Goal: Task Accomplishment & Management: Manage account settings

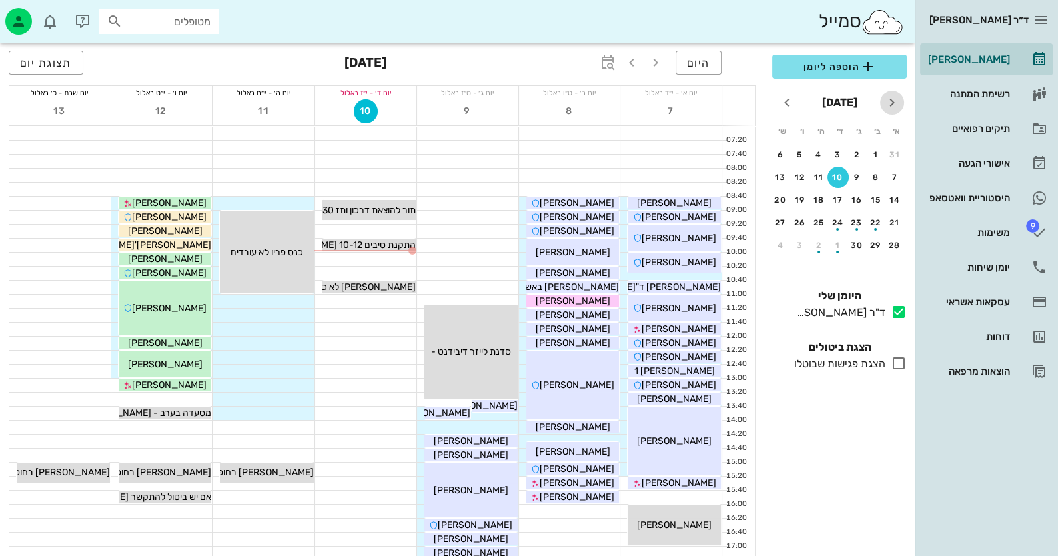
click at [891, 97] on icon "חודש שעבר" at bounding box center [892, 103] width 16 height 16
click at [800, 147] on button "1" at bounding box center [799, 154] width 21 height 21
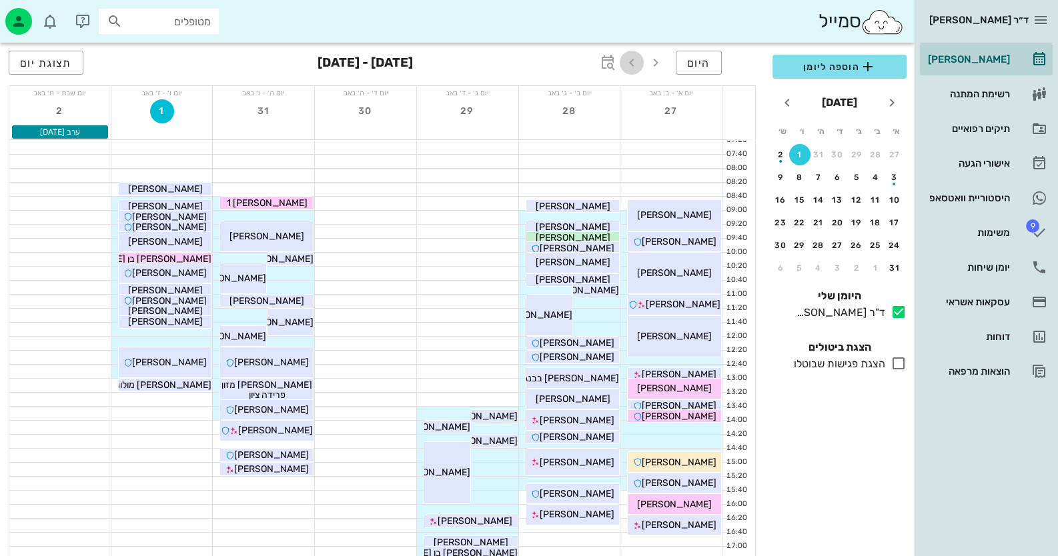
click at [637, 57] on icon "button" at bounding box center [632, 63] width 16 height 16
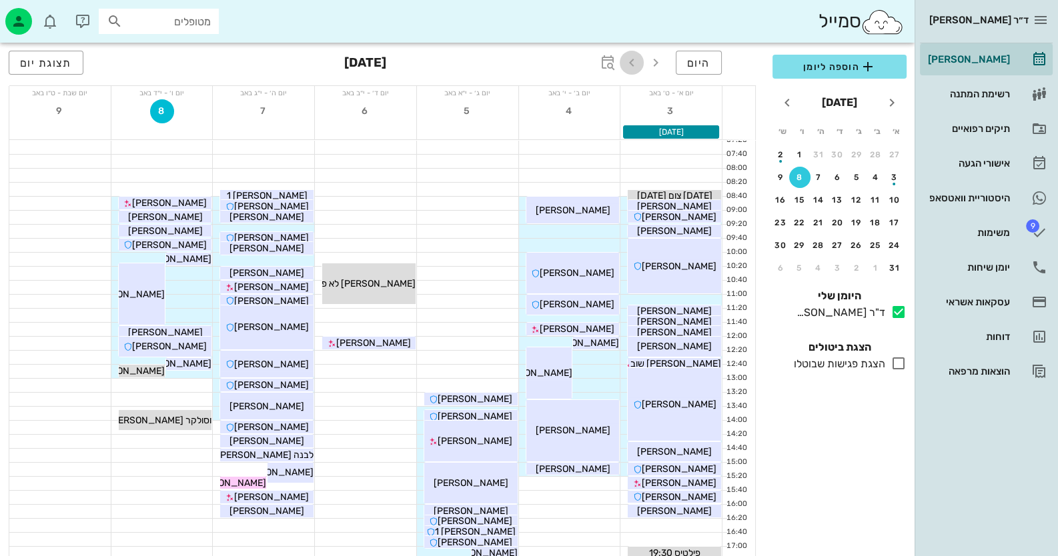
click at [637, 57] on icon "button" at bounding box center [632, 63] width 16 height 16
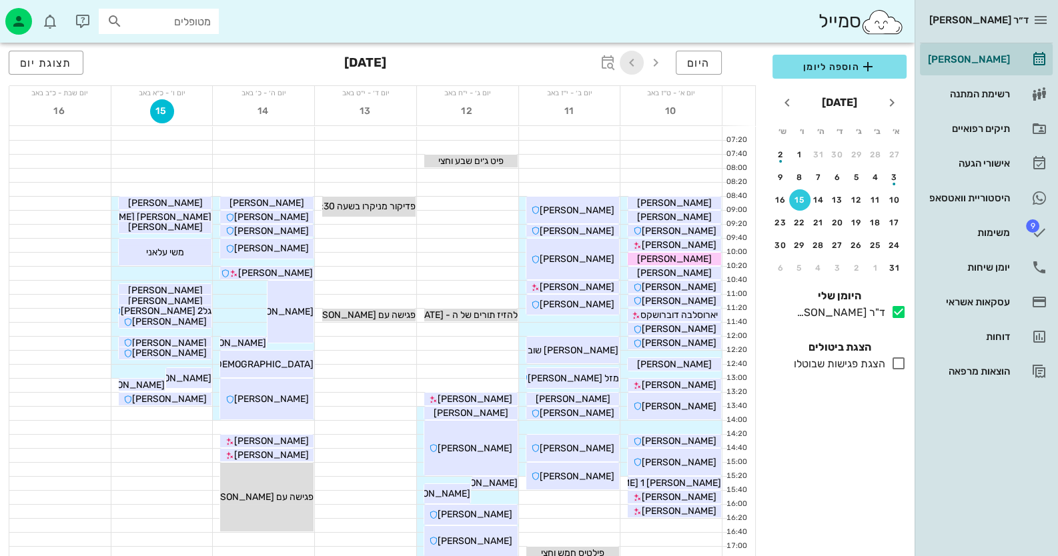
click at [637, 57] on icon "button" at bounding box center [632, 63] width 16 height 16
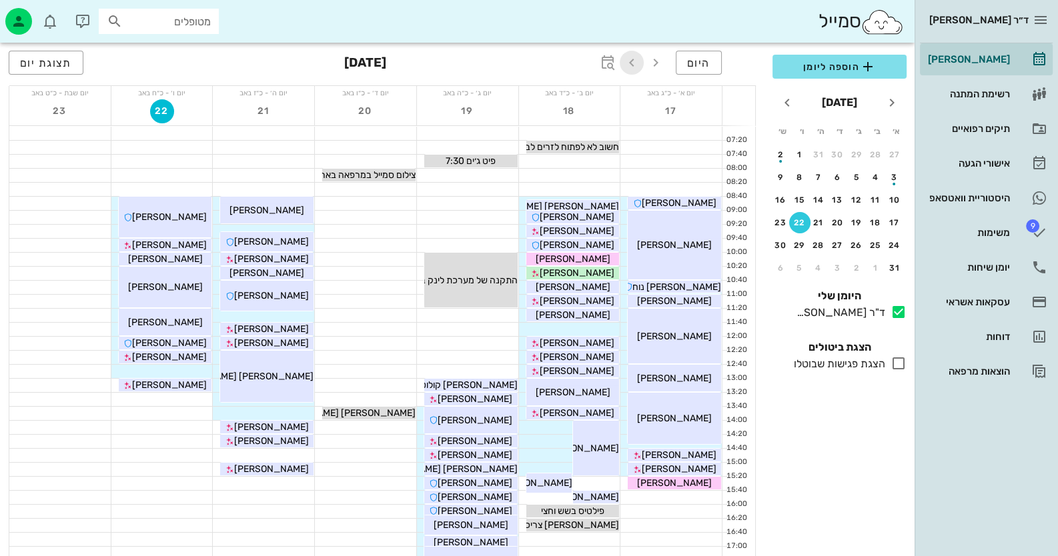
click at [634, 57] on icon "button" at bounding box center [632, 63] width 16 height 16
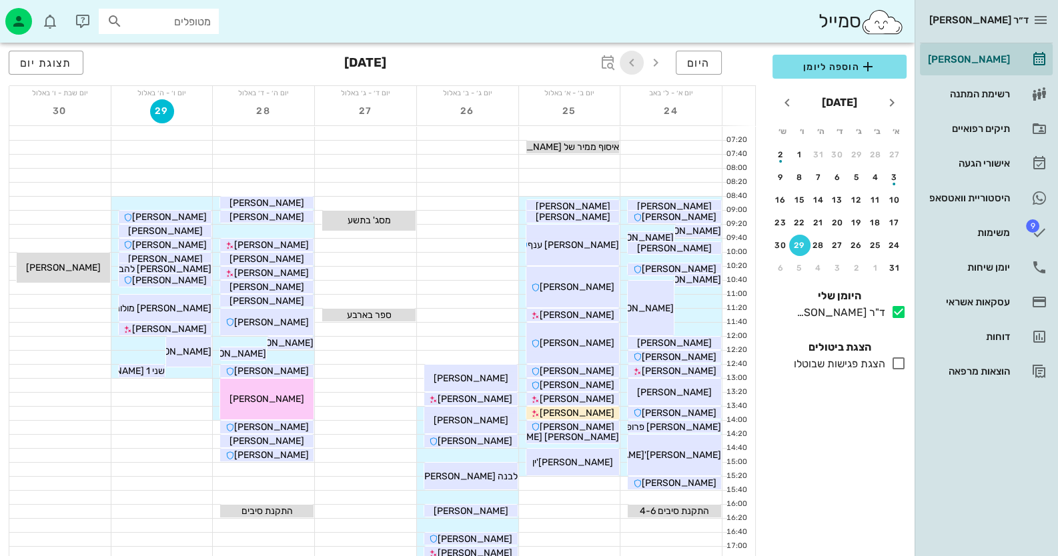
click at [634, 57] on icon "button" at bounding box center [632, 63] width 16 height 16
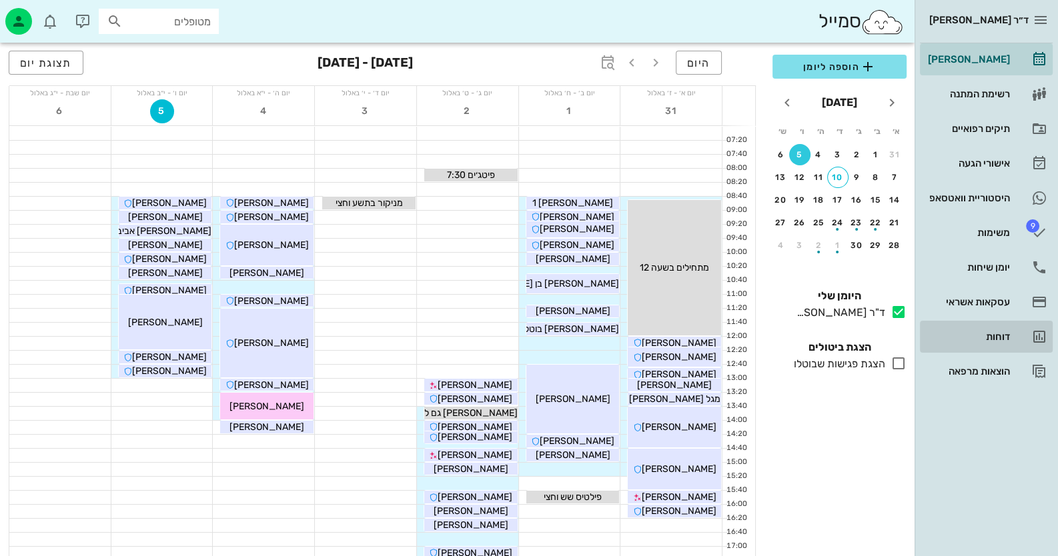
click at [981, 339] on div "דוחות" at bounding box center [967, 337] width 85 height 11
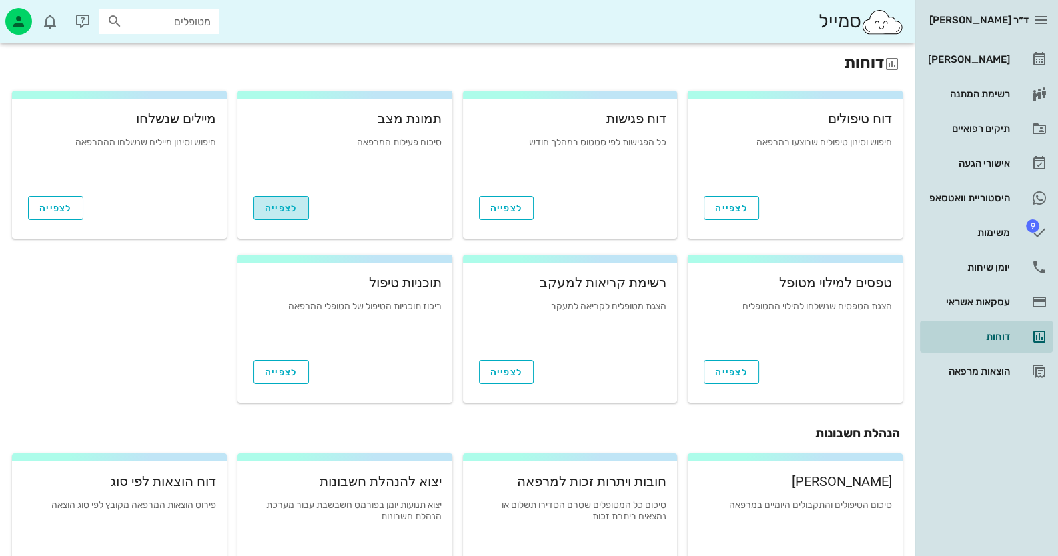
click at [292, 210] on span "לצפייה" at bounding box center [281, 208] width 33 height 11
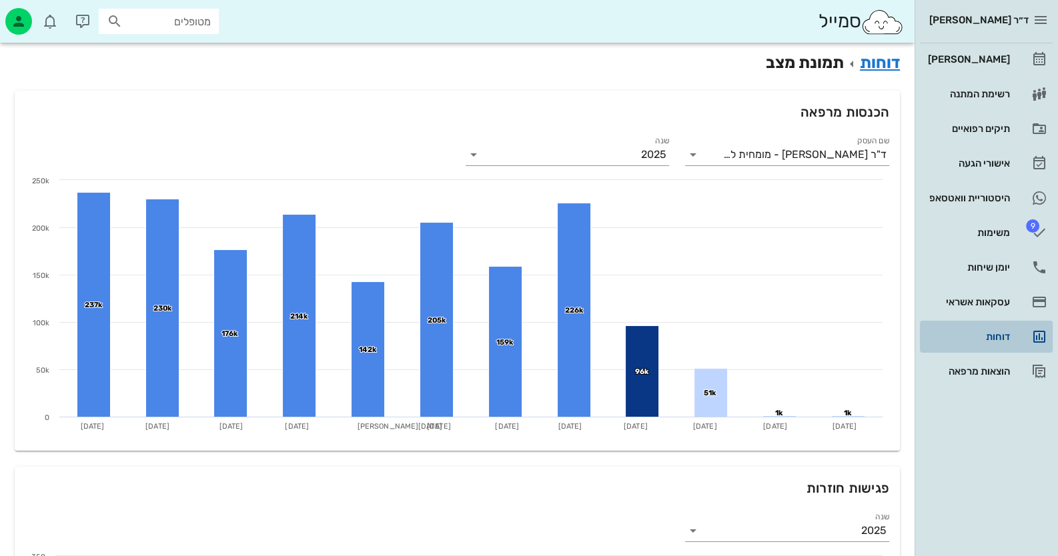
click at [1002, 341] on div "דוחות" at bounding box center [967, 337] width 85 height 11
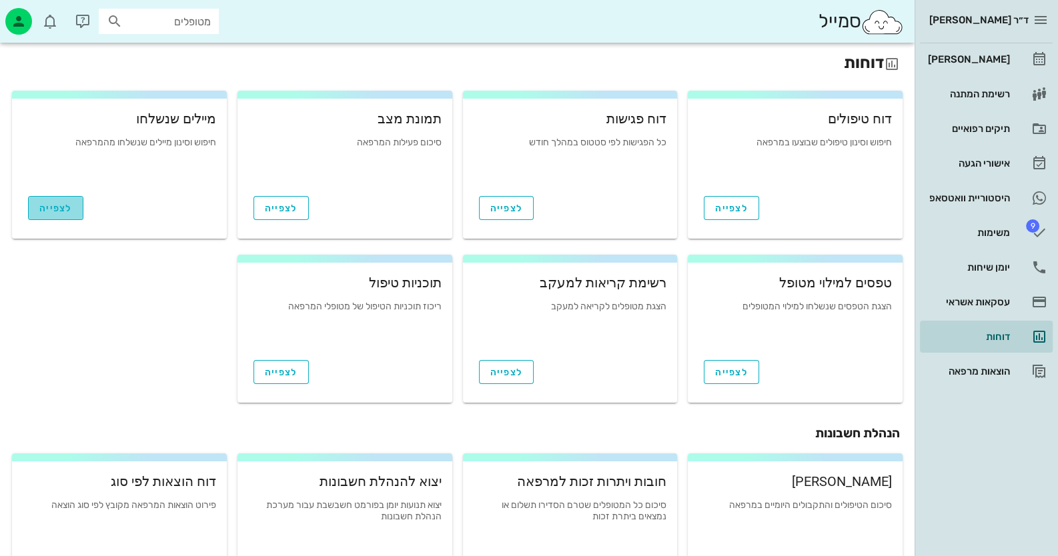
click at [51, 208] on span "לצפייה" at bounding box center [55, 208] width 33 height 11
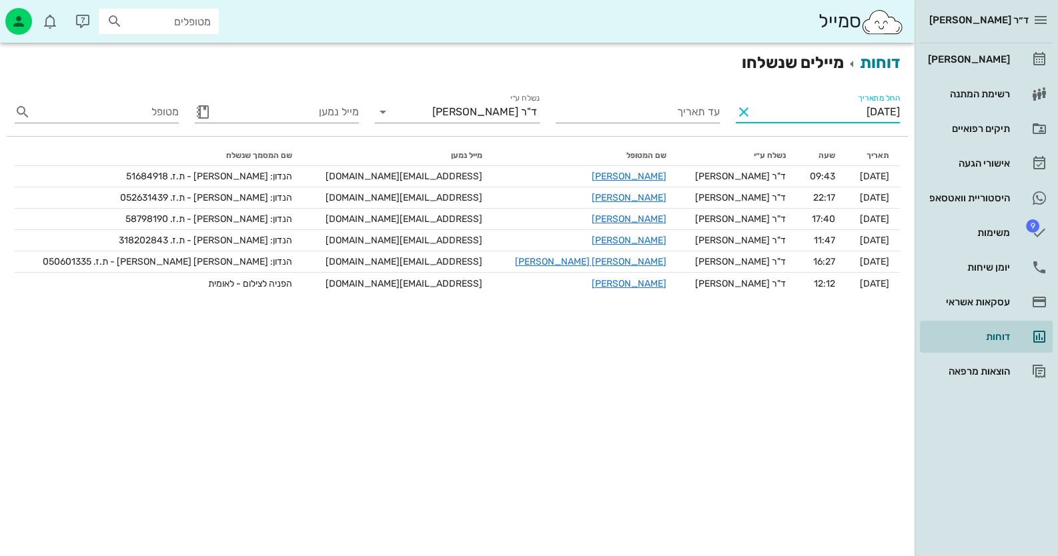
click at [893, 116] on input "01/09/2025" at bounding box center [826, 111] width 145 height 21
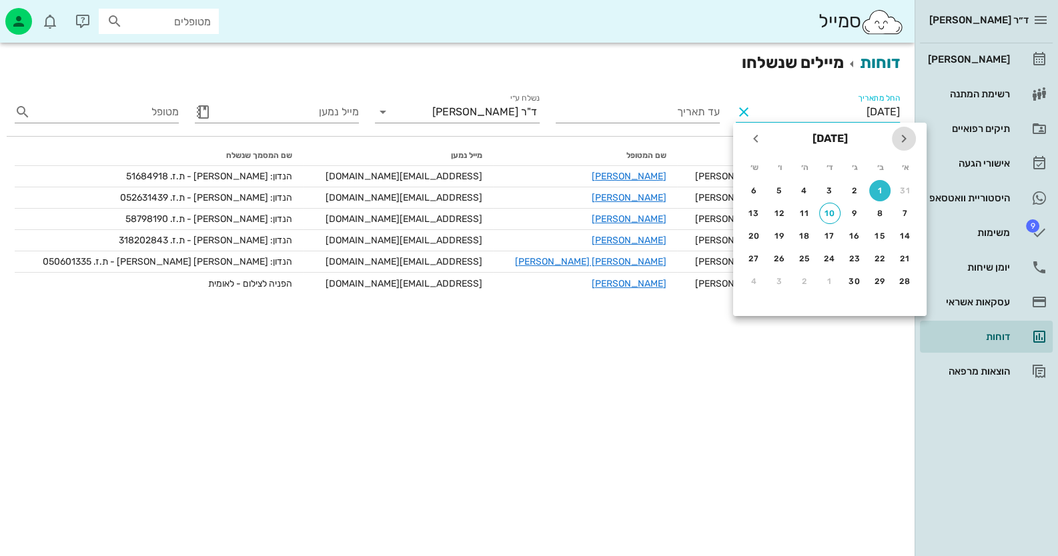
click at [900, 136] on icon "חודש שעבר" at bounding box center [904, 139] width 16 height 16
click at [905, 214] on div "3" at bounding box center [905, 213] width 21 height 9
type input "03/08/2025"
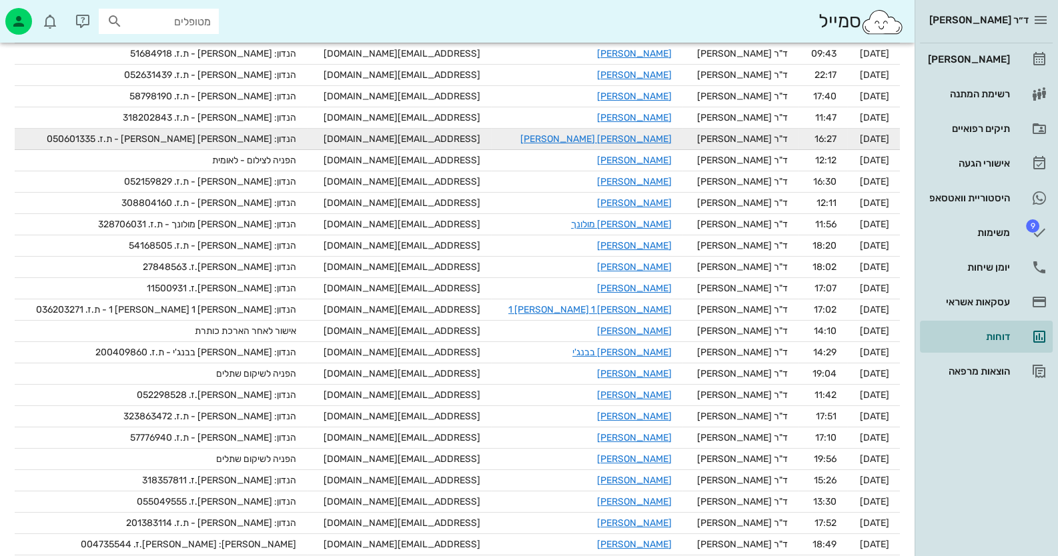
scroll to position [15, 0]
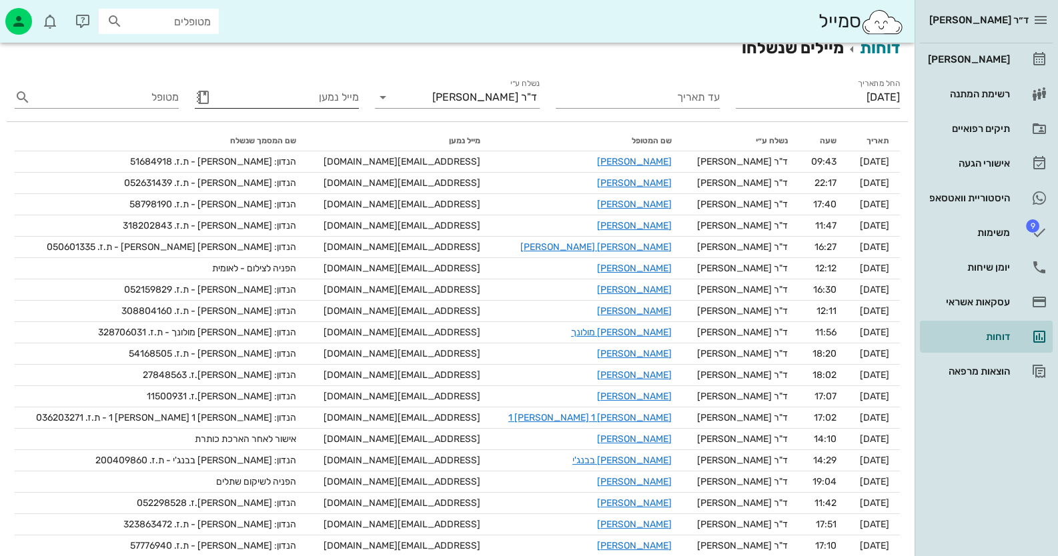
click at [198, 96] on button "button" at bounding box center [203, 97] width 16 height 16
click at [203, 96] on icon at bounding box center [203, 97] width 16 height 16
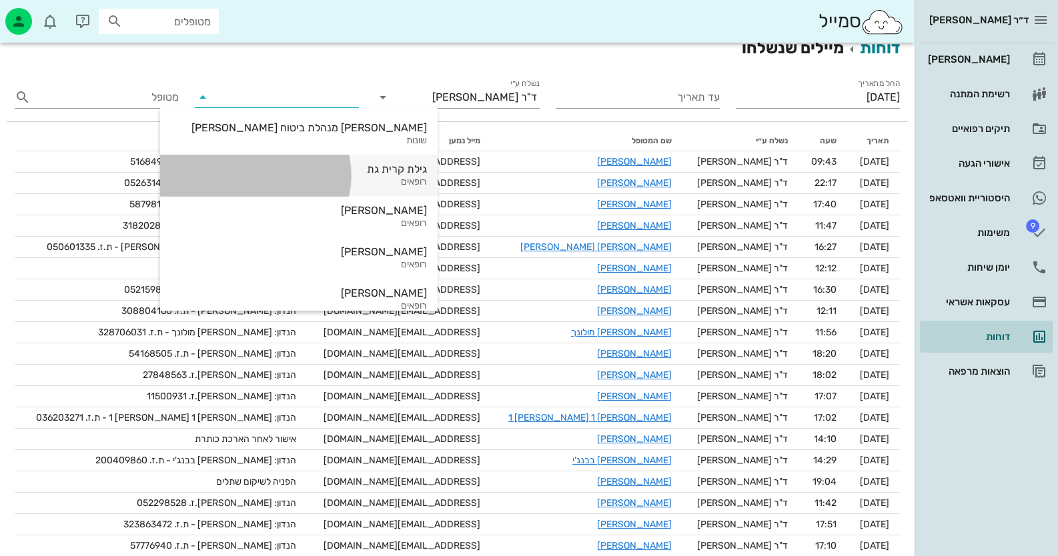
click at [330, 164] on div "גילת קרית גת" at bounding box center [299, 169] width 256 height 13
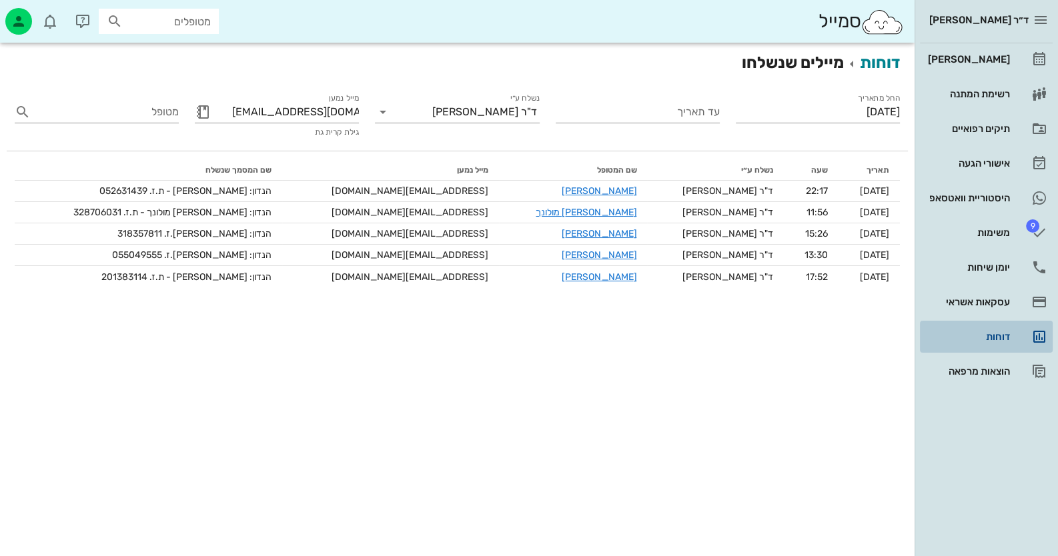
click at [993, 344] on div "דוחות" at bounding box center [967, 336] width 85 height 21
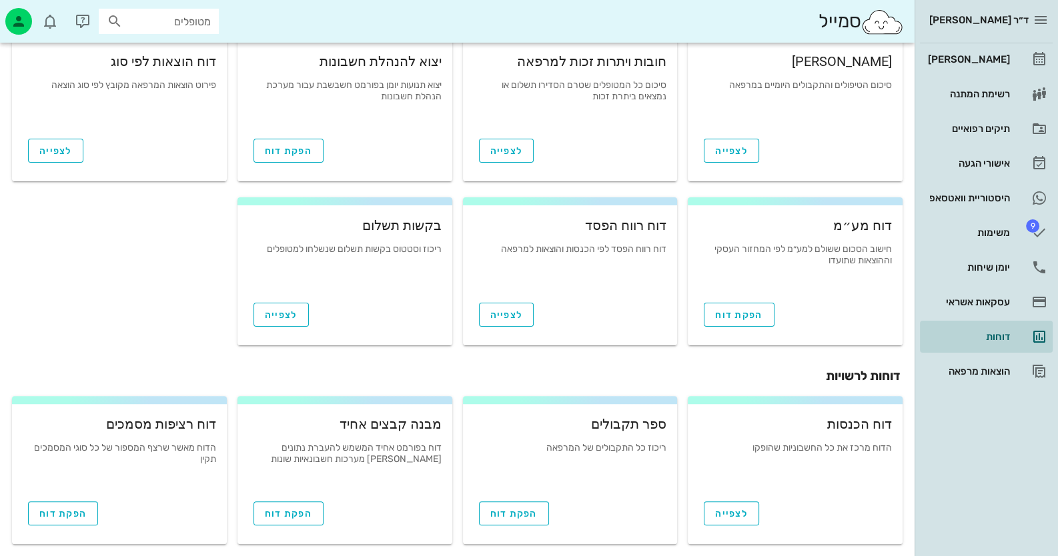
scroll to position [429, 0]
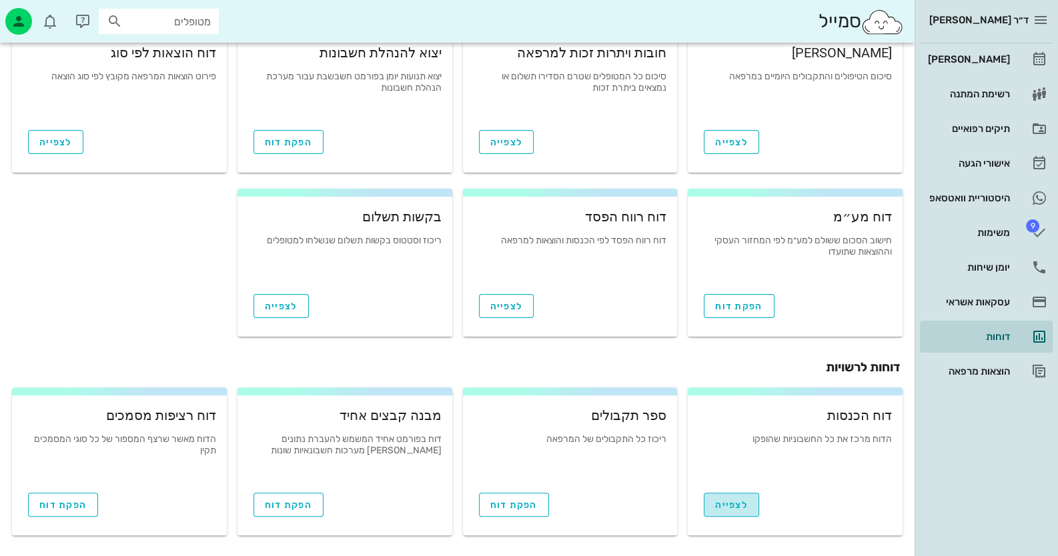
click at [730, 496] on link "לצפייה" at bounding box center [731, 505] width 55 height 24
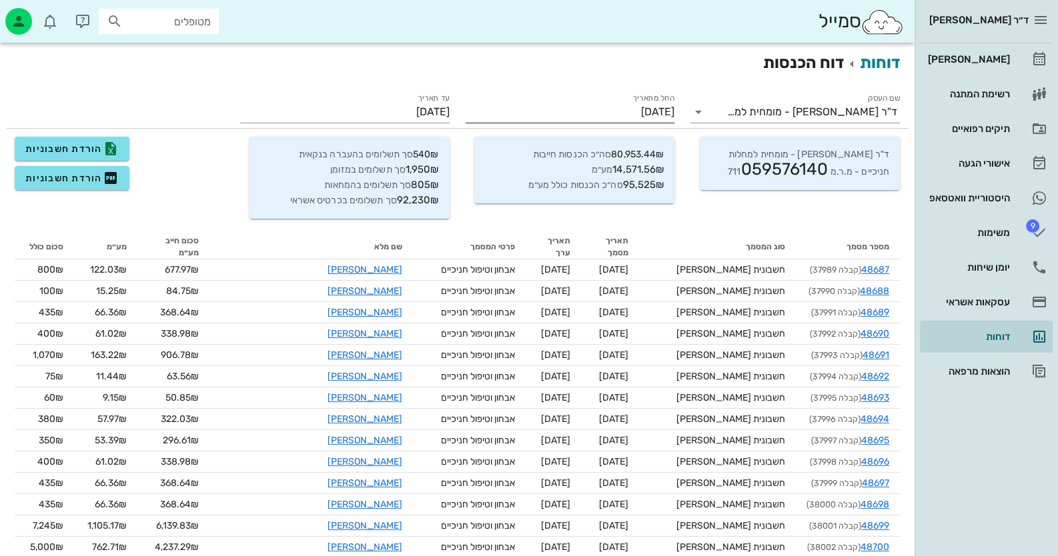
click at [596, 111] on input "[DATE]" at bounding box center [570, 111] width 209 height 21
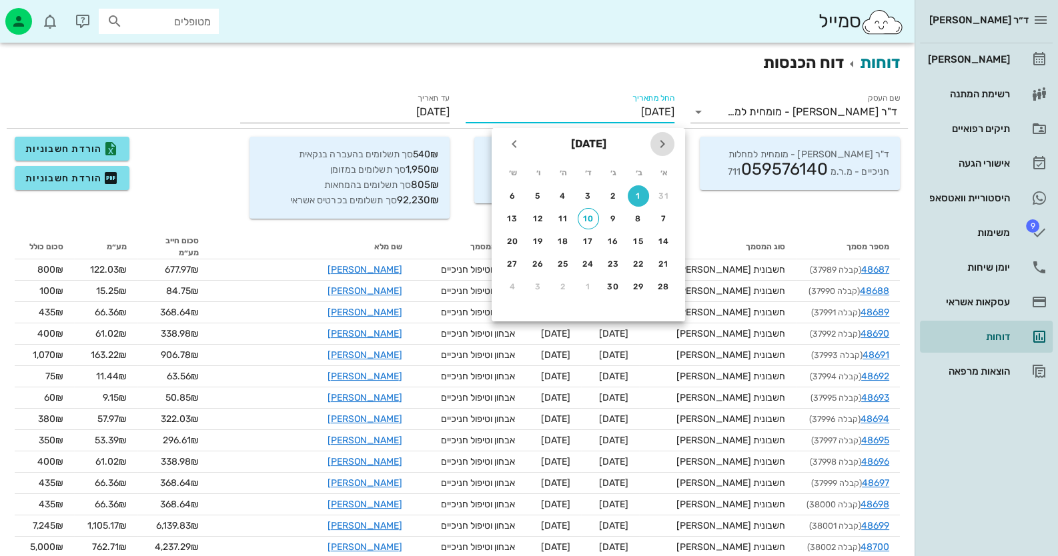
click at [662, 143] on icon "חודש שעבר" at bounding box center [662, 144] width 16 height 16
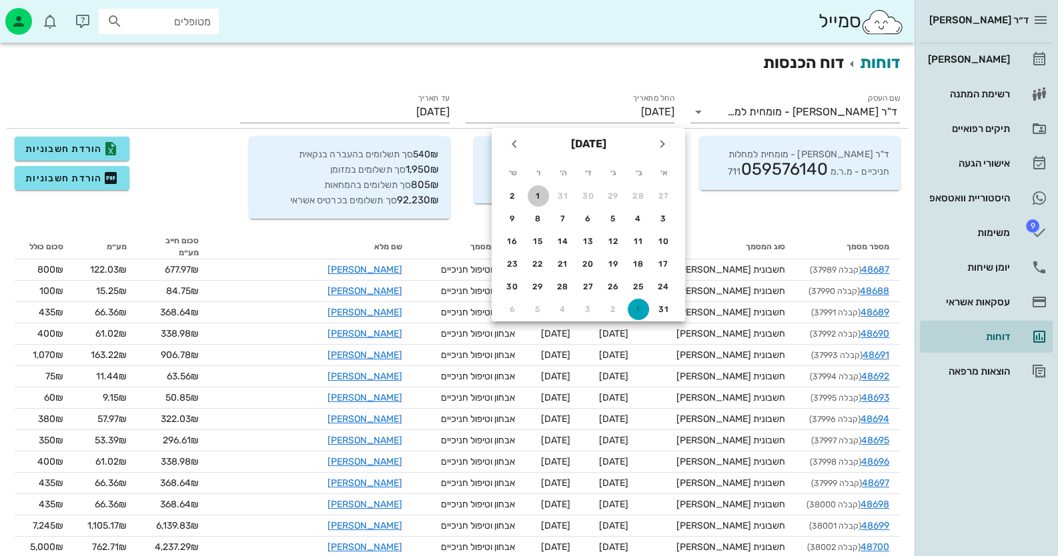
click at [537, 195] on div "1" at bounding box center [538, 195] width 21 height 9
type input "01/08/2025"
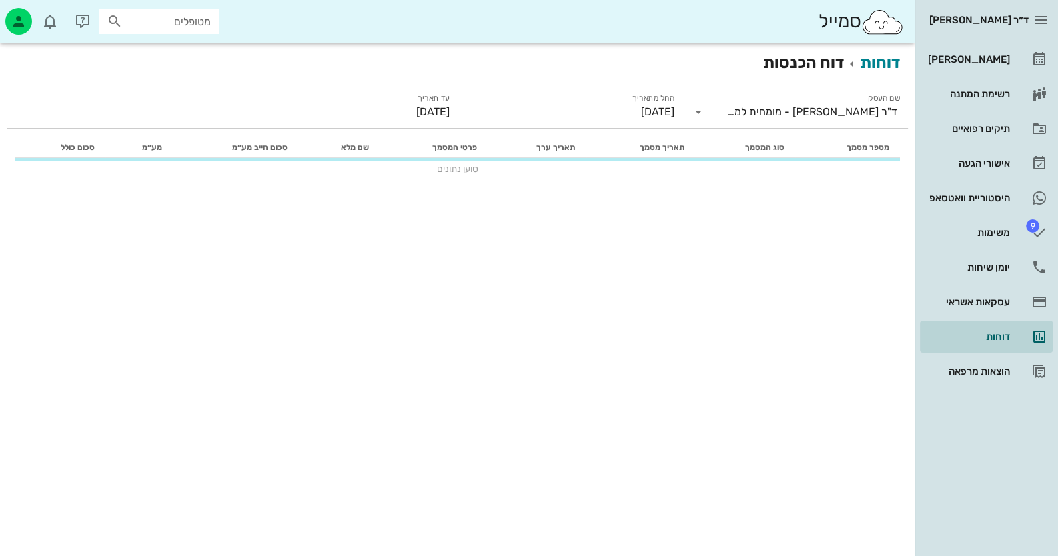
click at [414, 112] on input "[DATE]" at bounding box center [344, 111] width 209 height 21
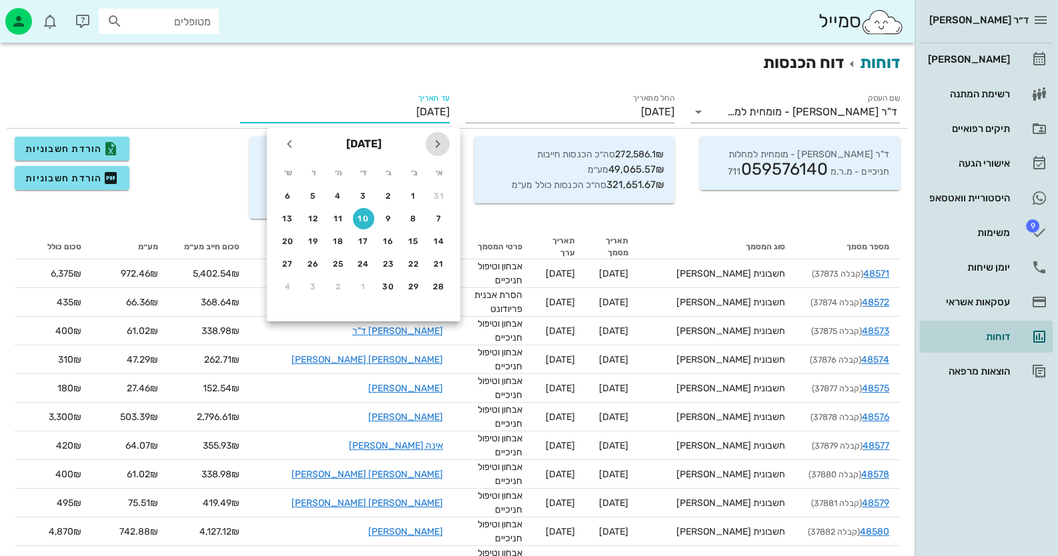
click at [433, 143] on icon "חודש שעבר" at bounding box center [438, 144] width 16 height 16
click at [440, 306] on div "31" at bounding box center [438, 309] width 21 height 9
type input "31/08/2025"
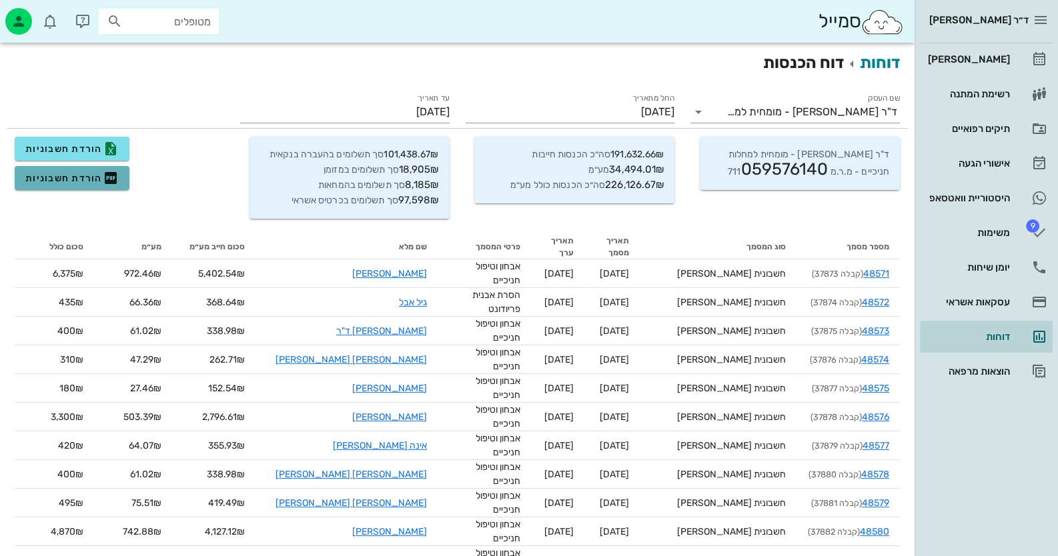
click at [93, 185] on span "הורדת חשבוניות" at bounding box center [71, 178] width 93 height 16
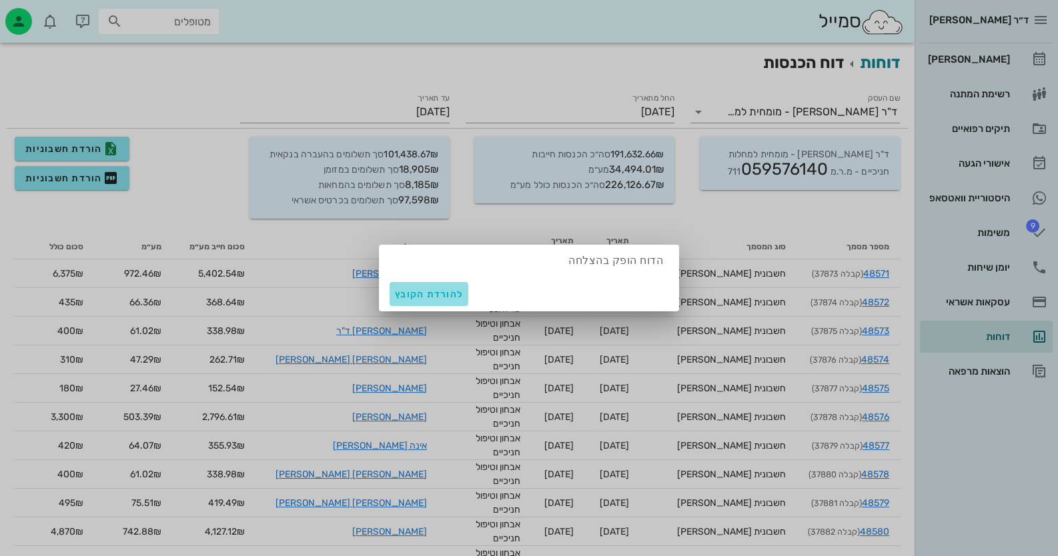
click at [406, 289] on span "להורדת הקובץ" at bounding box center [429, 294] width 68 height 11
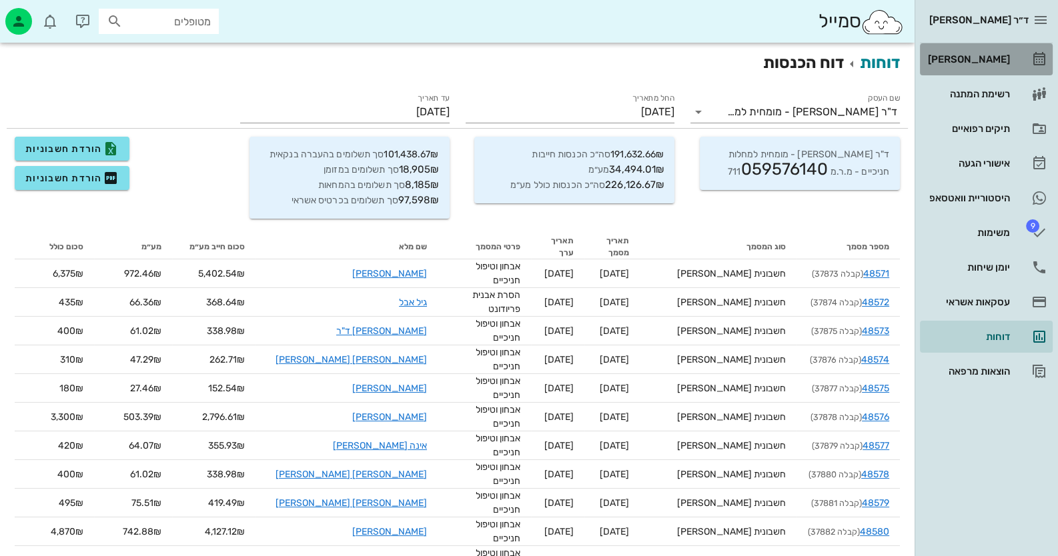
click at [981, 54] on div "[PERSON_NAME]" at bounding box center [967, 59] width 85 height 11
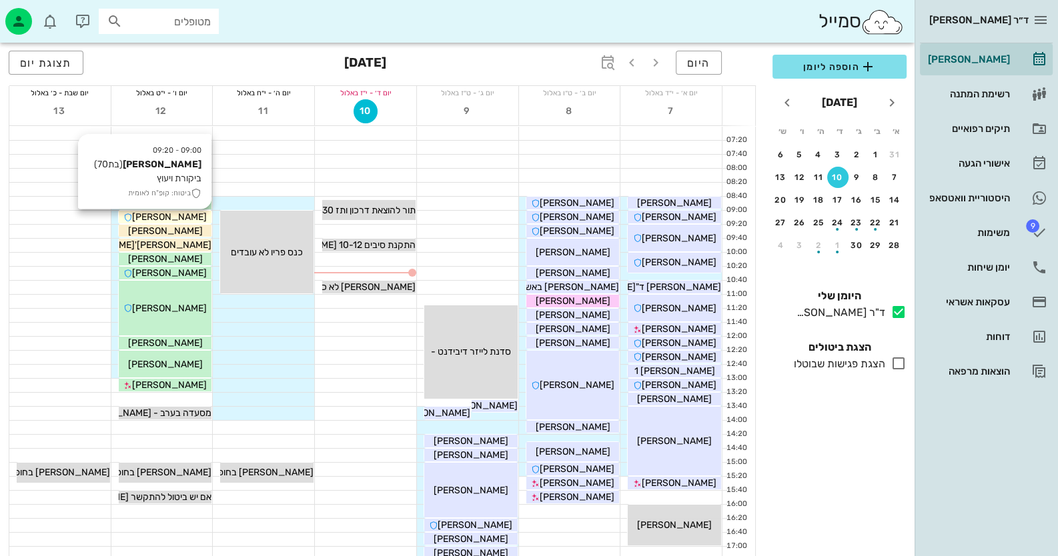
click at [198, 219] on div "[PERSON_NAME]" at bounding box center [165, 217] width 93 height 14
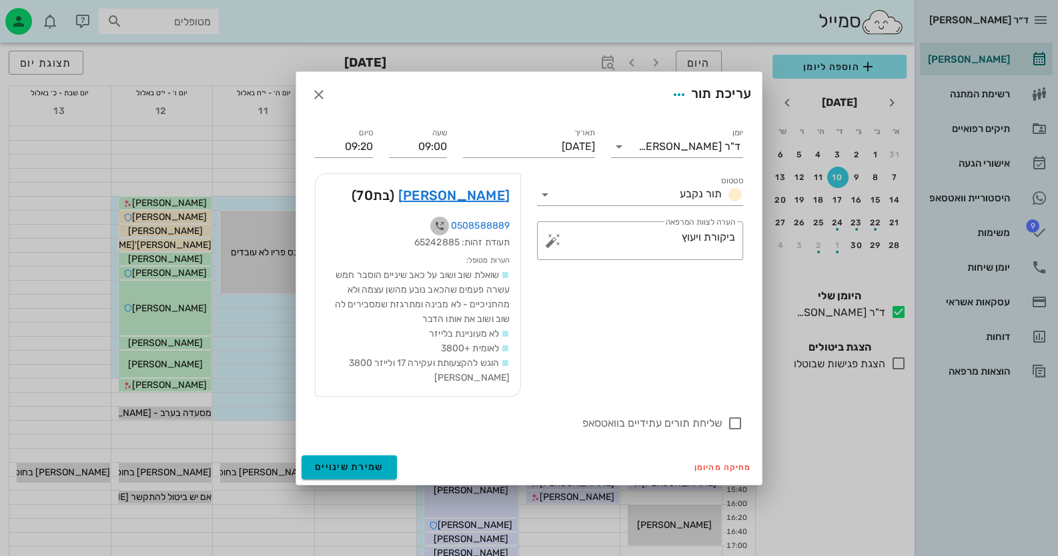
click at [440, 230] on icon "button" at bounding box center [440, 226] width 16 height 16
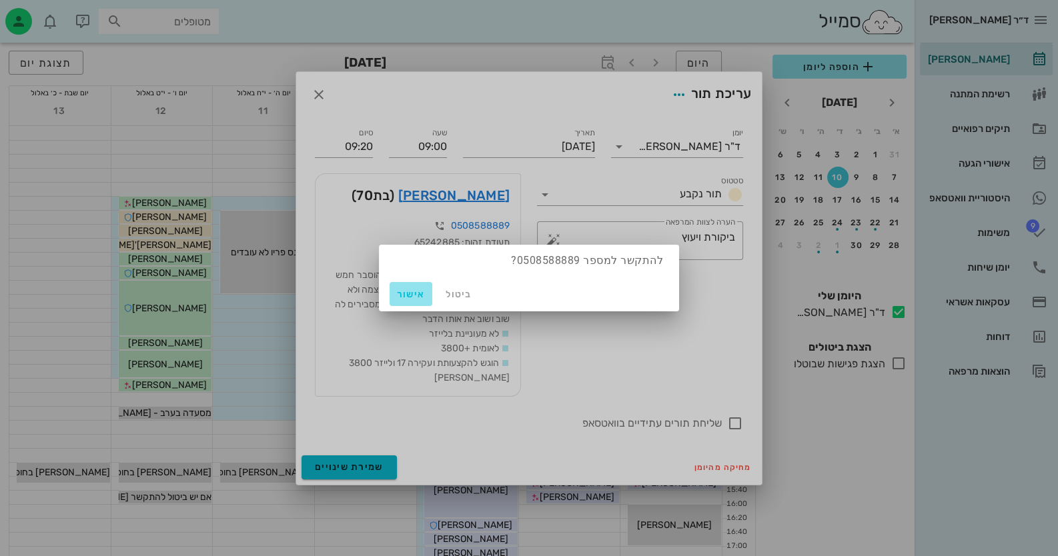
click at [412, 290] on span "אישור" at bounding box center [411, 294] width 32 height 11
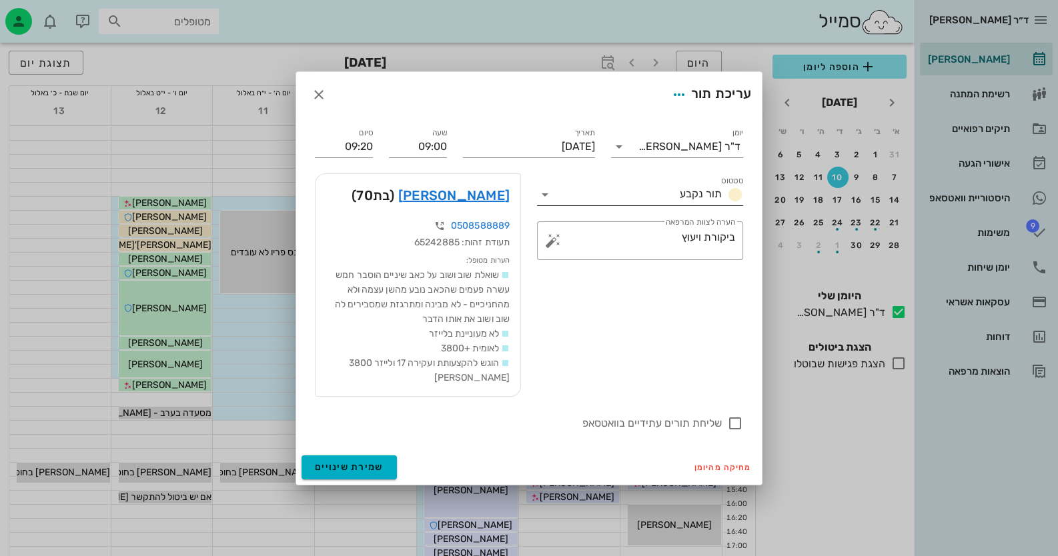
click at [541, 197] on icon at bounding box center [545, 195] width 16 height 16
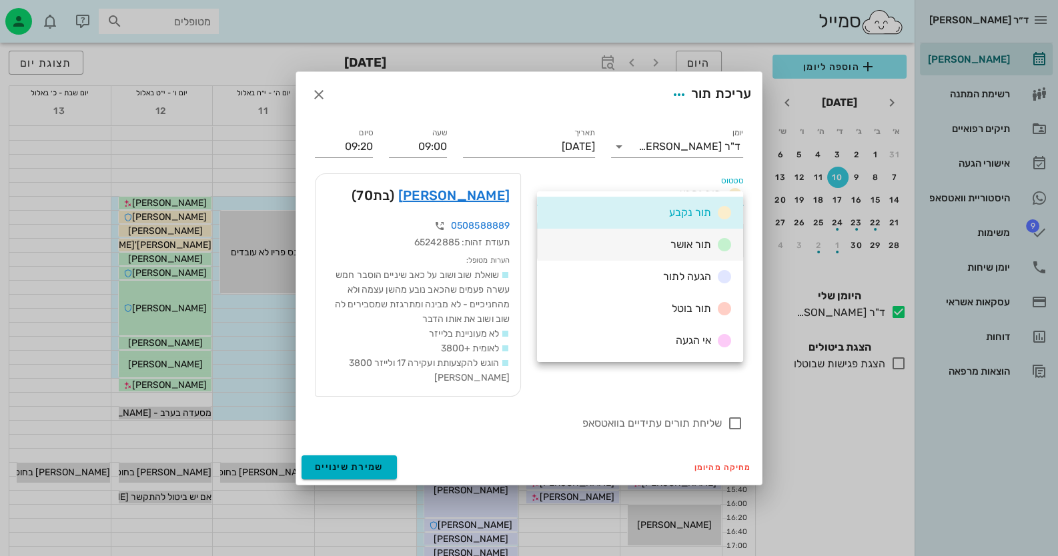
click at [661, 247] on div "תור אושר" at bounding box center [640, 245] width 206 height 32
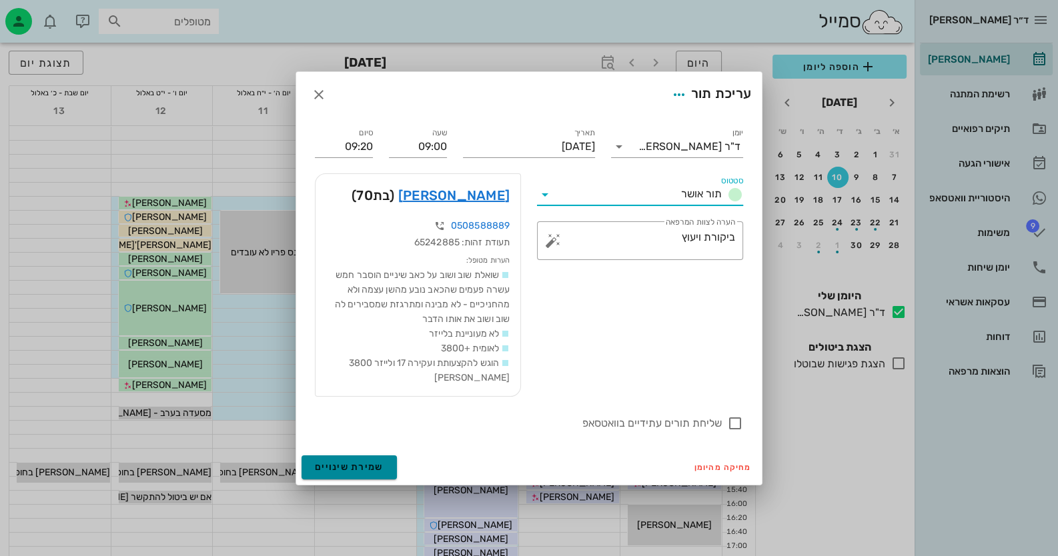
click at [351, 456] on button "שמירת שינויים" at bounding box center [349, 468] width 95 height 24
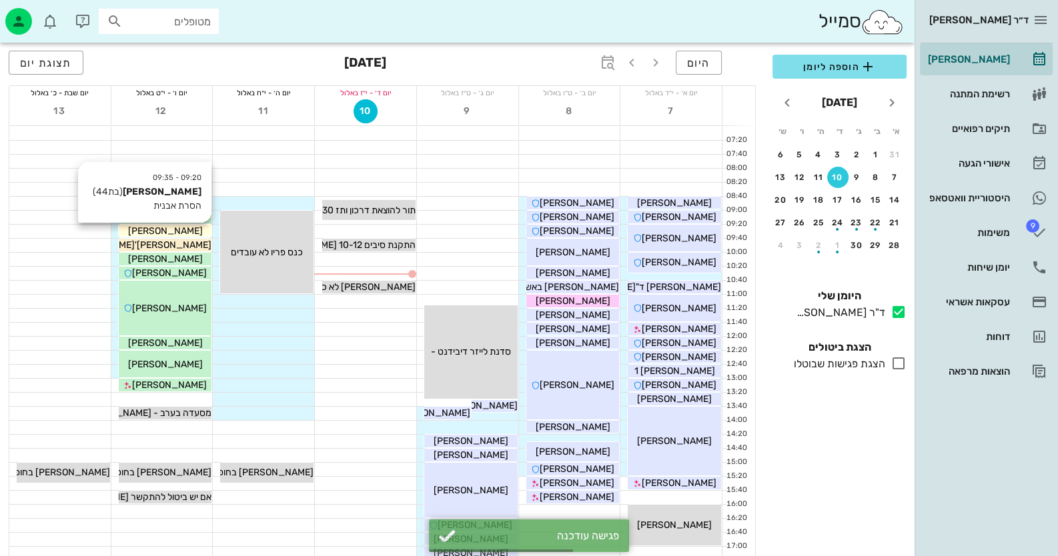
click at [191, 229] on div "[PERSON_NAME]" at bounding box center [165, 231] width 93 height 14
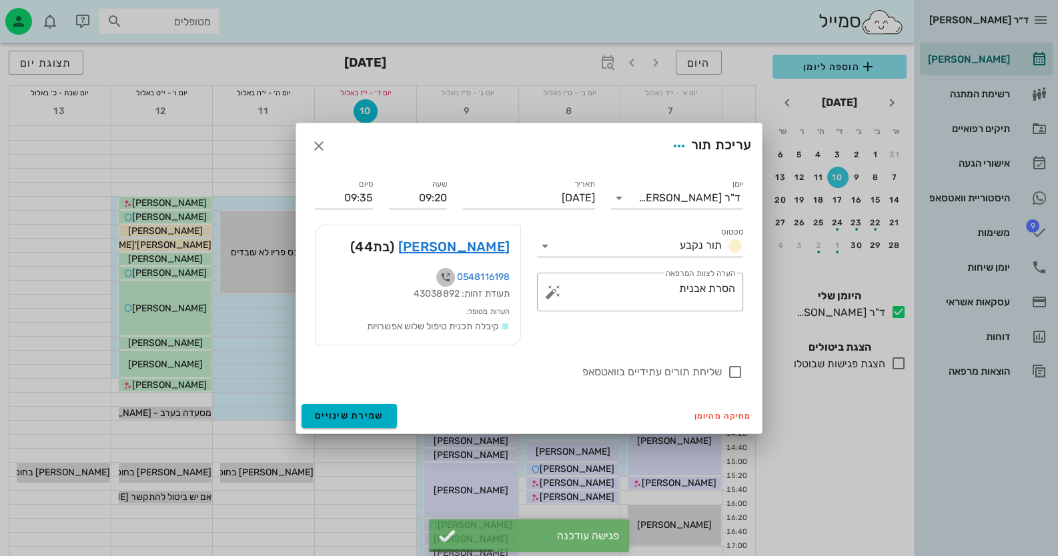
click at [447, 273] on icon "button" at bounding box center [446, 277] width 16 height 16
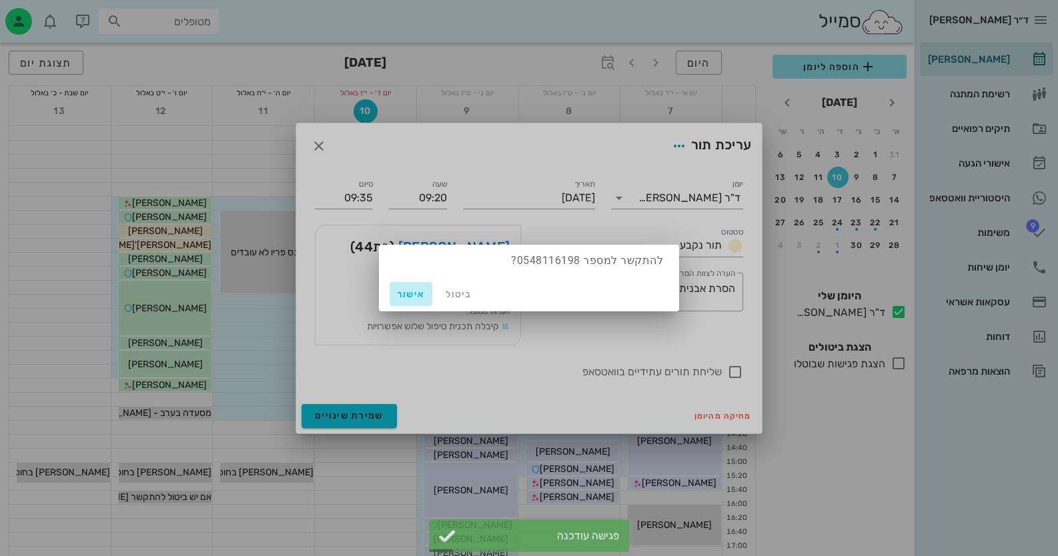
click at [407, 287] on button "אישור" at bounding box center [411, 294] width 43 height 24
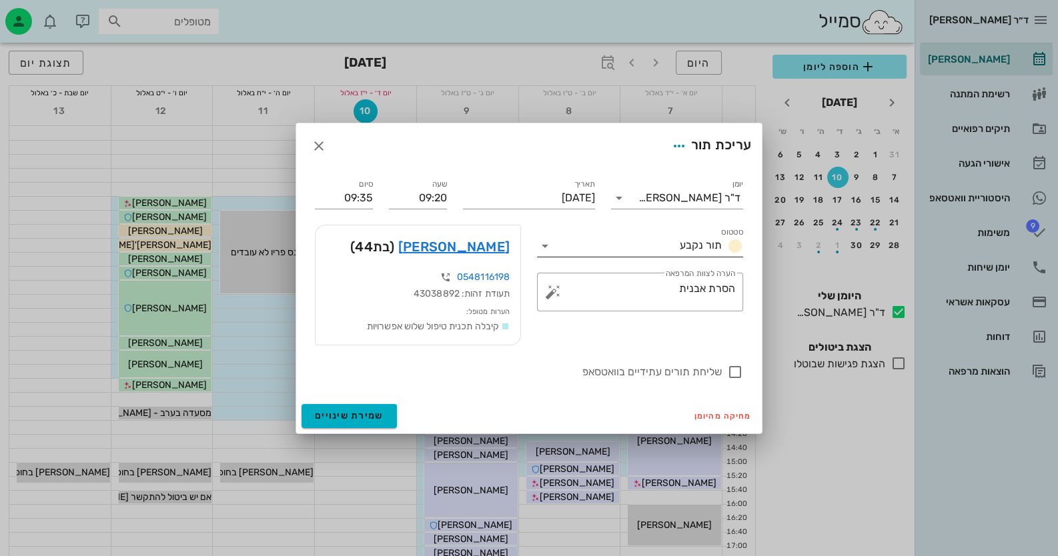
click at [547, 247] on icon at bounding box center [545, 246] width 16 height 16
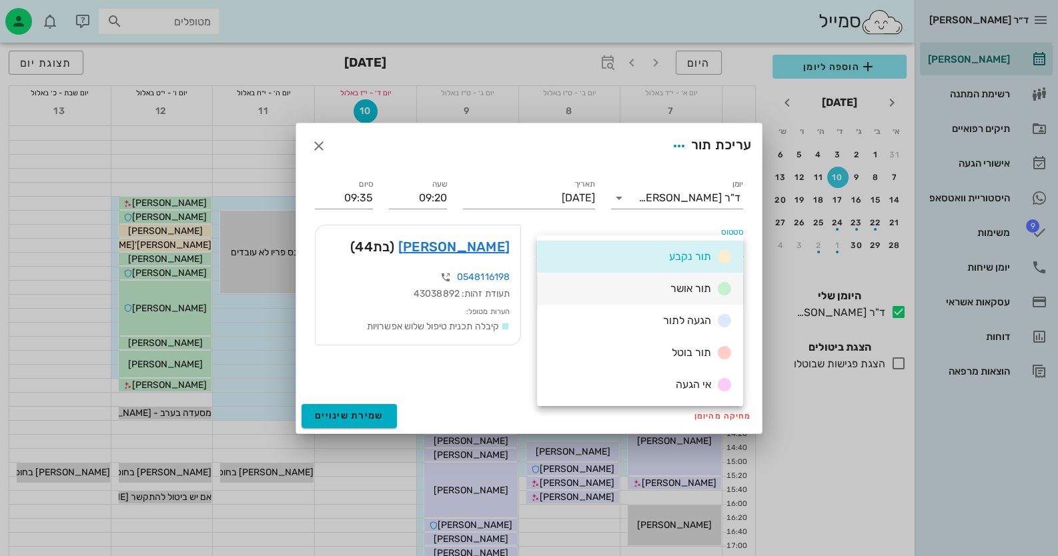
click at [673, 292] on span "תור אושר" at bounding box center [690, 288] width 41 height 13
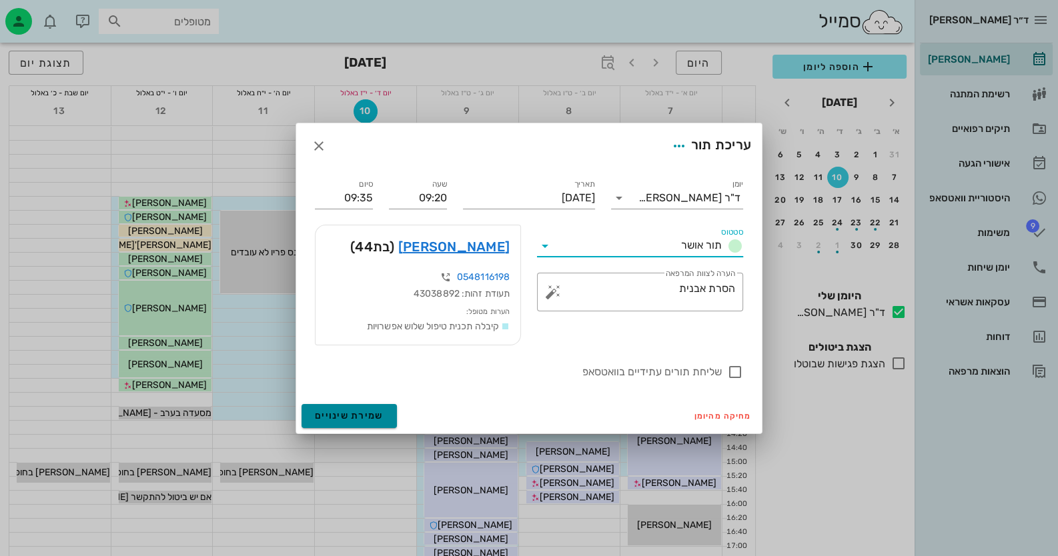
click at [346, 424] on button "שמירת שינויים" at bounding box center [349, 416] width 95 height 24
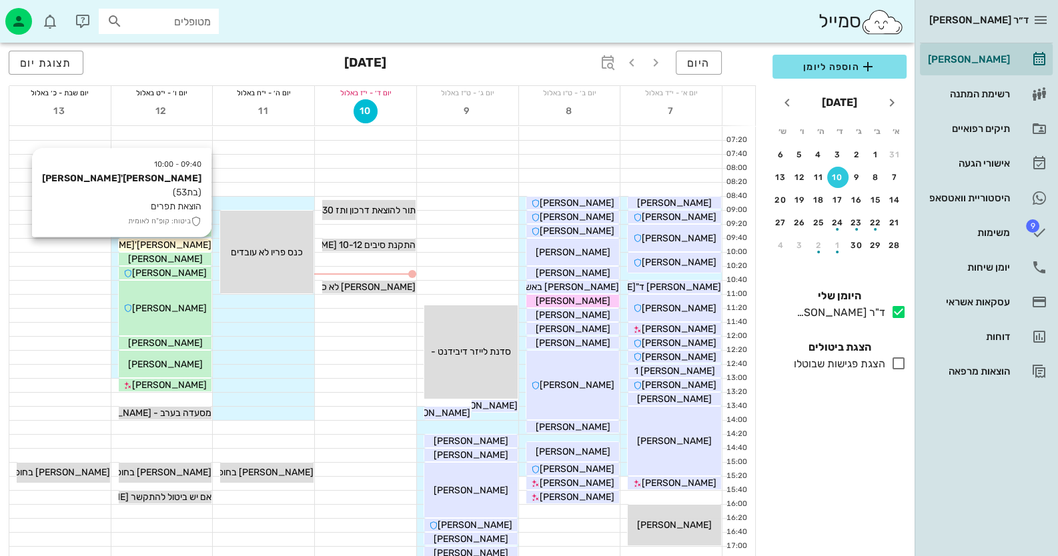
click at [201, 243] on div "[PERSON_NAME]'[PERSON_NAME]" at bounding box center [165, 245] width 93 height 14
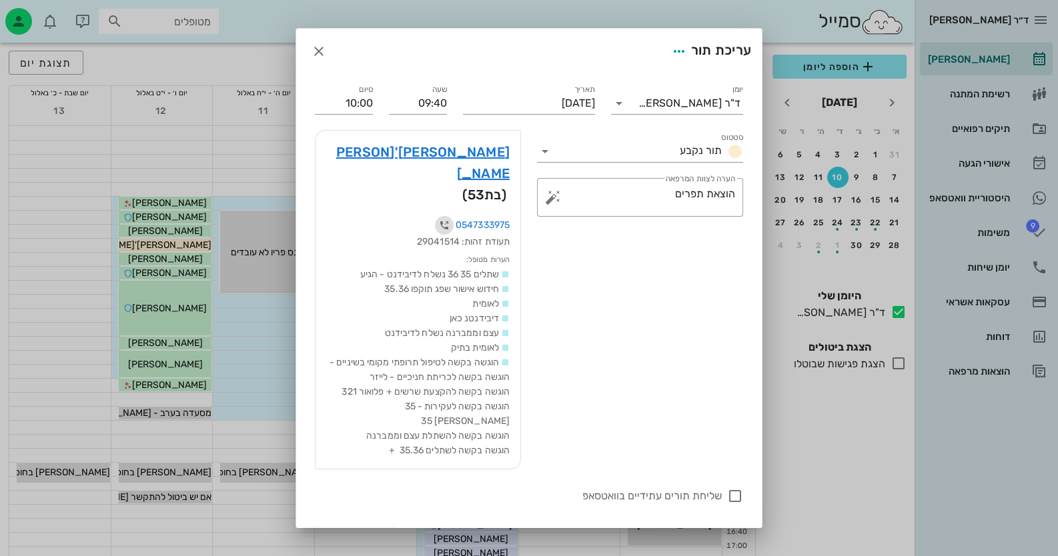
click at [450, 217] on icon "button" at bounding box center [444, 225] width 16 height 16
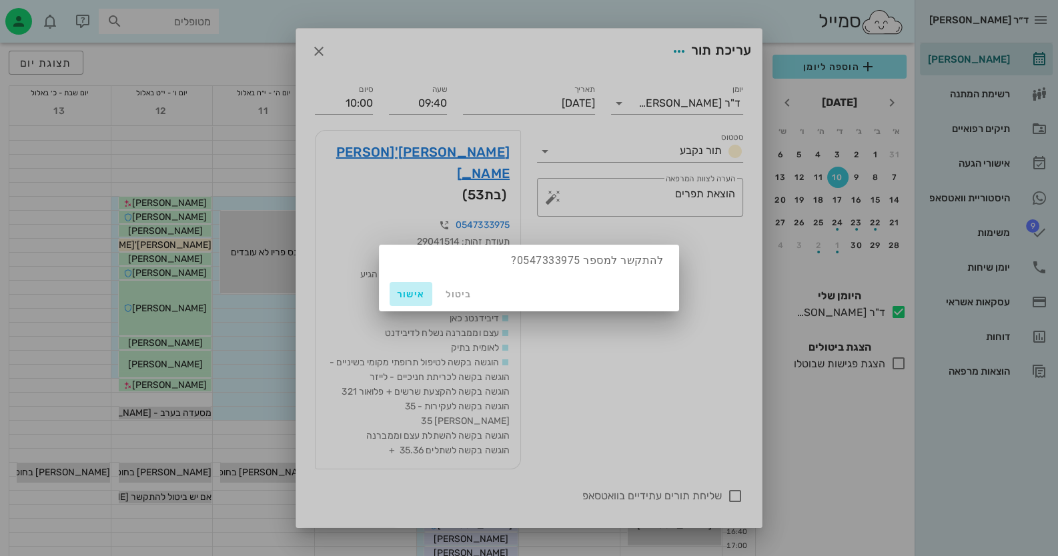
click at [414, 290] on span "אישור" at bounding box center [411, 294] width 32 height 11
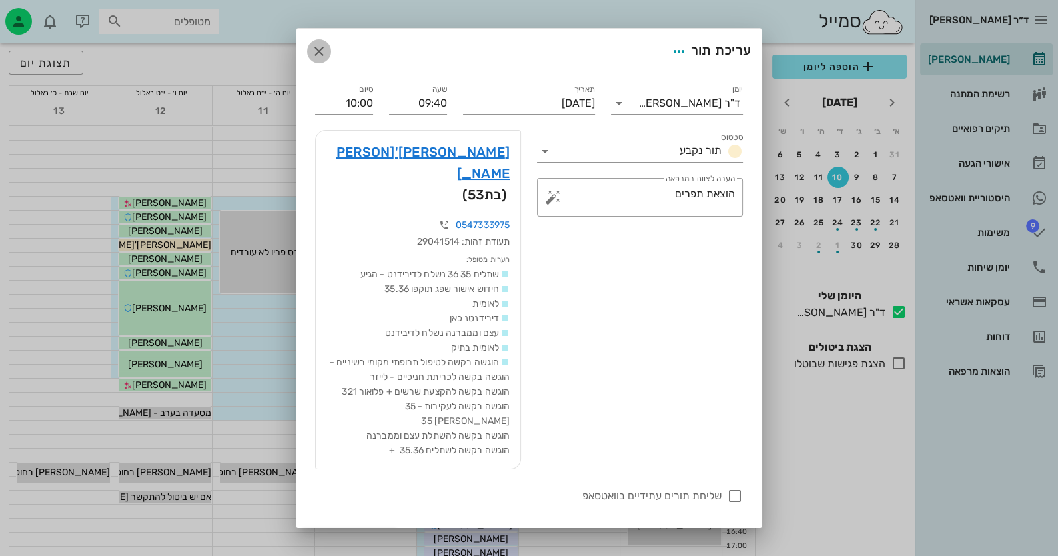
click at [327, 46] on icon "button" at bounding box center [319, 51] width 16 height 16
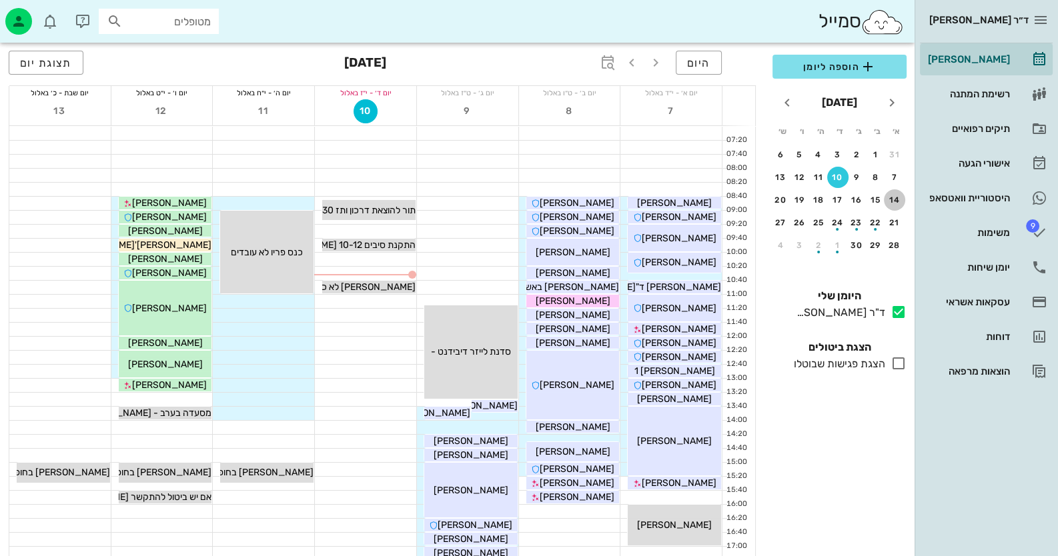
click at [894, 195] on div "14" at bounding box center [894, 199] width 21 height 9
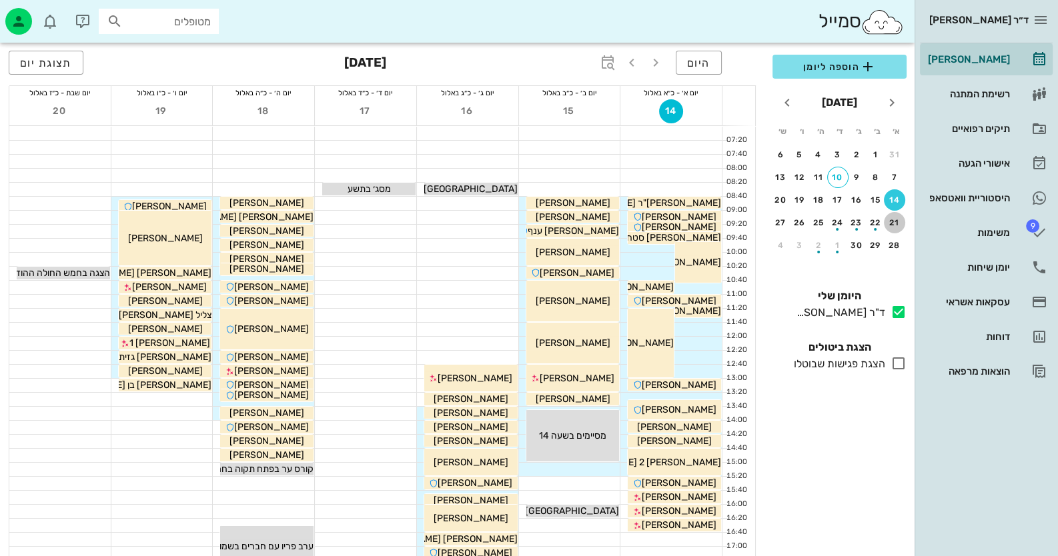
click at [887, 221] on div "21" at bounding box center [894, 222] width 21 height 9
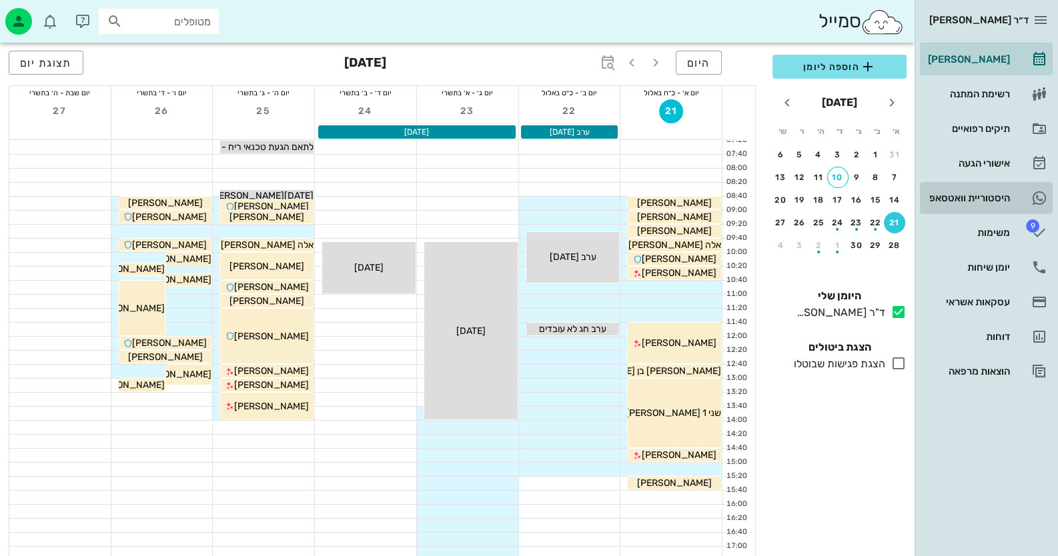
click at [1006, 203] on div "היסטוריית וואטסאפ" at bounding box center [967, 197] width 85 height 21
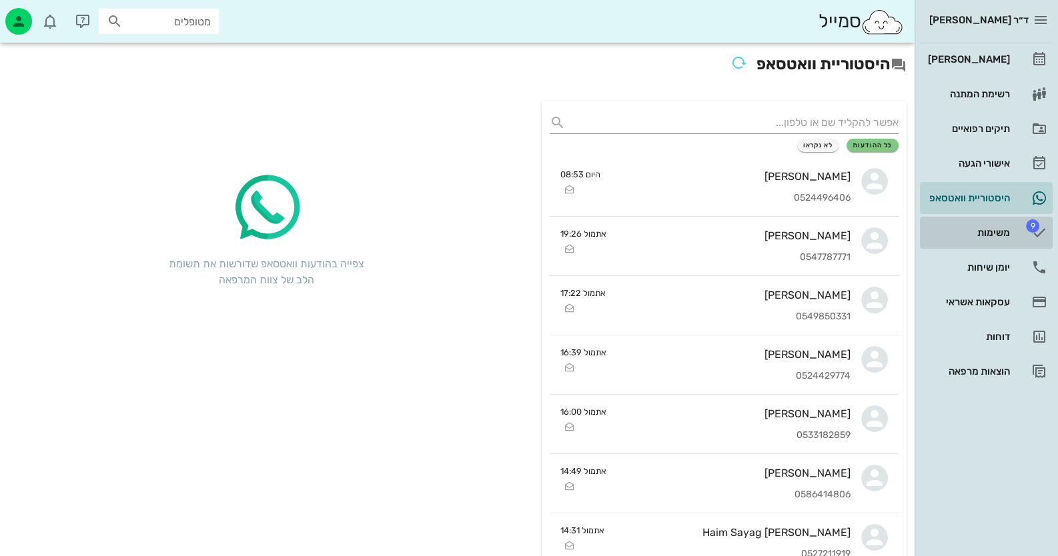
click at [996, 227] on div "משימות" at bounding box center [967, 232] width 85 height 11
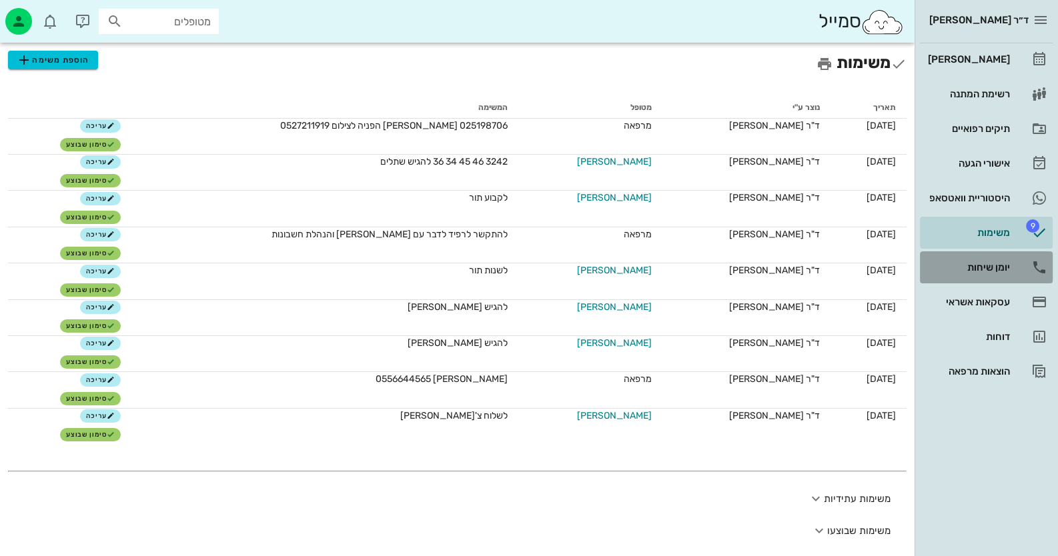
click at [1002, 272] on div "יומן שיחות" at bounding box center [967, 267] width 85 height 11
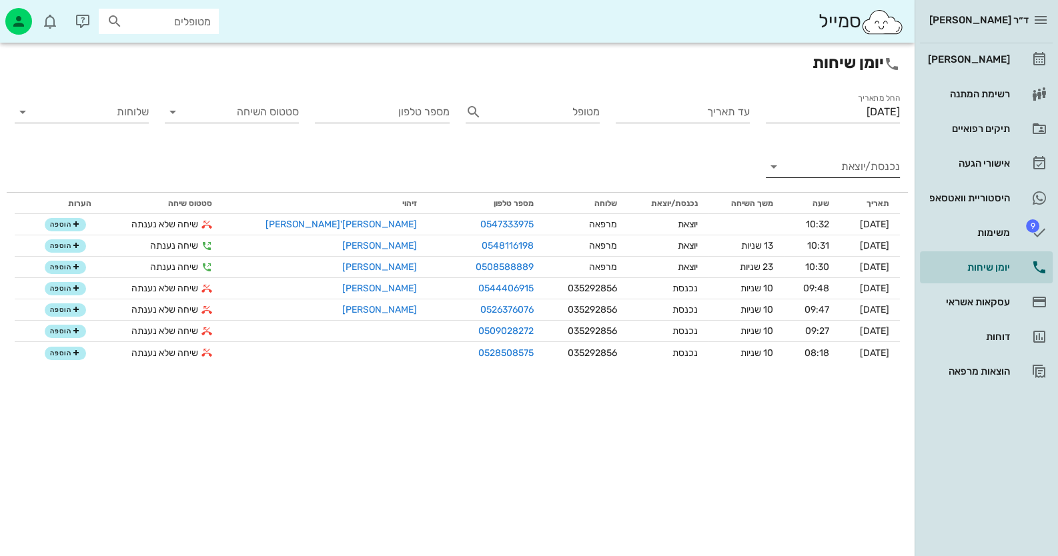
click at [878, 163] on input "נכנסת/יוצאת" at bounding box center [843, 166] width 113 height 21
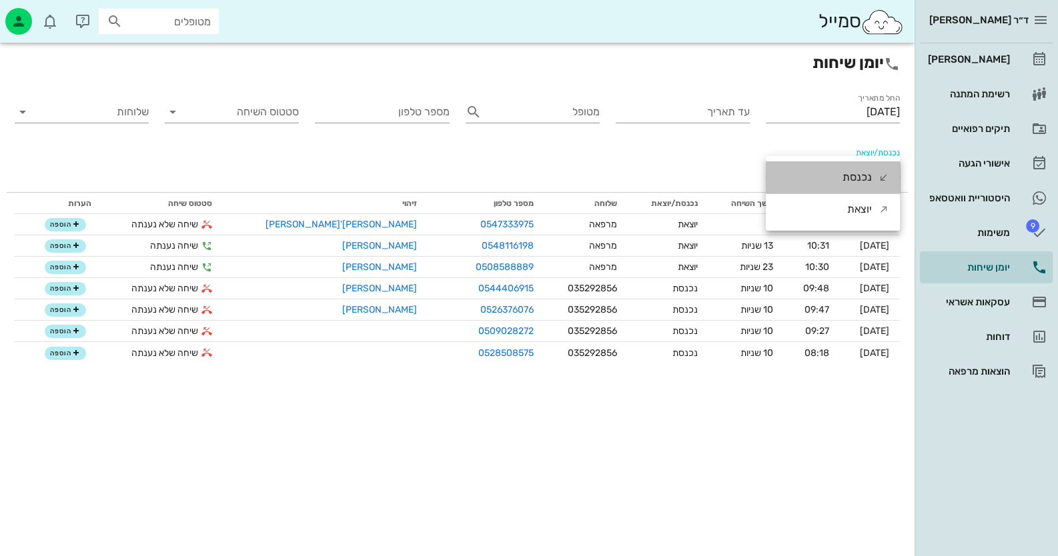
click at [877, 178] on div "נכנסת" at bounding box center [866, 177] width 47 height 32
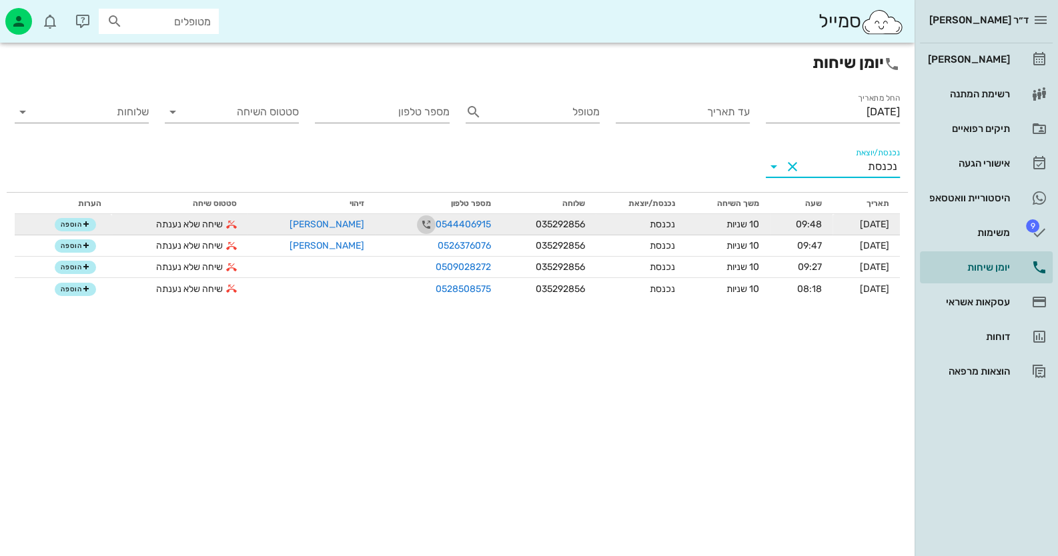
click at [418, 227] on icon "button" at bounding box center [426, 225] width 16 height 16
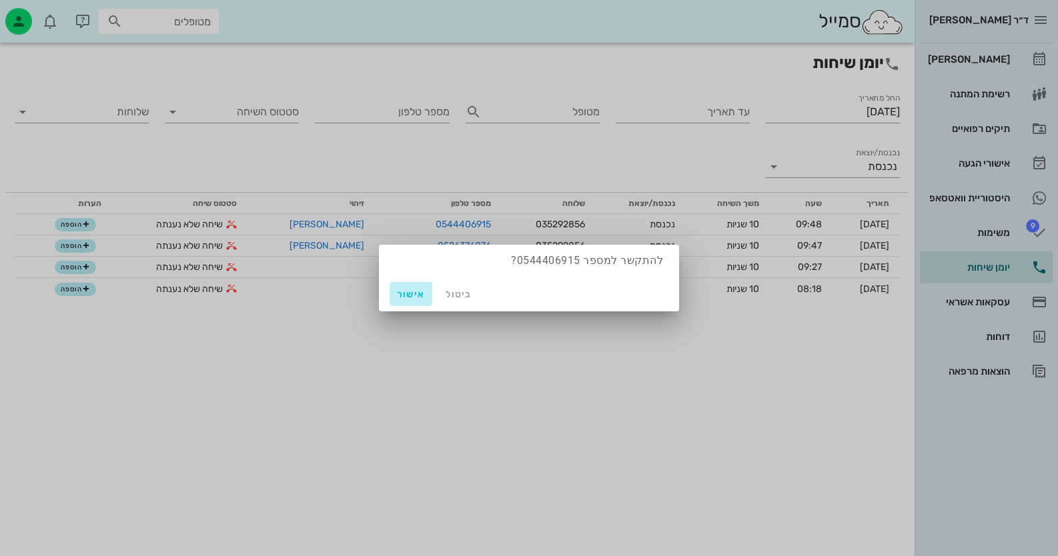
click at [408, 294] on span "אישור" at bounding box center [411, 294] width 32 height 11
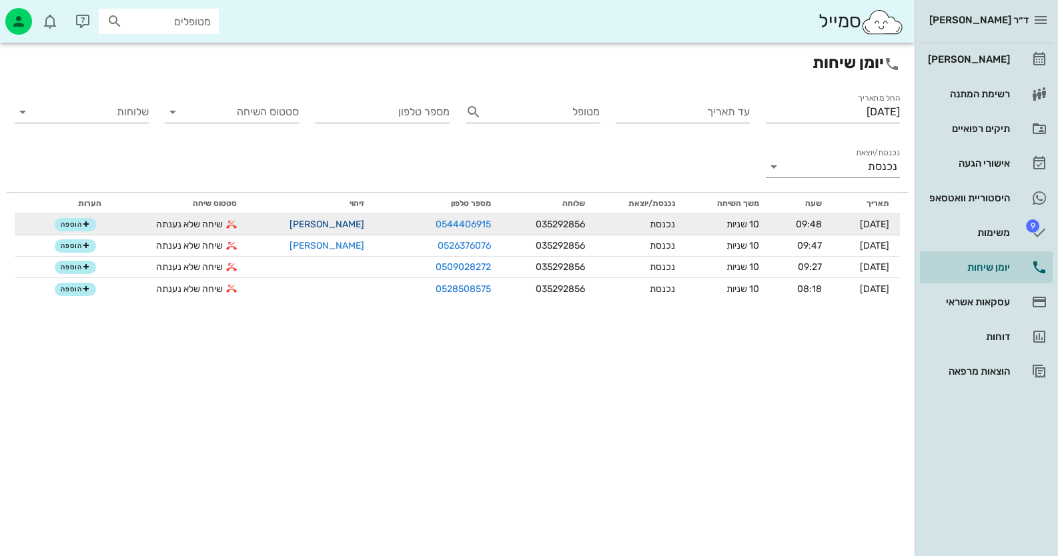
click at [307, 223] on link "[PERSON_NAME]" at bounding box center [327, 224] width 75 height 11
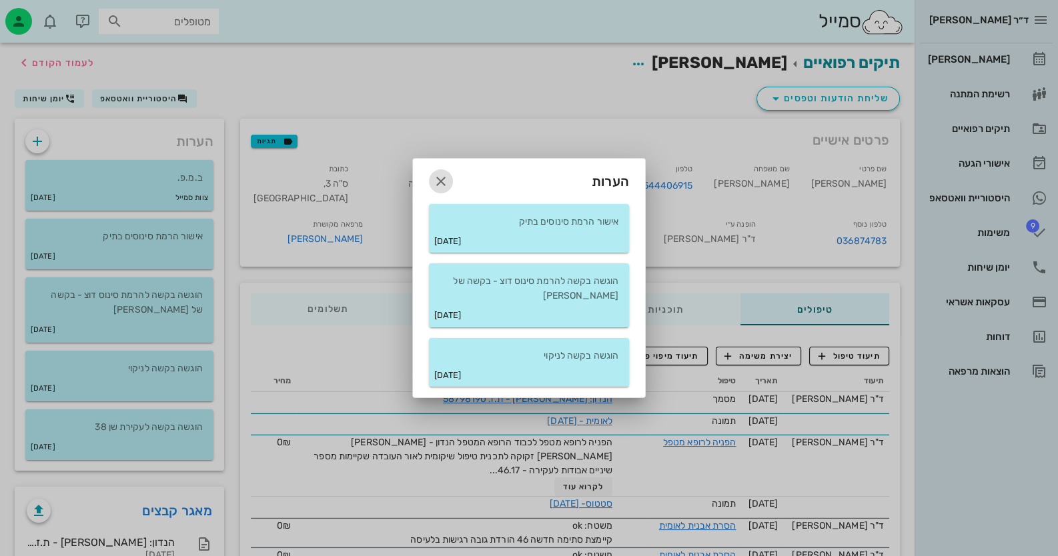
click at [439, 182] on icon "button" at bounding box center [441, 181] width 16 height 16
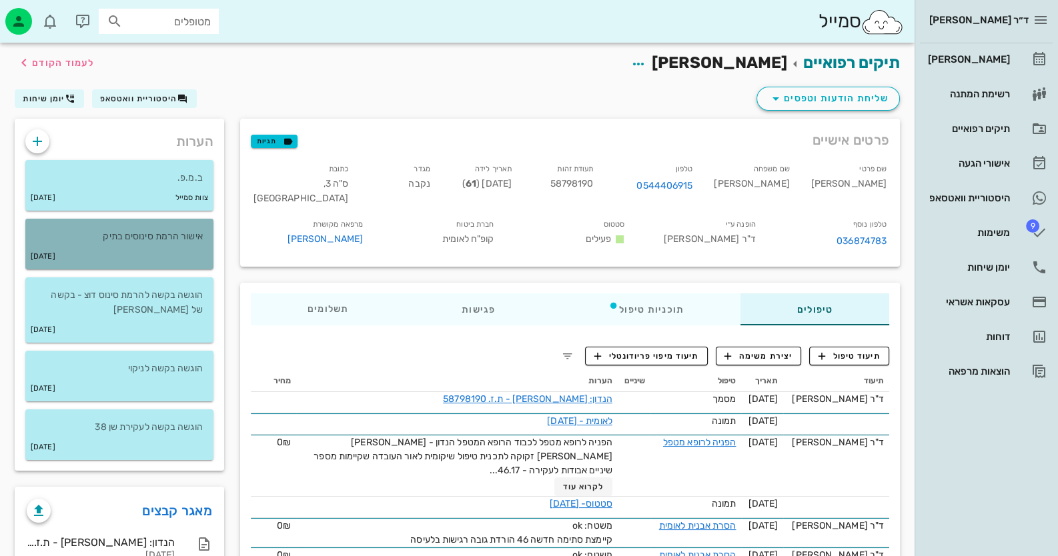
click at [187, 239] on p "אישור הרמת סינוסים בתיק" at bounding box center [119, 236] width 167 height 15
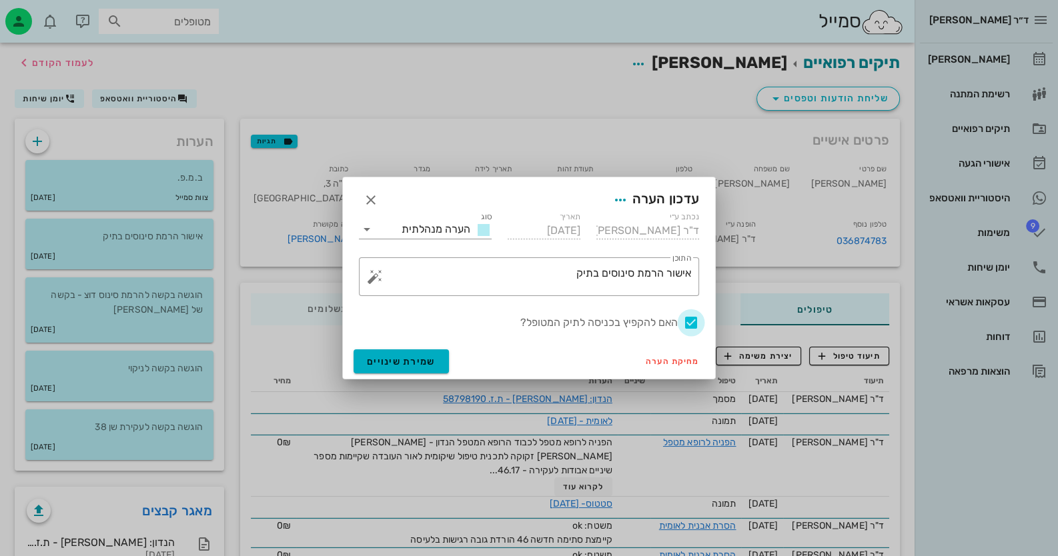
click at [694, 324] on div at bounding box center [691, 323] width 23 height 23
checkbox input "false"
click at [414, 360] on span "שמירת שינויים" at bounding box center [401, 361] width 69 height 11
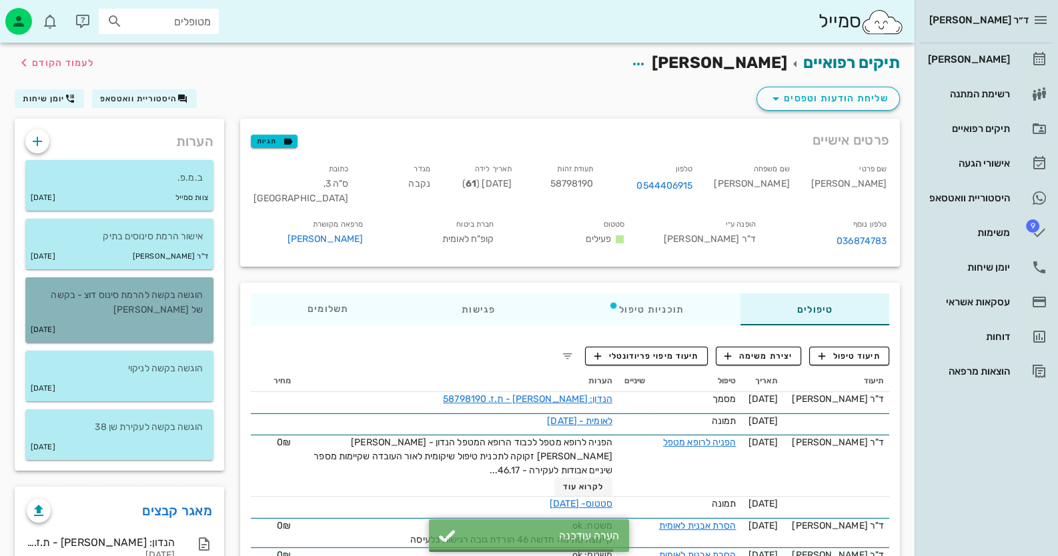
click at [159, 316] on p "הוגשה בקשה להרמת סינוס דוצ - בקשה של יואב חסון" at bounding box center [119, 302] width 167 height 29
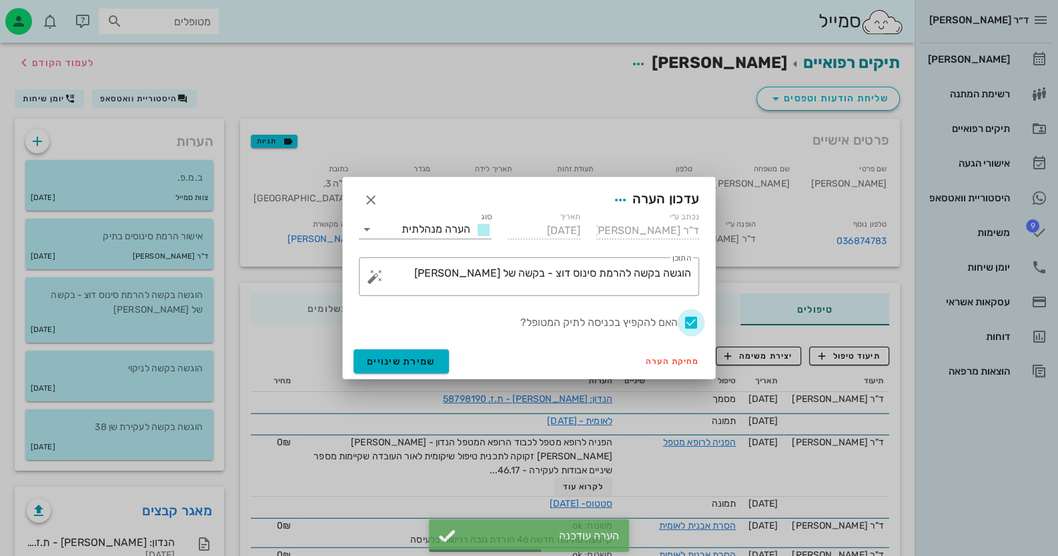
click at [692, 320] on div at bounding box center [691, 323] width 23 height 23
checkbox input "false"
click at [394, 348] on div "מחיקת הערה שמירת שינויים" at bounding box center [529, 361] width 372 height 35
click at [409, 357] on span "שמירת שינויים" at bounding box center [401, 361] width 69 height 11
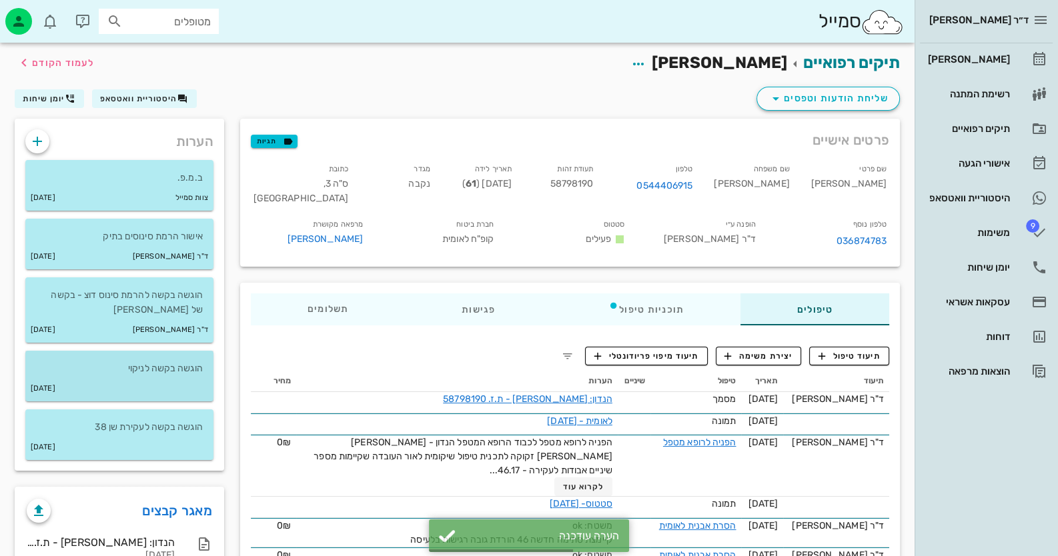
click at [154, 383] on div "19-12-2017" at bounding box center [119, 388] width 188 height 25
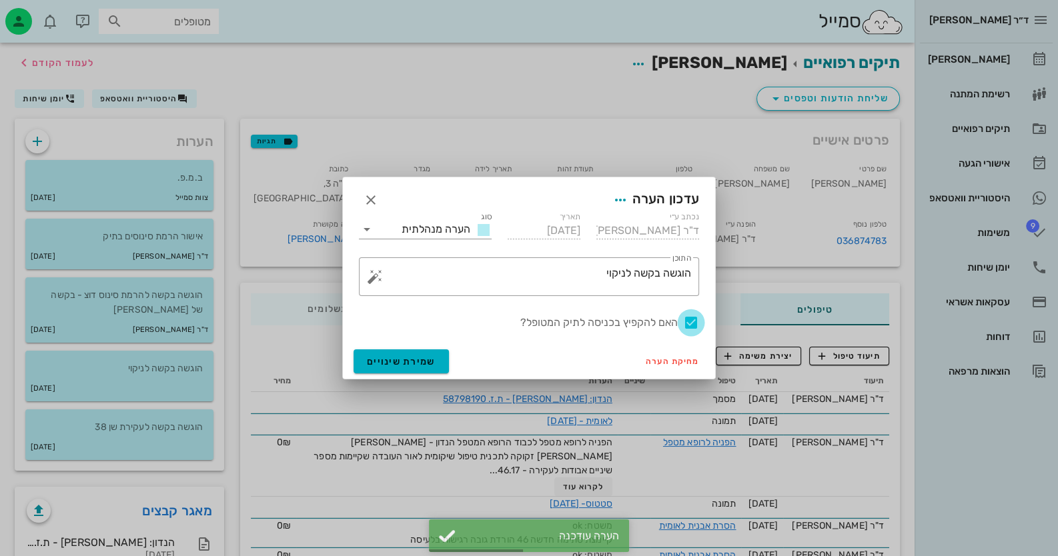
click at [691, 324] on div at bounding box center [691, 323] width 23 height 23
checkbox input "false"
click at [431, 359] on span "שמירת שינויים" at bounding box center [401, 361] width 69 height 11
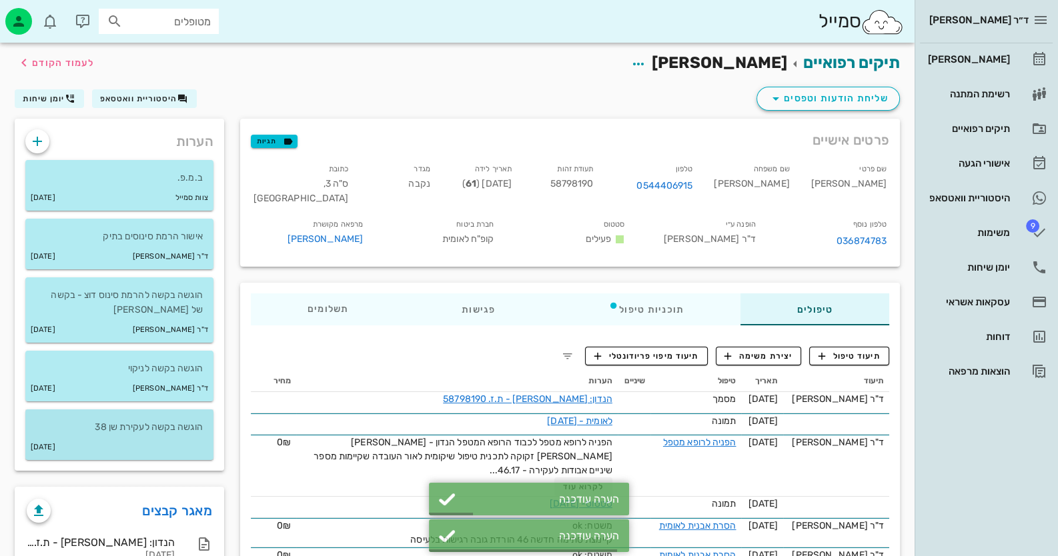
click at [137, 433] on p "הוגשה בקשה לעקירת שן 38" at bounding box center [119, 427] width 167 height 15
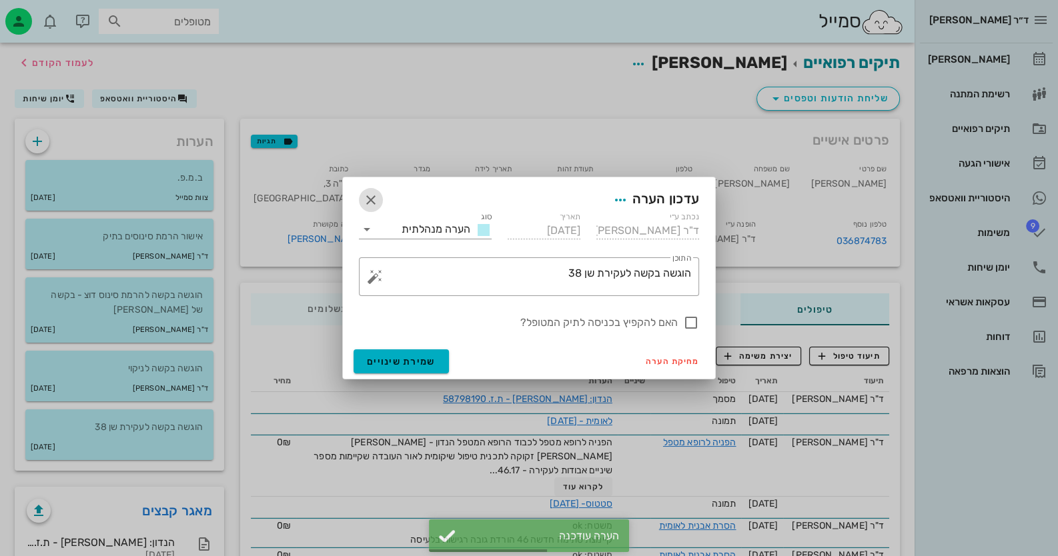
click at [375, 195] on icon "button" at bounding box center [371, 200] width 16 height 16
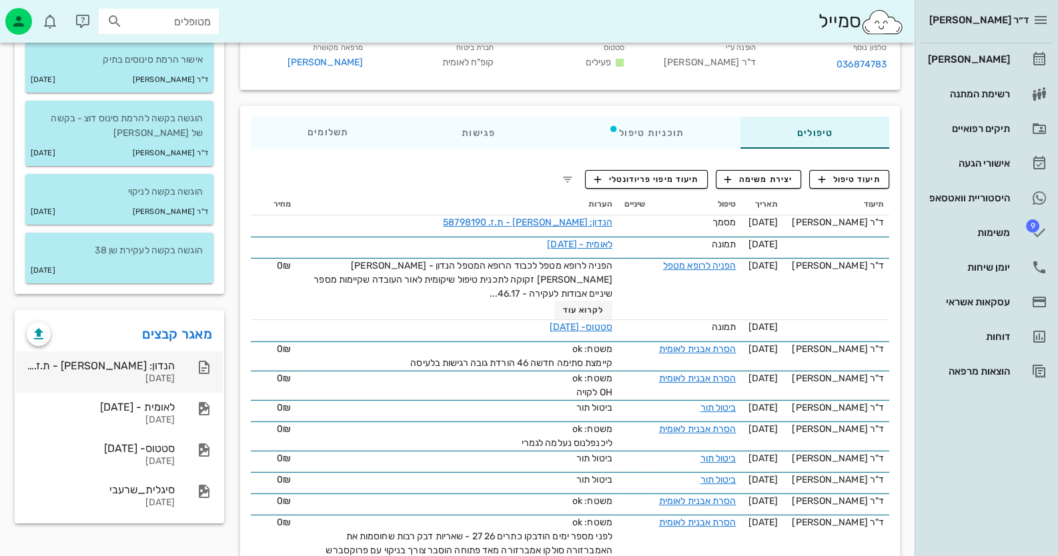
scroll to position [200, 0]
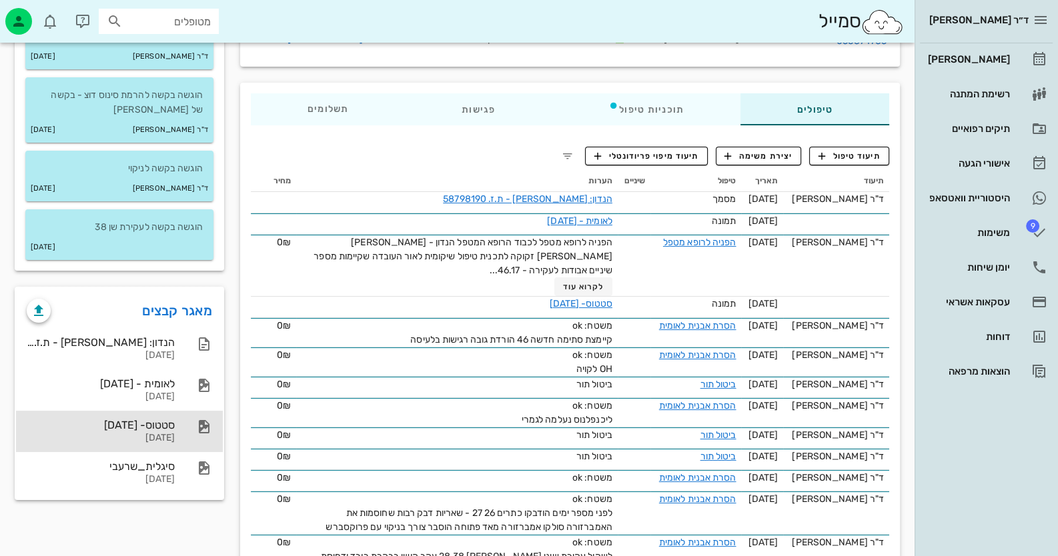
click at [179, 425] on div "סטטוס- 16-10-2023 16-10-2023" at bounding box center [119, 431] width 207 height 41
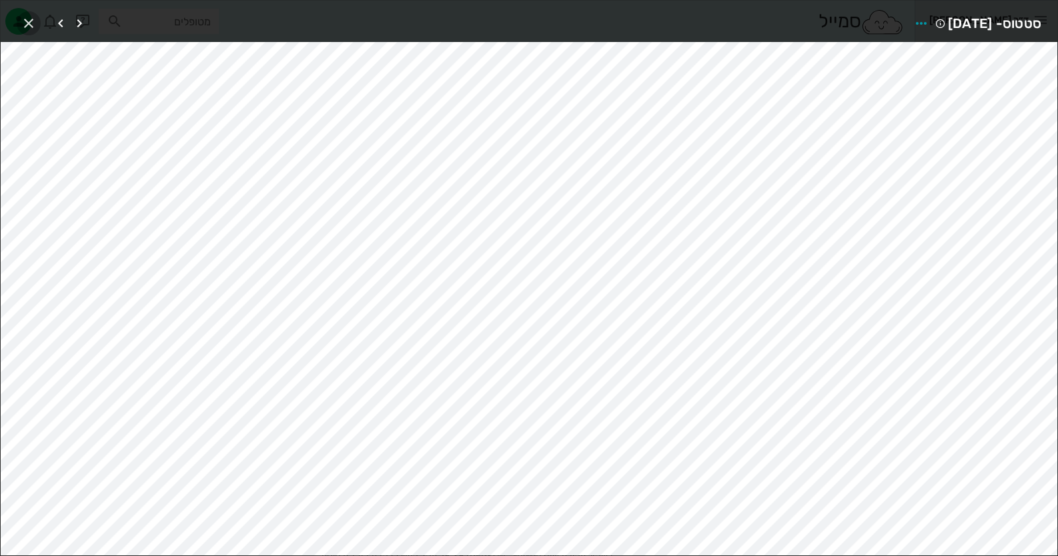
click at [35, 20] on icon "button" at bounding box center [29, 23] width 16 height 16
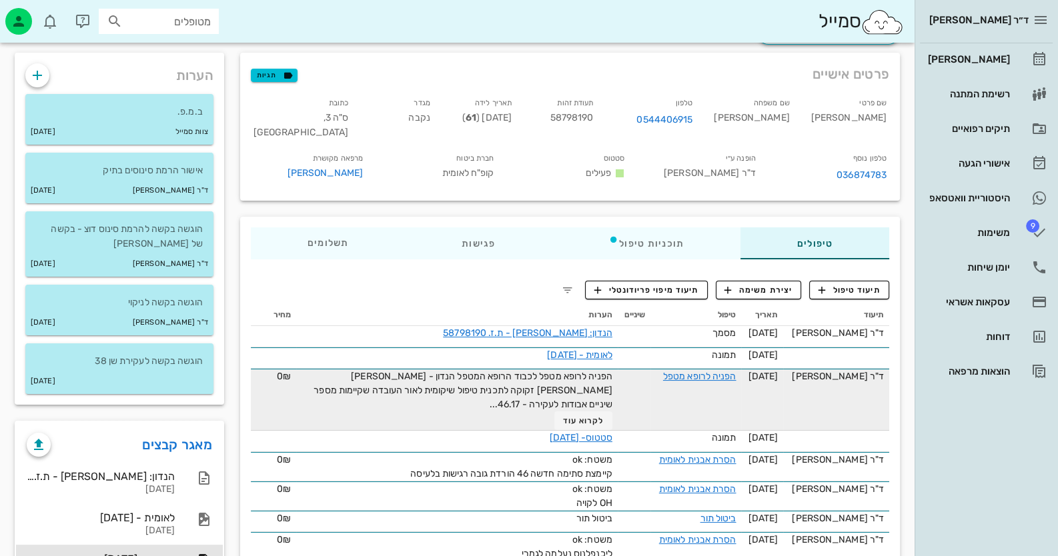
scroll to position [0, 0]
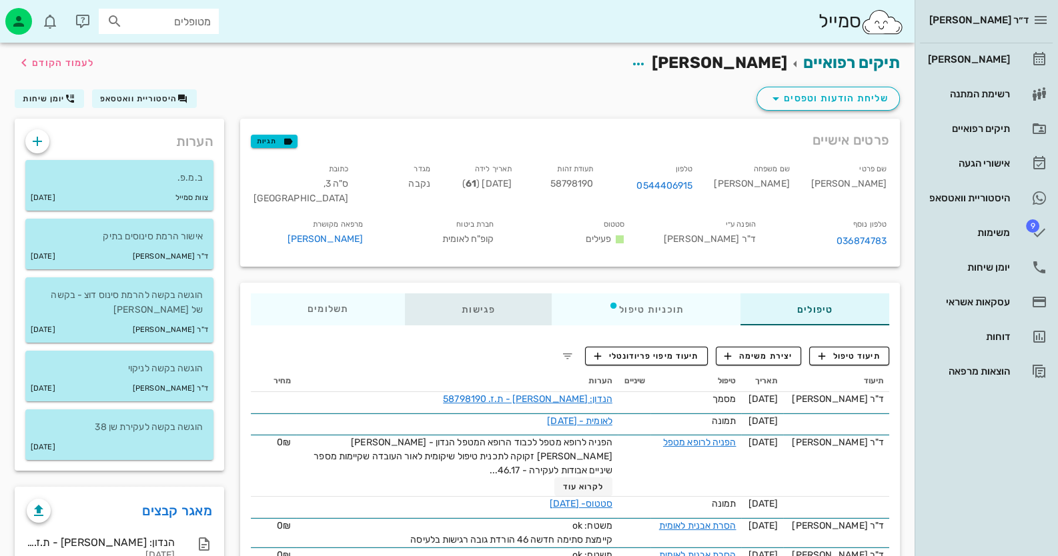
click at [498, 311] on div "פגישות" at bounding box center [478, 310] width 147 height 32
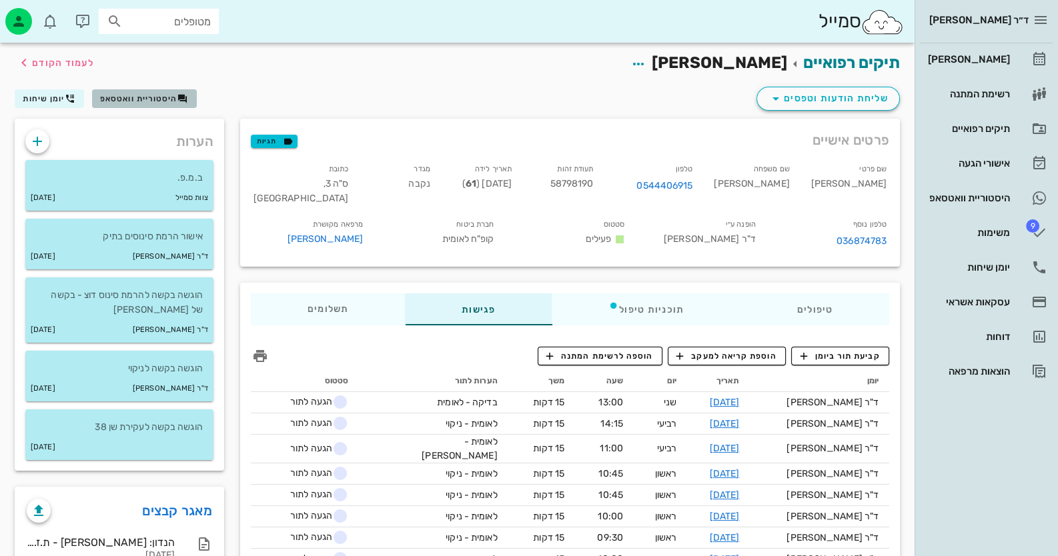
click at [176, 98] on span "היסטוריית וואטסאפ" at bounding box center [138, 98] width 77 height 9
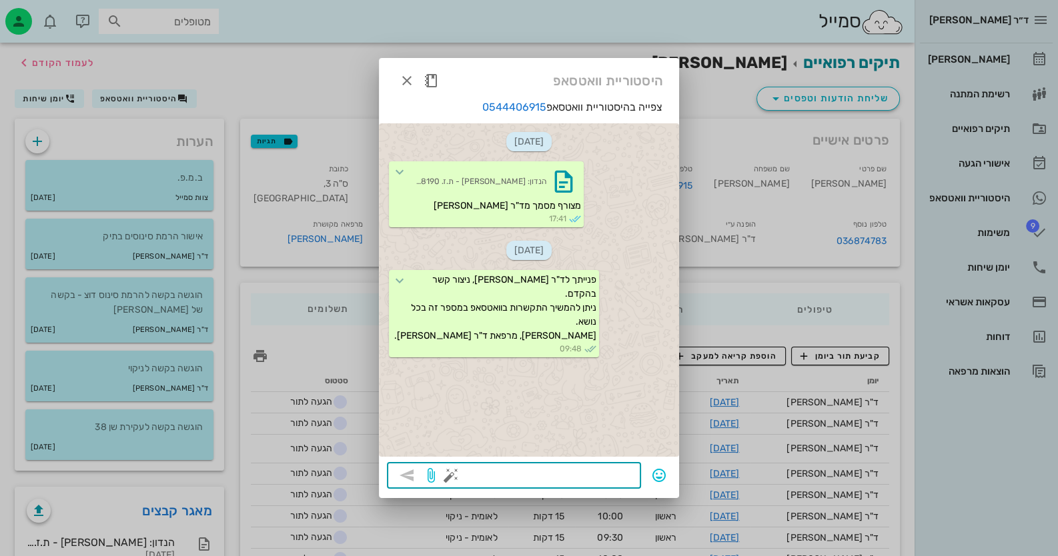
click at [597, 480] on textarea at bounding box center [543, 476] width 179 height 21
type textarea "חיה מאיר"
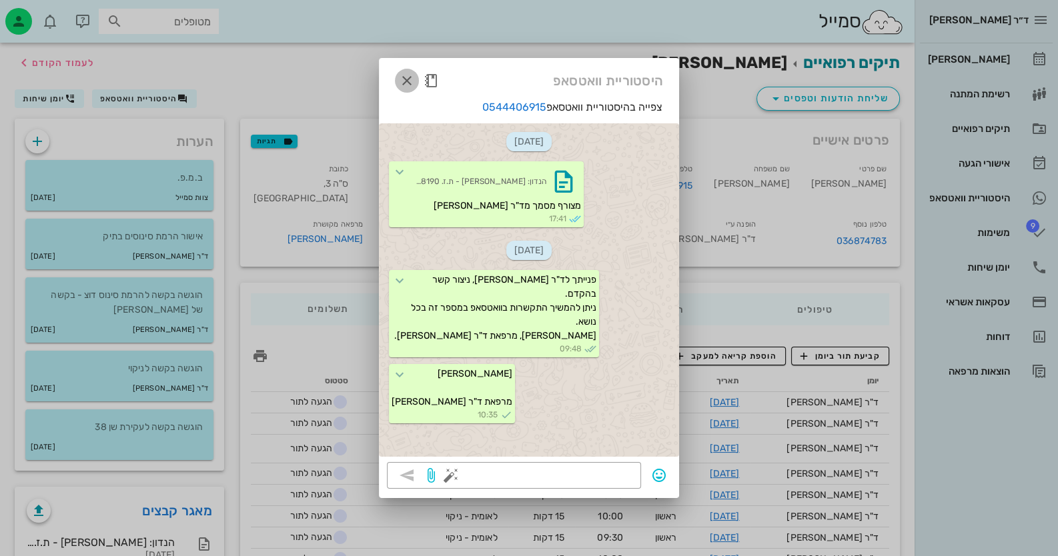
click at [404, 78] on icon "button" at bounding box center [407, 81] width 16 height 16
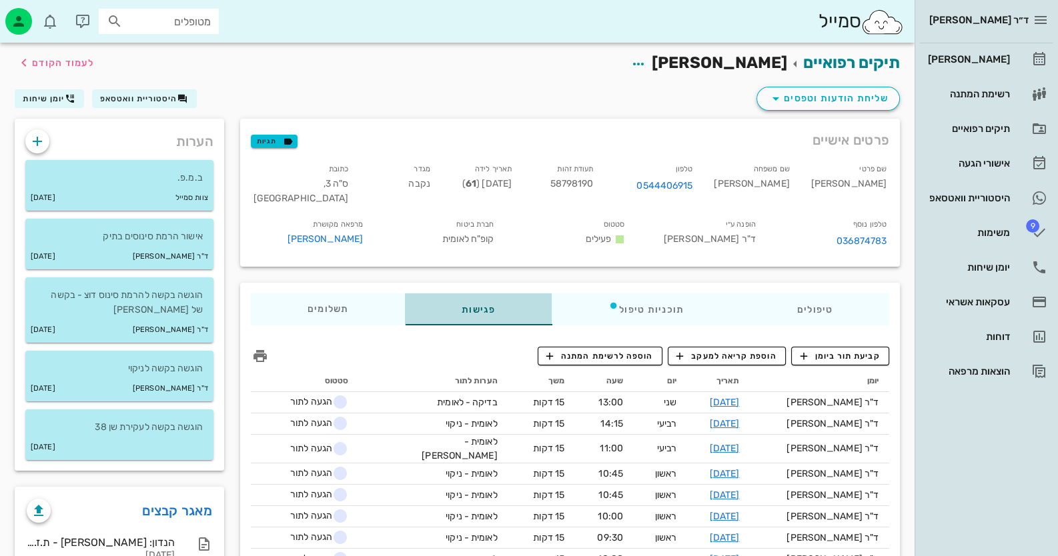
click at [480, 311] on div "פגישות" at bounding box center [478, 310] width 147 height 32
click at [865, 354] on span "קביעת תור ביומן" at bounding box center [840, 356] width 80 height 12
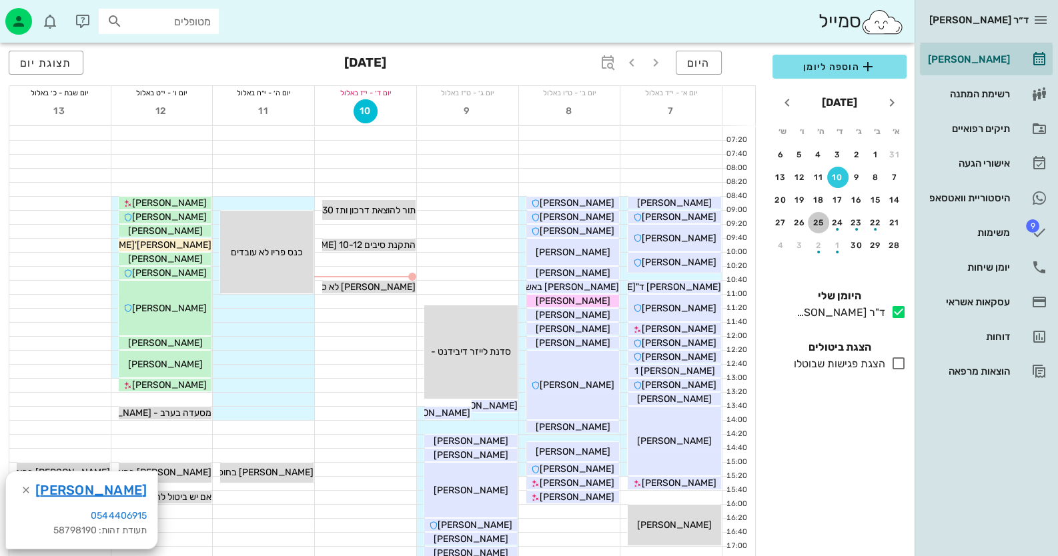
click at [820, 221] on div "25" at bounding box center [818, 222] width 21 height 9
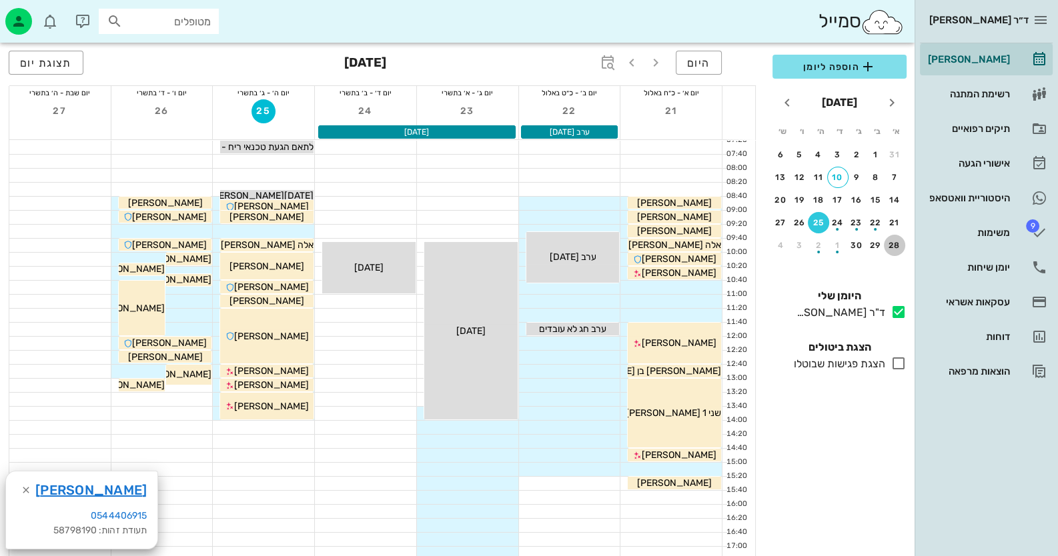
click at [890, 242] on div "28" at bounding box center [894, 245] width 21 height 9
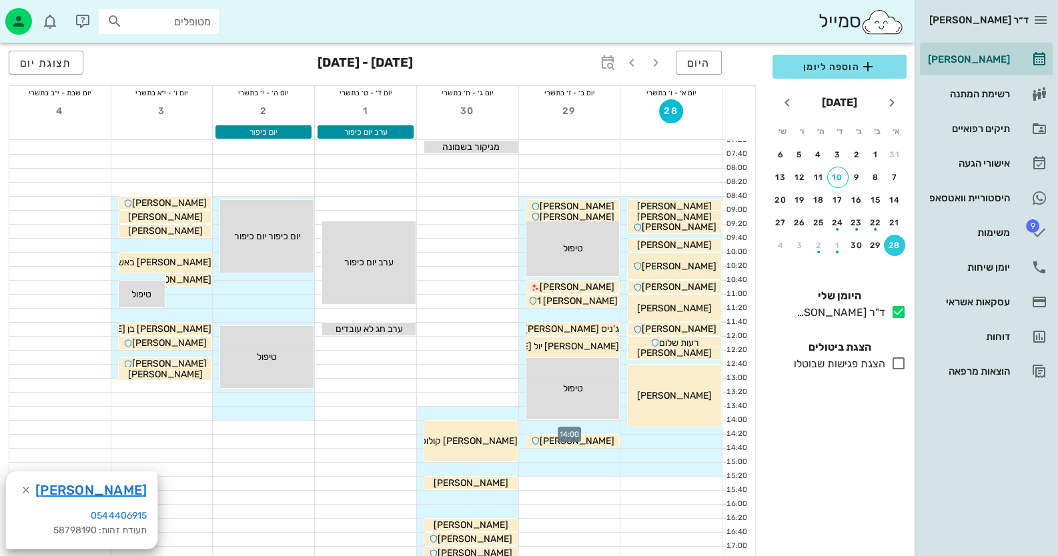
click at [600, 428] on div at bounding box center [569, 427] width 101 height 13
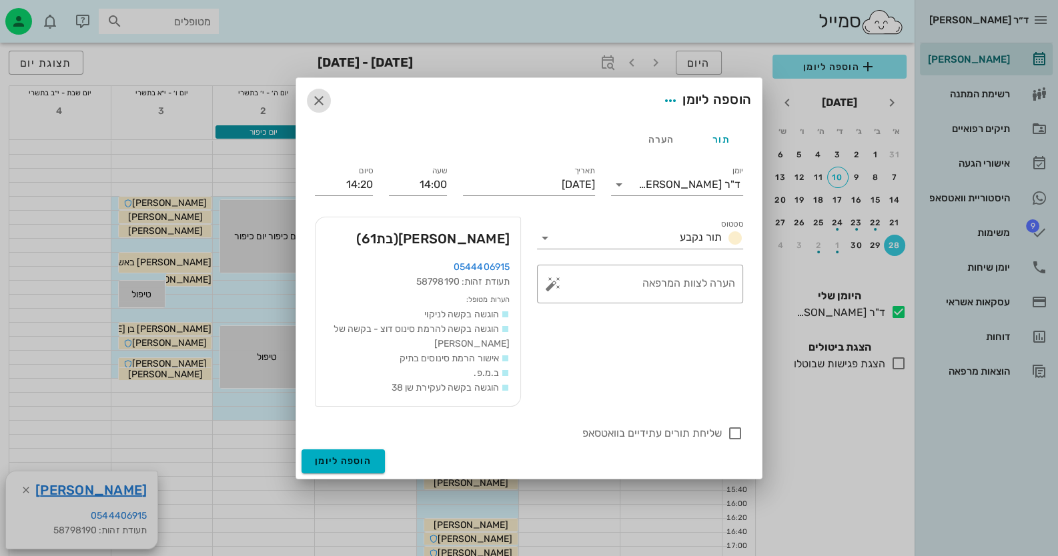
click at [315, 97] on icon "button" at bounding box center [319, 101] width 16 height 16
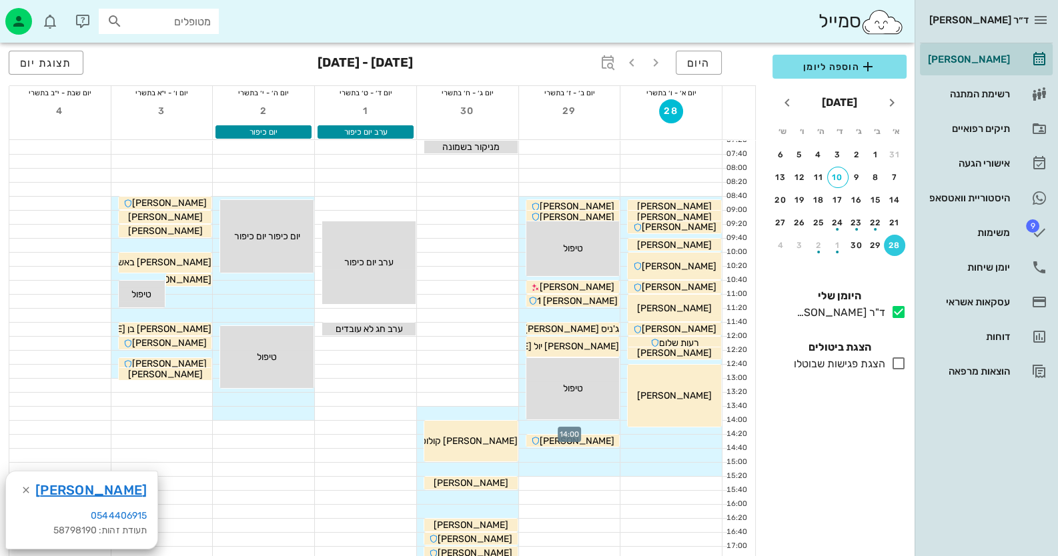
click at [604, 426] on div at bounding box center [569, 427] width 101 height 13
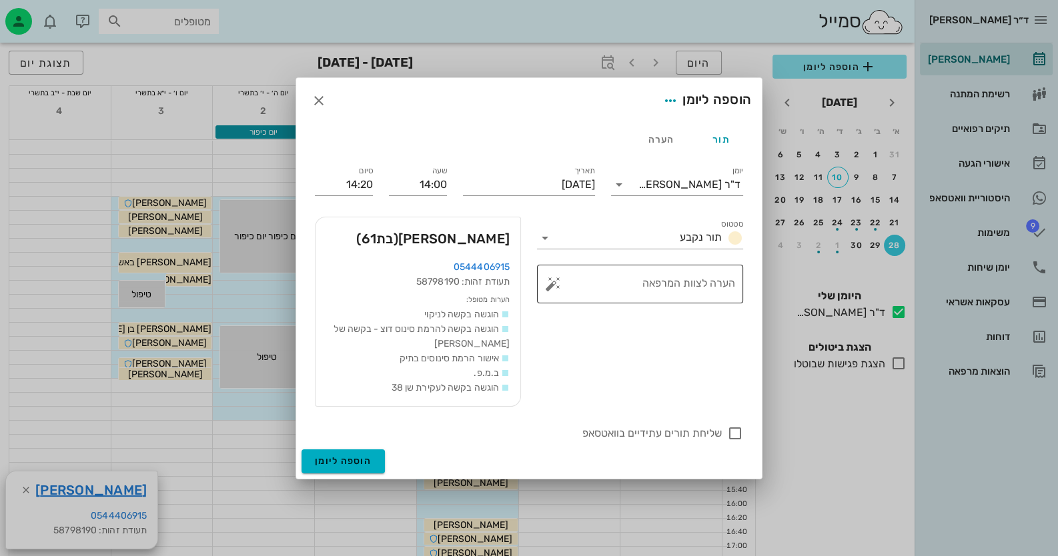
click at [556, 280] on button "button" at bounding box center [553, 284] width 16 height 16
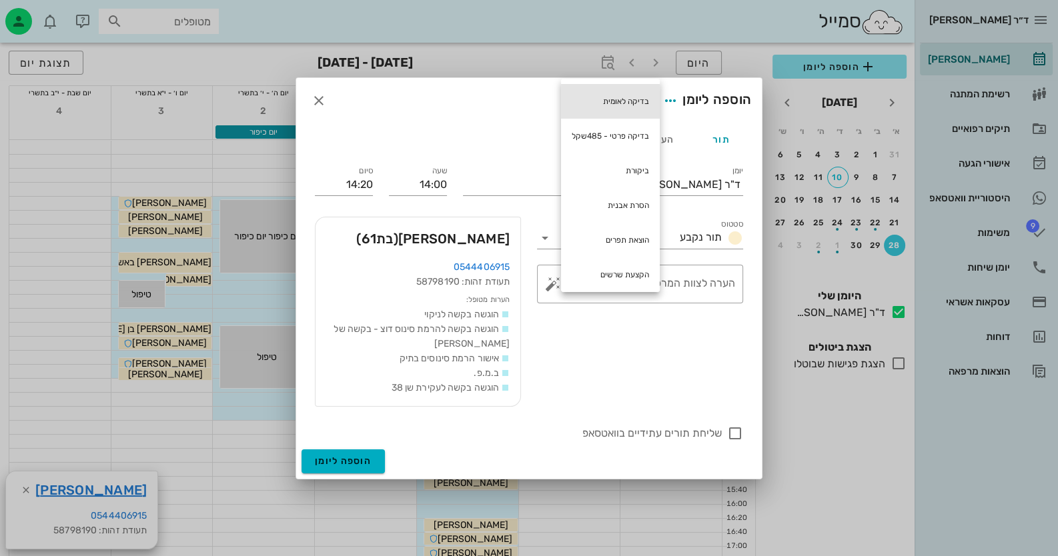
click at [642, 105] on div "בדיקה לאומית" at bounding box center [610, 101] width 99 height 35
type textarea "בדיקה לאומית"
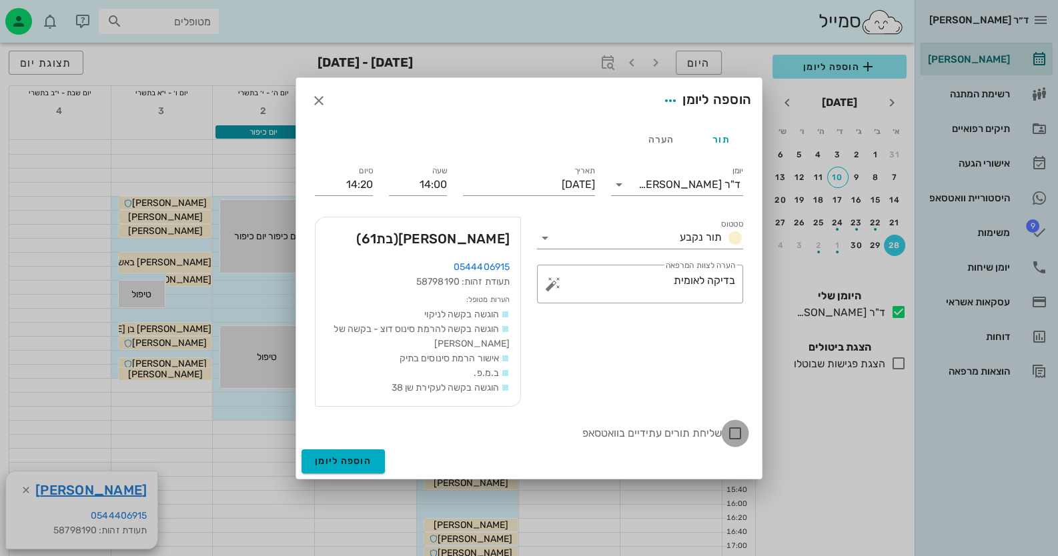
click at [739, 434] on div at bounding box center [735, 433] width 23 height 23
checkbox input "true"
drag, startPoint x: 358, startPoint y: 458, endPoint x: 373, endPoint y: 457, distance: 15.4
click at [358, 458] on span "הוספה ליומן" at bounding box center [343, 461] width 57 height 11
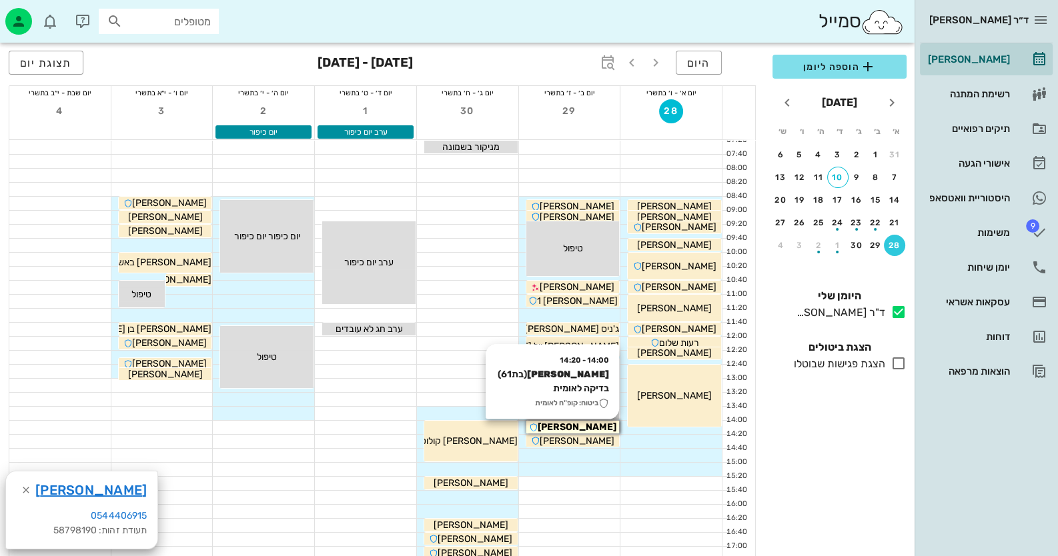
click at [584, 432] on span "[PERSON_NAME]" at bounding box center [577, 427] width 79 height 11
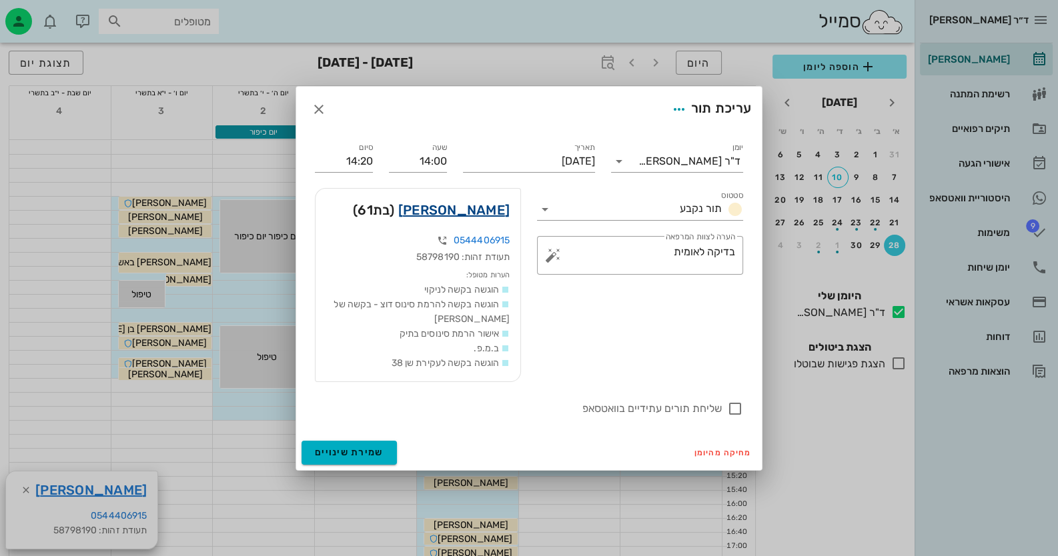
click at [472, 211] on link "סיגלית שרעבי" at bounding box center [453, 209] width 111 height 21
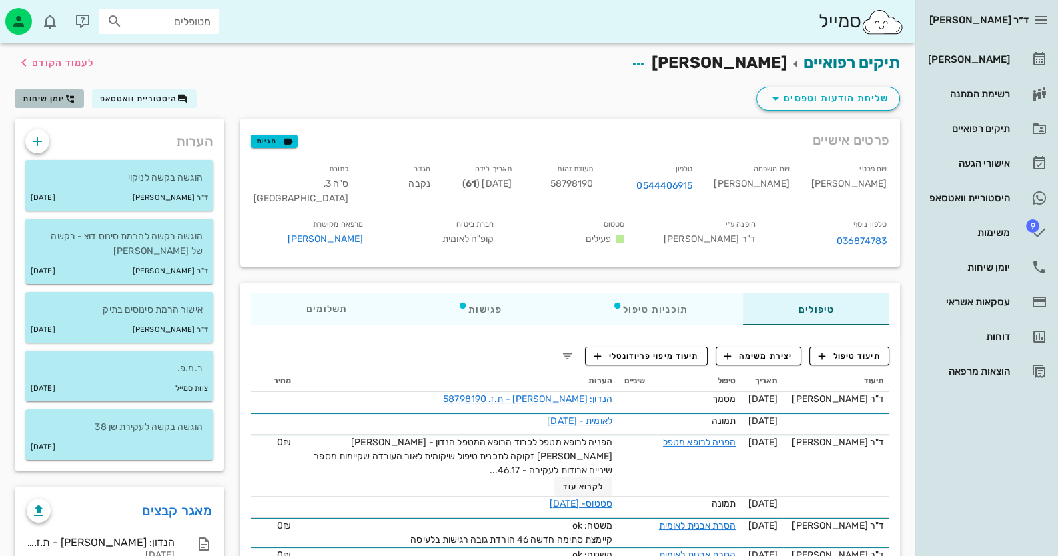
click at [44, 91] on button "יומן שיחות" at bounding box center [49, 98] width 69 height 19
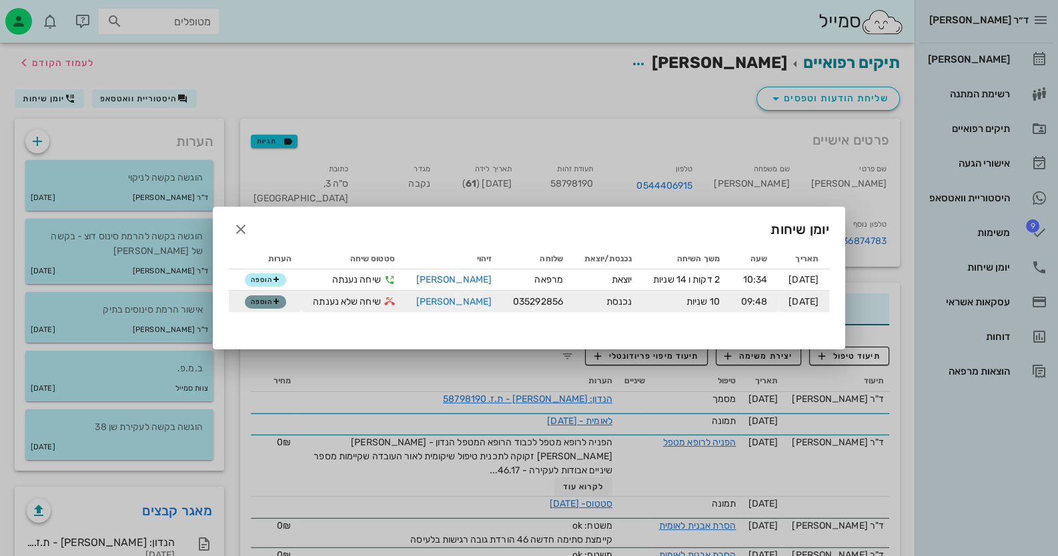
click at [260, 302] on span "הוספה" at bounding box center [265, 302] width 29 height 8
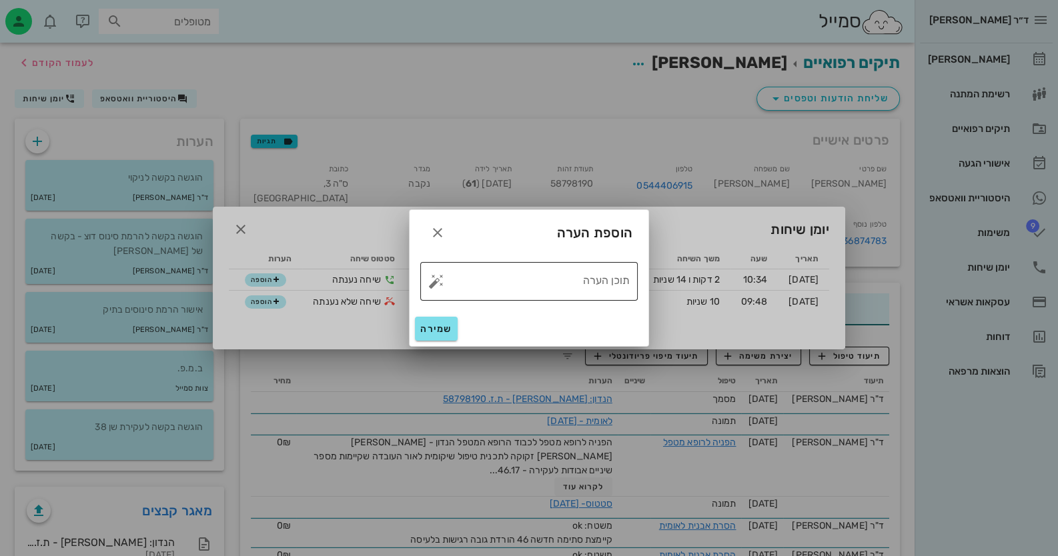
click at [439, 286] on button "button" at bounding box center [436, 281] width 16 height 16
click at [508, 276] on div "טופל" at bounding box center [493, 266] width 99 height 35
type textarea "טופל"
drag, startPoint x: 434, startPoint y: 323, endPoint x: 445, endPoint y: 323, distance: 10.7
click at [437, 324] on span "שמירה" at bounding box center [436, 329] width 32 height 11
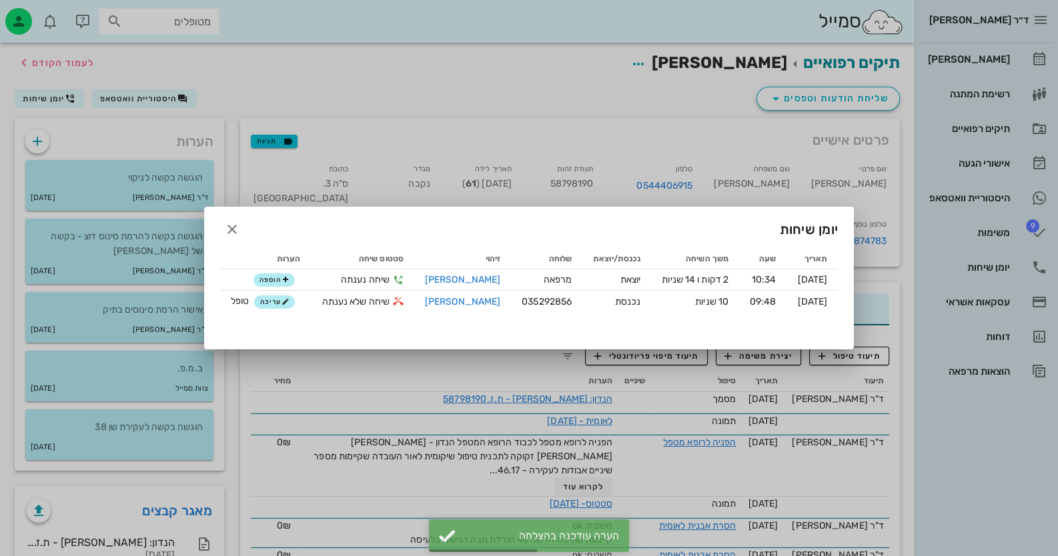
click at [1014, 266] on div at bounding box center [529, 278] width 1058 height 556
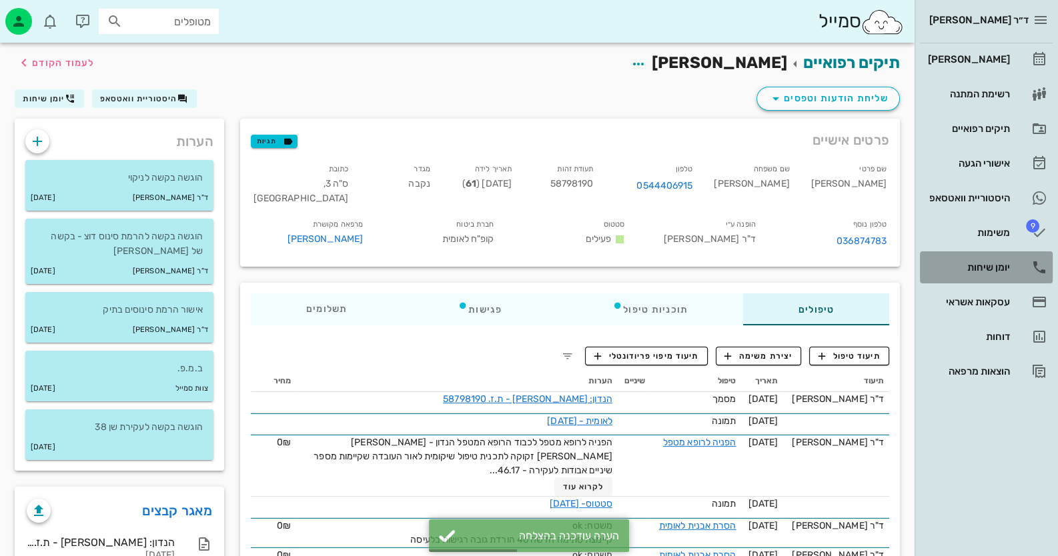
click at [1014, 266] on link "יומן שיחות" at bounding box center [986, 267] width 133 height 32
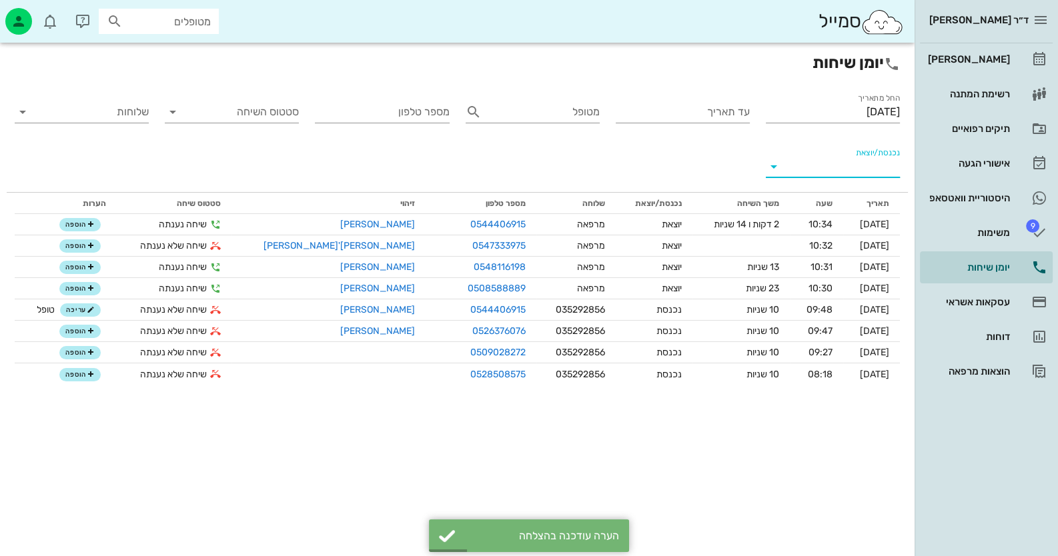
click at [877, 173] on input "נכנסת/יוצאת" at bounding box center [843, 166] width 113 height 21
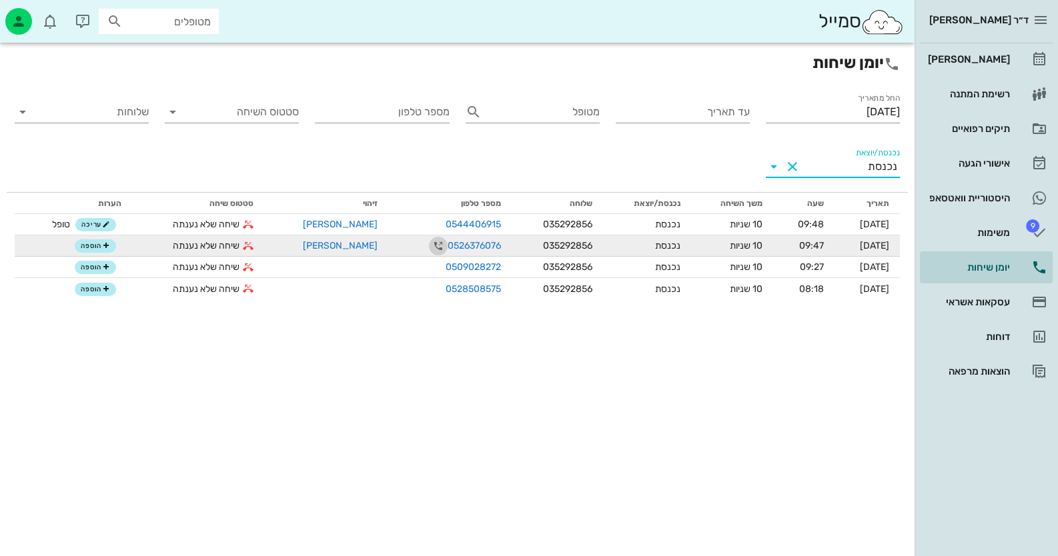
click at [429, 245] on span "button" at bounding box center [438, 246] width 19 height 16
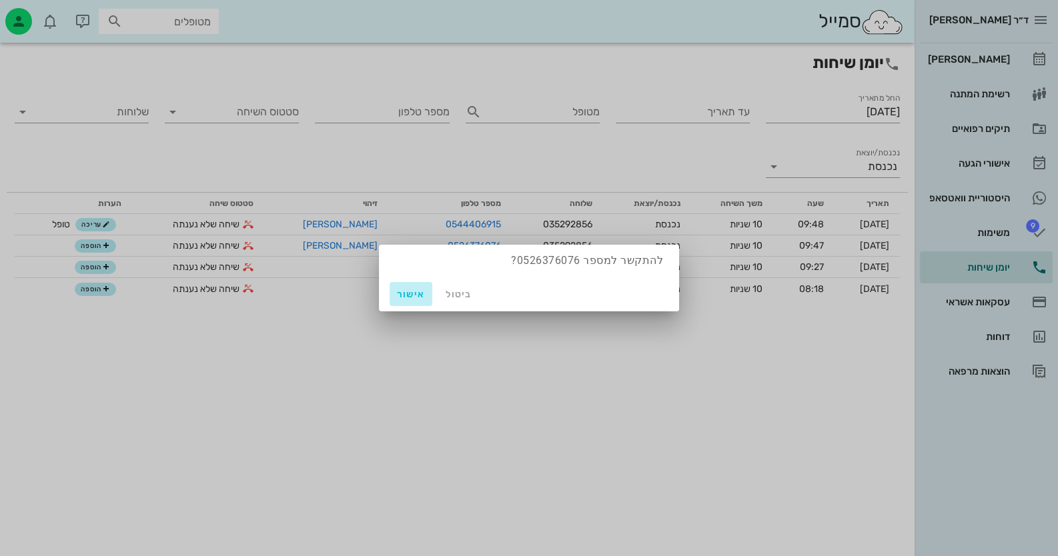
click at [414, 296] on span "אישור" at bounding box center [411, 294] width 32 height 11
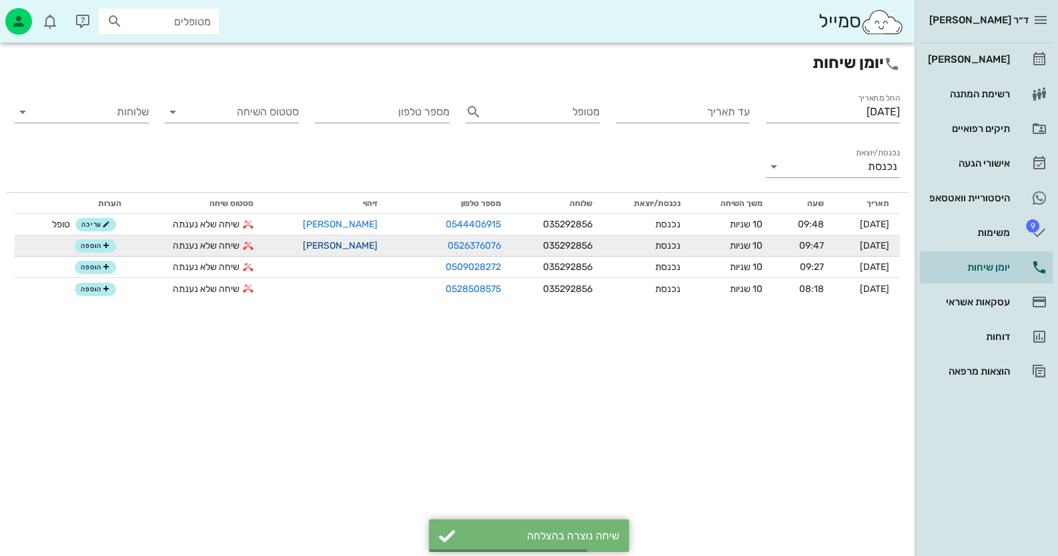
click at [325, 246] on link "[PERSON_NAME]" at bounding box center [340, 245] width 75 height 11
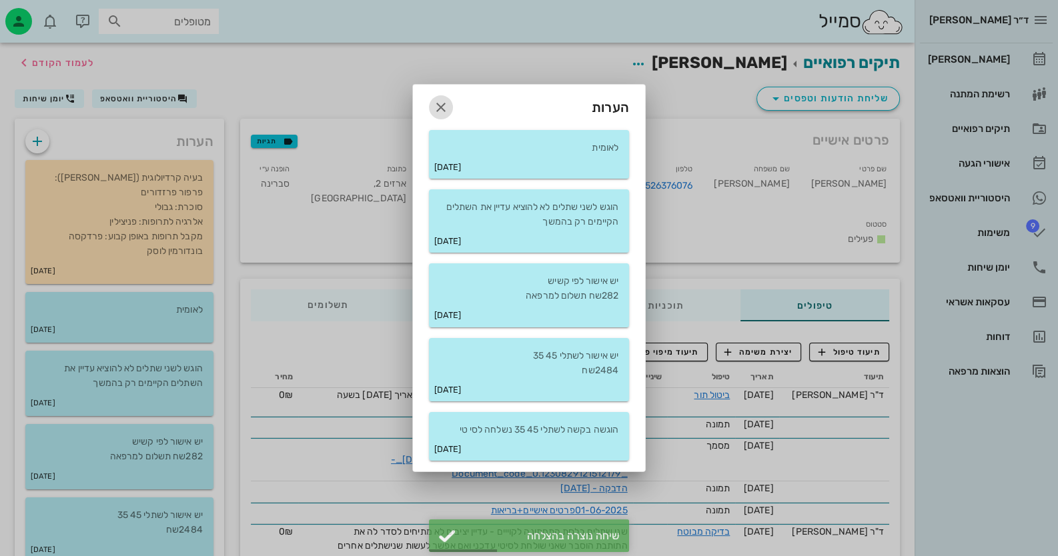
click at [438, 109] on icon "button" at bounding box center [441, 107] width 16 height 16
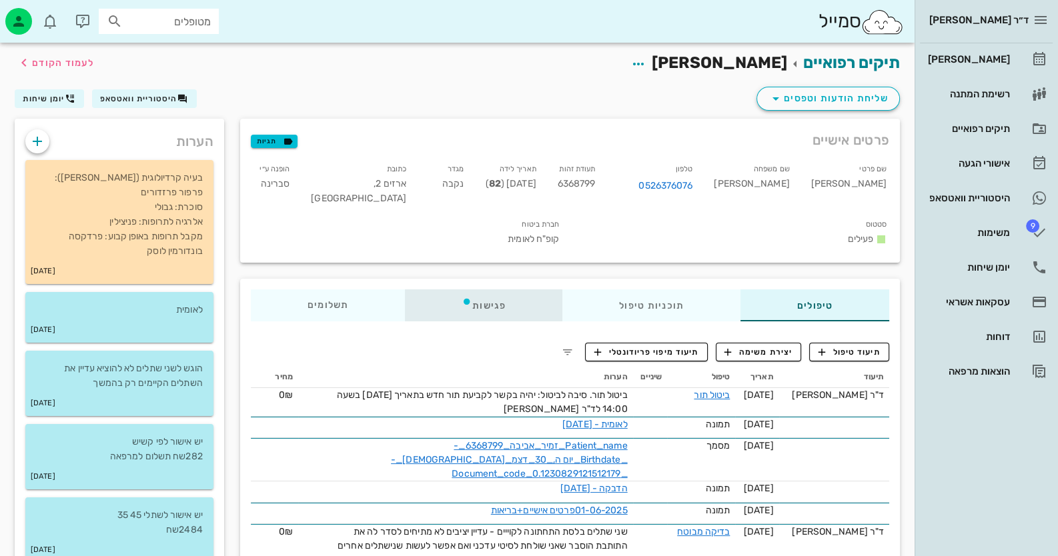
click at [484, 290] on div "פגישות" at bounding box center [483, 306] width 157 height 32
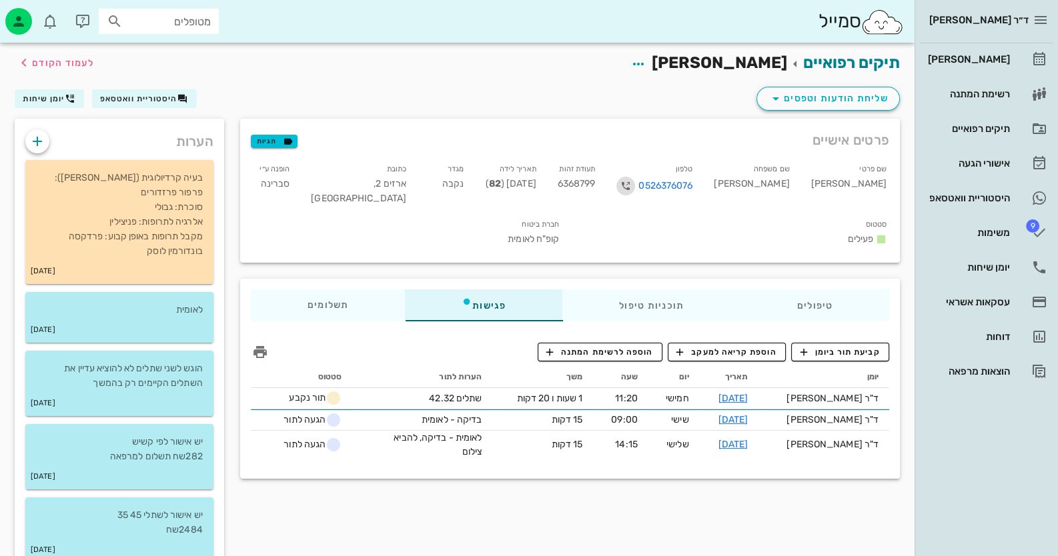
click at [635, 186] on span "button" at bounding box center [625, 186] width 19 height 16
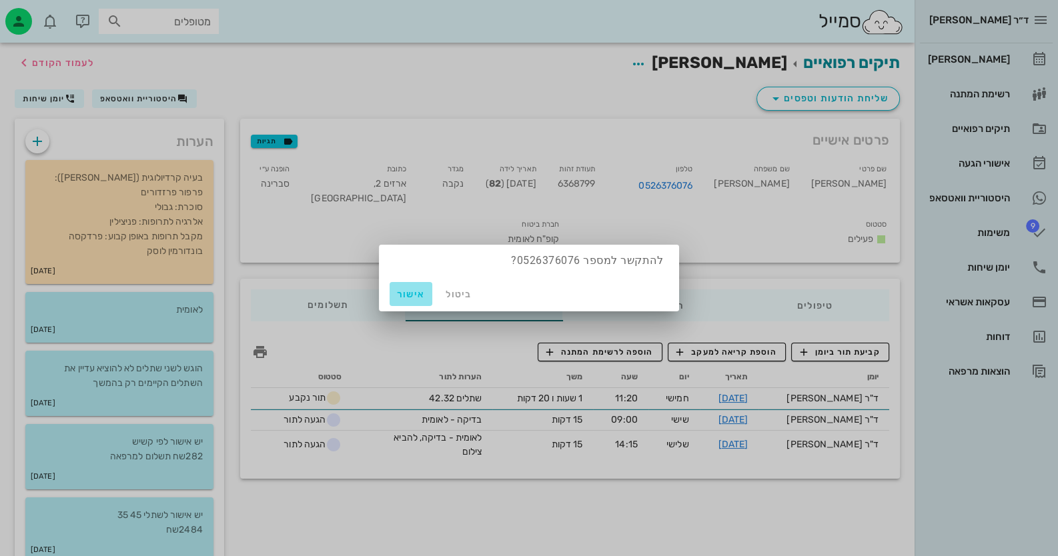
click at [424, 294] on span "אישור" at bounding box center [411, 294] width 32 height 11
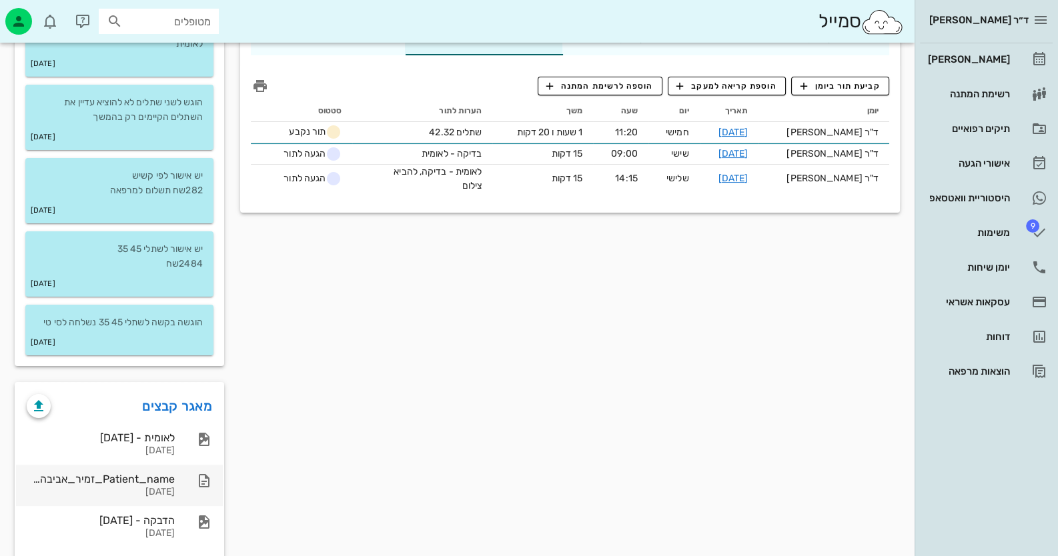
scroll to position [333, 0]
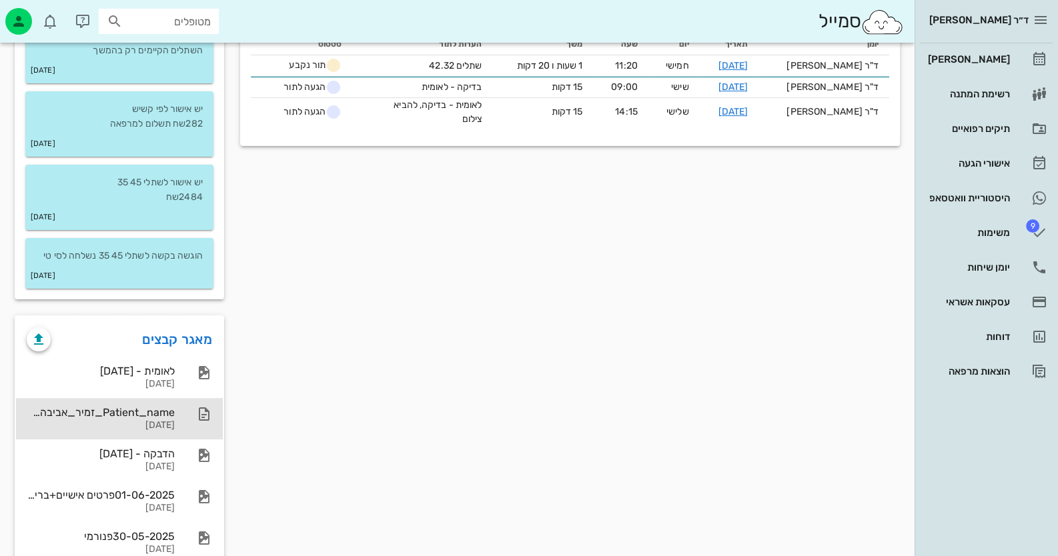
click at [159, 406] on div "Patient_name_זמיר_אביבה_6368799_-_Birthdate_יום ה,_30_דצמ_1943_-_Document_code_…" at bounding box center [101, 412] width 148 height 13
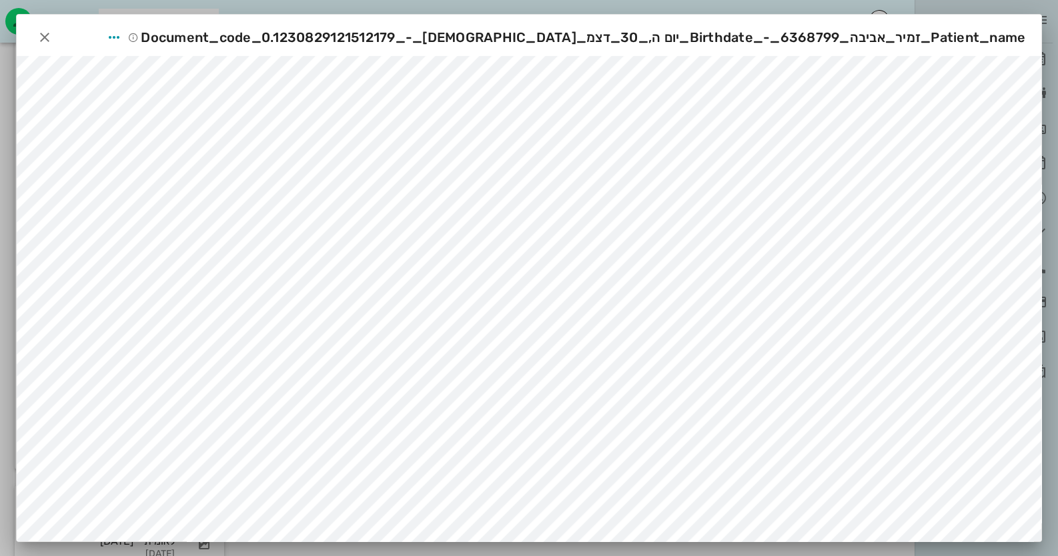
scroll to position [133, 0]
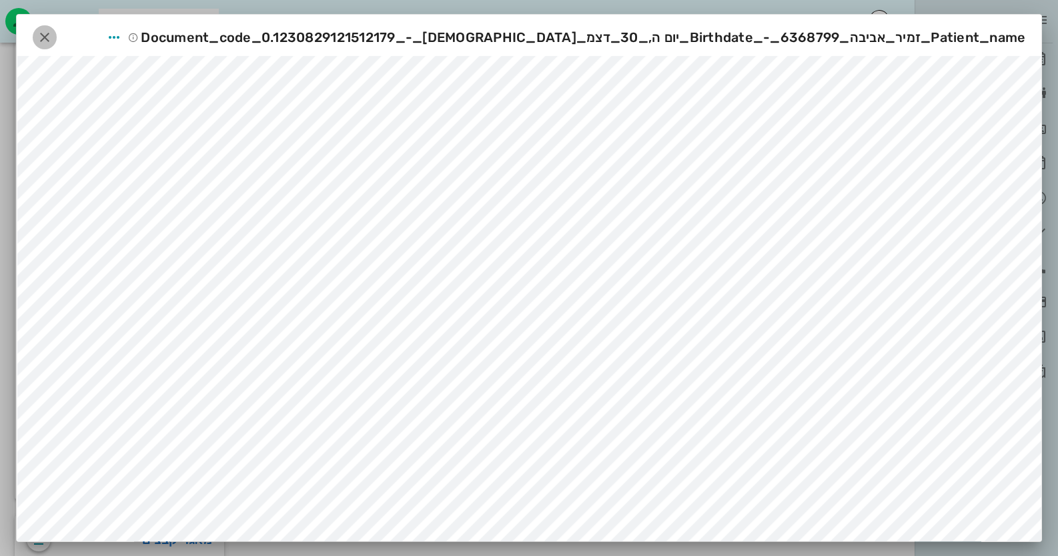
click at [53, 37] on icon "button" at bounding box center [45, 37] width 16 height 16
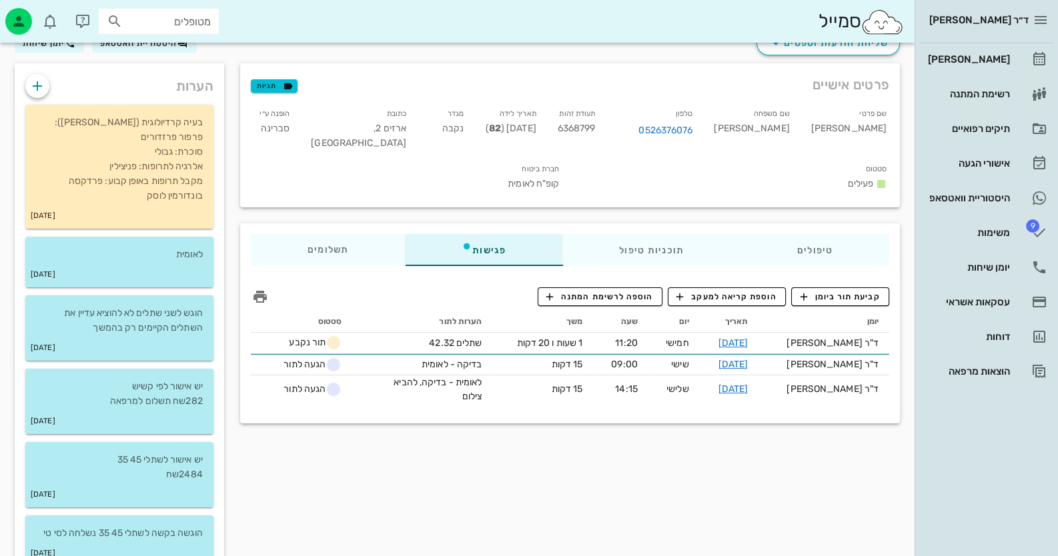
scroll to position [0, 0]
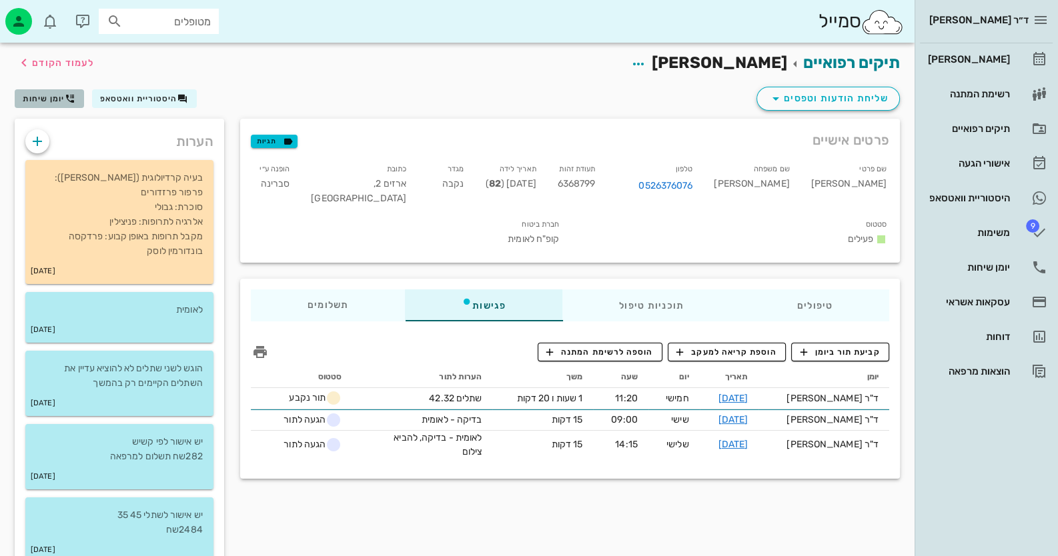
click at [47, 99] on span "יומן שיחות" at bounding box center [44, 98] width 42 height 9
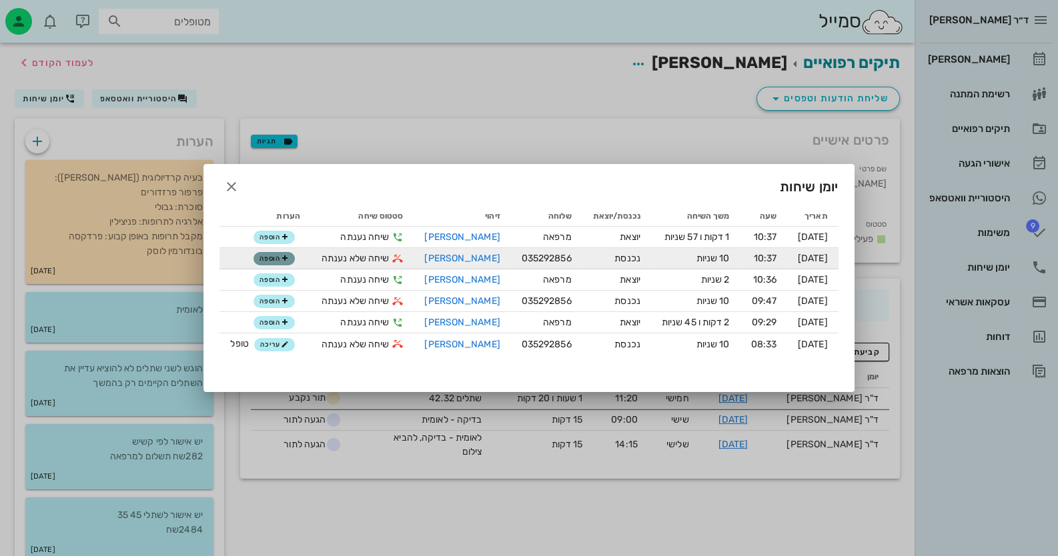
click at [281, 259] on span "הוספה" at bounding box center [273, 259] width 29 height 8
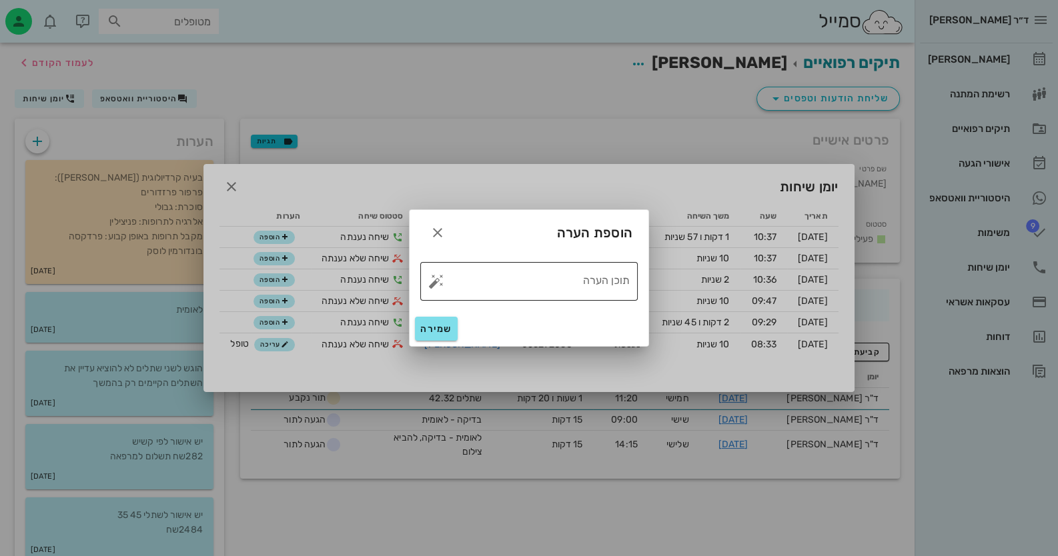
click at [434, 275] on button "button" at bounding box center [436, 281] width 16 height 16
click at [468, 275] on div "טופל" at bounding box center [493, 266] width 99 height 35
type textarea "טופל"
click at [442, 330] on span "שמירה" at bounding box center [436, 329] width 32 height 11
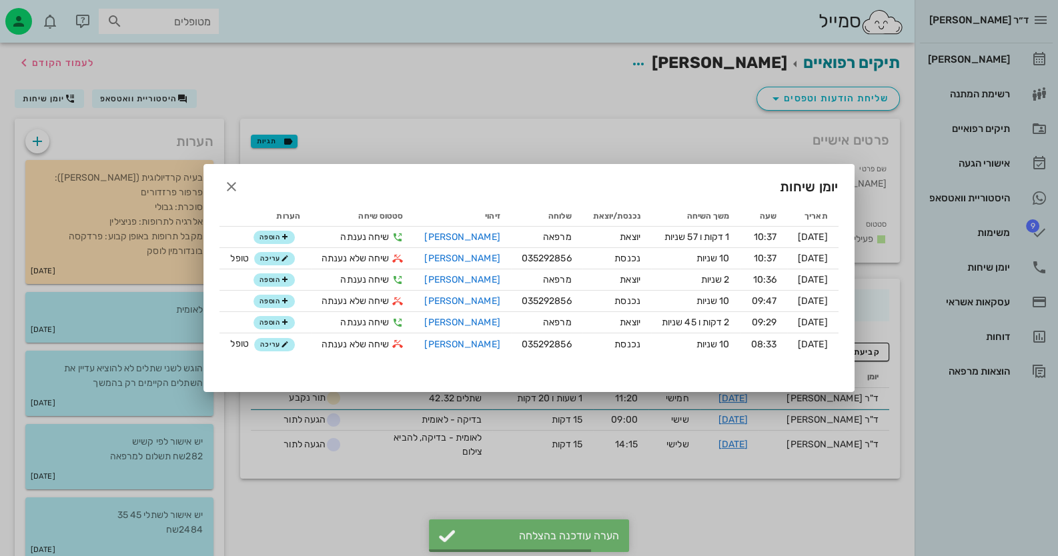
click at [993, 266] on div at bounding box center [529, 278] width 1058 height 556
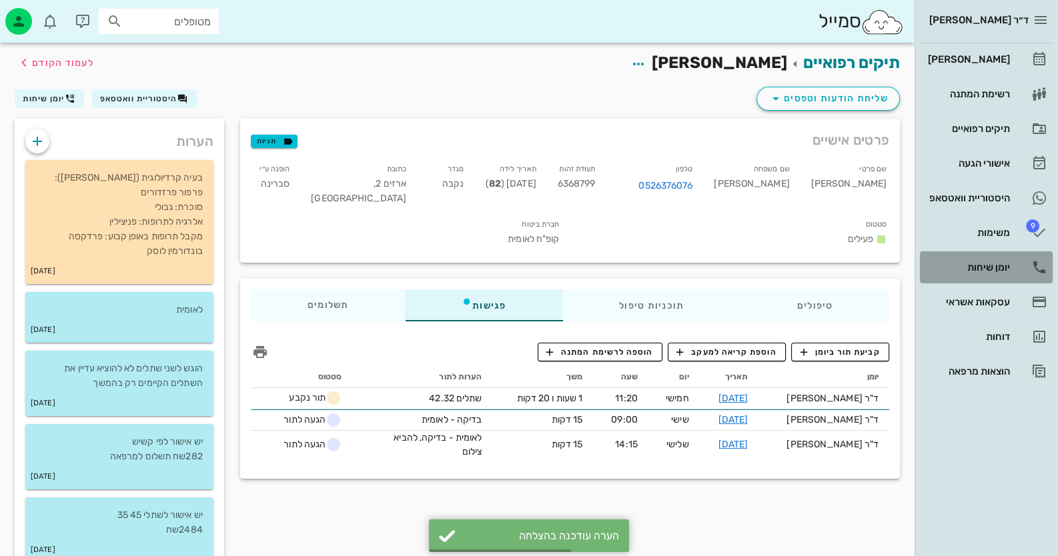
click at [993, 266] on div "יומן שיחות" at bounding box center [967, 267] width 85 height 11
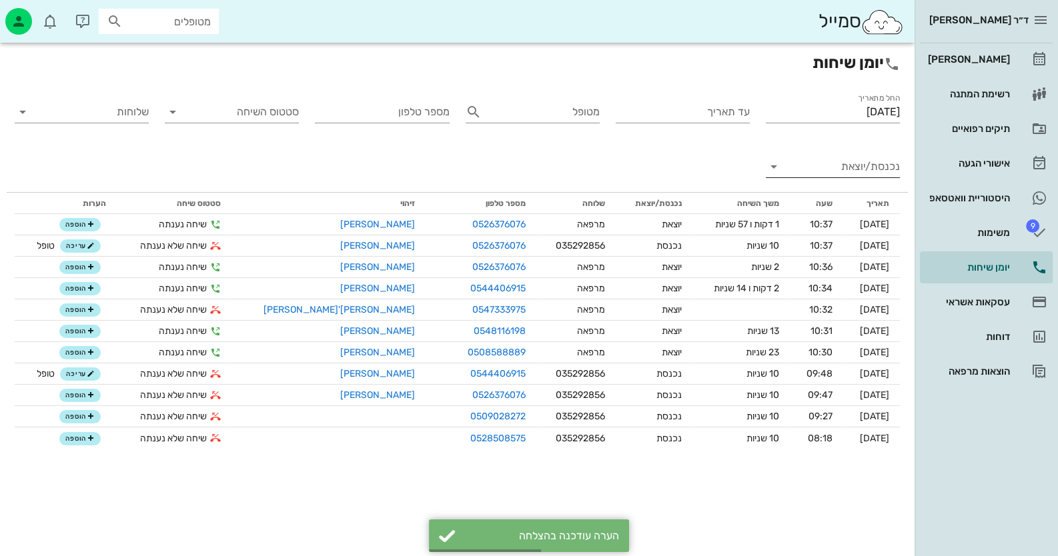
click at [852, 172] on input "נכנסת/יוצאת" at bounding box center [843, 166] width 113 height 21
click at [852, 172] on div "נכנסת" at bounding box center [857, 177] width 29 height 32
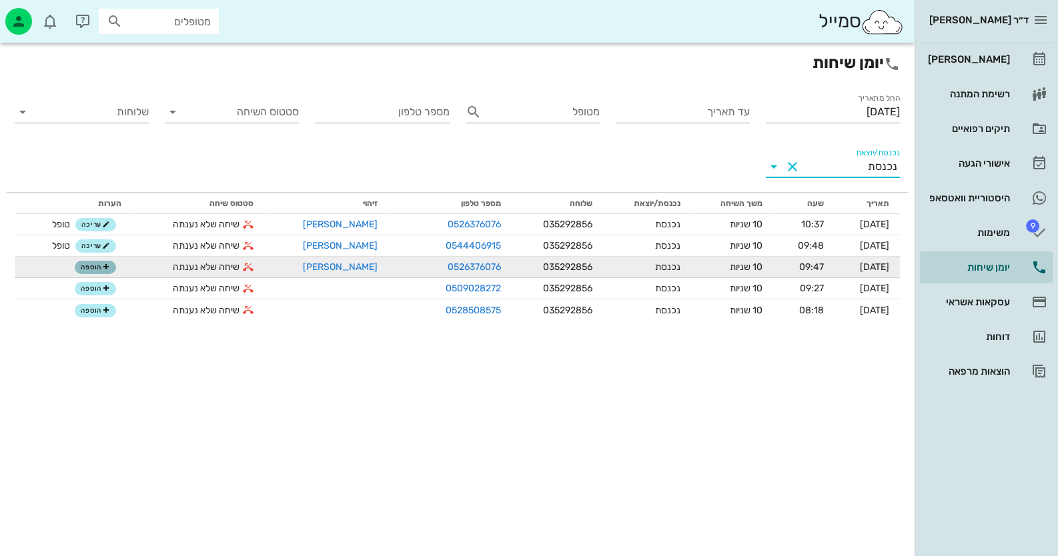
click at [91, 268] on span "הוספה" at bounding box center [95, 267] width 29 height 8
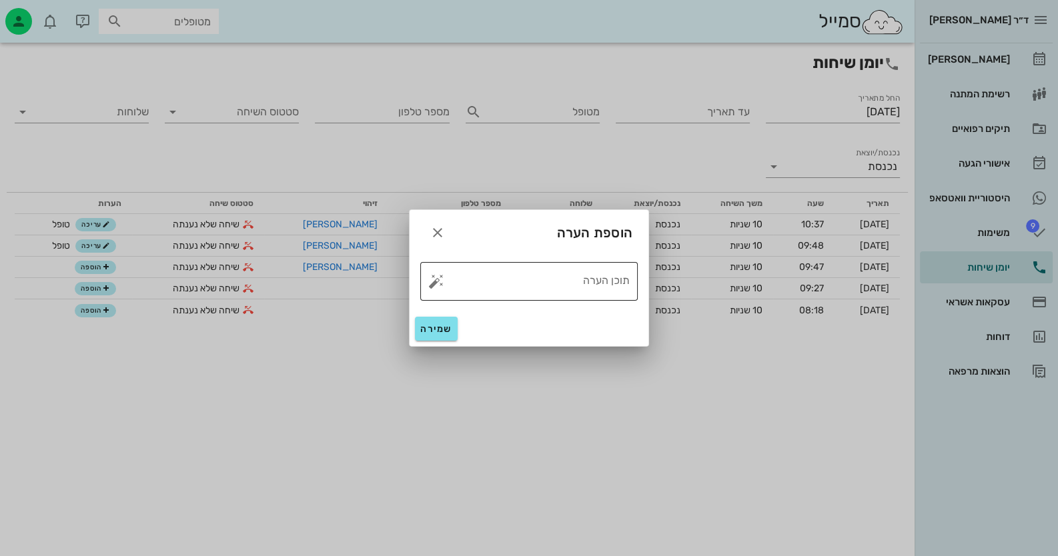
click at [436, 282] on button "button" at bounding box center [436, 281] width 16 height 16
click at [518, 281] on div "טופל" at bounding box center [493, 266] width 99 height 35
type textarea "טופל"
click at [454, 323] on button "שמירה" at bounding box center [436, 329] width 43 height 24
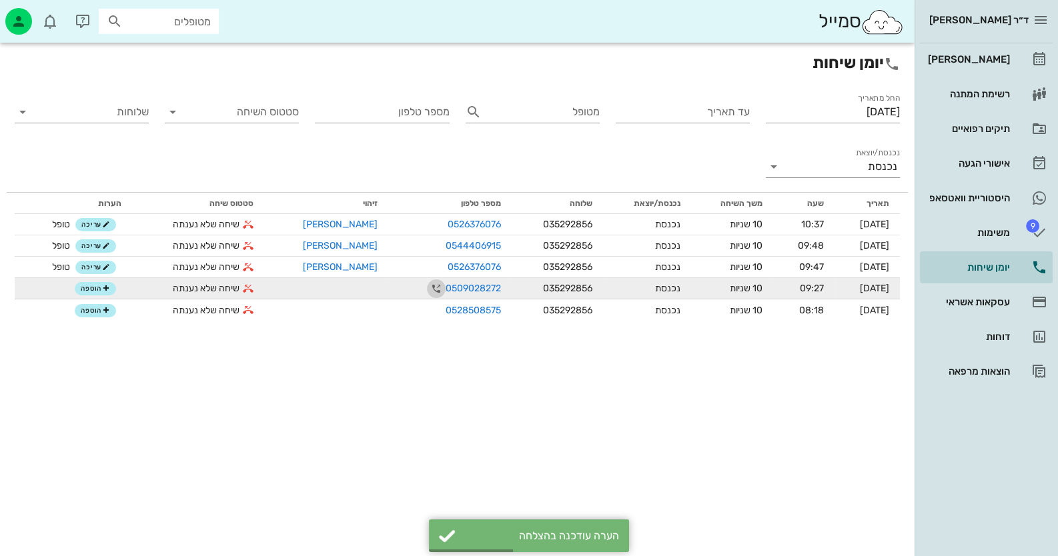
click at [428, 286] on icon "button" at bounding box center [436, 289] width 16 height 16
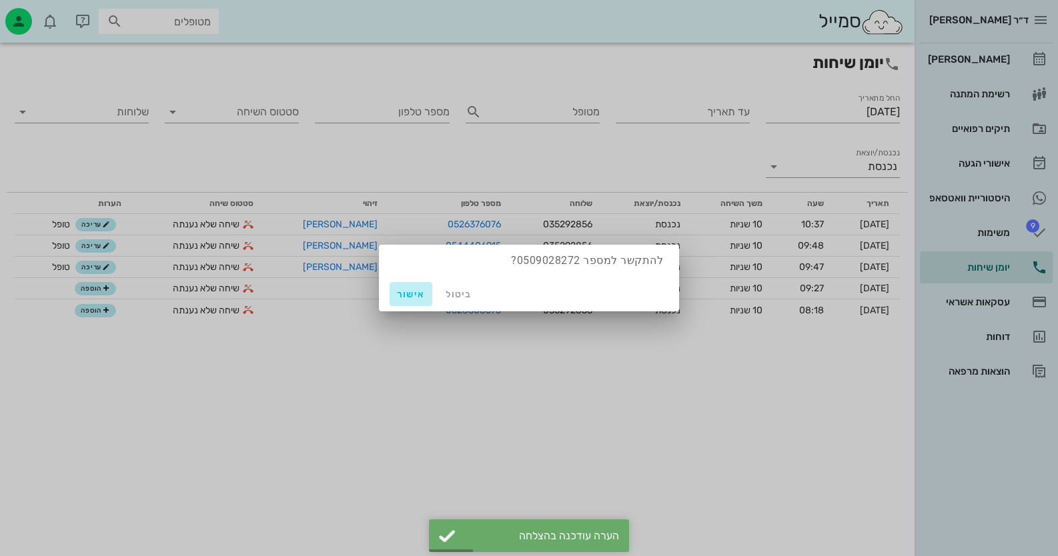
click at [410, 295] on span "אישור" at bounding box center [411, 294] width 32 height 11
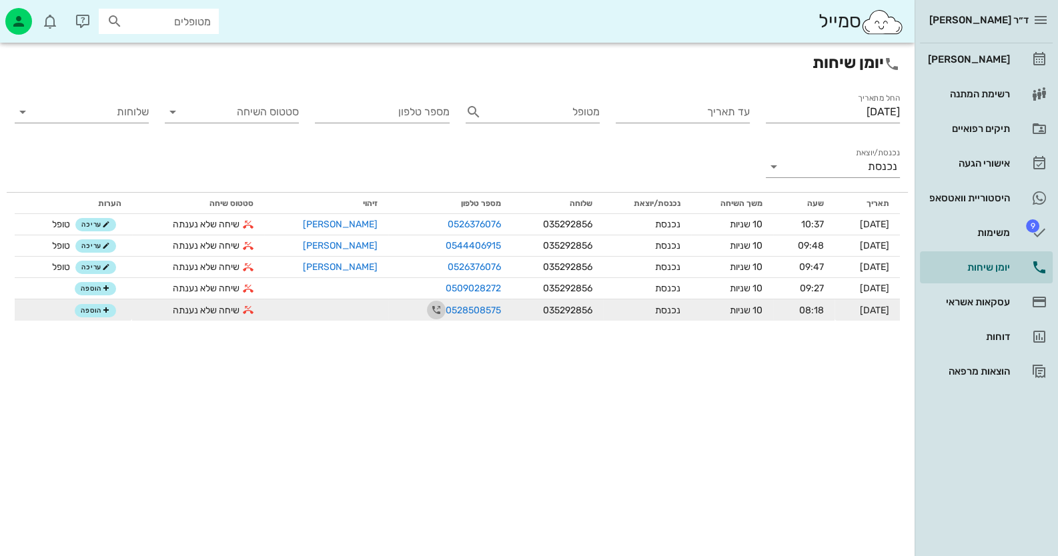
click at [428, 314] on icon "button" at bounding box center [436, 310] width 16 height 16
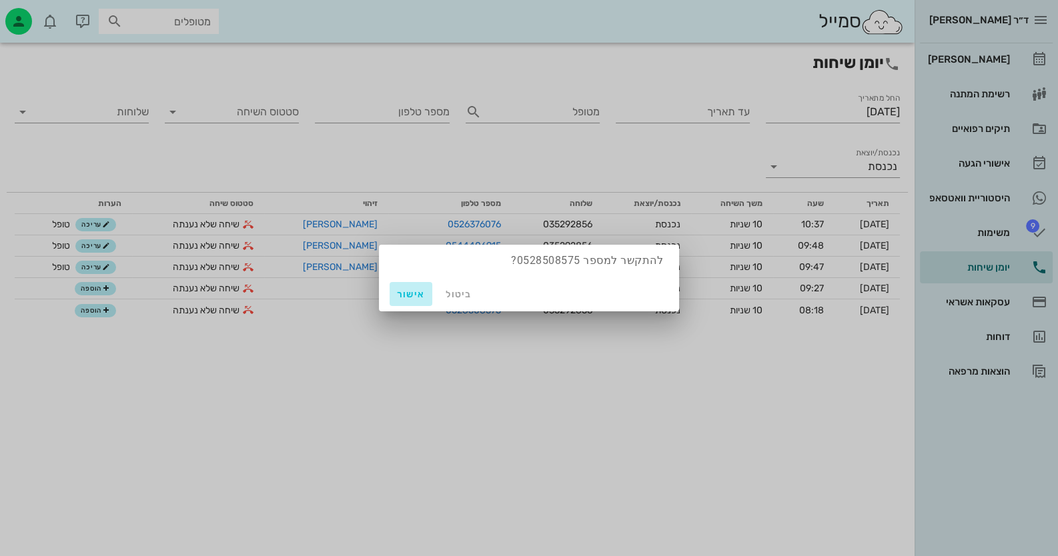
click at [416, 295] on span "אישור" at bounding box center [411, 294] width 32 height 11
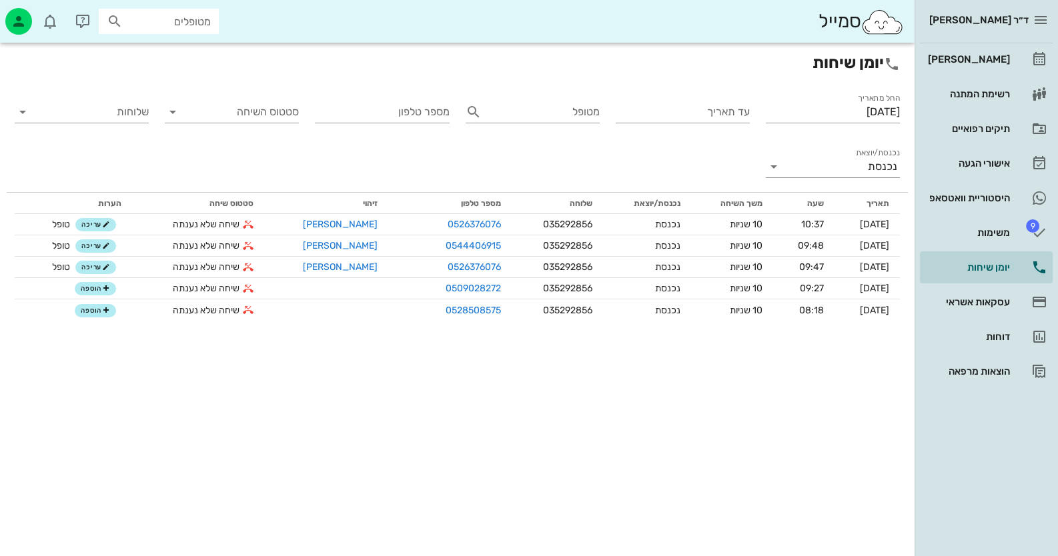
drag, startPoint x: 422, startPoint y: 311, endPoint x: 408, endPoint y: 357, distance: 48.3
click at [408, 357] on div "יומן שיחות החל מתאריך 10/09/2025 עד תאריך מטופל מספר טלפון סטטוס השיחה שלוחות נ…" at bounding box center [457, 300] width 915 height 514
click at [1000, 113] on link "תיקים רפואיים" at bounding box center [986, 129] width 133 height 32
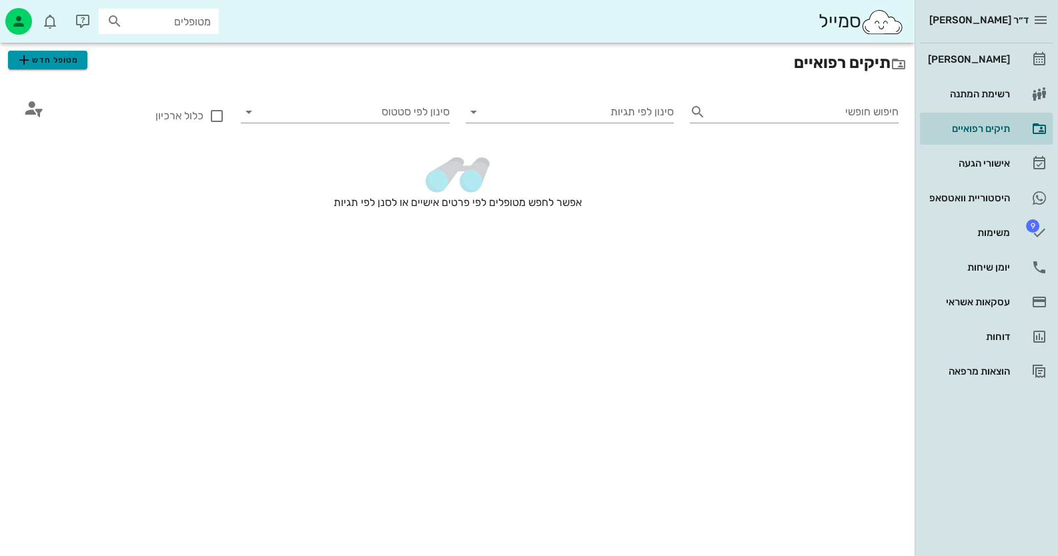
click at [41, 59] on span "מטופל חדש" at bounding box center [47, 60] width 63 height 16
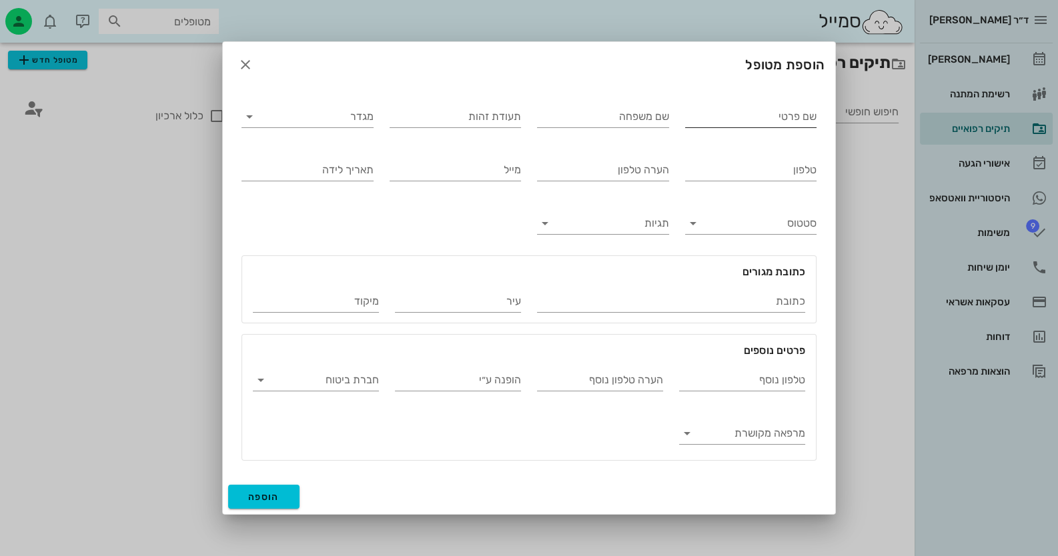
click at [814, 115] on input "שם פרטי" at bounding box center [751, 116] width 132 height 21
type input "רוז"
click at [589, 124] on input "שם משפחה" at bounding box center [603, 116] width 132 height 21
type input "מזכירה של אילן סיגל"
click at [798, 173] on input "טלפון" at bounding box center [751, 169] width 132 height 21
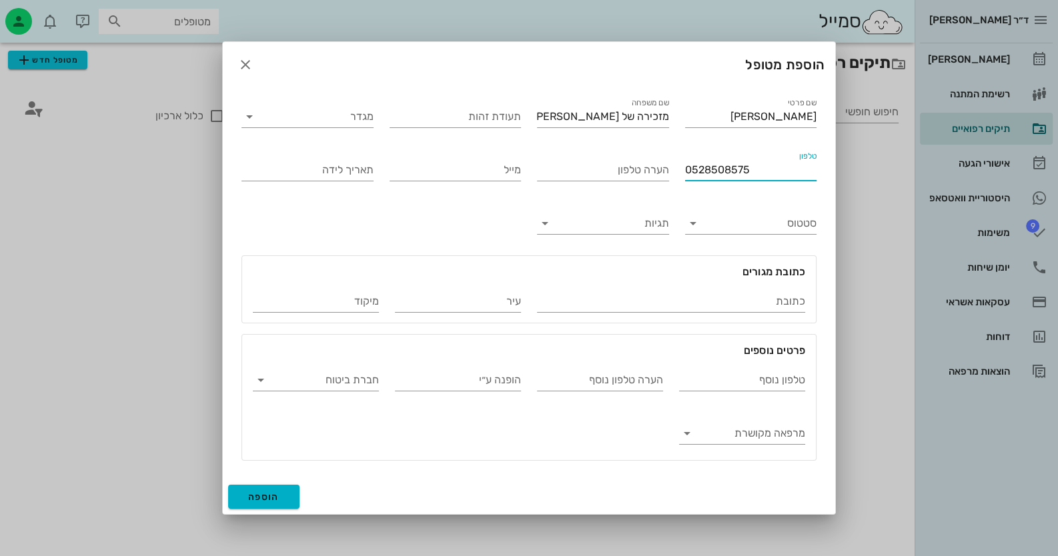
type input "0528508575"
click at [263, 492] on span "הוספה" at bounding box center [263, 497] width 31 height 11
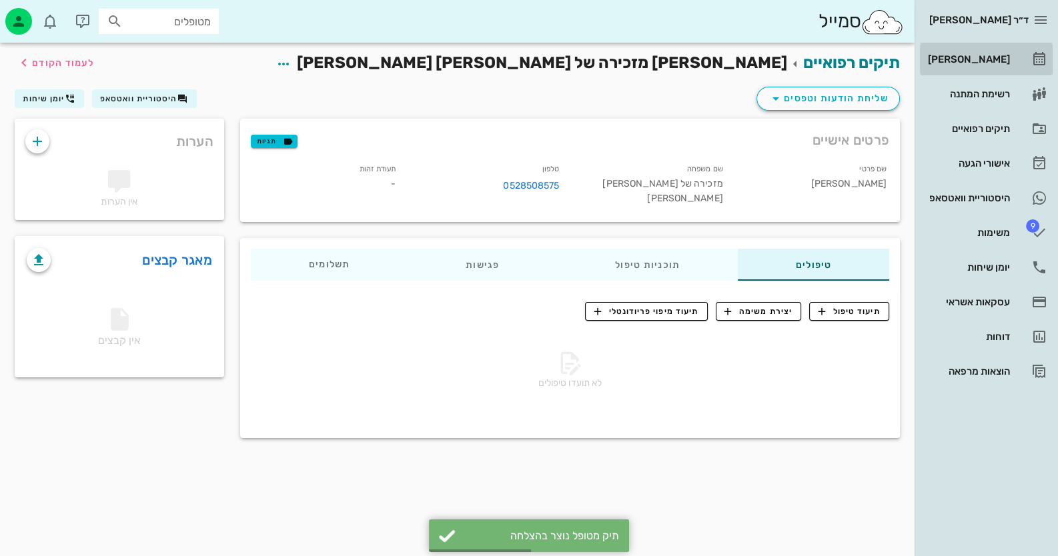
click at [1022, 53] on link "[PERSON_NAME]" at bounding box center [986, 59] width 133 height 32
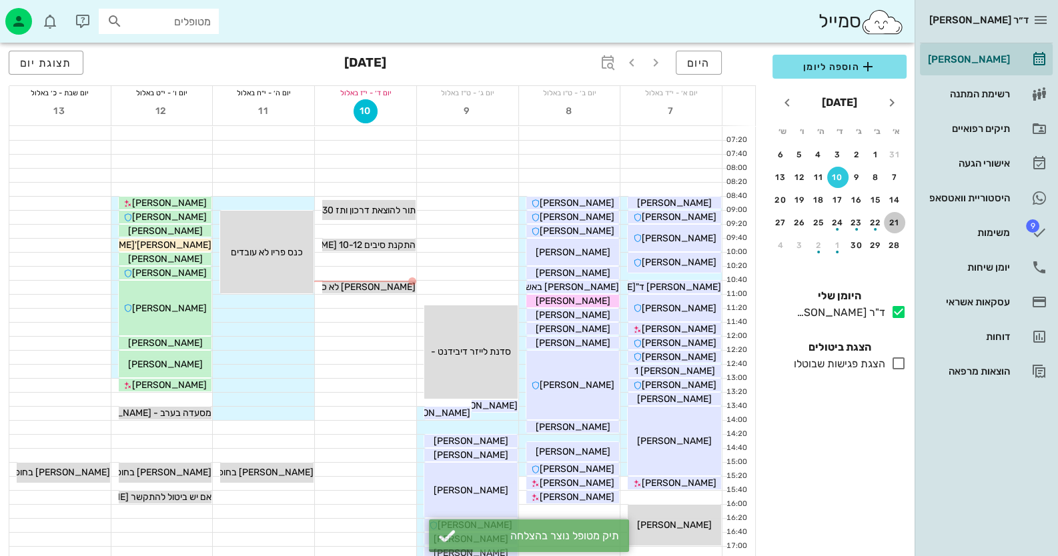
click at [896, 225] on div "21" at bounding box center [894, 222] width 21 height 9
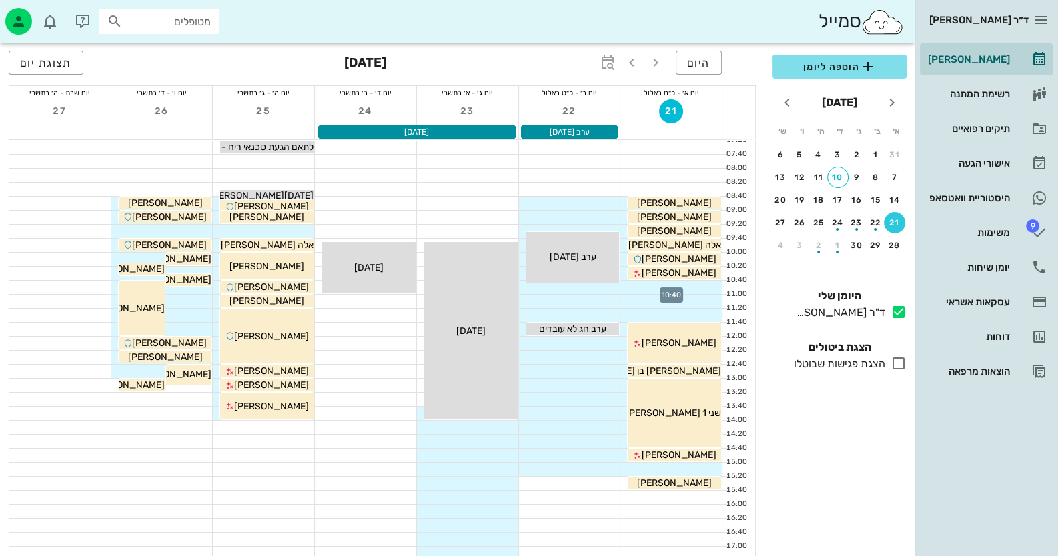
click at [692, 284] on div at bounding box center [670, 287] width 101 height 13
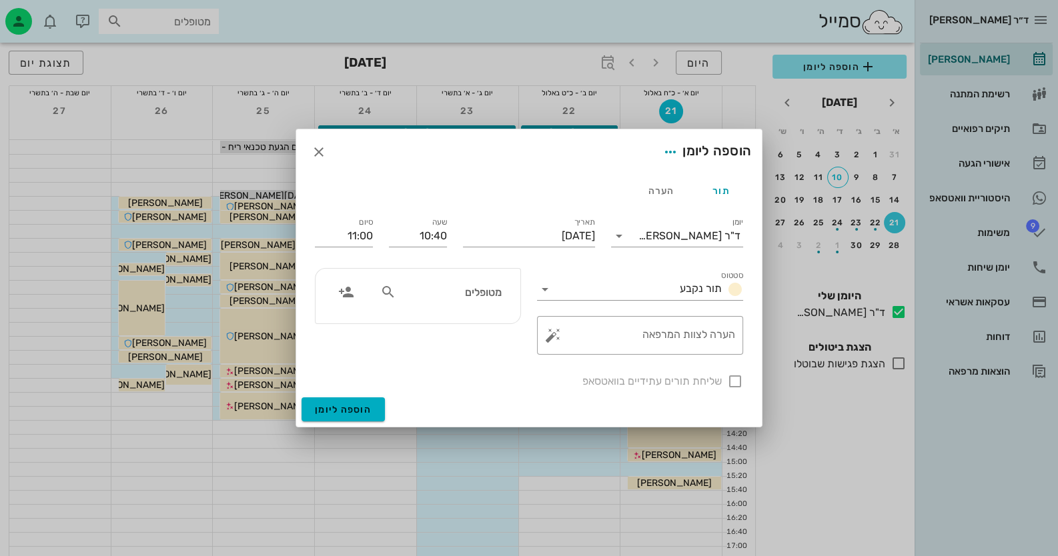
click at [467, 288] on input "מטופלים" at bounding box center [450, 292] width 103 height 17
type input "סיגל איל"
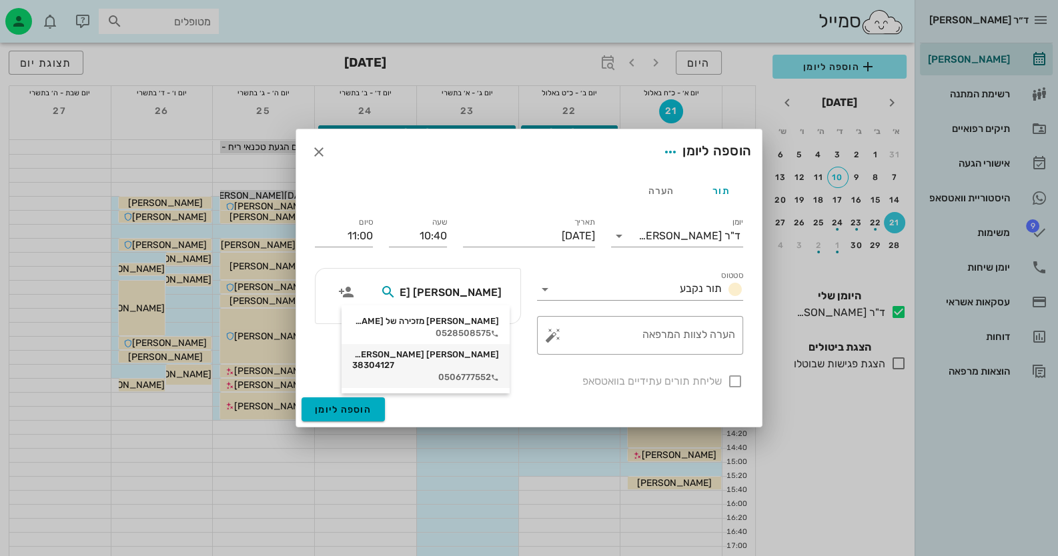
click at [470, 358] on div "אילן סיגל 38304127" at bounding box center [425, 360] width 147 height 21
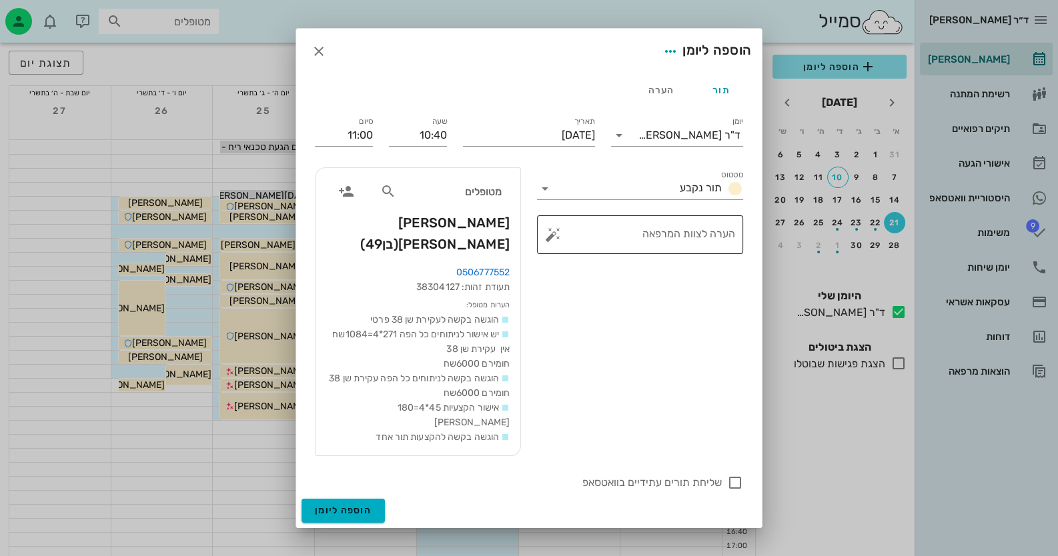
click at [732, 253] on textarea "הערה לצוות המרפאה" at bounding box center [645, 238] width 179 height 32
click at [554, 243] on button "button" at bounding box center [553, 235] width 16 height 16
type textarea "הס"
click at [719, 254] on textarea "הס" at bounding box center [645, 238] width 179 height 32
drag, startPoint x: 720, startPoint y: 253, endPoint x: 754, endPoint y: 245, distance: 34.9
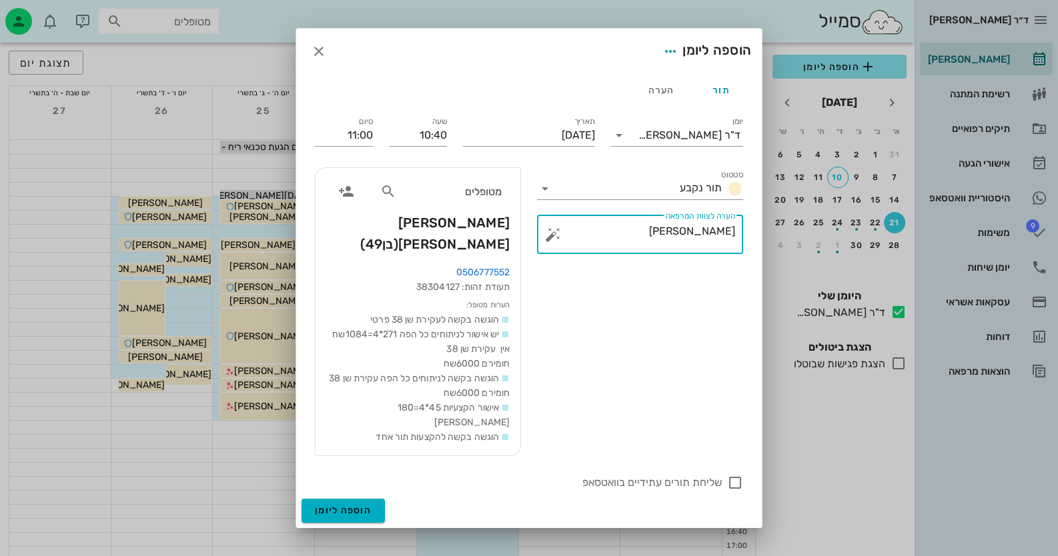
click at [754, 245] on div "תור הערה יומן ד"ר חיה מאיר סטטוס תור נקבע תאריך יום ראשון, 21 בספטמבר 2025 שעה …" at bounding box center [529, 286] width 466 height 425
click at [558, 243] on button "button" at bounding box center [553, 235] width 16 height 16
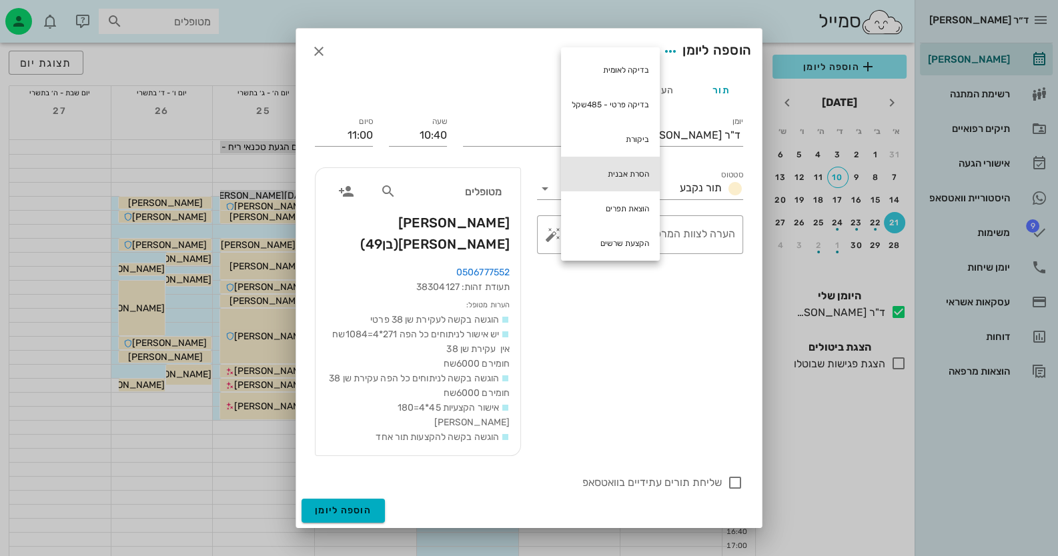
click at [620, 172] on div "הסרת אבנית" at bounding box center [610, 174] width 99 height 35
type textarea "הסרת אבנית"
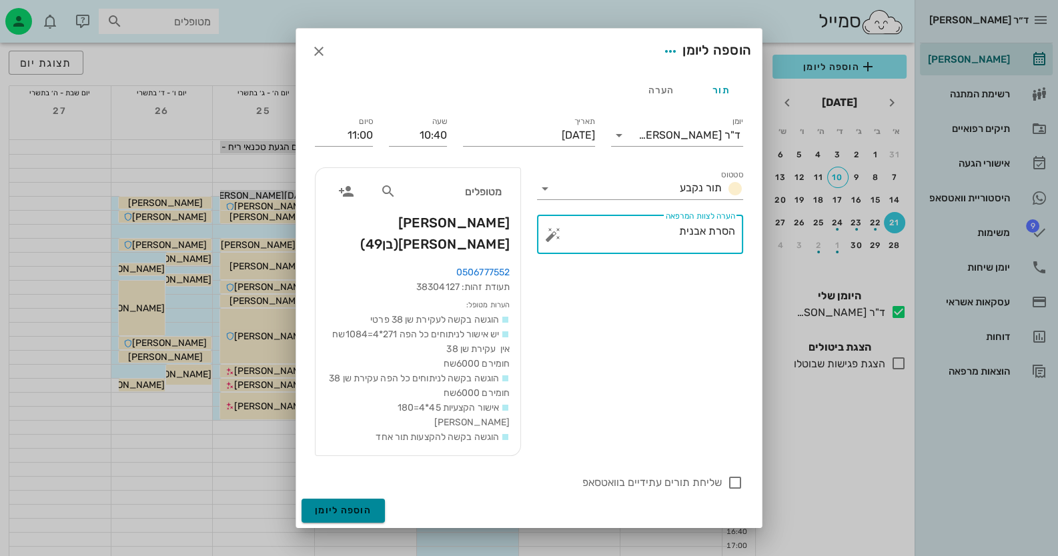
click at [334, 505] on span "הוספה ליומן" at bounding box center [343, 510] width 57 height 11
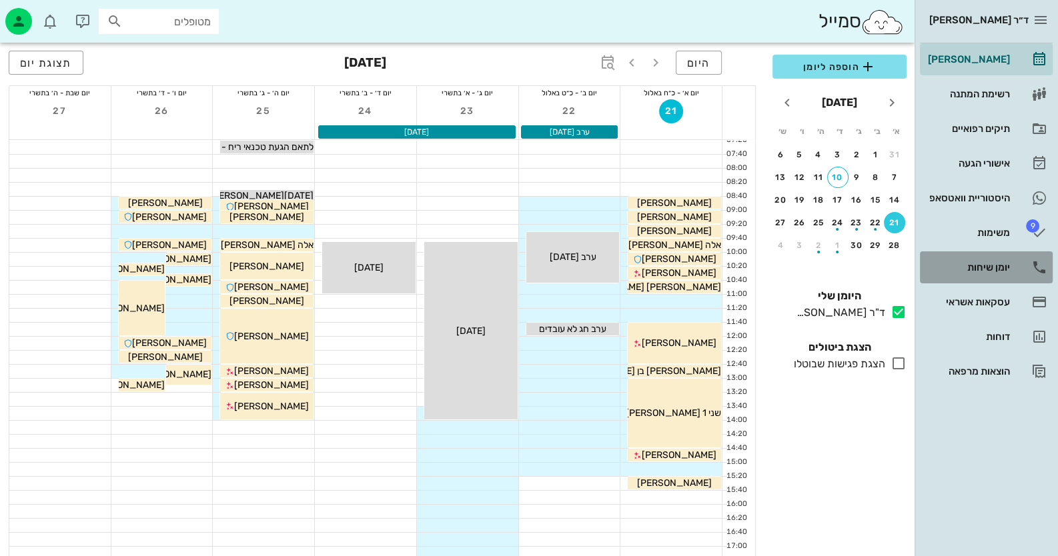
click at [1041, 274] on icon at bounding box center [1039, 267] width 16 height 16
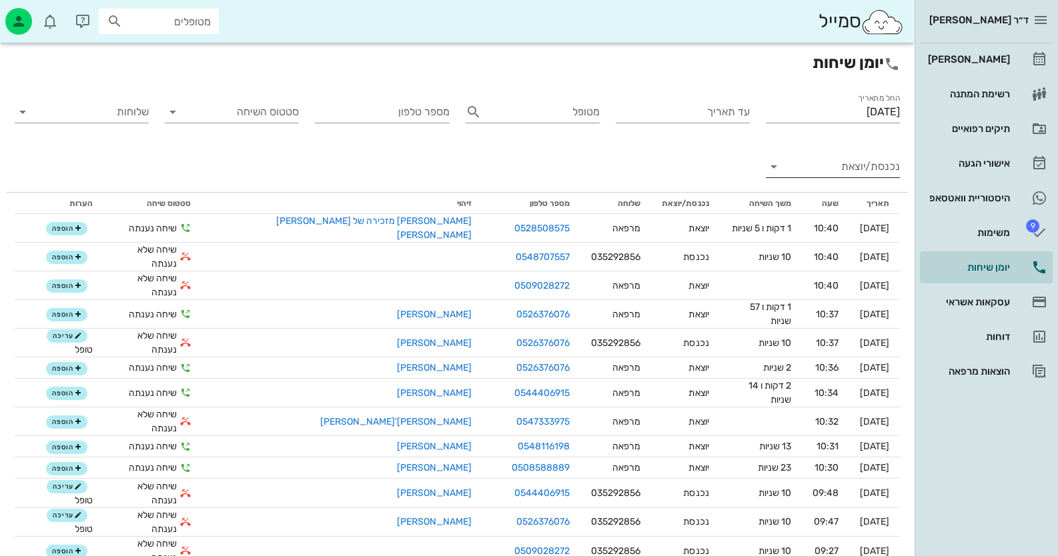
click at [865, 175] on input "נכנסת/יוצאת" at bounding box center [843, 166] width 113 height 21
click at [865, 175] on div "נכנסת" at bounding box center [857, 177] width 29 height 32
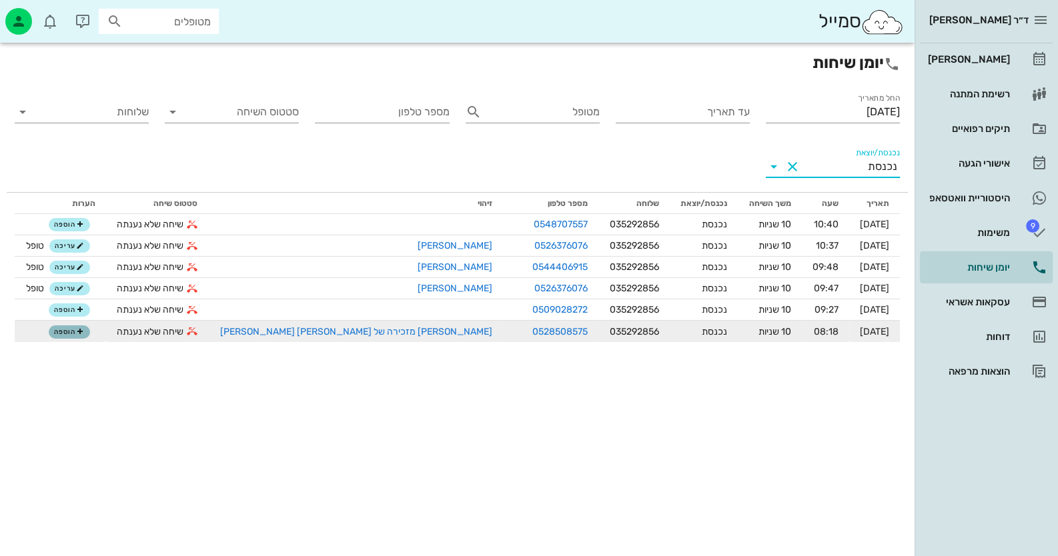
click at [73, 333] on button "הוספה" at bounding box center [69, 332] width 41 height 13
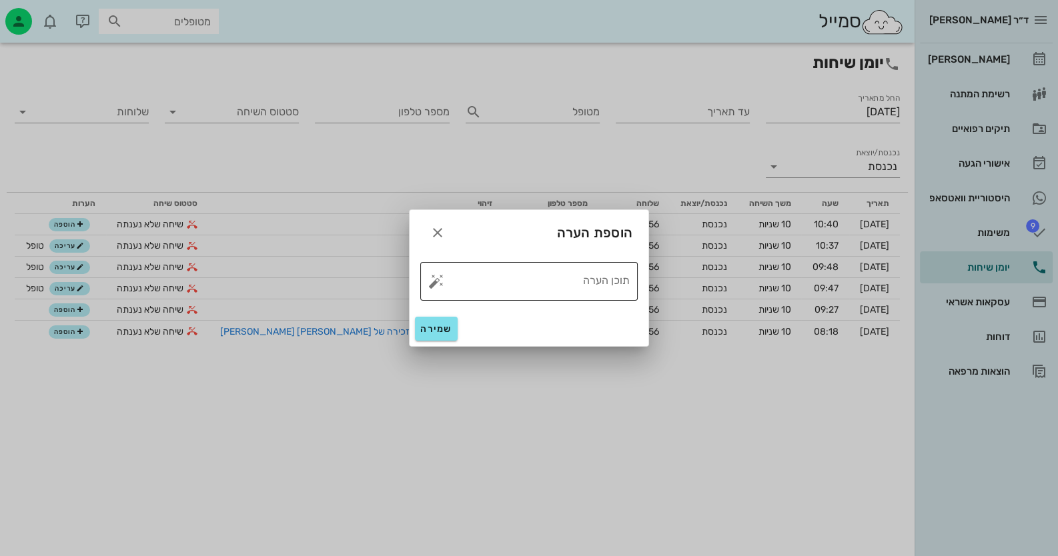
click at [433, 283] on button "button" at bounding box center [436, 281] width 16 height 16
click at [469, 267] on div "טופל" at bounding box center [493, 266] width 99 height 35
type textarea "טופל"
click at [450, 334] on button "שמירה" at bounding box center [436, 329] width 43 height 24
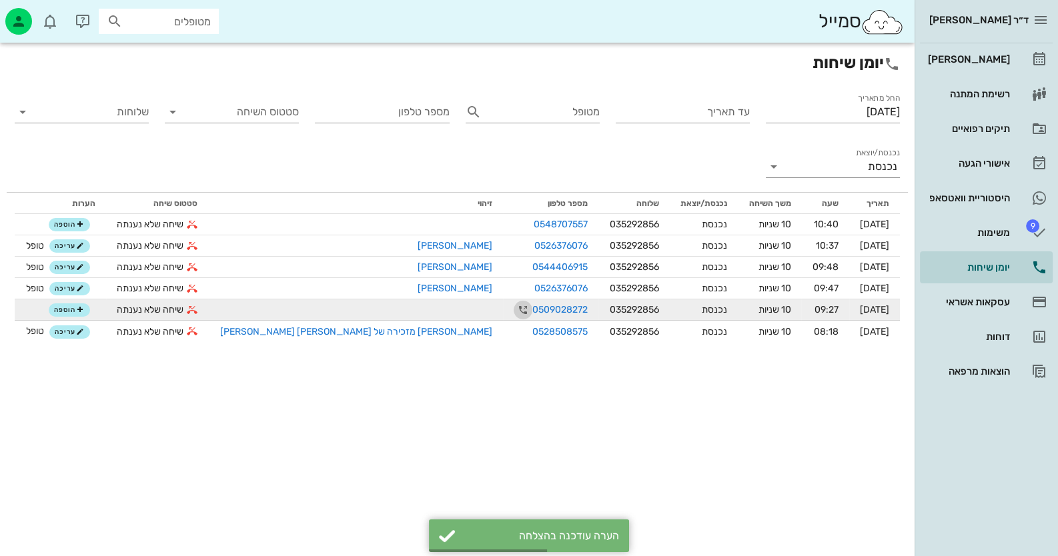
click at [515, 306] on icon "button" at bounding box center [523, 310] width 16 height 16
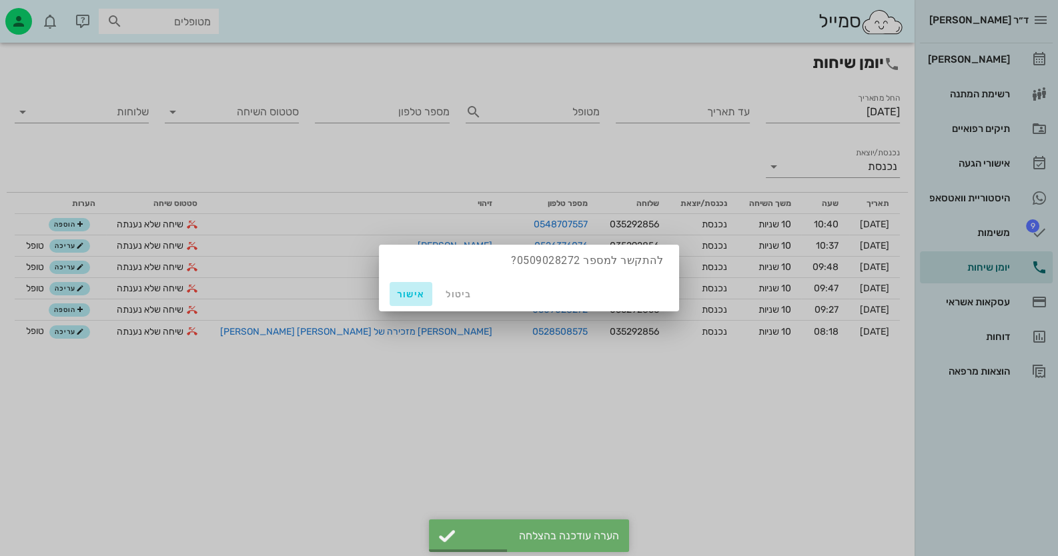
click at [423, 305] on button "אישור" at bounding box center [411, 294] width 43 height 24
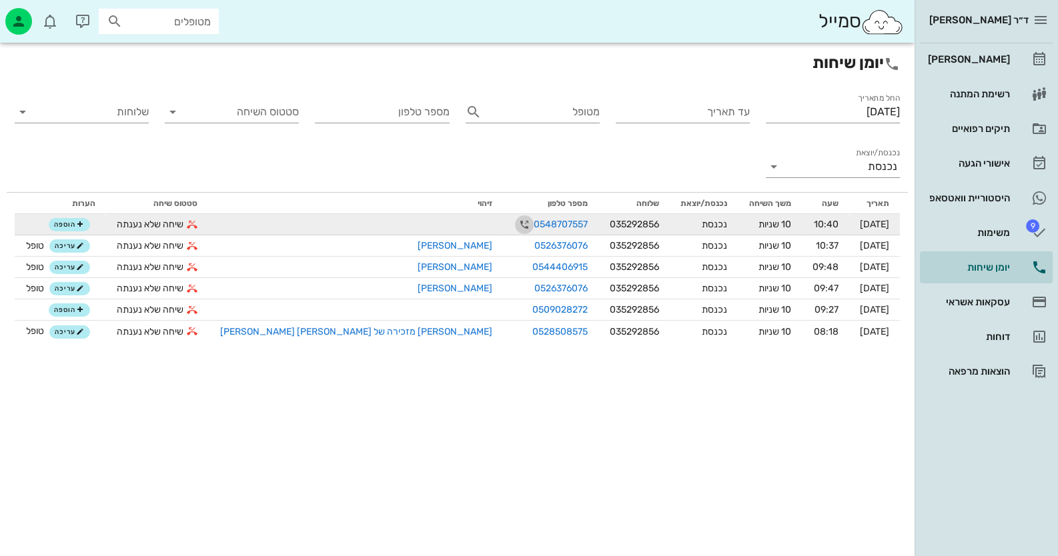
click at [516, 223] on icon "button" at bounding box center [524, 225] width 16 height 16
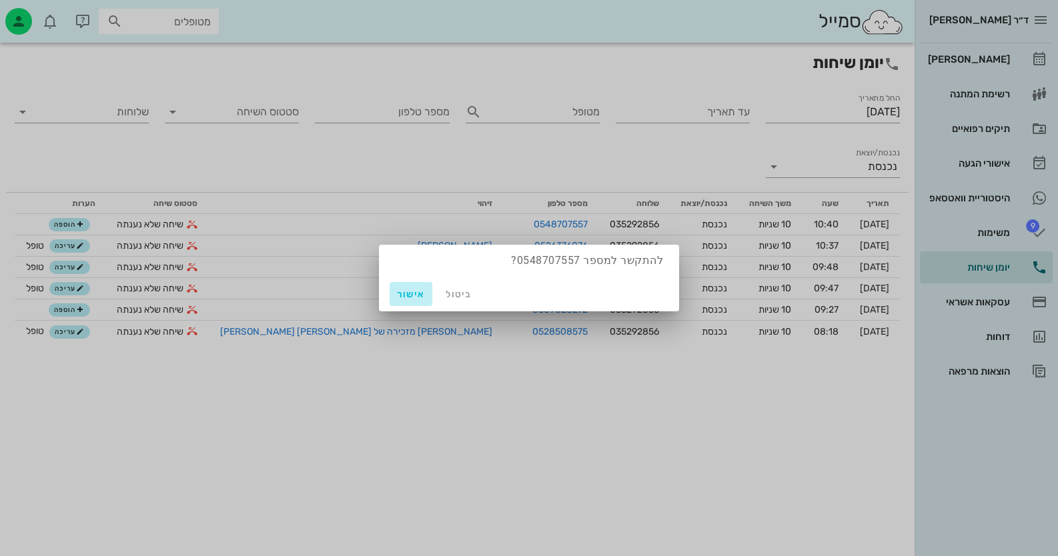
click at [404, 296] on span "אישור" at bounding box center [411, 294] width 32 height 11
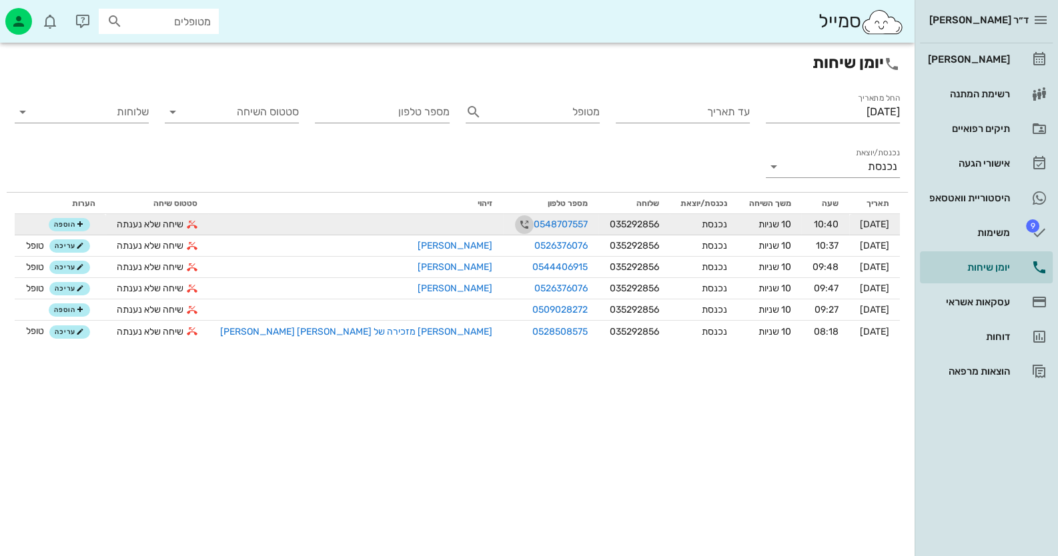
click at [516, 225] on icon "button" at bounding box center [524, 225] width 16 height 16
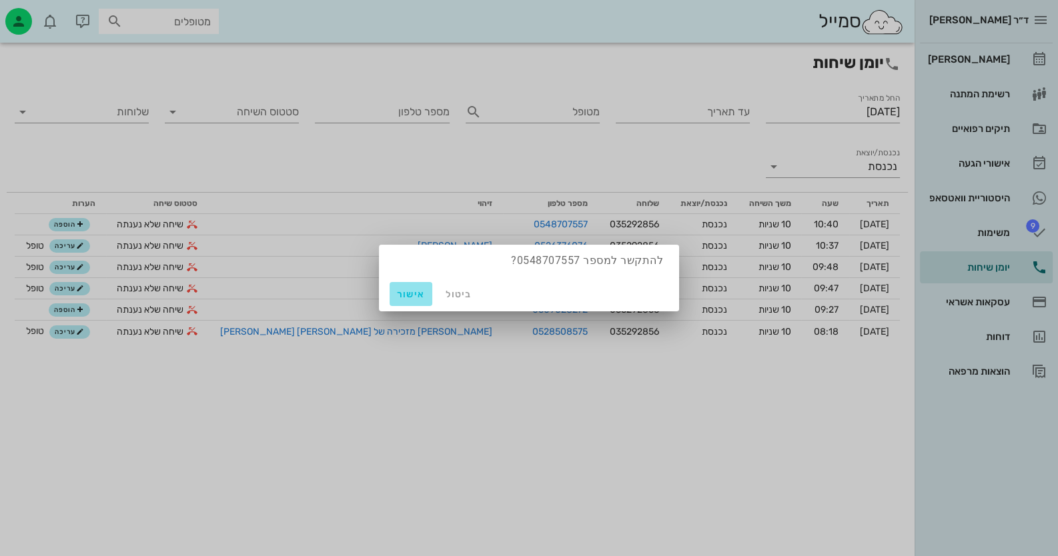
click at [410, 298] on span "אישור" at bounding box center [411, 294] width 32 height 11
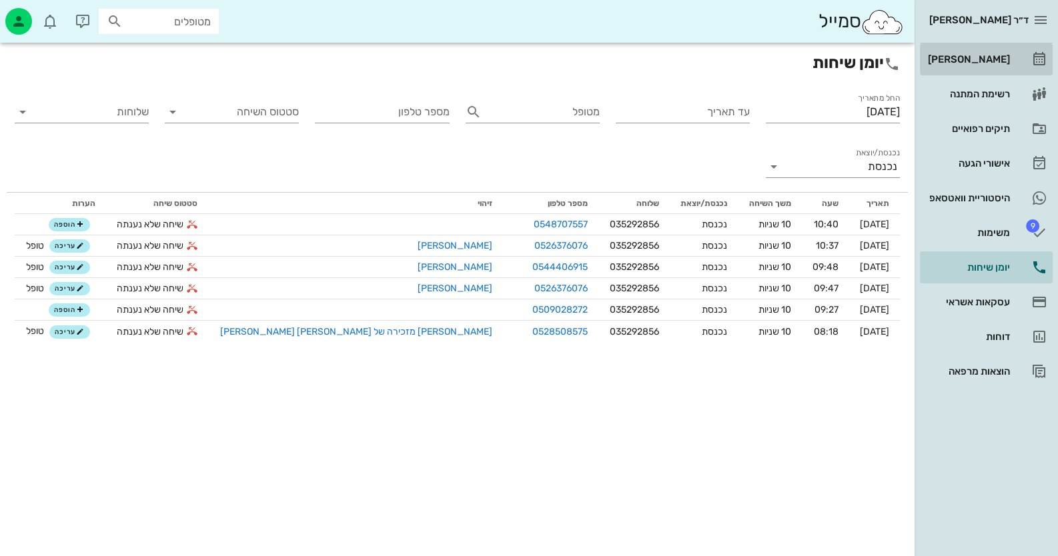
click at [1017, 50] on link "[PERSON_NAME]" at bounding box center [986, 59] width 133 height 32
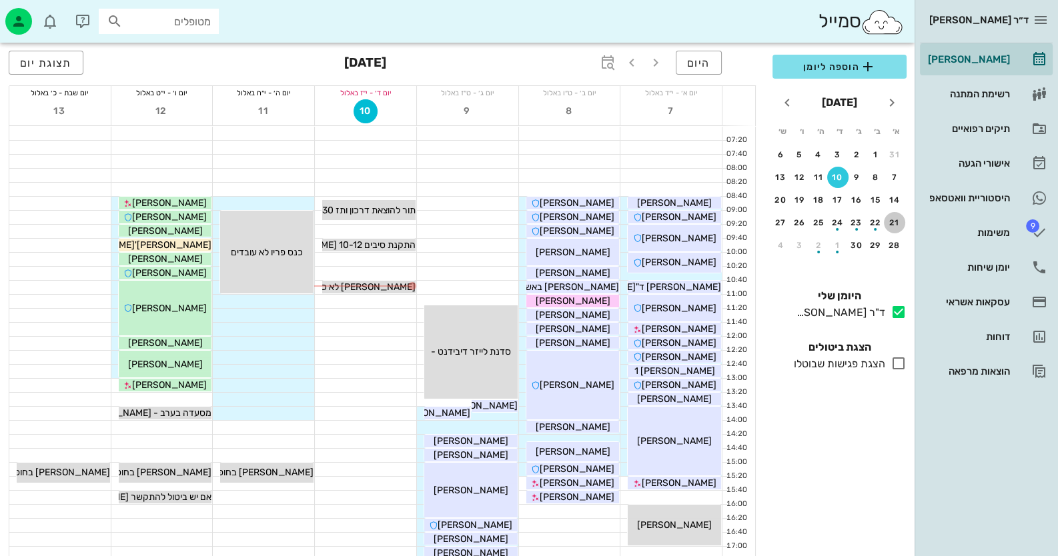
click at [895, 218] on div "21" at bounding box center [894, 222] width 21 height 9
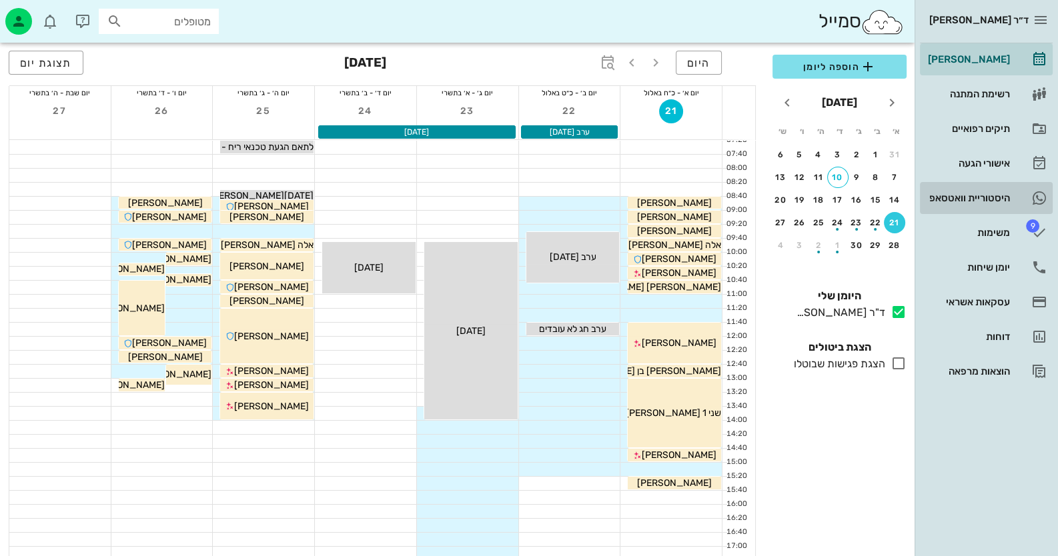
click at [973, 205] on div "היסטוריית וואטסאפ" at bounding box center [967, 197] width 85 height 21
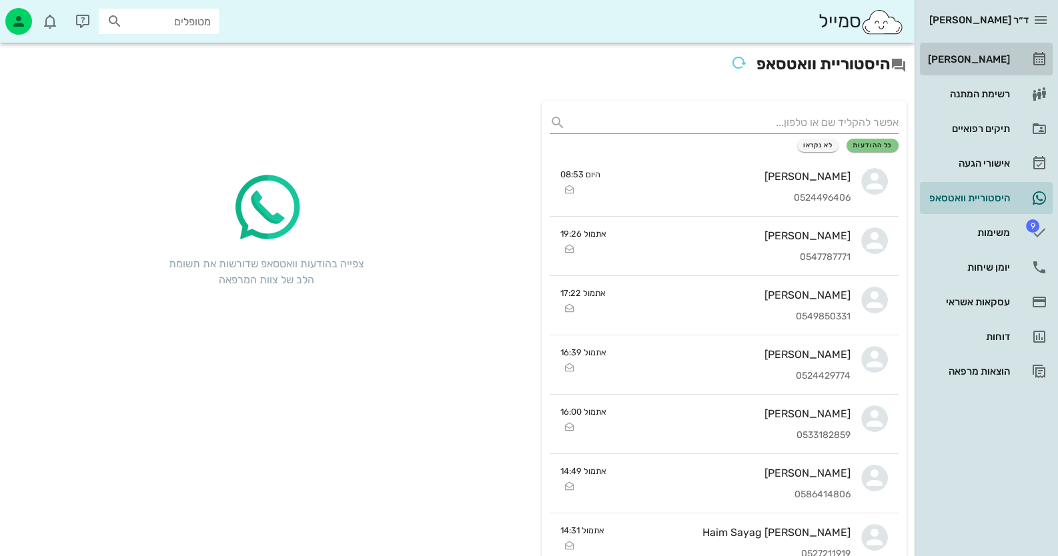
click at [1007, 59] on div "[PERSON_NAME]" at bounding box center [967, 59] width 85 height 11
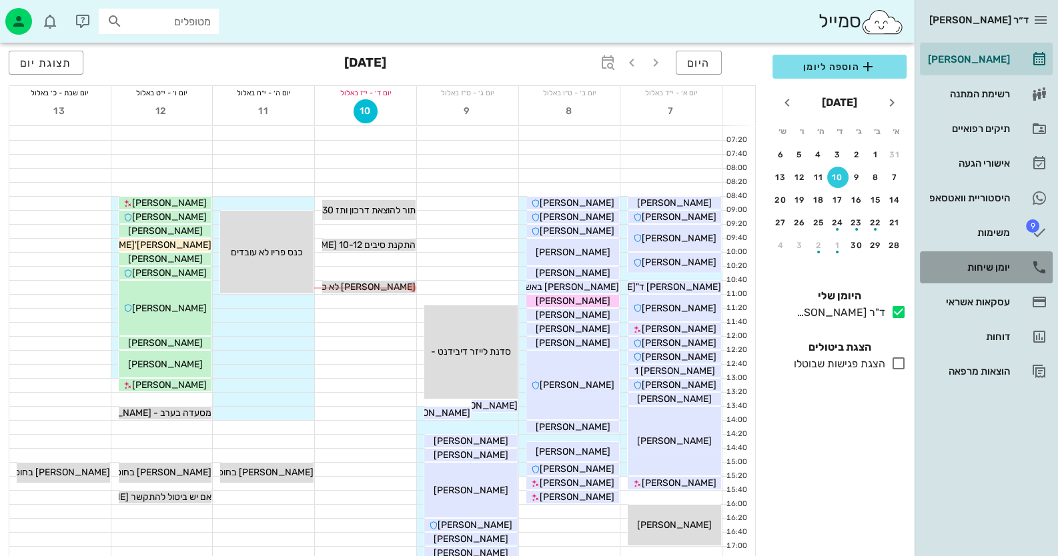
click at [1023, 263] on link "יומן שיחות" at bounding box center [986, 267] width 133 height 32
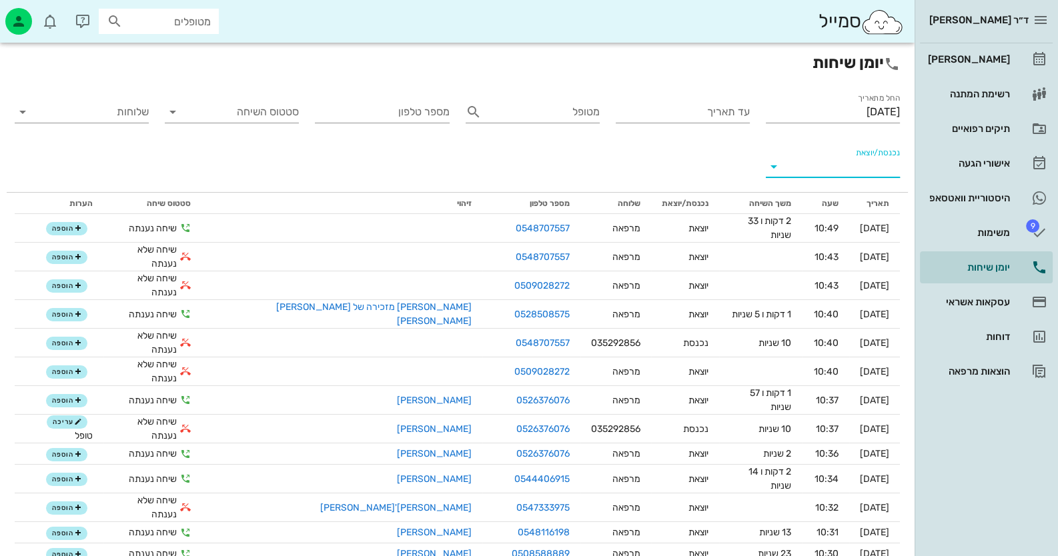
click at [853, 168] on input "נכנסת/יוצאת" at bounding box center [843, 166] width 113 height 21
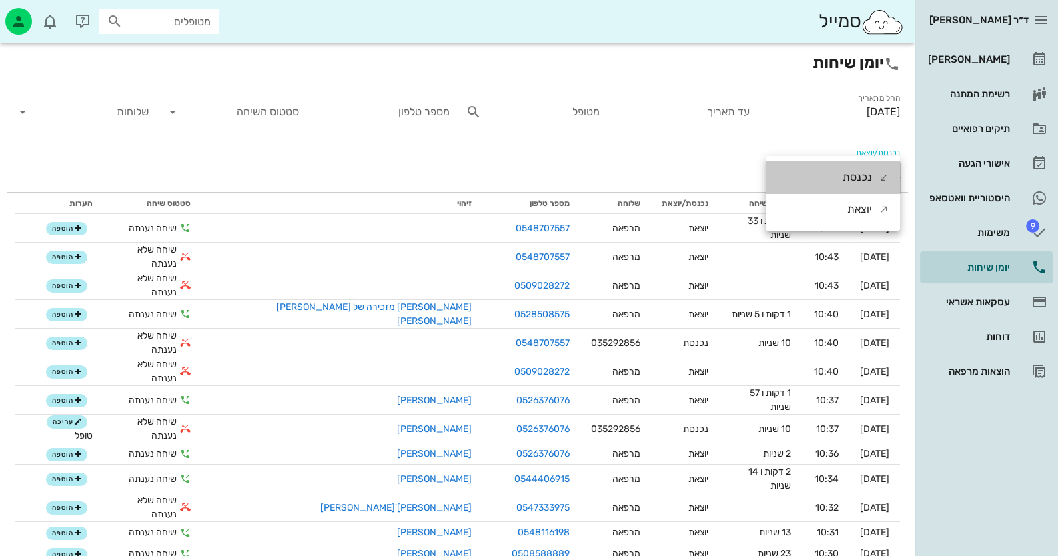
click at [853, 168] on div "נכנסת" at bounding box center [857, 177] width 29 height 32
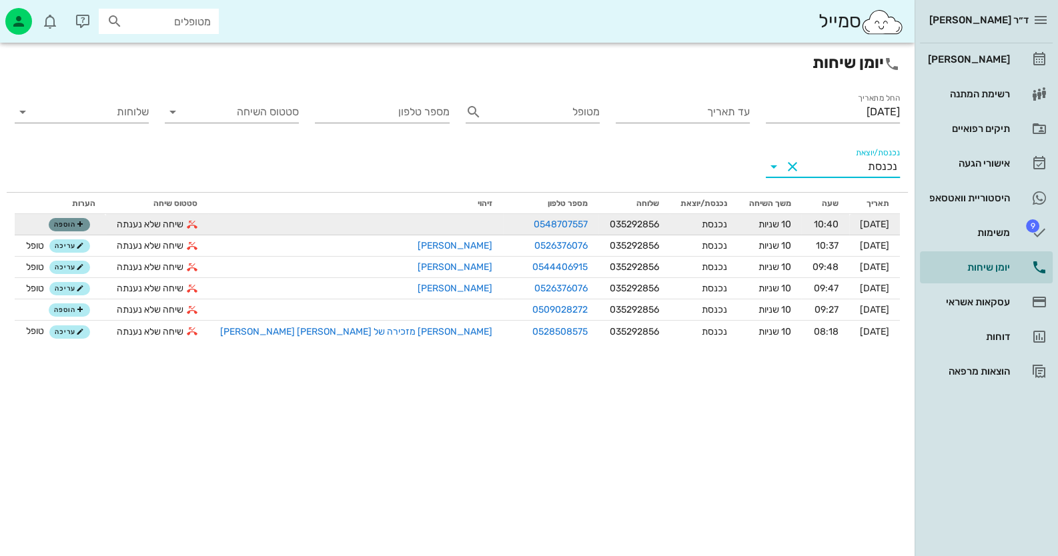
click at [83, 223] on span "הוספה" at bounding box center [68, 225] width 29 height 8
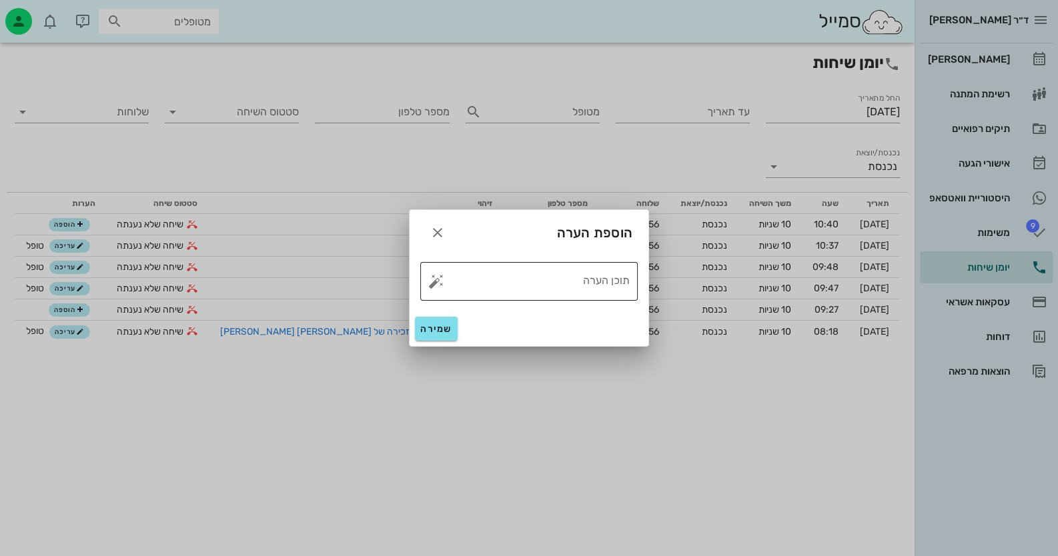
click at [434, 280] on button "button" at bounding box center [436, 281] width 16 height 16
click at [490, 263] on div "טופל" at bounding box center [493, 266] width 99 height 35
type textarea "טופל"
click at [446, 318] on button "שמירה" at bounding box center [436, 329] width 43 height 24
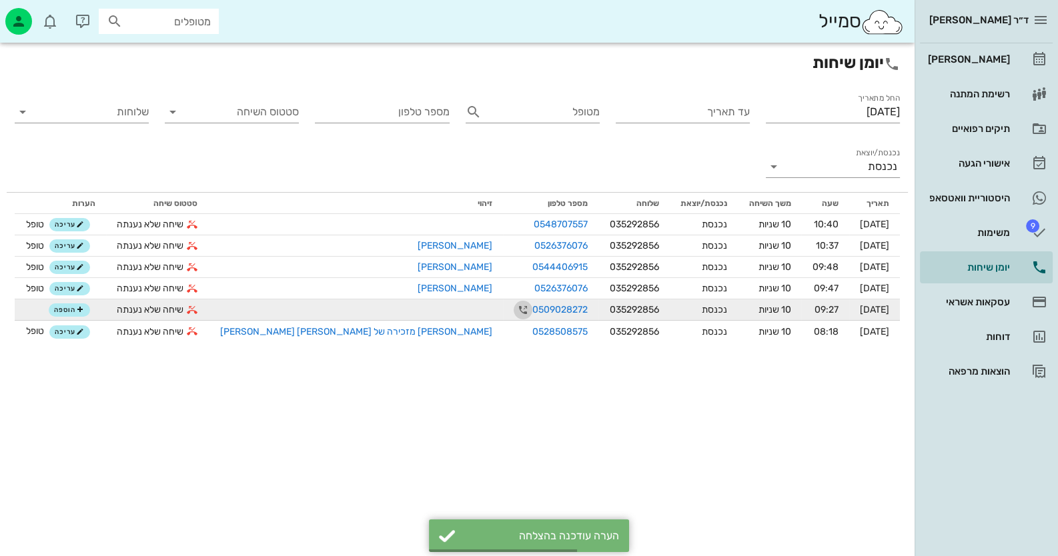
click at [515, 313] on icon "button" at bounding box center [523, 310] width 16 height 16
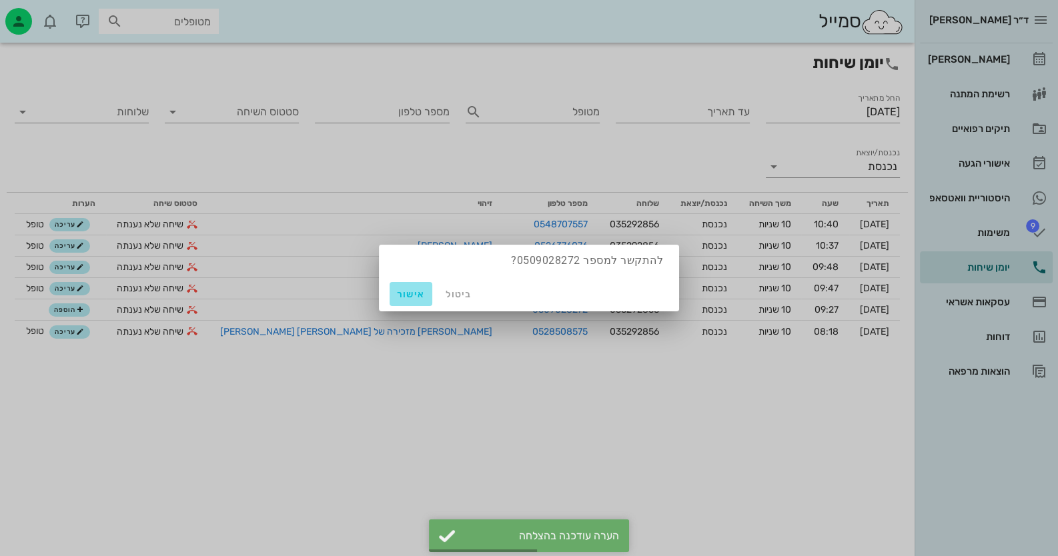
click at [418, 297] on span "אישור" at bounding box center [411, 294] width 32 height 11
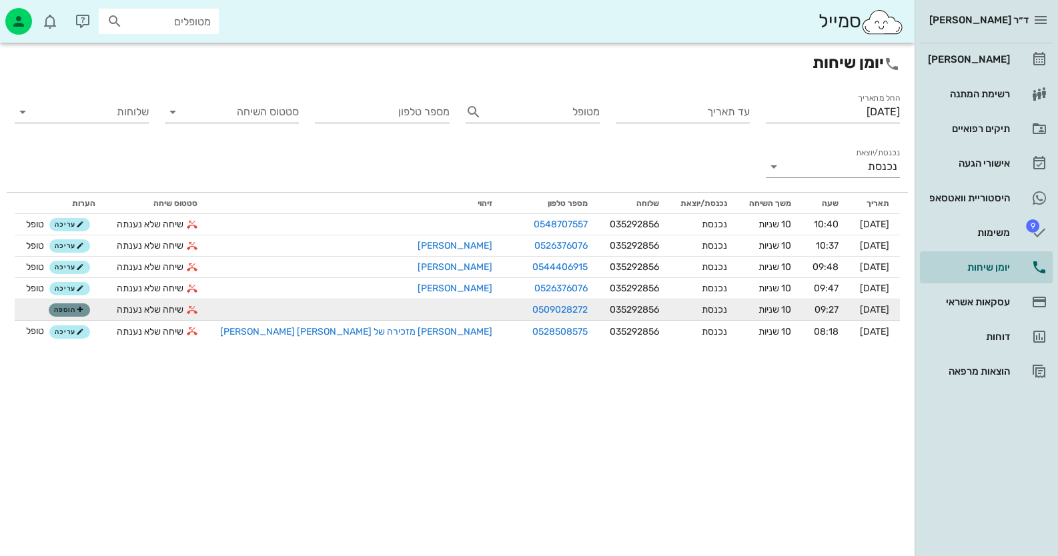
click at [83, 311] on span "הוספה" at bounding box center [68, 310] width 29 height 8
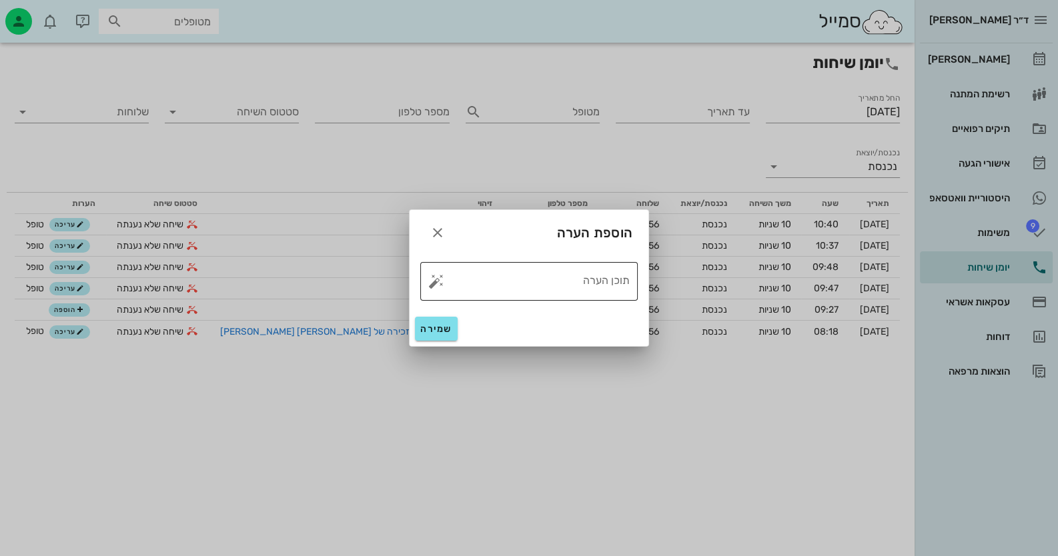
click at [439, 284] on button "button" at bounding box center [436, 281] width 16 height 16
click at [500, 271] on div "טופל" at bounding box center [493, 266] width 99 height 35
type textarea "טופל"
drag, startPoint x: 614, startPoint y: 282, endPoint x: 647, endPoint y: 282, distance: 33.4
click at [647, 282] on div "​ תוכן הערה טופל" at bounding box center [529, 281] width 239 height 60
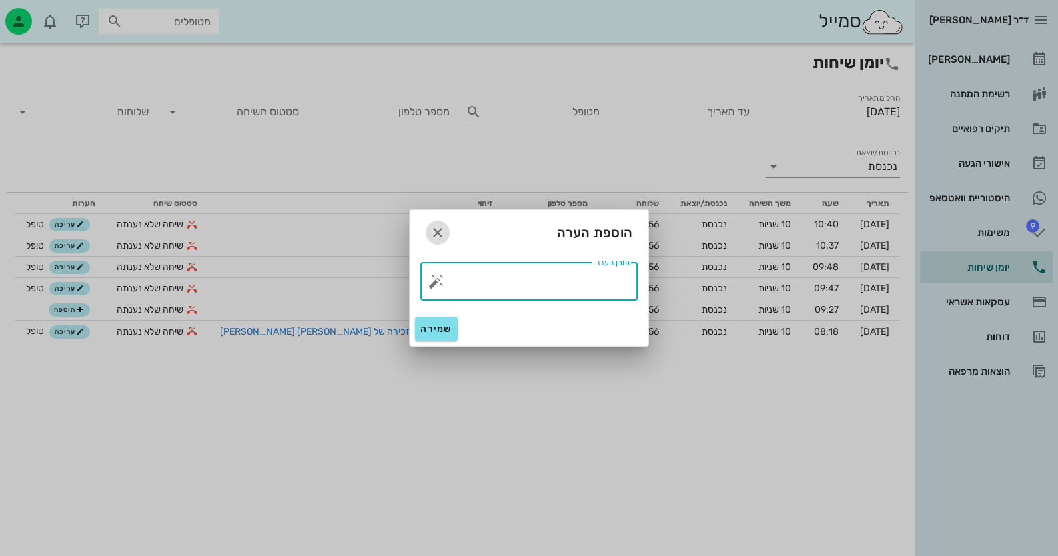
click at [436, 226] on icon "button" at bounding box center [438, 233] width 16 height 16
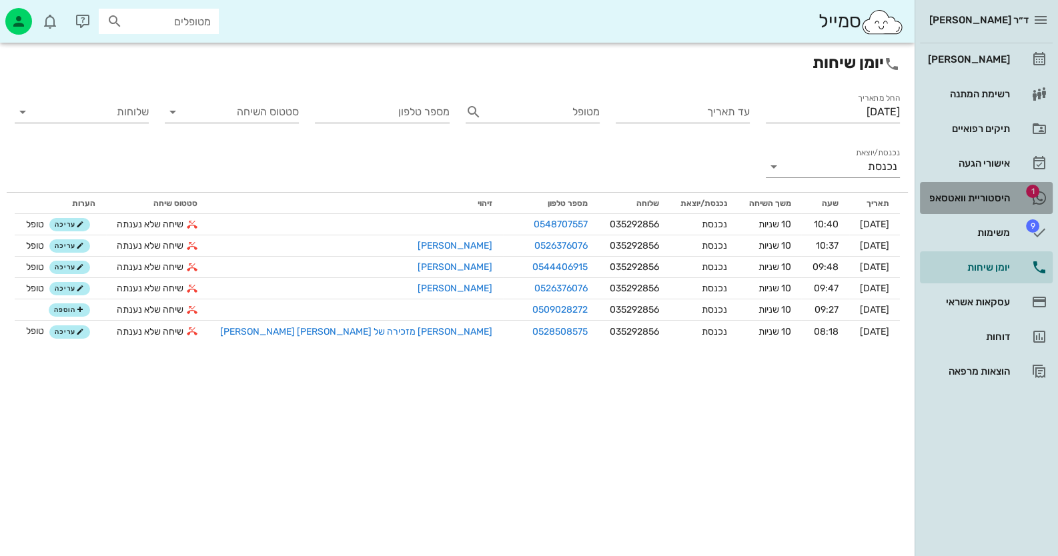
click at [962, 203] on div "היסטוריית וואטסאפ" at bounding box center [967, 198] width 85 height 11
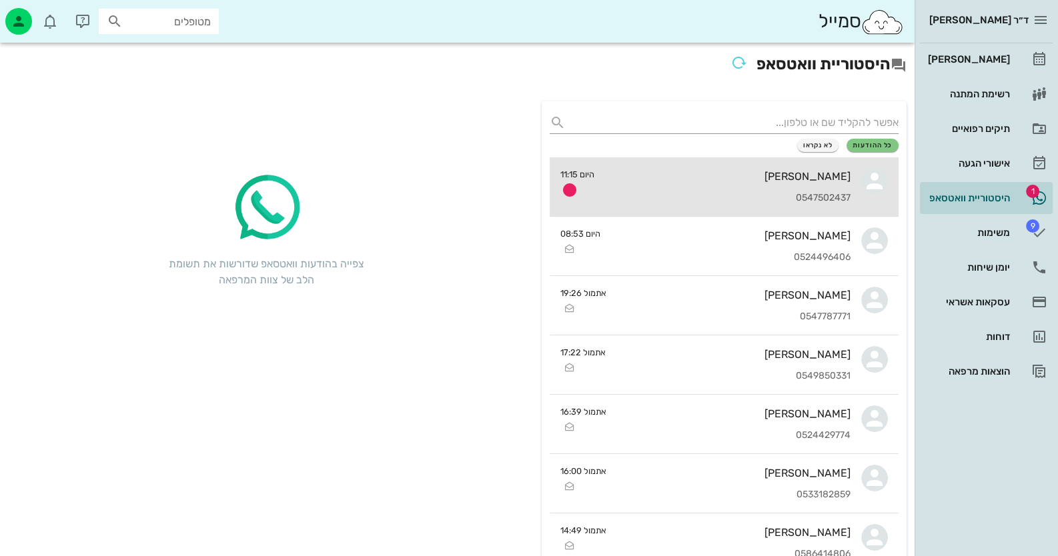
click at [744, 183] on div "[PERSON_NAME] 0547502437" at bounding box center [727, 186] width 245 height 59
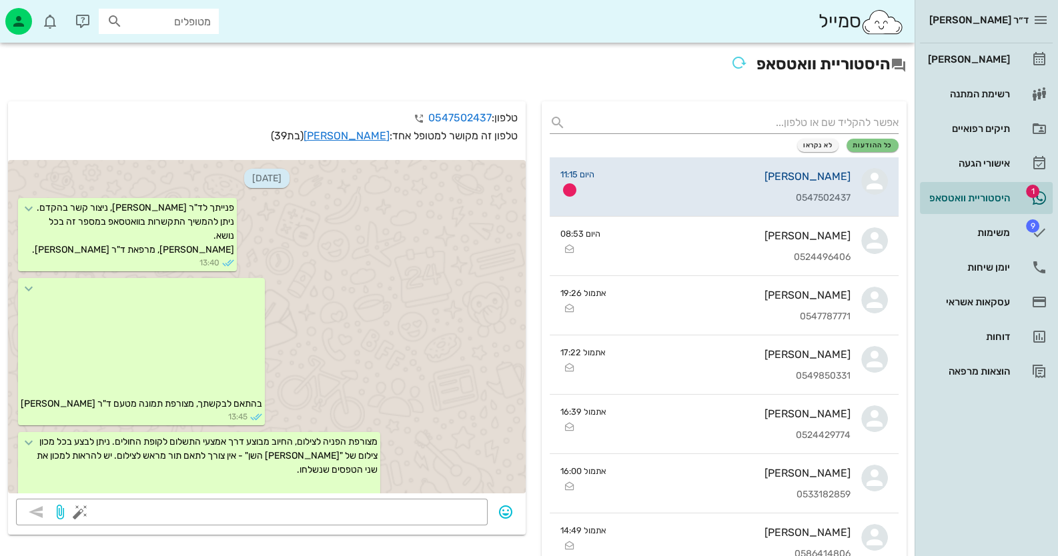
scroll to position [2922, 0]
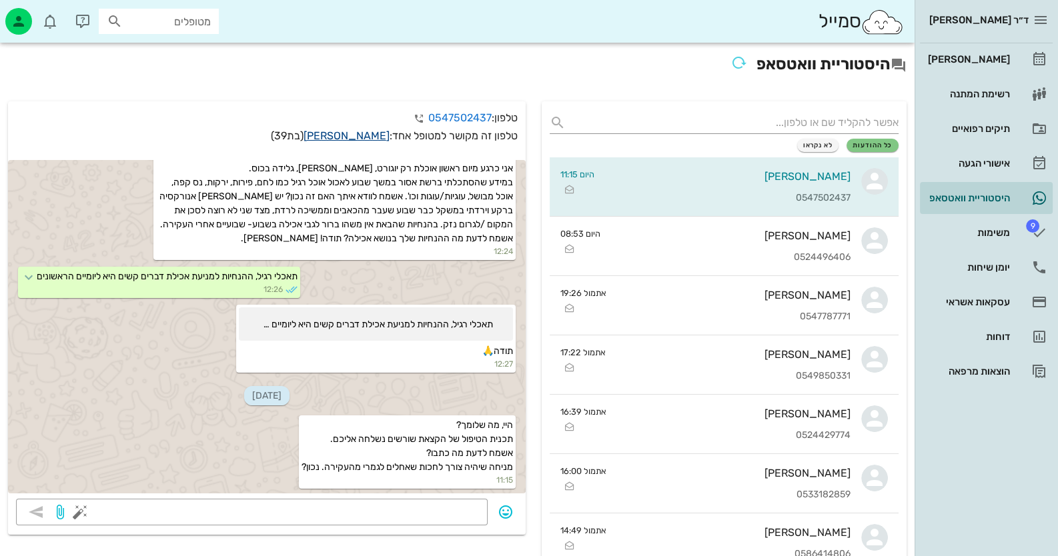
click at [361, 133] on link "יפעת אלנקרי" at bounding box center [347, 135] width 86 height 13
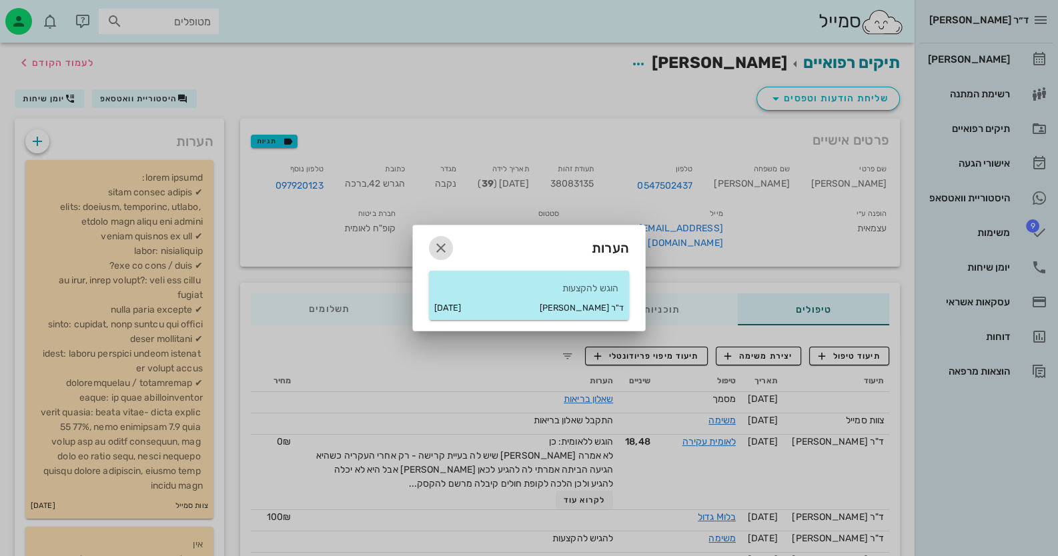
click at [438, 237] on button "button" at bounding box center [441, 248] width 24 height 24
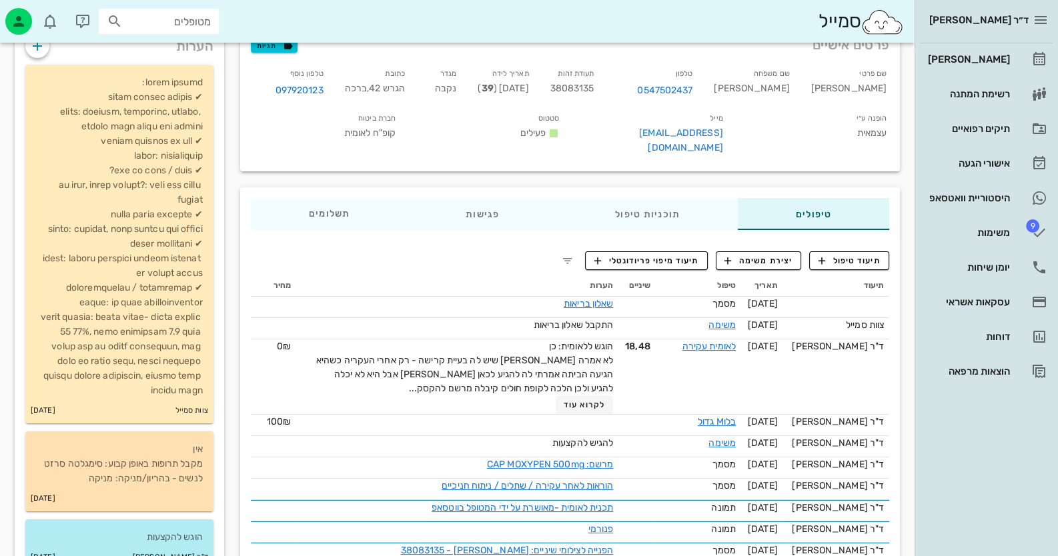
scroll to position [266, 0]
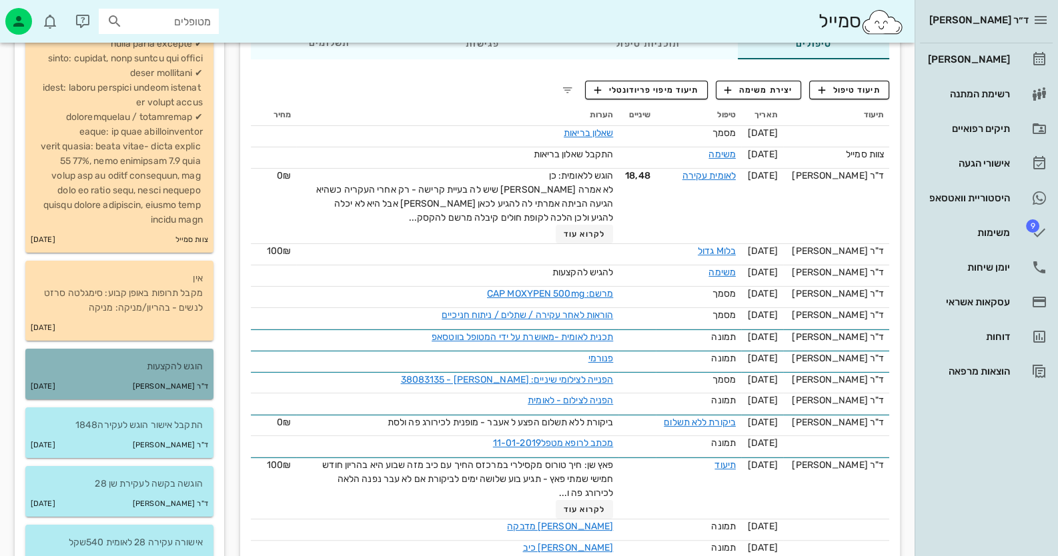
click at [136, 366] on p "הוגש להקצעות" at bounding box center [119, 367] width 167 height 15
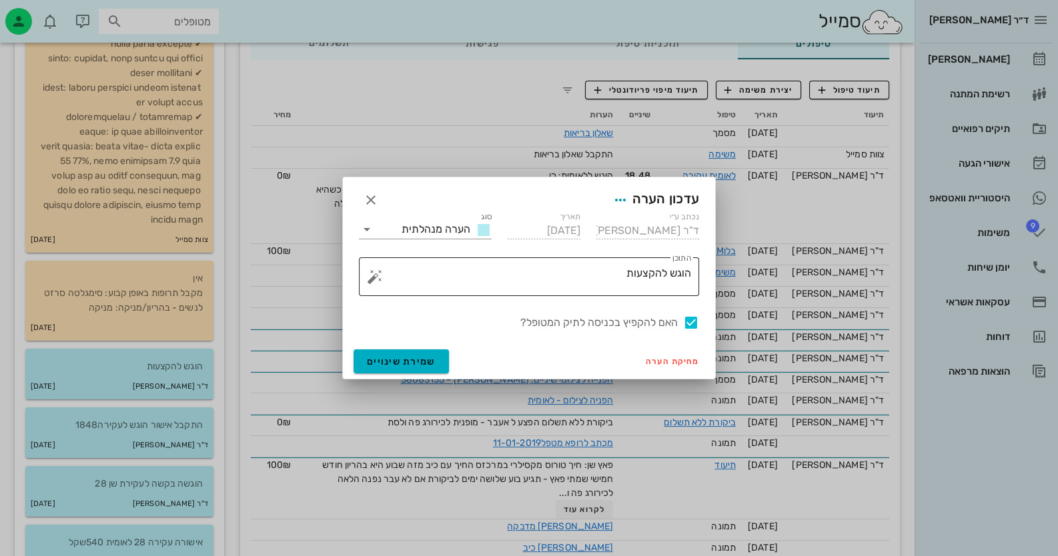
click at [691, 270] on div "​ התוכן הוגש להקצעות" at bounding box center [529, 276] width 340 height 39
click at [374, 280] on button "button" at bounding box center [375, 277] width 16 height 16
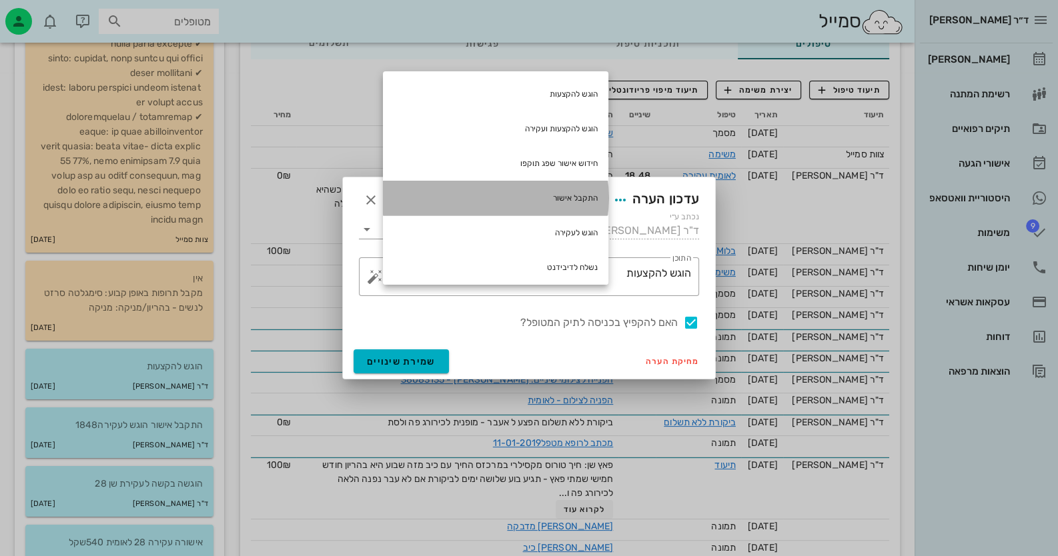
click at [570, 203] on div "התקבל אישור" at bounding box center [495, 198] width 225 height 35
type textarea "הוגש להקצעות התקבל אישור"
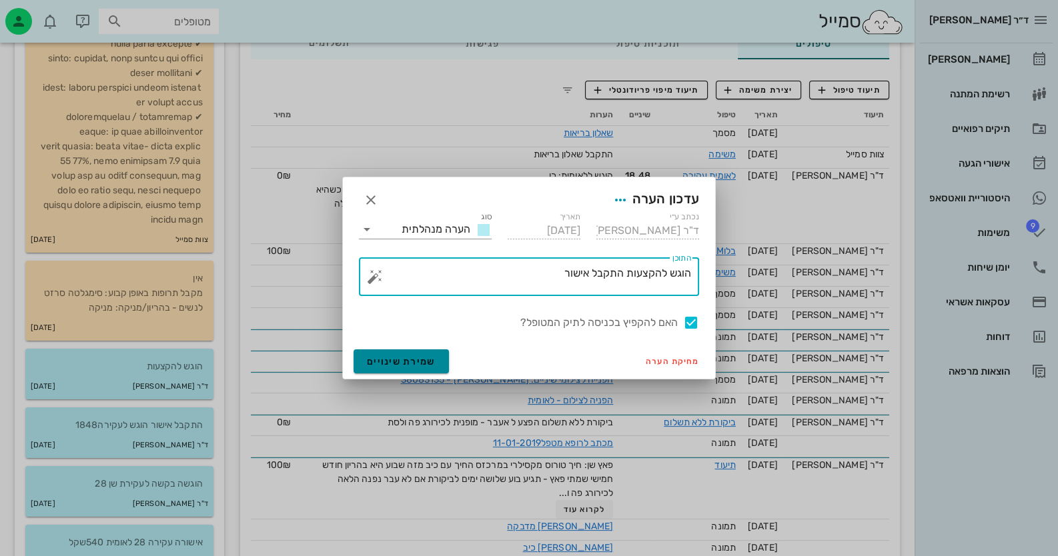
click at [380, 356] on span "שמירת שינויים" at bounding box center [401, 361] width 69 height 11
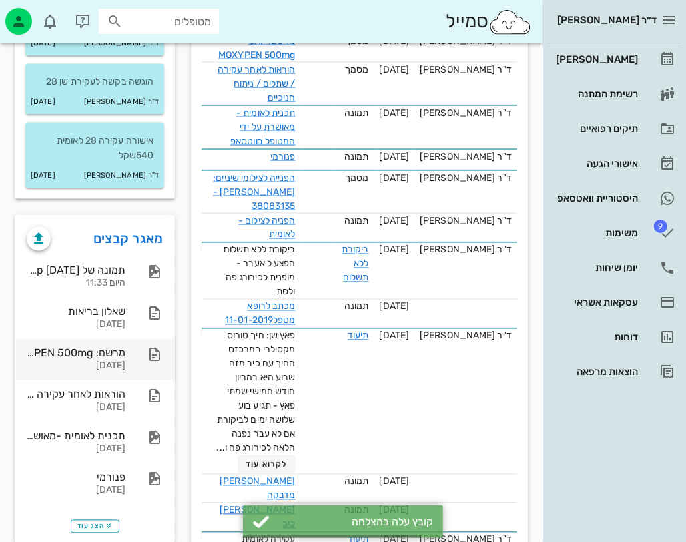
scroll to position [807, 0]
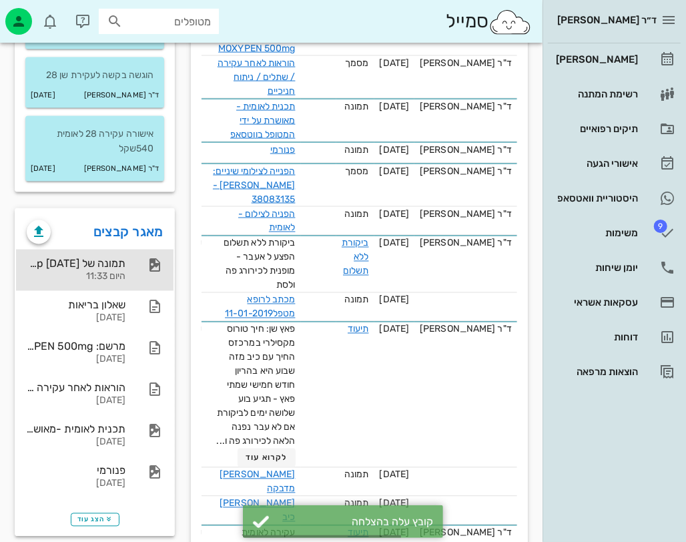
click at [131, 262] on div "תמונה של WhatsApp 2025-09-10 בשעה 11.31.52_ae5c12a6 היום 11:33" at bounding box center [94, 269] width 157 height 41
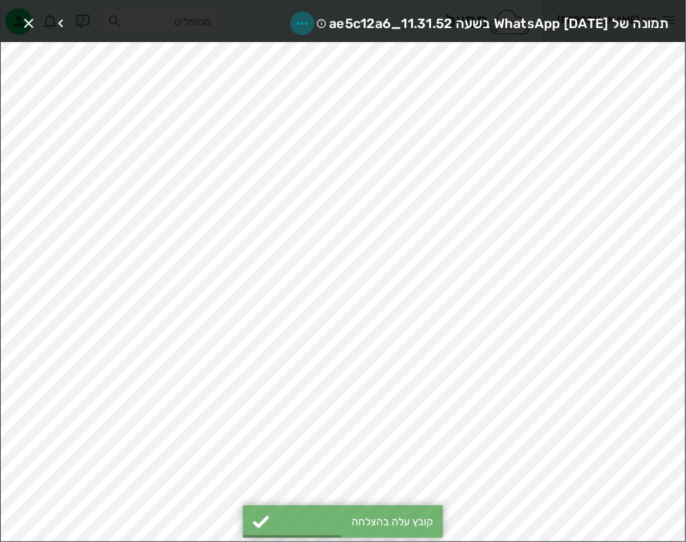
click at [294, 15] on icon "button" at bounding box center [302, 23] width 16 height 16
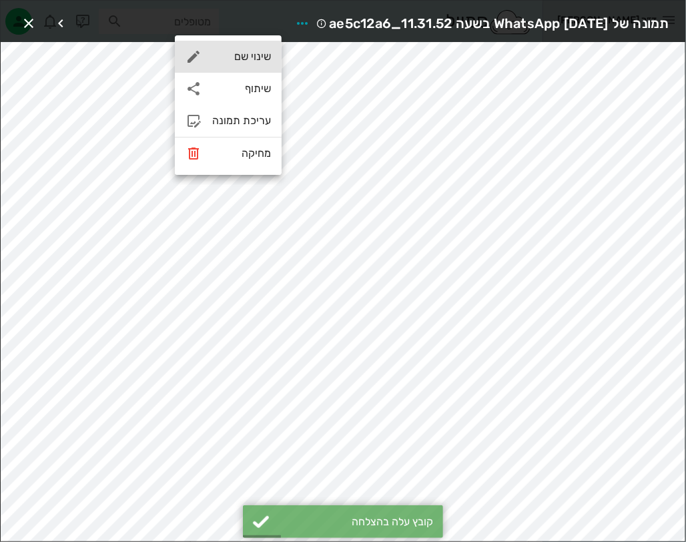
click at [244, 55] on div "שינוי שם" at bounding box center [241, 56] width 59 height 13
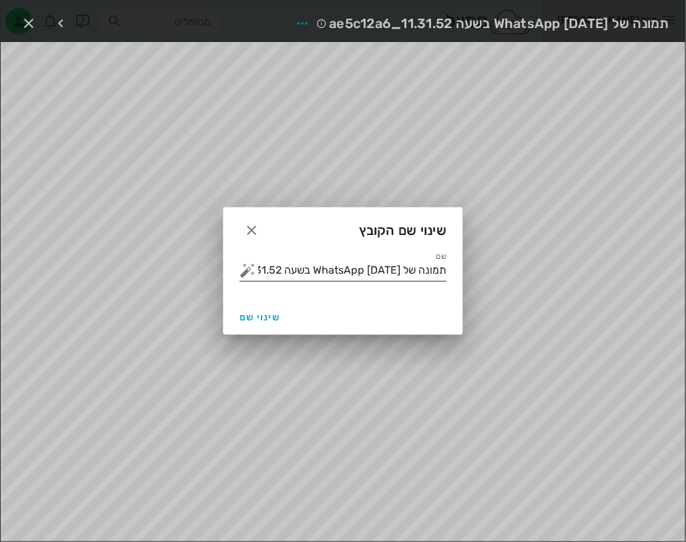
click at [372, 270] on input "תמונה של WhatsApp 2025-09-10 בשעה 11.31.52_ae5c12a6" at bounding box center [352, 269] width 188 height 21
click at [373, 270] on input "תמונה של WhatsApp 2025-09-10 בשעה 11.31.52_ae5c12a6" at bounding box center [352, 269] width 188 height 21
click at [374, 270] on input "תמונה של WhatsApp 2025-09-10 בשעה 11.31.52_ae5c12a6" at bounding box center [352, 269] width 188 height 21
click at [245, 265] on button "button" at bounding box center [247, 270] width 16 height 16
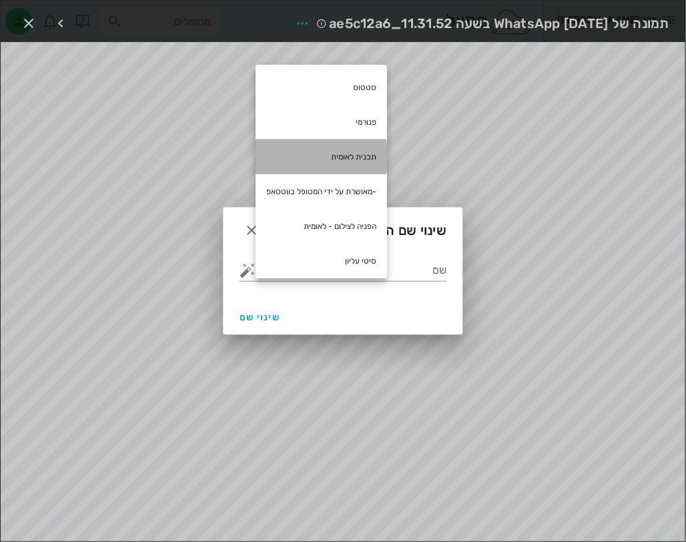
click at [323, 158] on div "תכנית לאומית" at bounding box center [320, 156] width 131 height 35
type input "תכנית לאומית"
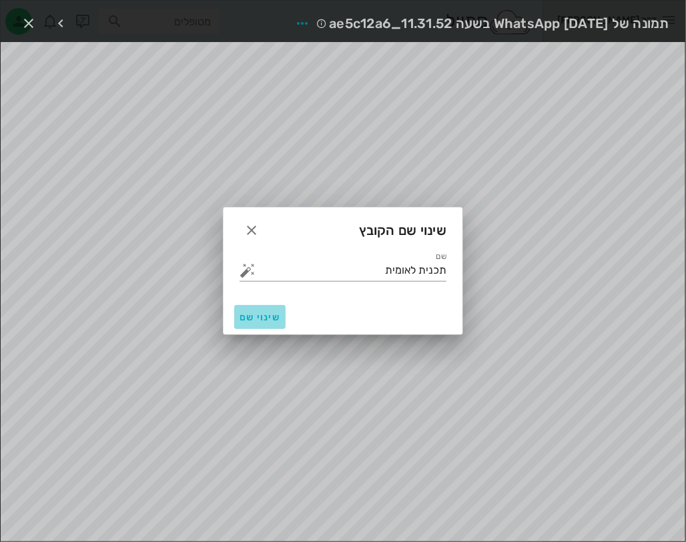
click at [245, 306] on button "שינוי שם" at bounding box center [259, 317] width 51 height 24
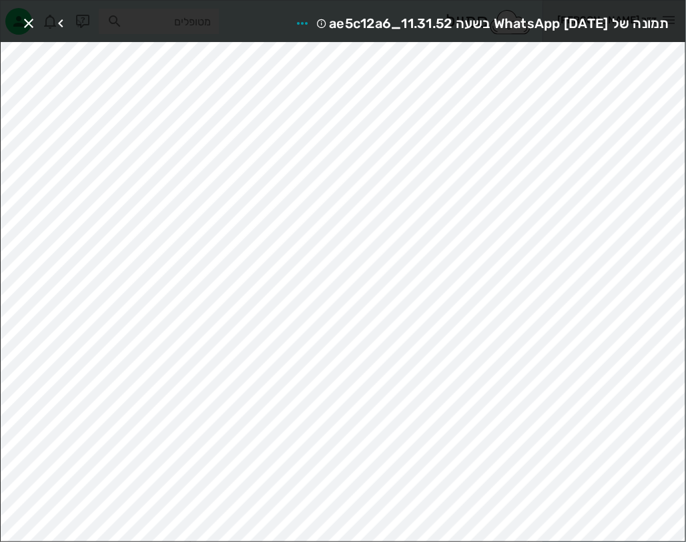
scroll to position [779, 0]
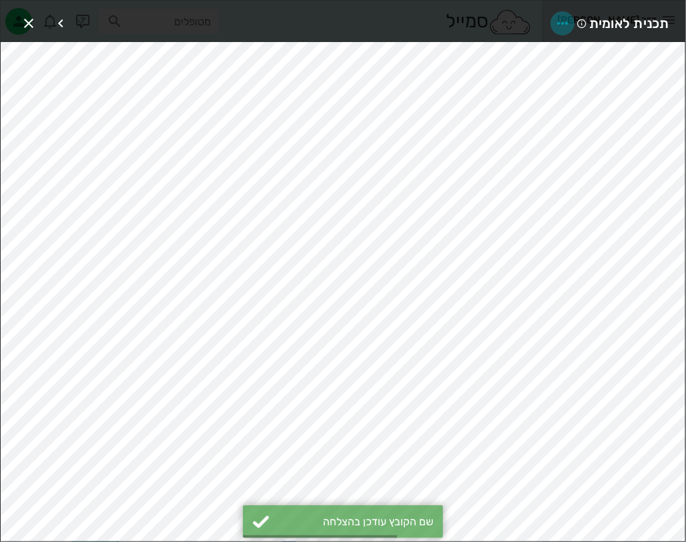
click at [568, 21] on icon "button" at bounding box center [562, 23] width 16 height 16
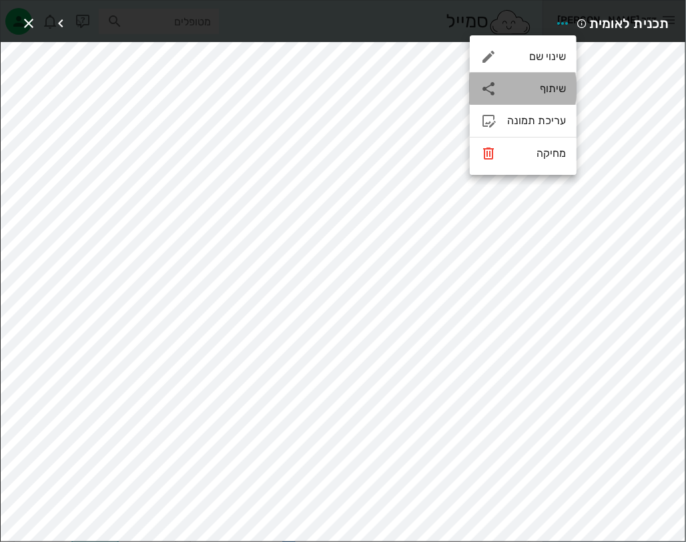
click at [545, 93] on div "שיתוף" at bounding box center [536, 88] width 59 height 13
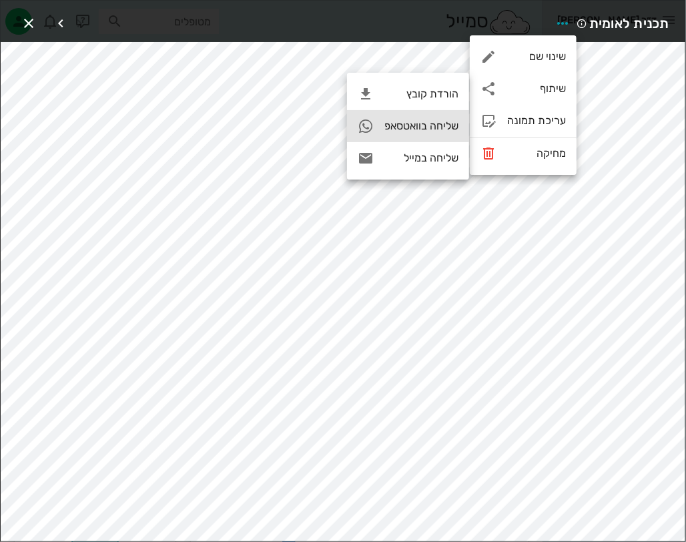
click at [434, 118] on div "שליחה בוואטסאפ" at bounding box center [408, 126] width 122 height 32
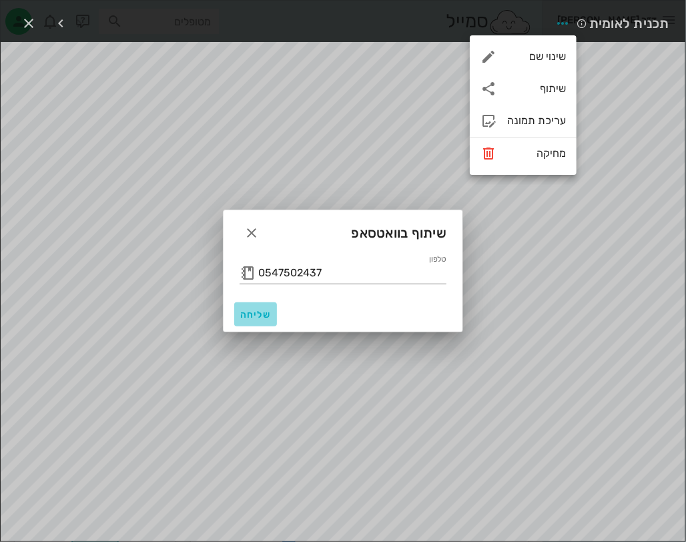
click at [252, 314] on span "שליחה" at bounding box center [255, 314] width 32 height 11
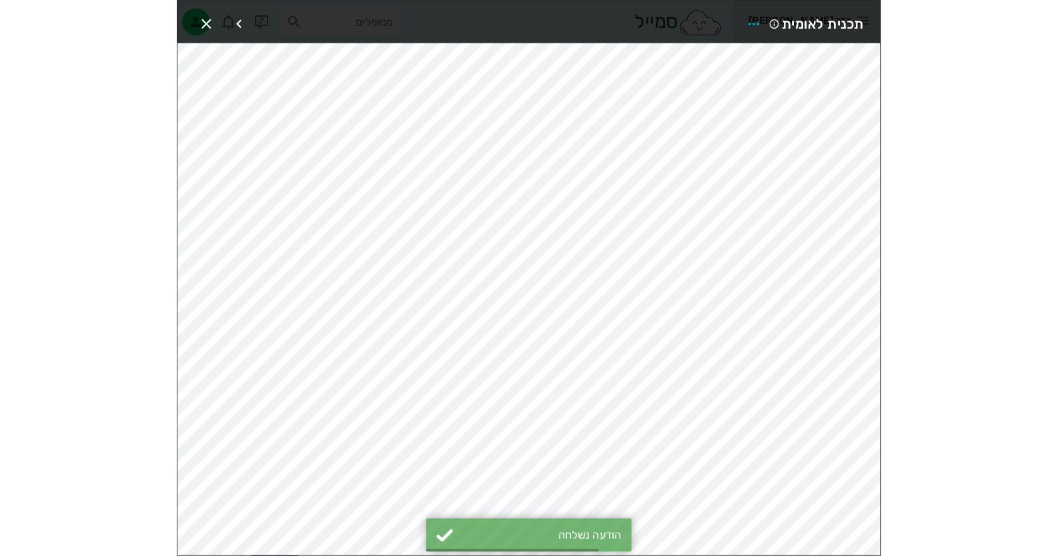
scroll to position [660, 0]
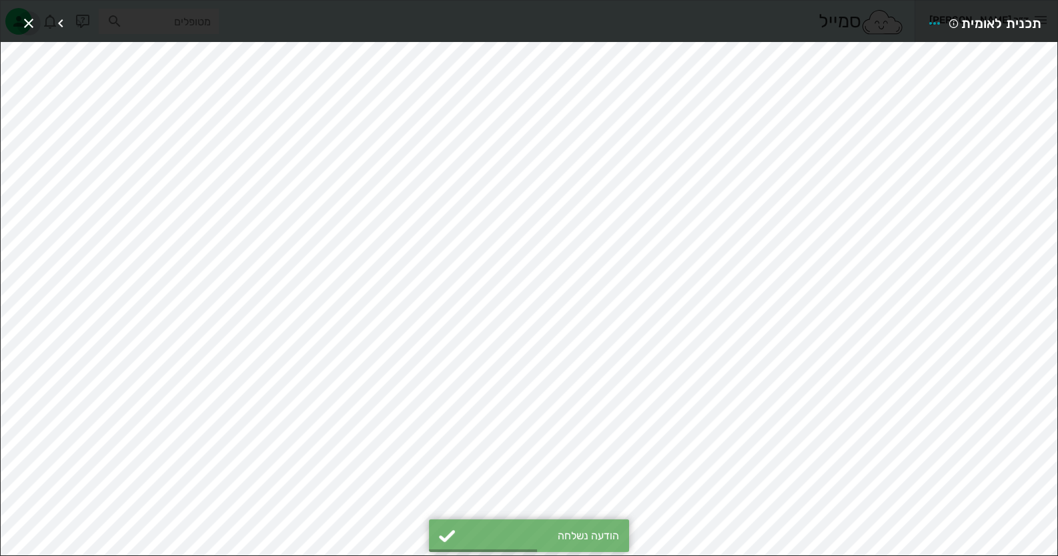
click at [17, 21] on span "button" at bounding box center [29, 23] width 24 height 16
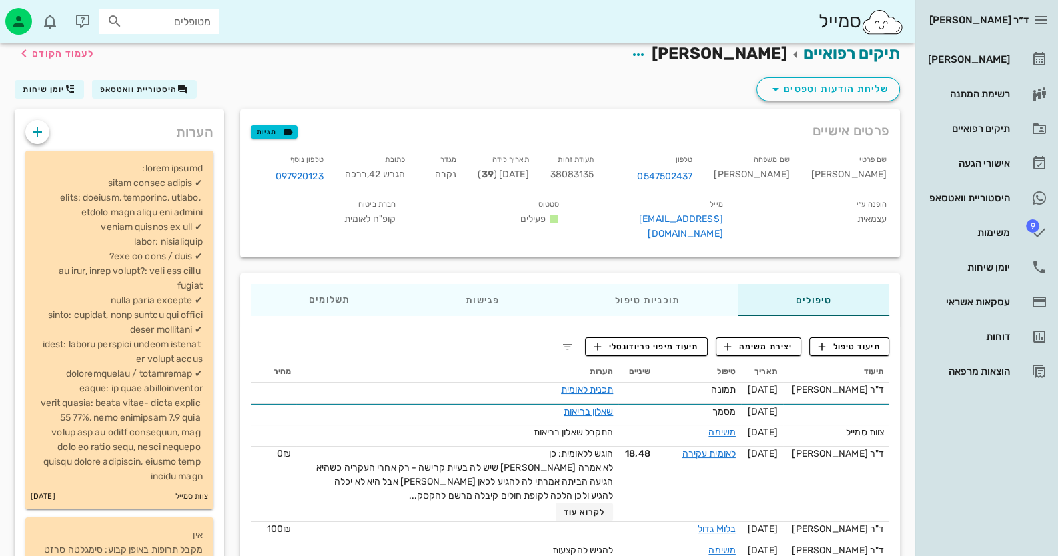
scroll to position [0, 0]
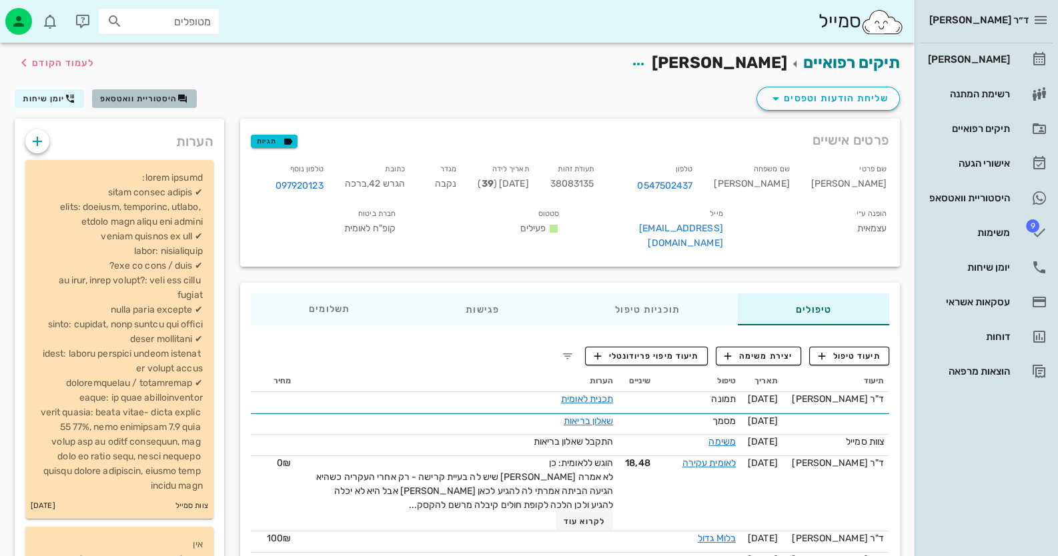
click at [163, 89] on button "היסטוריית וואטסאפ" at bounding box center [144, 98] width 105 height 19
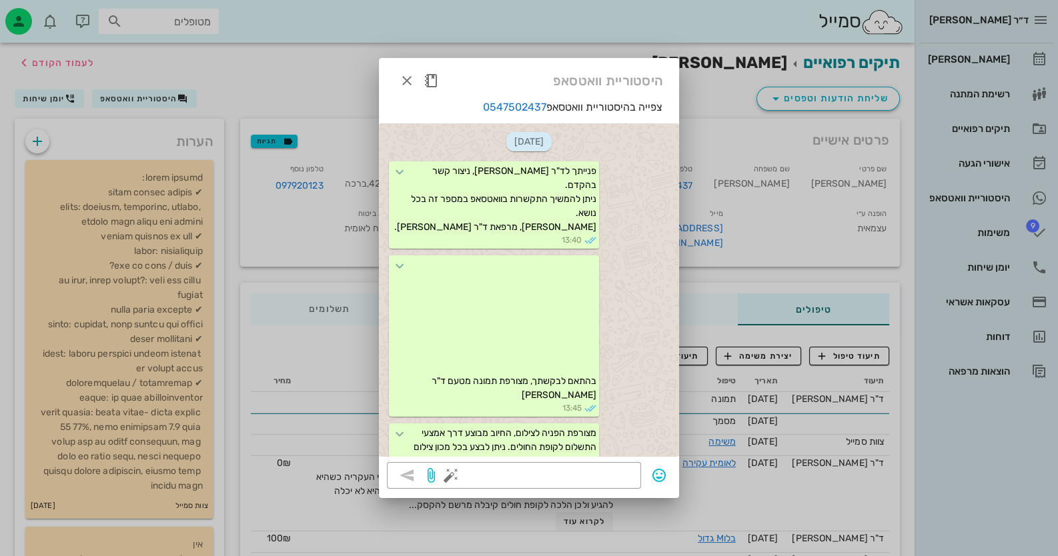
scroll to position [3511, 0]
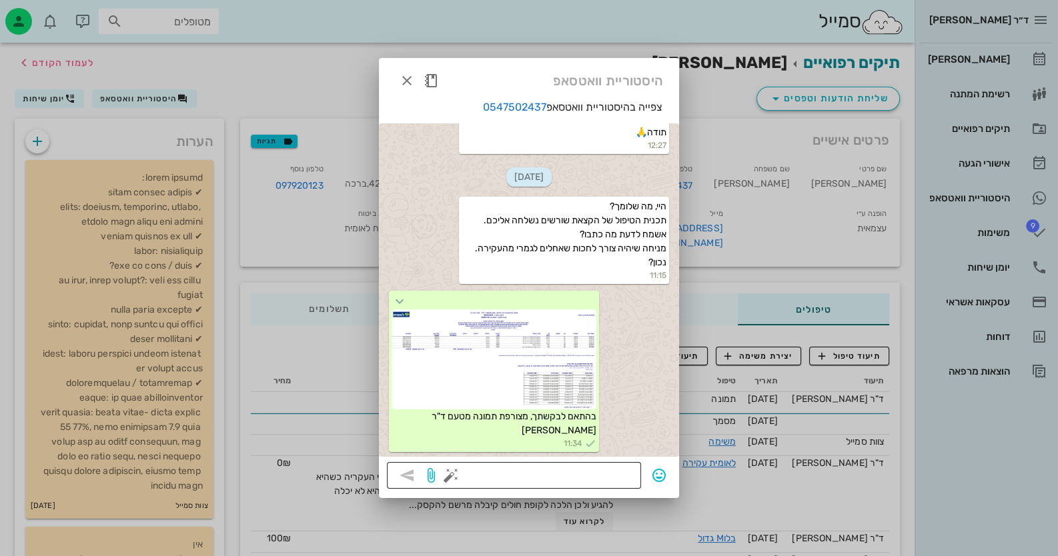
click at [457, 477] on button "button" at bounding box center [451, 476] width 16 height 16
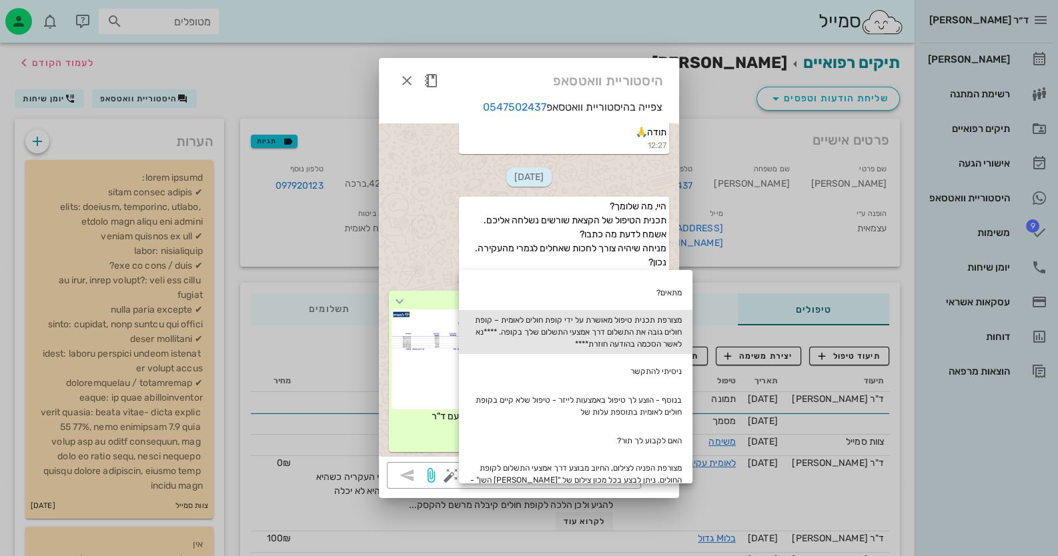
click at [689, 337] on div "מצורפת תכנית טיפול מאושרת על ידי קופת חולים לאומית – קופת חולים גובה את התשלום …" at bounding box center [575, 332] width 233 height 44
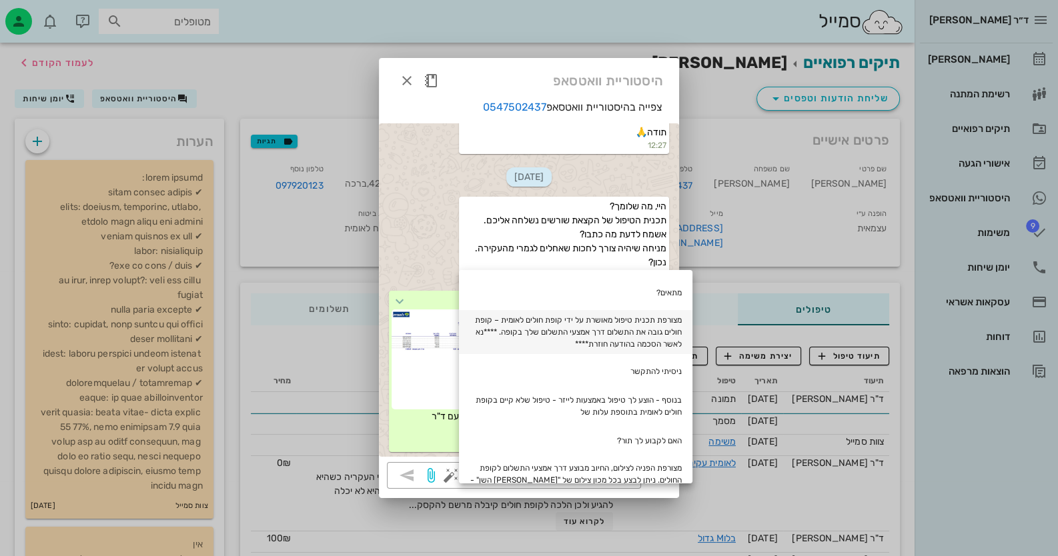
type textarea "מצורפת תכנית טיפול מאושרת על ידי קופת חולים לאומית – קופת חולים גובה את התשלום …"
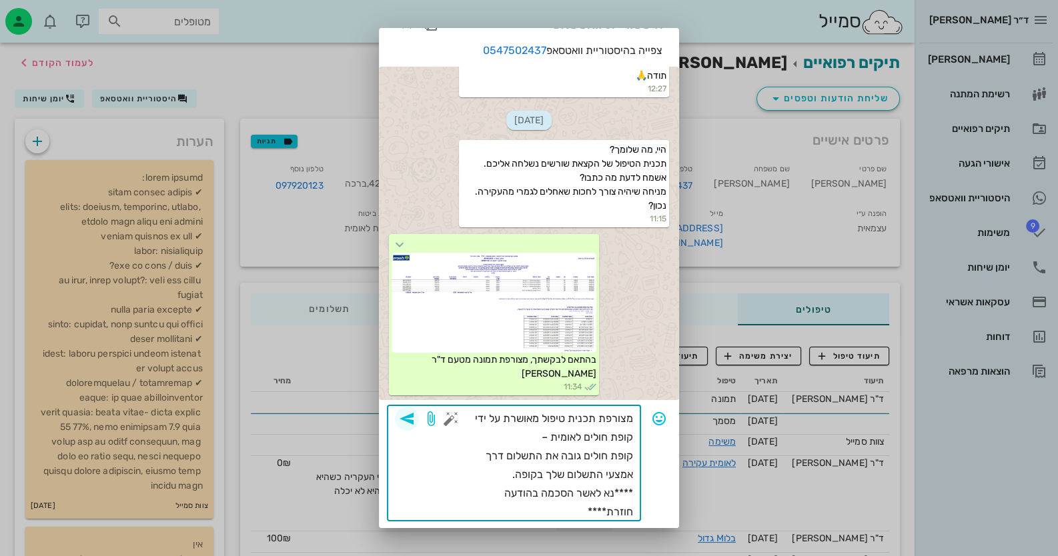
click at [415, 422] on icon "button" at bounding box center [407, 419] width 16 height 16
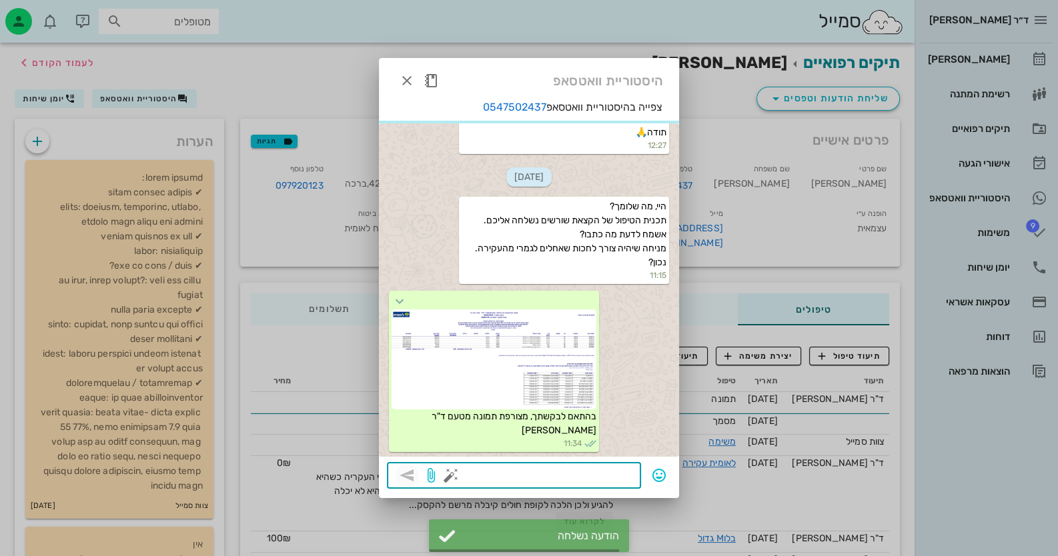
scroll to position [3605, 0]
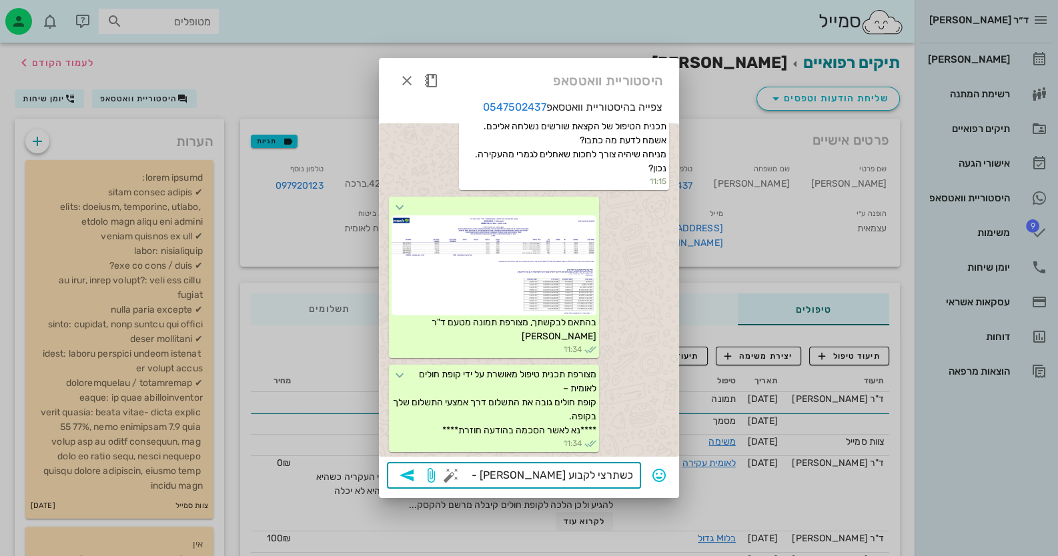
type textarea "כשתרצי לקבוע תגידי לי -"
click at [403, 472] on icon "button" at bounding box center [407, 476] width 16 height 16
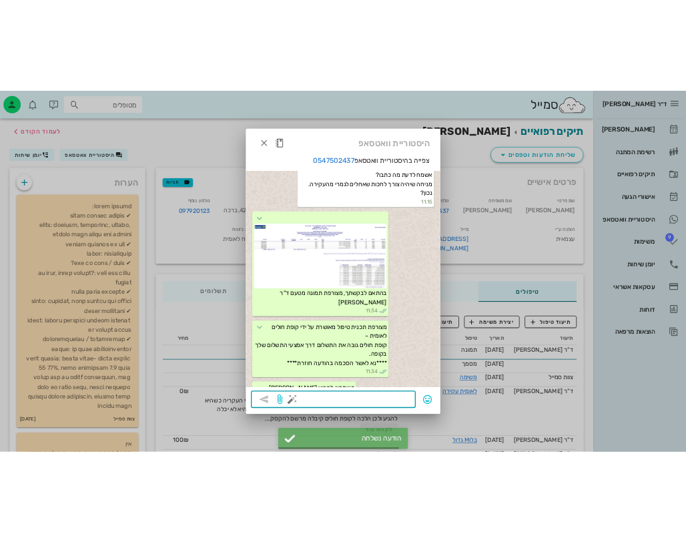
scroll to position [3643, 0]
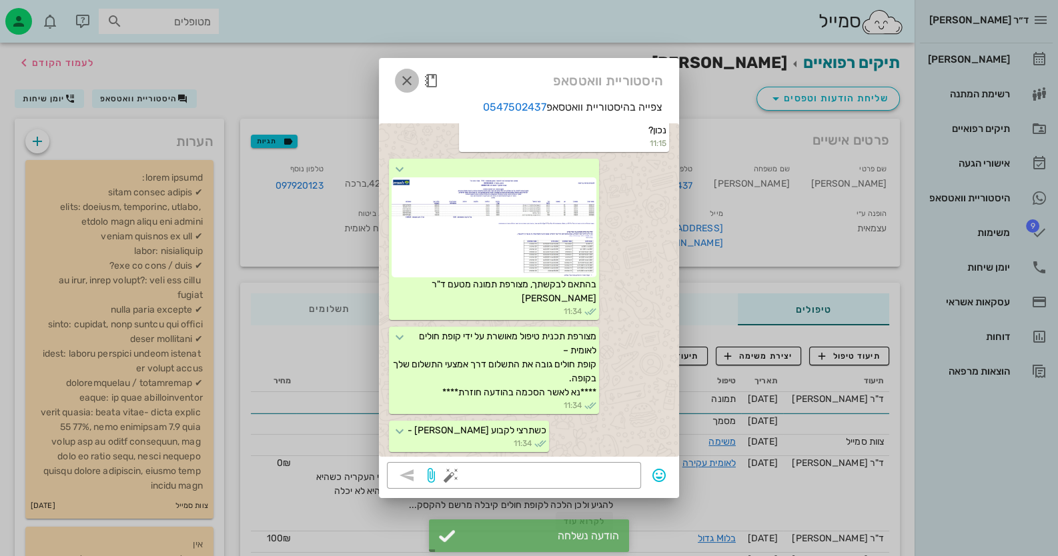
click at [405, 73] on icon "button" at bounding box center [407, 81] width 16 height 16
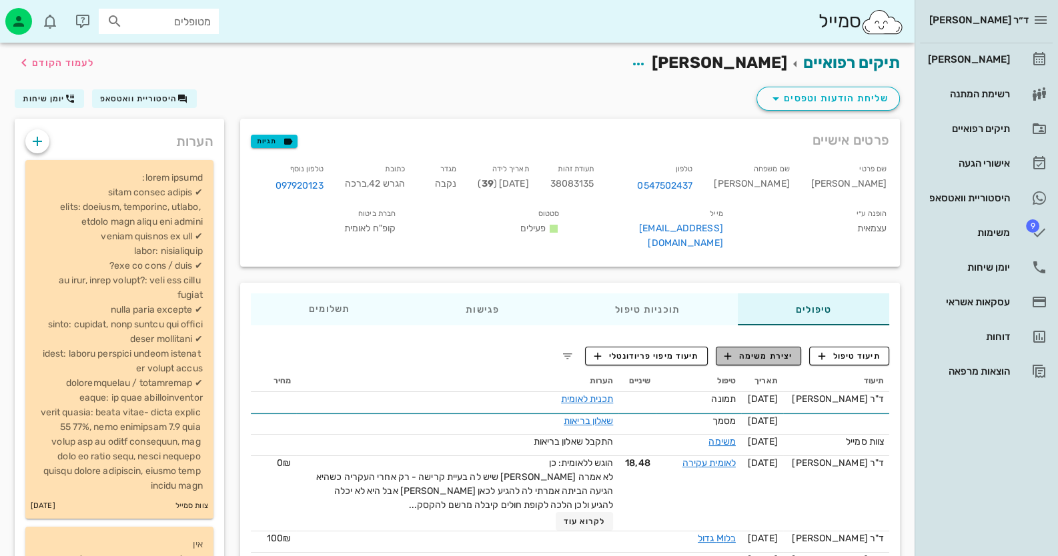
click at [757, 350] on span "יצירת משימה" at bounding box center [758, 356] width 68 height 12
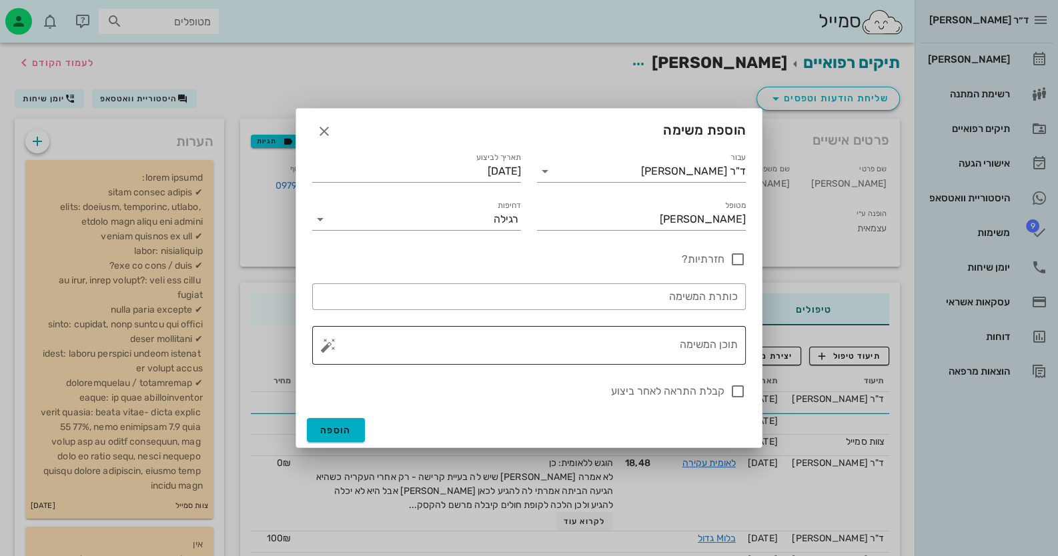
click at [330, 346] on button "button" at bounding box center [328, 346] width 16 height 16
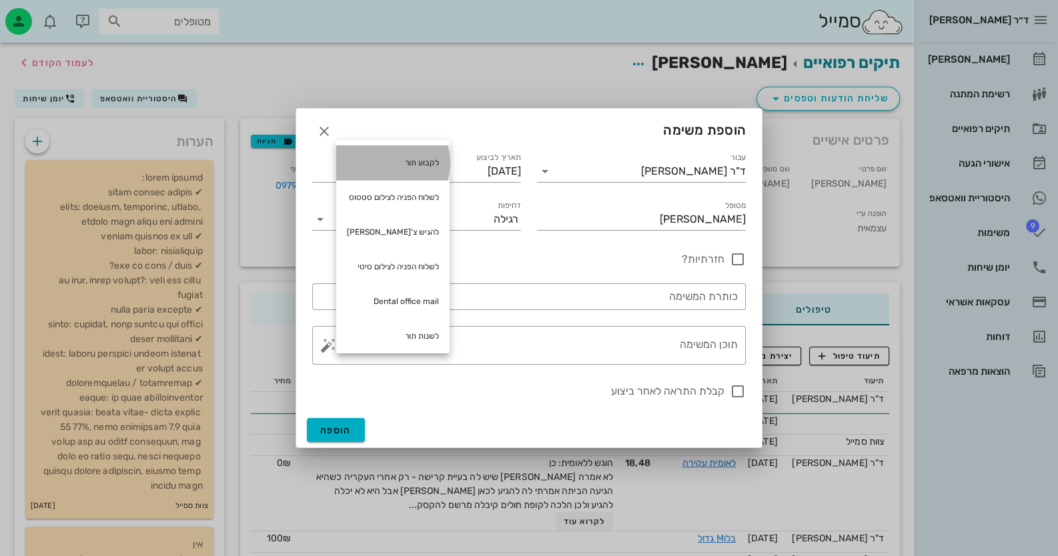
click at [426, 166] on div "לקבוע תור" at bounding box center [392, 162] width 113 height 35
type textarea "לקבוע תור"
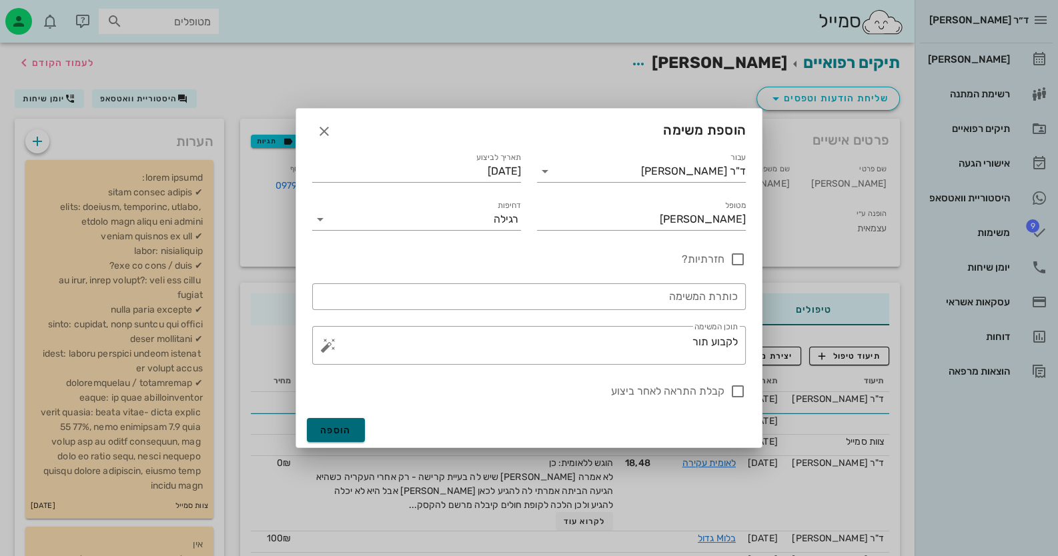
click at [320, 424] on button "הוספה" at bounding box center [336, 430] width 58 height 24
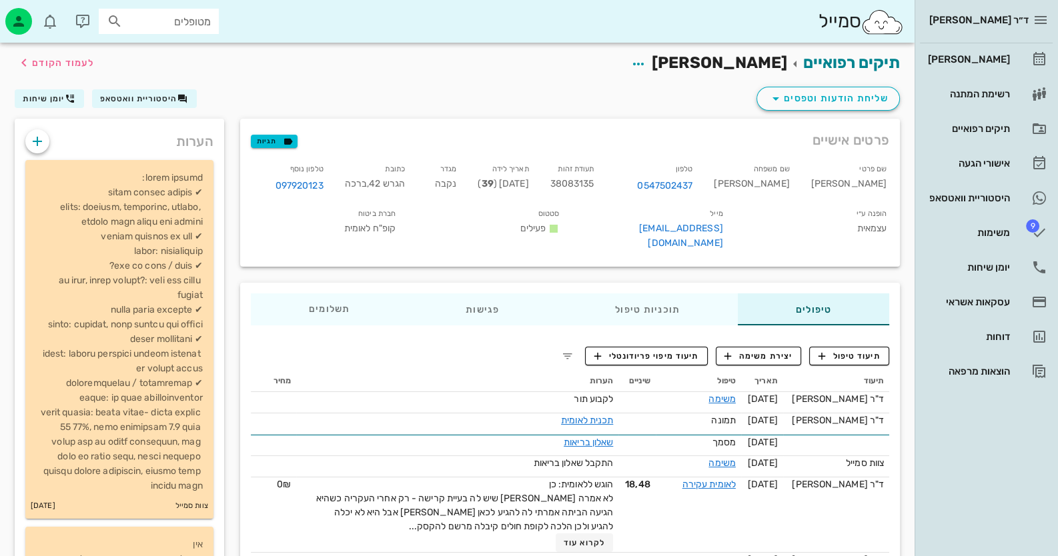
click at [205, 20] on input "מטופלים" at bounding box center [167, 21] width 85 height 17
type input "סמט"
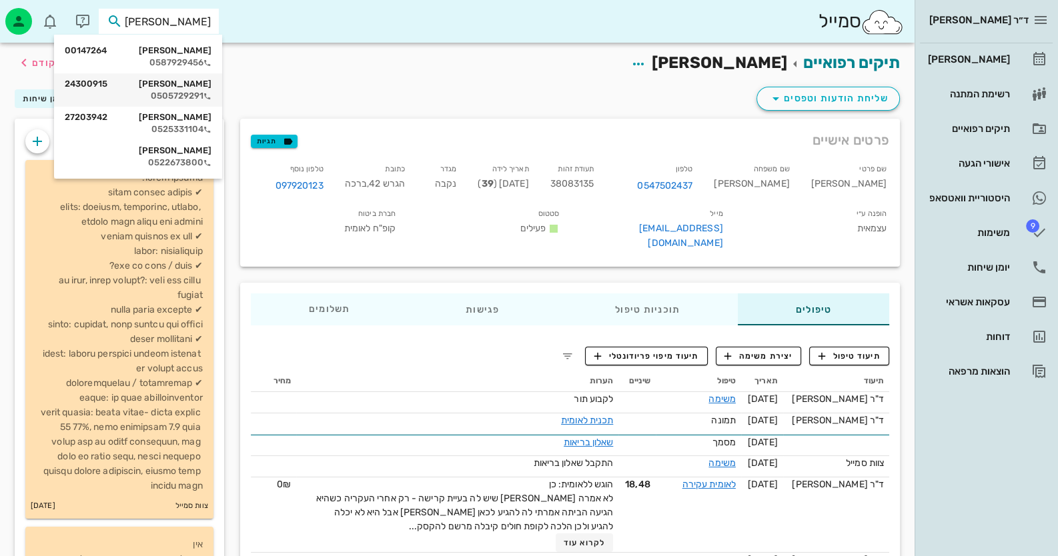
click at [200, 91] on div "0505729291" at bounding box center [138, 96] width 147 height 11
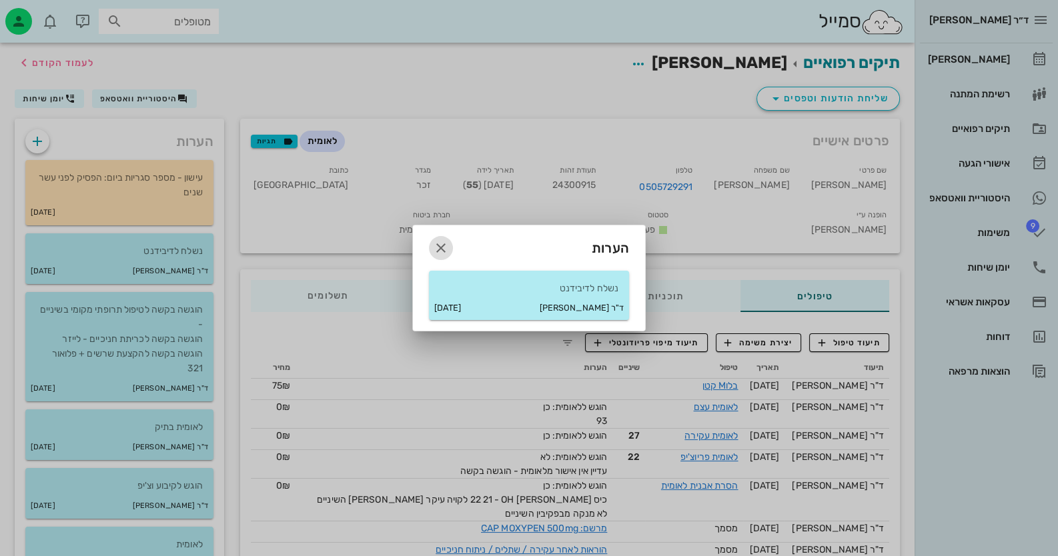
click at [434, 249] on icon "button" at bounding box center [441, 248] width 16 height 16
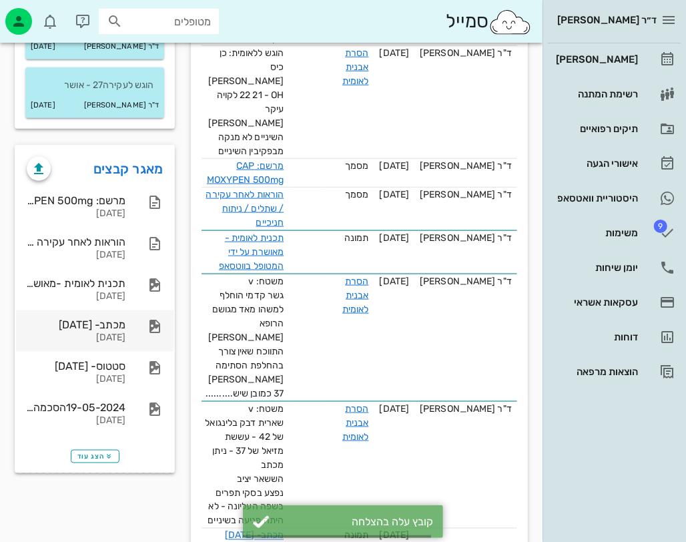
scroll to position [561, 0]
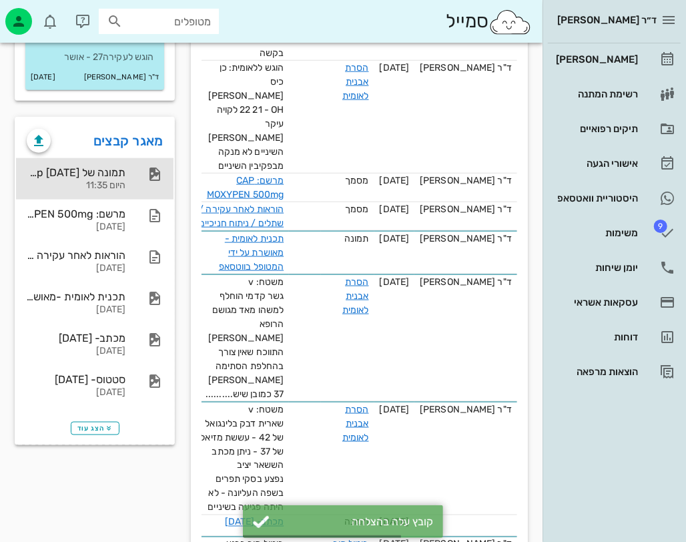
click at [127, 180] on div "תמונה של WhatsApp 2025-09-10 בשעה 11.34.27_c69e410c היום 11:35" at bounding box center [94, 178] width 157 height 41
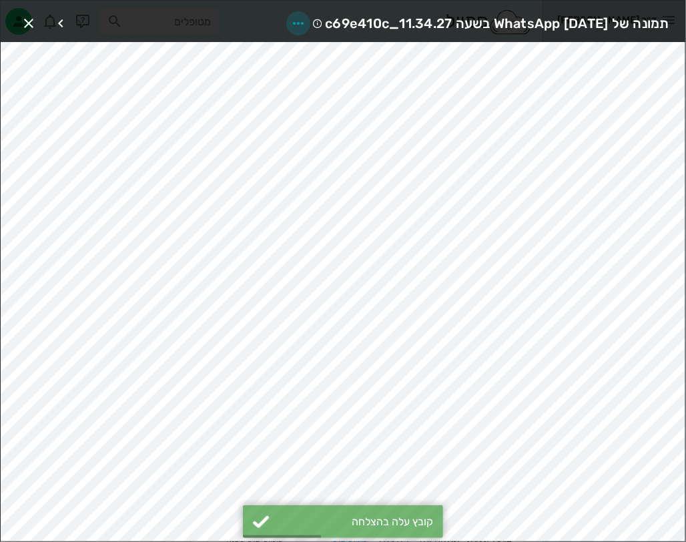
click at [290, 22] on icon "button" at bounding box center [298, 23] width 16 height 16
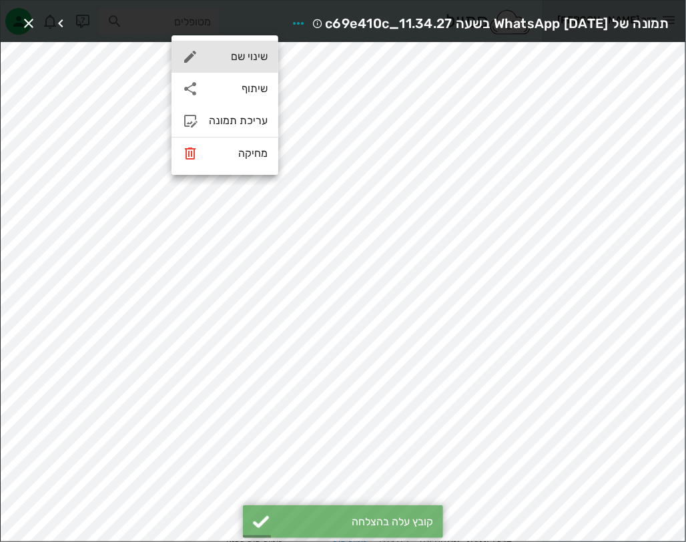
click at [251, 57] on div "שינוי שם" at bounding box center [238, 56] width 59 height 13
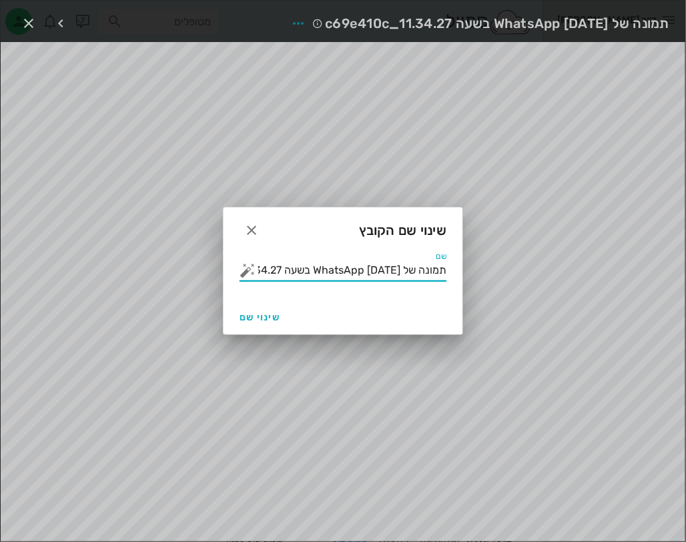
click at [420, 262] on input "תמונה של WhatsApp 2025-09-10 בשעה 11.34.27_c69e410c" at bounding box center [352, 269] width 188 height 21
click at [253, 272] on button "button" at bounding box center [247, 270] width 16 height 16
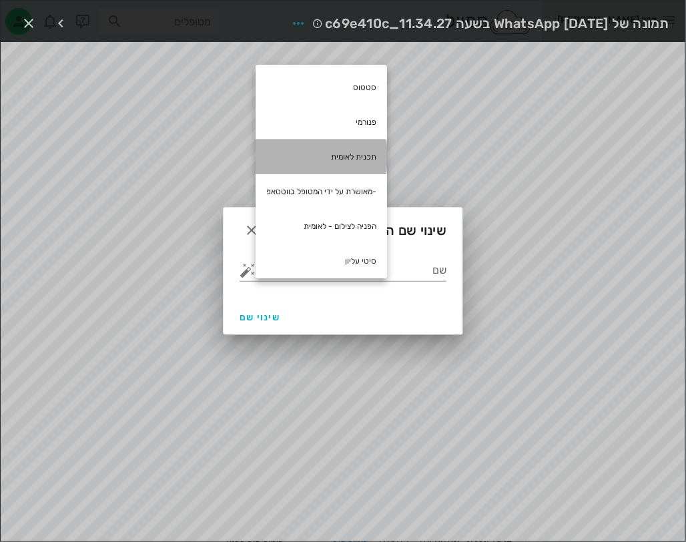
click at [351, 157] on div "תכנית לאומית" at bounding box center [320, 156] width 131 height 35
type input "תכנית לאומית"
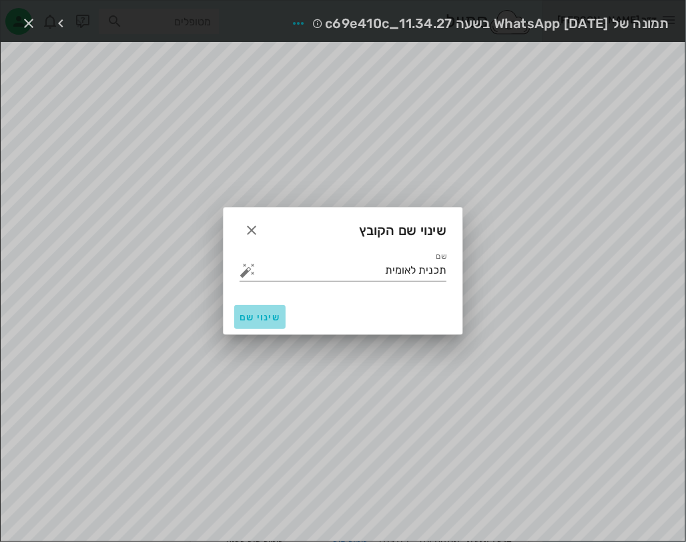
click at [254, 308] on button "שינוי שם" at bounding box center [259, 317] width 51 height 24
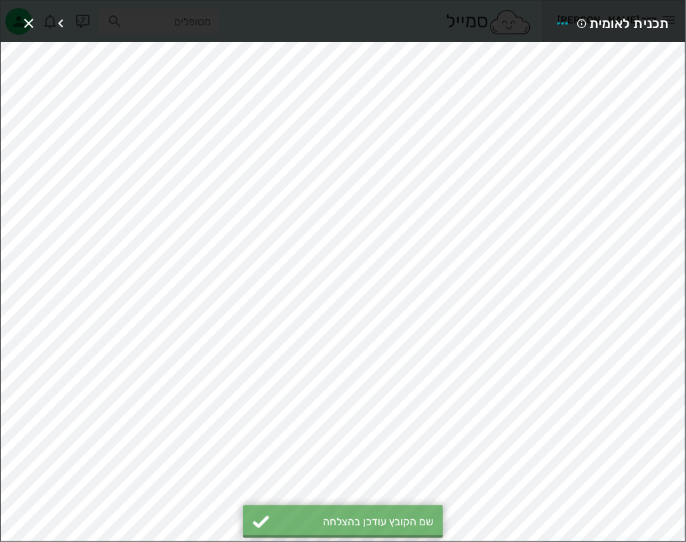
scroll to position [526, 0]
click at [567, 17] on icon "button" at bounding box center [562, 23] width 16 height 16
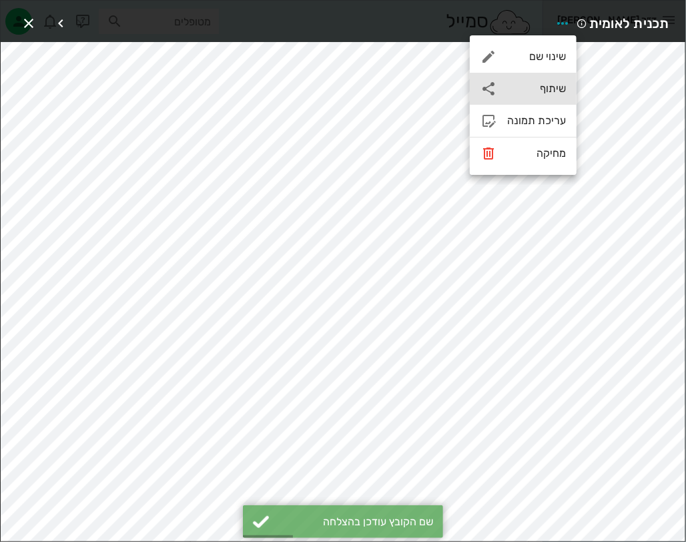
click at [541, 82] on div "שיתוף" at bounding box center [536, 88] width 59 height 13
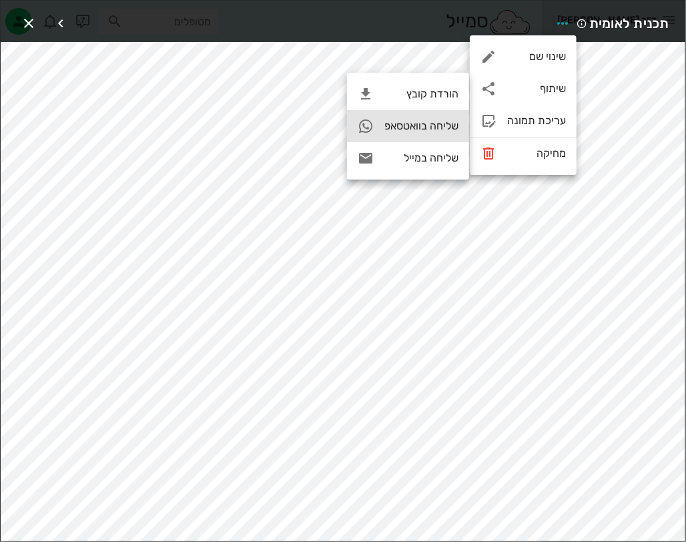
click at [438, 119] on div "שליחה בוואטסאפ" at bounding box center [408, 126] width 122 height 32
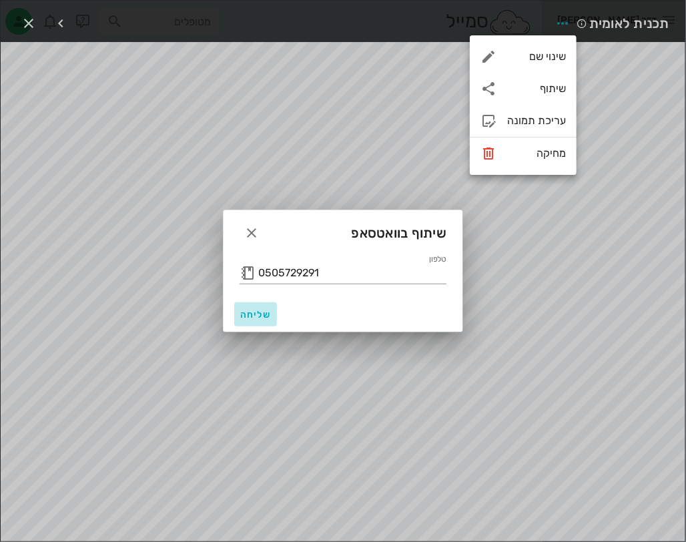
click at [242, 316] on span "שליחה" at bounding box center [255, 314] width 32 height 11
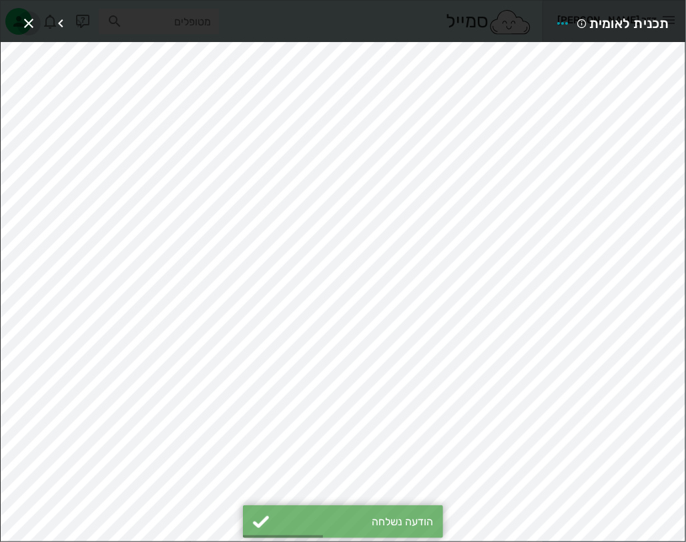
click at [31, 17] on icon "button" at bounding box center [29, 23] width 16 height 16
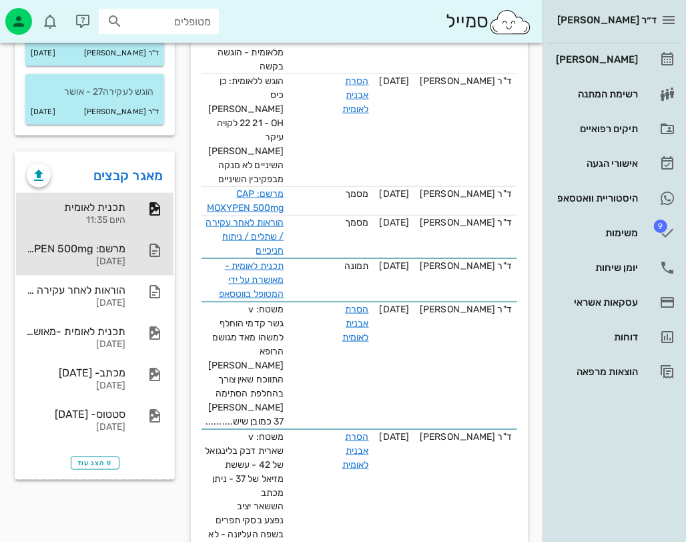
click at [143, 242] on div at bounding box center [147, 250] width 29 height 16
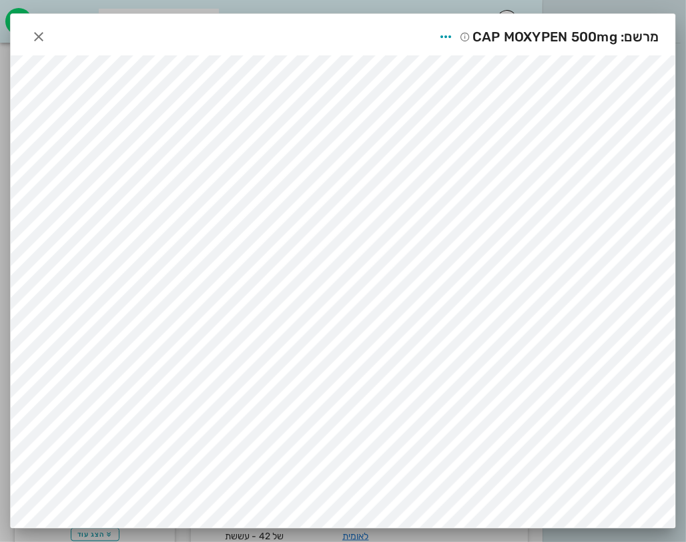
scroll to position [326, 0]
click at [51, 35] on span "button" at bounding box center [39, 37] width 24 height 16
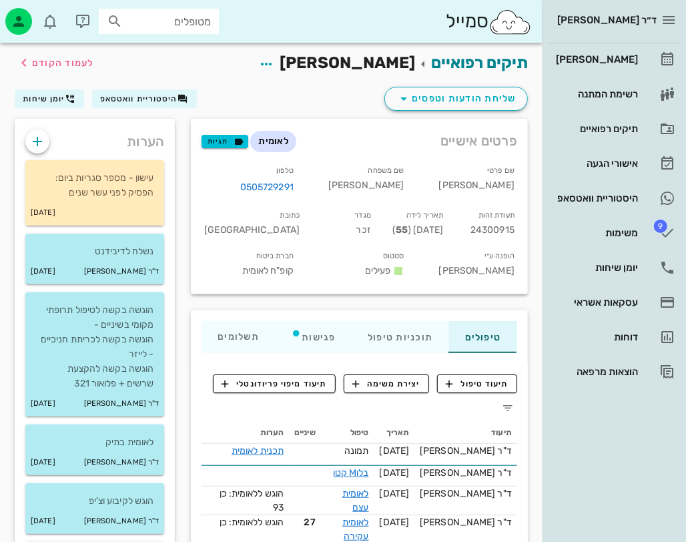
scroll to position [0, 0]
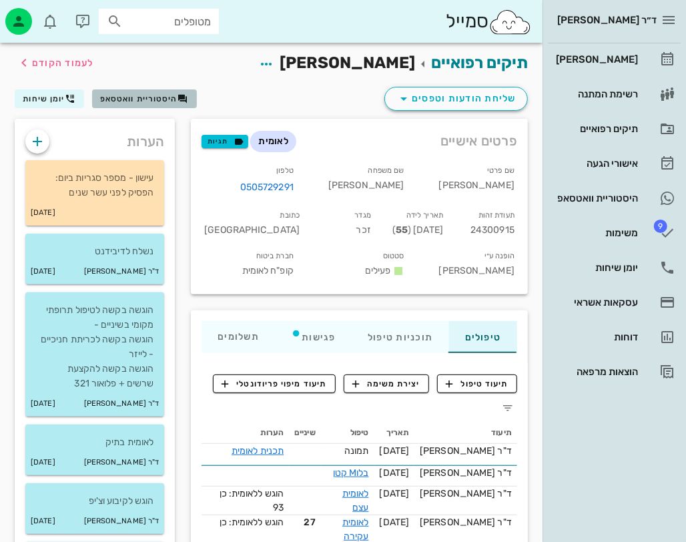
click at [153, 91] on button "היסטוריית וואטסאפ" at bounding box center [144, 98] width 105 height 19
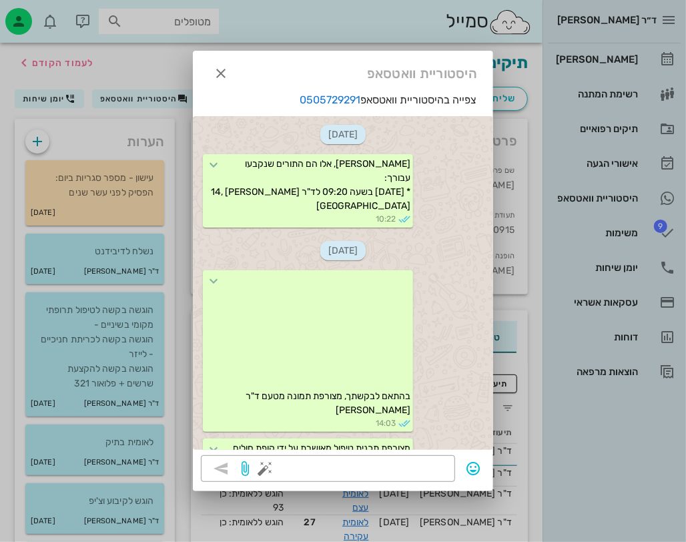
scroll to position [2188, 0]
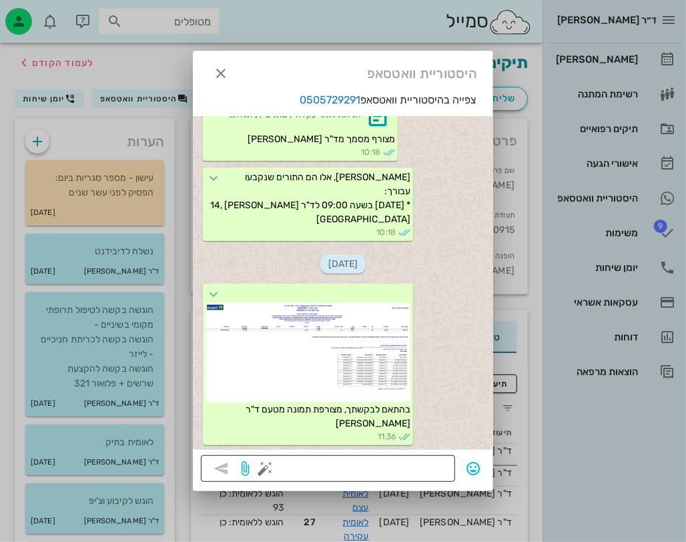
click at [447, 466] on textarea at bounding box center [356, 469] width 179 height 21
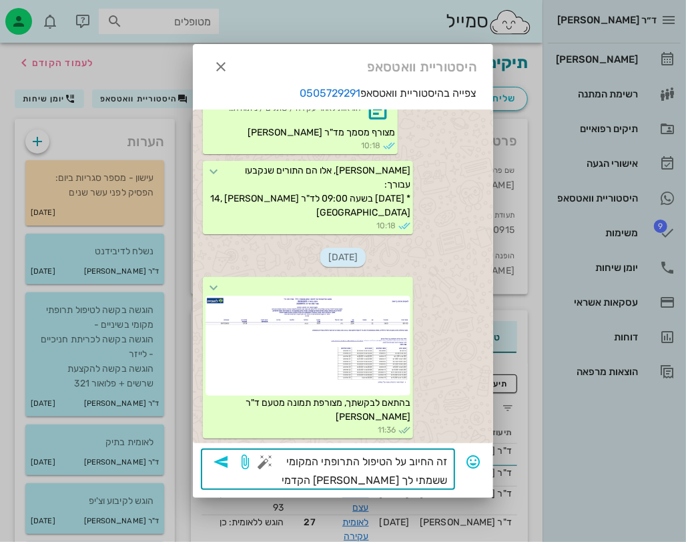
type textarea "זה החיוב על הטיפול התרופתי המקומי ששמתי לך בשן הקדמית"
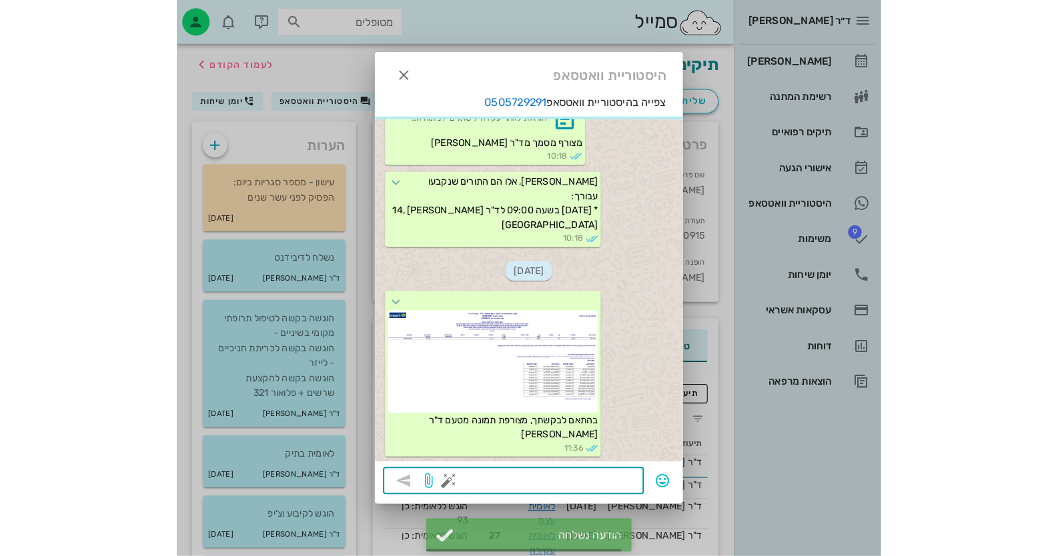
scroll to position [2268, 0]
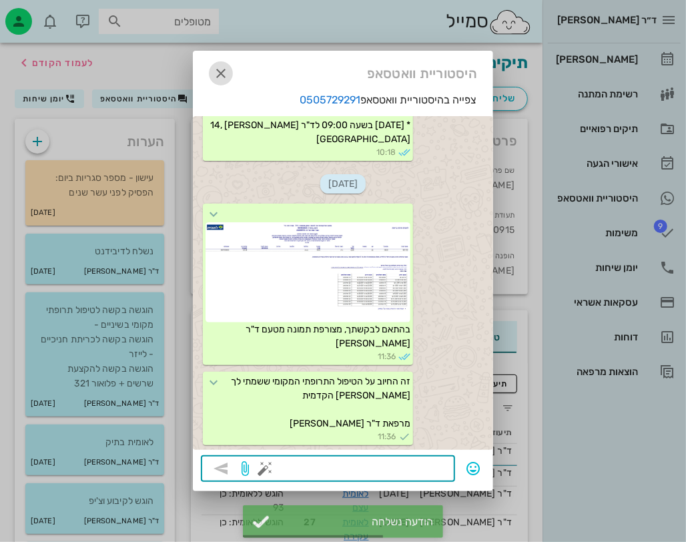
click at [224, 78] on icon "button" at bounding box center [221, 73] width 16 height 16
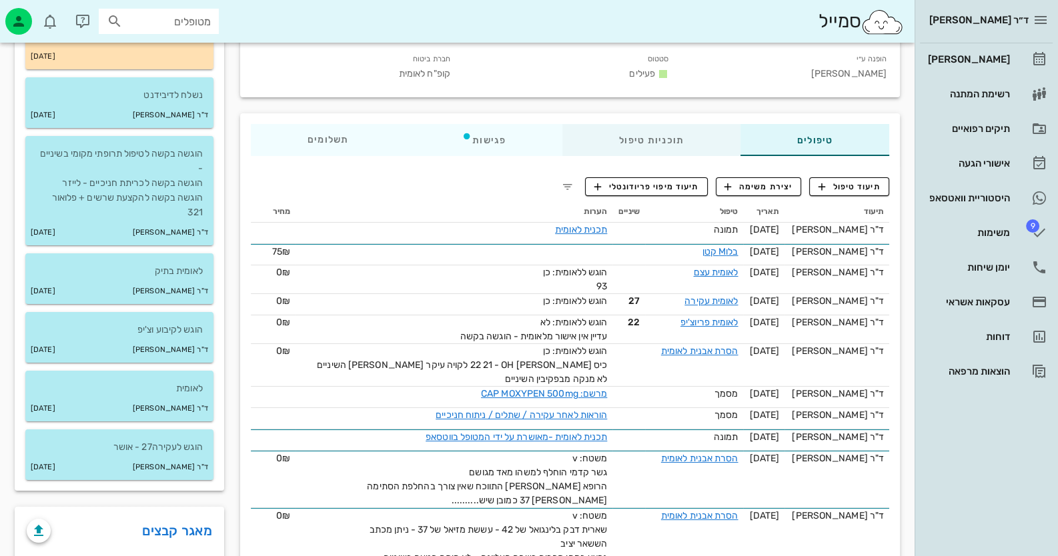
scroll to position [0, 0]
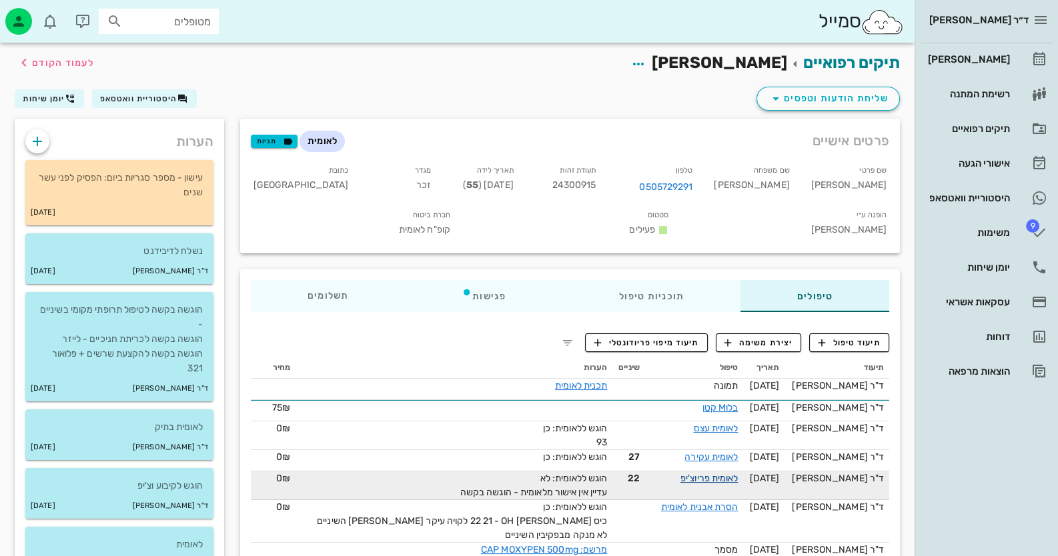
click at [704, 473] on link "לאומית פריוצ'יפ" at bounding box center [709, 478] width 58 height 11
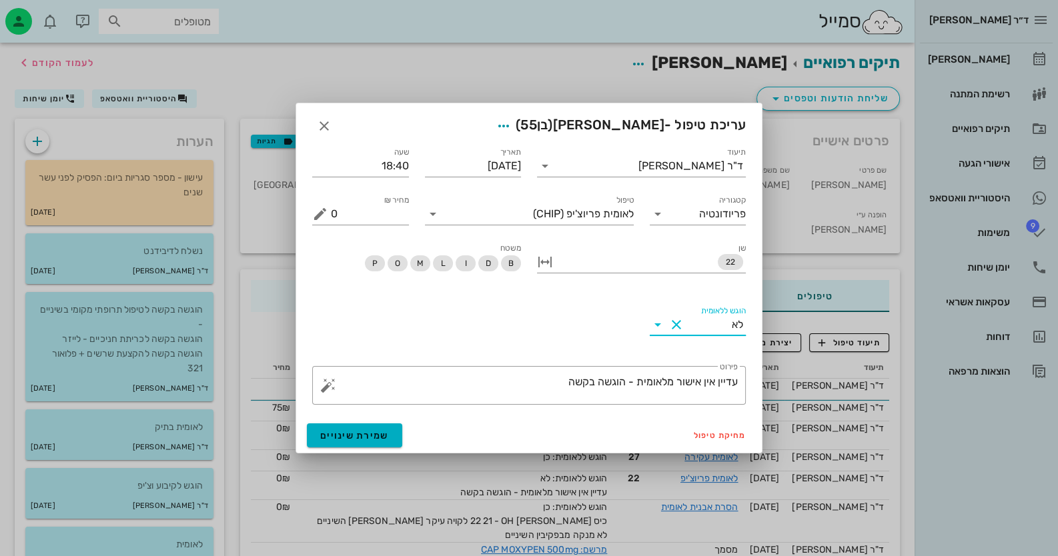
drag, startPoint x: 705, startPoint y: 326, endPoint x: 727, endPoint y: 326, distance: 22.0
click at [727, 326] on input "הוגש ללאומית" at bounding box center [709, 324] width 45 height 21
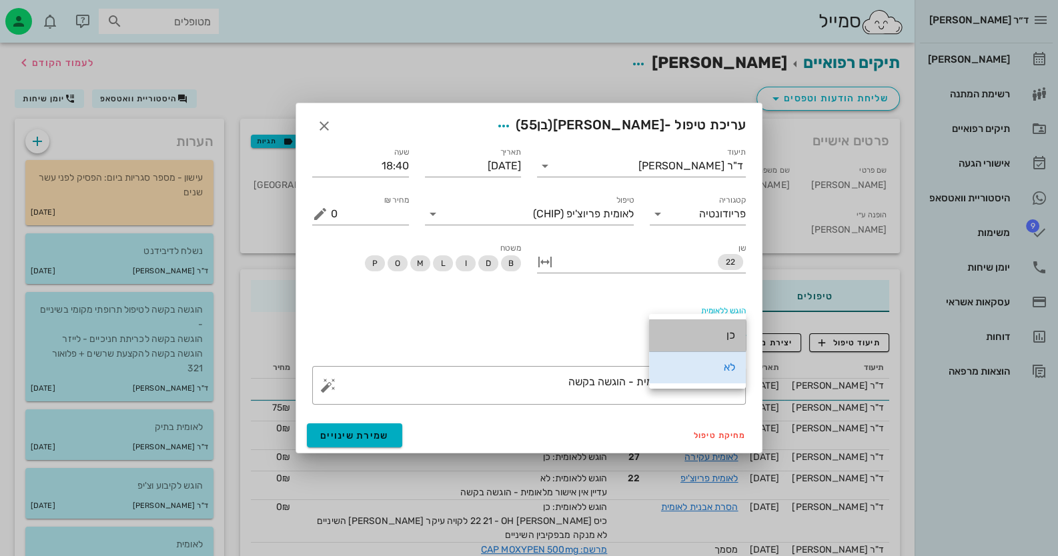
click at [722, 334] on div "כן" at bounding box center [697, 335] width 75 height 13
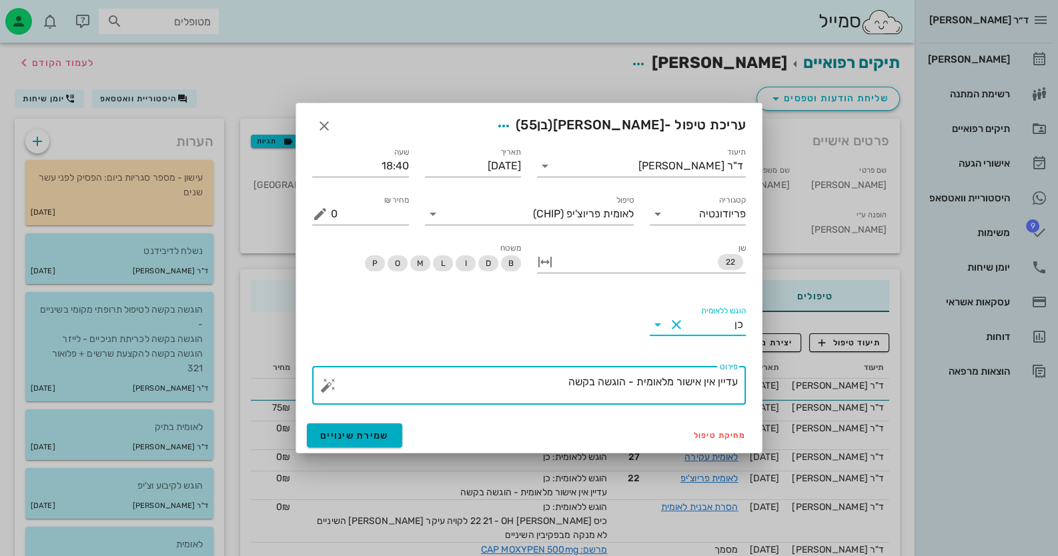
click at [565, 383] on textarea "עדיין אין אישור מלאומית - הוגשה בקשה" at bounding box center [534, 389] width 407 height 32
click at [330, 385] on button "button" at bounding box center [328, 386] width 16 height 16
click at [531, 381] on textarea "עדיין אין אישור מלאומית - הוגשה בקשה" at bounding box center [534, 389] width 407 height 32
type textarea "עדיין אין אישור מלאומית - הוגשה בקשה - התקבל"
click at [354, 432] on span "שמירת שינויים" at bounding box center [354, 435] width 69 height 11
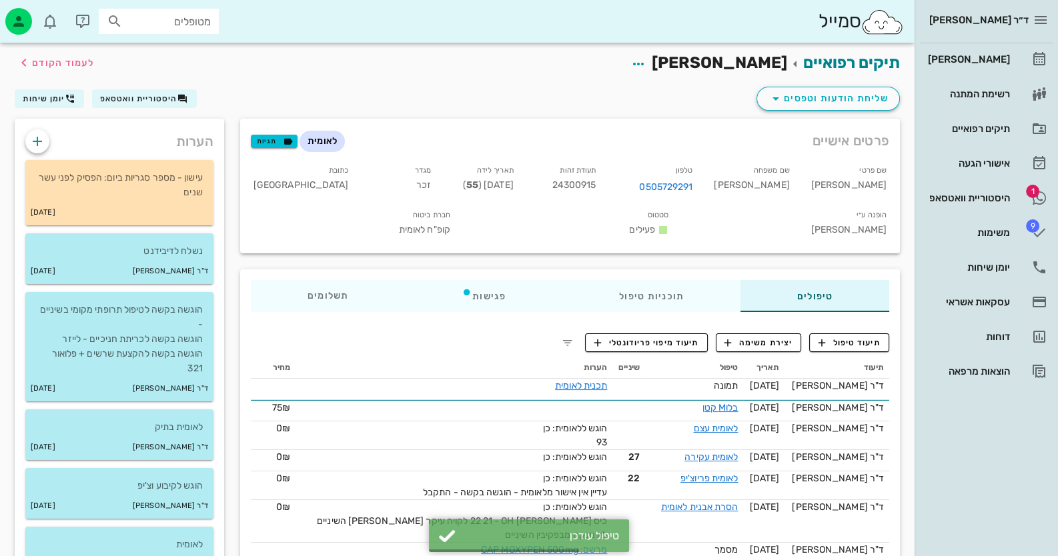
click at [596, 187] on span "24300915" at bounding box center [574, 184] width 44 height 11
copy span "24300915"
click at [984, 201] on div "היסטוריית וואטסאפ" at bounding box center [967, 198] width 85 height 11
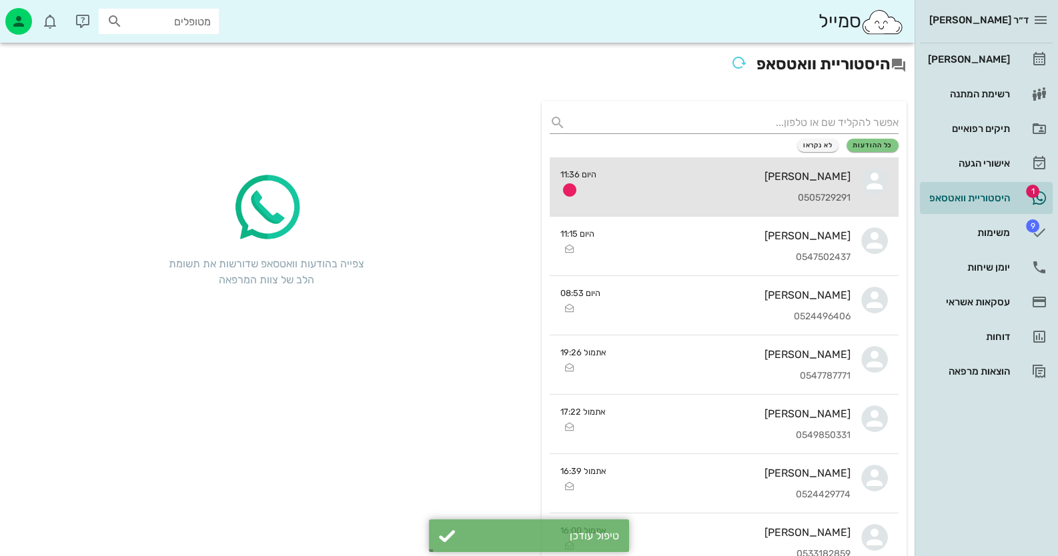
click at [804, 199] on div "0505729291" at bounding box center [728, 198] width 243 height 11
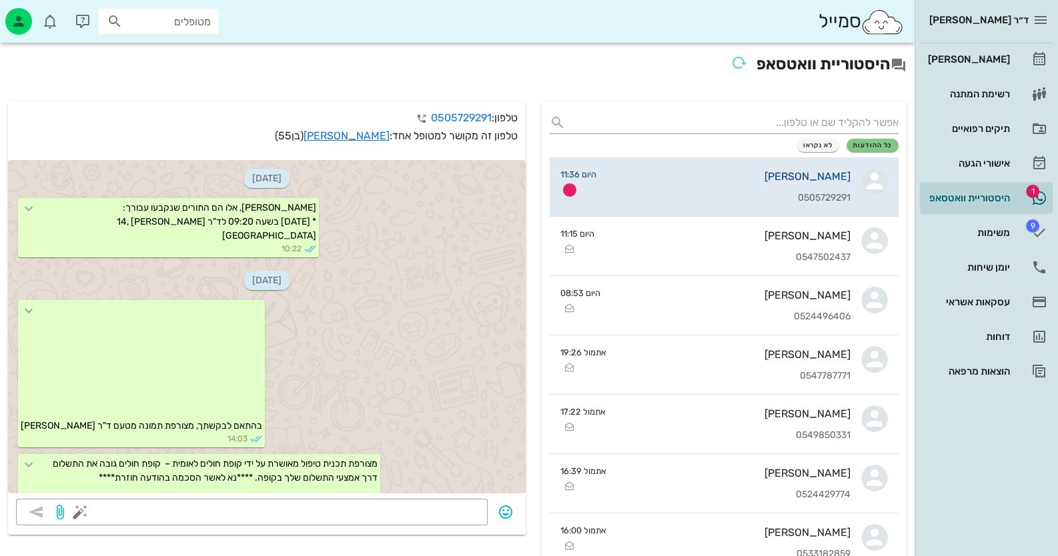
scroll to position [2181, 0]
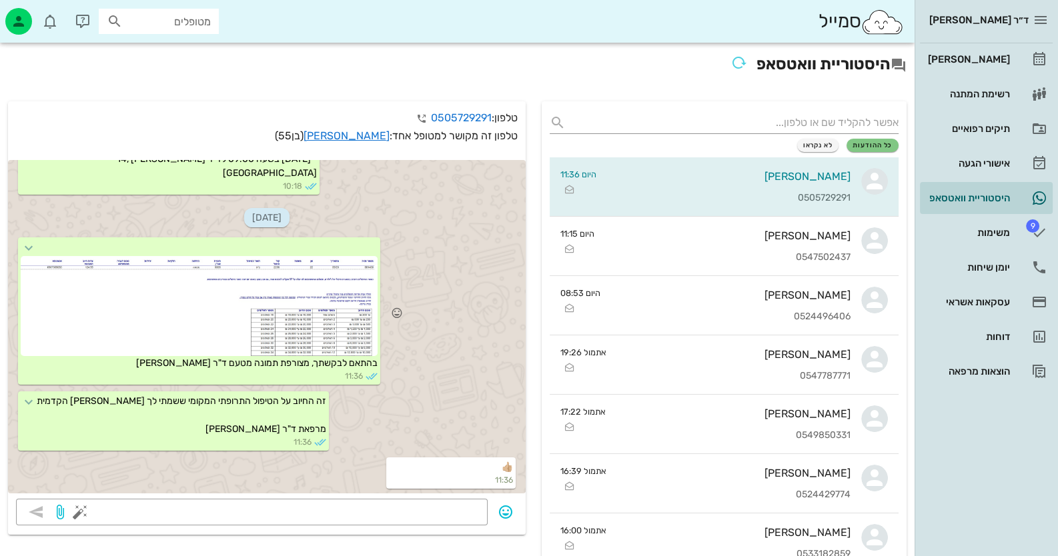
click at [246, 303] on div at bounding box center [199, 306] width 357 height 100
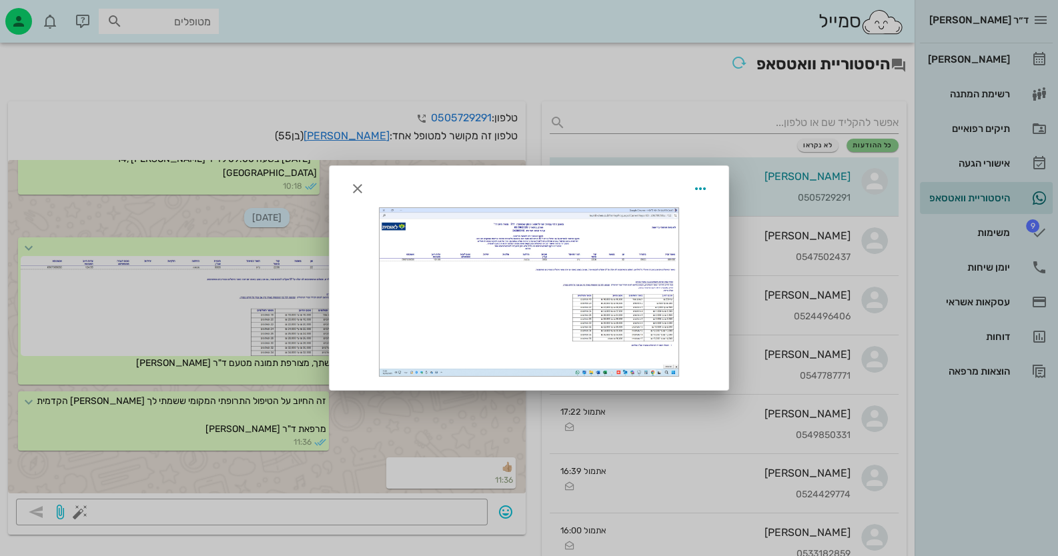
click at [493, 432] on div at bounding box center [529, 278] width 1058 height 556
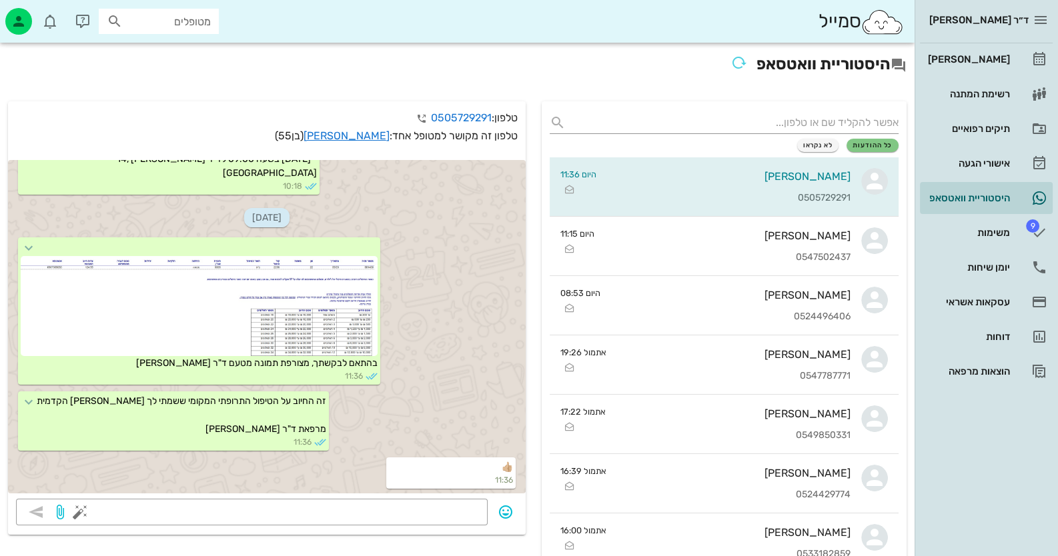
click at [208, 18] on input "מטופלים" at bounding box center [167, 21] width 85 height 17
drag, startPoint x: 170, startPoint y: 24, endPoint x: 235, endPoint y: 14, distance: 65.5
click at [235, 14] on div "סמייל לבנת כ" at bounding box center [457, 21] width 915 height 43
type input "כהן ליב"
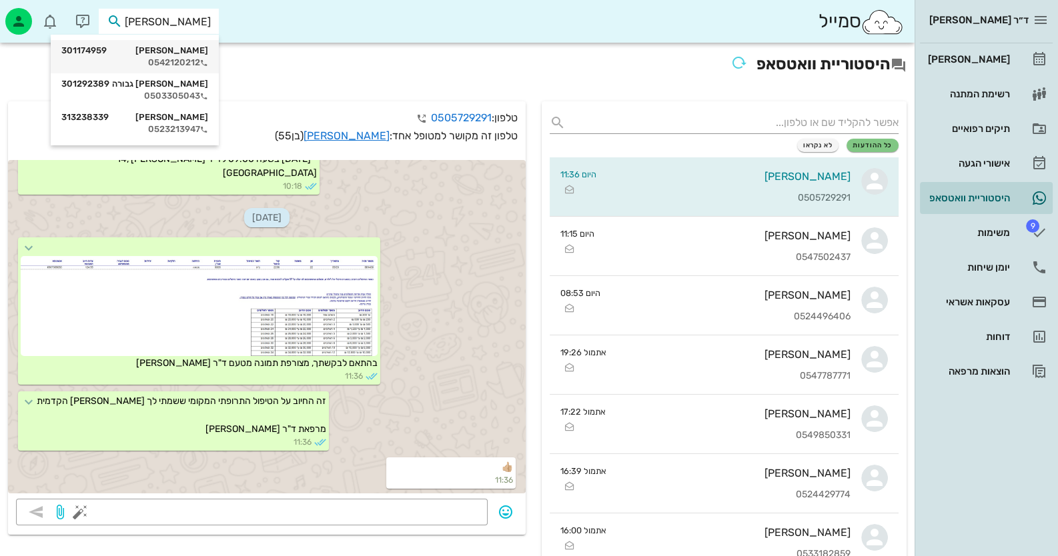
click at [190, 57] on div "0542120212" at bounding box center [134, 62] width 147 height 11
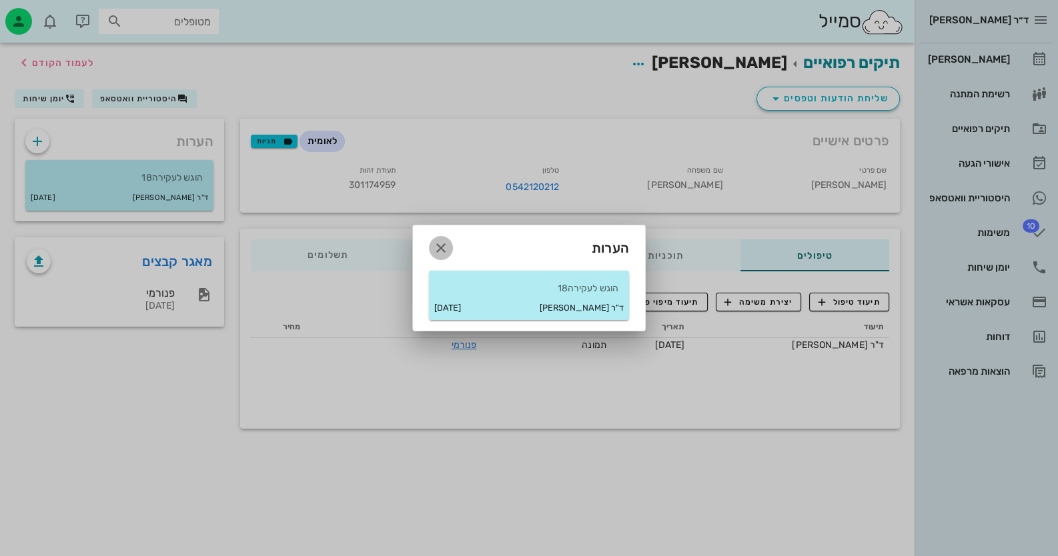
click at [447, 249] on icon "button" at bounding box center [441, 248] width 16 height 16
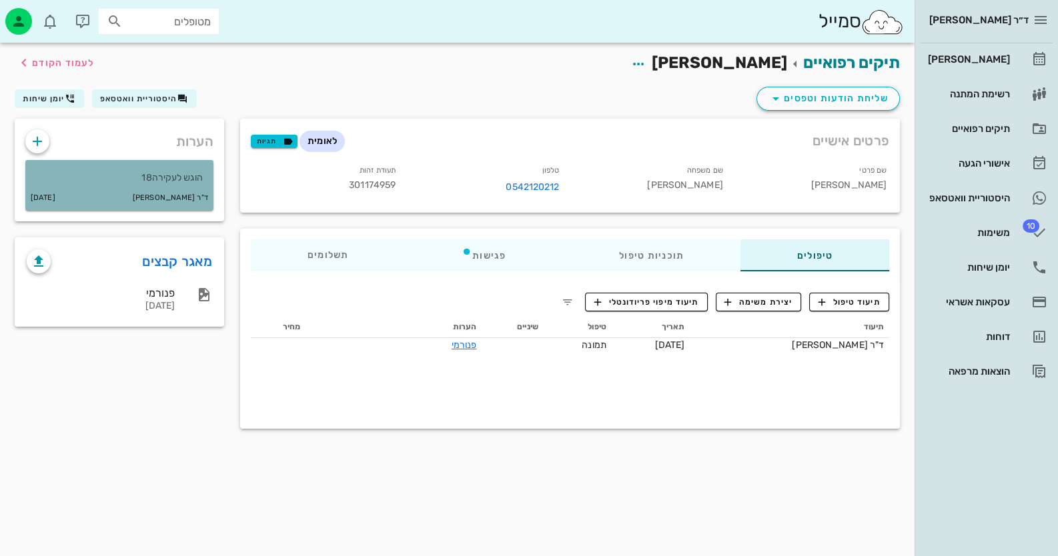
click at [191, 188] on div "ד"ר חיה מאיר 08-09-2025" at bounding box center [119, 197] width 188 height 25
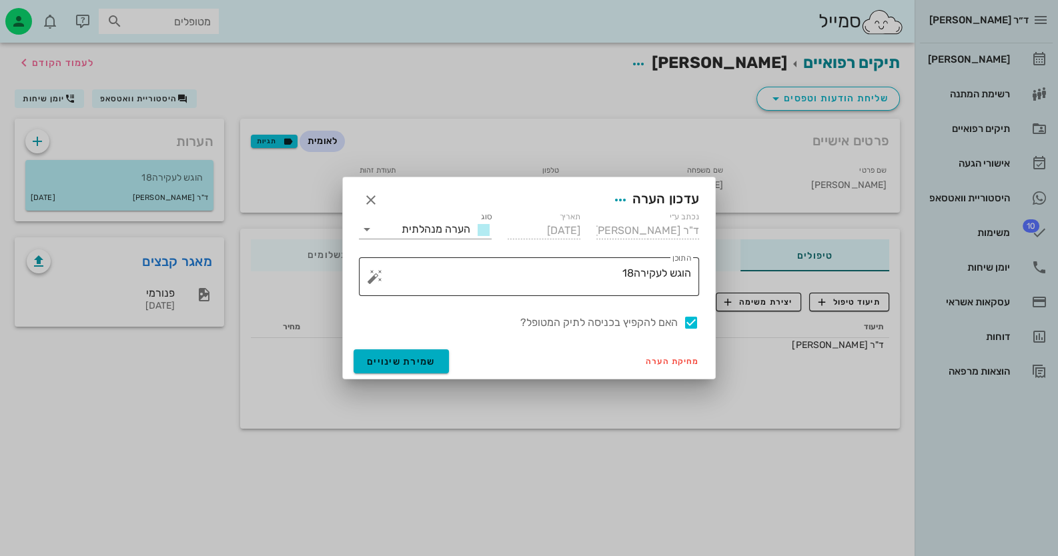
click at [612, 280] on textarea "הוגש לעקירה18" at bounding box center [535, 280] width 314 height 32
click at [373, 278] on button "button" at bounding box center [375, 277] width 16 height 16
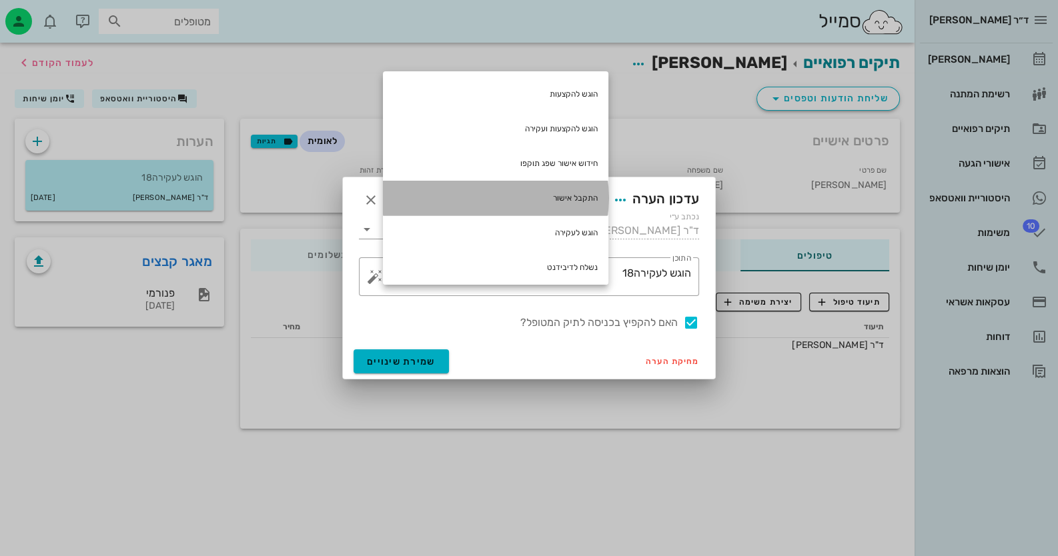
click at [582, 205] on div "התקבל אישור" at bounding box center [495, 198] width 225 height 35
type textarea "הוגש לעקירה18 התקבל אישור"
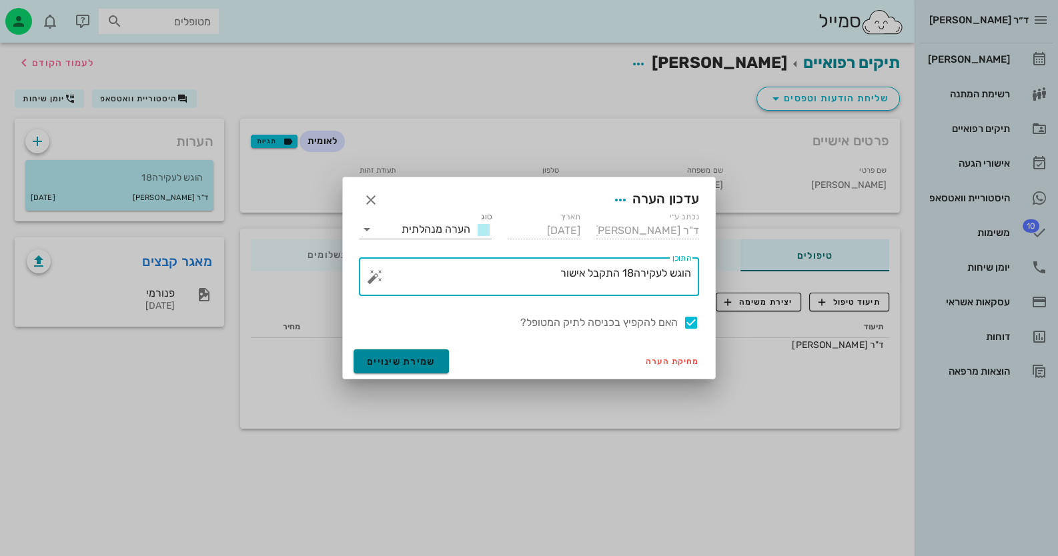
click at [417, 354] on button "שמירת שינויים" at bounding box center [401, 362] width 95 height 24
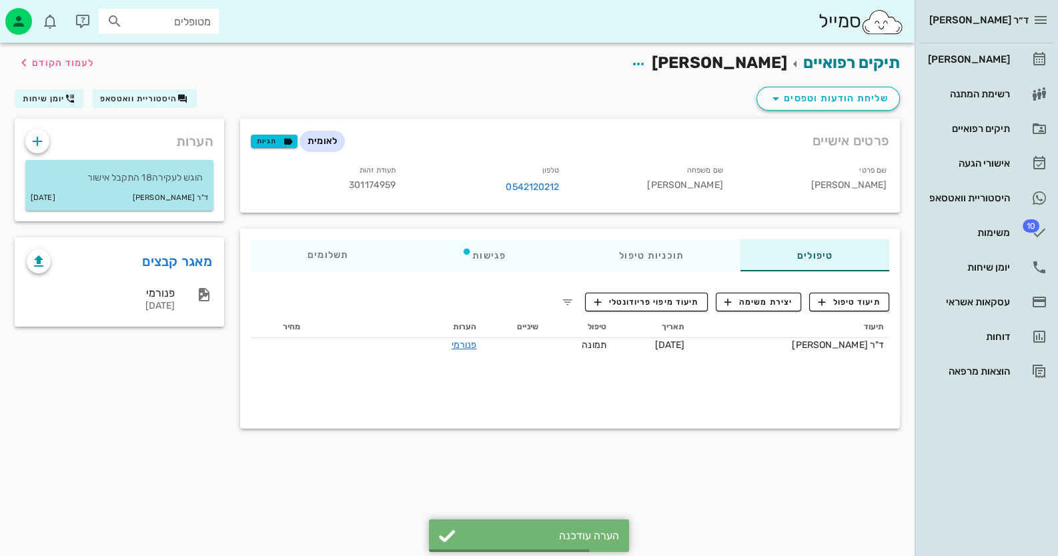
click at [183, 199] on small "ד"ר [PERSON_NAME]" at bounding box center [170, 198] width 75 height 15
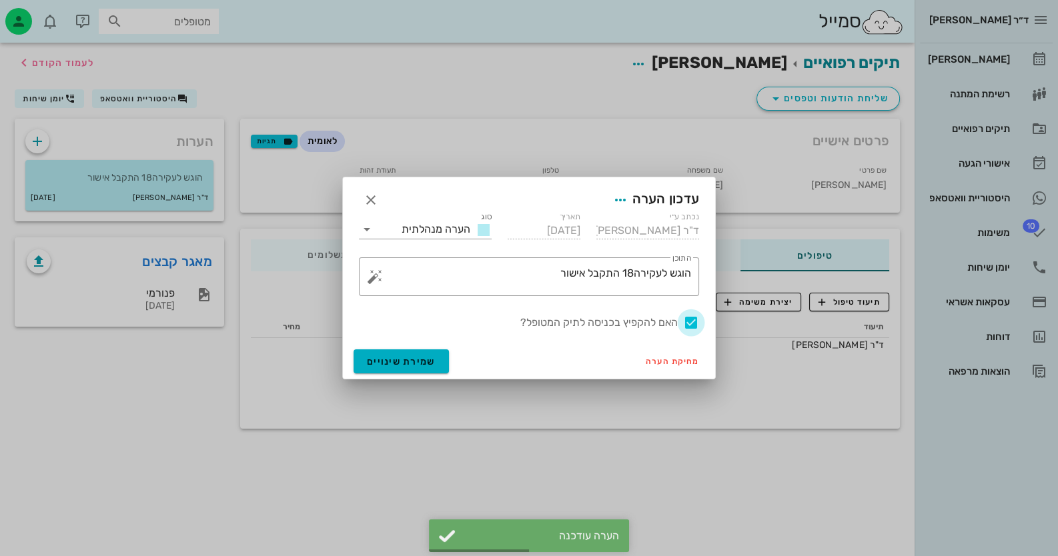
click at [690, 323] on div at bounding box center [691, 323] width 23 height 23
checkbox input "false"
click at [395, 366] on span "שמירת שינויים" at bounding box center [401, 361] width 69 height 11
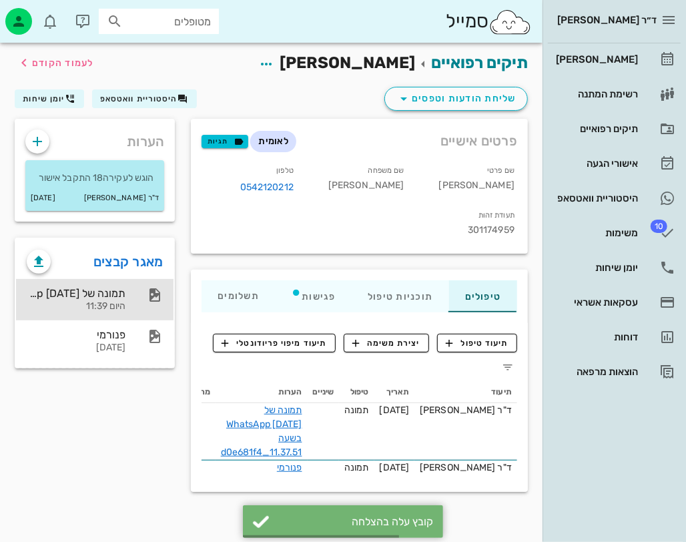
click at [116, 294] on div "תמונה של WhatsApp 2025-09-10 בשעה 11.37.51_d0e681f4" at bounding box center [76, 293] width 99 height 13
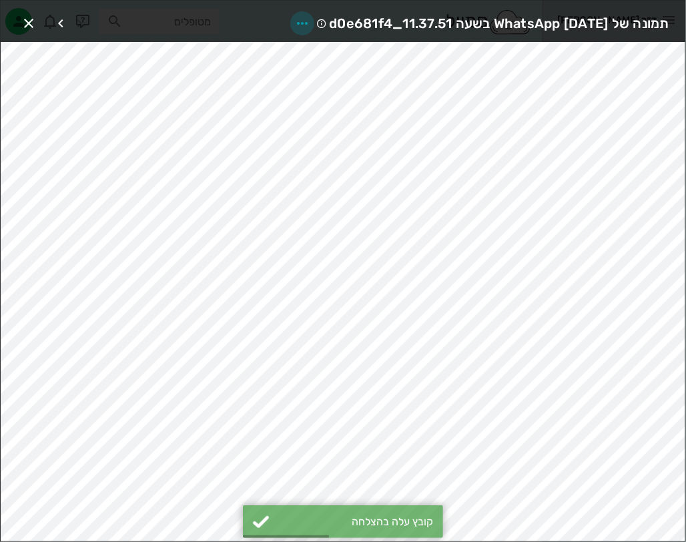
click at [294, 23] on icon "button" at bounding box center [302, 23] width 16 height 16
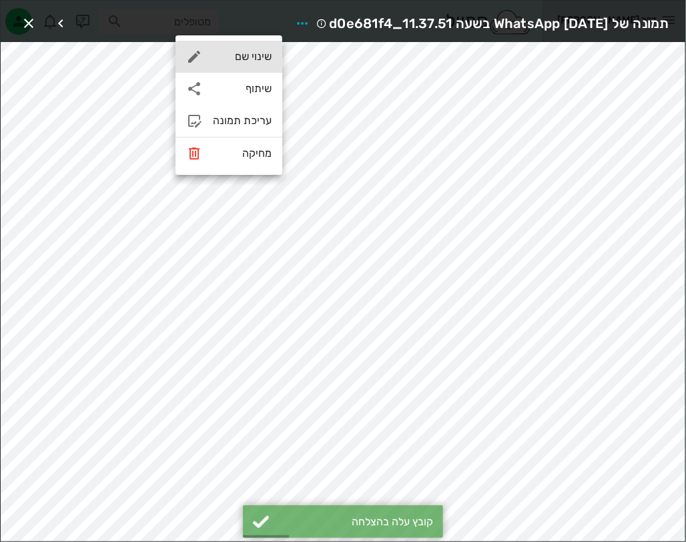
click at [258, 62] on div "שינוי שם" at bounding box center [242, 56] width 59 height 13
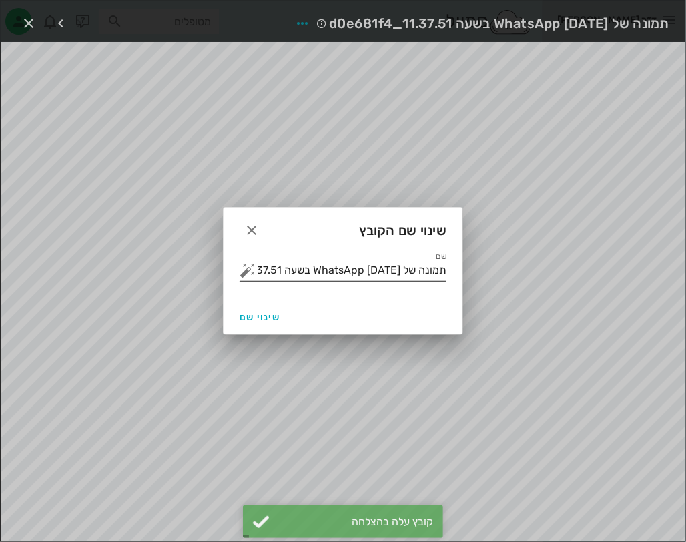
click at [369, 275] on input "תמונה של WhatsApp 2025-09-10 בשעה 11.37.51_d0e681f4" at bounding box center [352, 269] width 188 height 21
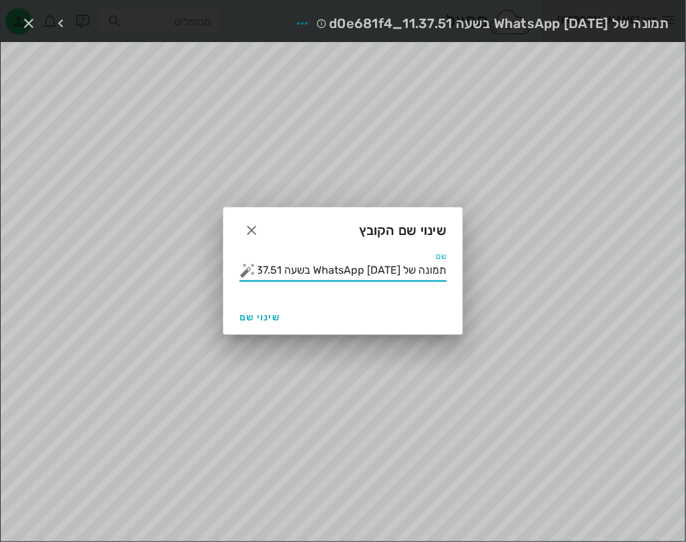
click at [369, 275] on input "תמונה של WhatsApp 2025-09-10 בשעה 11.37.51_d0e681f4" at bounding box center [352, 269] width 188 height 21
click at [242, 266] on button "button" at bounding box center [247, 270] width 16 height 16
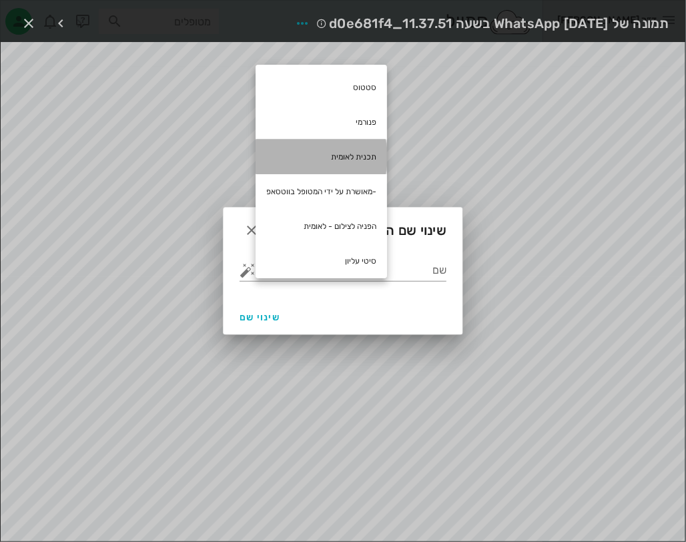
click at [346, 145] on div "תכנית לאומית" at bounding box center [320, 156] width 131 height 35
type input "תכנית לאומית"
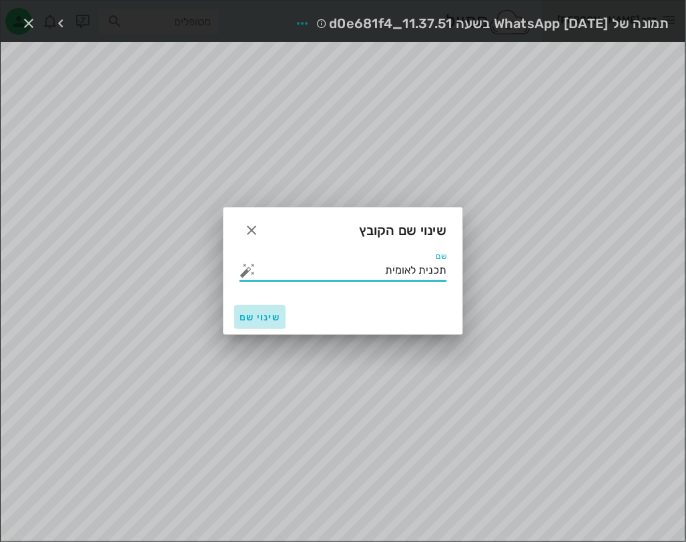
click at [267, 312] on span "שינוי שם" at bounding box center [259, 317] width 41 height 11
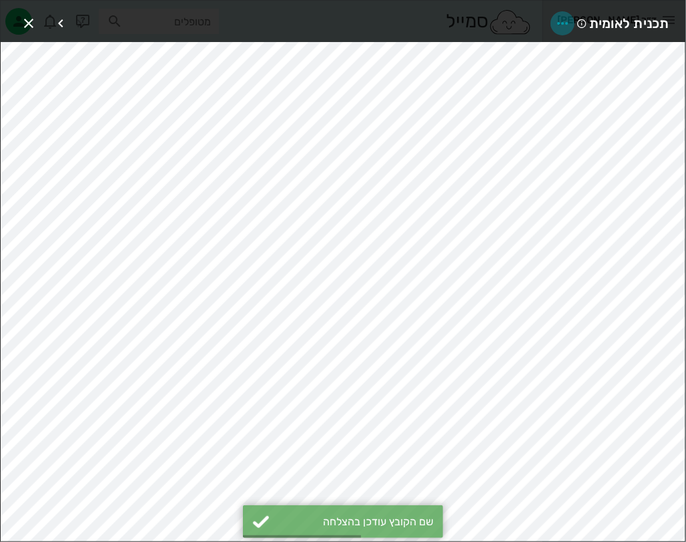
click at [562, 23] on icon "button" at bounding box center [562, 23] width 16 height 16
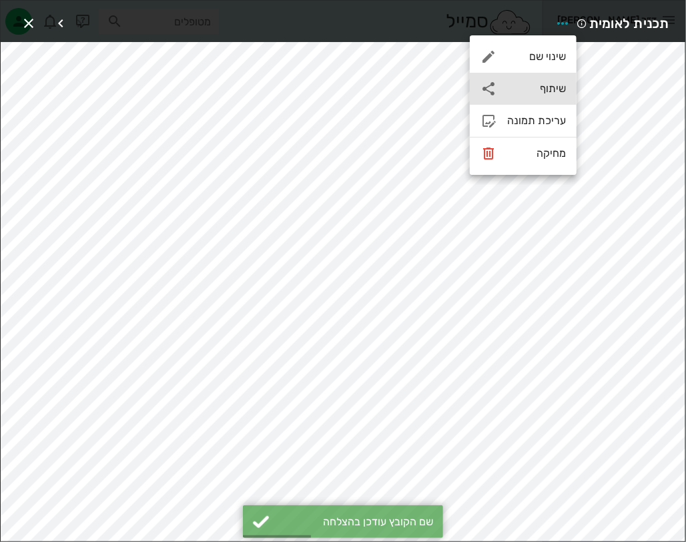
click at [555, 85] on div "שיתוף" at bounding box center [536, 88] width 59 height 13
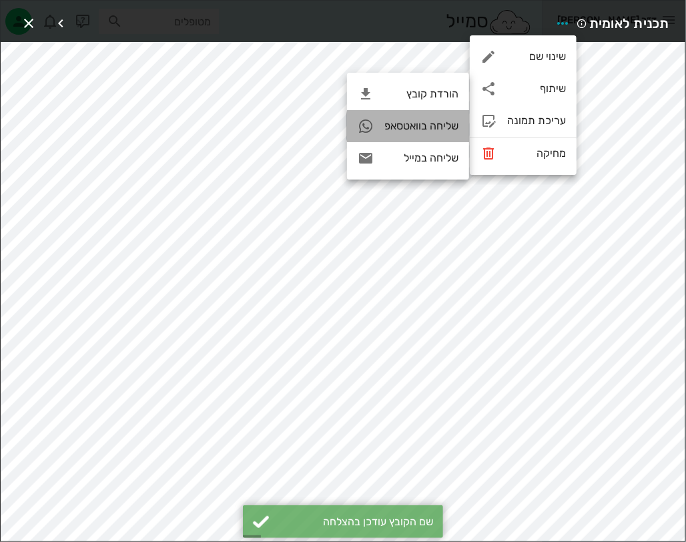
click at [412, 139] on div "שליחה בוואטסאפ" at bounding box center [408, 126] width 122 height 32
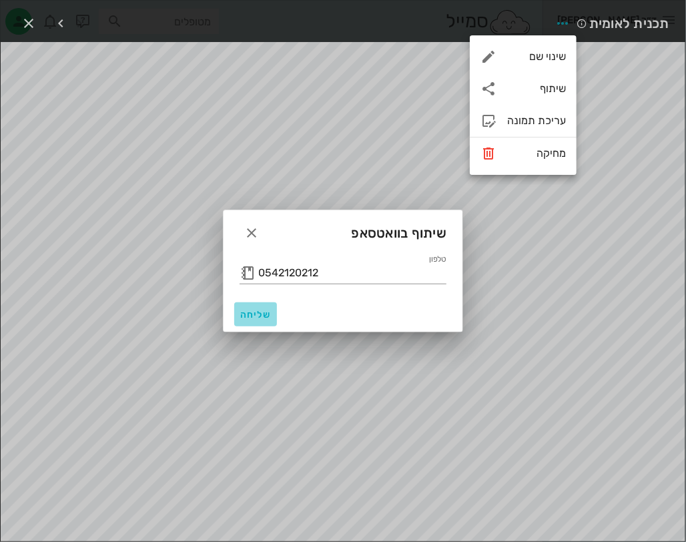
click at [258, 321] on button "שליחה" at bounding box center [255, 314] width 43 height 24
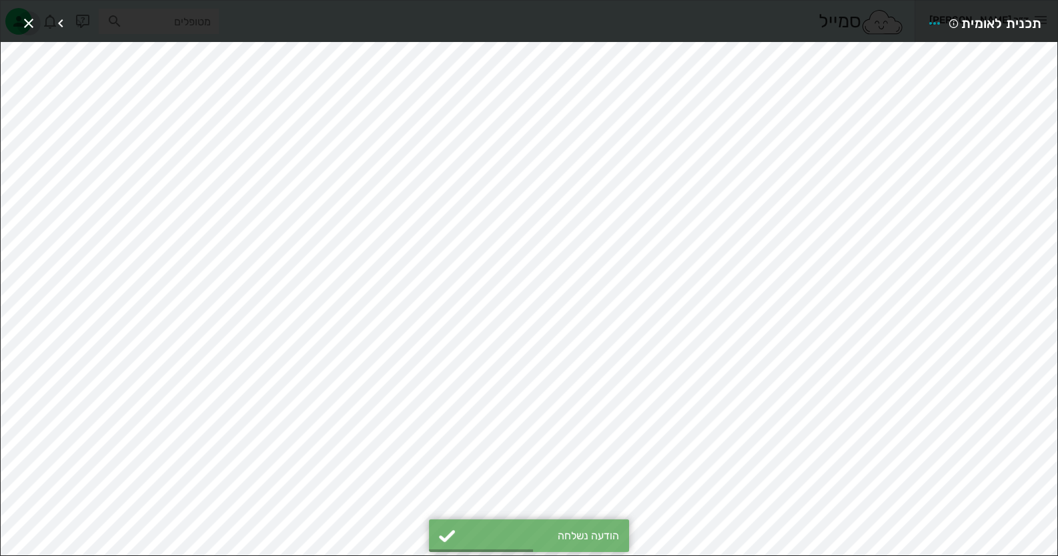
click at [21, 19] on icon "button" at bounding box center [29, 23] width 16 height 16
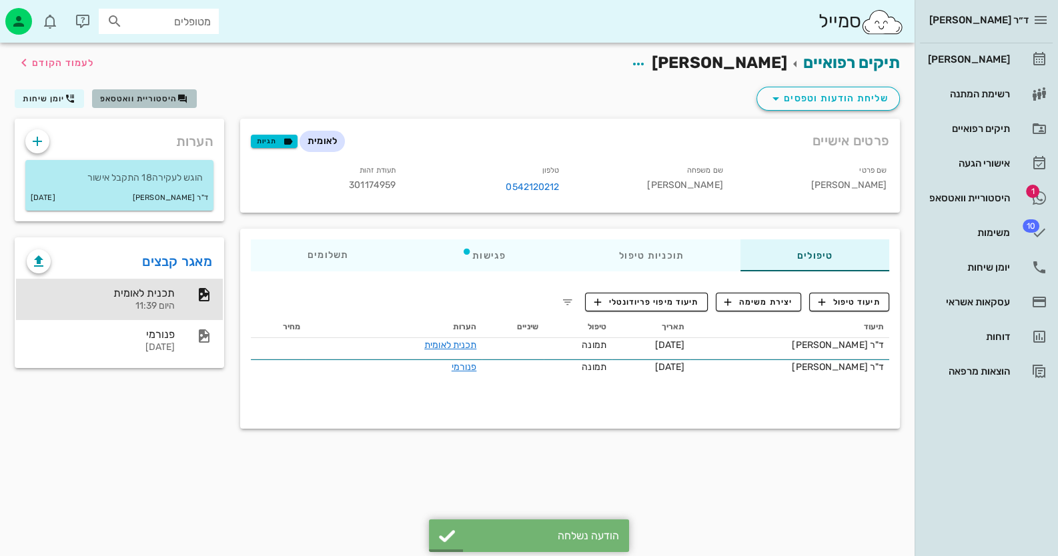
click at [170, 92] on button "היסטוריית וואטסאפ" at bounding box center [144, 98] width 105 height 19
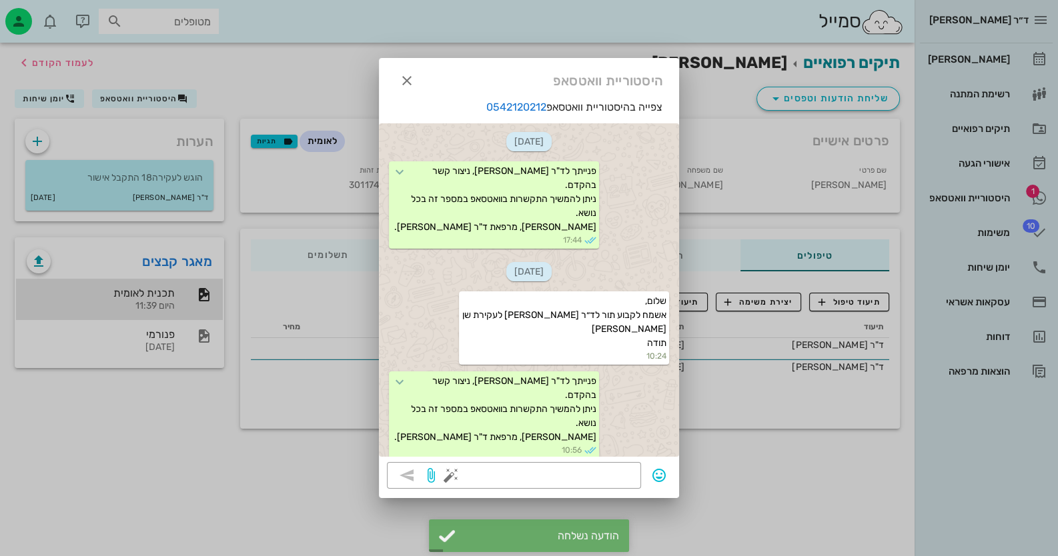
scroll to position [442, 0]
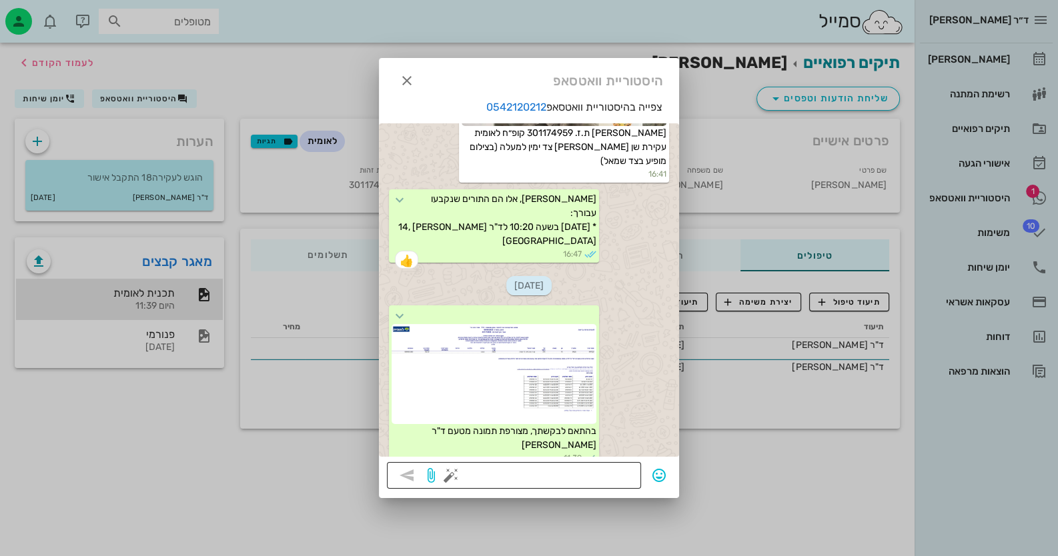
click at [456, 473] on button "button" at bounding box center [451, 476] width 16 height 16
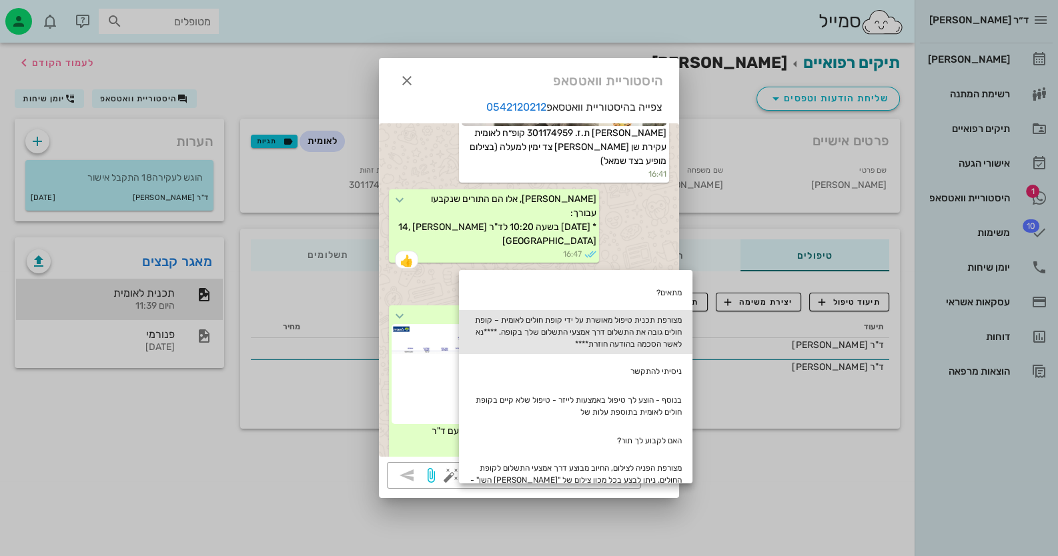
click at [680, 334] on div "מצורפת תכנית טיפול מאושרת על ידי קופת חולים לאומית – קופת חולים גובה את התשלום …" at bounding box center [575, 332] width 233 height 44
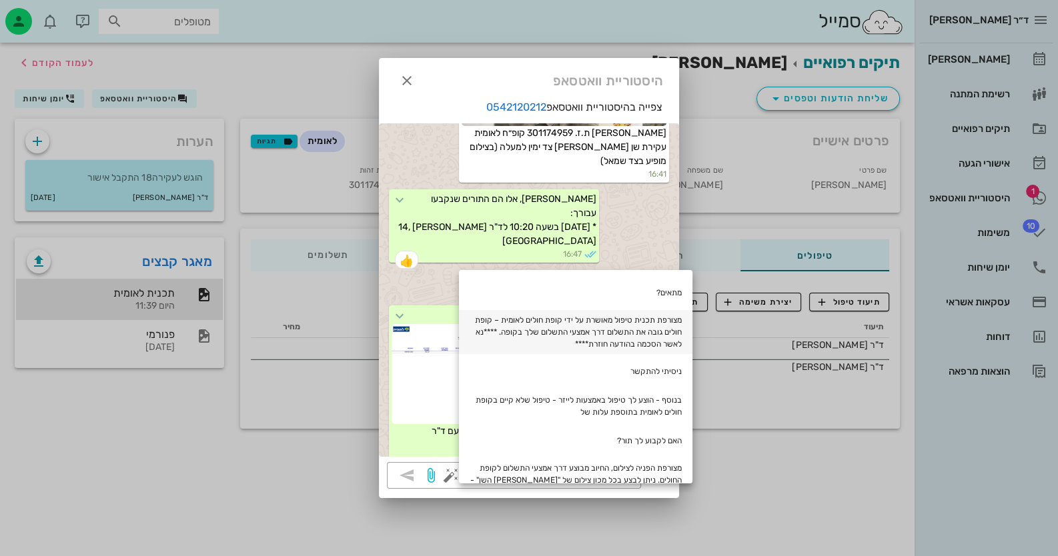
type textarea "מצורפת תכנית טיפול מאושרת על ידי קופת חולים לאומית – קופת חולים גובה את התשלום …"
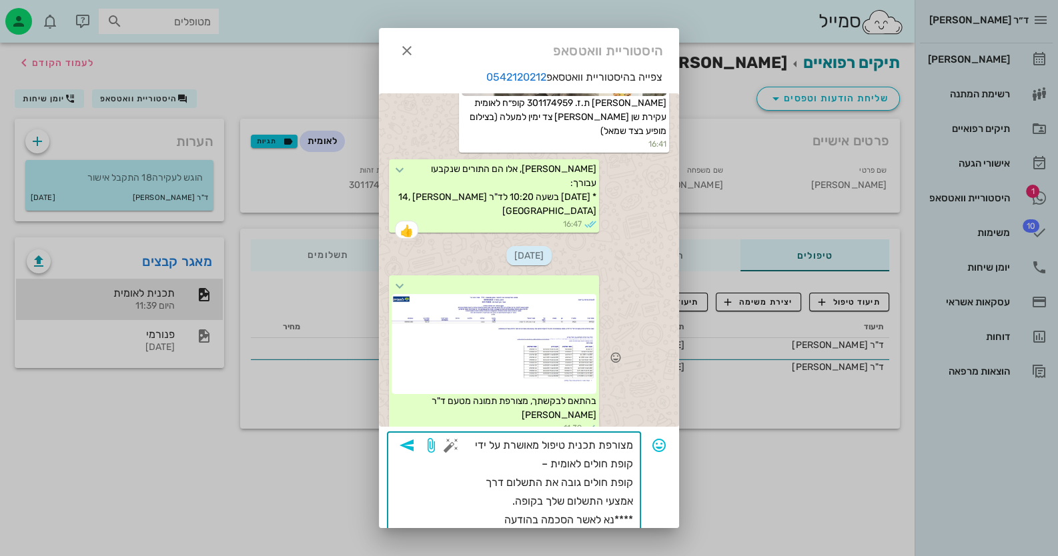
scroll to position [27, 0]
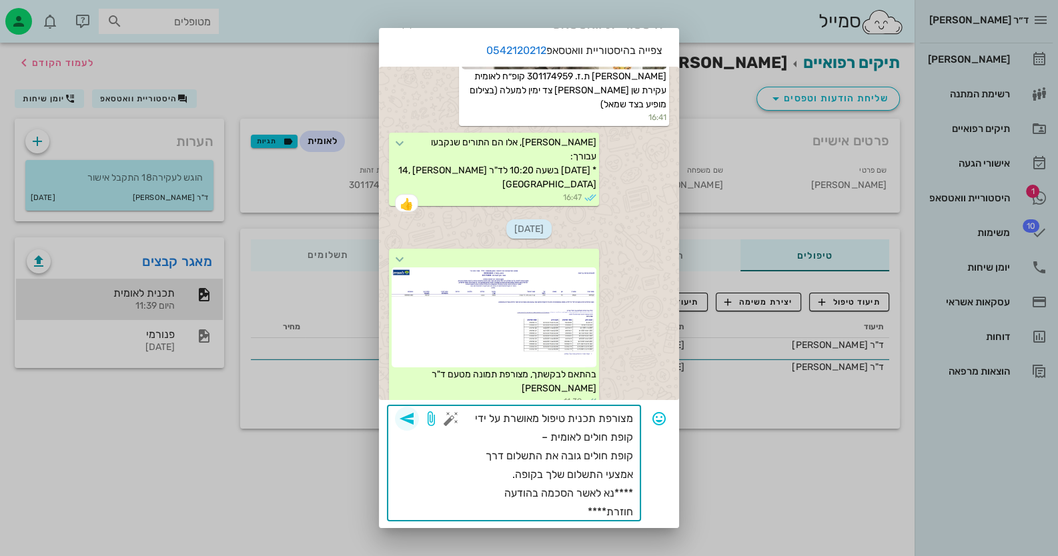
click at [415, 412] on icon "button" at bounding box center [407, 419] width 16 height 16
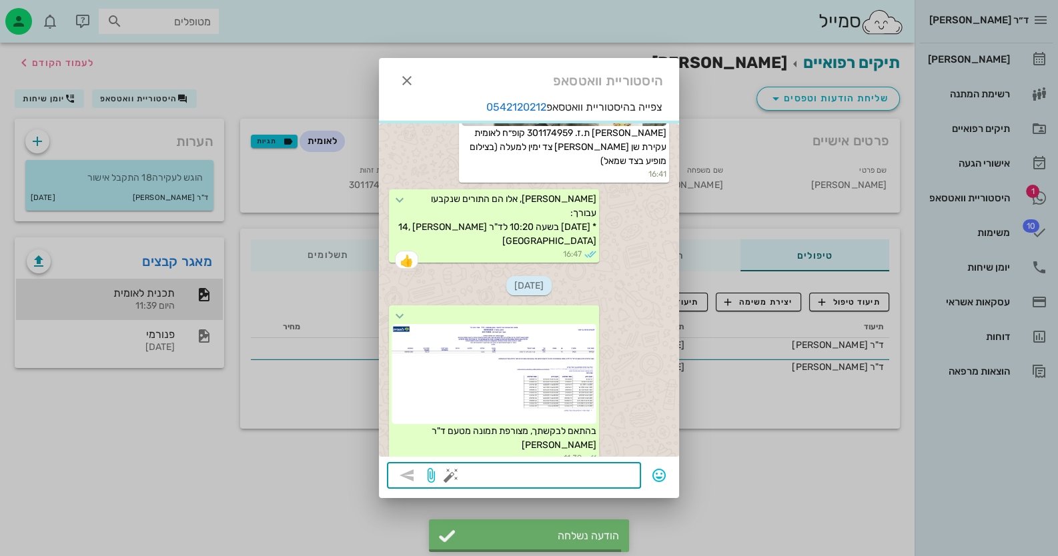
scroll to position [550, 0]
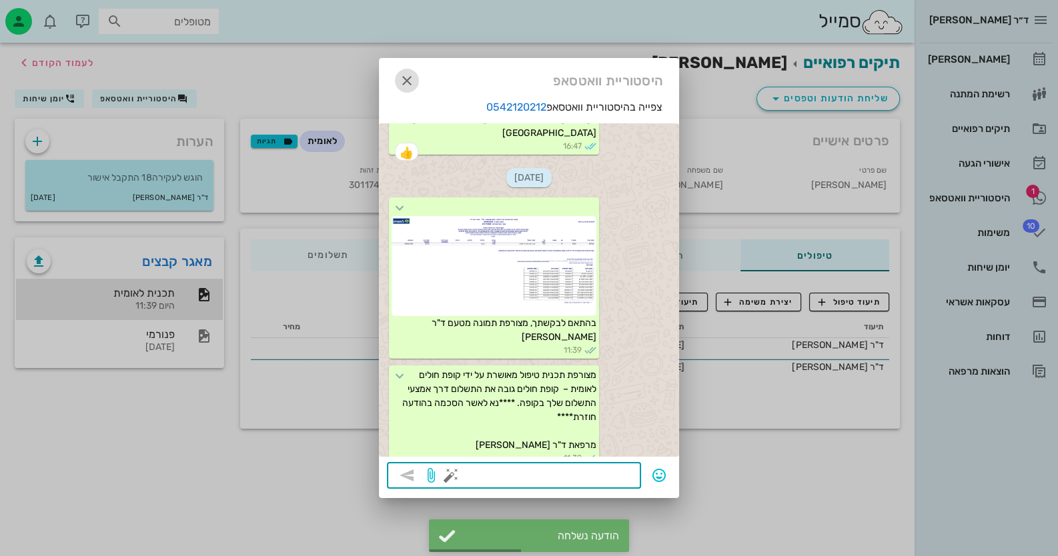
click at [408, 75] on icon "button" at bounding box center [407, 81] width 16 height 16
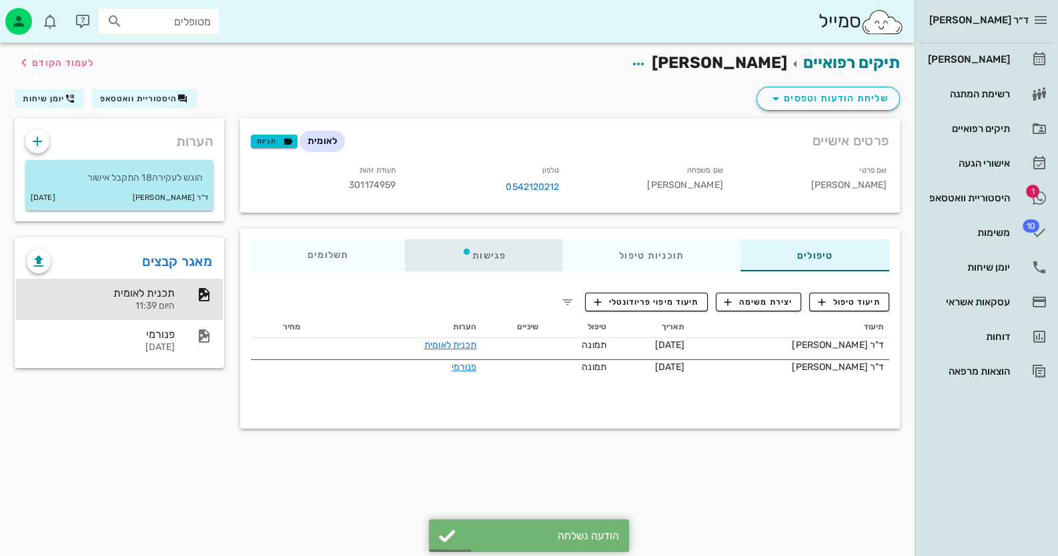
click at [485, 251] on div "פגישות" at bounding box center [483, 255] width 157 height 32
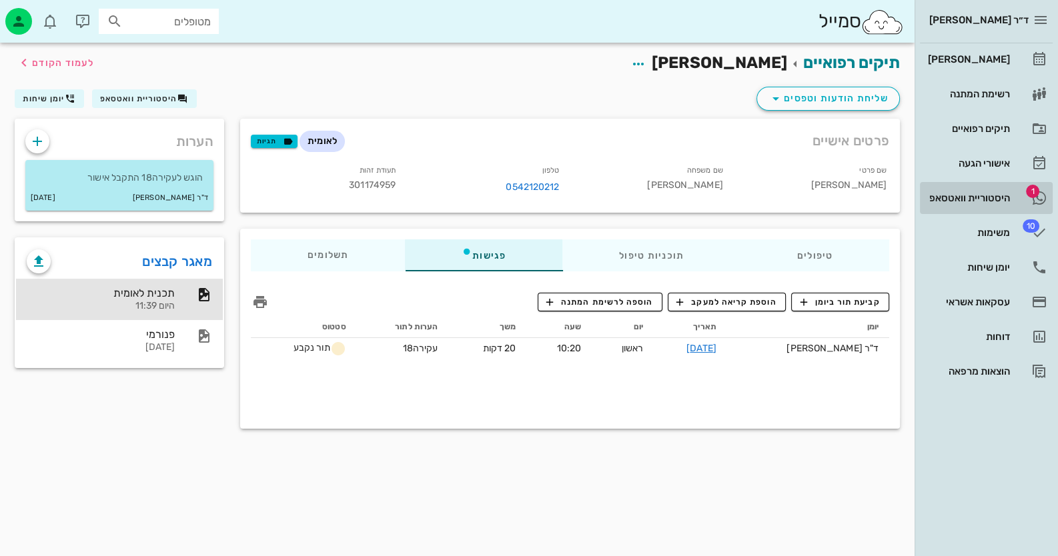
click at [1038, 195] on icon at bounding box center [1039, 198] width 16 height 16
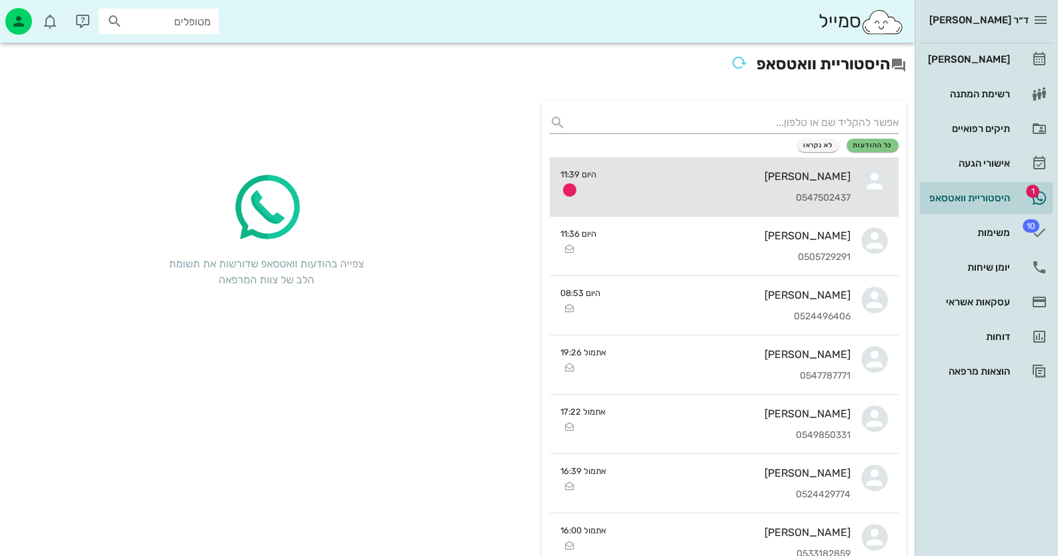
click at [724, 195] on div "0547502437" at bounding box center [728, 198] width 243 height 11
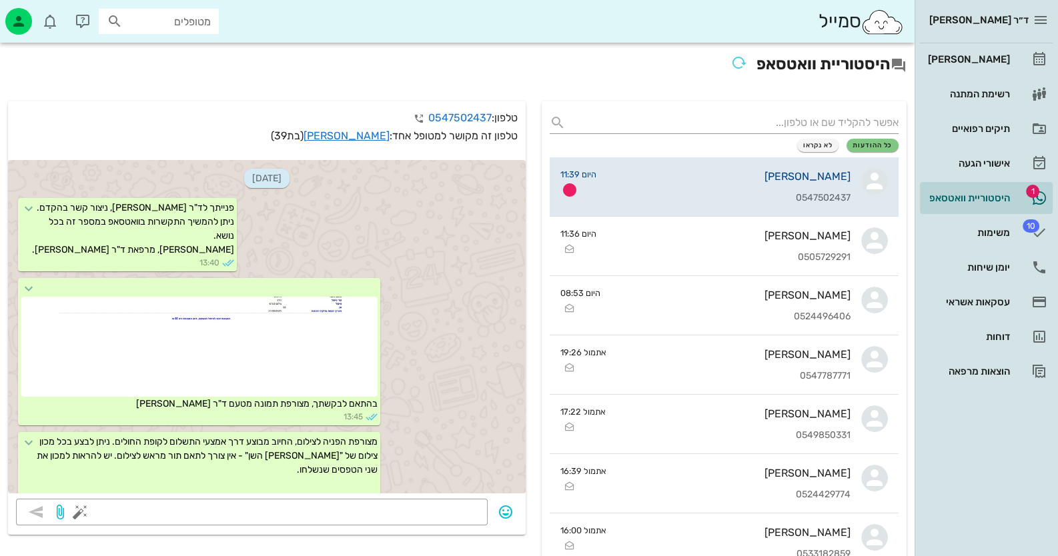
scroll to position [3384, 0]
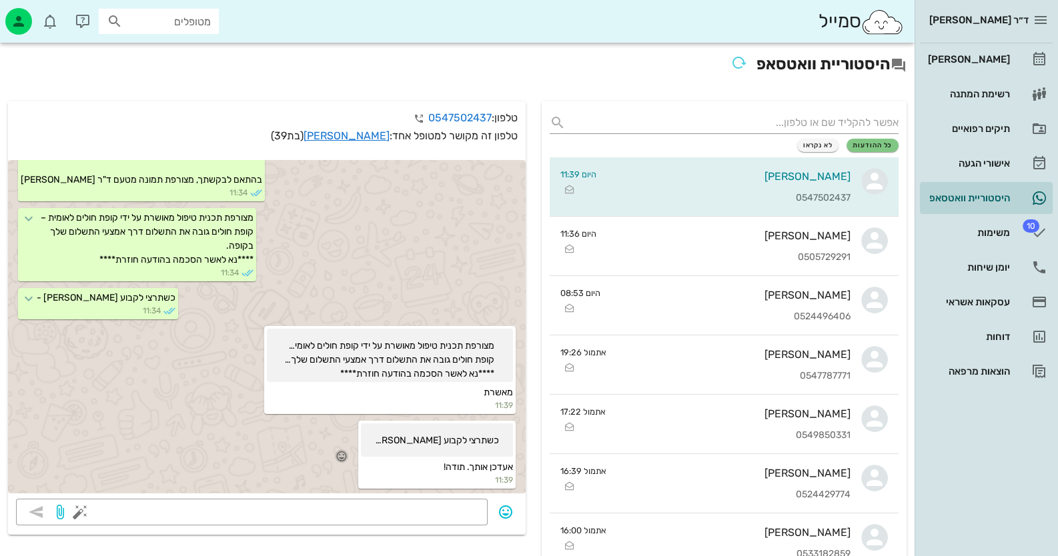
click at [345, 450] on icon "button" at bounding box center [342, 456] width 12 height 12
click at [342, 426] on div "👍" at bounding box center [331, 426] width 24 height 25
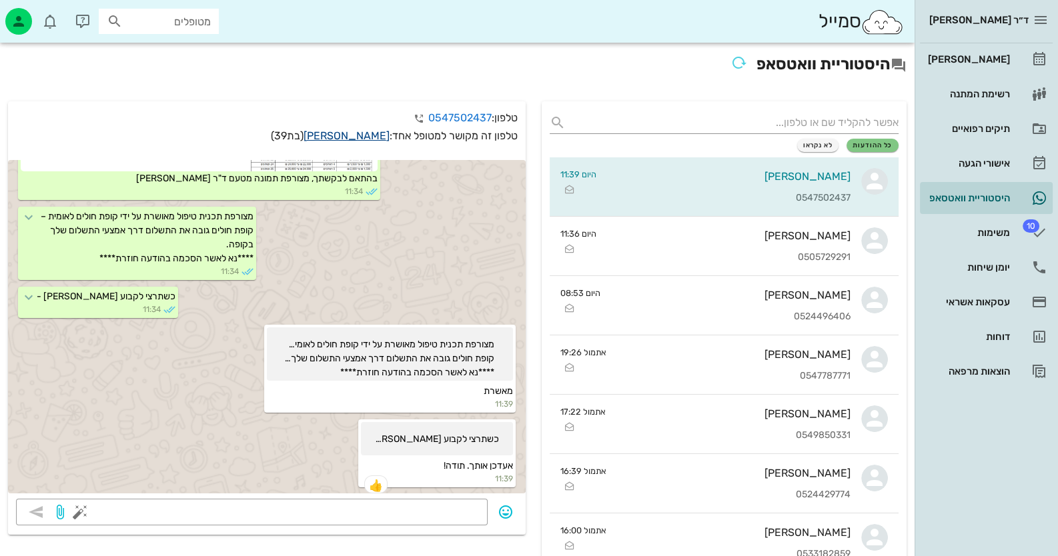
click at [347, 131] on link "יפעת אלנקרי" at bounding box center [347, 135] width 86 height 13
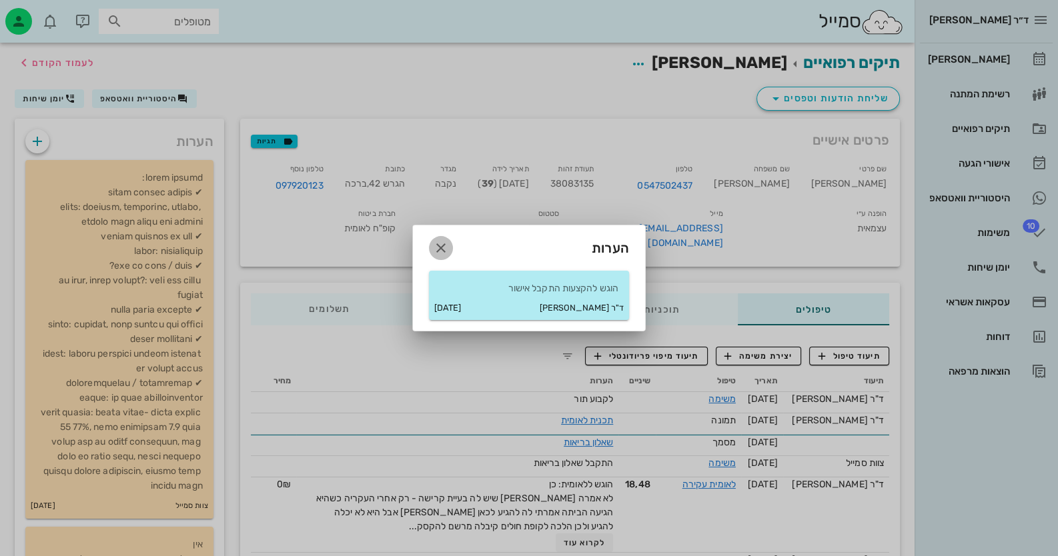
click at [440, 244] on icon "button" at bounding box center [441, 248] width 16 height 16
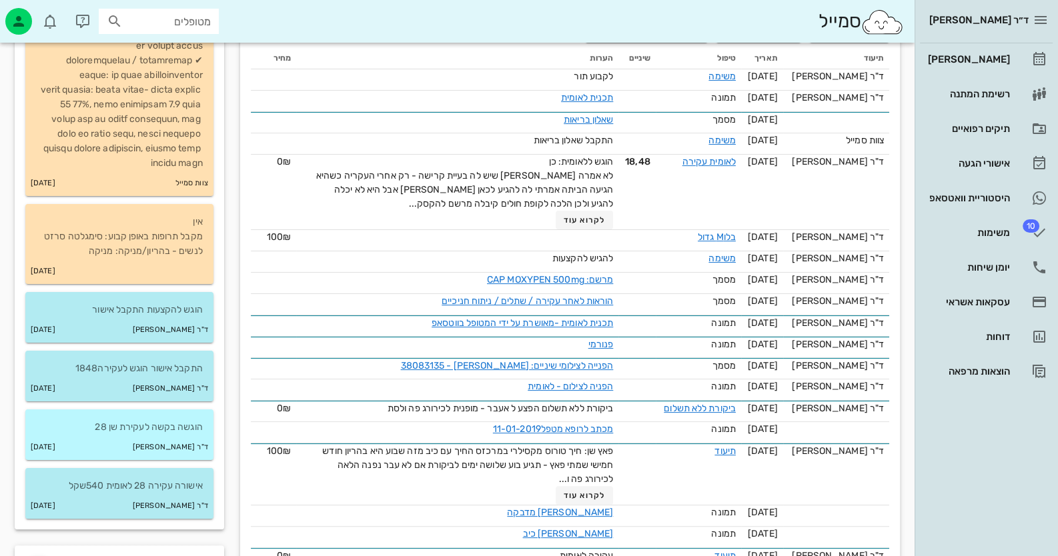
scroll to position [333, 0]
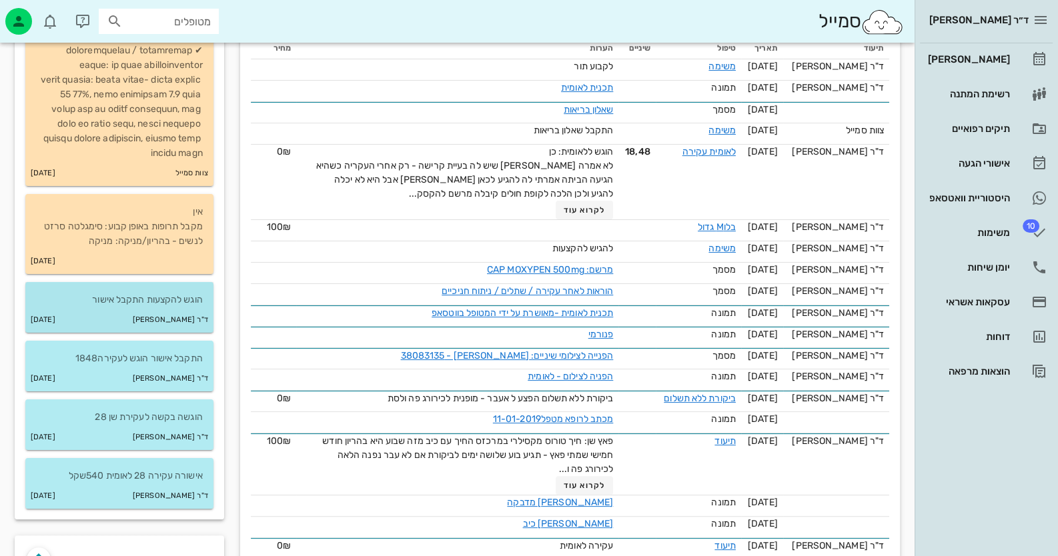
click at [151, 322] on div "ד"ר חיה מאיר 10-09-2025" at bounding box center [119, 320] width 188 height 25
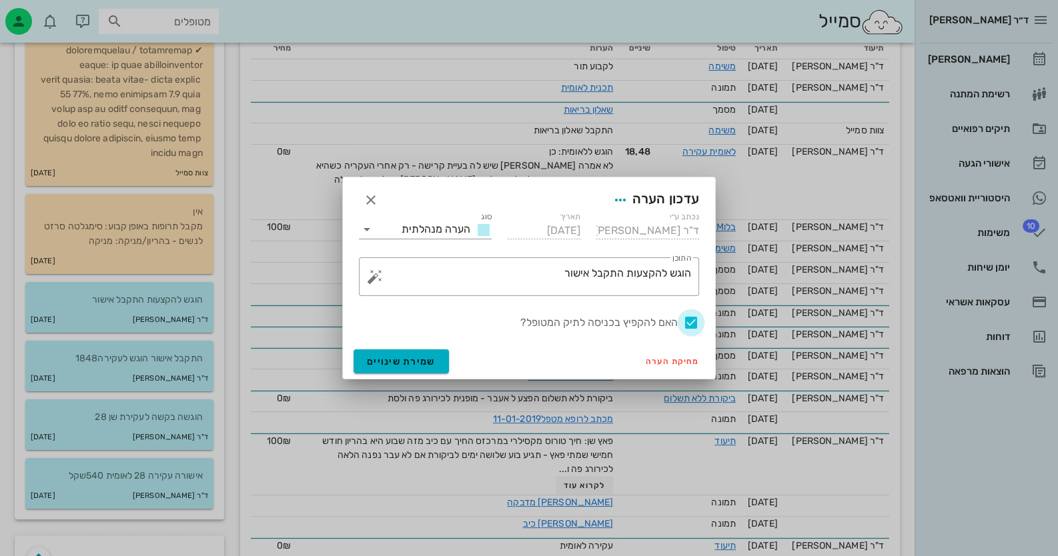
drag, startPoint x: 693, startPoint y: 324, endPoint x: 556, endPoint y: 344, distance: 138.8
click at [692, 325] on div at bounding box center [691, 323] width 23 height 23
checkbox input "false"
click at [388, 360] on span "שמירת שינויים" at bounding box center [401, 361] width 69 height 11
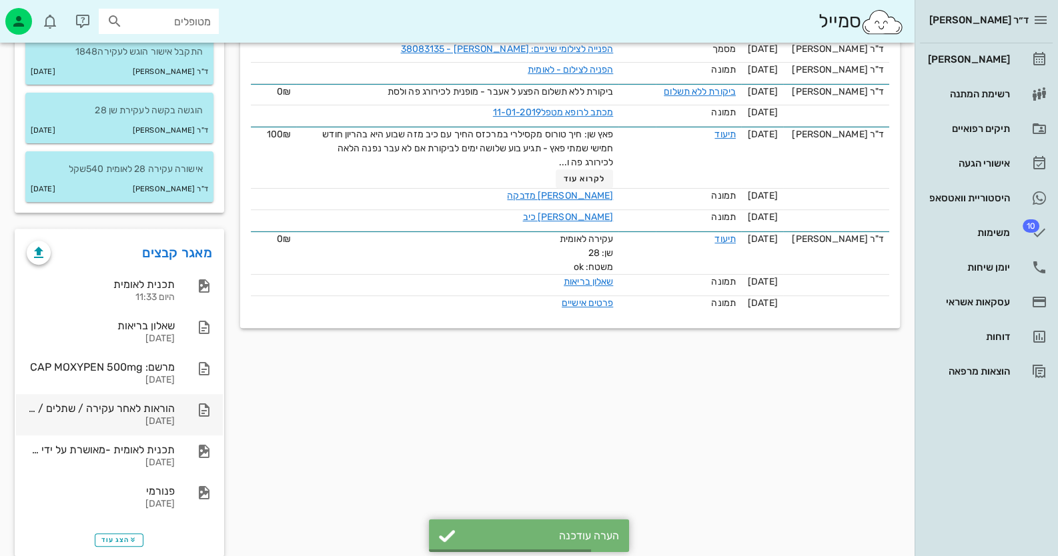
scroll to position [660, 0]
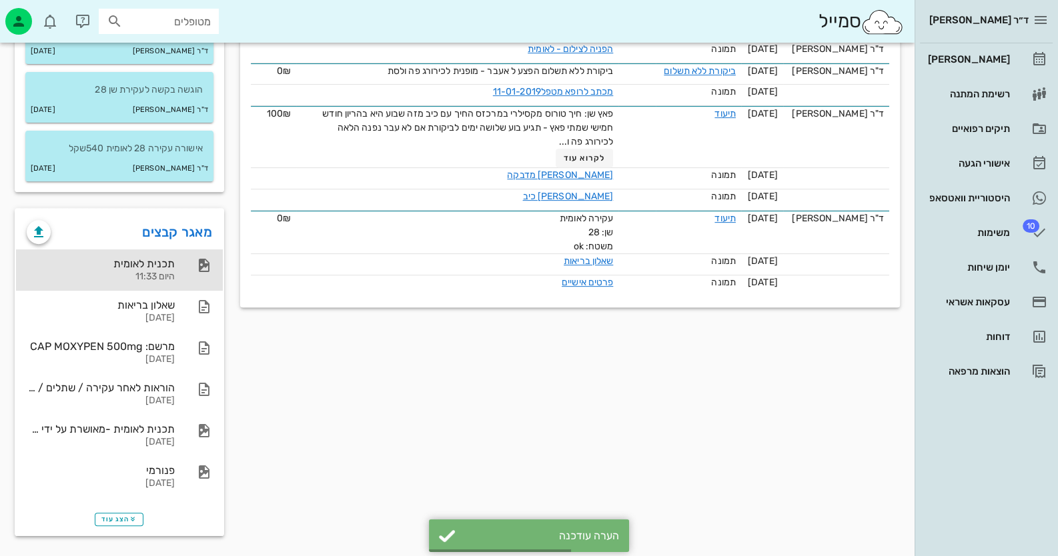
click at [117, 282] on div "תכנית לאומית היום 11:33" at bounding box center [101, 269] width 148 height 41
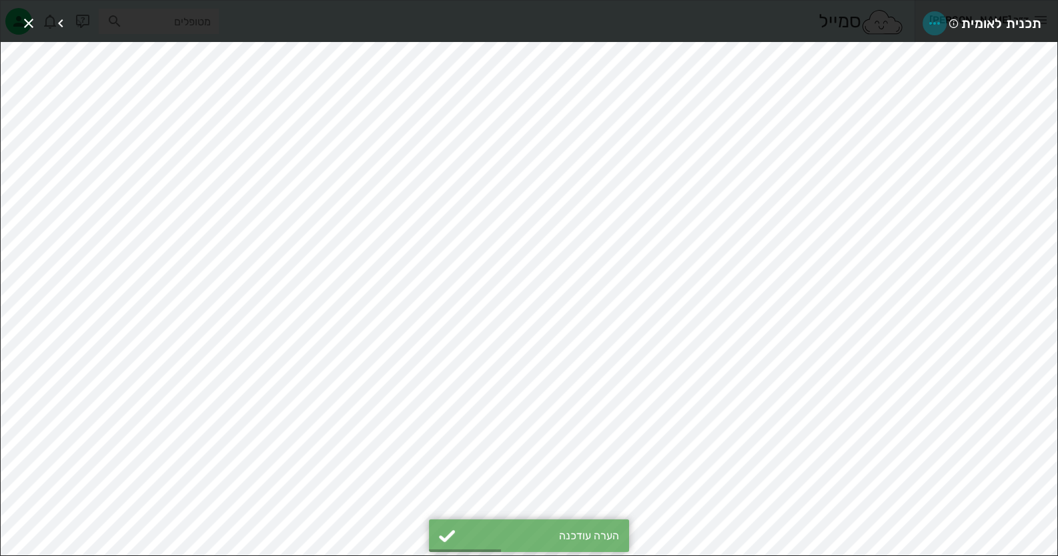
click at [937, 22] on icon "button" at bounding box center [935, 23] width 16 height 16
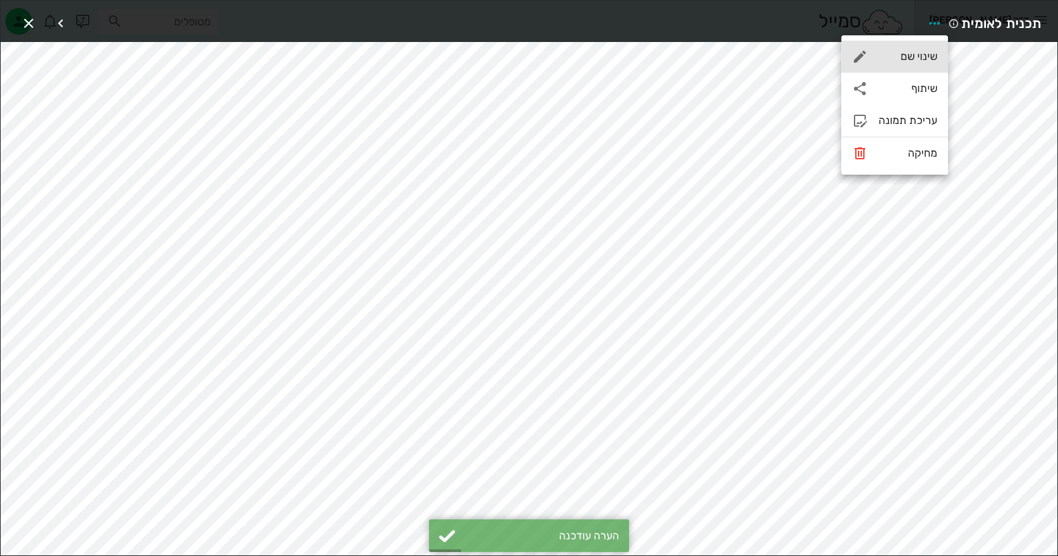
click at [921, 50] on div "שינוי שם" at bounding box center [908, 56] width 59 height 13
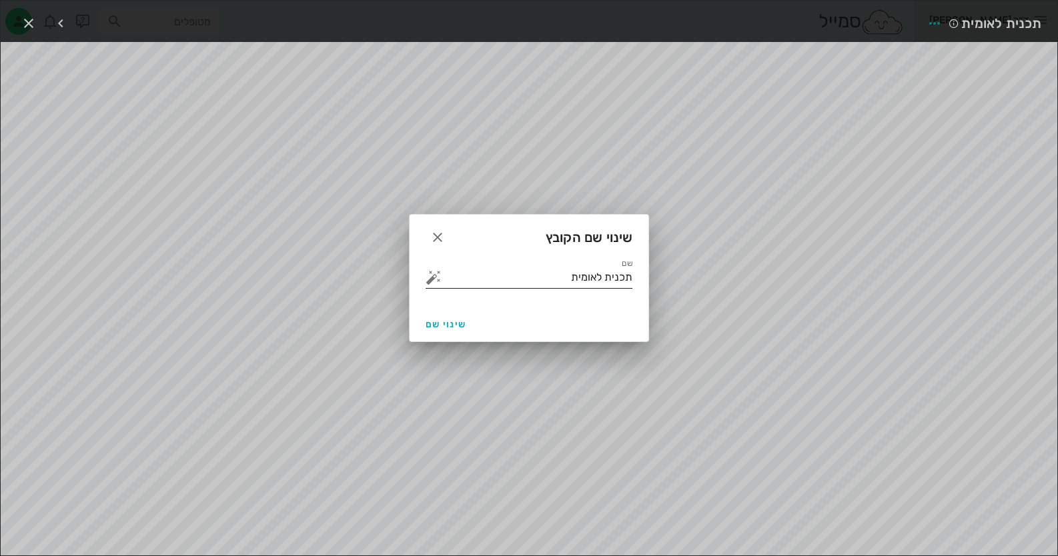
click at [440, 273] on button "button" at bounding box center [434, 277] width 16 height 16
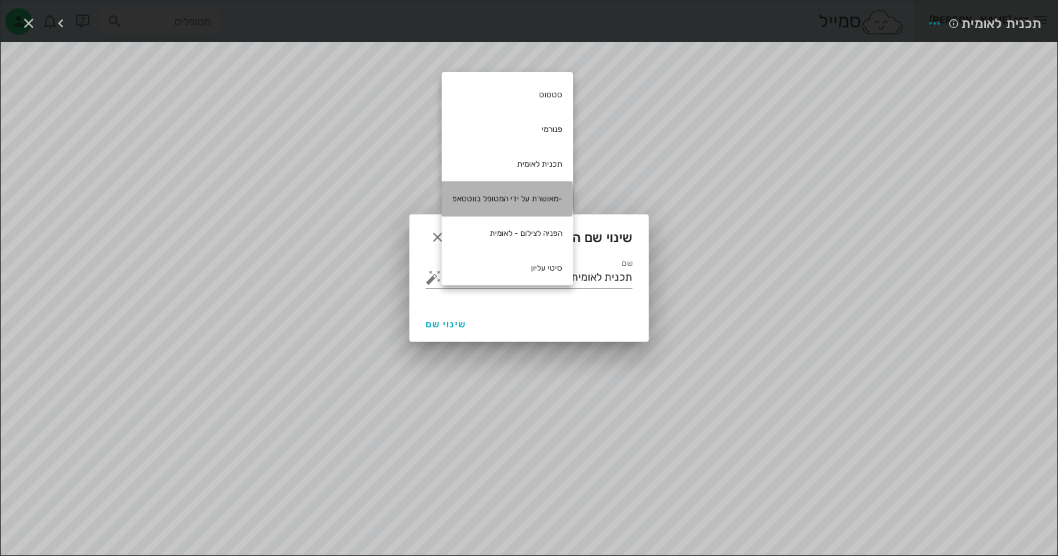
click at [523, 193] on div "-מאושרת על ידי המטופל בווטסאפ" at bounding box center [507, 198] width 131 height 35
type input "תכנית לאומית -מאושרת על ידי המטופל בווטסאפ"
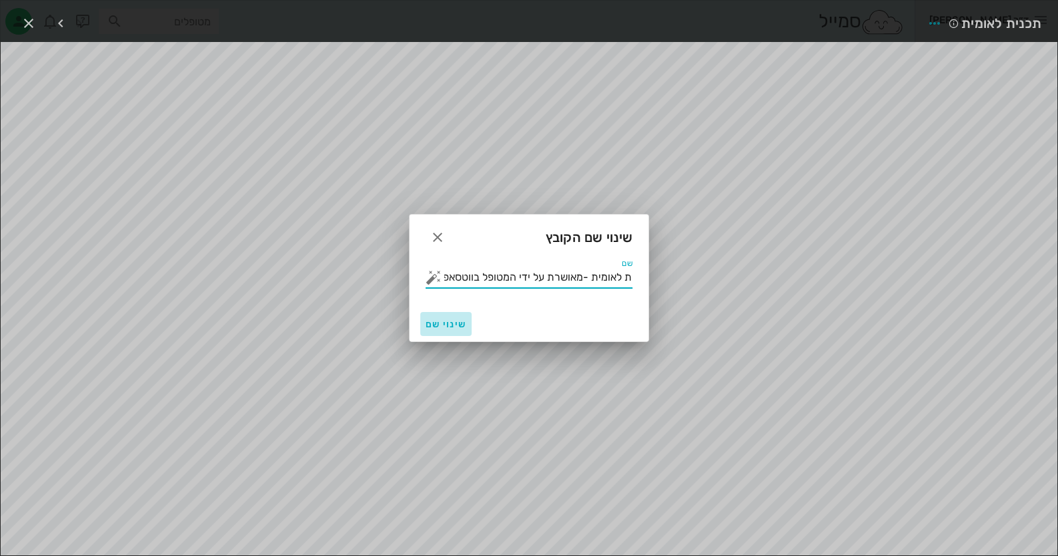
click at [434, 326] on span "שינוי שם" at bounding box center [446, 324] width 41 height 11
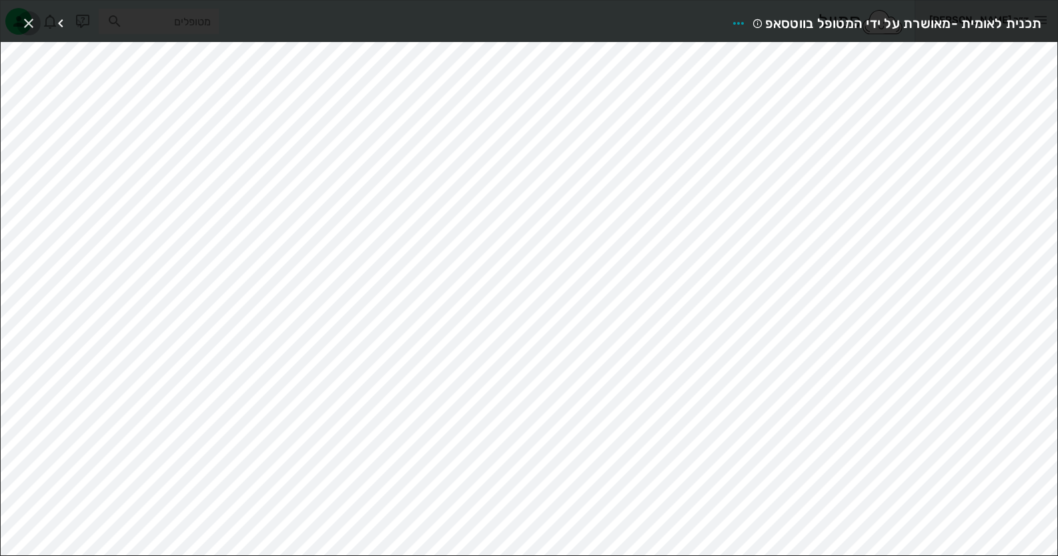
click at [28, 19] on icon "button" at bounding box center [29, 23] width 16 height 16
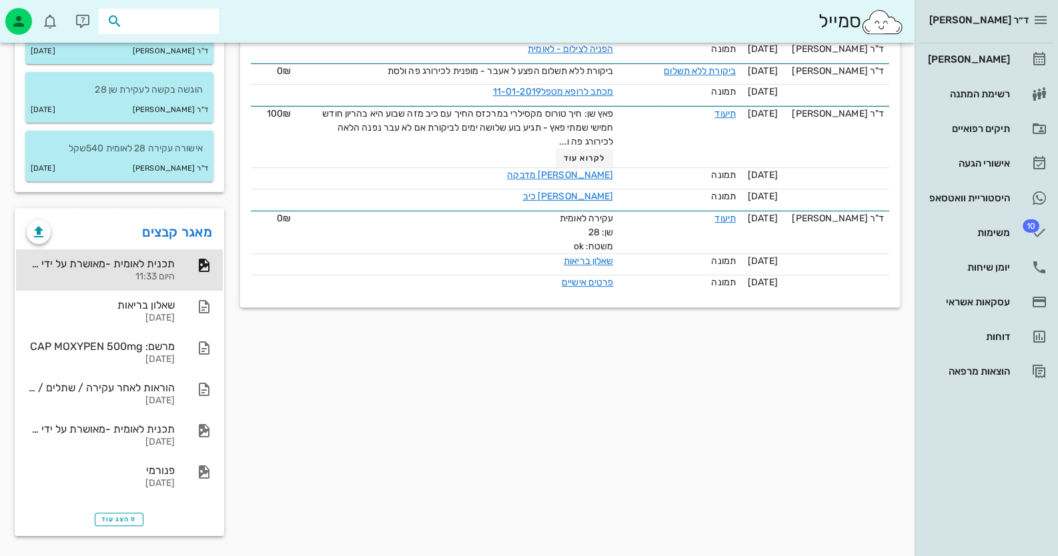
click at [186, 27] on input "text" at bounding box center [167, 21] width 85 height 17
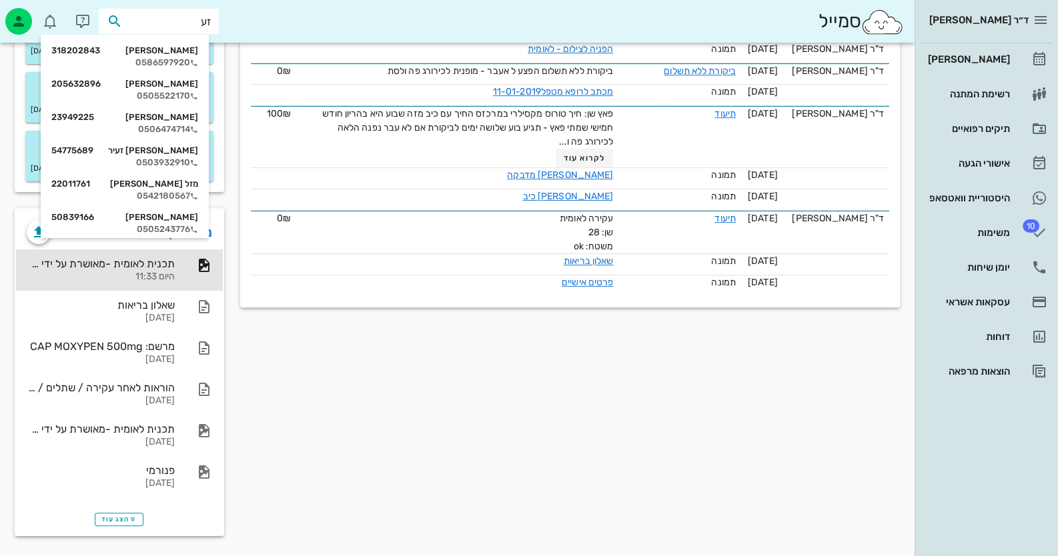
type input "זעפ"
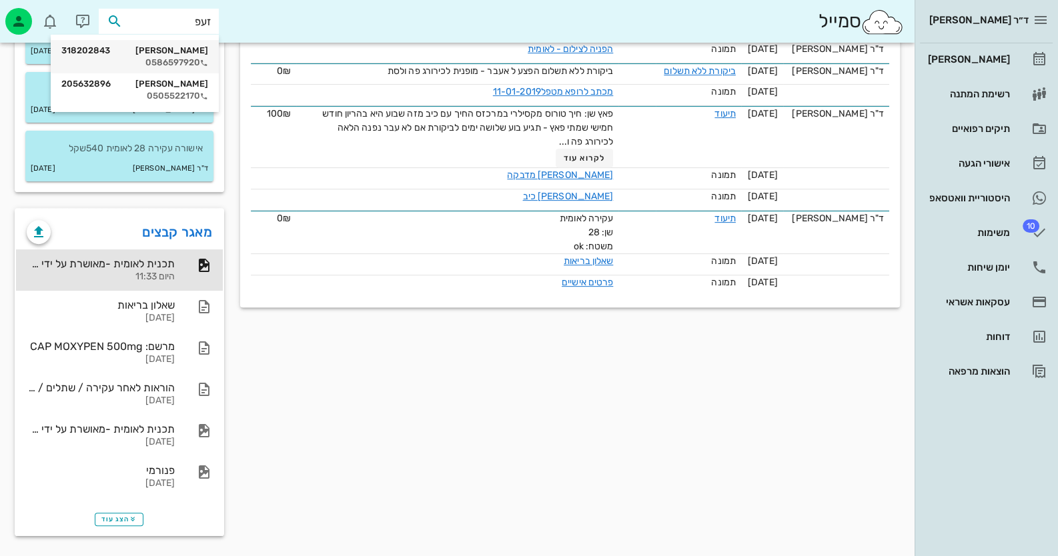
click at [186, 61] on div "0586597920" at bounding box center [134, 62] width 147 height 11
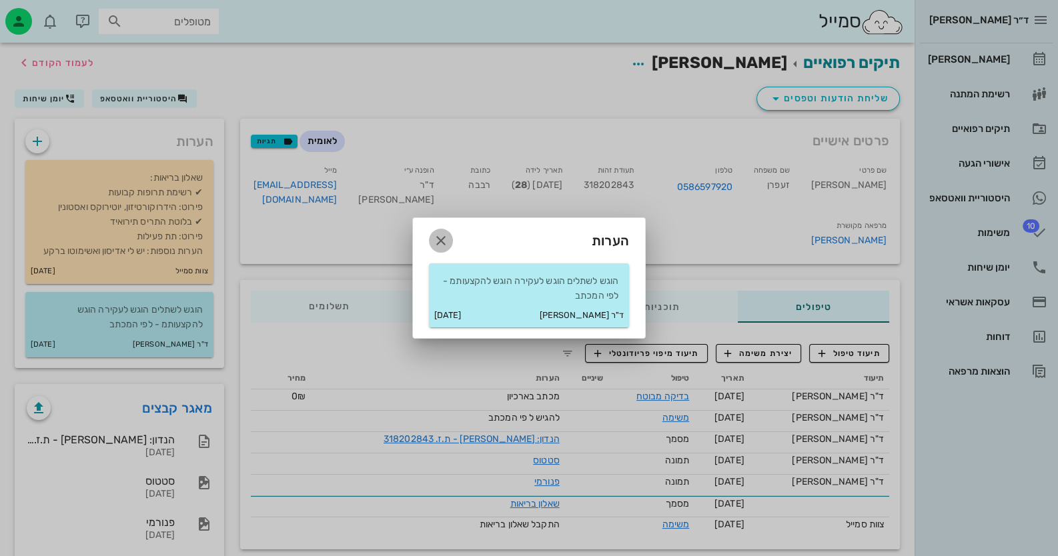
click at [442, 233] on icon "button" at bounding box center [441, 241] width 16 height 16
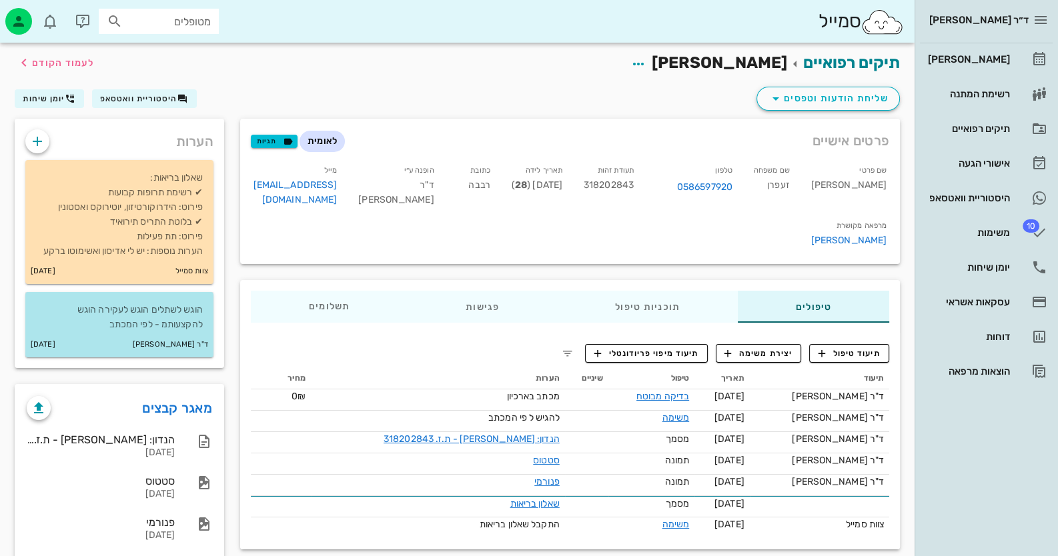
click at [134, 314] on p "הוגש לשתלים הוגש לעקירה הוגש להקצעותמ - לפי המכתב" at bounding box center [119, 317] width 167 height 29
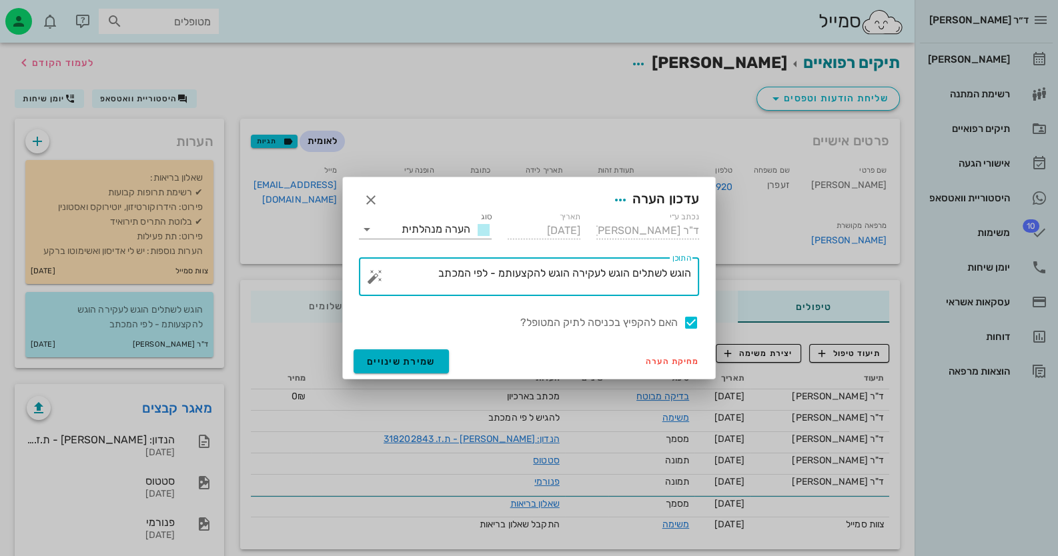
click at [425, 280] on textarea "הוגש לשתלים הוגש לעקירה הוגש להקצעותמ - לפי המכתב" at bounding box center [535, 280] width 314 height 32
click at [371, 280] on button "button" at bounding box center [375, 277] width 16 height 16
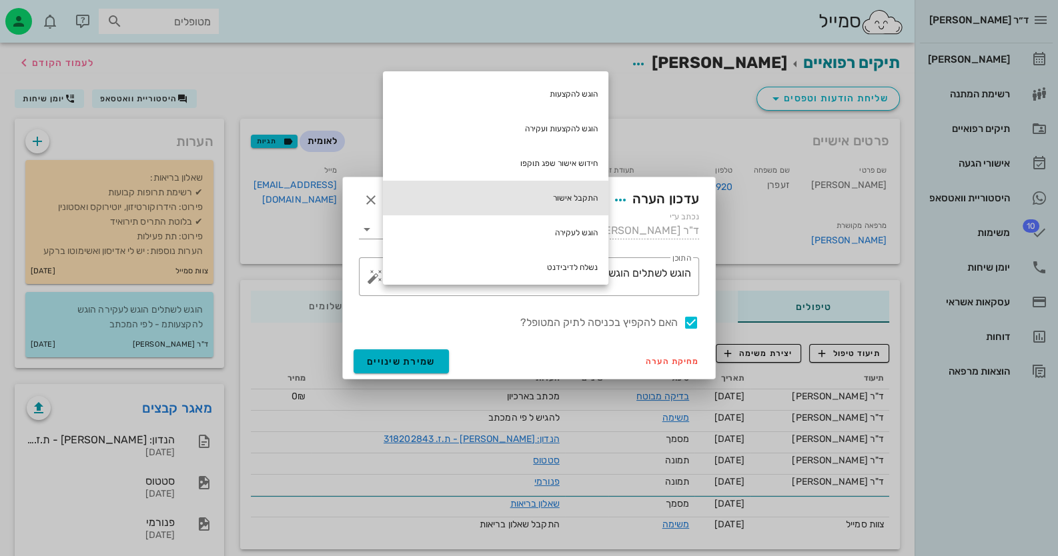
click at [580, 187] on div "התקבל אישור" at bounding box center [495, 198] width 225 height 35
type textarea "הוגש לשתלים הוגש לעקירה הוגש להקצעותמ - לפי המכתב התקבל אישור"
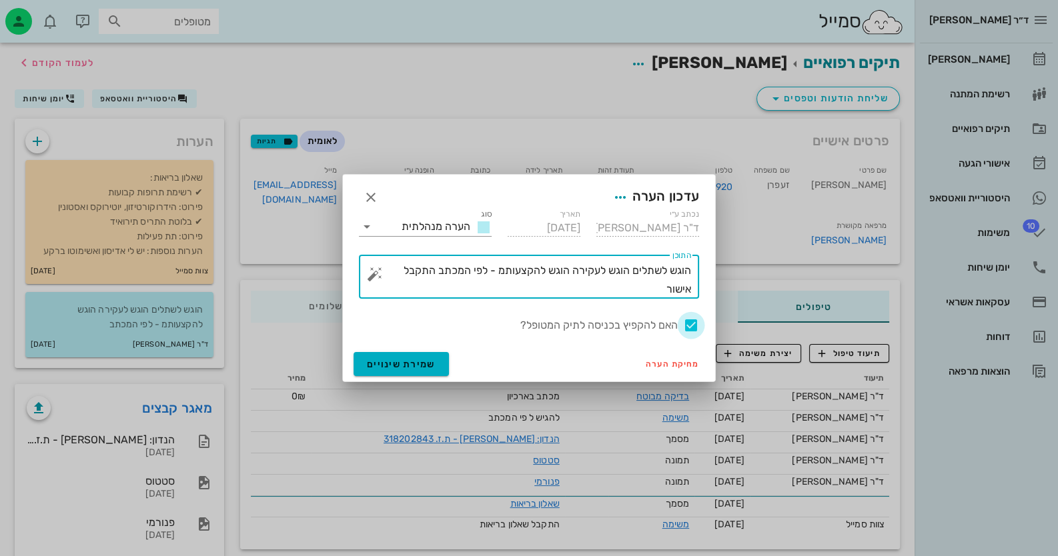
click at [692, 325] on div at bounding box center [691, 325] width 23 height 23
checkbox input "false"
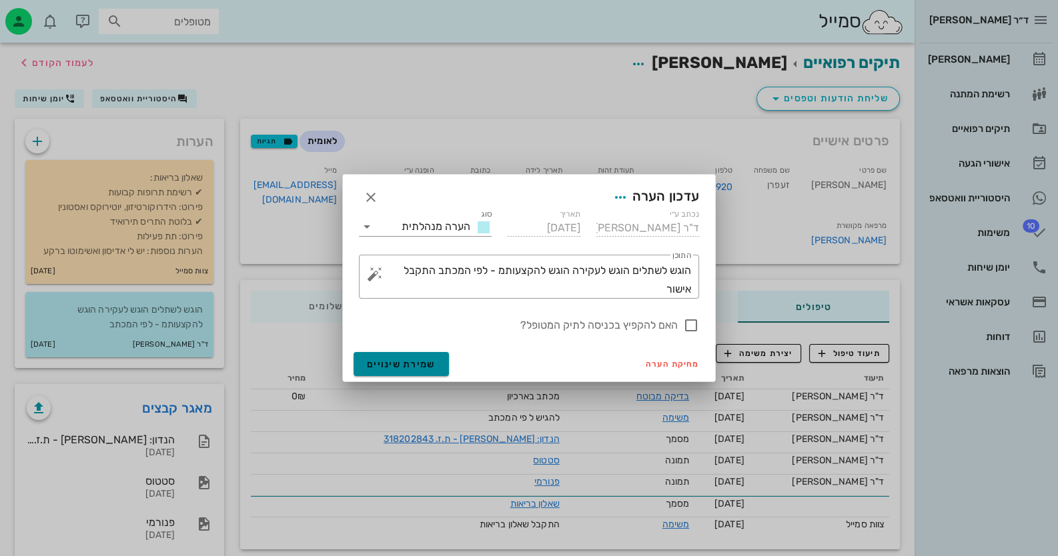
click at [400, 366] on span "שמירת שינויים" at bounding box center [401, 364] width 69 height 11
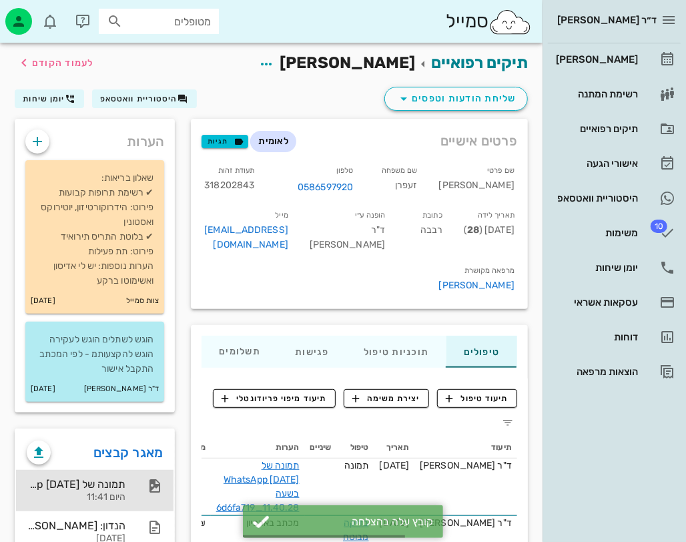
click at [110, 492] on div "היום 11:41" at bounding box center [76, 497] width 99 height 11
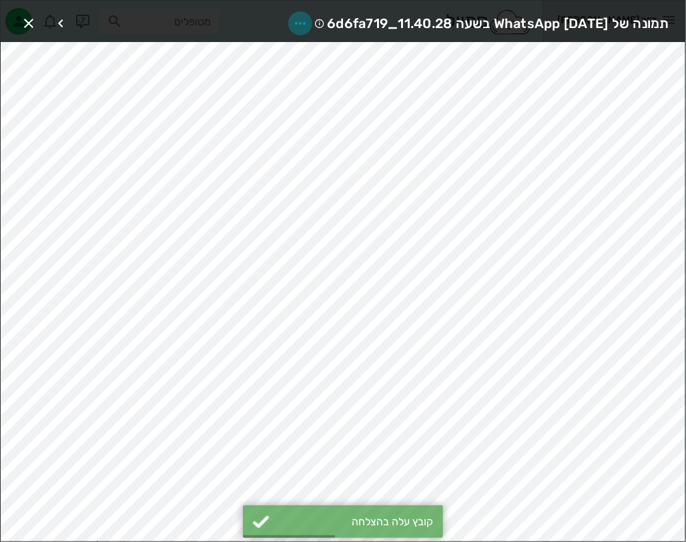
click at [292, 19] on icon "button" at bounding box center [300, 23] width 16 height 16
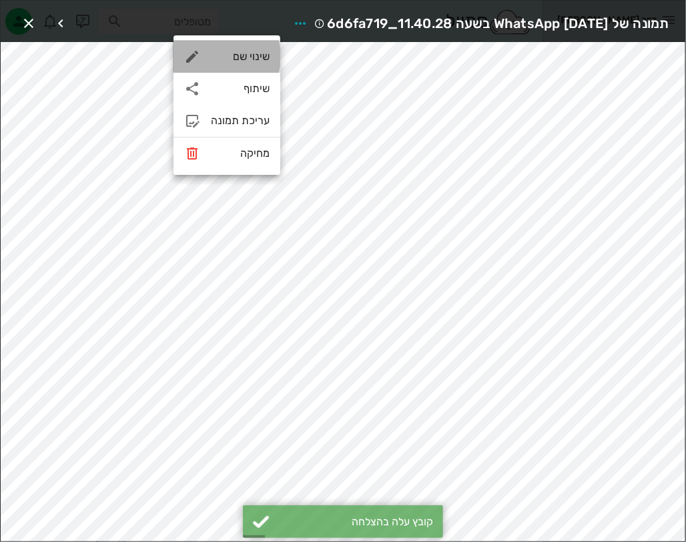
click at [257, 52] on div "שינוי שם" at bounding box center [240, 56] width 59 height 13
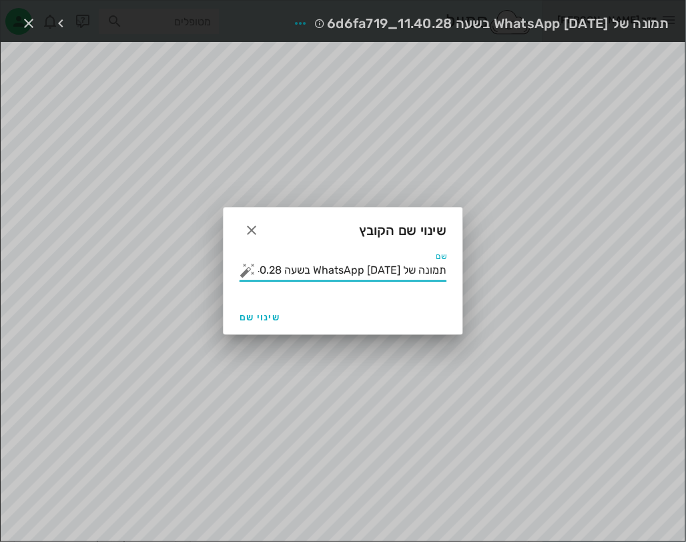
click at [334, 280] on input "תמונה של WhatsApp 2025-09-10 בשעה 11.40.28_6d6fa719" at bounding box center [352, 269] width 188 height 21
click at [334, 279] on input "תמונה של WhatsApp 2025-09-10 בשעה 11.40.28_6d6fa719" at bounding box center [352, 269] width 188 height 21
click at [247, 272] on button "button" at bounding box center [247, 270] width 16 height 16
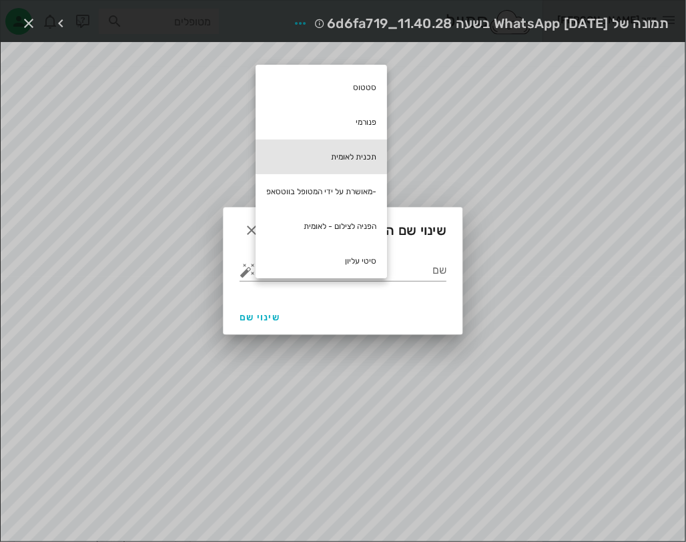
click at [350, 158] on div "תכנית לאומית" at bounding box center [320, 156] width 131 height 35
type input "תכנית לאומית"
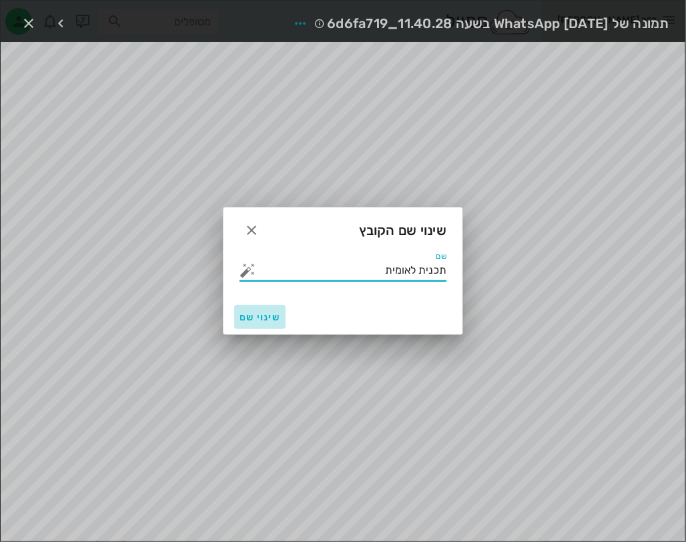
click at [245, 319] on span "שינוי שם" at bounding box center [259, 317] width 41 height 11
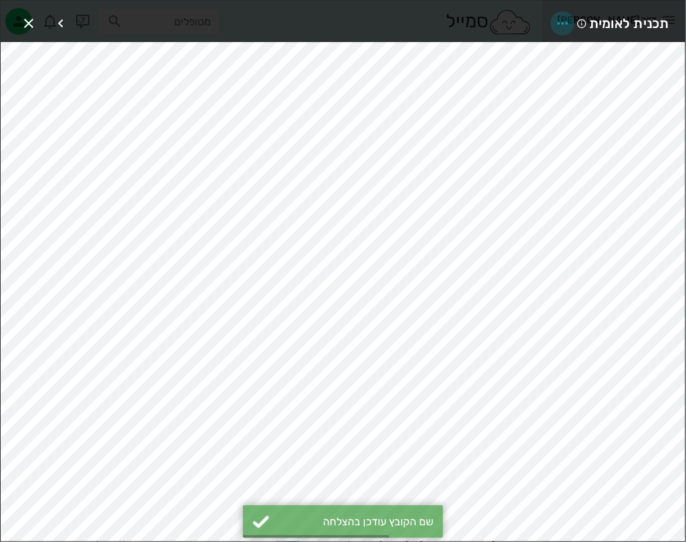
click at [571, 19] on span "button" at bounding box center [562, 23] width 24 height 16
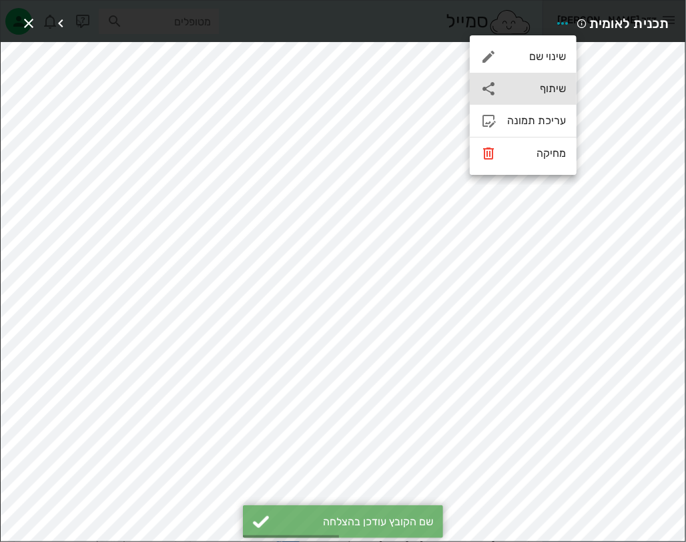
click at [538, 103] on div "שיתוף" at bounding box center [523, 89] width 107 height 32
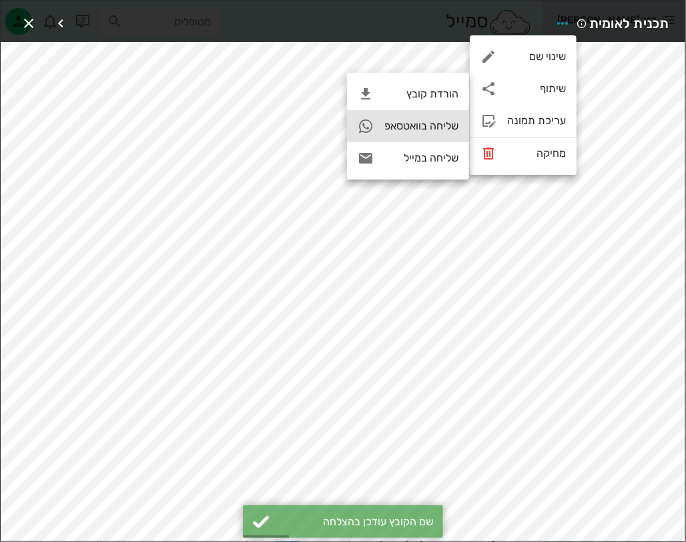
click at [441, 125] on div "שליחה בוואטסאפ" at bounding box center [421, 125] width 74 height 13
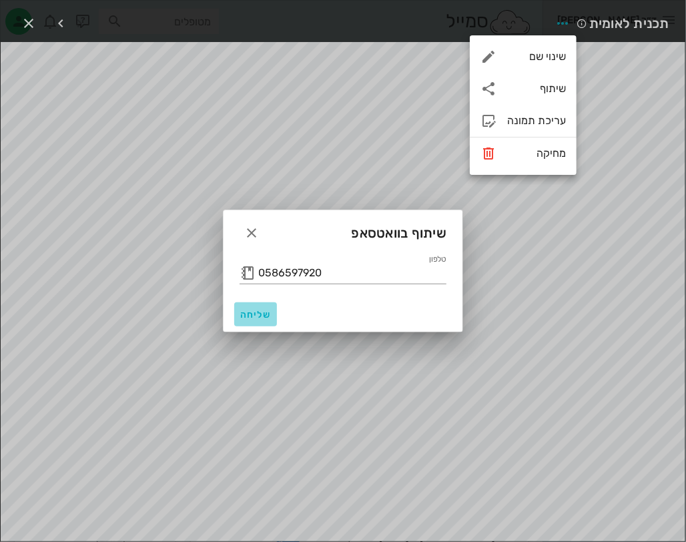
click at [260, 322] on button "שליחה" at bounding box center [255, 314] width 43 height 24
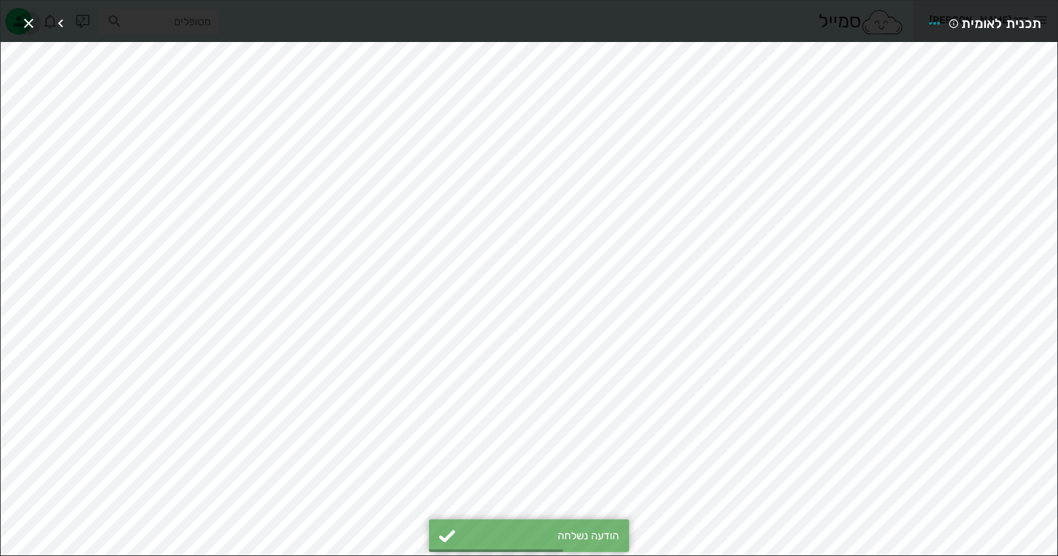
click at [31, 19] on icon "button" at bounding box center [29, 23] width 16 height 16
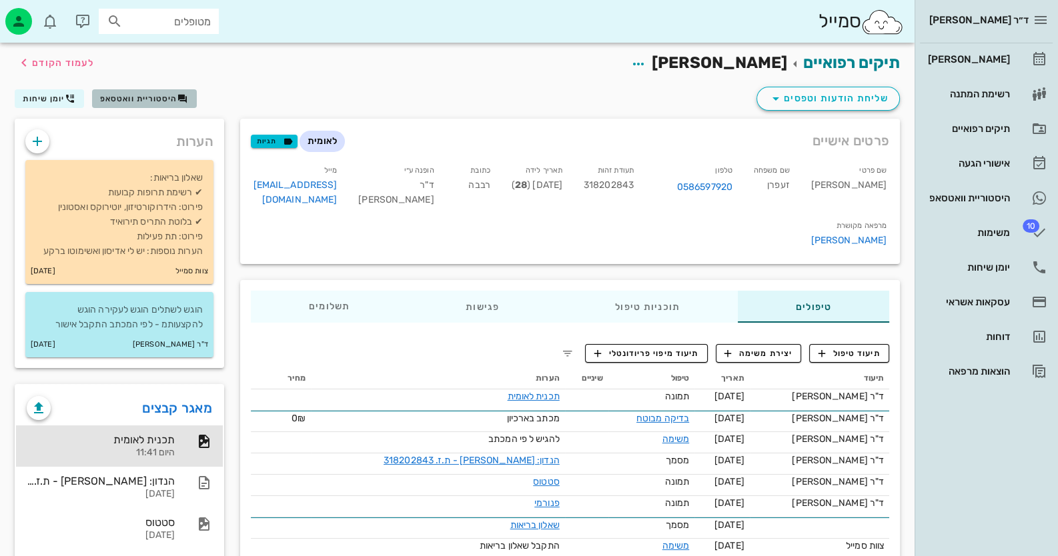
click at [139, 105] on button "היסטוריית וואטסאפ" at bounding box center [144, 98] width 105 height 19
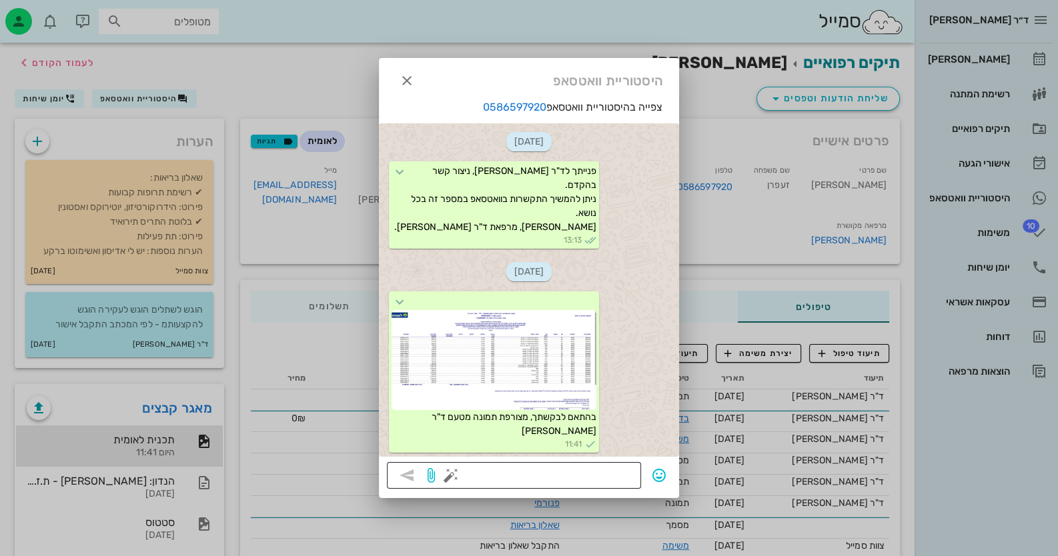
click at [447, 474] on button "button" at bounding box center [451, 476] width 16 height 16
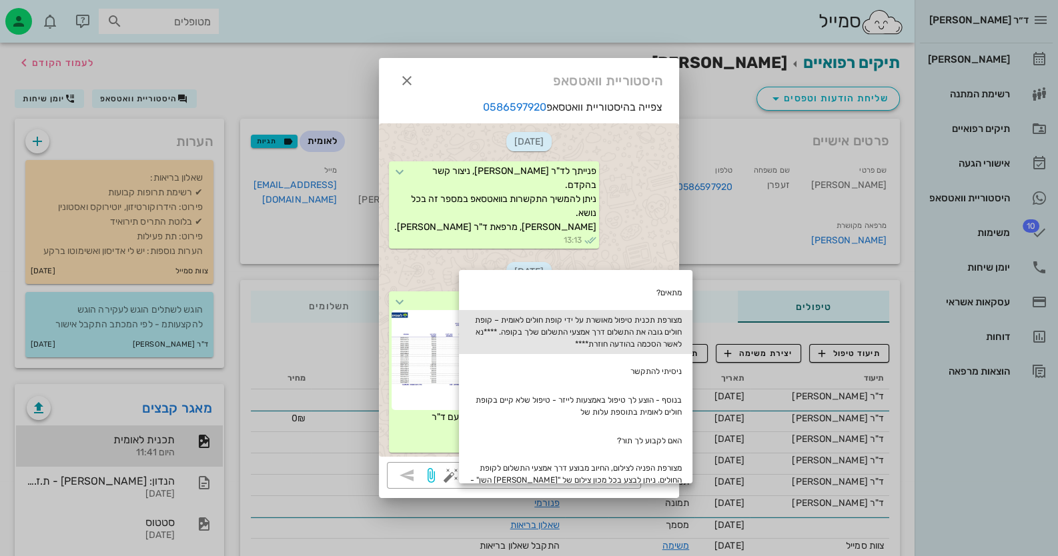
click at [626, 330] on div "מצורפת תכנית טיפול מאושרת על ידי קופת חולים לאומית – קופת חולים גובה את התשלום …" at bounding box center [575, 332] width 233 height 44
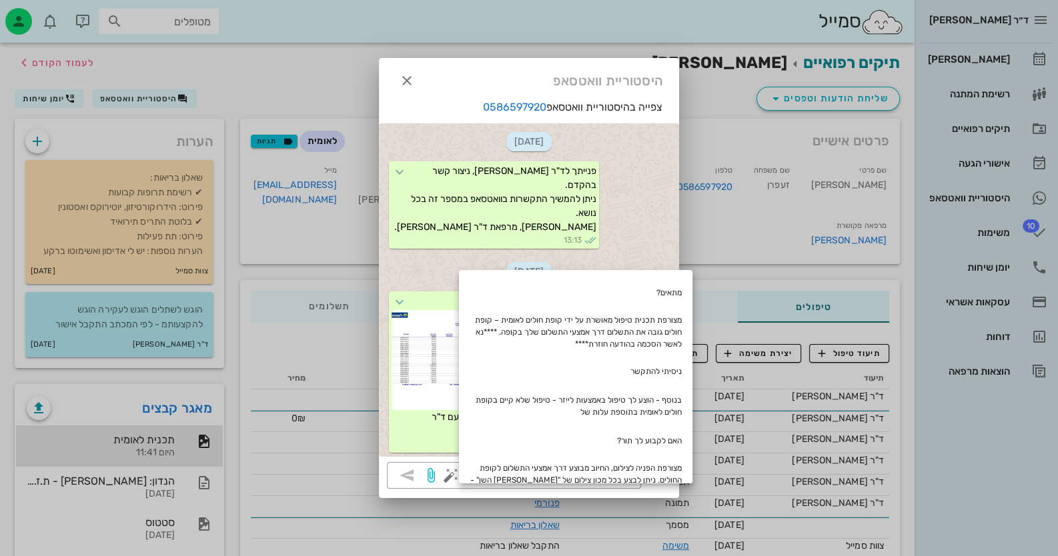
type textarea "מצורפת תכנית טיפול מאושרת על ידי קופת חולים לאומית – קופת חולים גובה את התשלום …"
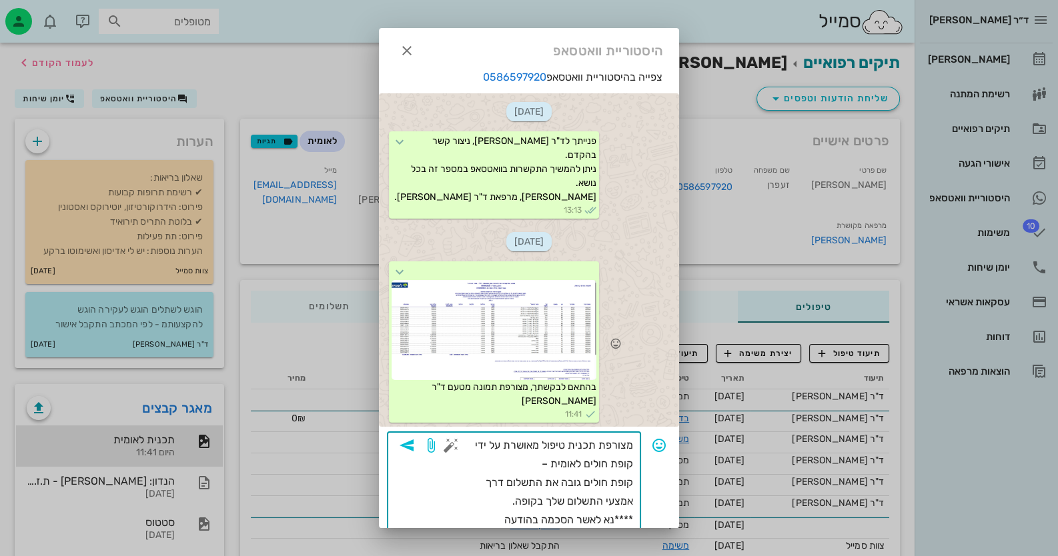
scroll to position [27, 0]
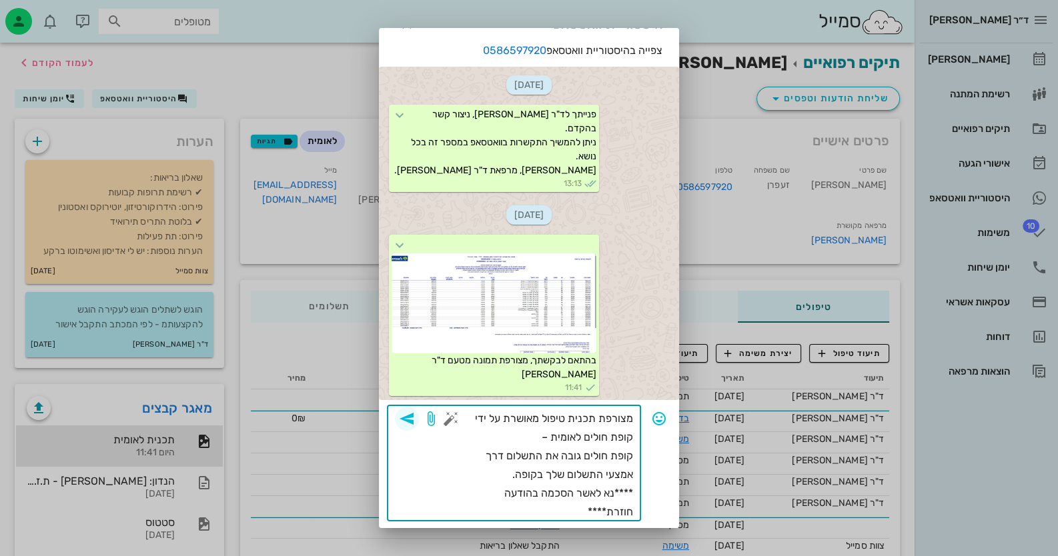
click at [419, 417] on span "button" at bounding box center [407, 419] width 24 height 16
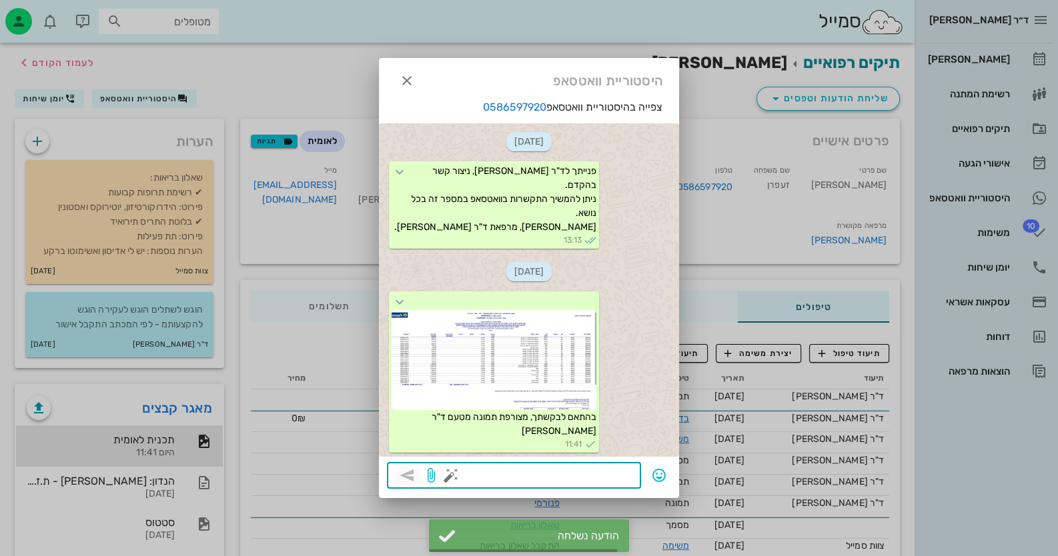
scroll to position [108, 0]
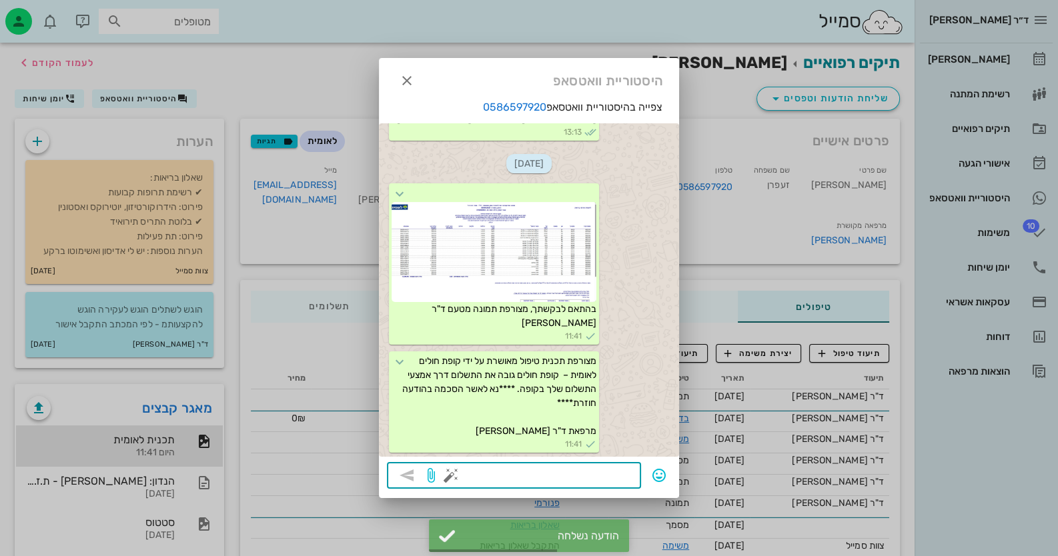
click at [450, 478] on button "button" at bounding box center [451, 476] width 16 height 16
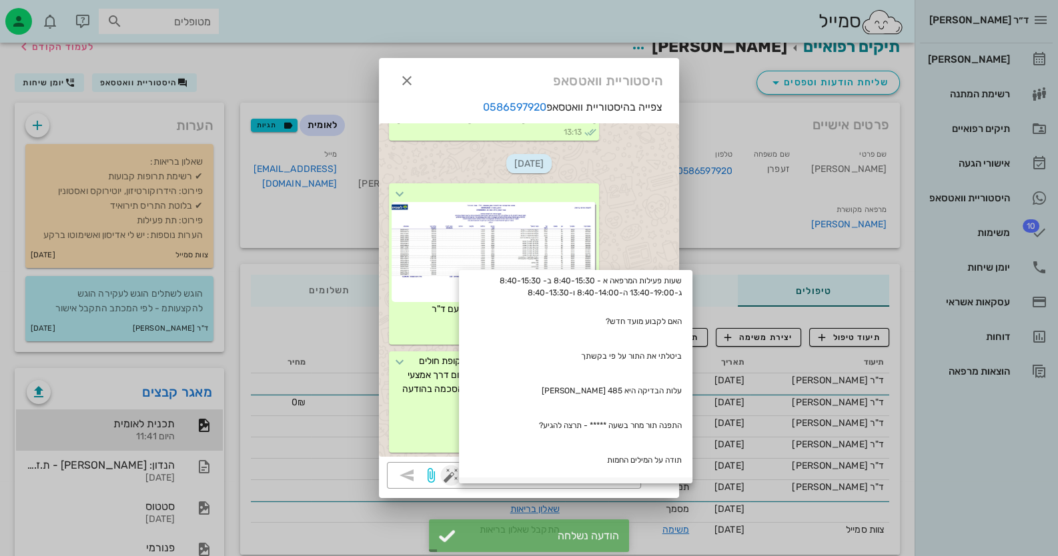
scroll to position [66, 0]
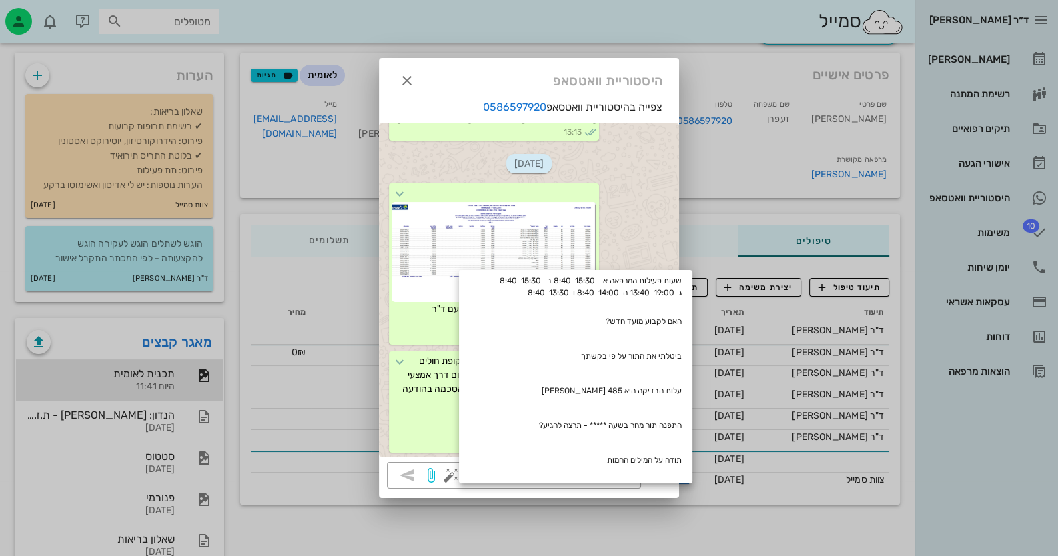
click at [336, 533] on div at bounding box center [529, 278] width 1058 height 556
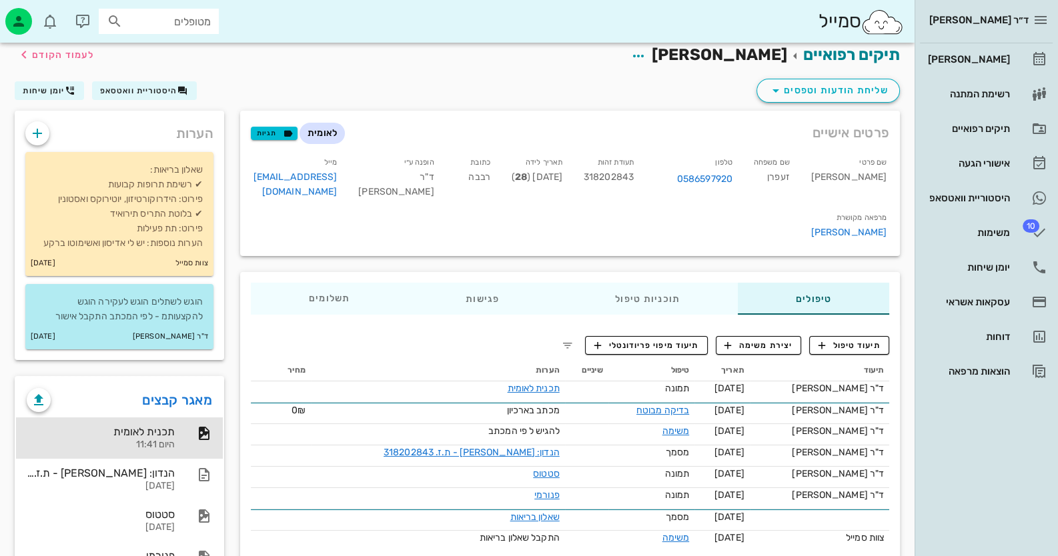
scroll to position [0, 0]
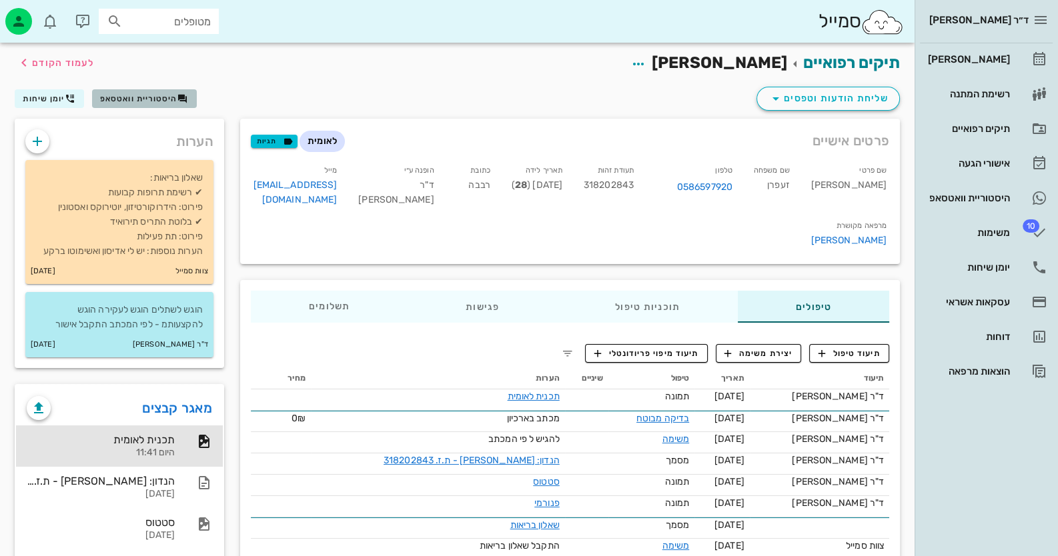
click at [153, 99] on span "היסטוריית וואטסאפ" at bounding box center [138, 98] width 77 height 9
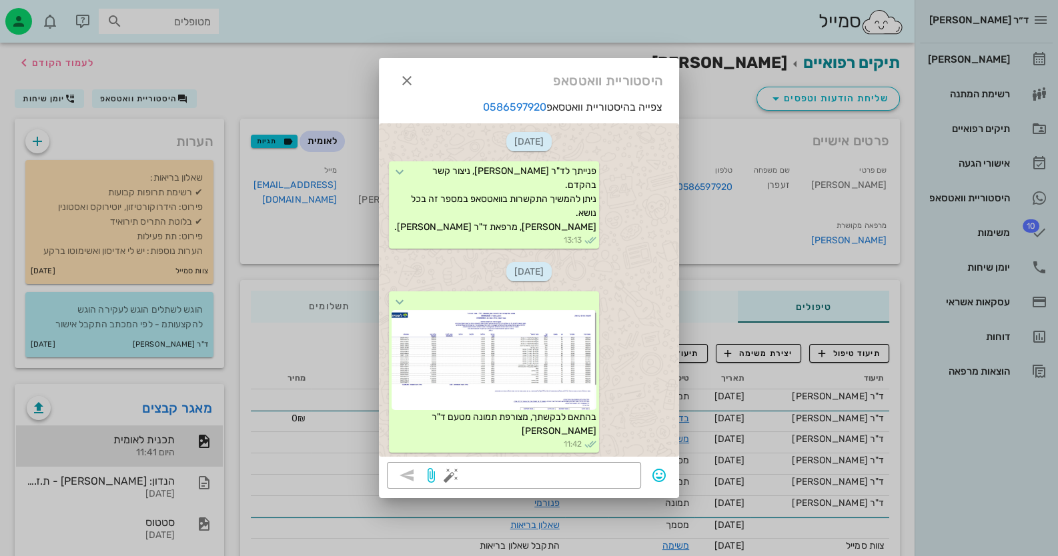
scroll to position [108, 0]
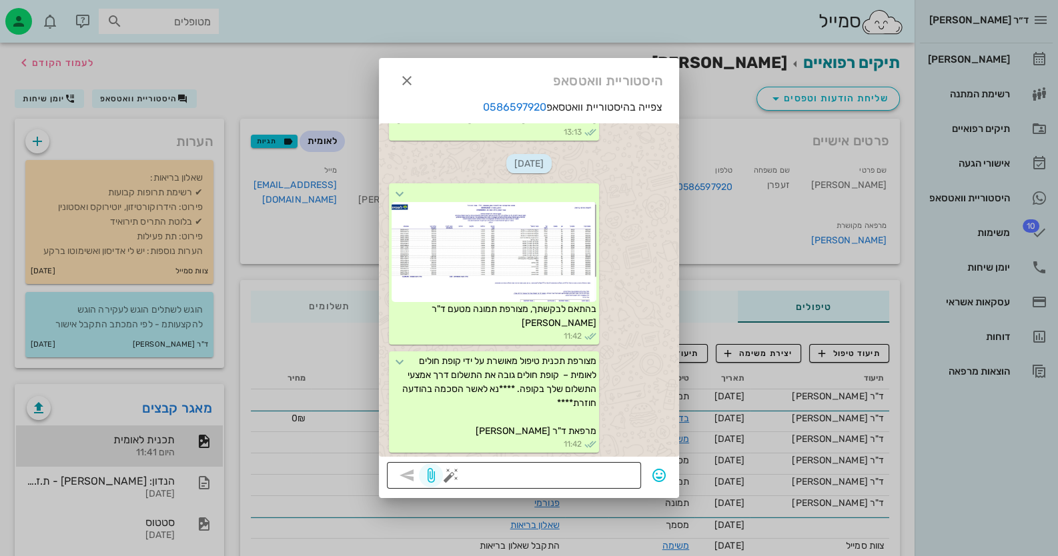
click at [434, 475] on icon "button" at bounding box center [431, 476] width 16 height 16
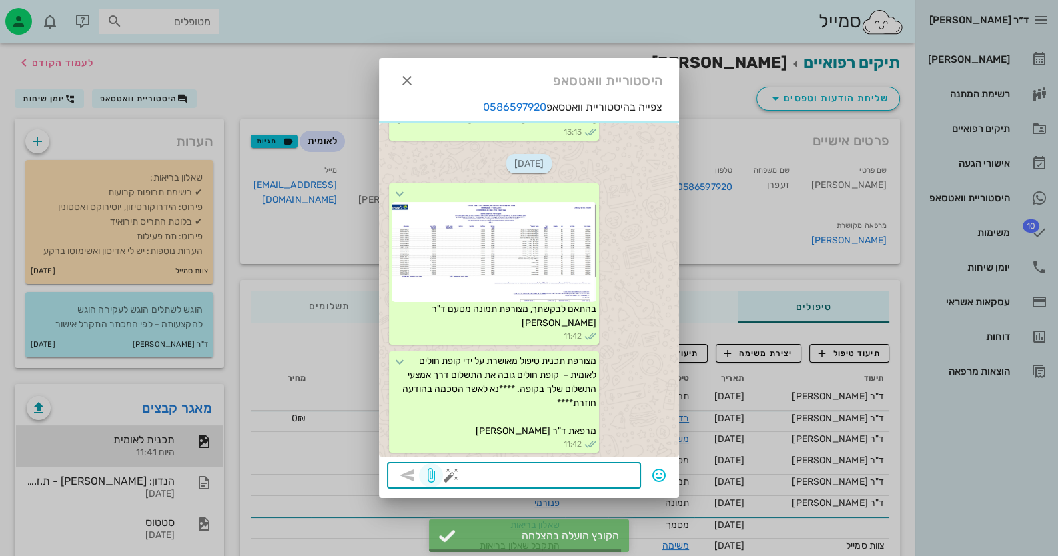
scroll to position [181, 0]
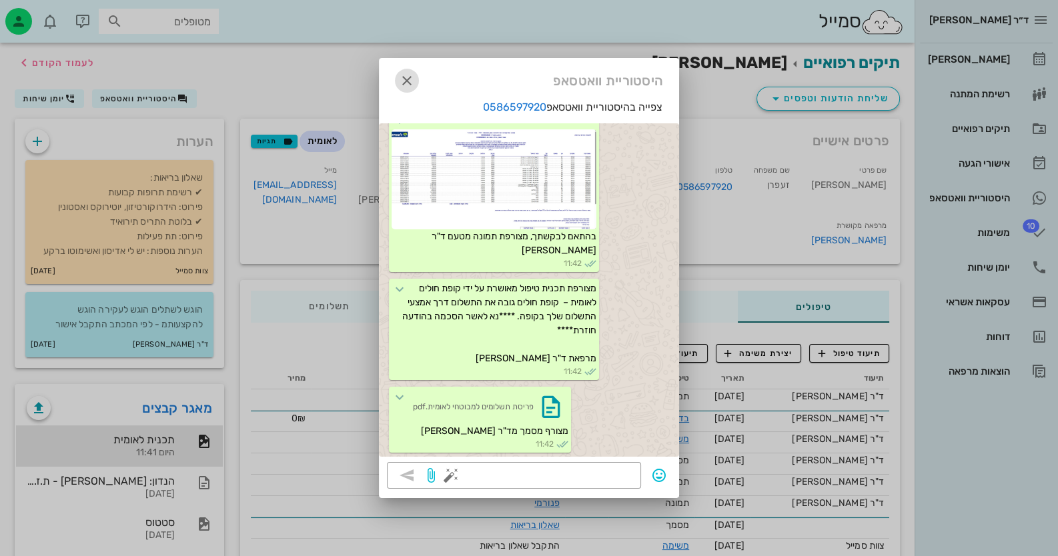
click at [409, 83] on icon "button" at bounding box center [407, 81] width 16 height 16
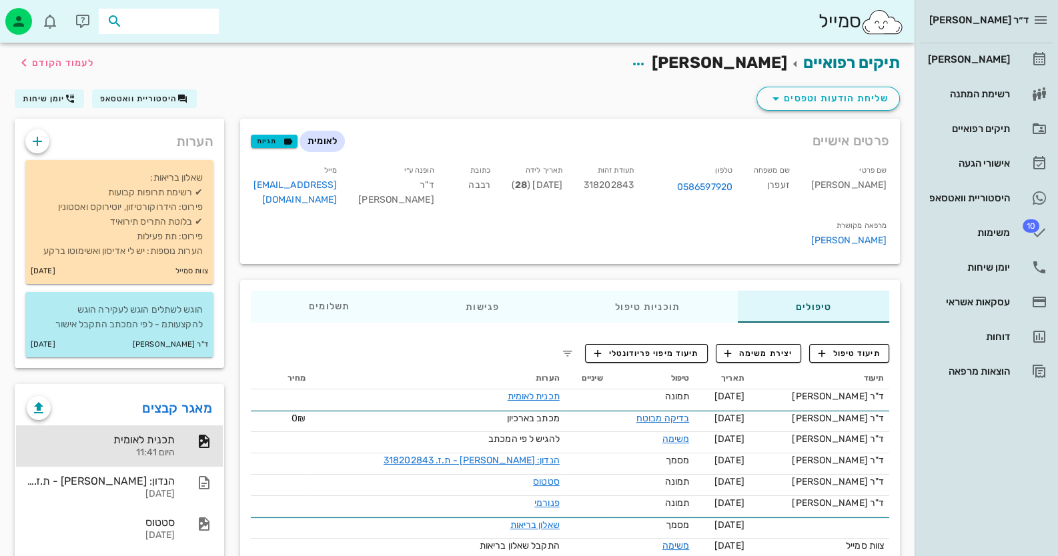
click at [152, 19] on input "text" at bounding box center [167, 21] width 85 height 17
type input "גואטה א"
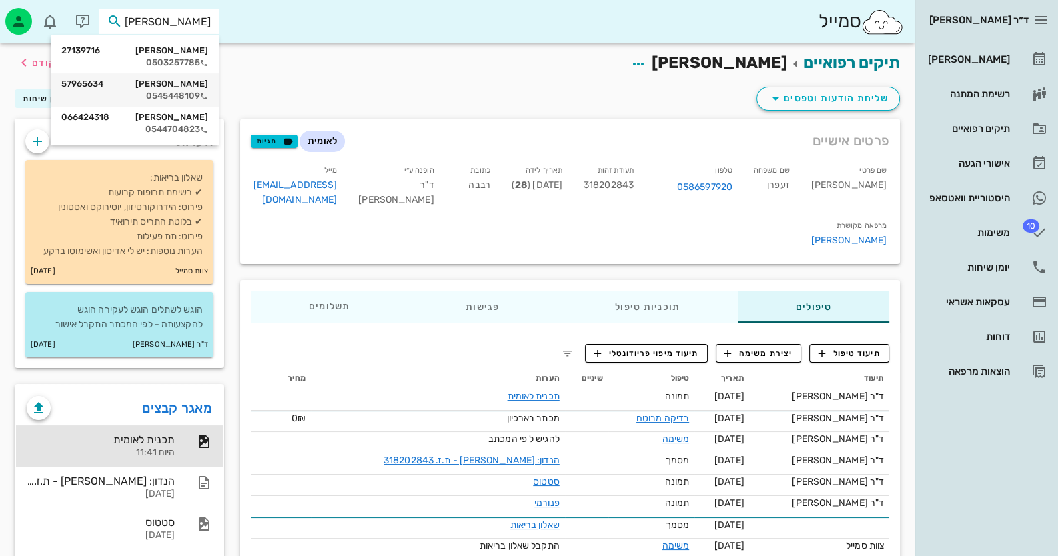
click at [167, 99] on div "0545448109" at bounding box center [134, 96] width 147 height 11
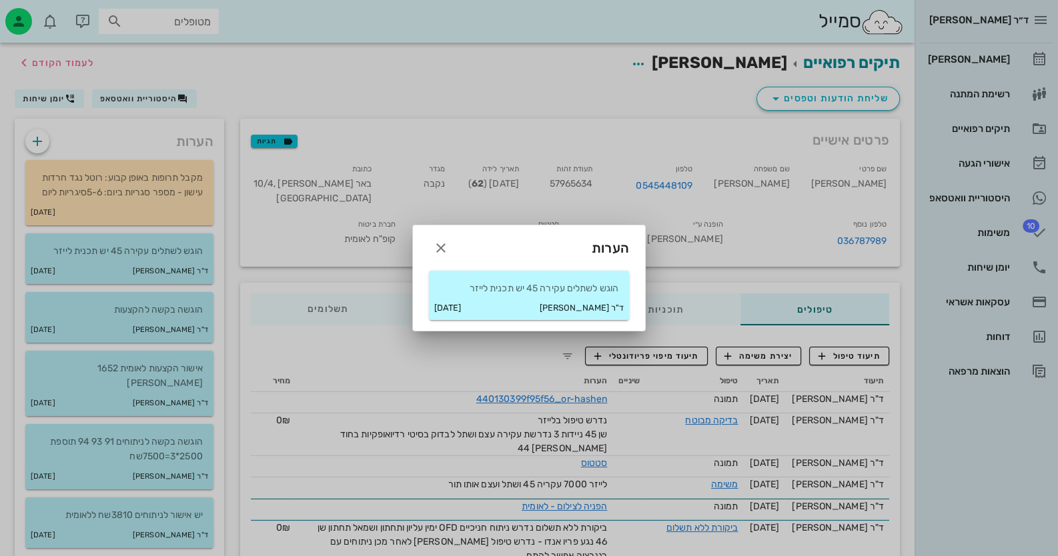
click at [541, 293] on p "הוגש לשתלים עקירה 45 יש תכנית לייזר" at bounding box center [529, 289] width 179 height 15
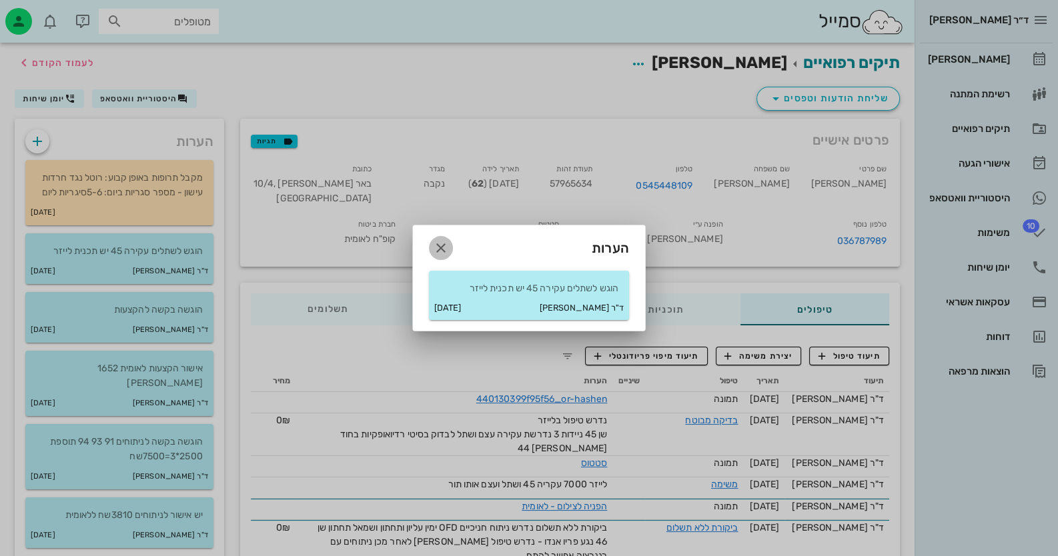
click at [434, 245] on icon "button" at bounding box center [441, 248] width 16 height 16
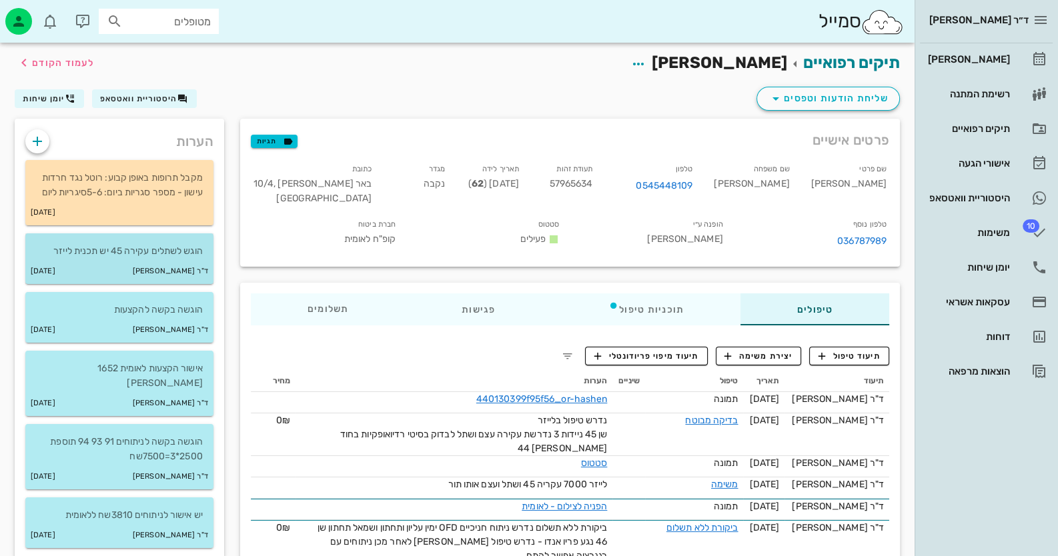
click at [185, 251] on p "הוגש לשתלים עקירה 45 יש תכנית לייזר" at bounding box center [119, 251] width 167 height 15
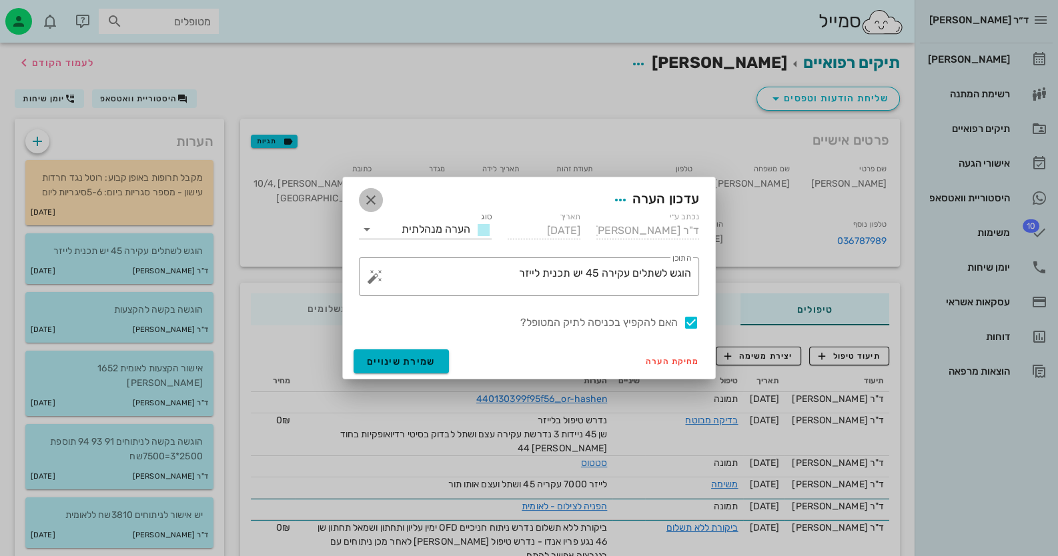
click at [367, 197] on icon "button" at bounding box center [371, 200] width 16 height 16
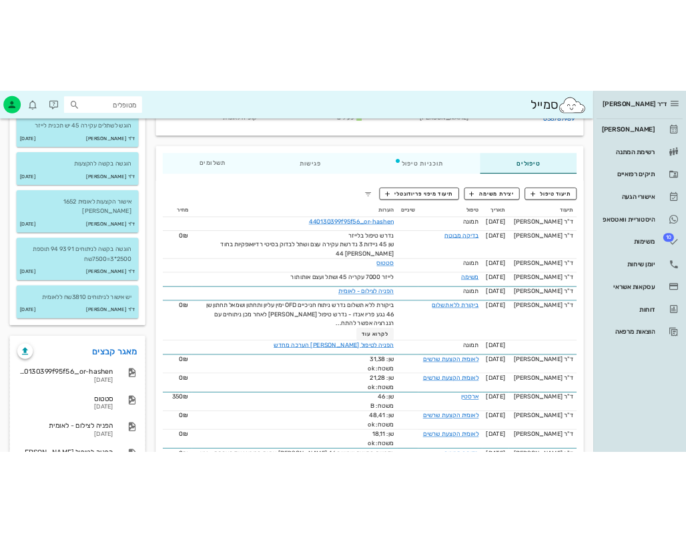
scroll to position [200, 0]
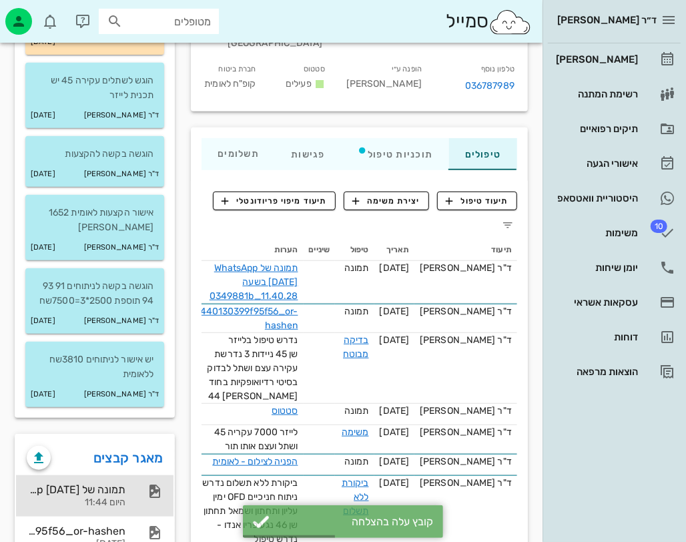
click at [101, 486] on div "תמונה של WhatsApp 2025-09-10 בשעה 11.40.28_0349881b" at bounding box center [76, 489] width 99 height 13
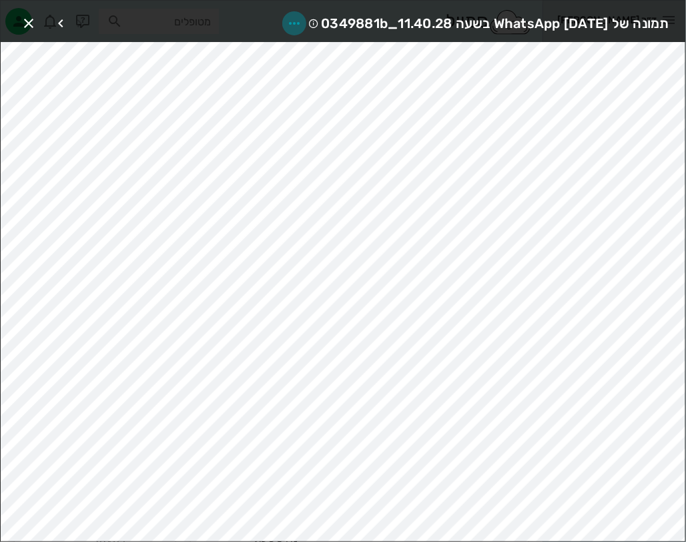
click at [286, 21] on icon "button" at bounding box center [294, 23] width 16 height 16
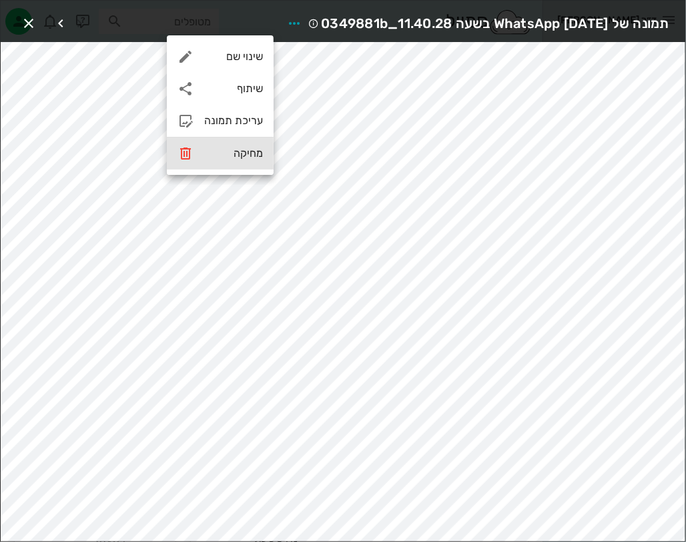
click at [244, 155] on div "מחיקה" at bounding box center [233, 153] width 59 height 13
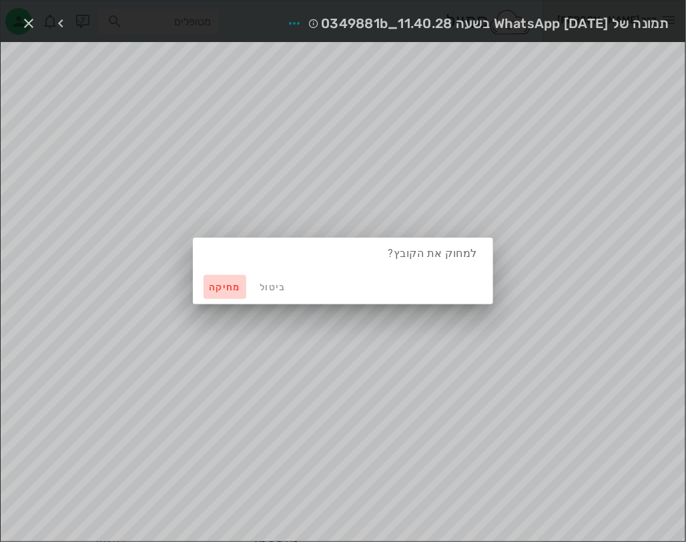
click at [231, 286] on span "מחיקה" at bounding box center [225, 287] width 32 height 11
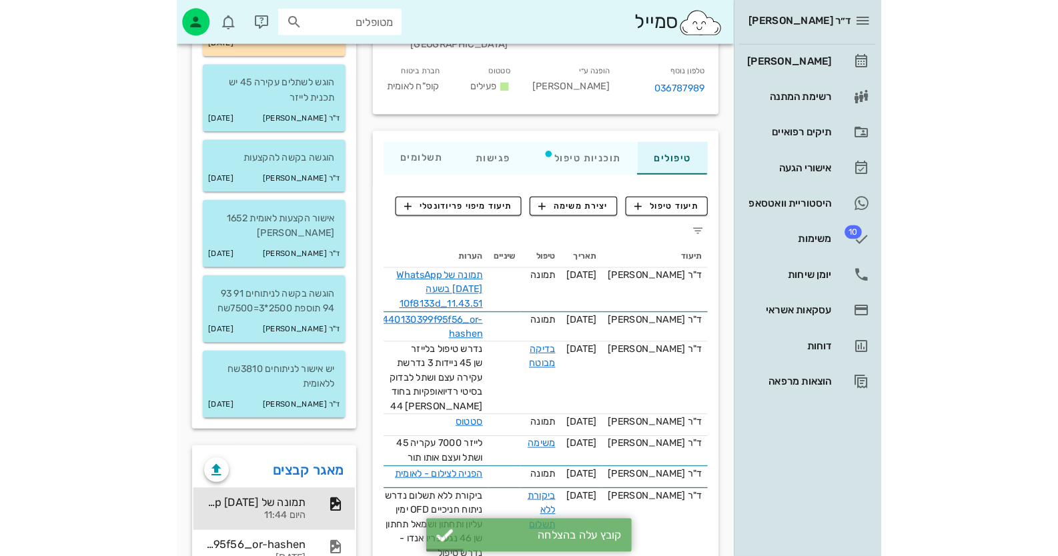
scroll to position [266, 0]
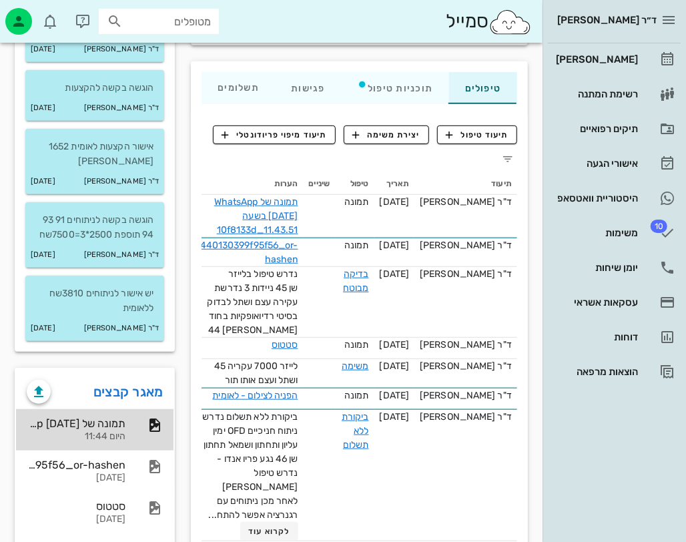
click at [141, 431] on div at bounding box center [147, 425] width 29 height 16
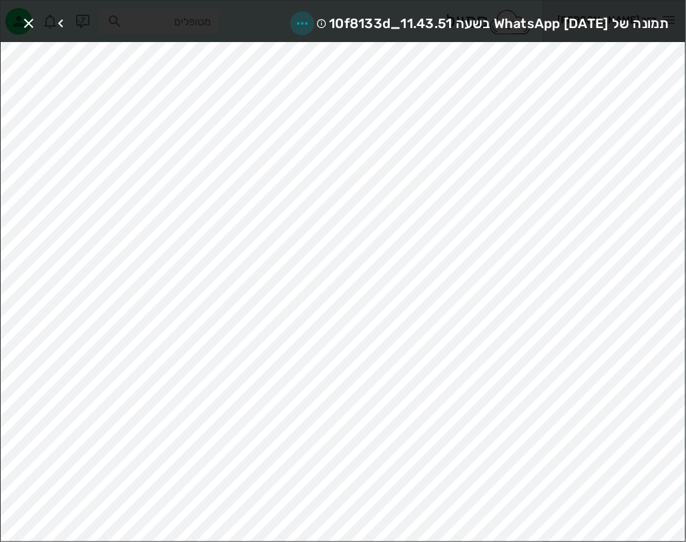
click at [294, 25] on icon "button" at bounding box center [302, 23] width 16 height 16
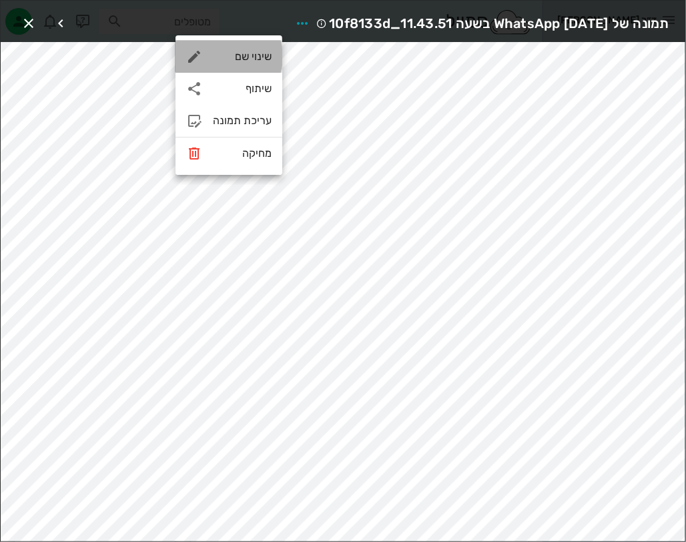
click at [249, 45] on div "שינוי שם" at bounding box center [228, 57] width 107 height 32
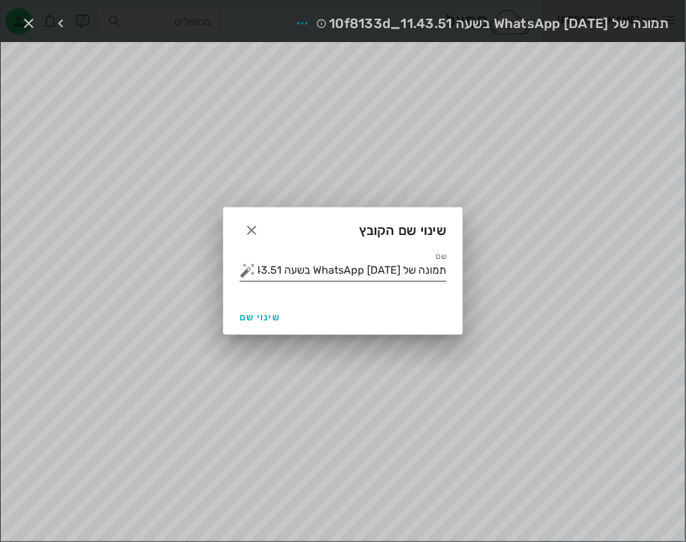
click at [282, 263] on input "תמונה של WhatsApp 2025-09-10 בשעה 11.43.51_10f8133d" at bounding box center [352, 269] width 188 height 21
click at [284, 262] on input "תמונה של WhatsApp 2025-09-10 בשעה 11.43.51_10f8133d" at bounding box center [352, 269] width 188 height 21
click at [243, 268] on button "button" at bounding box center [247, 270] width 16 height 16
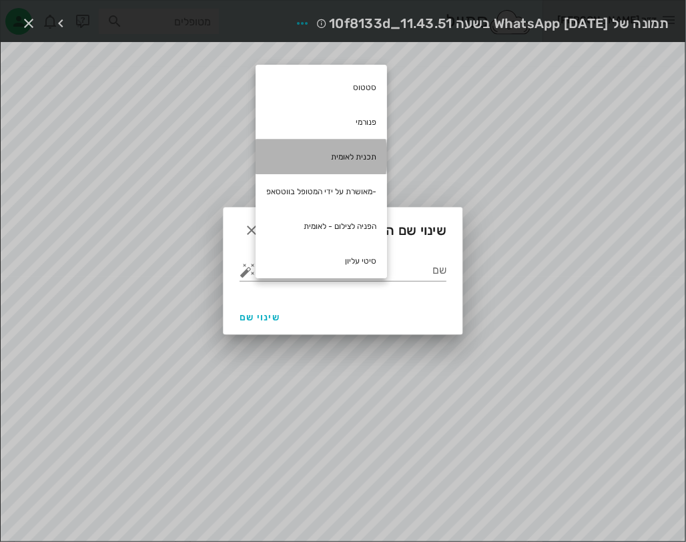
click at [371, 149] on div "תכנית לאומית" at bounding box center [320, 156] width 131 height 35
type input "תכנית לאומית"
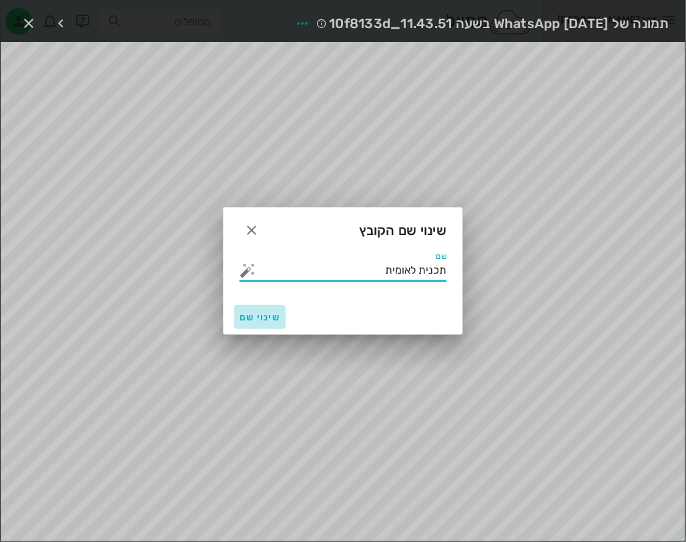
click at [269, 317] on span "שינוי שם" at bounding box center [259, 317] width 41 height 11
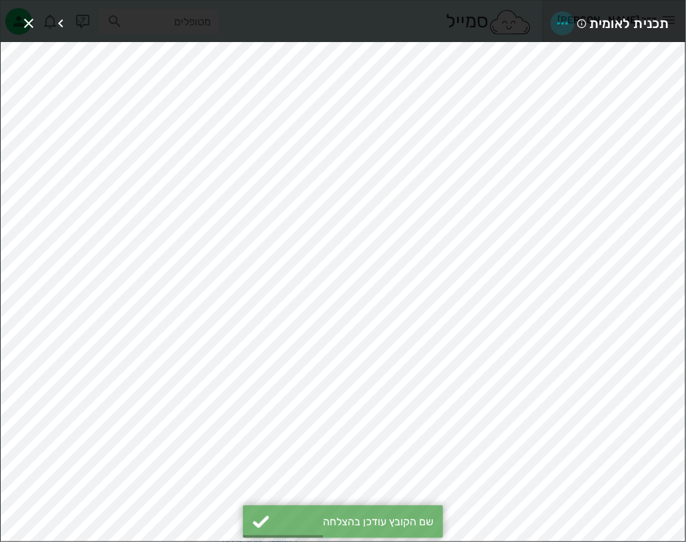
click at [564, 24] on icon "button" at bounding box center [562, 23] width 16 height 16
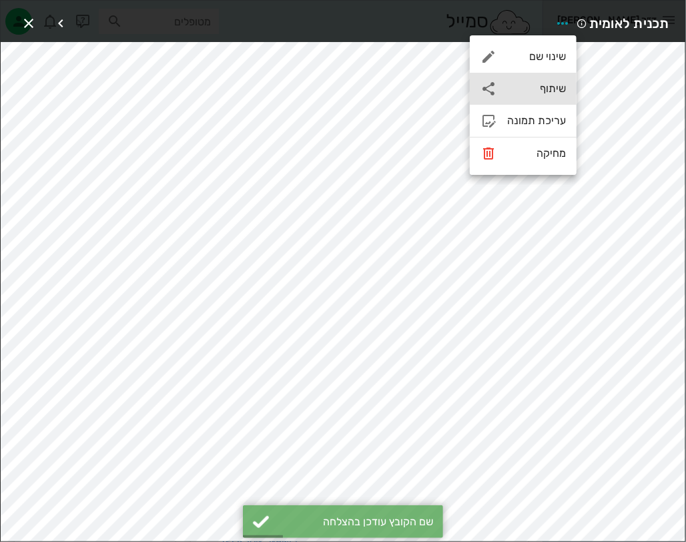
click at [559, 89] on div "שיתוף" at bounding box center [536, 88] width 59 height 13
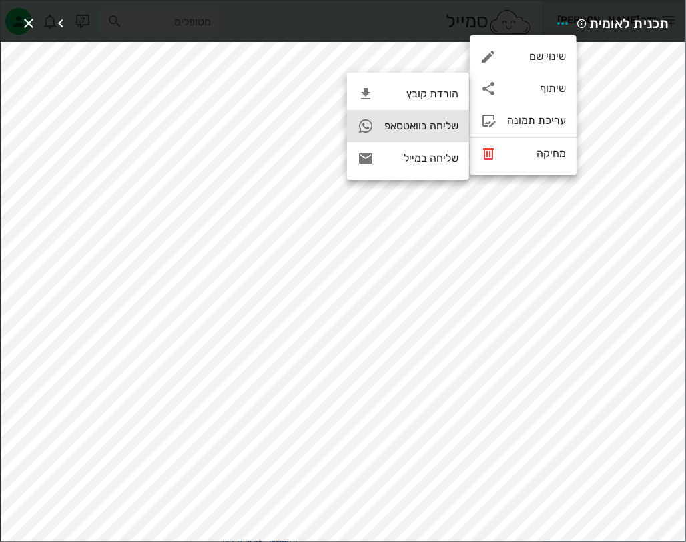
click at [463, 128] on div "שליחה בוואטסאפ" at bounding box center [408, 126] width 122 height 32
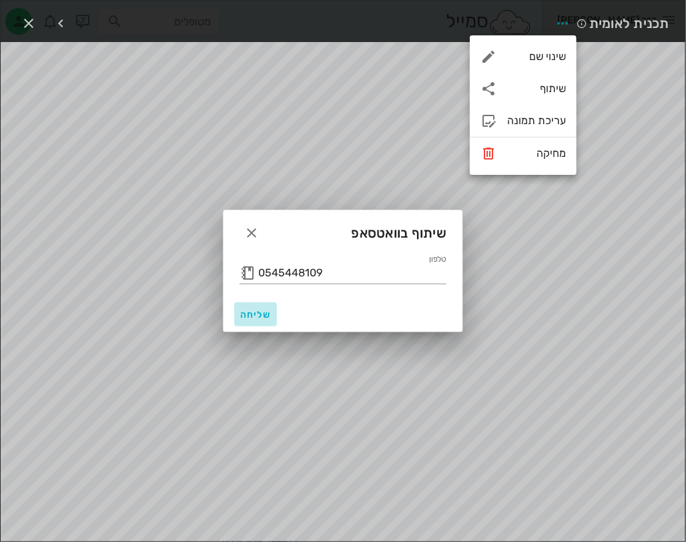
click at [259, 314] on span "שליחה" at bounding box center [255, 314] width 32 height 11
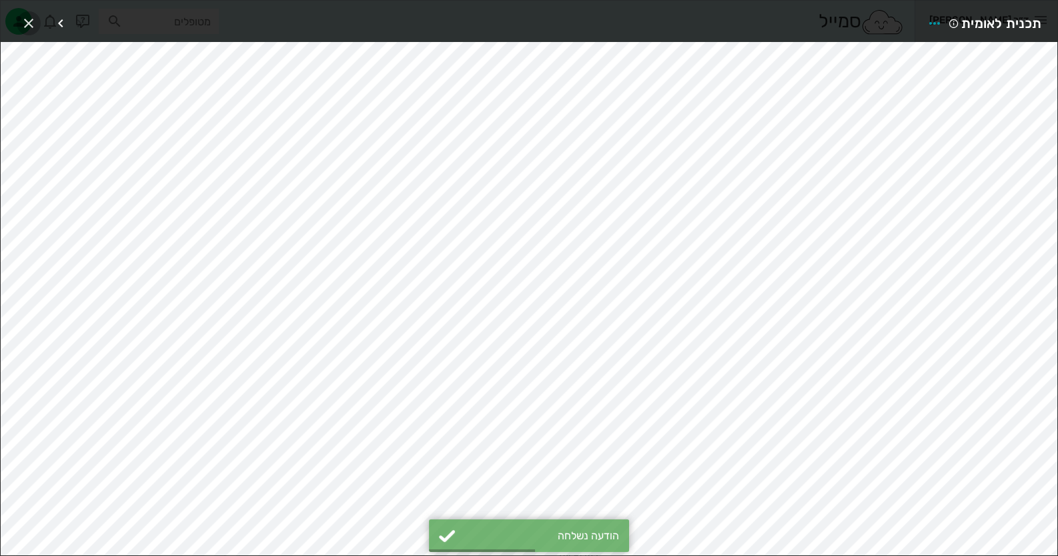
click at [28, 27] on icon "button" at bounding box center [29, 23] width 16 height 16
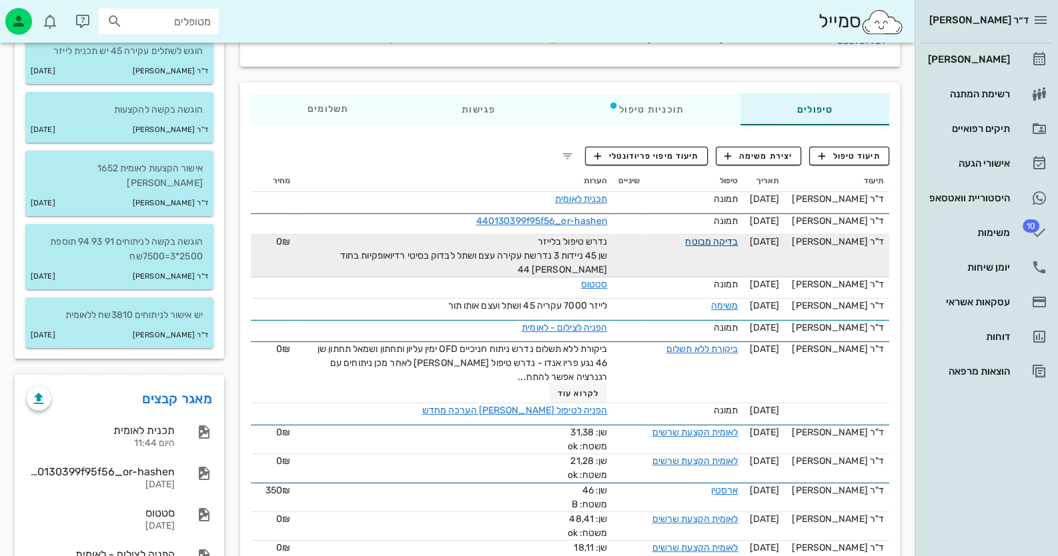
scroll to position [0, 0]
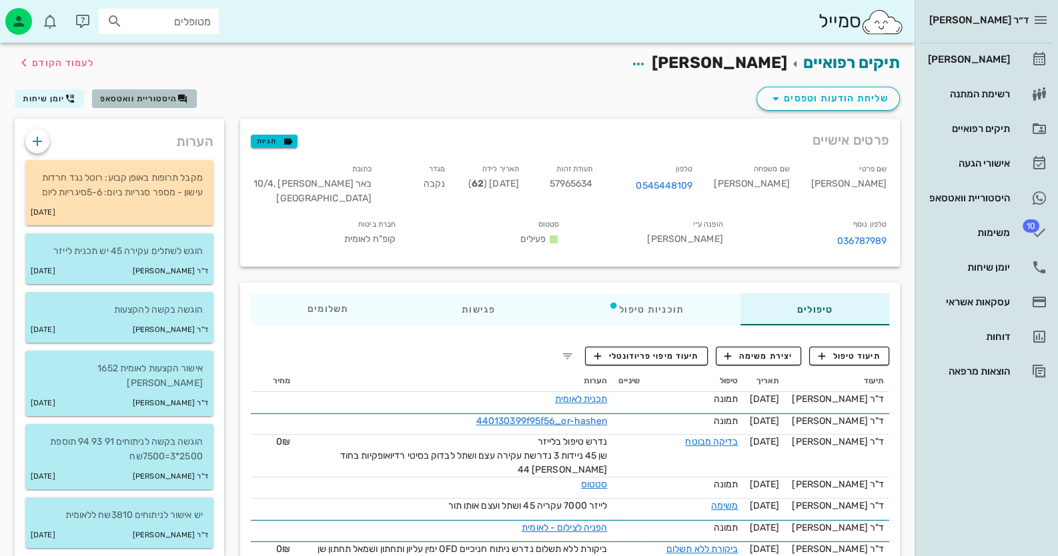
click at [176, 89] on button "היסטוריית וואטסאפ" at bounding box center [144, 98] width 105 height 19
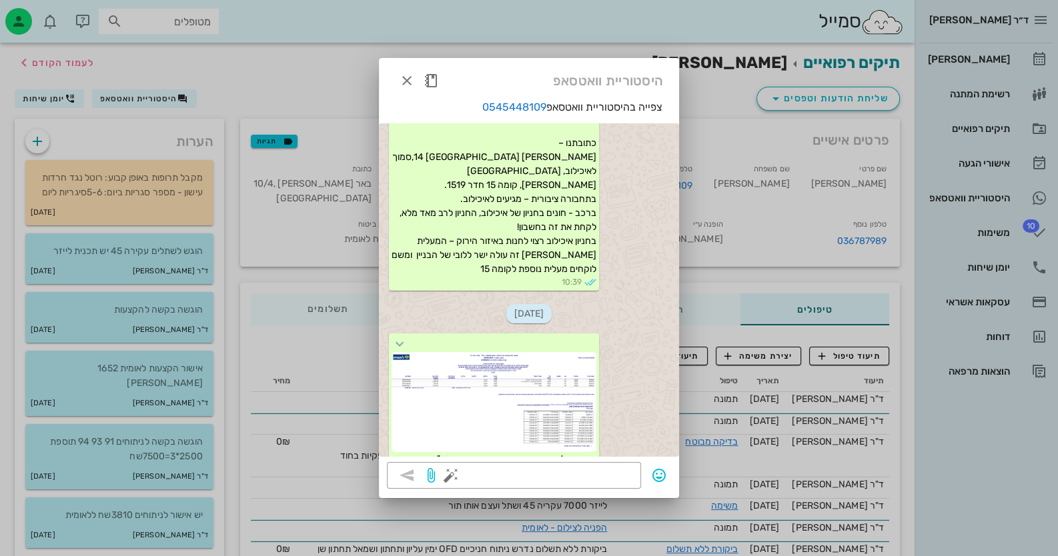
scroll to position [66, 0]
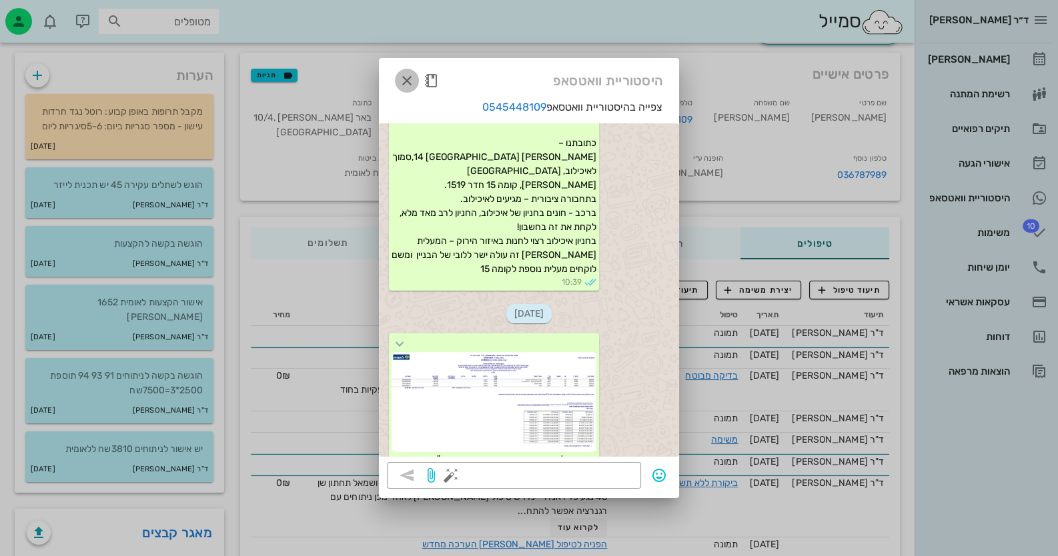
click at [407, 79] on icon "button" at bounding box center [407, 81] width 16 height 16
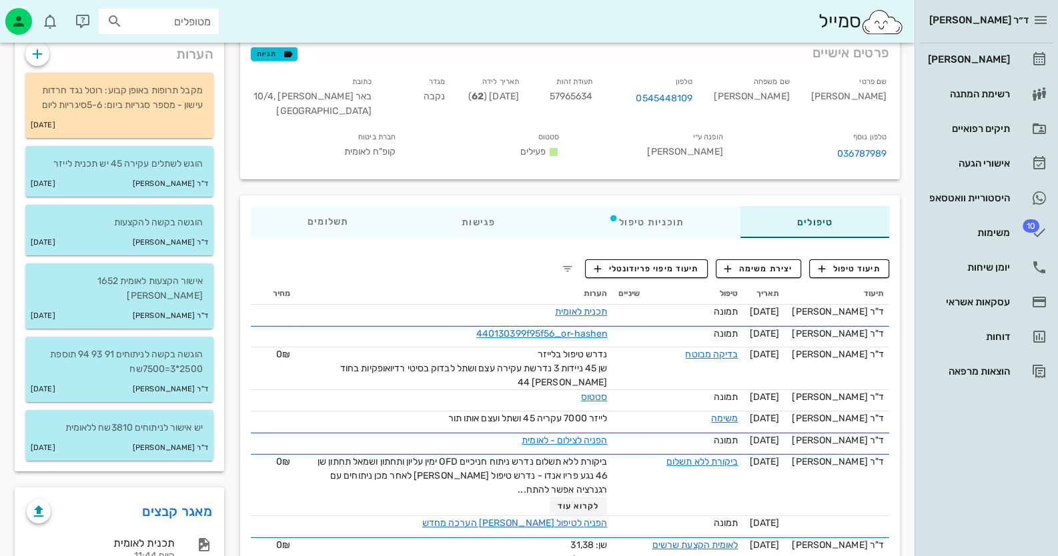
scroll to position [0, 0]
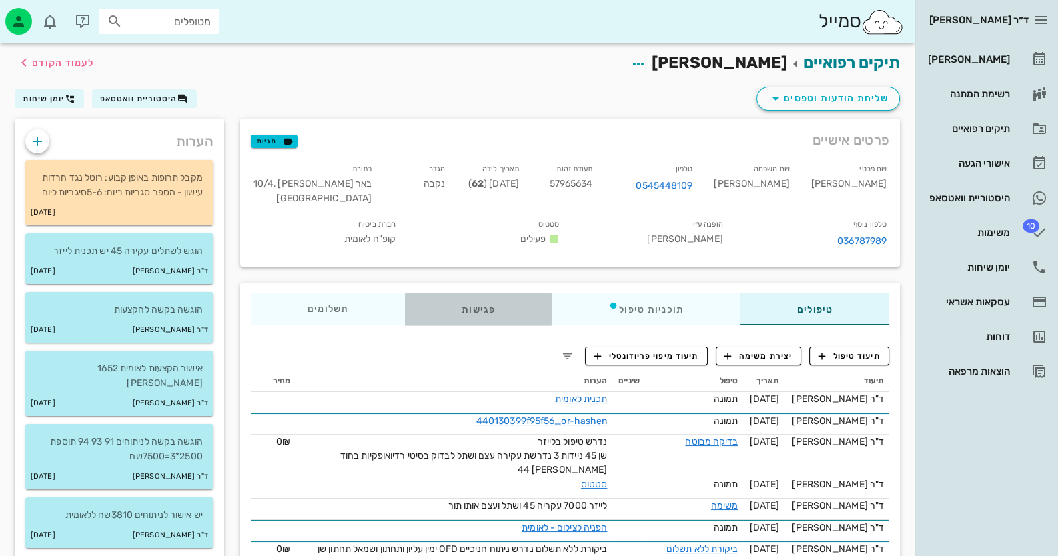
click at [486, 303] on div "פגישות" at bounding box center [478, 310] width 147 height 32
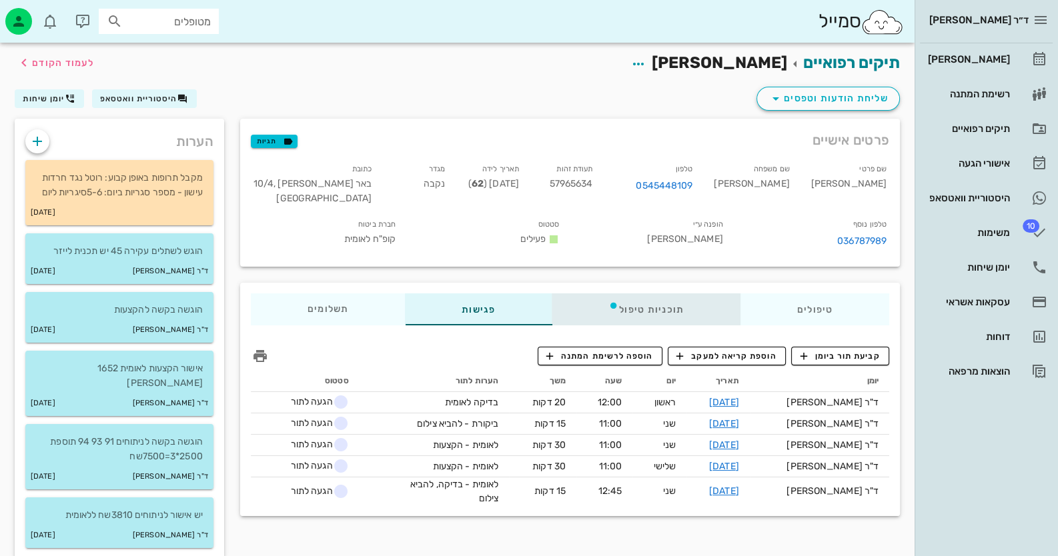
click at [614, 303] on icon at bounding box center [613, 305] width 11 height 11
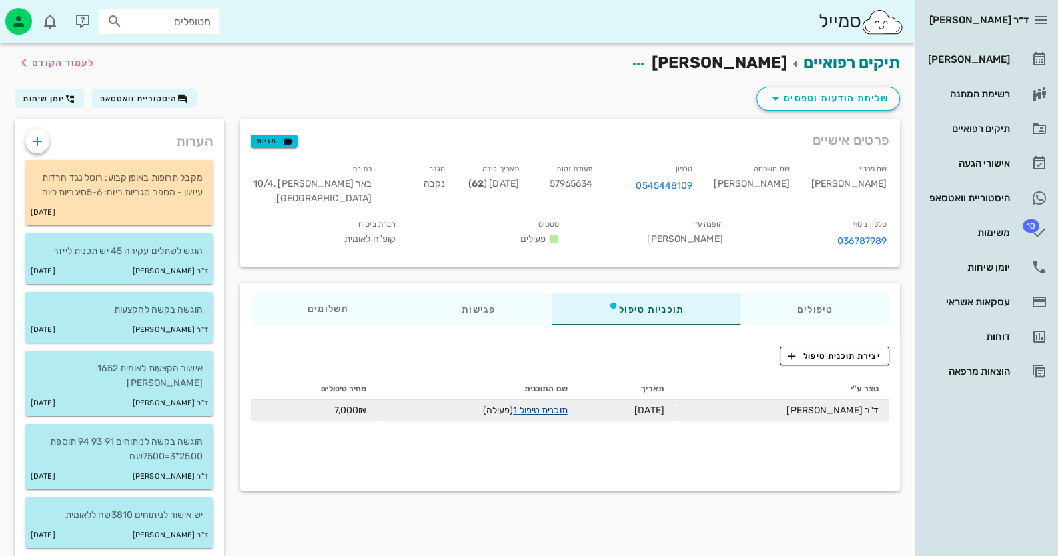
click at [567, 405] on link "תוכנית טיפול 1" at bounding box center [540, 410] width 54 height 11
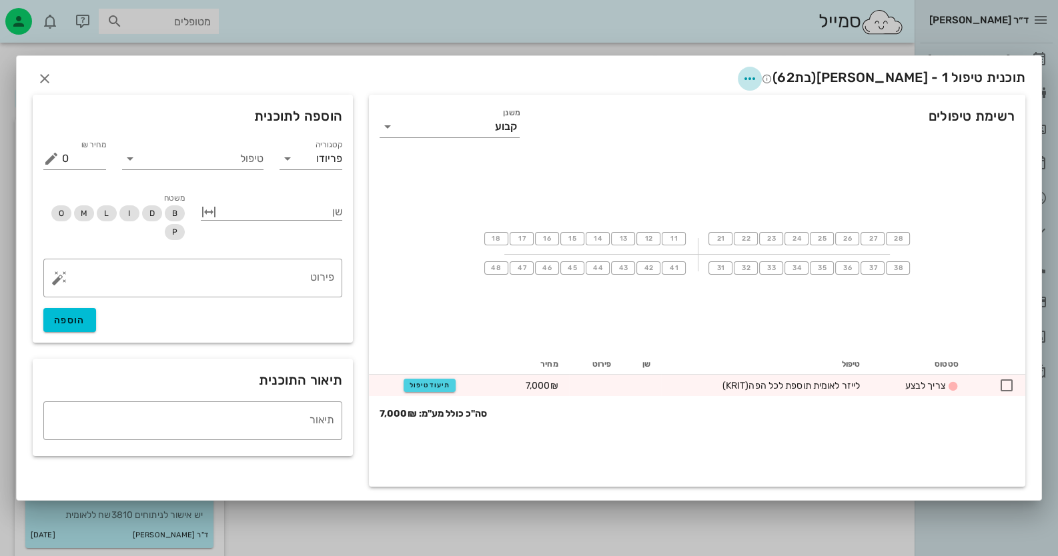
click at [762, 84] on span "button" at bounding box center [750, 79] width 24 height 16
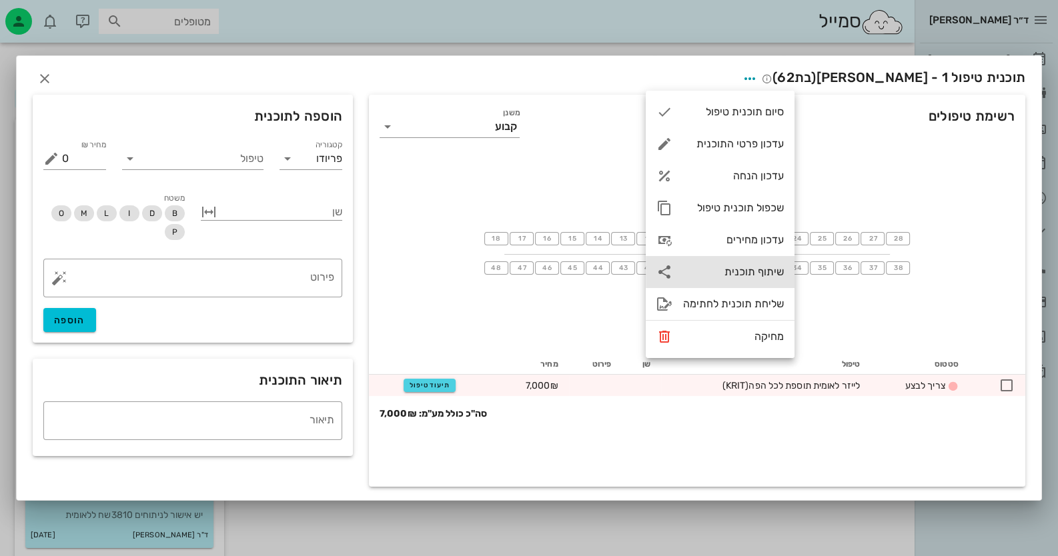
click at [750, 273] on div "שיתוף תוכנית" at bounding box center [733, 271] width 101 height 13
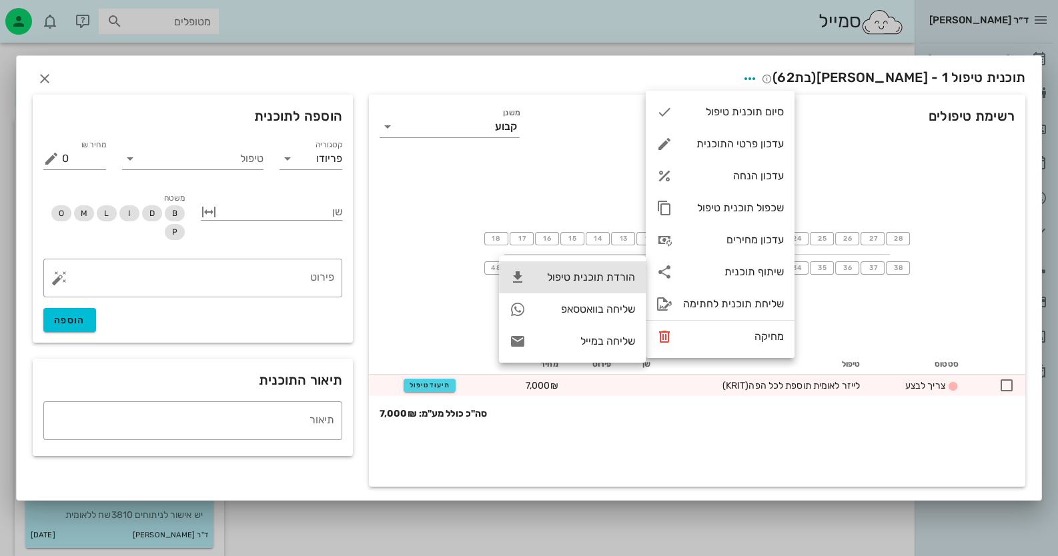
click at [557, 273] on div "הורדת תוכנית טיפול" at bounding box center [585, 277] width 99 height 13
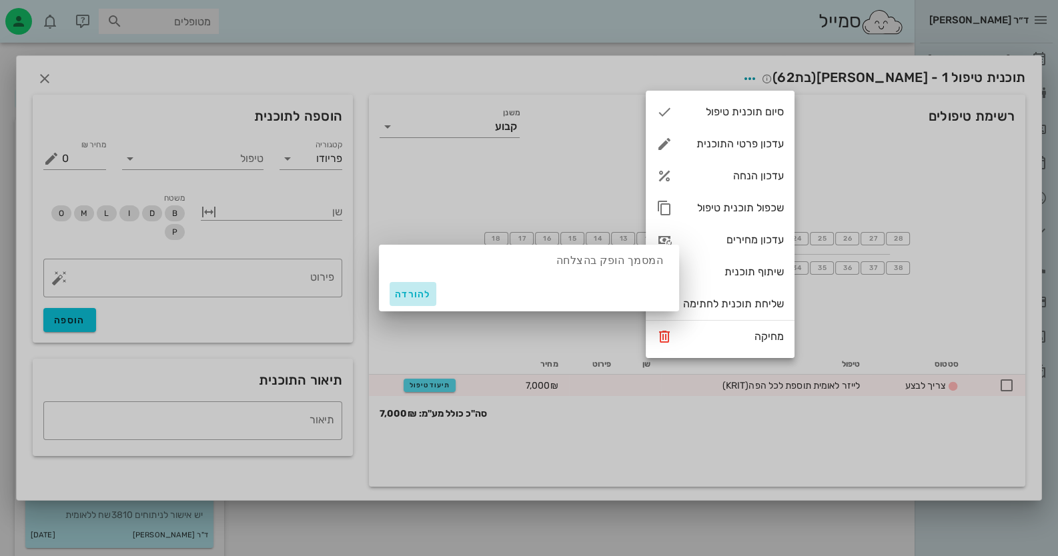
click at [411, 290] on span "להורדה" at bounding box center [413, 294] width 36 height 11
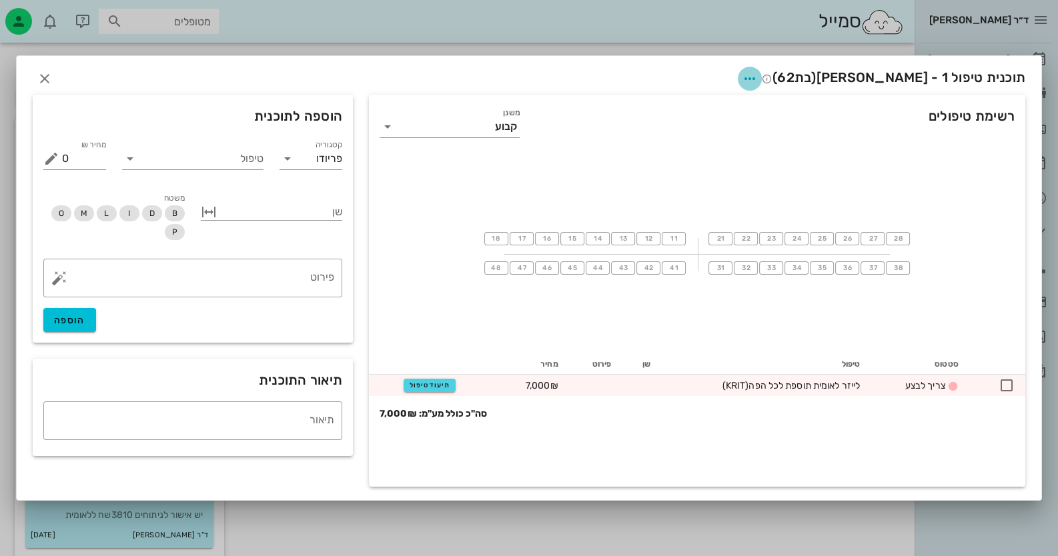
click at [758, 78] on icon "button" at bounding box center [750, 79] width 16 height 16
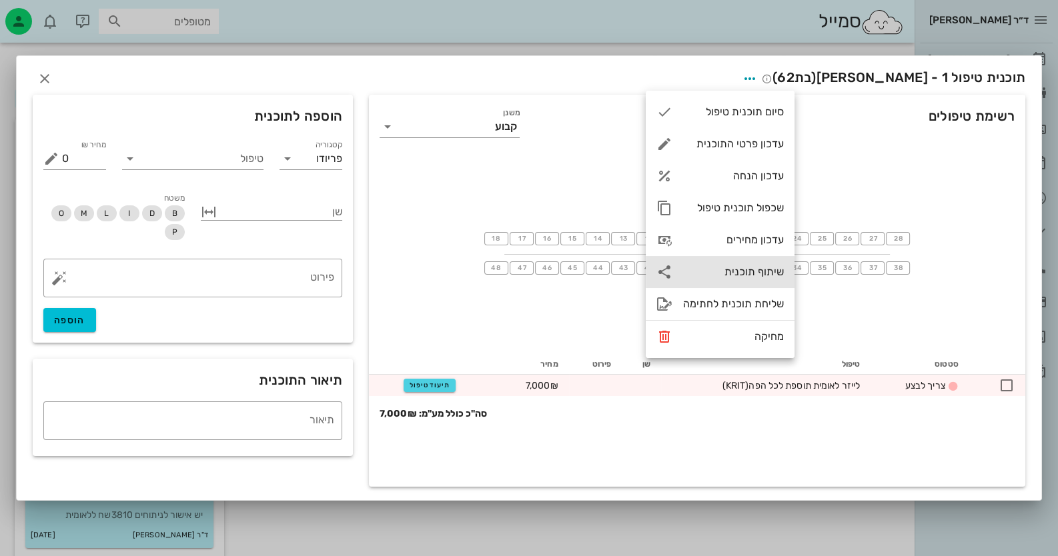
click at [740, 263] on div "שיתוף תוכנית" at bounding box center [720, 272] width 149 height 32
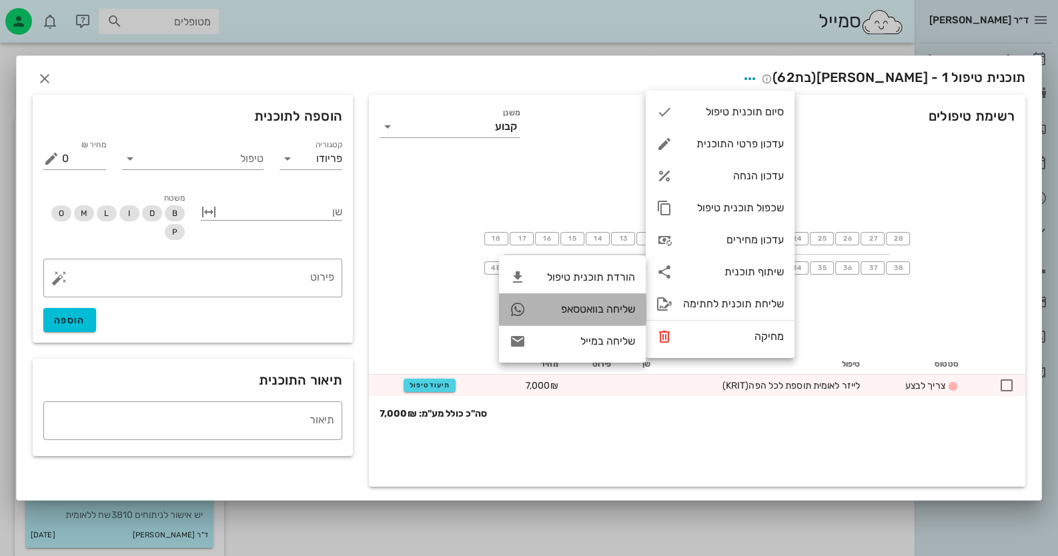
click at [580, 323] on div "שליחה בוואטסאפ" at bounding box center [572, 310] width 147 height 32
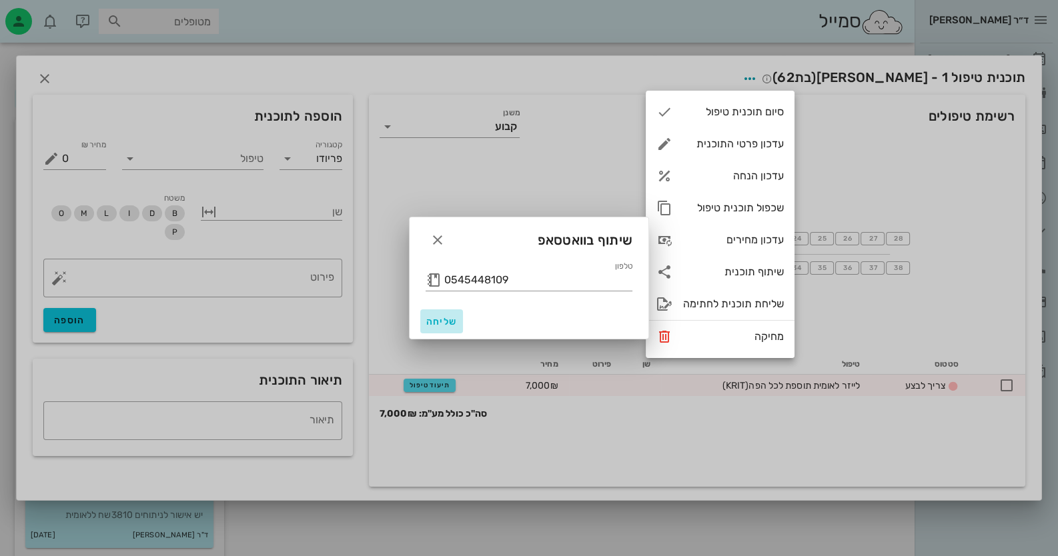
drag, startPoint x: 440, startPoint y: 319, endPoint x: 447, endPoint y: 320, distance: 6.7
click at [442, 319] on span "שליחה" at bounding box center [442, 321] width 32 height 11
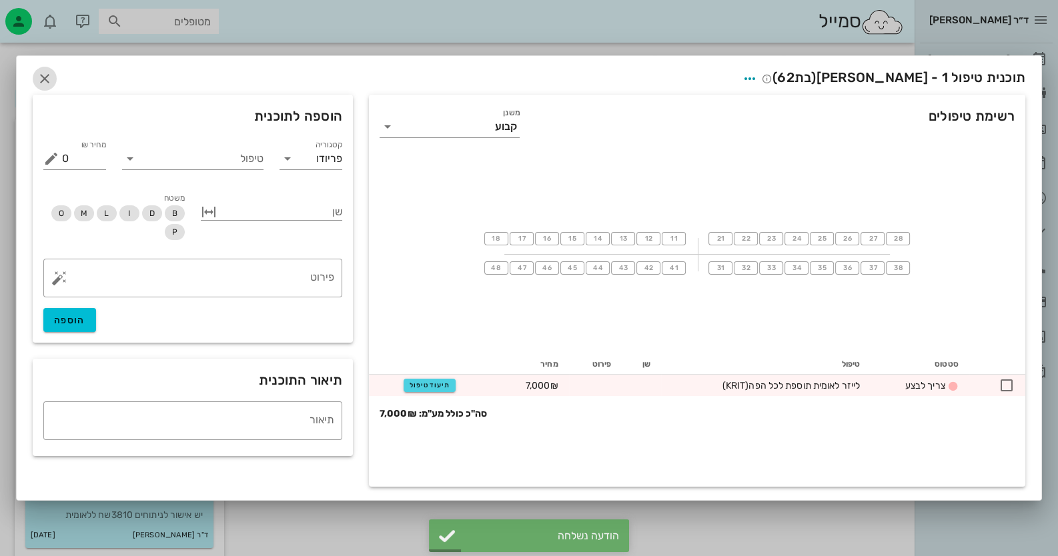
click at [37, 71] on icon "button" at bounding box center [45, 79] width 16 height 16
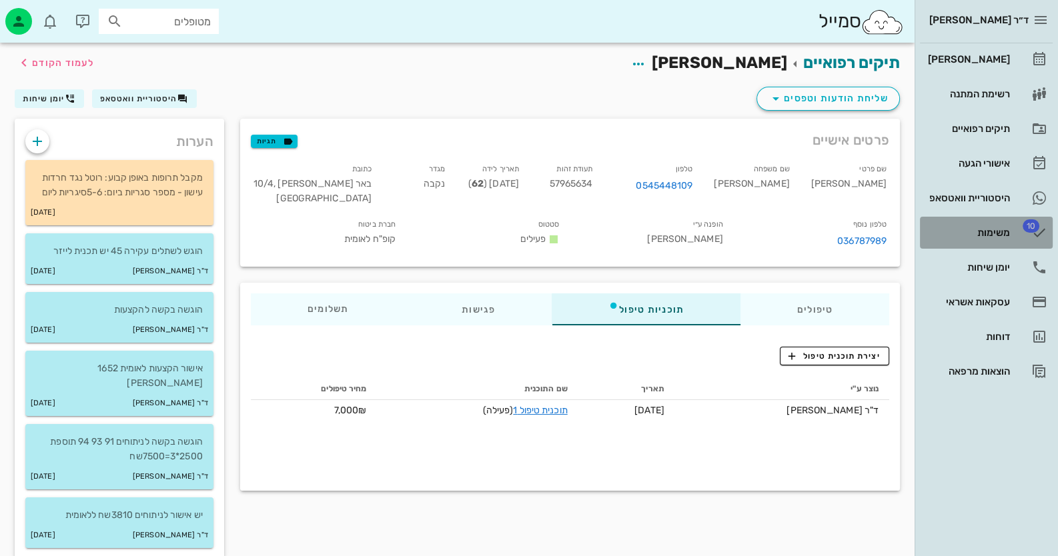
click at [1011, 221] on link "10 משימות" at bounding box center [986, 233] width 133 height 32
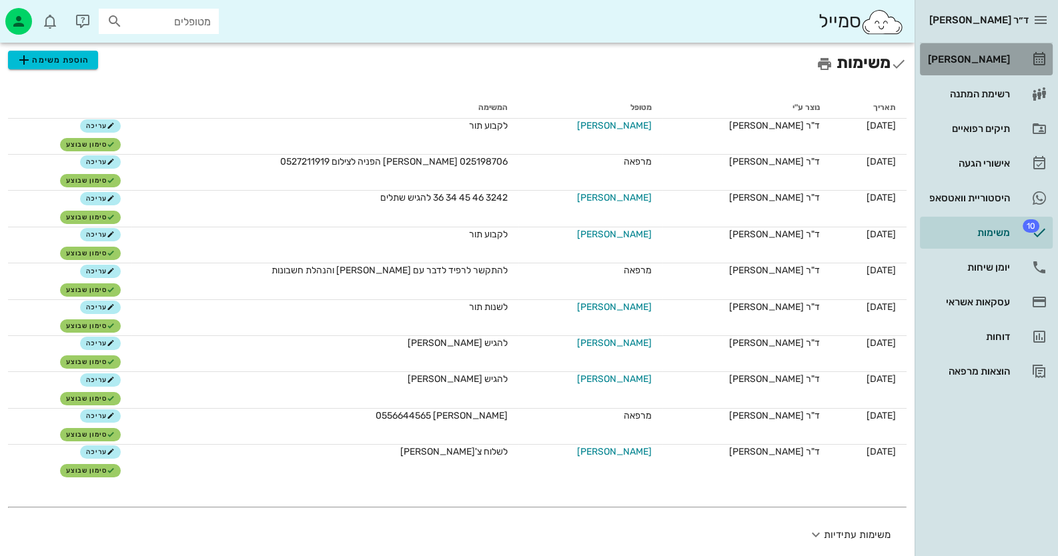
click at [1001, 49] on div "[PERSON_NAME]" at bounding box center [967, 59] width 85 height 21
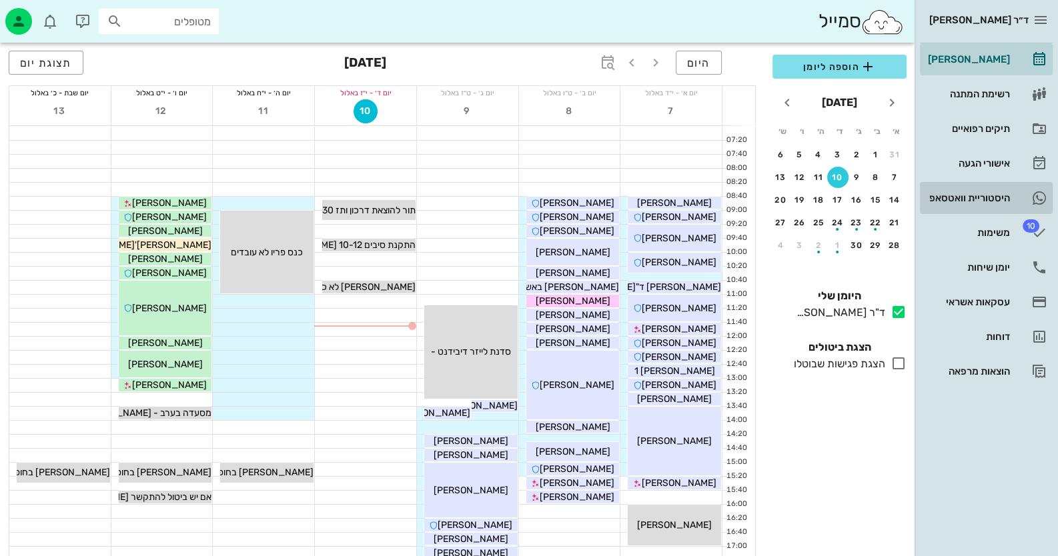
click at [1008, 193] on div "היסטוריית וואטסאפ" at bounding box center [967, 198] width 85 height 11
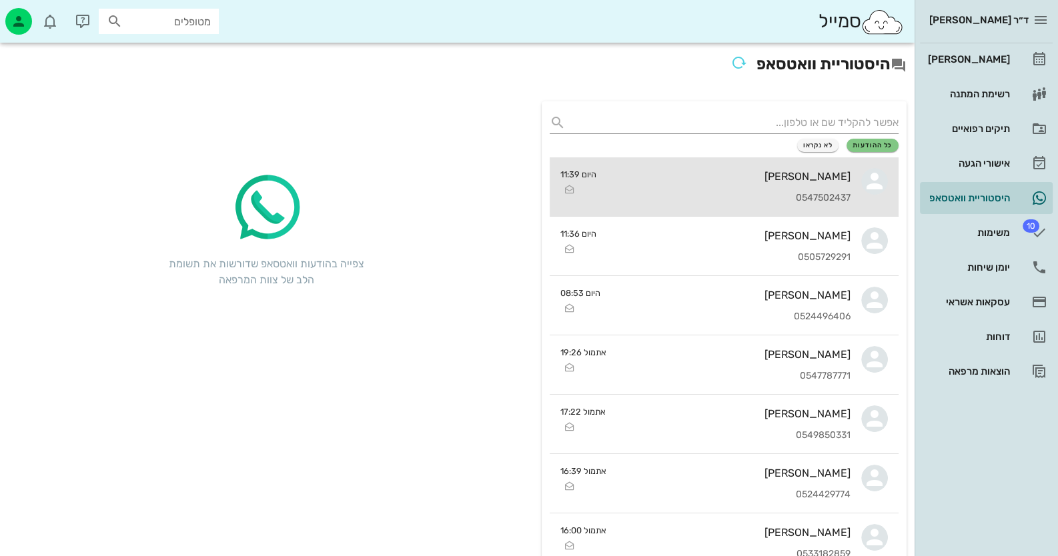
click at [707, 168] on div "יפעת אלנקרי 0547502437" at bounding box center [728, 186] width 243 height 59
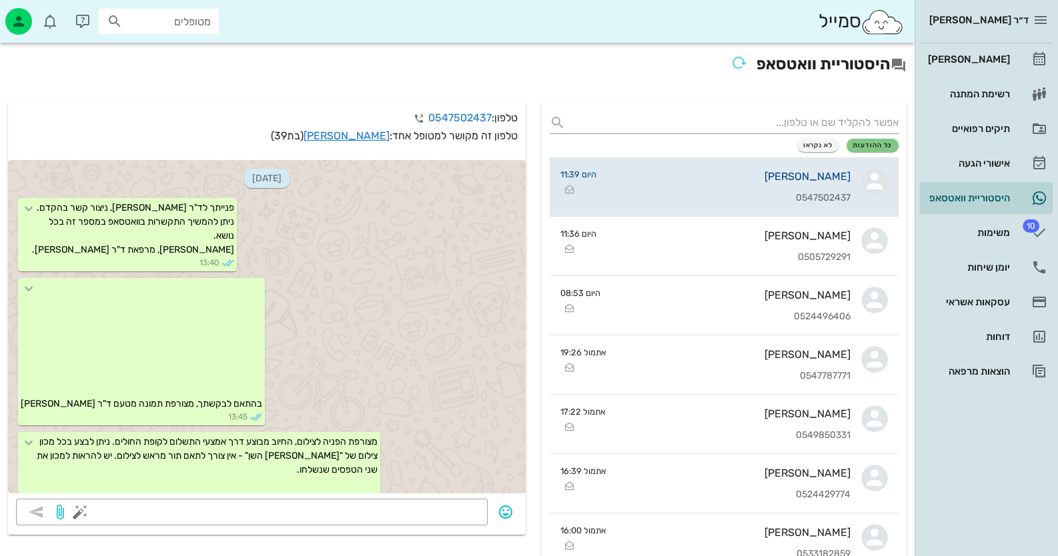
scroll to position [3385, 0]
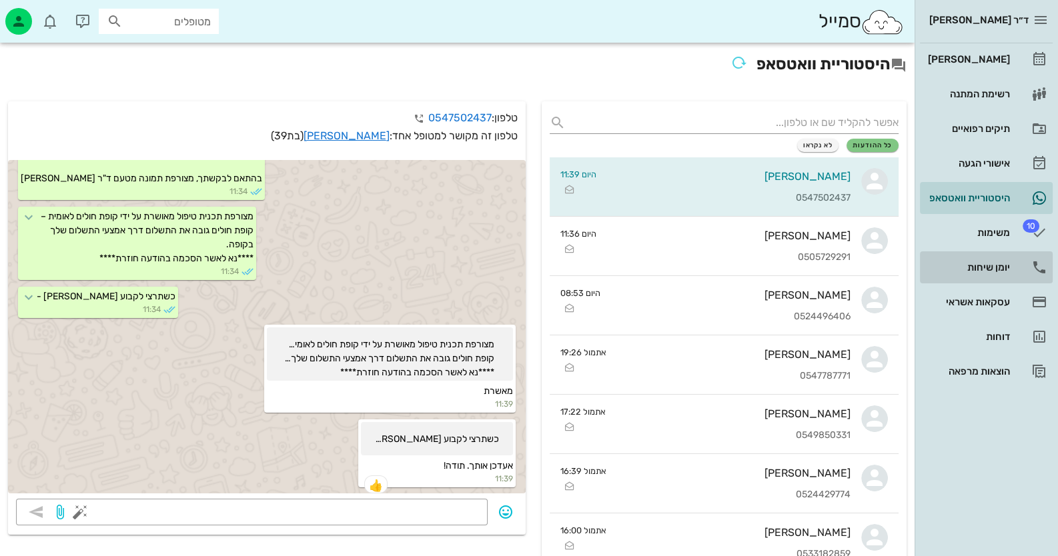
click at [999, 272] on div "יומן שיחות" at bounding box center [967, 267] width 85 height 11
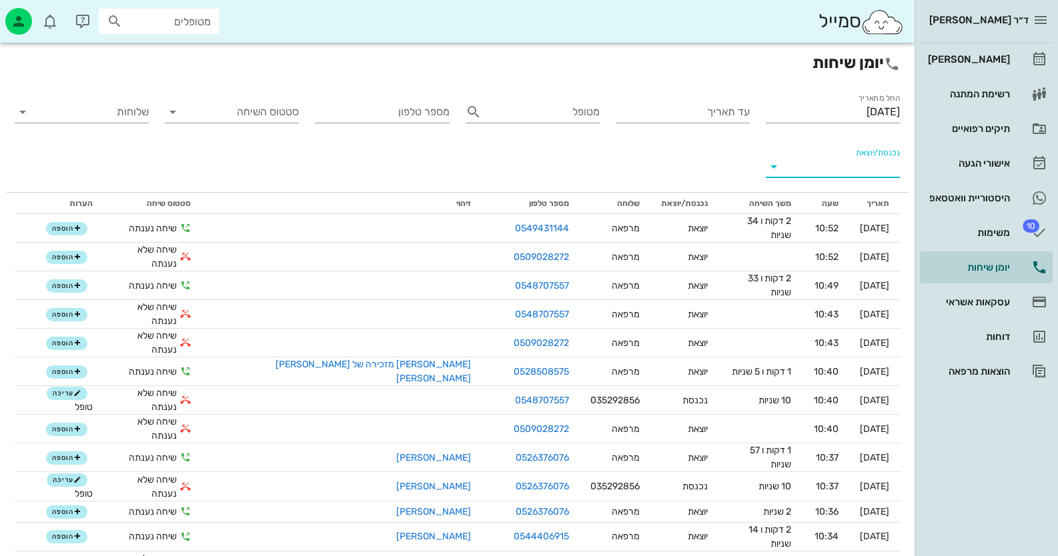
click at [889, 161] on input "נכנסת/יוצאת" at bounding box center [843, 166] width 113 height 21
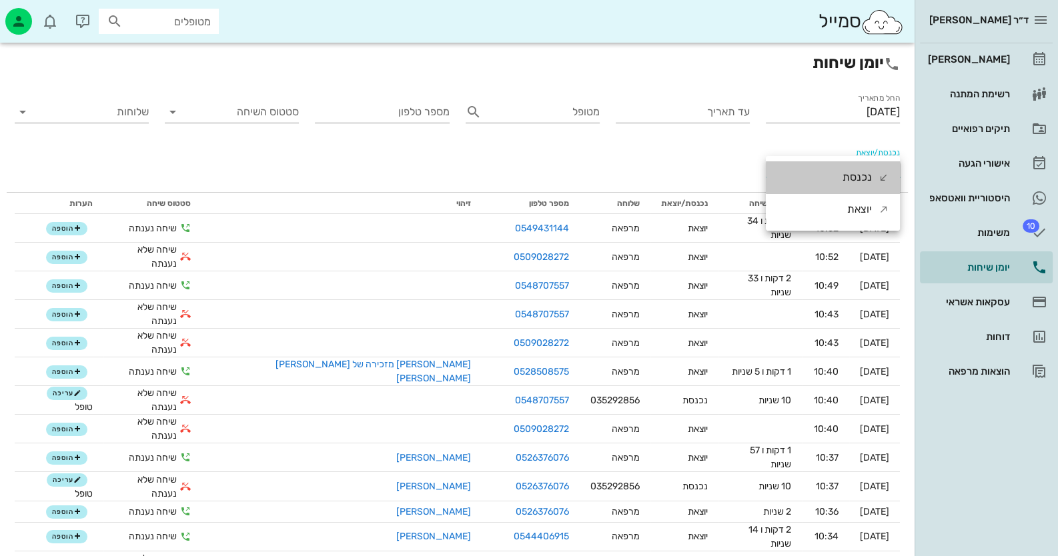
click at [889, 161] on div "נכנסת" at bounding box center [866, 177] width 47 height 32
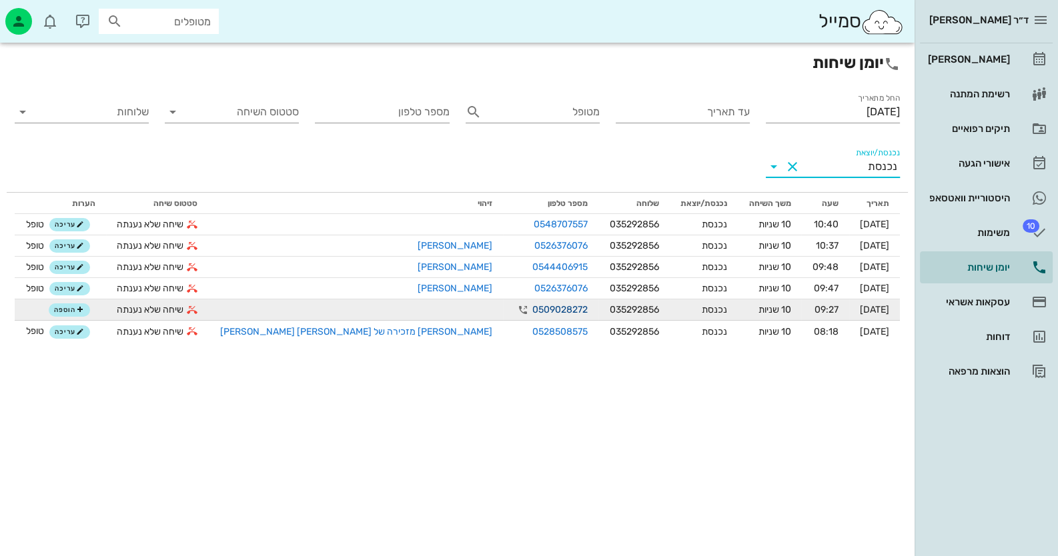
click at [532, 305] on link "0509028272" at bounding box center [559, 310] width 55 height 14
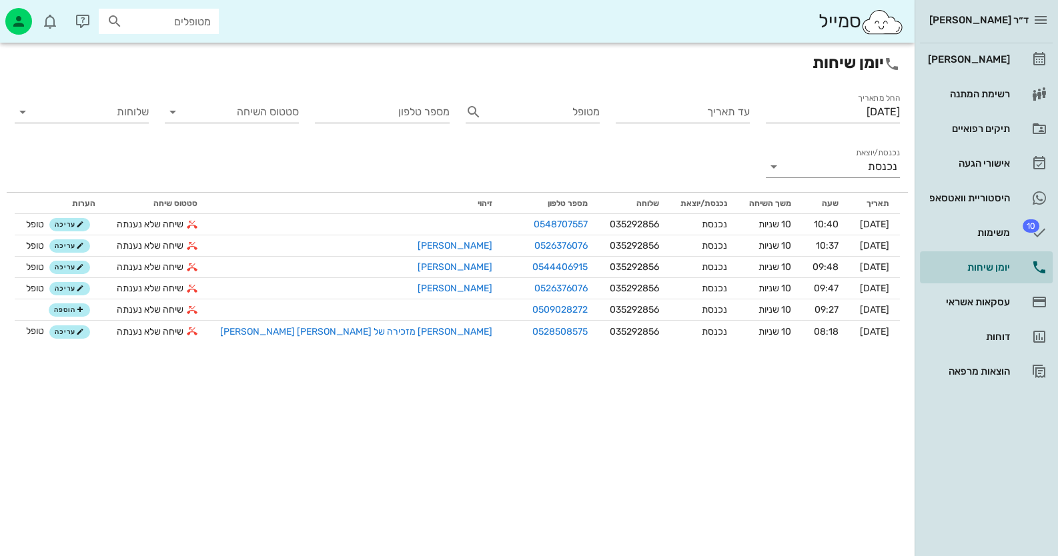
click at [756, 424] on div "יומן שיחות החל מתאריך 10/09/2025 עד תאריך מטופל מספר טלפון סטטוס השיחה שלוחות נ…" at bounding box center [457, 300] width 915 height 514
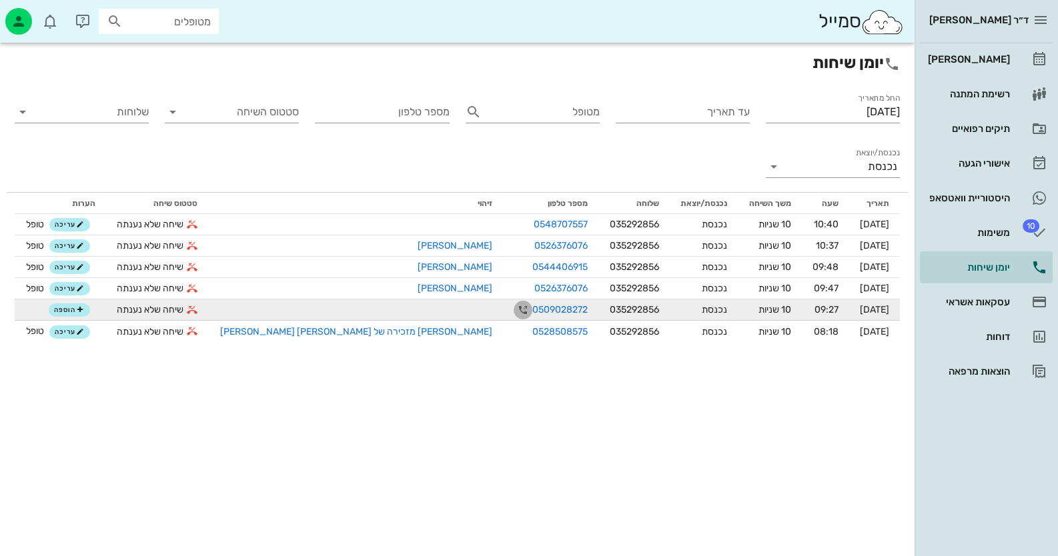
click at [515, 306] on icon "button" at bounding box center [523, 310] width 16 height 16
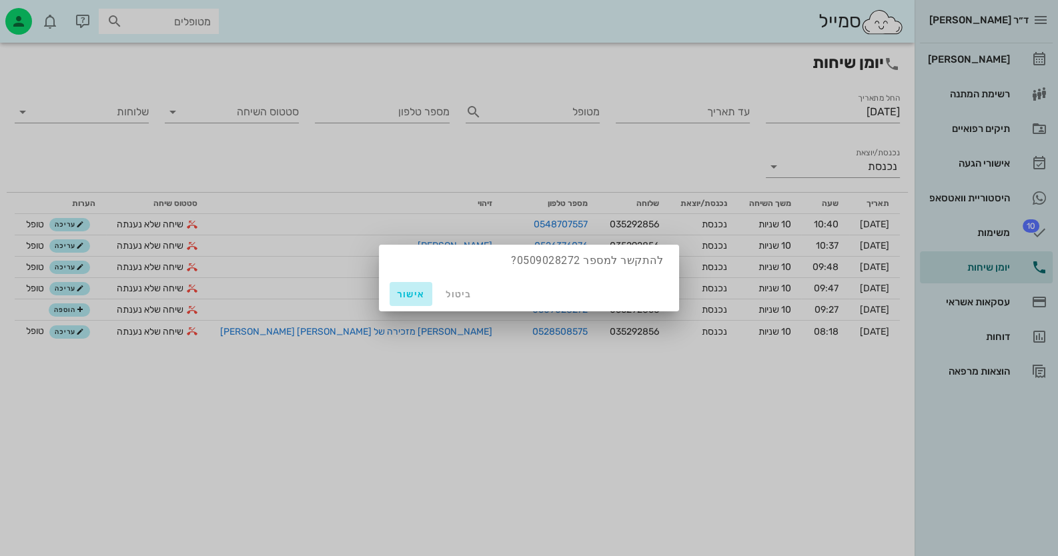
click at [413, 301] on button "אישור" at bounding box center [411, 294] width 43 height 24
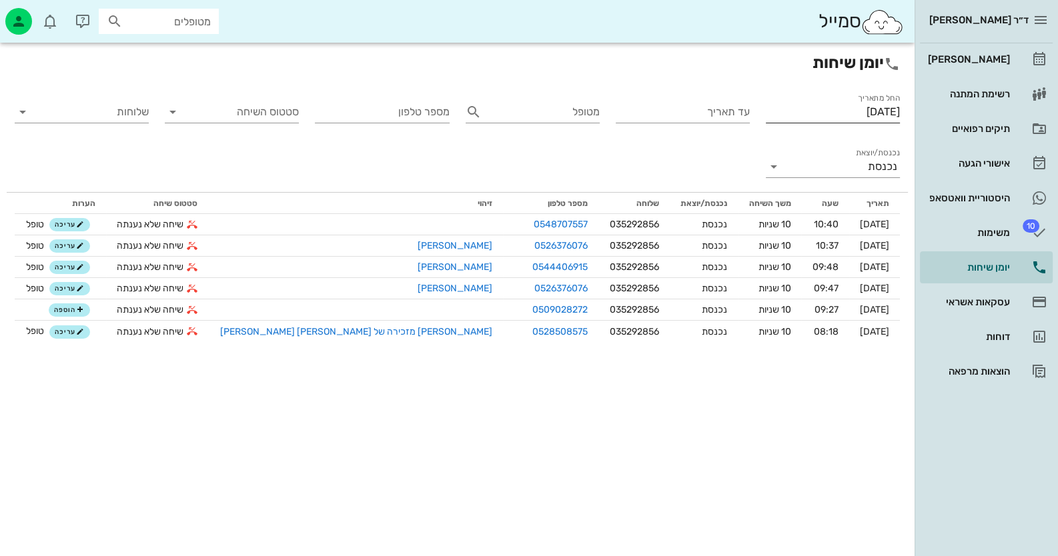
click at [834, 116] on input "[DATE]" at bounding box center [833, 111] width 134 height 21
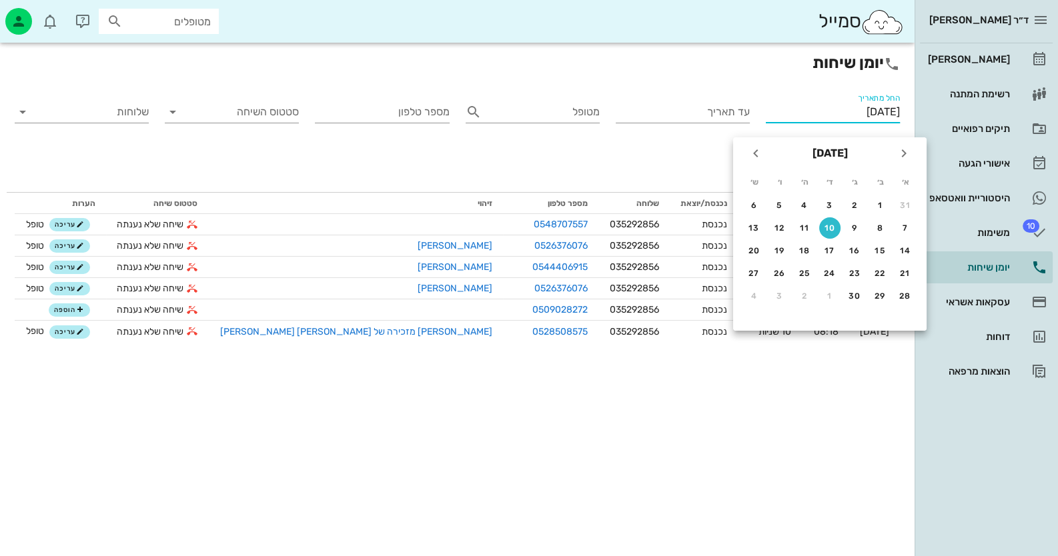
click at [160, 23] on input "מטופלים" at bounding box center [167, 21] width 85 height 17
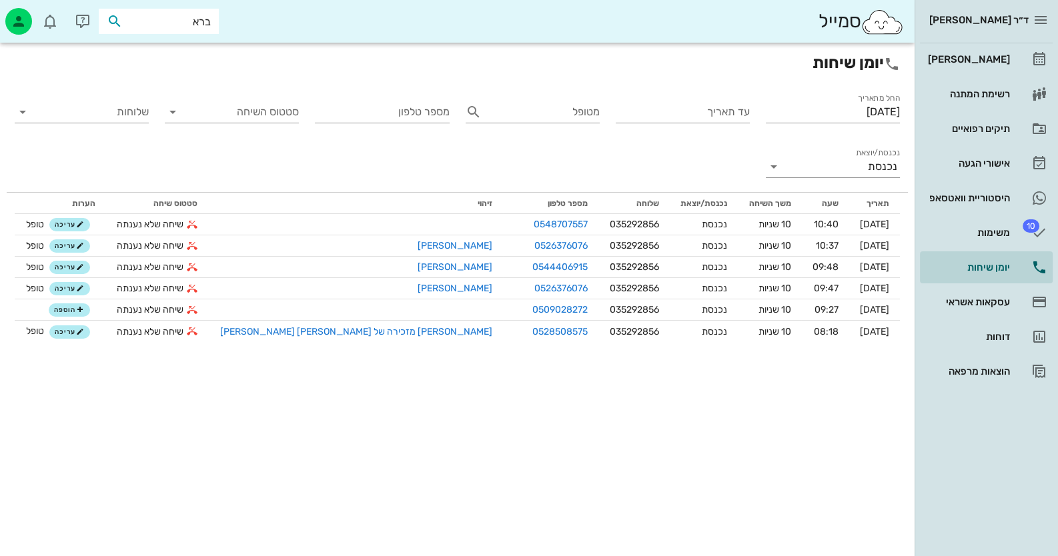
type input "בראו"
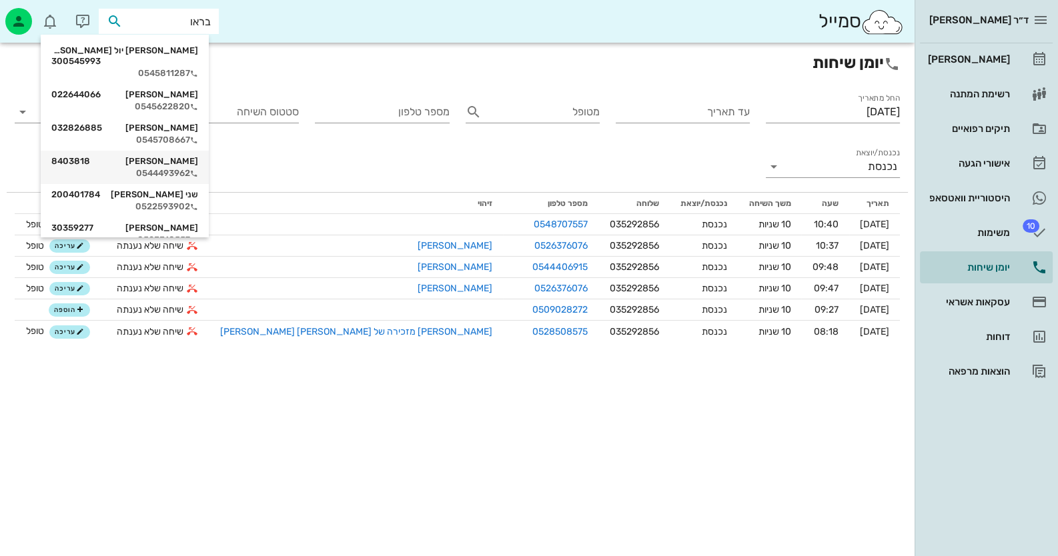
click at [188, 169] on div "ליליאן בראון 8403818 0544493962" at bounding box center [124, 167] width 147 height 33
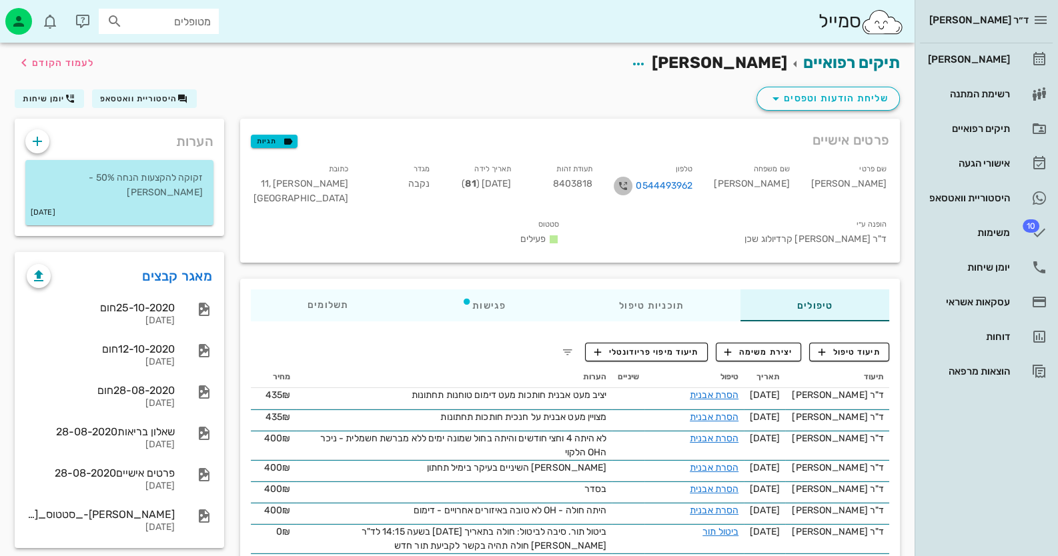
click at [631, 186] on icon "button" at bounding box center [623, 186] width 16 height 16
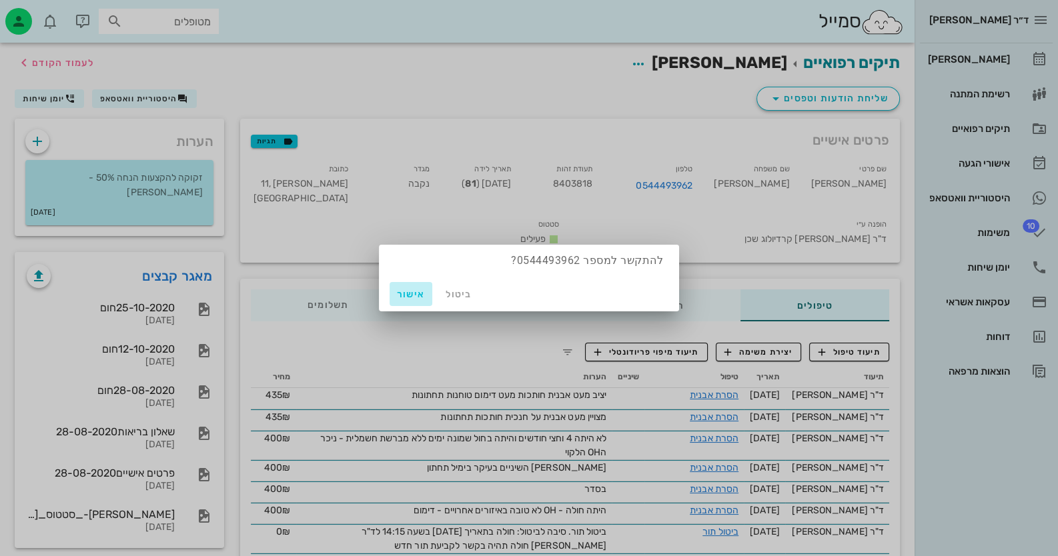
click at [405, 297] on span "אישור" at bounding box center [411, 294] width 32 height 11
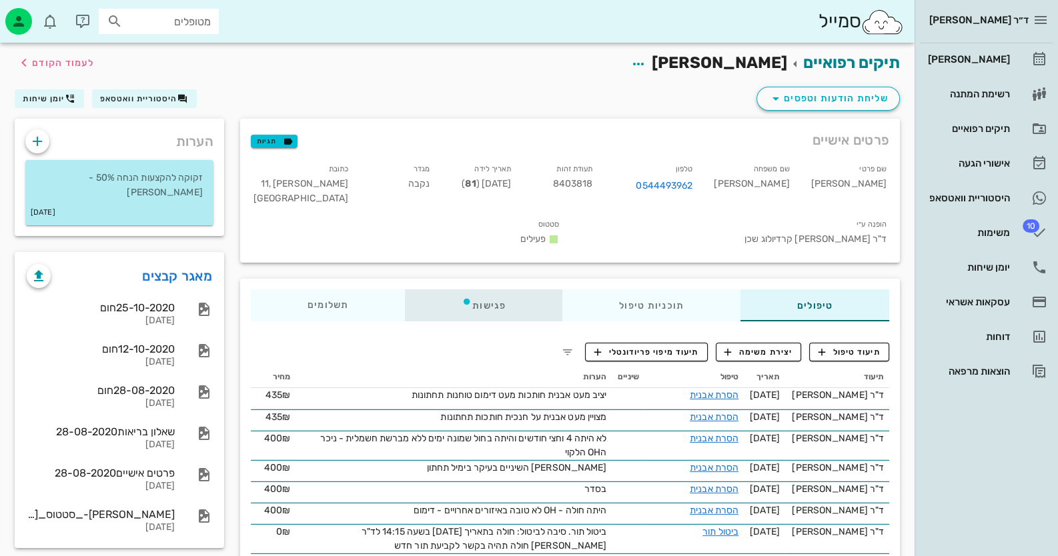
click at [490, 294] on div "פגישות" at bounding box center [483, 306] width 157 height 32
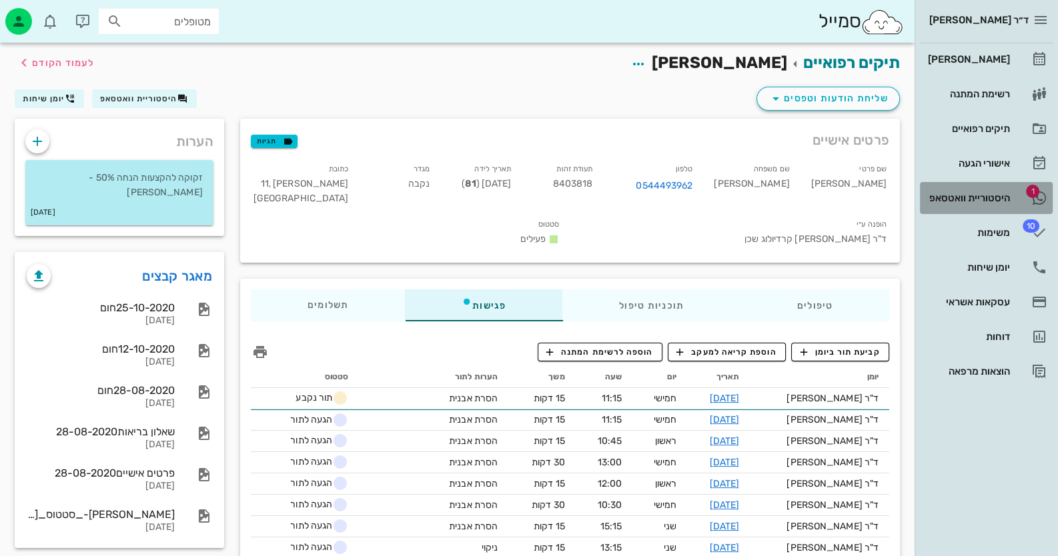
click at [1003, 189] on div "היסטוריית וואטסאפ" at bounding box center [967, 197] width 85 height 21
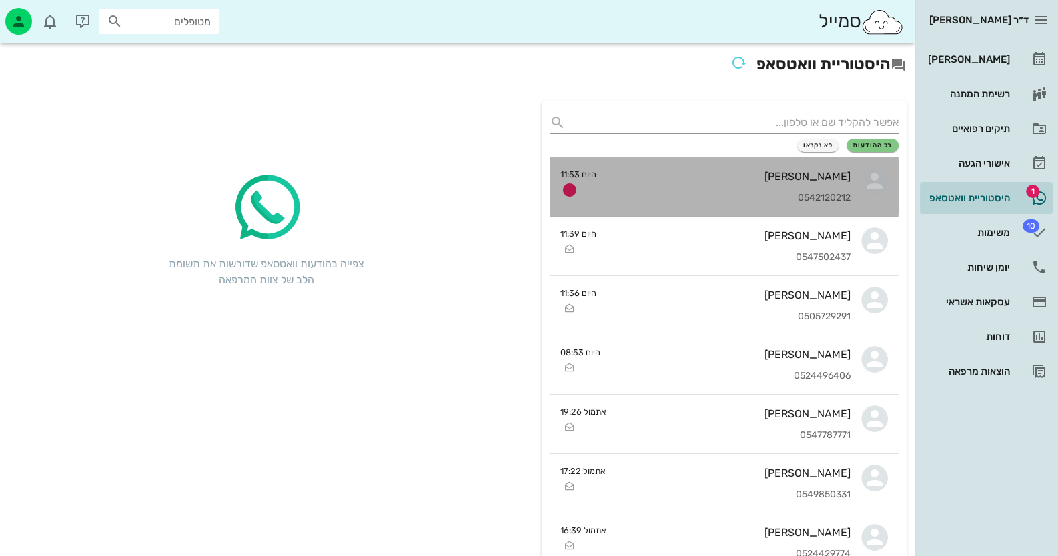
click at [755, 189] on div "ליבנת כהן 0542120212" at bounding box center [728, 186] width 243 height 59
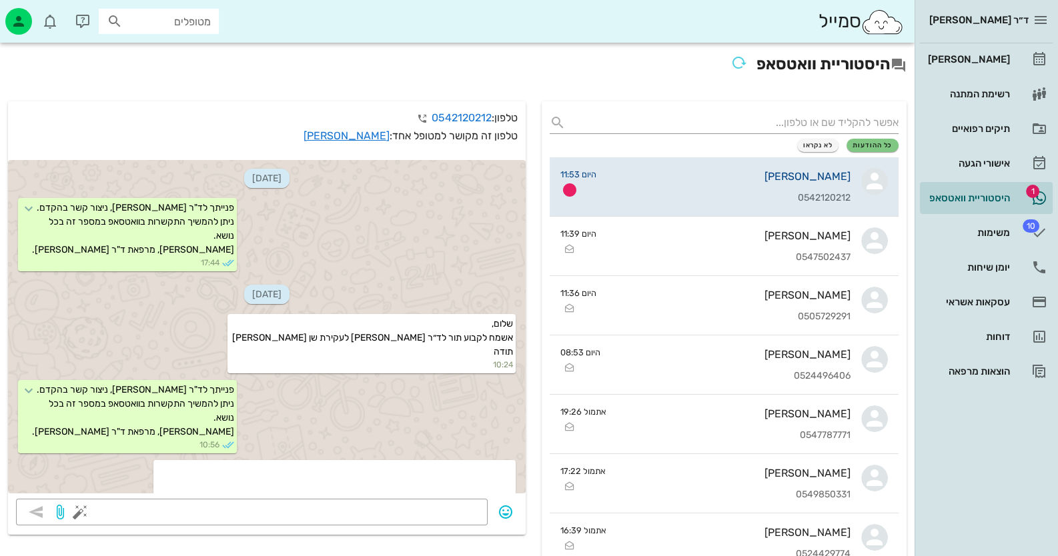
scroll to position [556, 0]
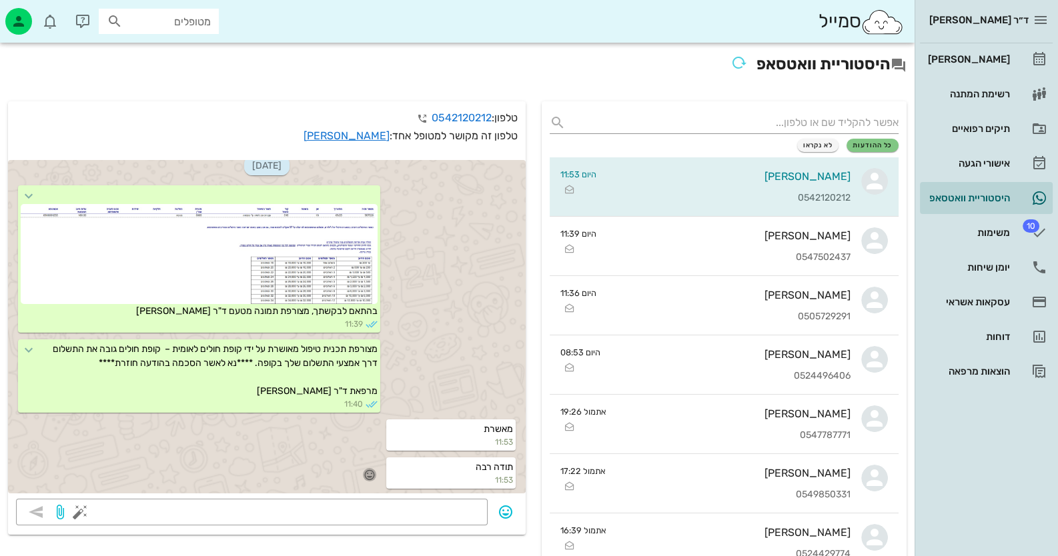
click at [374, 472] on icon "button" at bounding box center [370, 475] width 12 height 12
click at [233, 451] on div "🙏" at bounding box center [239, 454] width 24 height 25
click at [366, 134] on link "ליבנת כהן" at bounding box center [347, 135] width 86 height 13
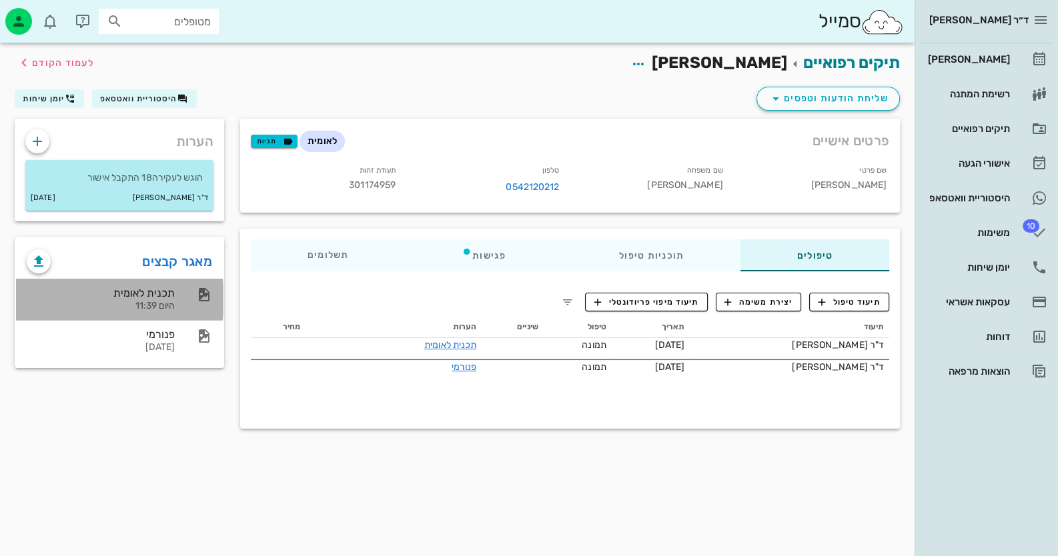
click at [151, 286] on div "תכנית לאומית היום 11:39" at bounding box center [101, 299] width 148 height 41
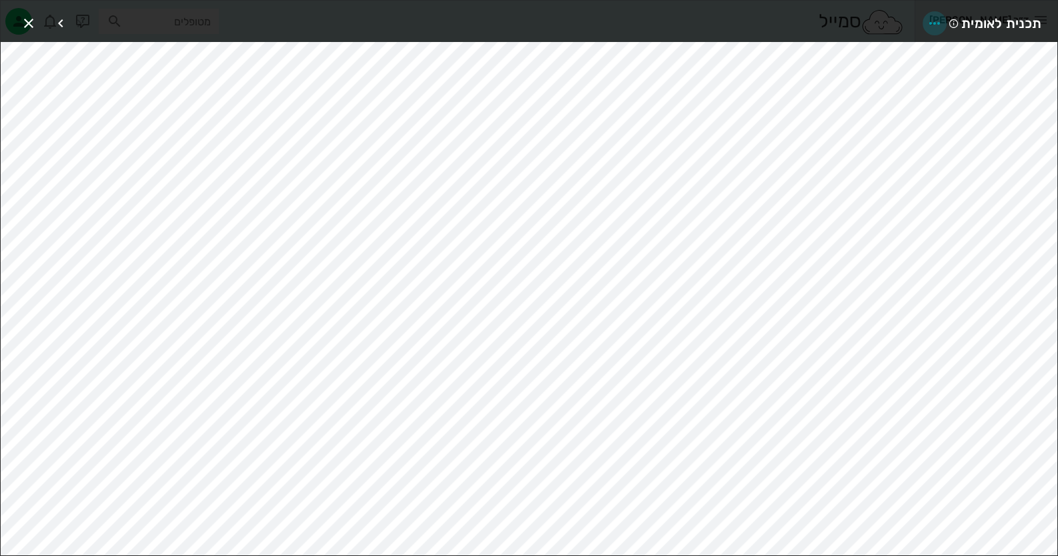
click at [933, 26] on icon "button" at bounding box center [935, 23] width 16 height 16
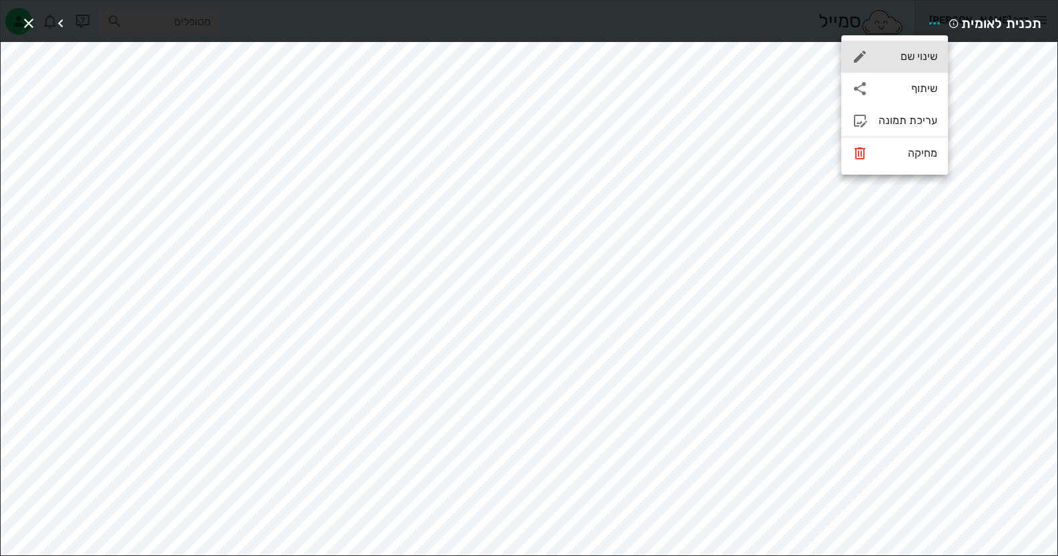
click at [923, 53] on div "שינוי שם" at bounding box center [908, 56] width 59 height 13
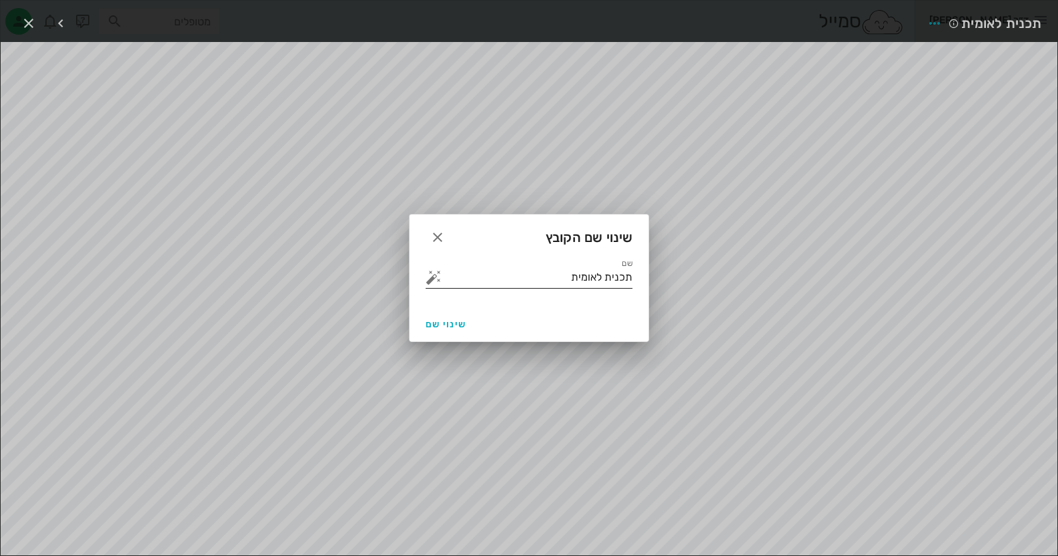
click at [436, 273] on button "button" at bounding box center [434, 277] width 16 height 16
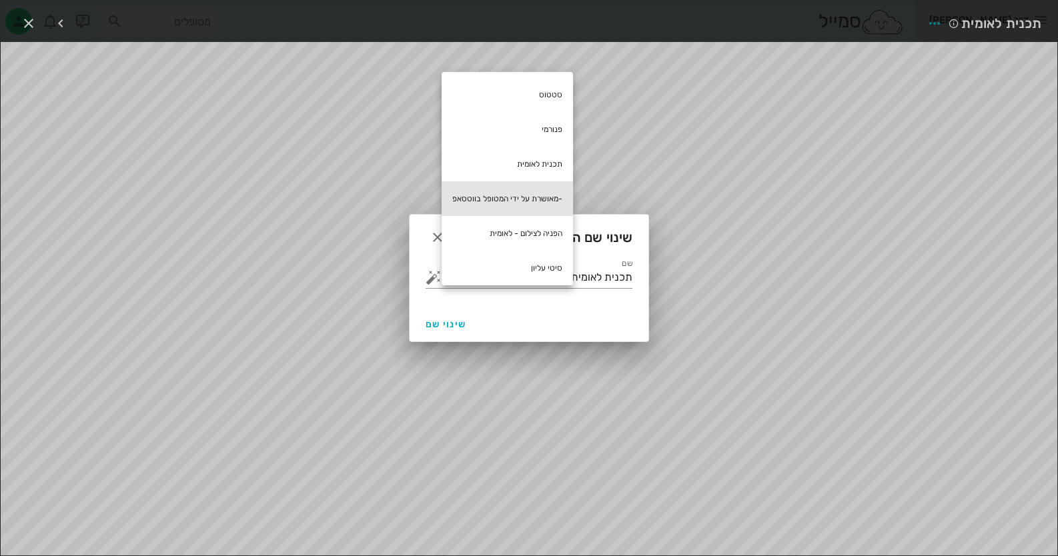
click at [509, 198] on div "-מאושרת על ידי המטופל בווטסאפ" at bounding box center [507, 198] width 131 height 35
type input "תכנית לאומית -מאושרת על ידי המטופל בווטסאפ"
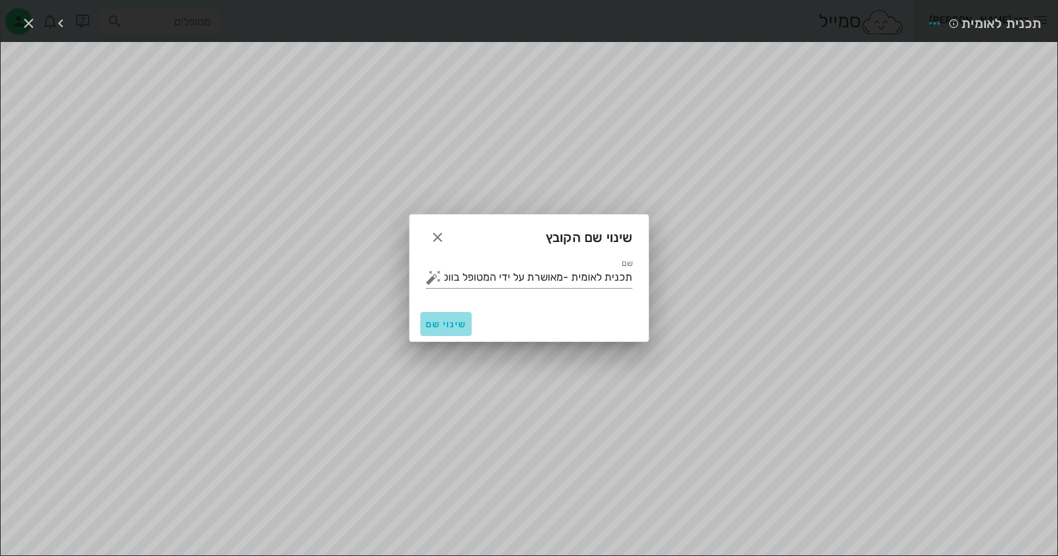
click at [450, 317] on button "שינוי שם" at bounding box center [445, 324] width 51 height 24
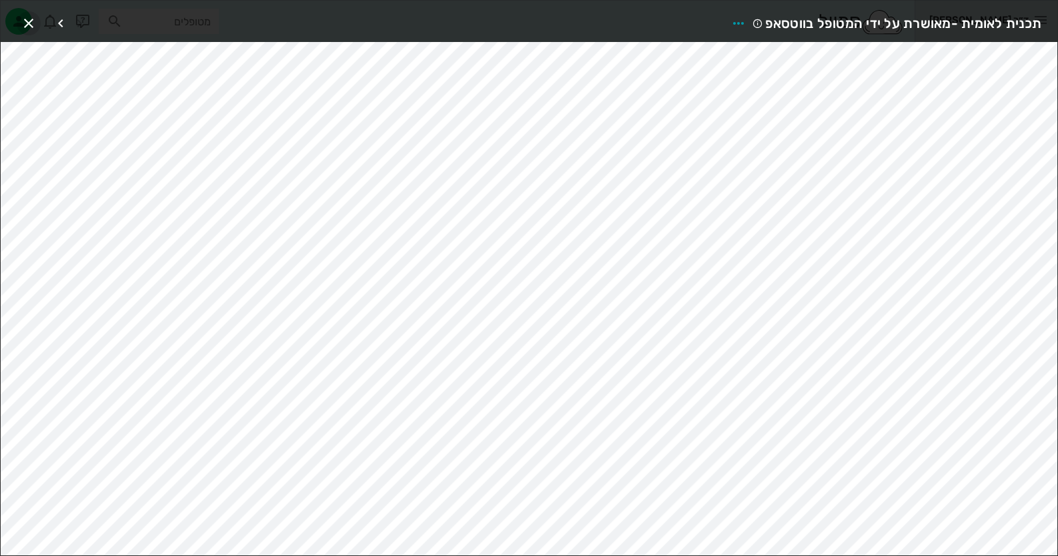
click at [40, 19] on span "button" at bounding box center [29, 23] width 24 height 16
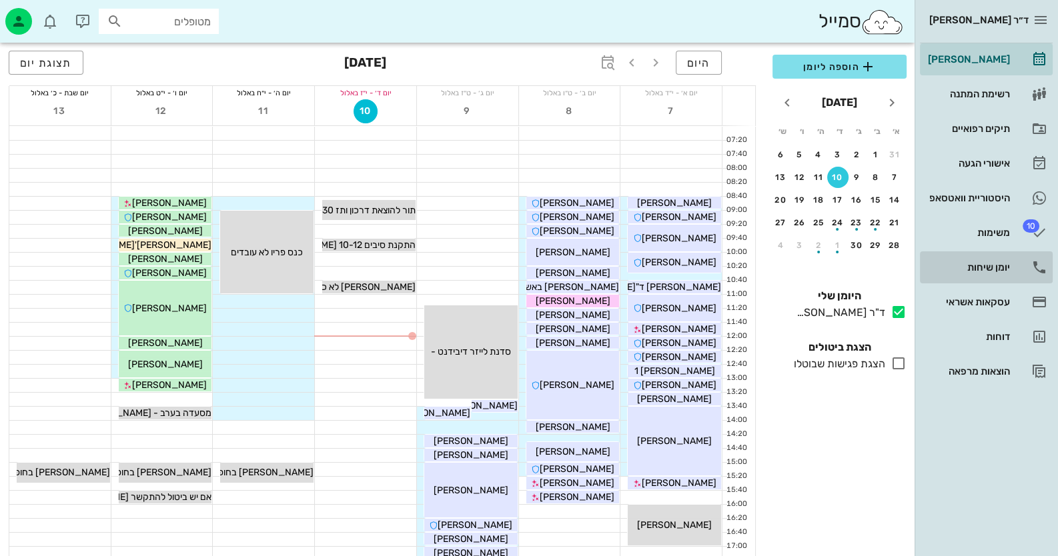
click at [1031, 259] on icon at bounding box center [1039, 267] width 16 height 16
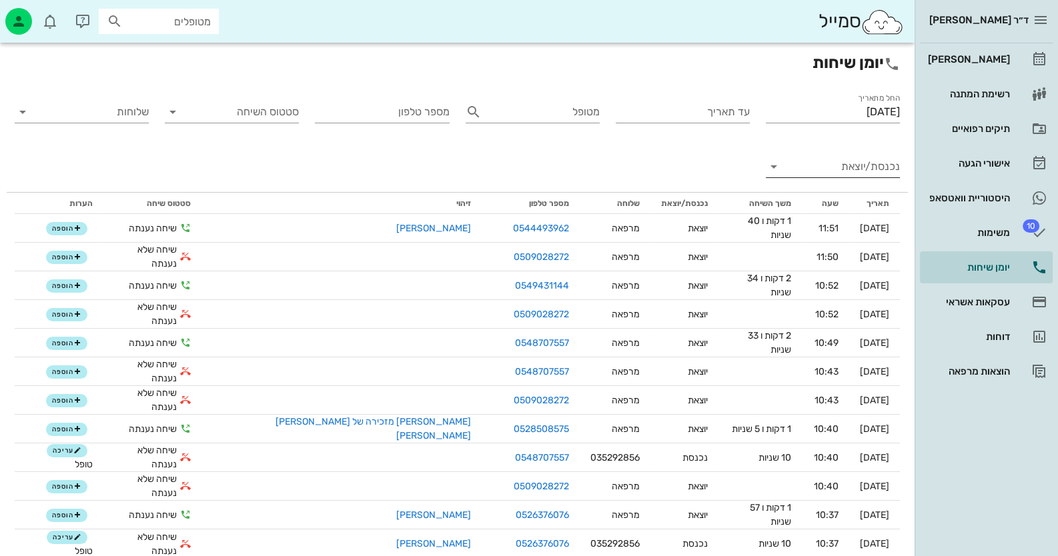
click at [867, 172] on input "נכנסת/יוצאת" at bounding box center [843, 166] width 113 height 21
click at [0, 0] on div "נכנסת" at bounding box center [0, 0] width 0 height 0
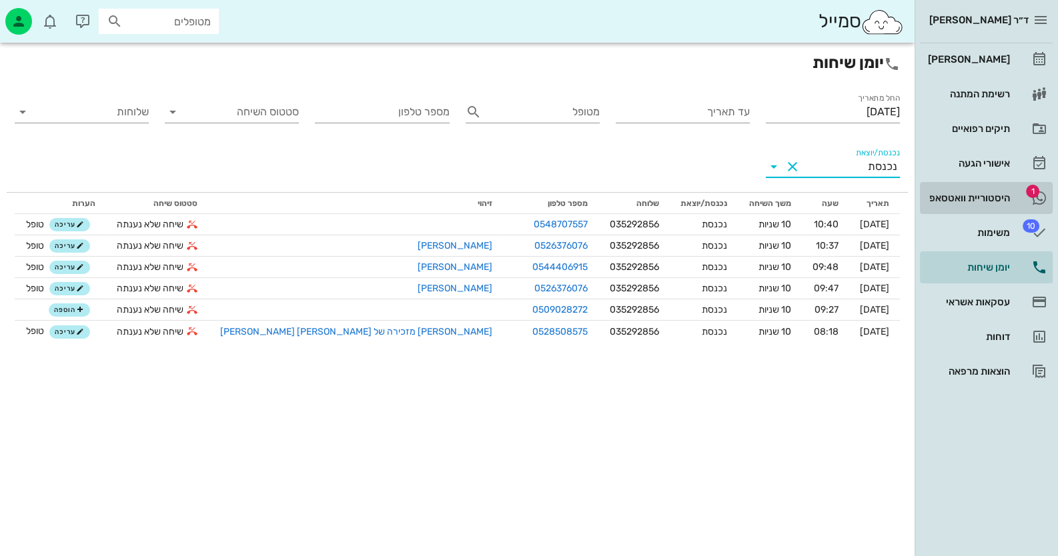
click at [991, 194] on div "היסטוריית וואטסאפ" at bounding box center [967, 198] width 85 height 11
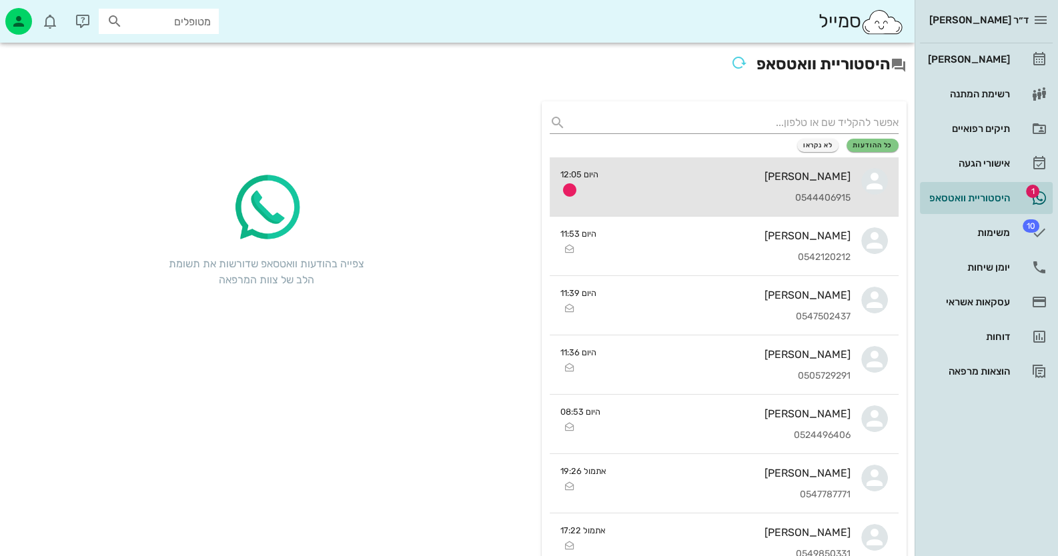
click at [790, 186] on div "[PERSON_NAME] 0544406915" at bounding box center [729, 186] width 241 height 59
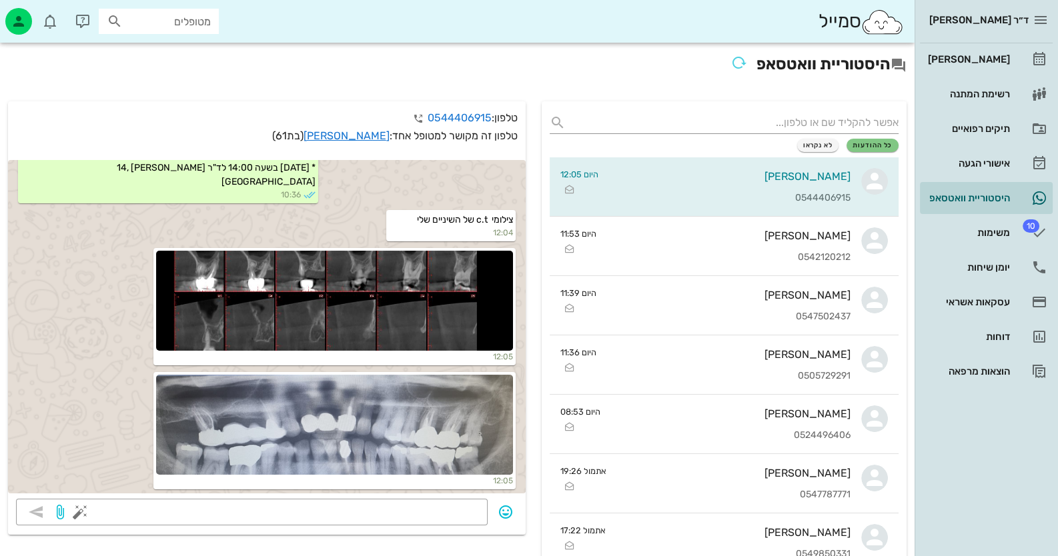
scroll to position [306, 0]
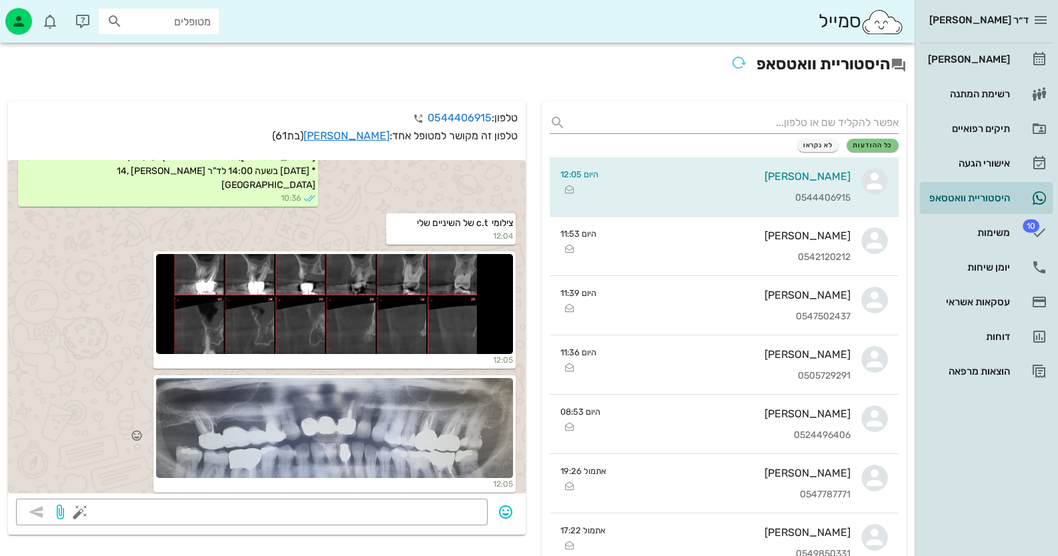
click at [420, 441] on div at bounding box center [334, 428] width 357 height 100
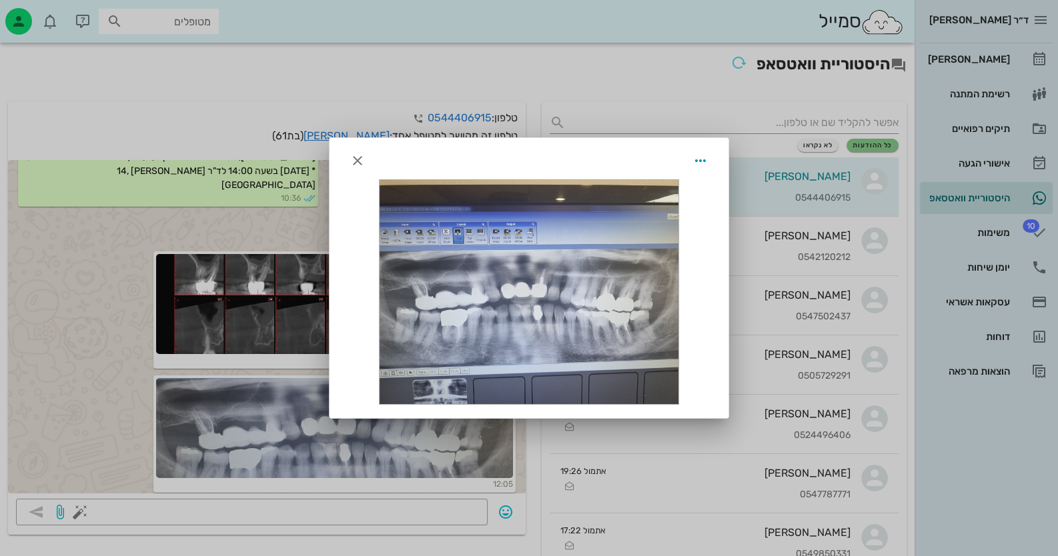
click at [419, 440] on div at bounding box center [529, 278] width 1058 height 556
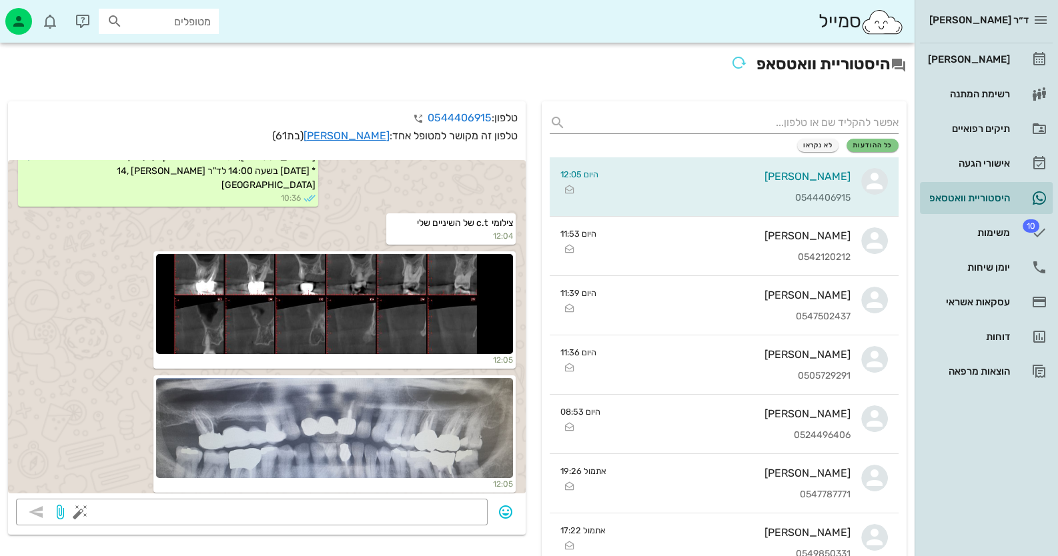
click at [419, 440] on div at bounding box center [334, 428] width 357 height 100
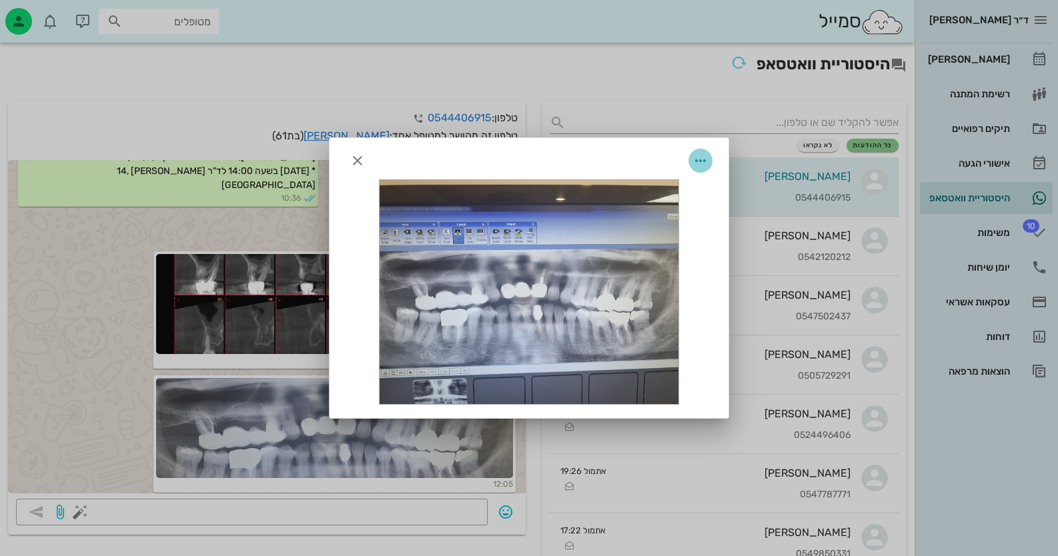
click at [697, 158] on icon "button" at bounding box center [700, 161] width 16 height 16
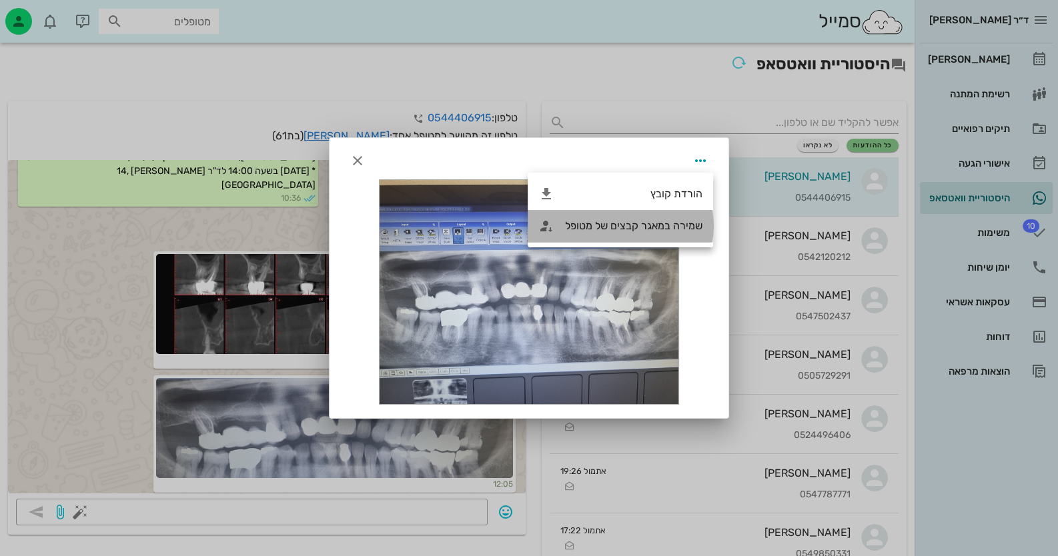
click at [670, 224] on div "שמירה במאגר קבצים של מטופל" at bounding box center [633, 225] width 137 height 13
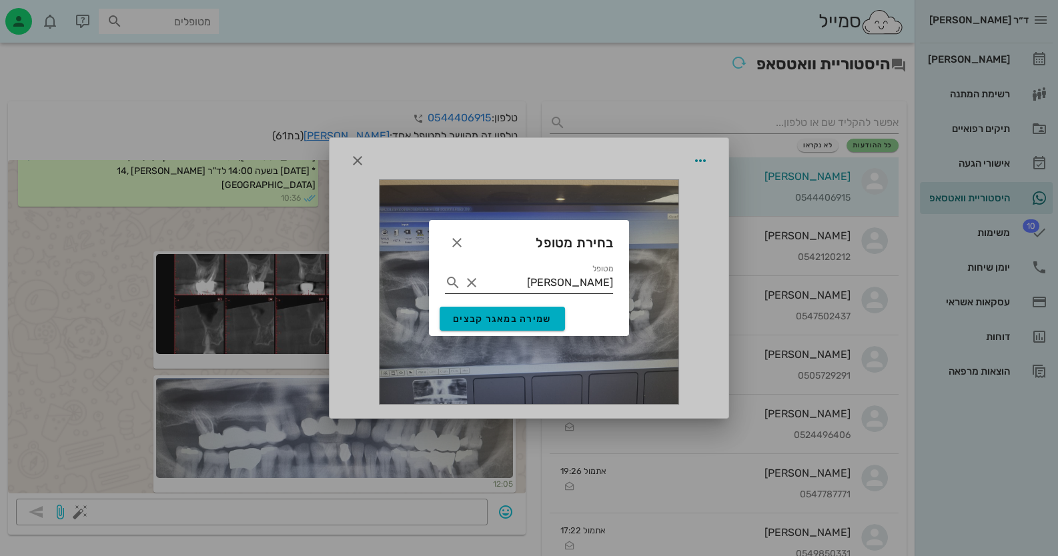
click at [590, 280] on input "[PERSON_NAME]" at bounding box center [547, 282] width 131 height 21
drag, startPoint x: 534, startPoint y: 285, endPoint x: 706, endPoint y: 290, distance: 172.8
click at [526, 318] on span "שמירה במאגר קבצים" at bounding box center [502, 319] width 99 height 11
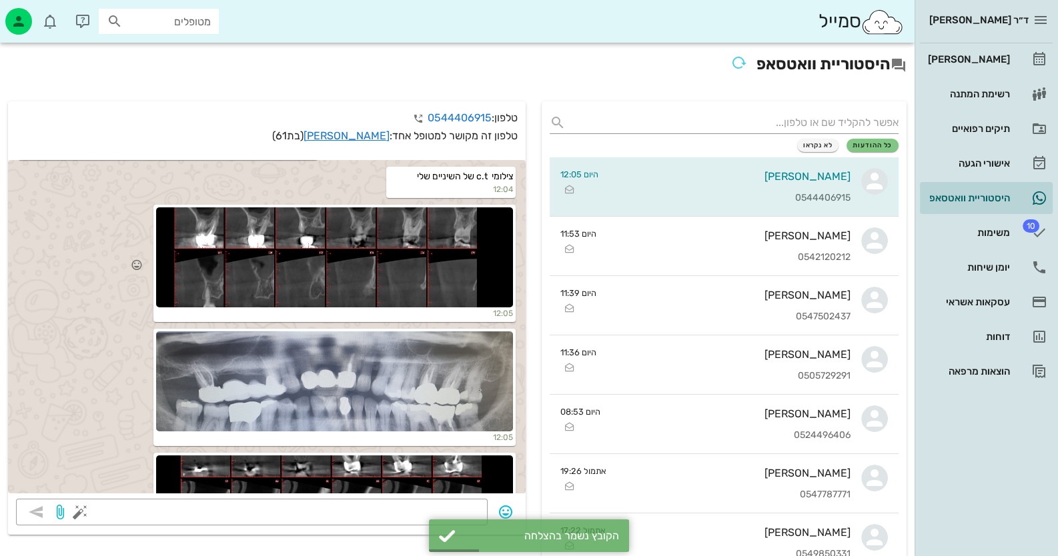
scroll to position [372, 0]
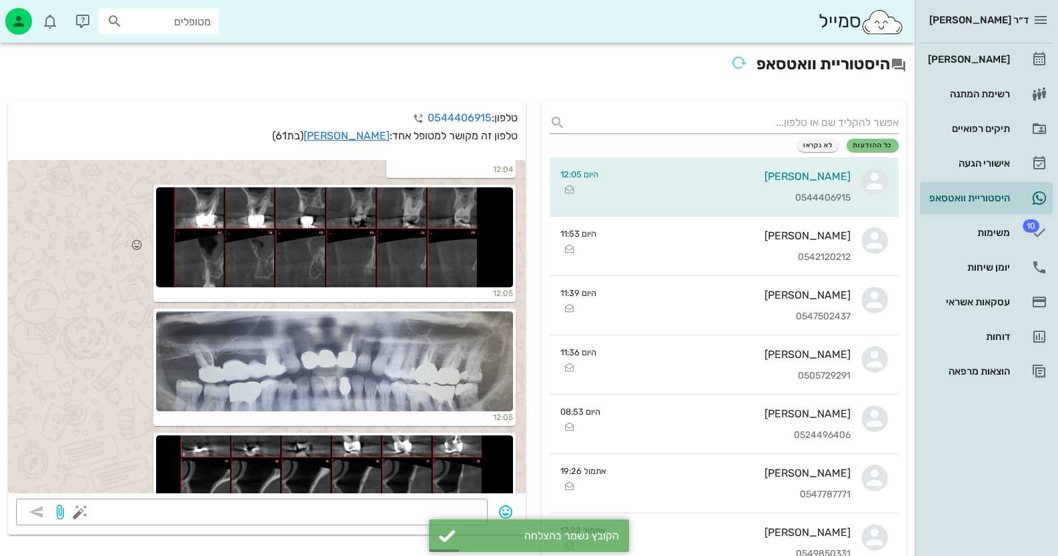
click at [464, 235] on div at bounding box center [334, 237] width 357 height 100
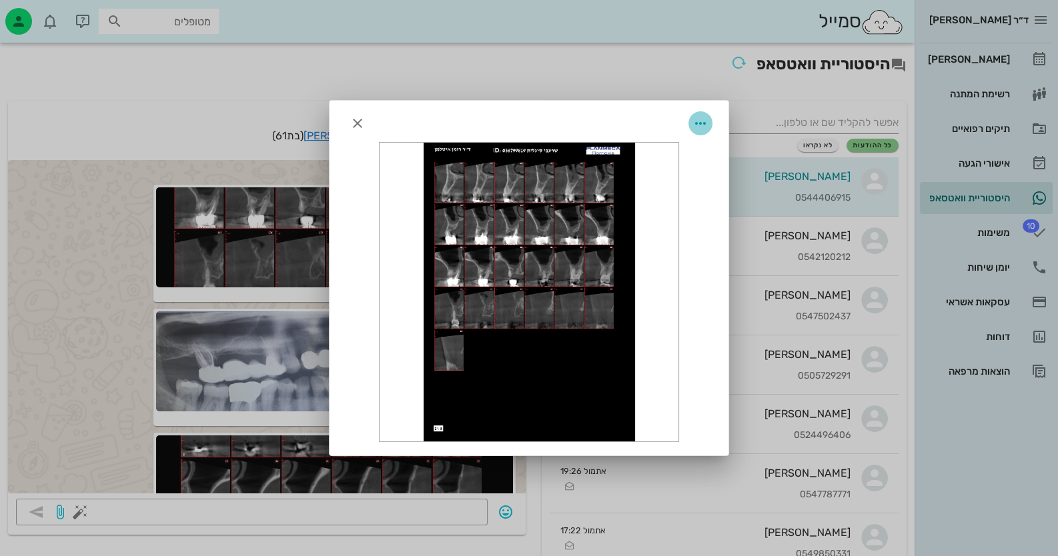
click at [700, 123] on icon "button" at bounding box center [700, 123] width 16 height 16
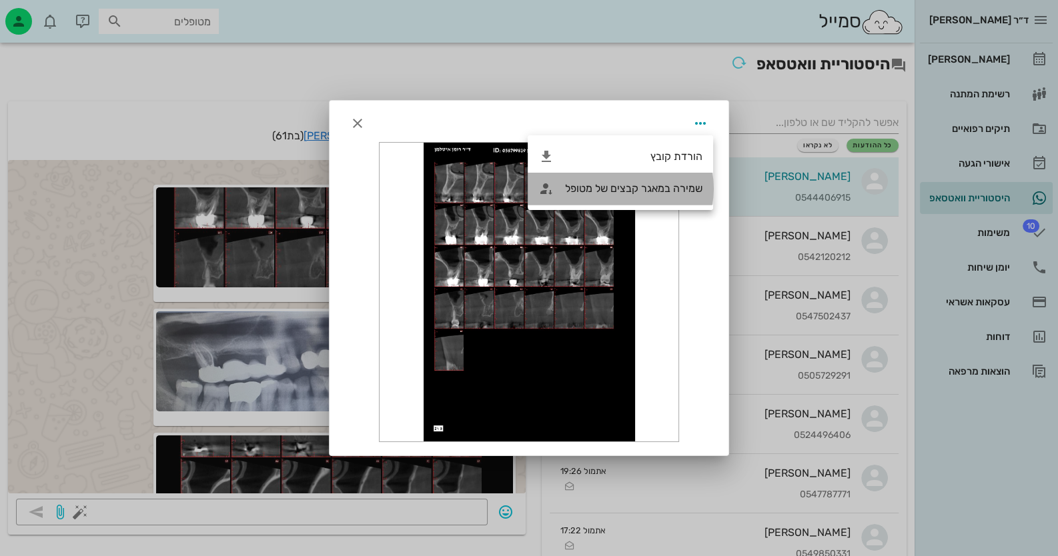
click at [661, 187] on div "שמירה במאגר קבצים של מטופל" at bounding box center [633, 188] width 137 height 13
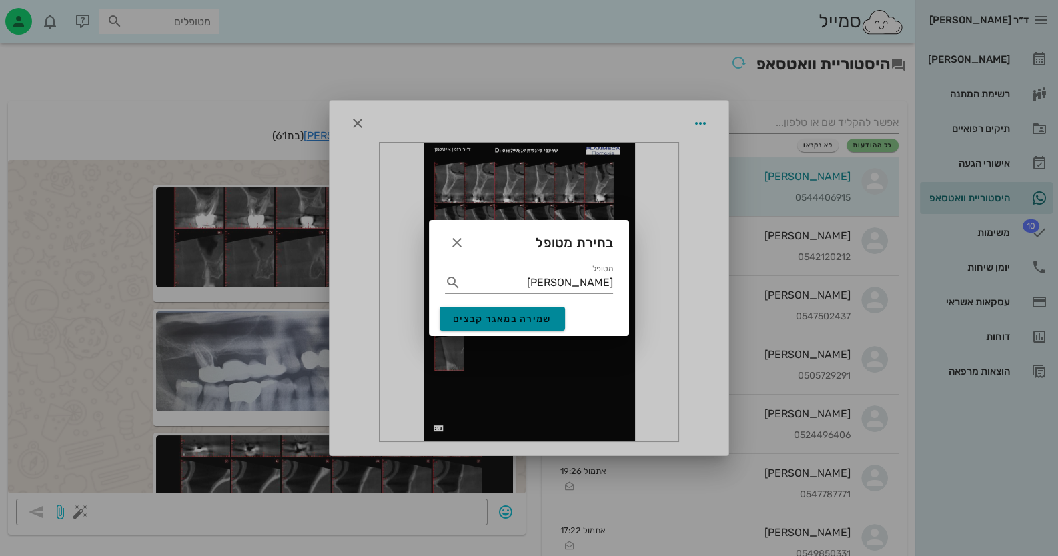
click at [497, 326] on button "שמירה במאגר קבצים" at bounding box center [502, 319] width 125 height 24
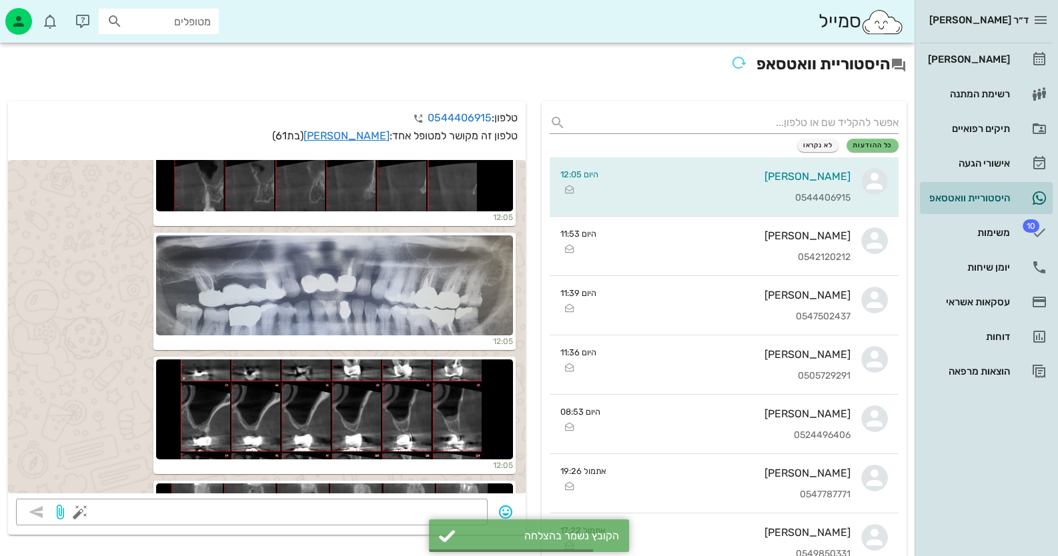
scroll to position [572, 0]
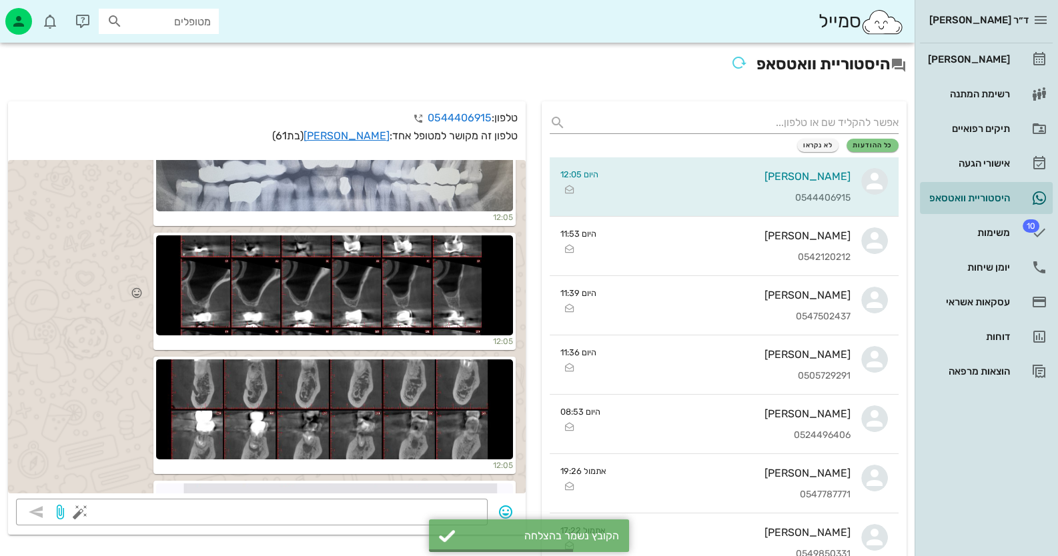
click at [381, 302] on div at bounding box center [334, 285] width 357 height 100
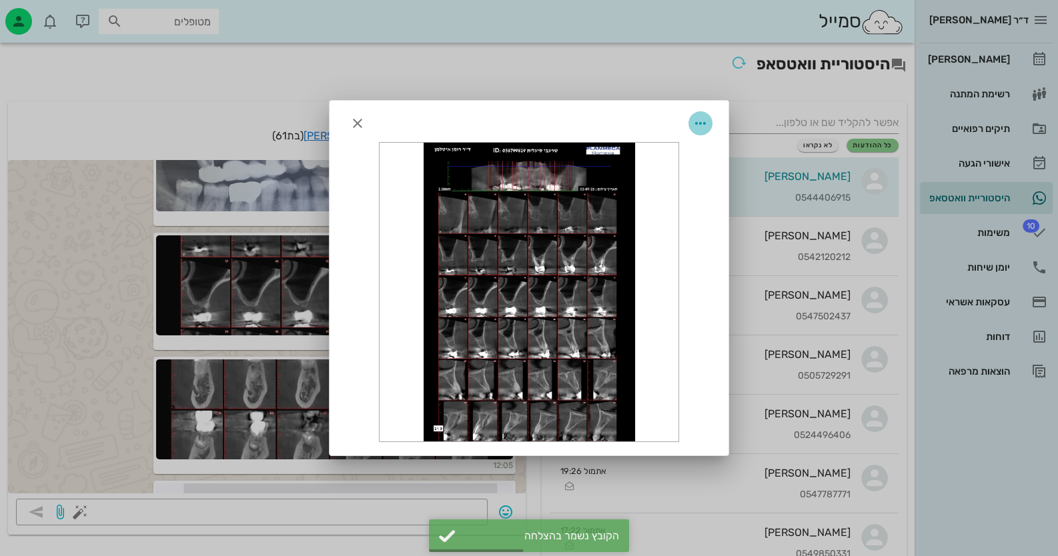
click at [696, 123] on icon "button" at bounding box center [700, 123] width 16 height 16
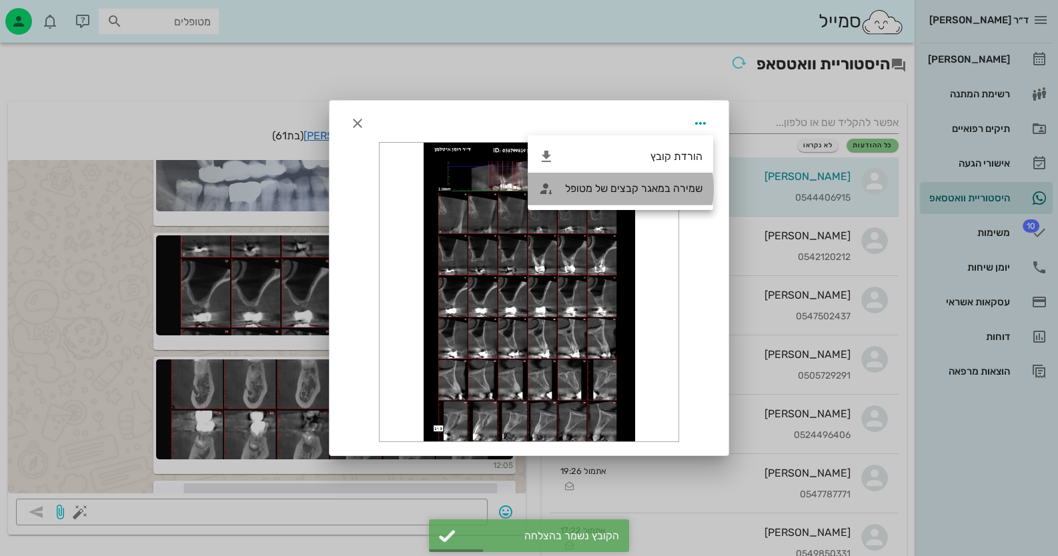
click at [646, 196] on div "שמירה במאגר קבצים של מטופל" at bounding box center [620, 189] width 185 height 32
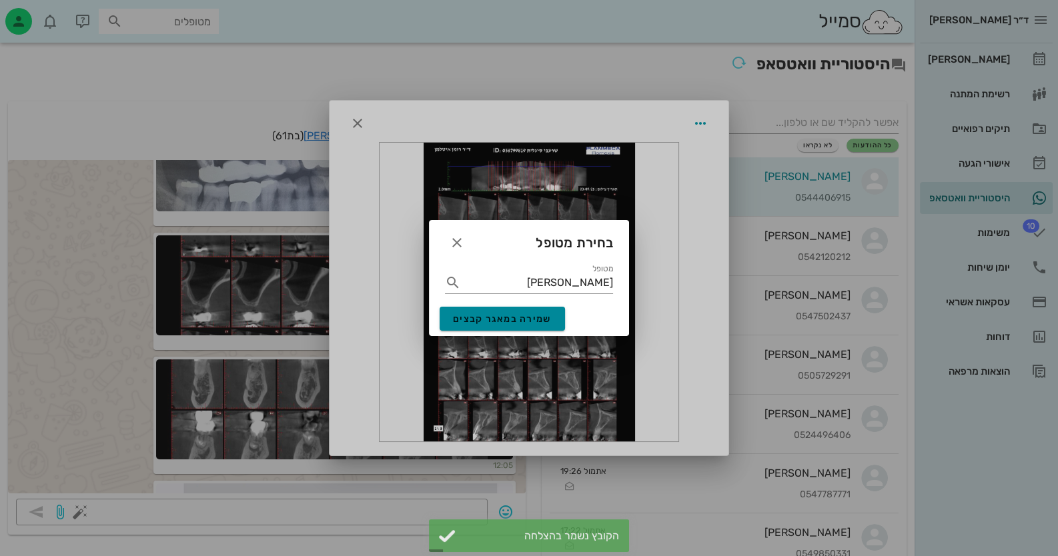
click at [527, 322] on span "שמירה במאגר קבצים" at bounding box center [502, 319] width 99 height 11
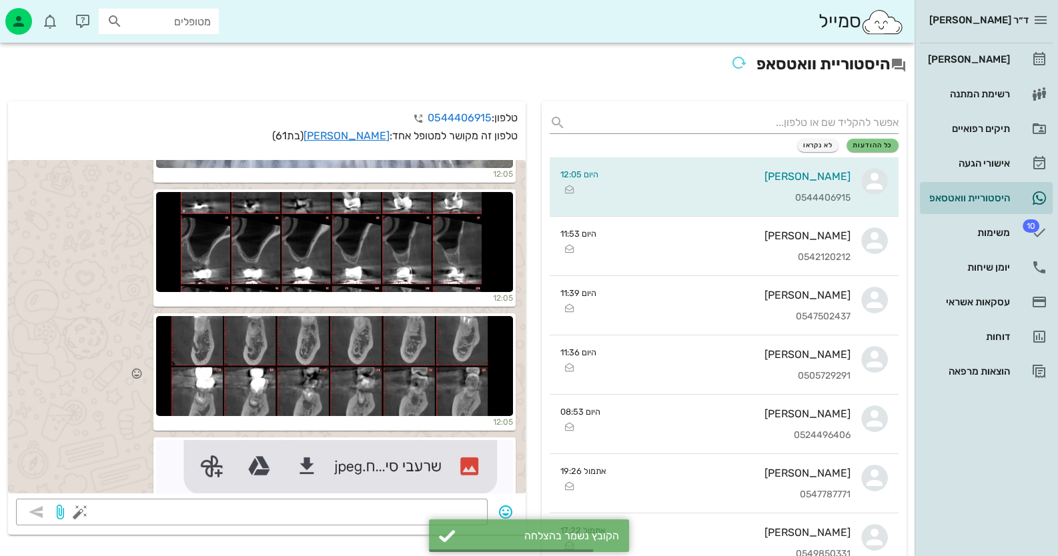
scroll to position [639, 0]
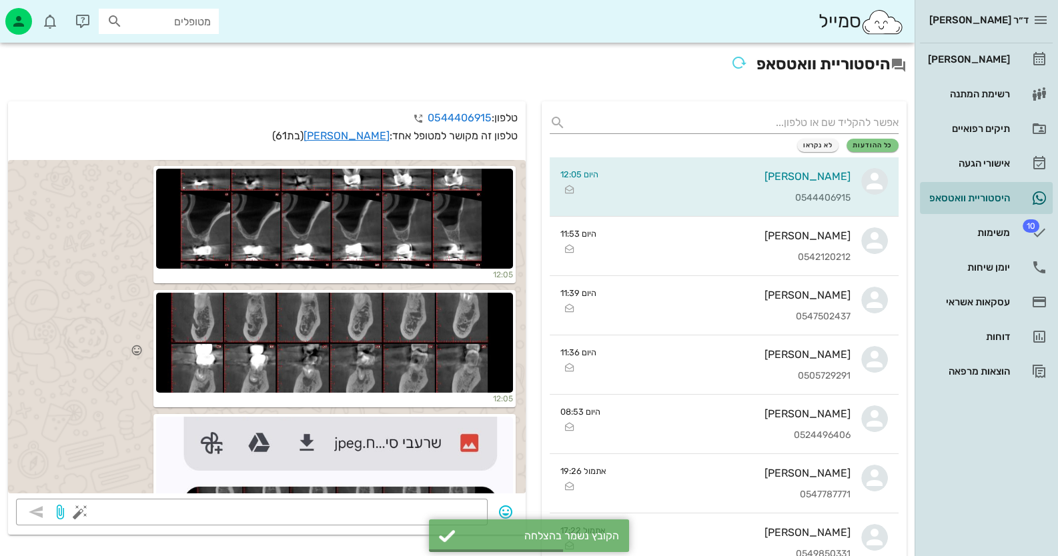
click at [392, 355] on div at bounding box center [334, 343] width 357 height 100
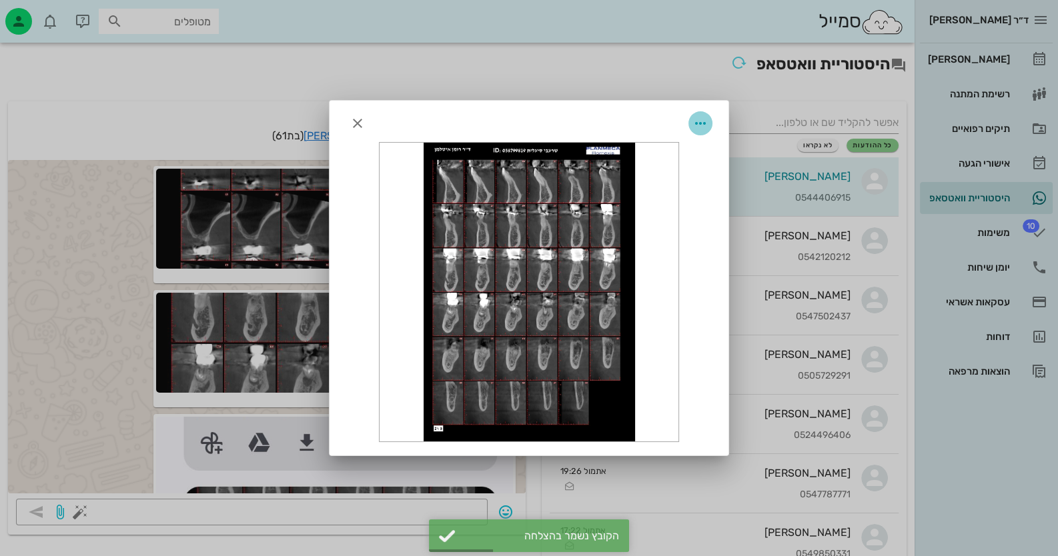
click at [704, 124] on icon "button" at bounding box center [700, 123] width 16 height 16
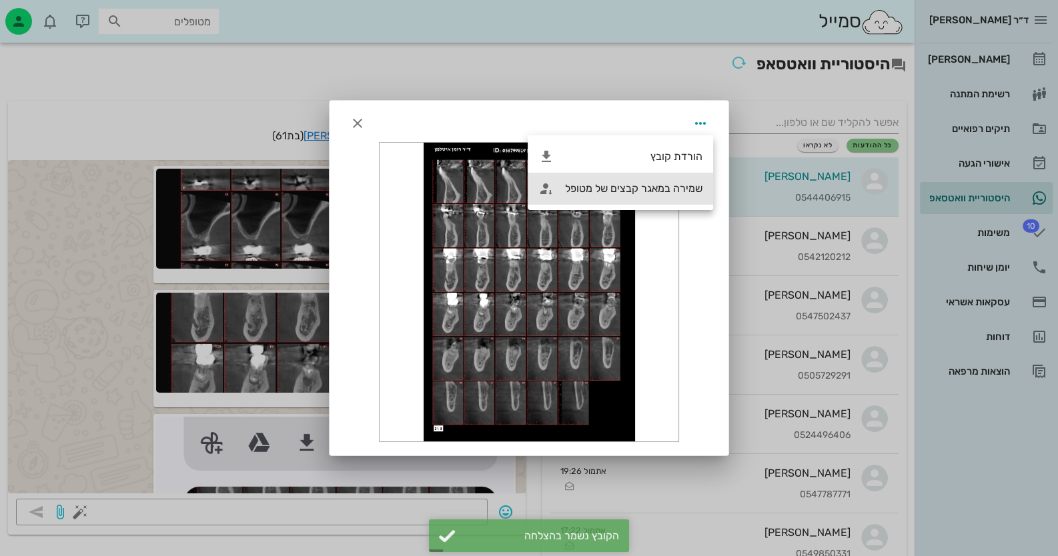
click at [572, 189] on div "שמירה במאגר קבצים של מטופל" at bounding box center [633, 188] width 137 height 13
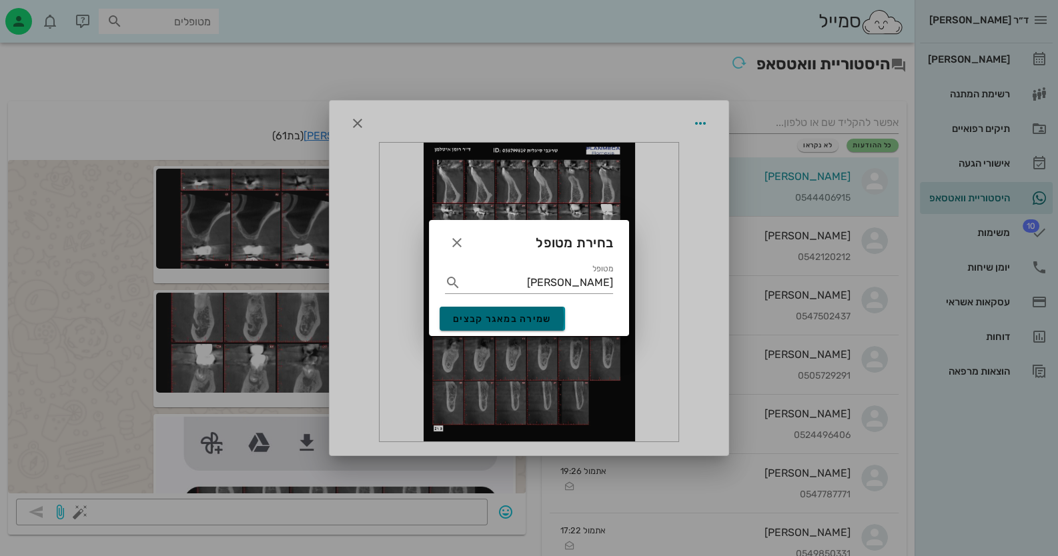
click at [507, 320] on span "שמירה במאגר קבצים" at bounding box center [502, 319] width 99 height 11
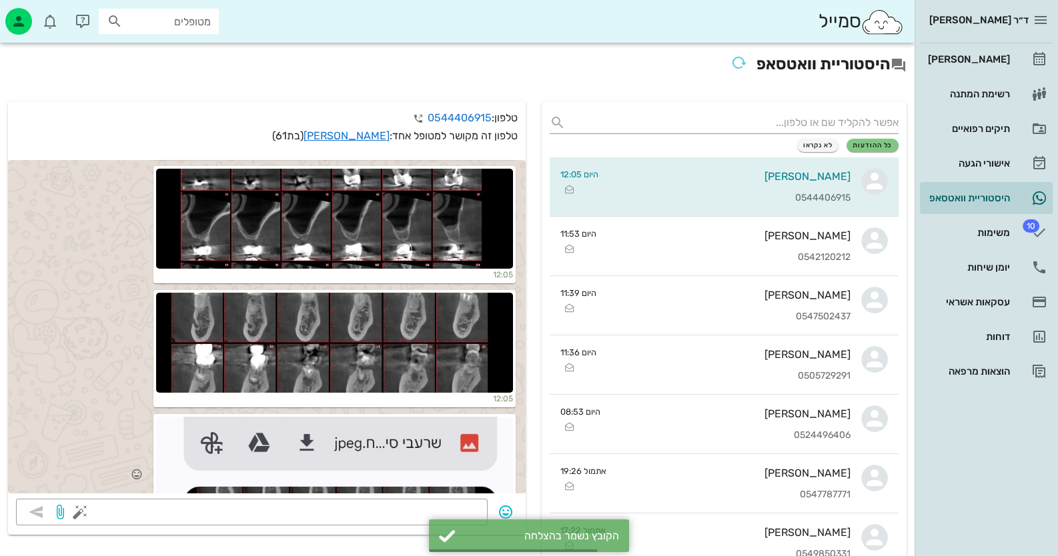
click at [369, 458] on div at bounding box center [334, 467] width 357 height 100
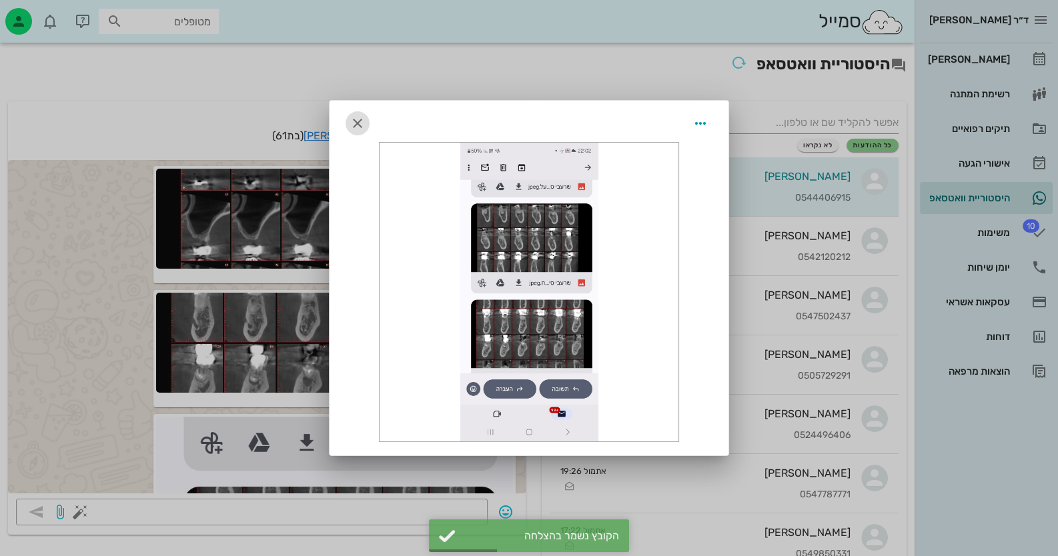
click at [356, 122] on icon "button" at bounding box center [358, 123] width 16 height 16
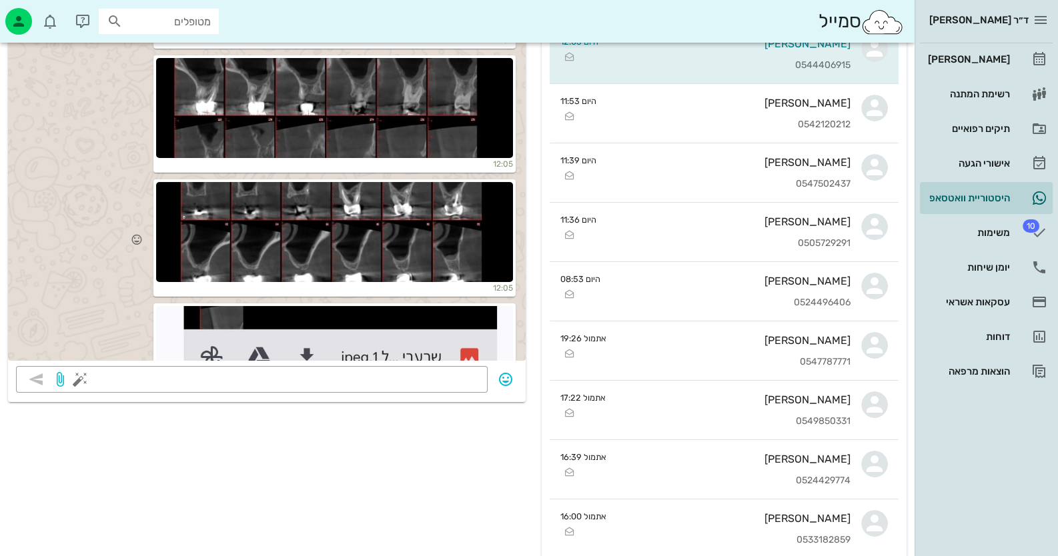
scroll to position [1039, 0]
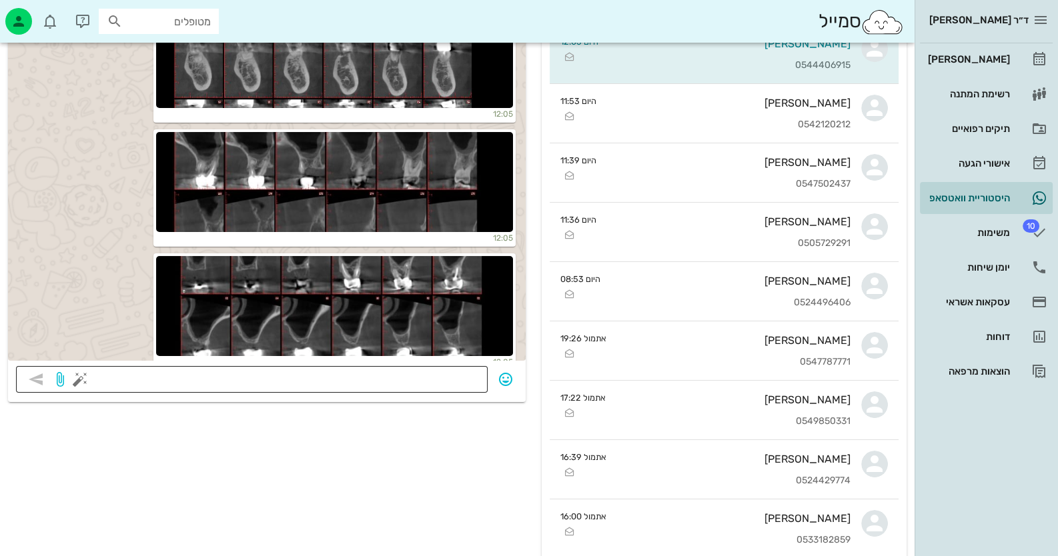
click at [380, 374] on textarea at bounding box center [281, 380] width 397 height 21
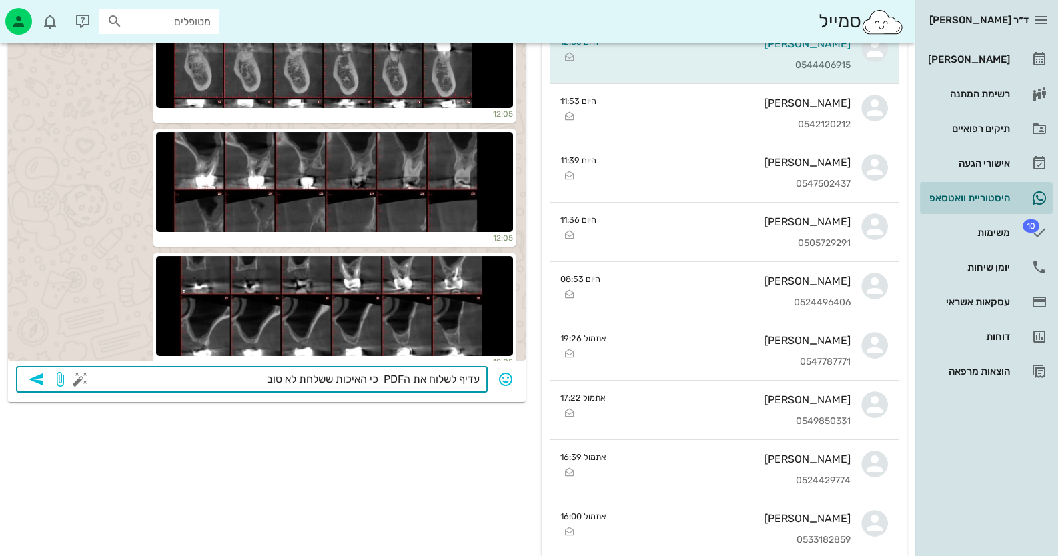
type textarea "עדיף לשלוח את הPDF כי האיכות ששלחת לא טובה"
click at [36, 376] on icon "button" at bounding box center [36, 380] width 16 height 16
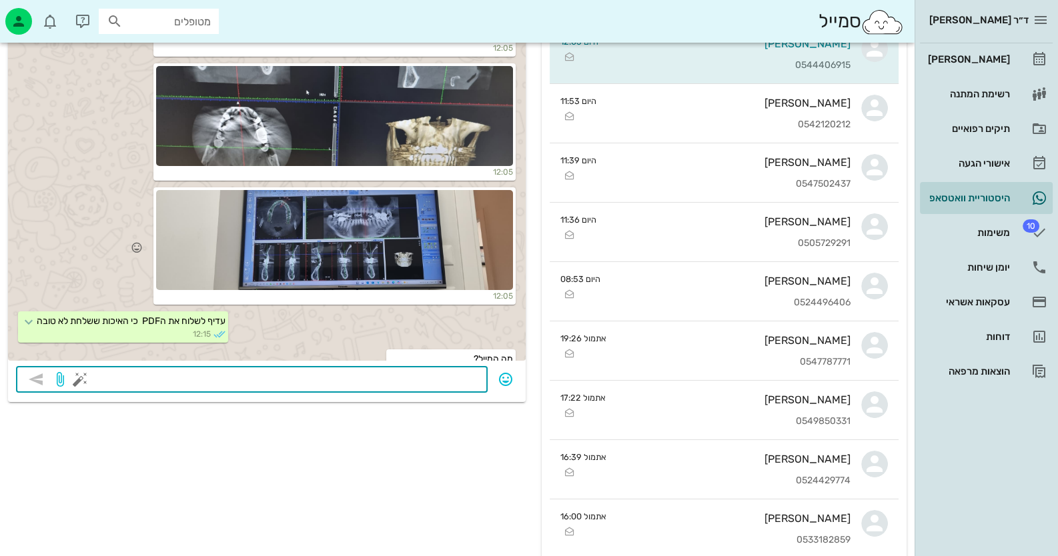
scroll to position [1530, 0]
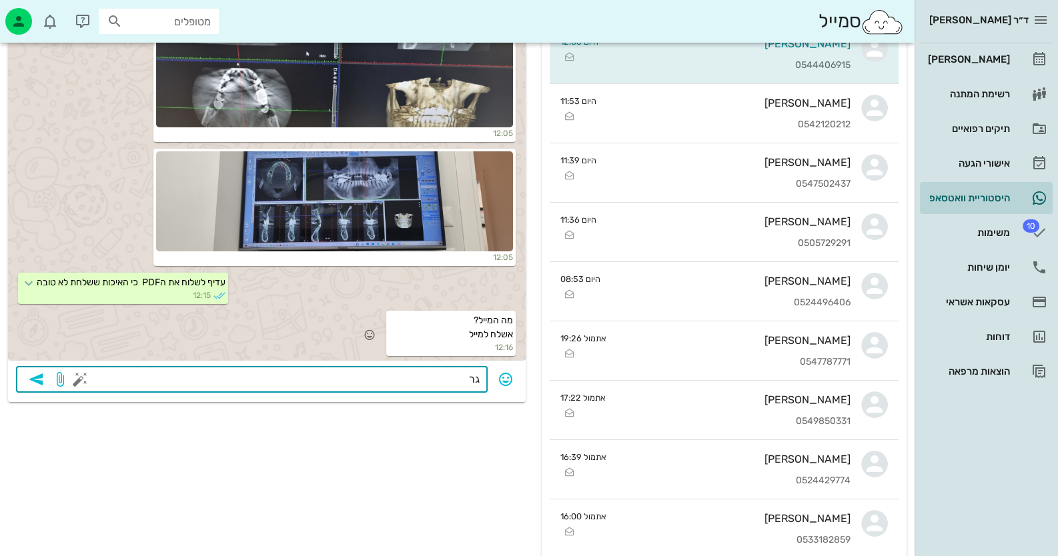
type textarea "ג"
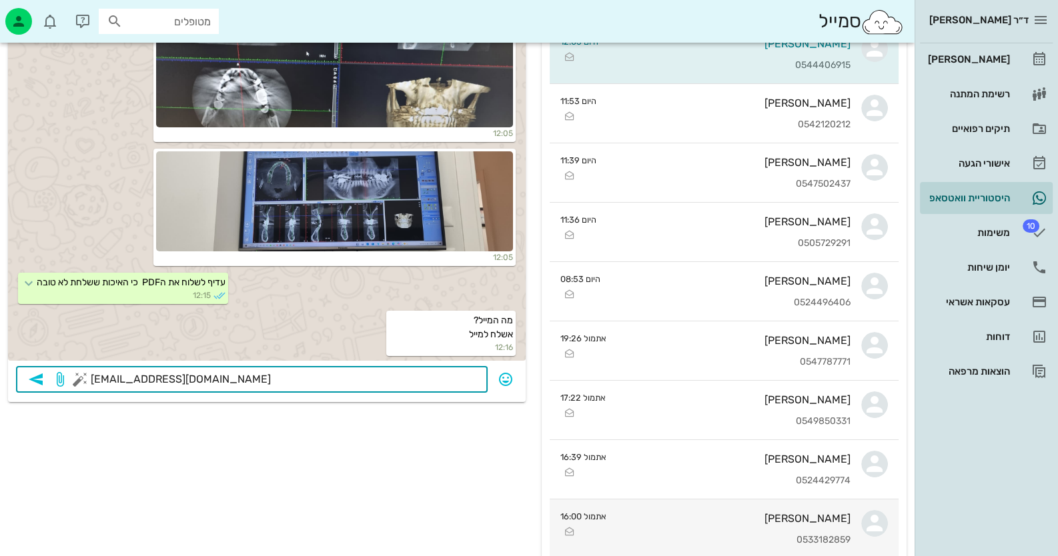
type textarea "dr.hayam@outlook.co.il"
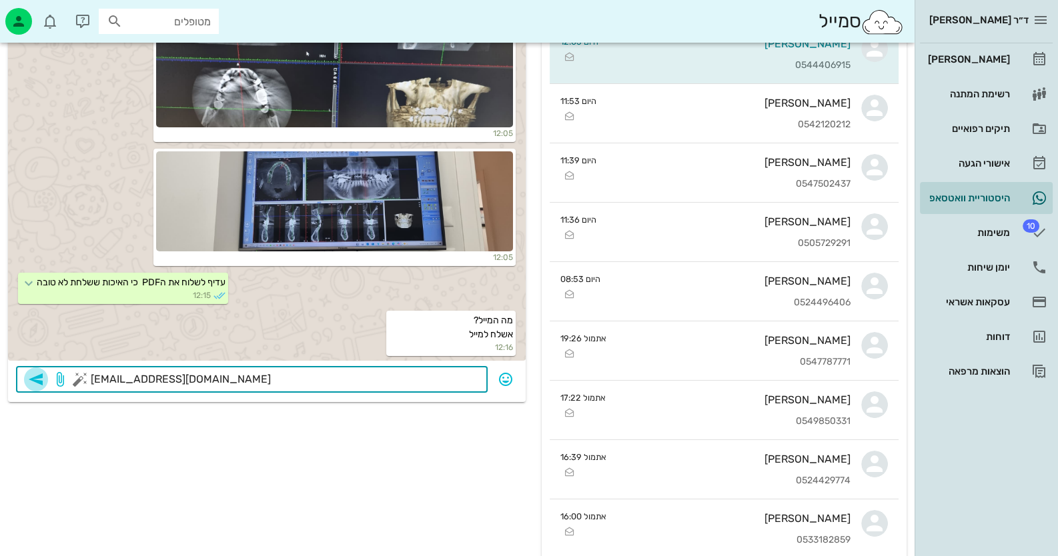
click at [32, 376] on icon "button" at bounding box center [36, 380] width 16 height 16
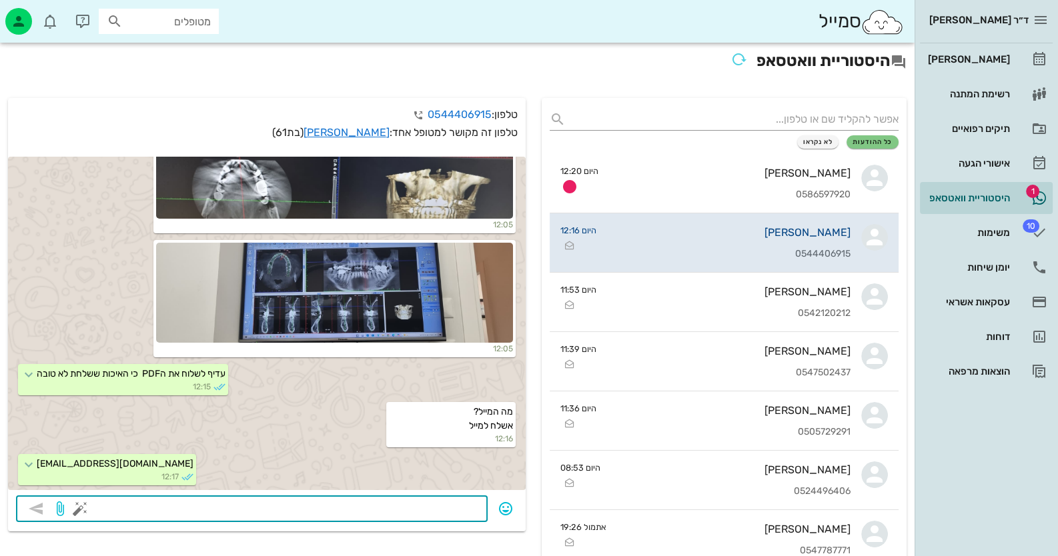
scroll to position [0, 0]
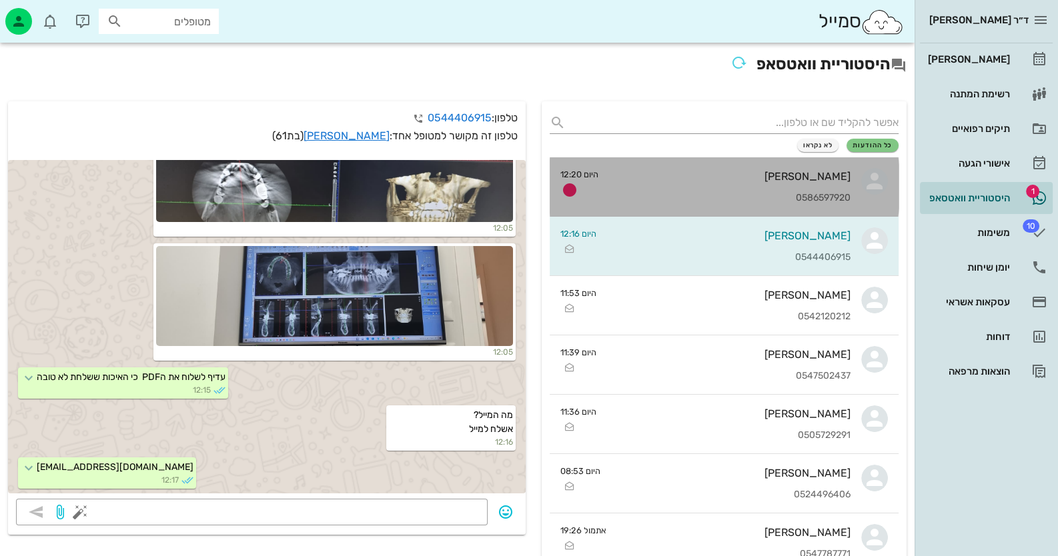
click at [781, 157] on div "איילת זעפרן 0586597920" at bounding box center [729, 186] width 241 height 59
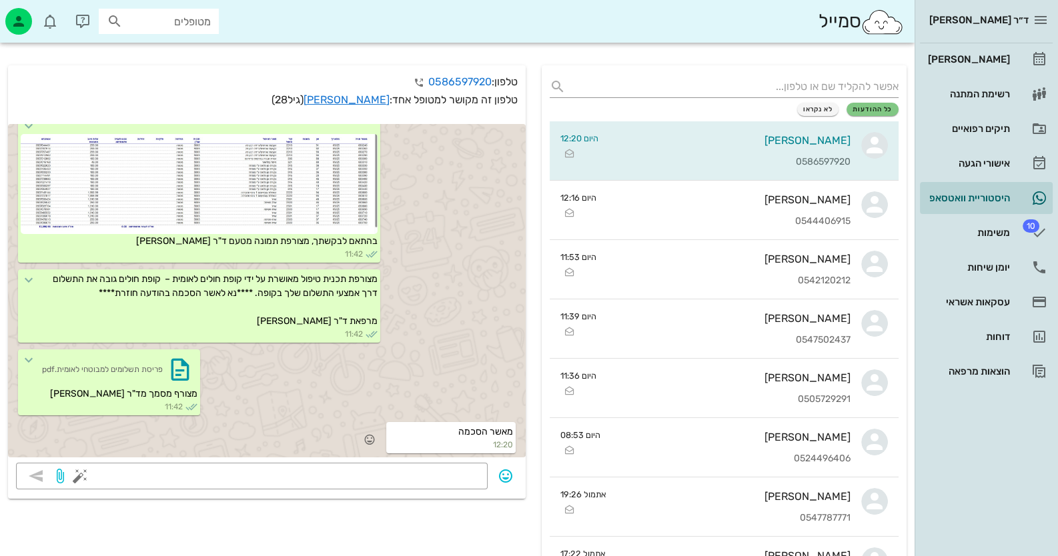
scroll to position [66, 0]
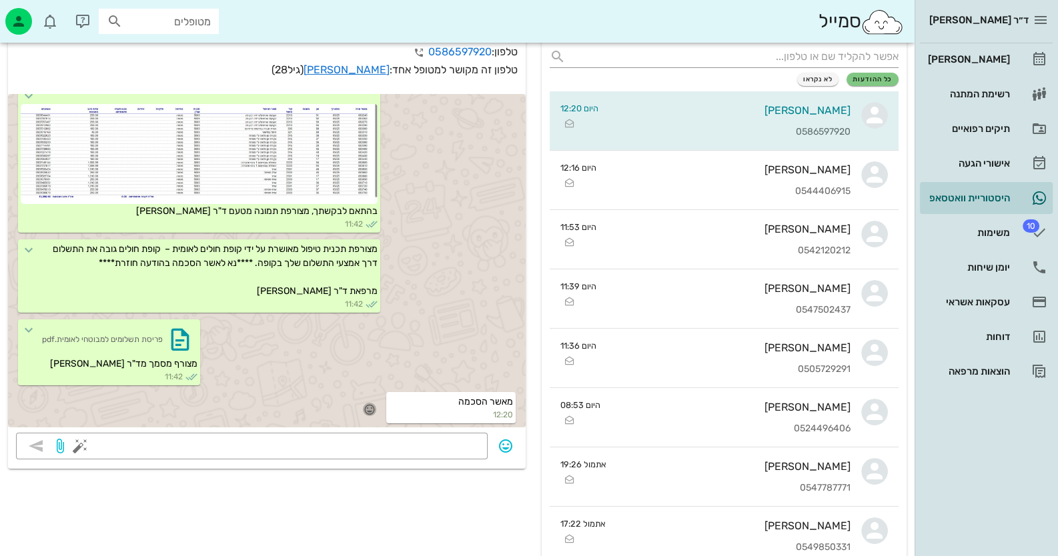
click at [376, 408] on icon "button" at bounding box center [370, 410] width 12 height 12
click at [366, 386] on div "👍" at bounding box center [359, 388] width 24 height 25
click at [369, 71] on link "[PERSON_NAME]" at bounding box center [347, 69] width 86 height 13
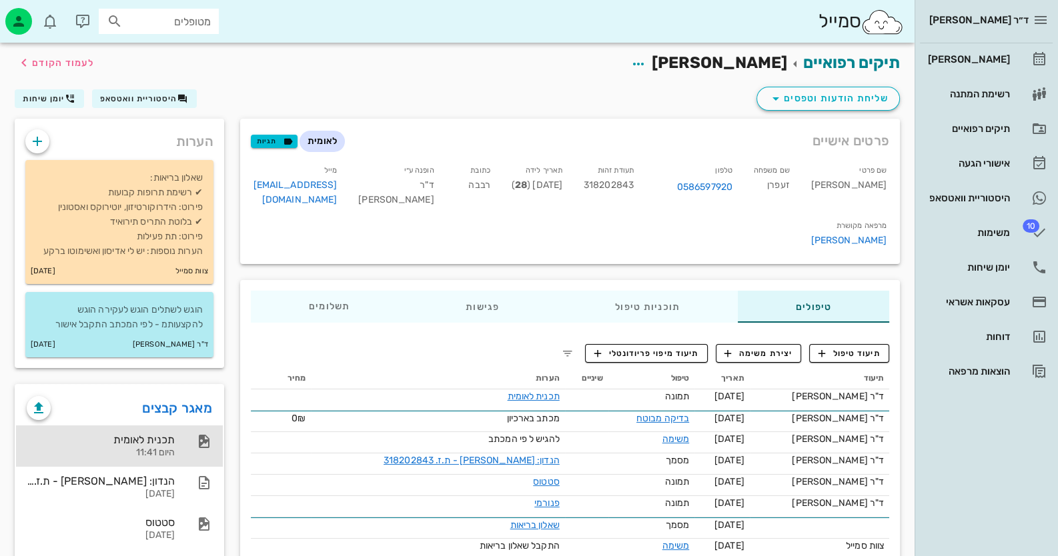
click at [148, 443] on div "תכנית לאומית" at bounding box center [101, 440] width 148 height 13
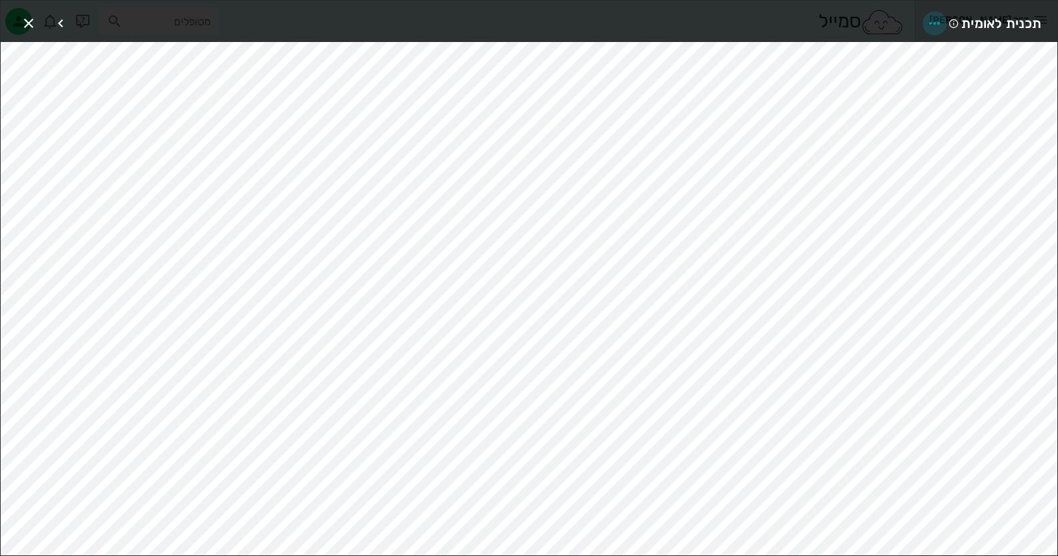
click at [935, 23] on icon "button" at bounding box center [935, 23] width 16 height 16
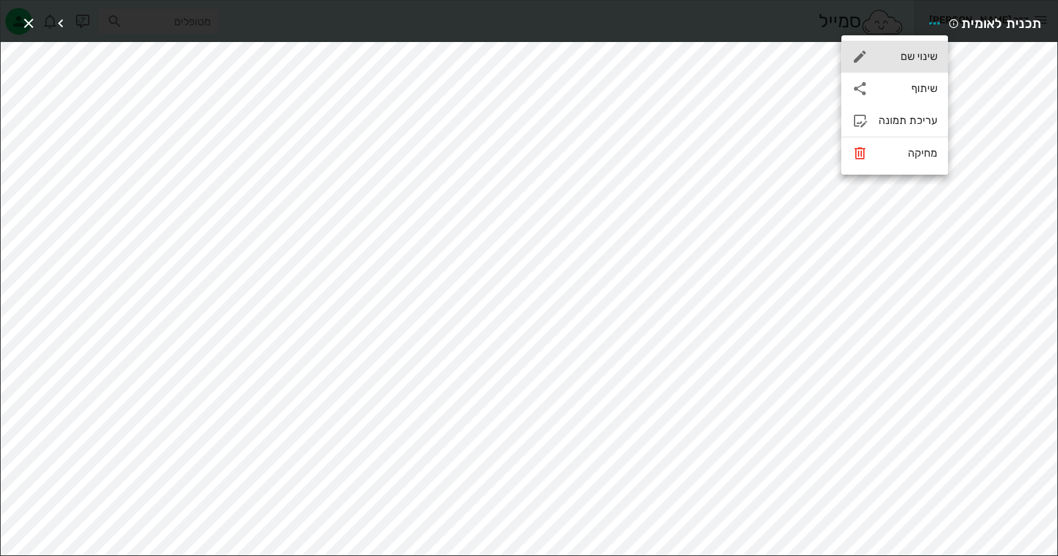
click at [909, 53] on div "שינוי שם" at bounding box center [908, 56] width 59 height 13
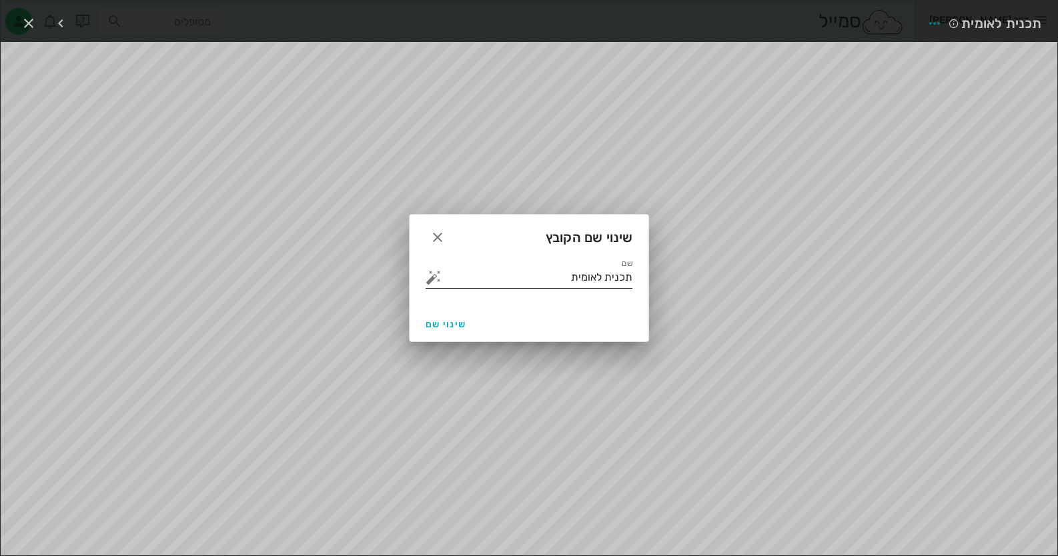
click at [540, 278] on input "תכנית לאומית" at bounding box center [538, 277] width 188 height 21
click at [427, 278] on button "button" at bounding box center [434, 277] width 16 height 16
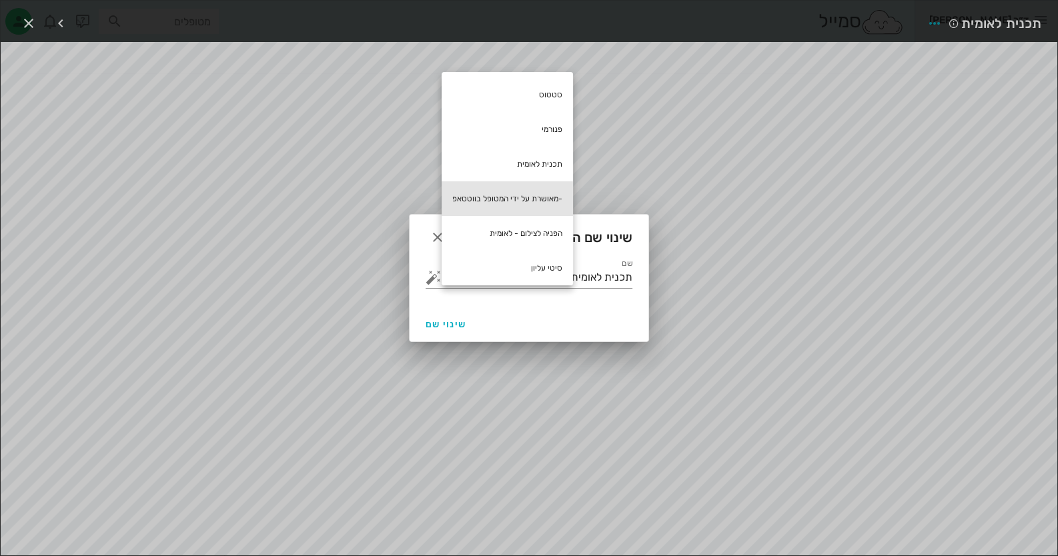
drag, startPoint x: 520, startPoint y: 199, endPoint x: 522, endPoint y: 206, distance: 7.0
click at [520, 200] on div "-מאושרת על ידי המטופל בווטסאפ" at bounding box center [507, 198] width 131 height 35
type input "תכנית לאומית -מאושרת על ידי המטופל בווטסאפ"
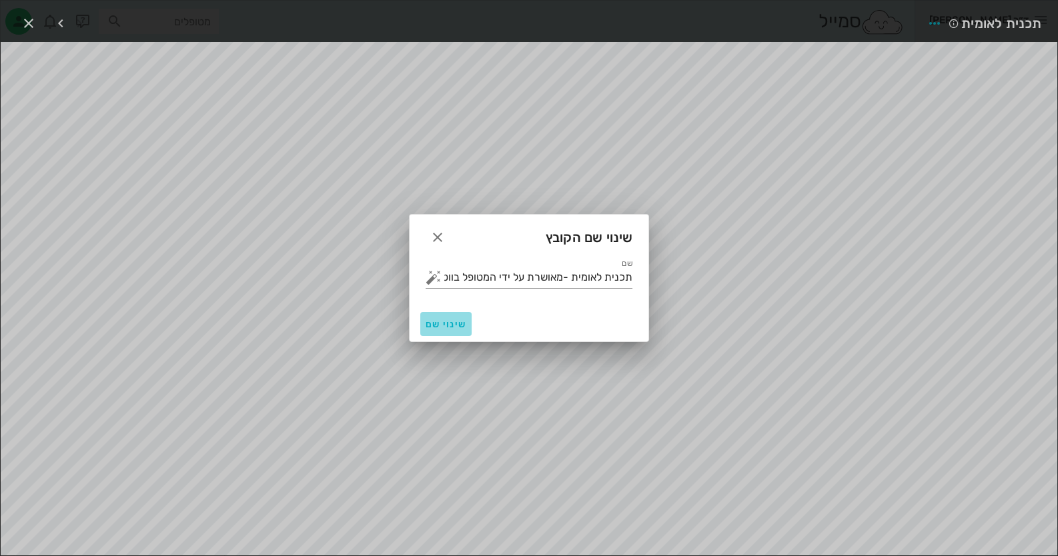
click at [460, 326] on span "שינוי שם" at bounding box center [446, 324] width 41 height 11
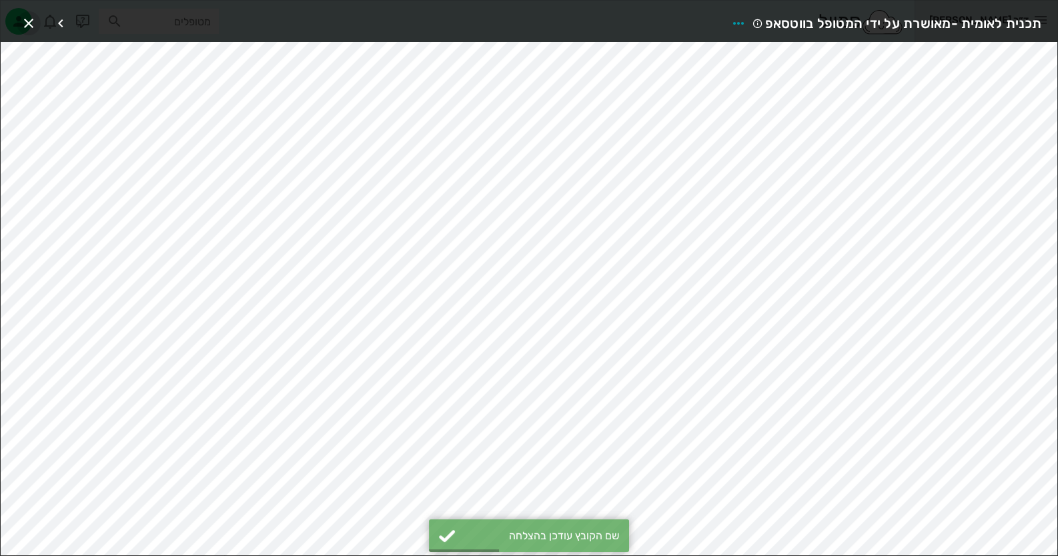
click at [22, 18] on icon "button" at bounding box center [29, 23] width 16 height 16
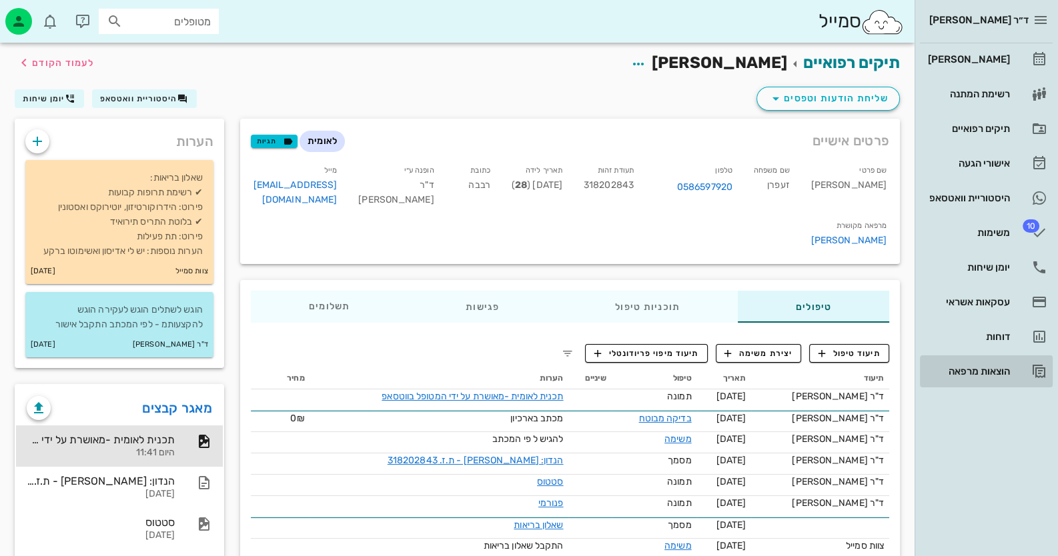
click at [972, 376] on div "הוצאות מרפאה" at bounding box center [967, 371] width 85 height 11
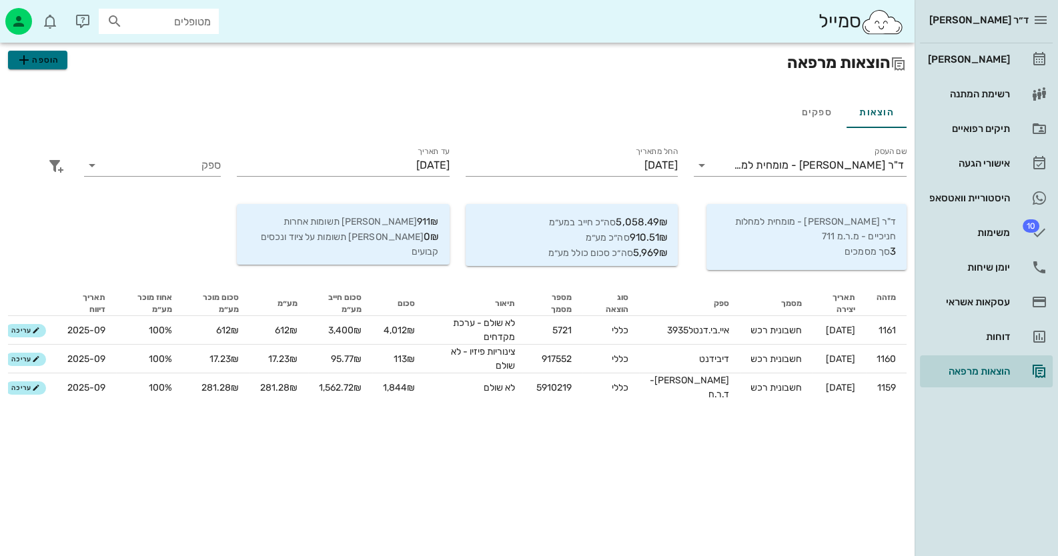
click at [35, 56] on span "הוספה" at bounding box center [37, 60] width 43 height 16
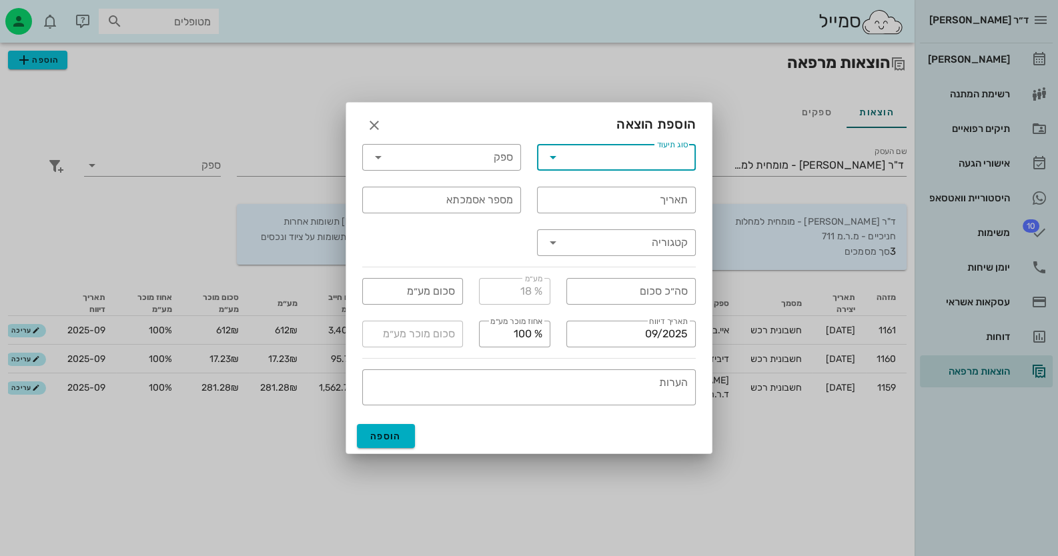
click at [616, 158] on input "סוג תיעוד" at bounding box center [626, 157] width 124 height 21
click at [632, 164] on div "חשבונית" at bounding box center [616, 162] width 137 height 11
click at [506, 162] on input "ספק" at bounding box center [451, 157] width 124 height 21
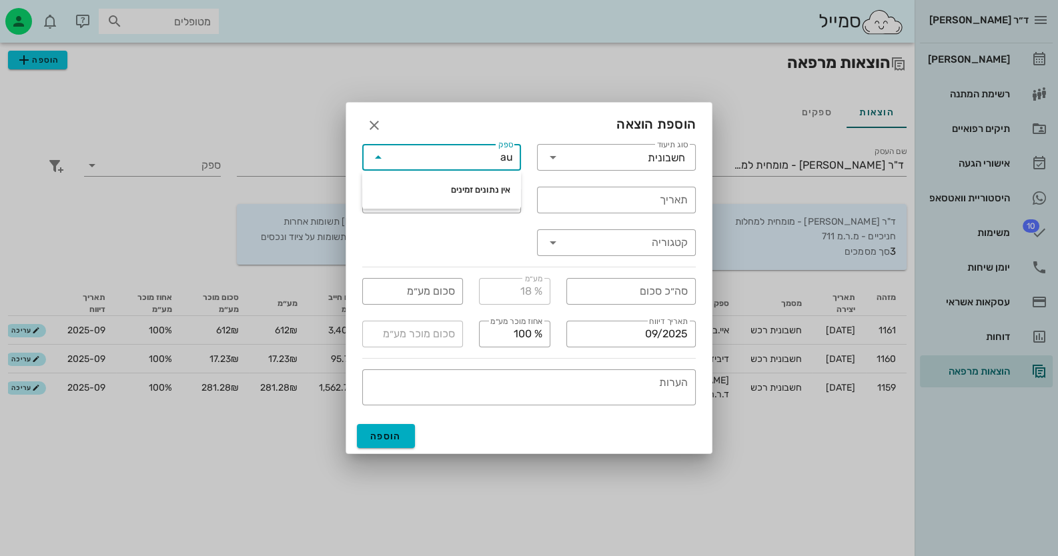
type input "a"
click at [500, 186] on span "שוו" at bounding box center [504, 190] width 12 height 10
type input "שוודנט"
click at [640, 197] on input "תאריך" at bounding box center [616, 199] width 143 height 21
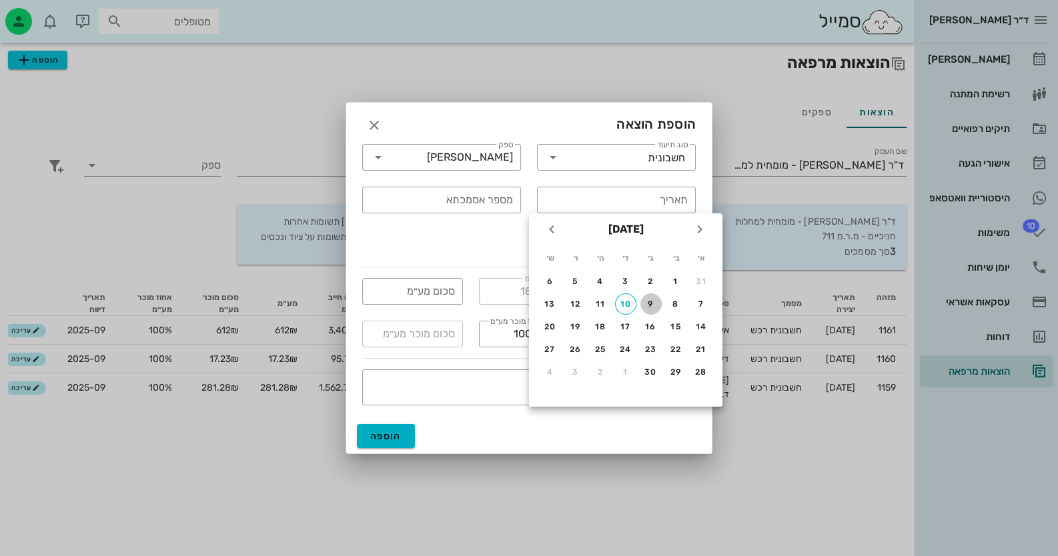
click at [644, 302] on div "9" at bounding box center [650, 304] width 21 height 9
type input "[DATE]"
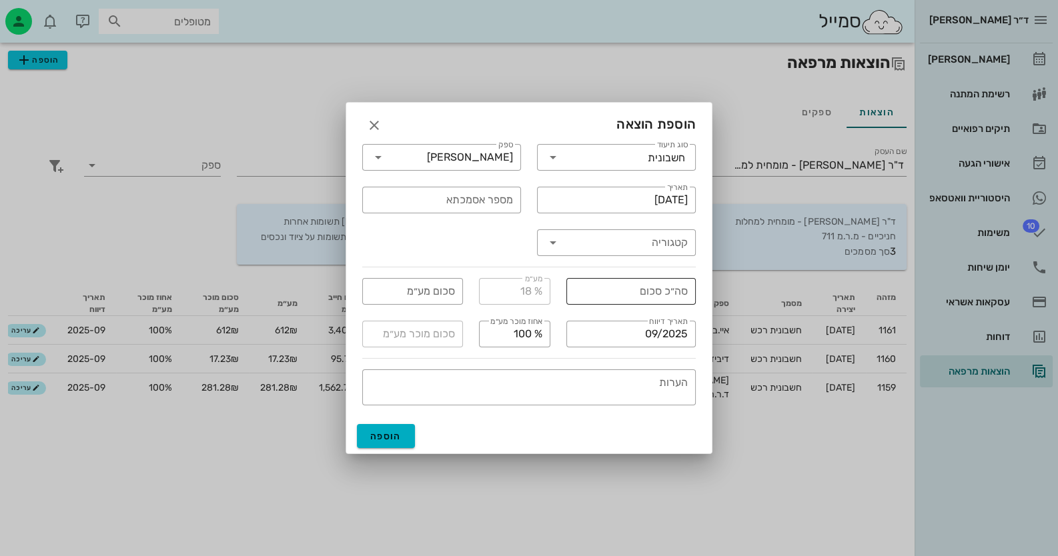
click at [594, 293] on input "סה״כ סכום" at bounding box center [630, 291] width 113 height 21
type input "754"
click at [652, 236] on input "קטגוריה" at bounding box center [626, 242] width 124 height 21
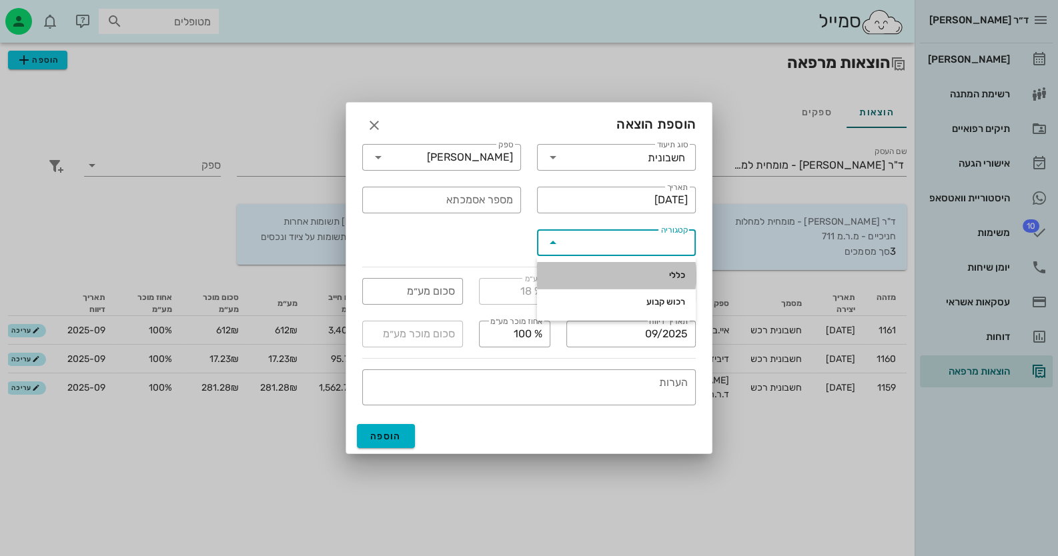
click at [666, 278] on div "כללי" at bounding box center [616, 275] width 137 height 11
type input "כללי"
type input "115.01"
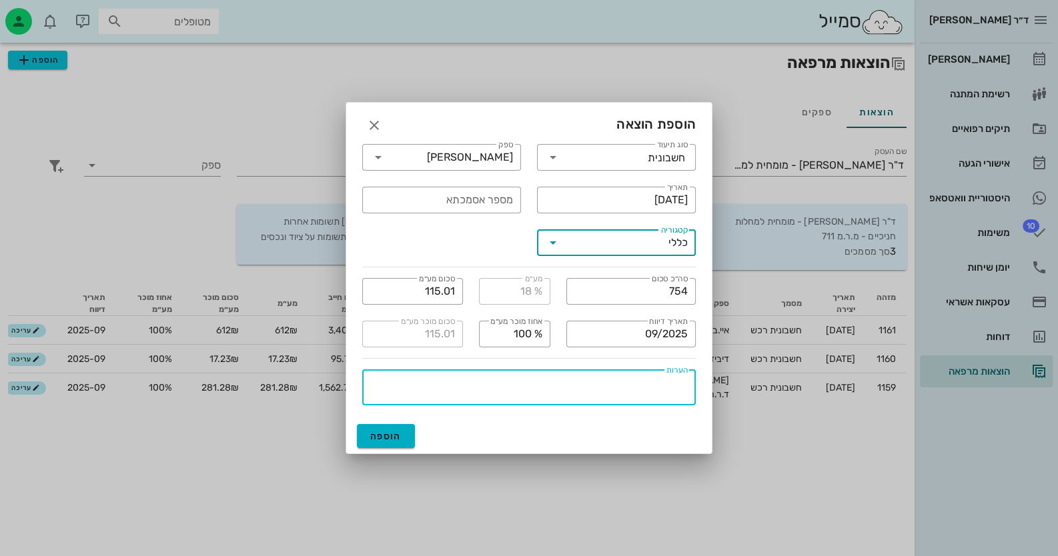
click at [653, 397] on textarea "הערות" at bounding box center [525, 390] width 326 height 32
type textarea "קלין פרו ורניש"
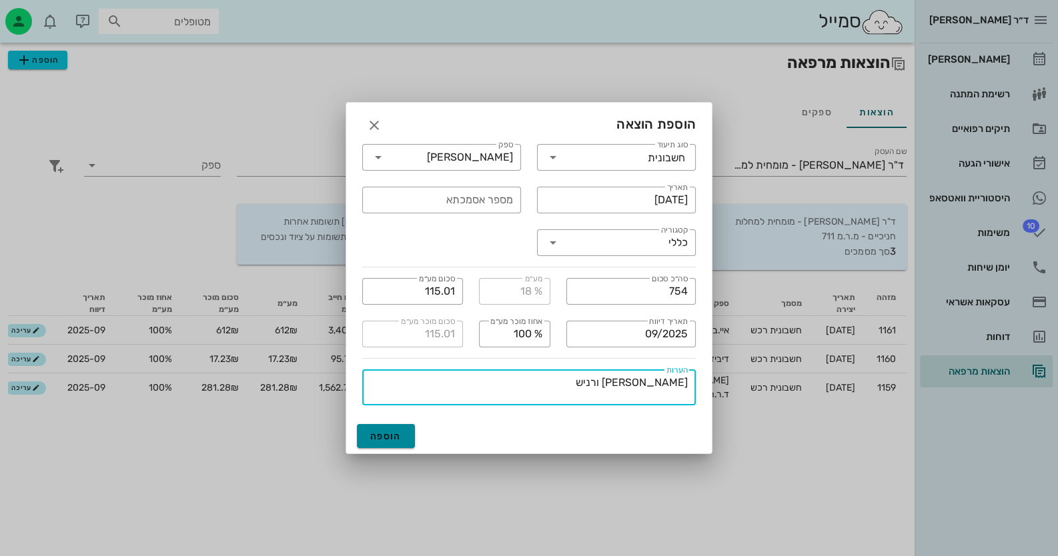
click at [382, 435] on span "הוספה" at bounding box center [385, 436] width 31 height 11
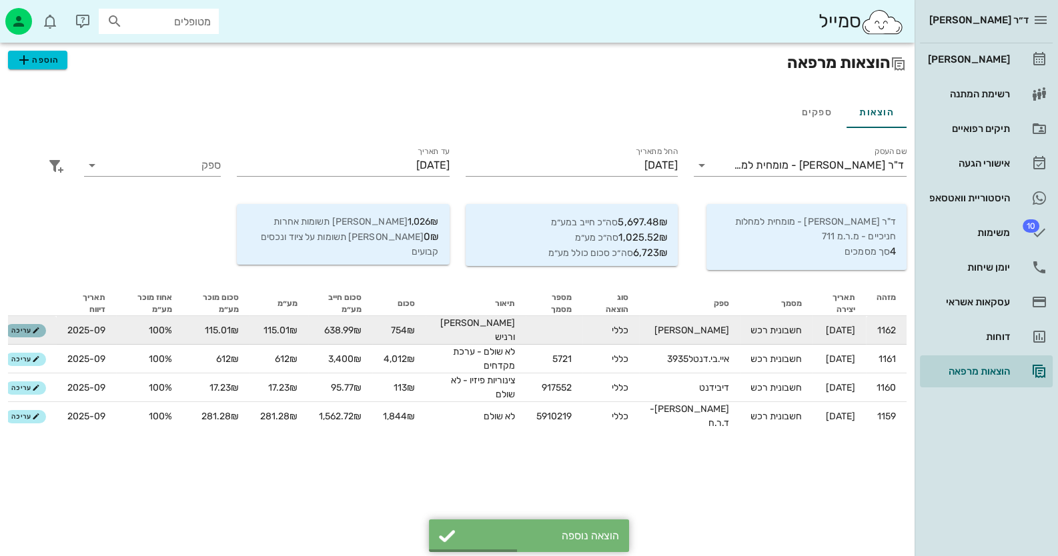
click at [19, 327] on span "עריכה" at bounding box center [25, 331] width 29 height 8
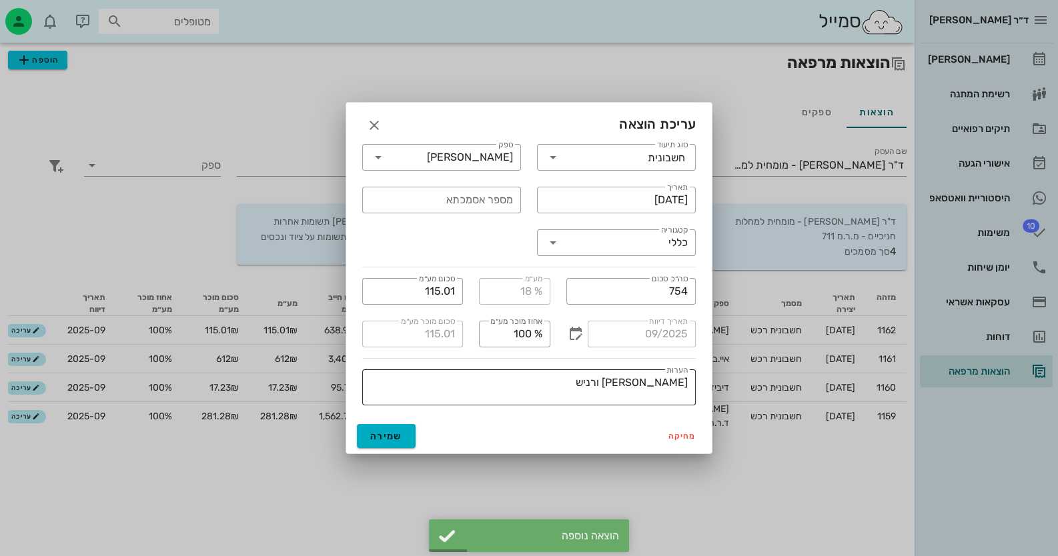
click at [578, 392] on textarea "קלין פרו ורניש" at bounding box center [525, 390] width 326 height 32
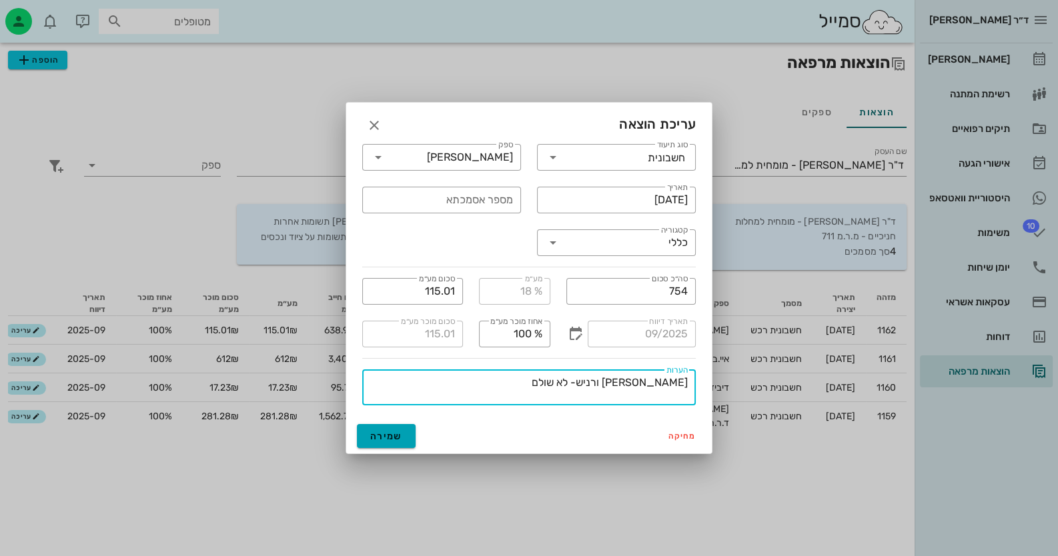
type textarea "קלין פרו ורניש- לא שולם"
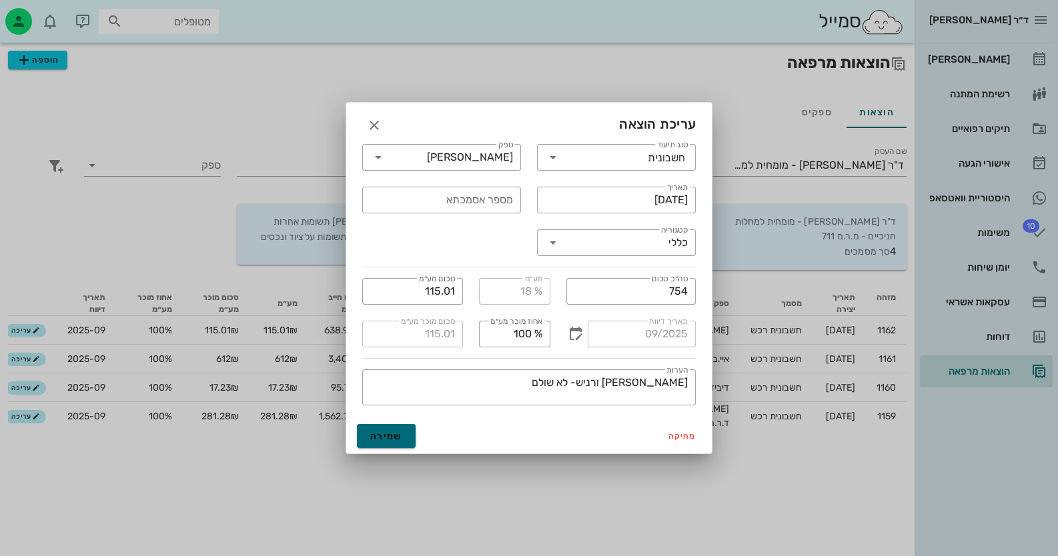
click at [384, 433] on span "שמירה" at bounding box center [386, 436] width 32 height 11
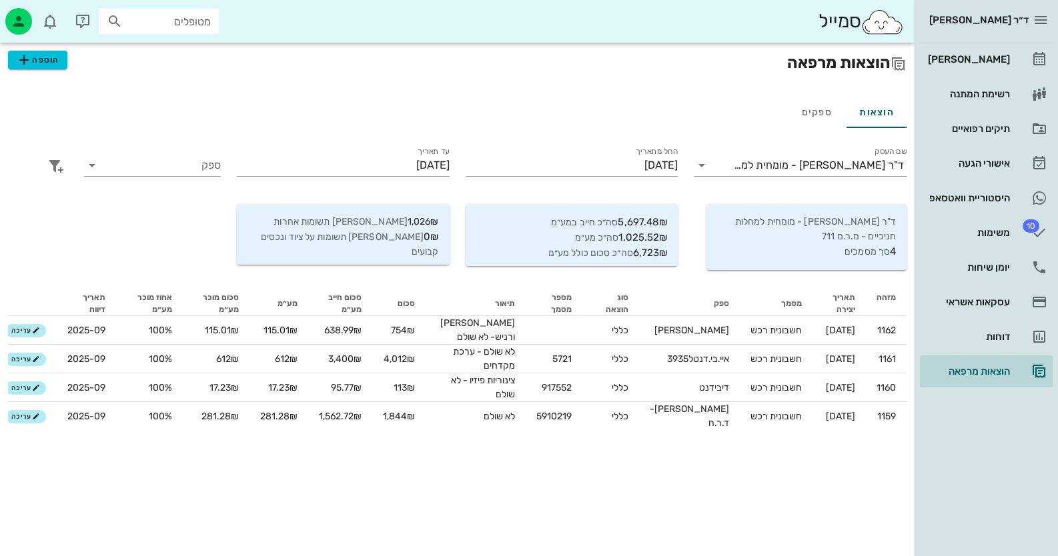
click at [362, 514] on div "הוצאות מרפאה הוספה הוצאות ספקים שם העסק ד"ר חיה מאיר - מומחית למחלות חניכיים - …" at bounding box center [457, 300] width 915 height 514
click at [644, 165] on input "[DATE]" at bounding box center [581, 165] width 194 height 21
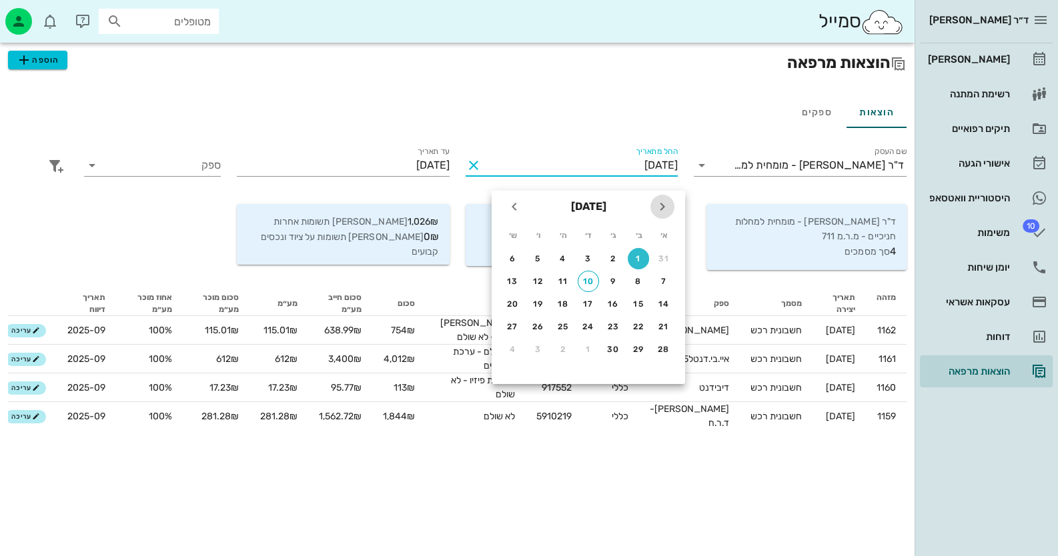
click at [661, 199] on icon "חודש שעבר" at bounding box center [662, 207] width 16 height 16
click at [630, 268] on td "30" at bounding box center [639, 258] width 24 height 21
click at [616, 257] on div "1" at bounding box center [613, 258] width 21 height 9
type input "01/07/2025"
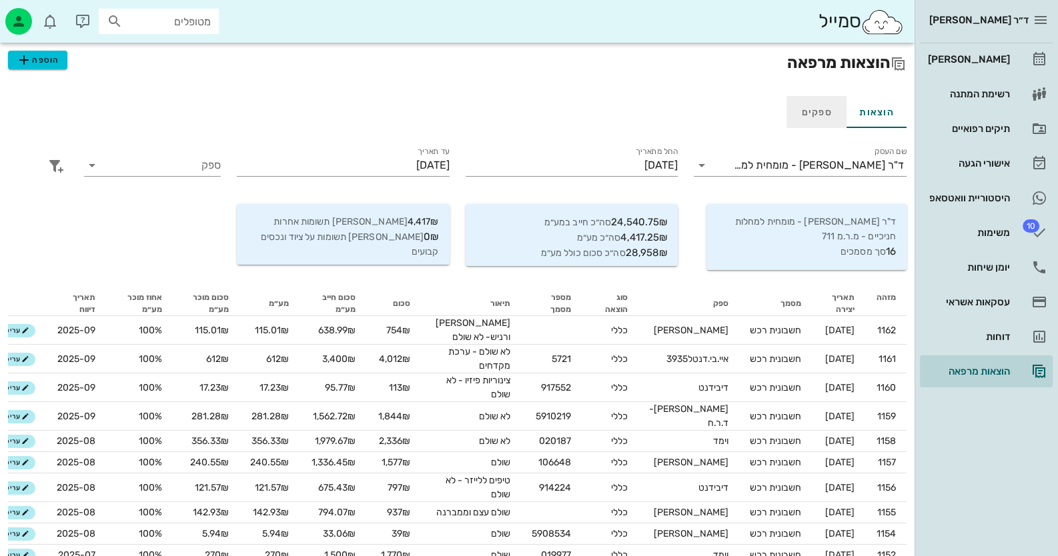
click at [834, 116] on link "ספקים" at bounding box center [816, 112] width 60 height 32
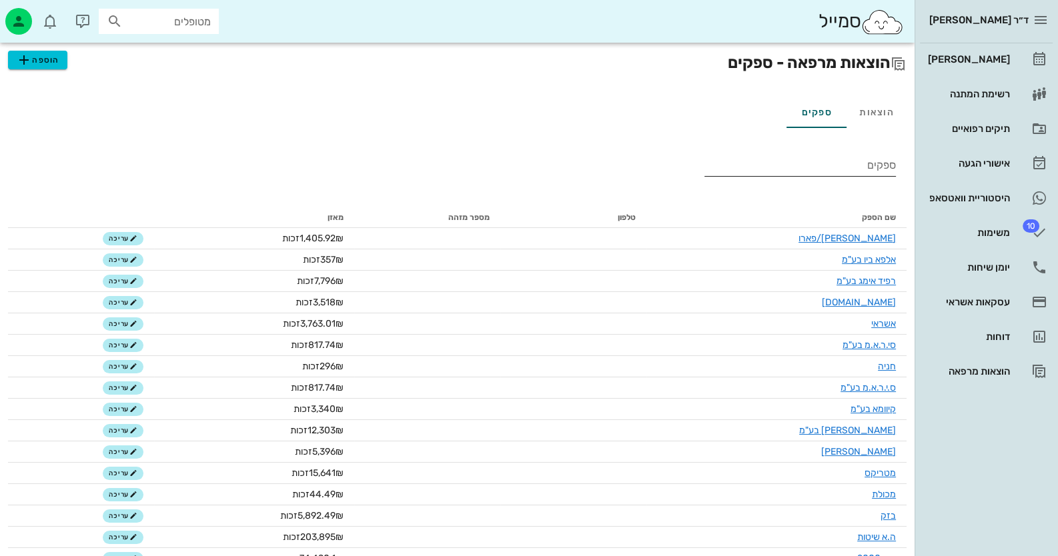
click at [834, 172] on input "ספקים" at bounding box center [799, 165] width 191 height 21
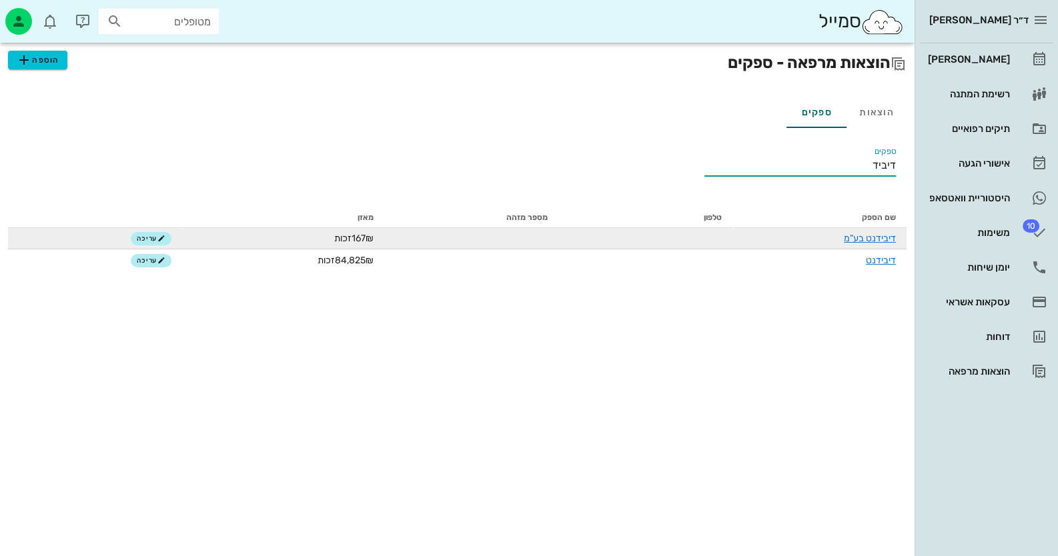
type input "דיביד"
click at [866, 245] on td "דיבידנט בע"מ" at bounding box center [819, 238] width 174 height 21
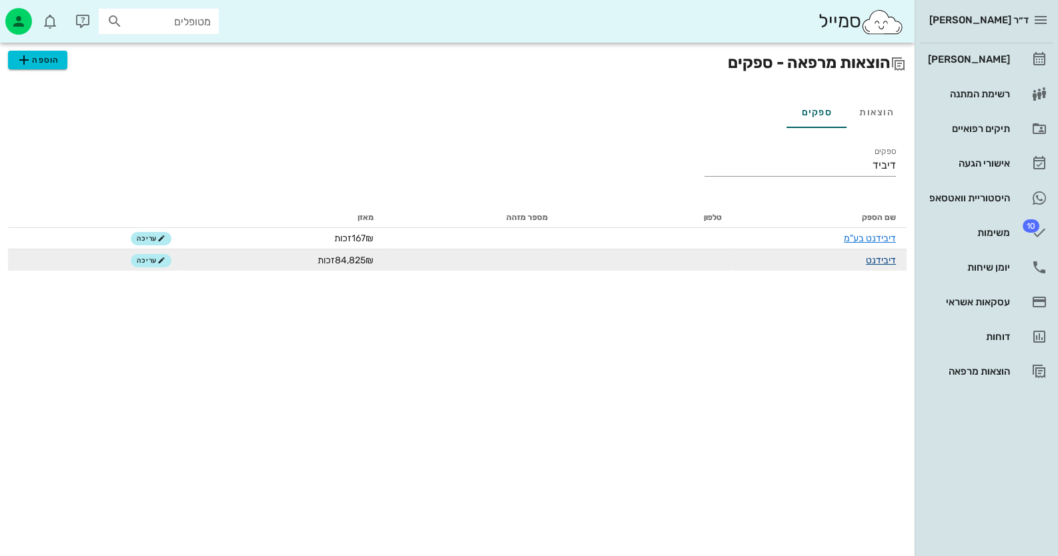
click at [885, 256] on link "דיבידנט" at bounding box center [881, 260] width 30 height 11
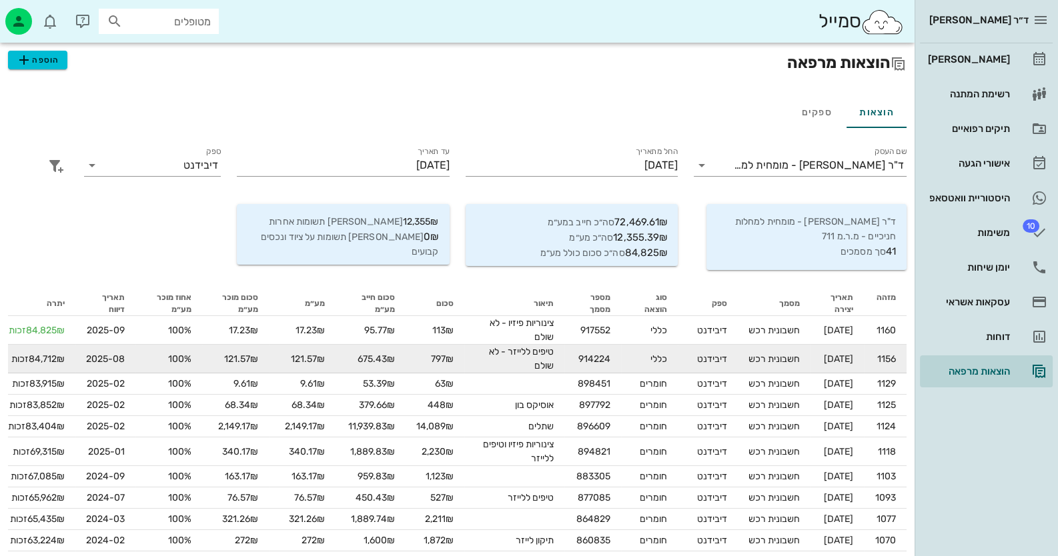
click at [810, 359] on td "04-08-2025" at bounding box center [836, 359] width 53 height 29
click at [786, 360] on td "חשבונית רכש" at bounding box center [774, 359] width 73 height 29
click at [25, 355] on div "84,712₪ זכות" at bounding box center [36, 359] width 57 height 14
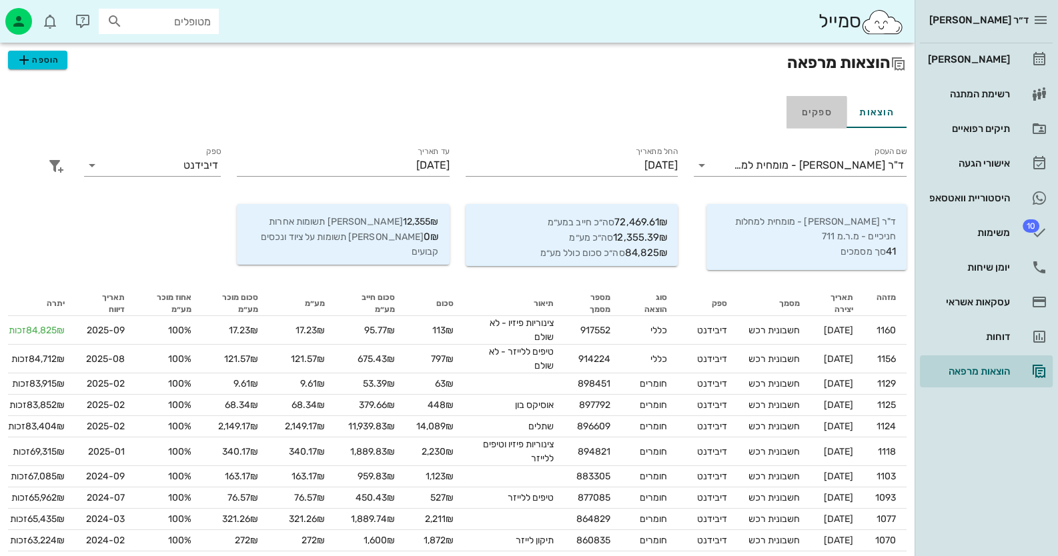
click at [816, 111] on link "ספקים" at bounding box center [816, 112] width 60 height 32
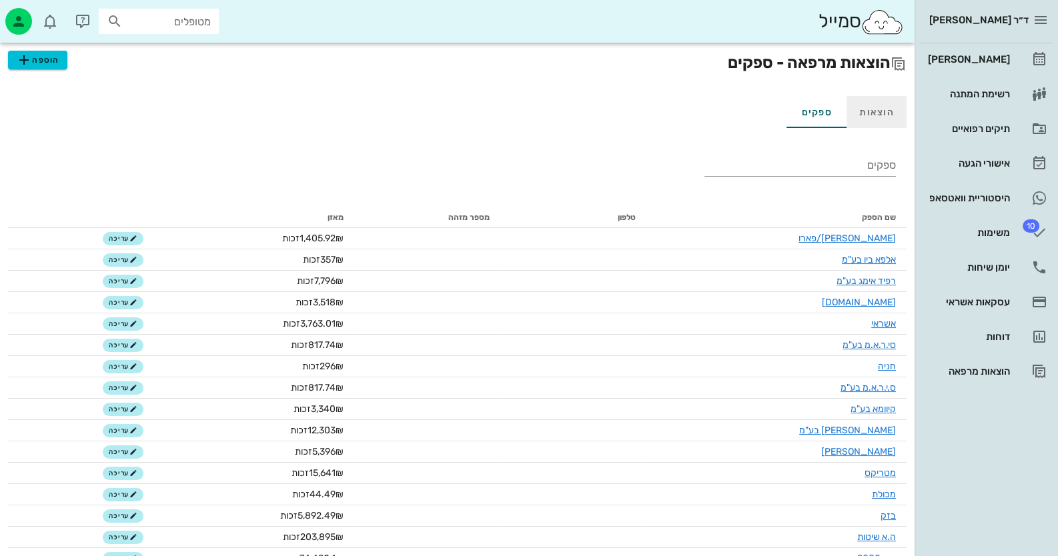
click at [887, 117] on link "הוצאות" at bounding box center [877, 112] width 60 height 32
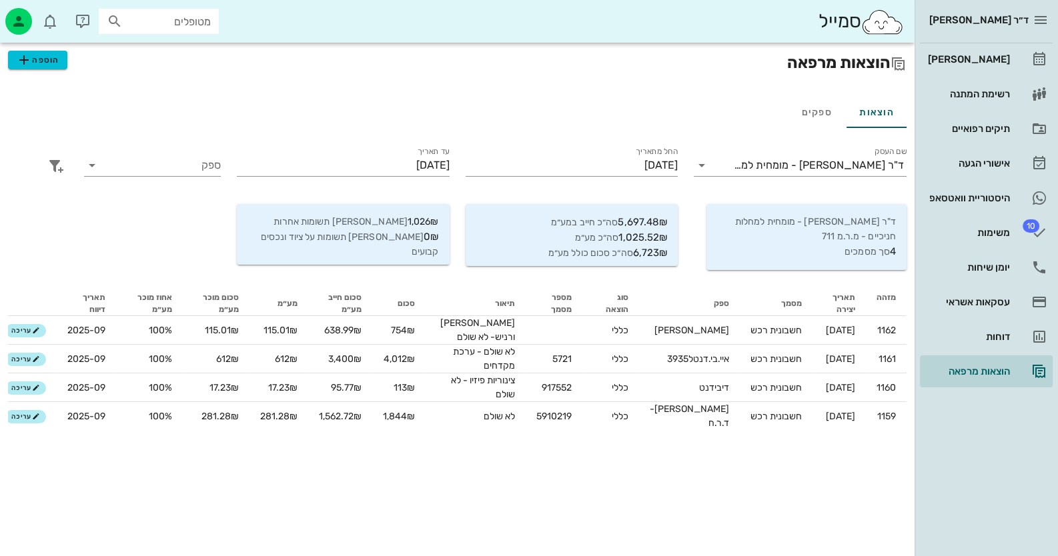
click at [976, 24] on span "ד״ר [PERSON_NAME]" at bounding box center [978, 20] width 99 height 12
click at [1011, 13] on div "ד״ר [PERSON_NAME]" at bounding box center [974, 19] width 109 height 21
click at [1041, 14] on icon "button" at bounding box center [1041, 20] width 16 height 16
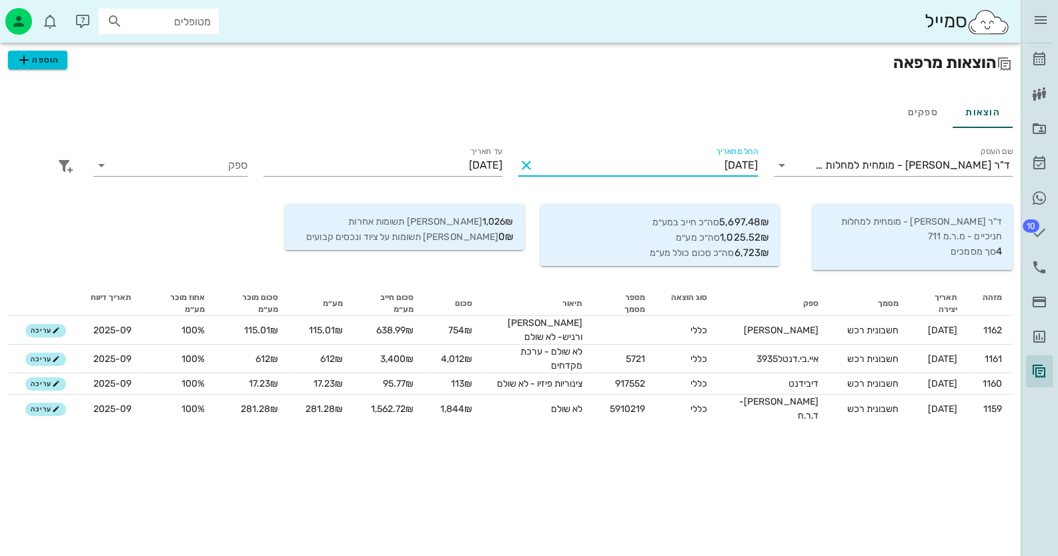
click at [628, 167] on input "[DATE]" at bounding box center [647, 165] width 221 height 21
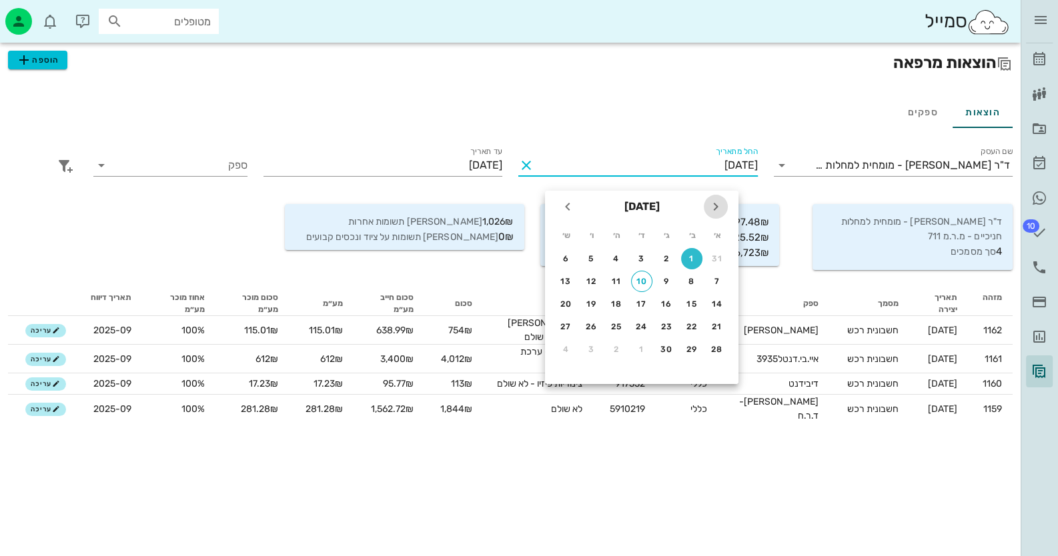
click at [714, 207] on icon "חודש שעבר" at bounding box center [716, 207] width 16 height 16
click at [634, 277] on div "11" at bounding box center [641, 281] width 21 height 9
type input "11/06/2025"
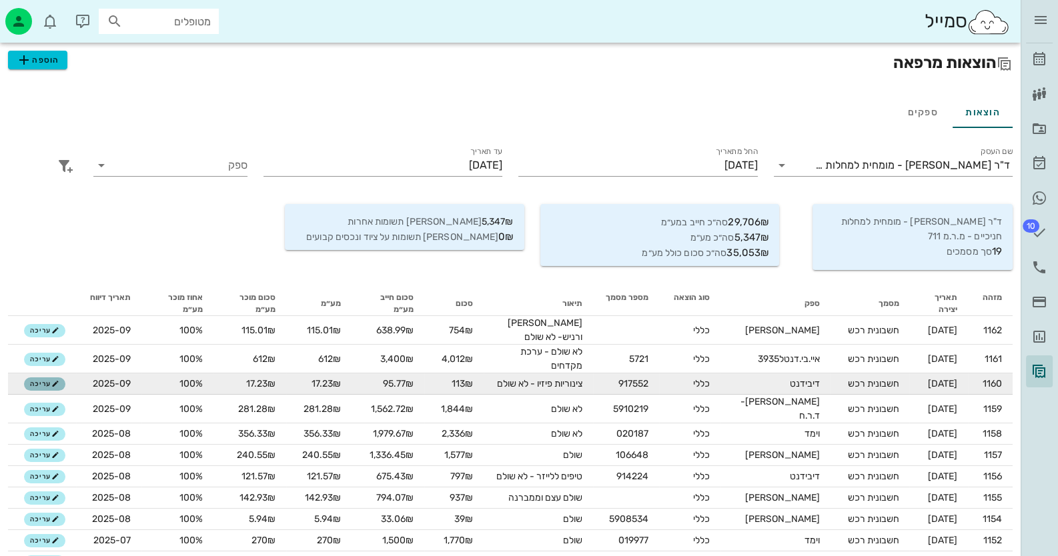
click at [37, 383] on span "עריכה" at bounding box center [44, 384] width 29 height 8
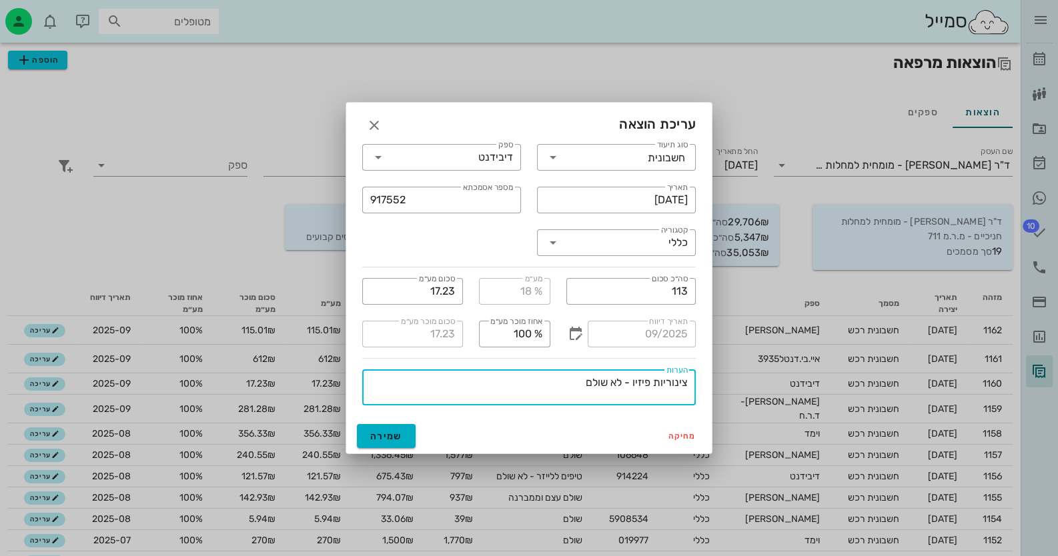
drag, startPoint x: 606, startPoint y: 382, endPoint x: 625, endPoint y: 380, distance: 18.8
click at [625, 380] on textarea "צינוריות פיזיו - לא שולם" at bounding box center [525, 390] width 326 height 32
type textarea "צינוריות פיזיו -שולם"
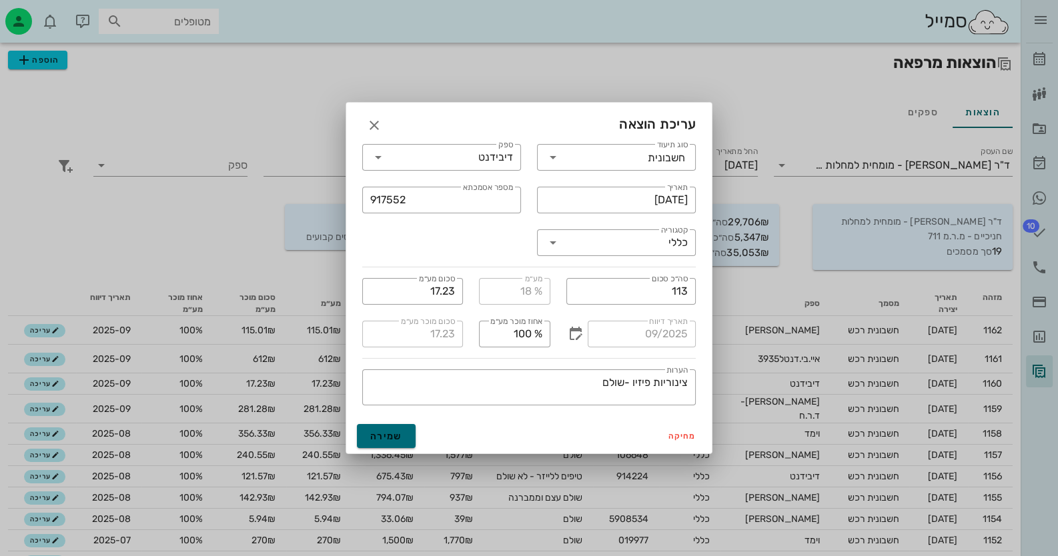
click at [393, 438] on span "שמירה" at bounding box center [386, 436] width 32 height 11
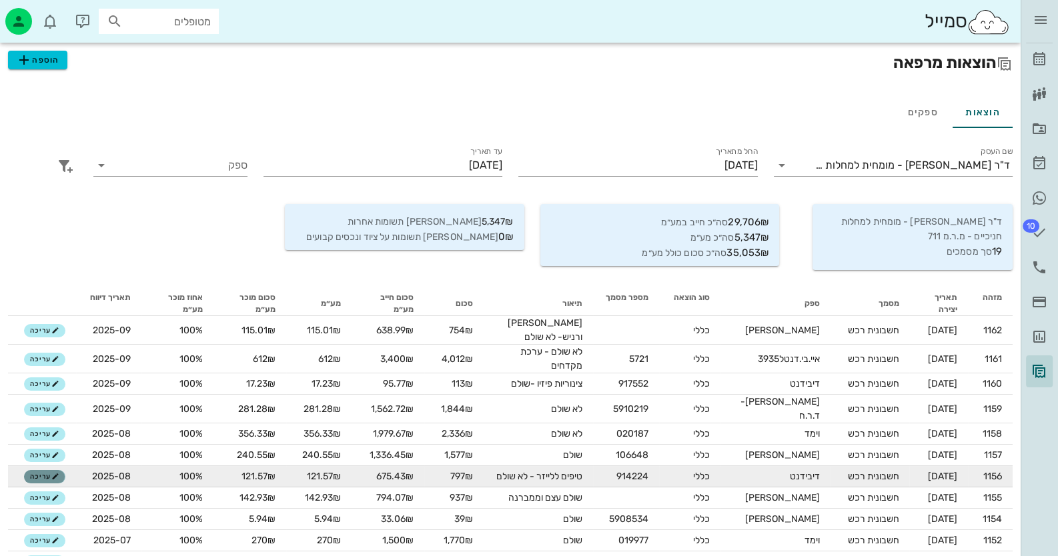
click at [35, 473] on span "עריכה" at bounding box center [44, 477] width 29 height 8
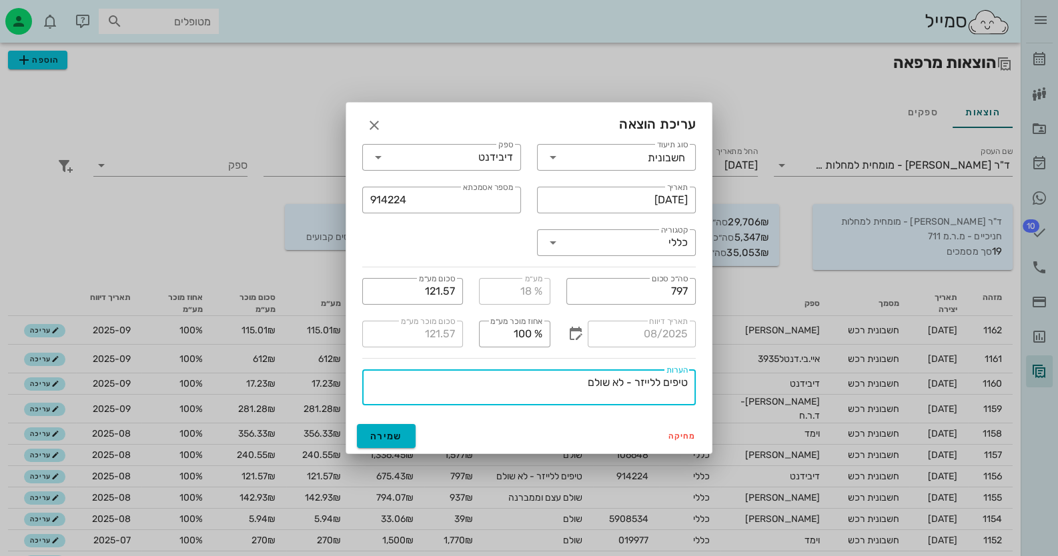
drag, startPoint x: 610, startPoint y: 381, endPoint x: 625, endPoint y: 381, distance: 14.7
click at [625, 381] on textarea "טיפים ללייזר - לא שולם" at bounding box center [525, 390] width 326 height 32
type textarea "טיפים ללייזר - שולם"
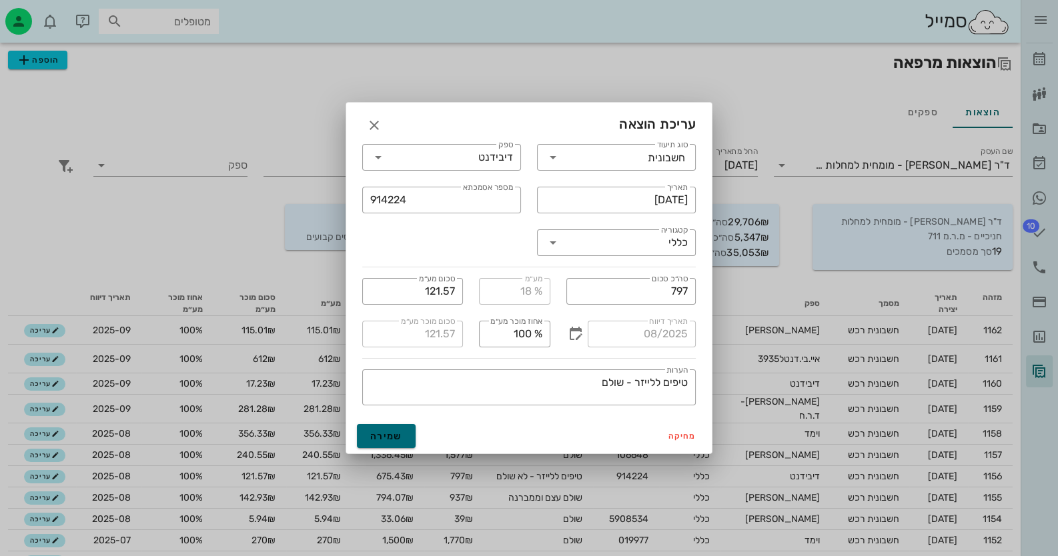
click at [366, 436] on button "שמירה" at bounding box center [386, 436] width 59 height 24
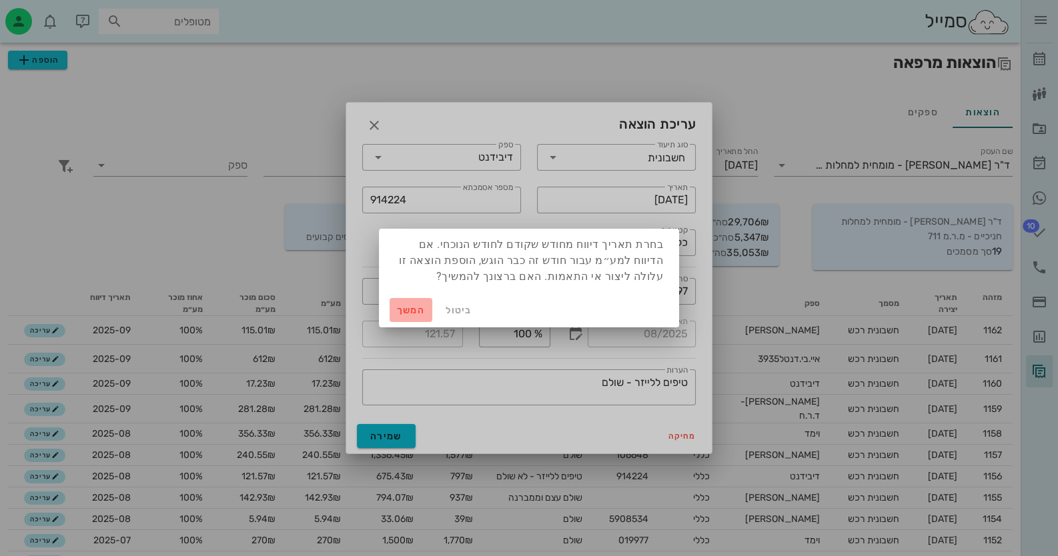
click at [423, 304] on button "המשך" at bounding box center [411, 310] width 43 height 24
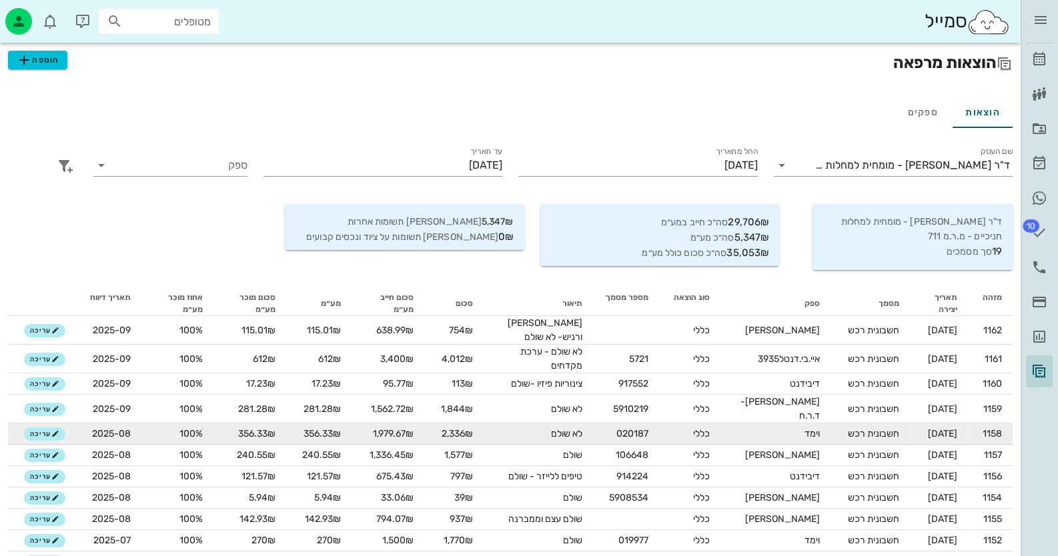
click at [785, 424] on td "וימד" at bounding box center [774, 434] width 109 height 21
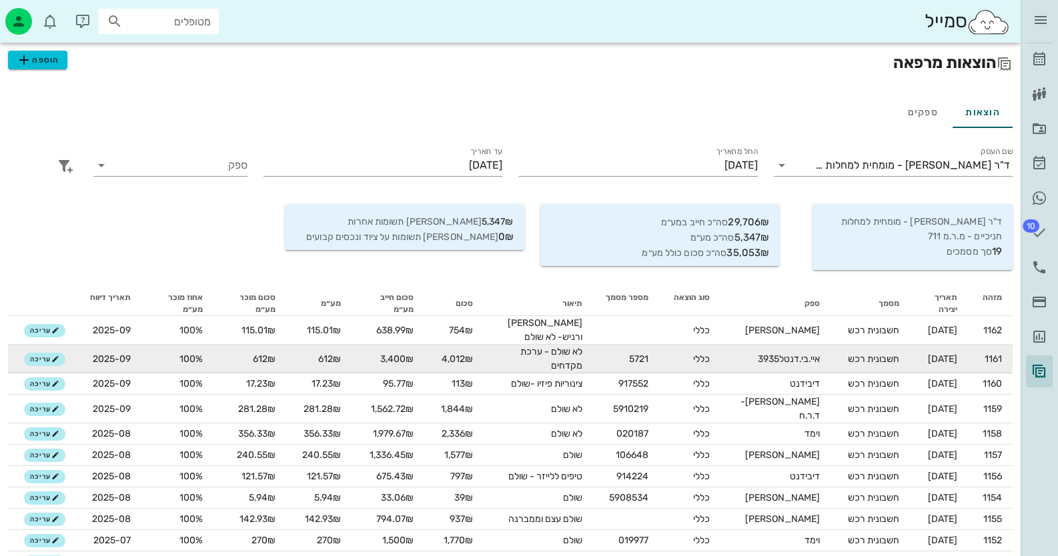
click at [745, 363] on td "איי.בי.דנטל3935" at bounding box center [774, 359] width 109 height 29
click at [59, 358] on button "עריכה" at bounding box center [44, 359] width 41 height 13
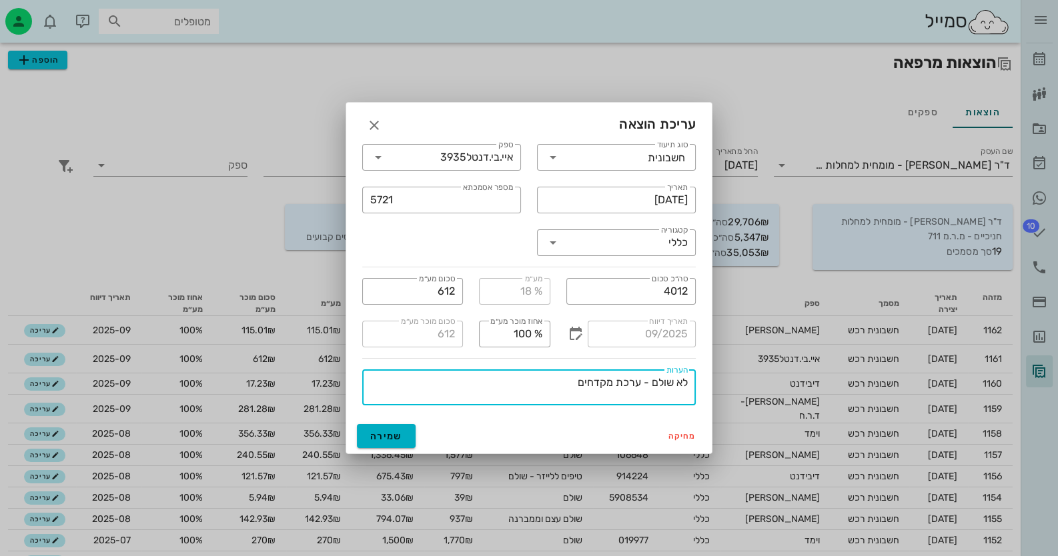
drag, startPoint x: 674, startPoint y: 383, endPoint x: 706, endPoint y: 383, distance: 32.7
click at [706, 383] on div "​ סוג תיעוד חשבונית ​ ספק איי.בי.דנטל3935 ​ תאריך 08-09-2025 ​ מספר אסמכתא 5721…" at bounding box center [529, 277] width 366 height 283
type textarea "שולם - ערכת מקדחים"
click at [391, 439] on span "שמירה" at bounding box center [386, 436] width 32 height 11
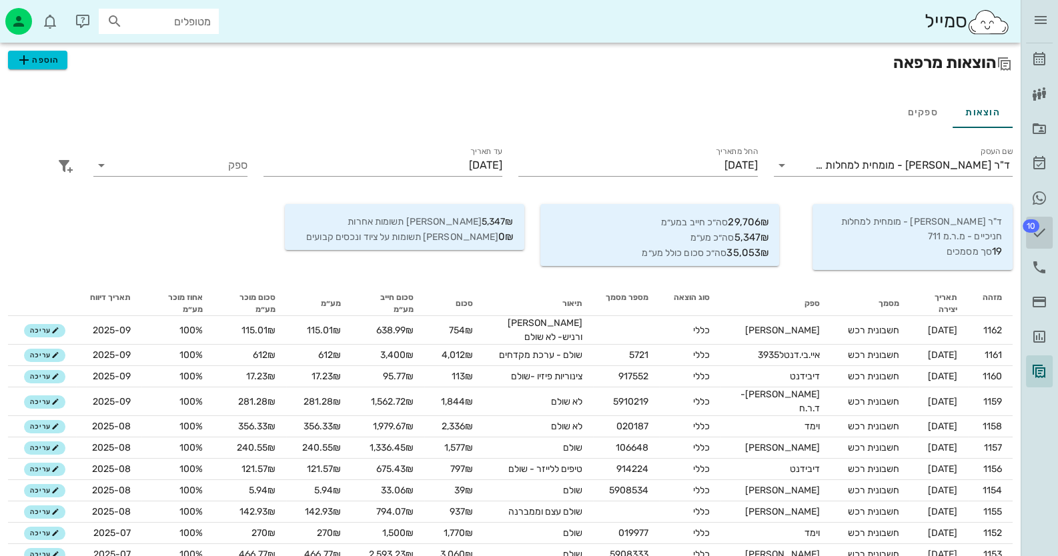
click at [1030, 228] on span "10" at bounding box center [1031, 225] width 17 height 13
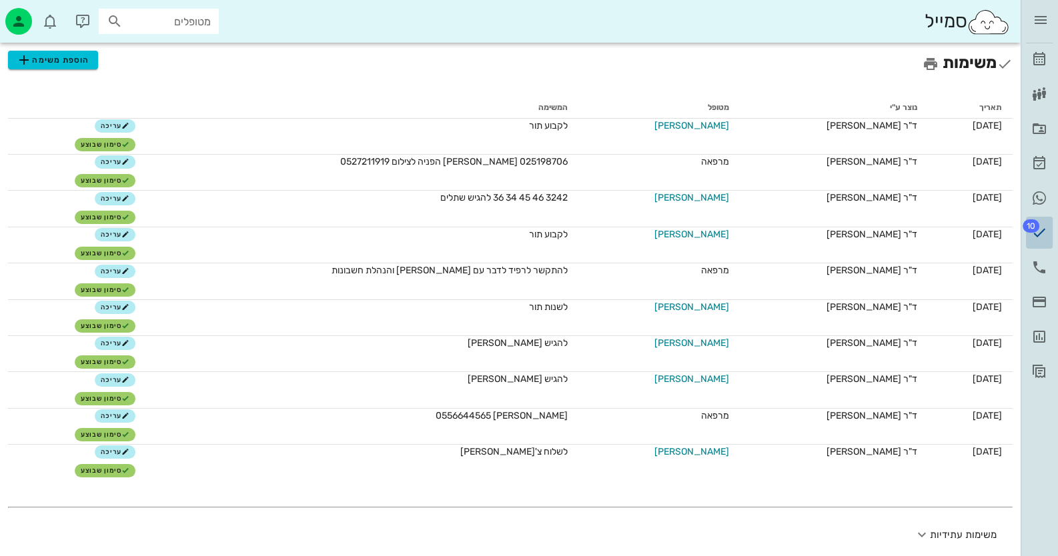
click at [1045, 233] on icon at bounding box center [1039, 233] width 16 height 16
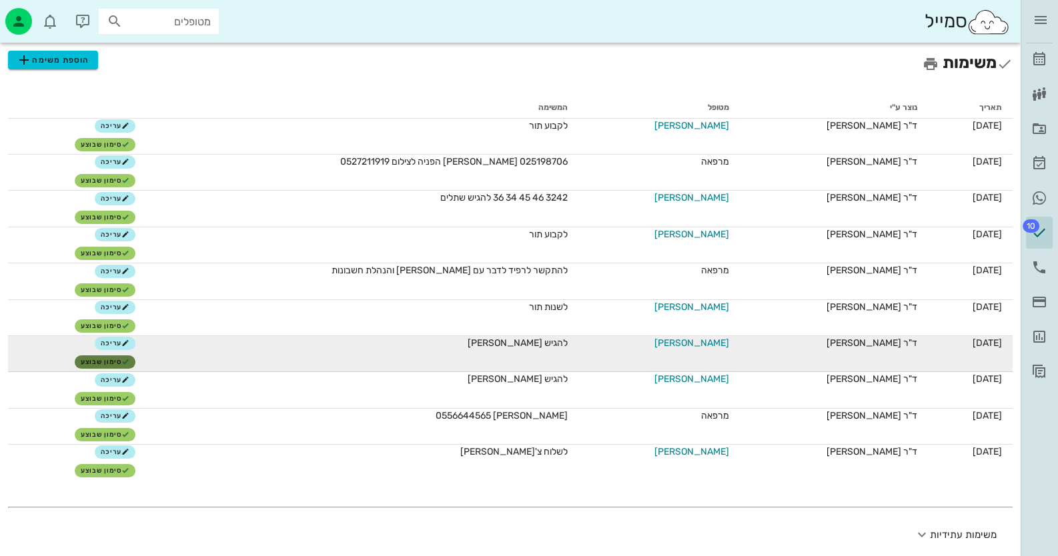
click at [117, 361] on span "סימון שבוצע" at bounding box center [105, 362] width 49 height 8
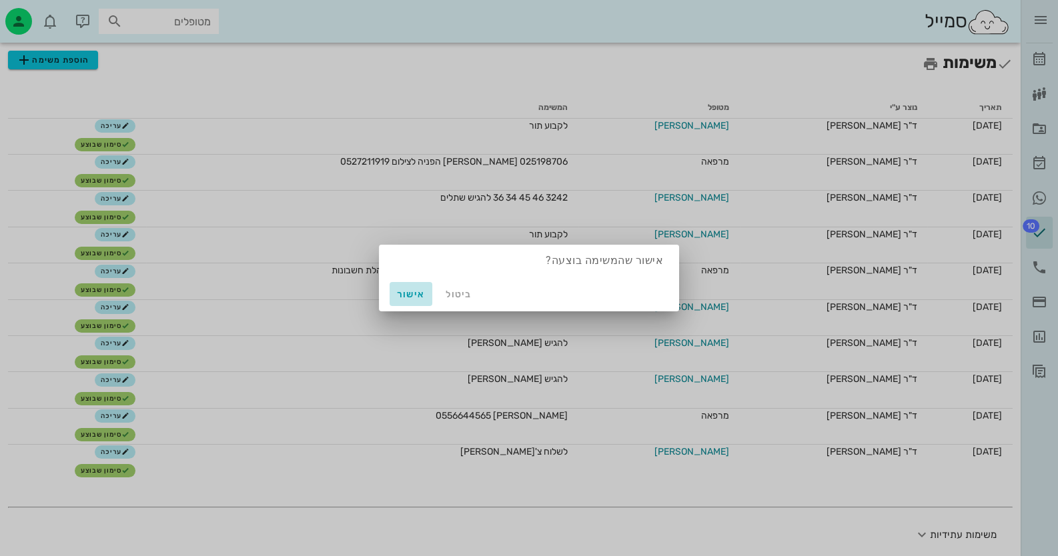
click at [423, 296] on span "אישור" at bounding box center [411, 294] width 32 height 11
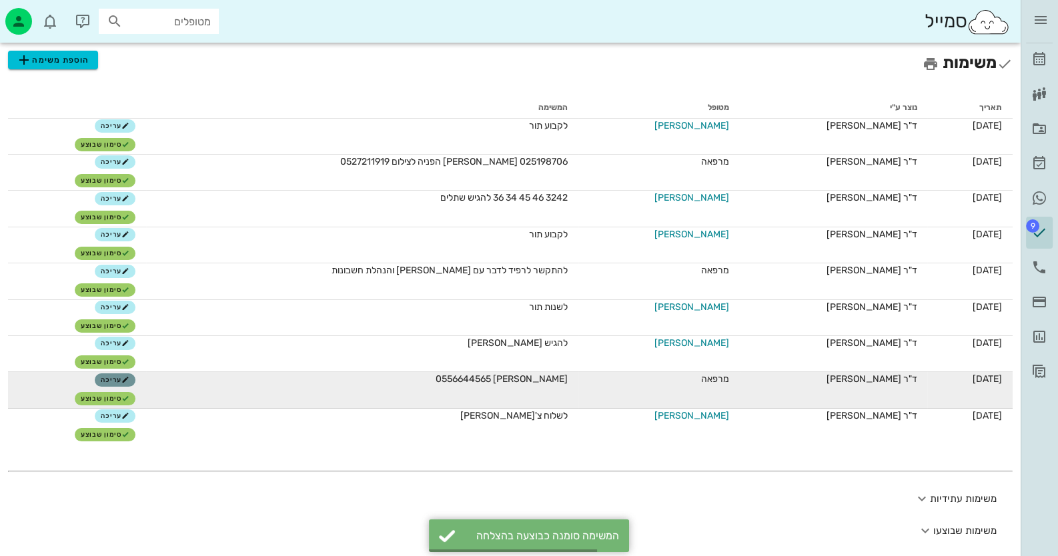
click at [129, 378] on span "עריכה" at bounding box center [115, 380] width 29 height 8
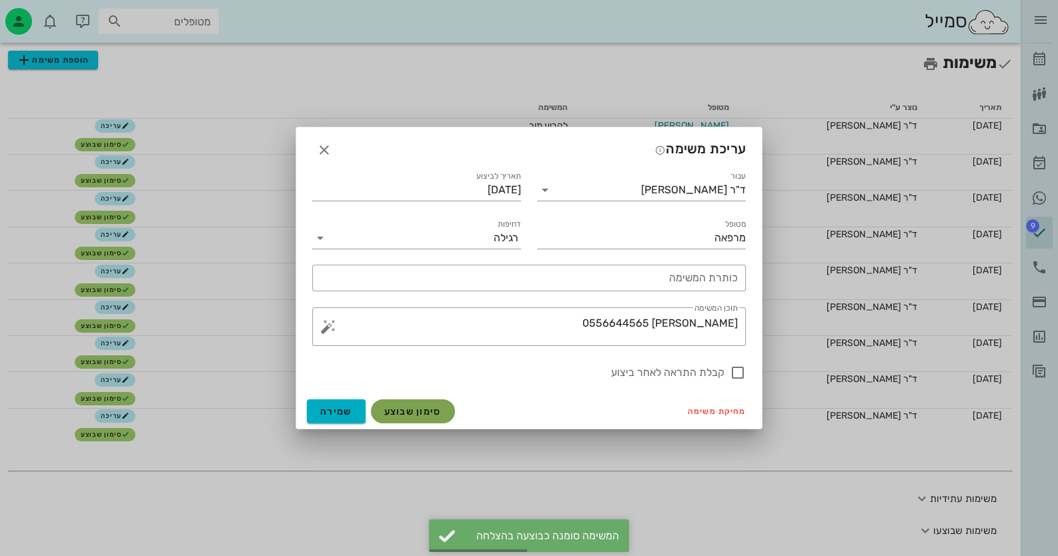
click at [417, 404] on button "סימון שבוצע" at bounding box center [413, 412] width 84 height 24
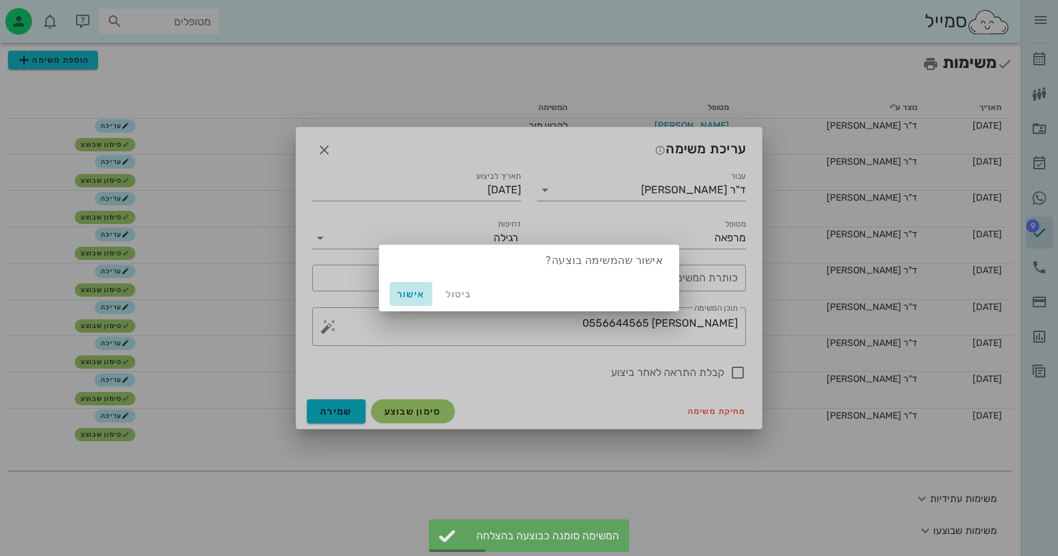
click at [424, 296] on span "אישור" at bounding box center [411, 294] width 32 height 11
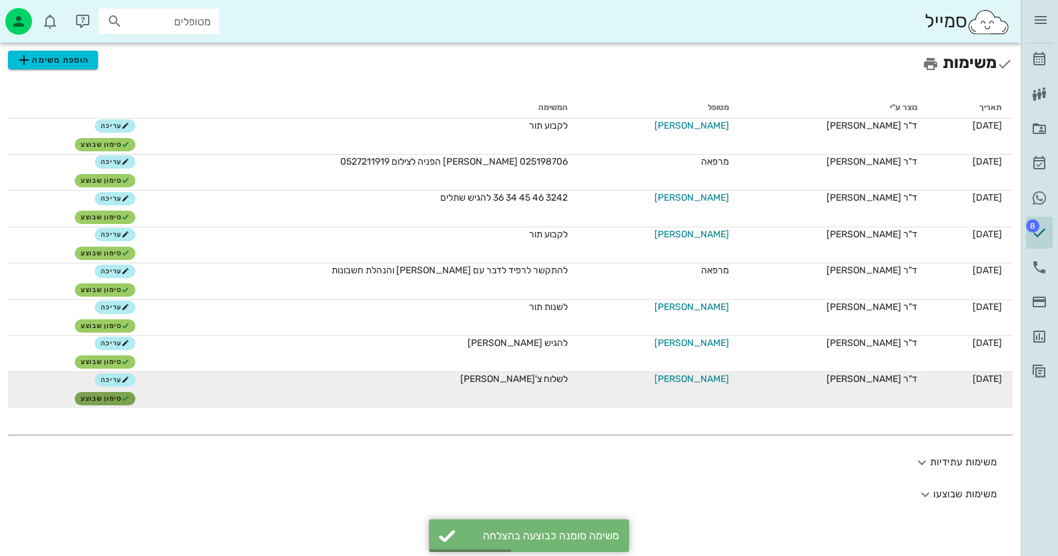
click at [130, 396] on span "סימון שבוצע" at bounding box center [105, 399] width 49 height 8
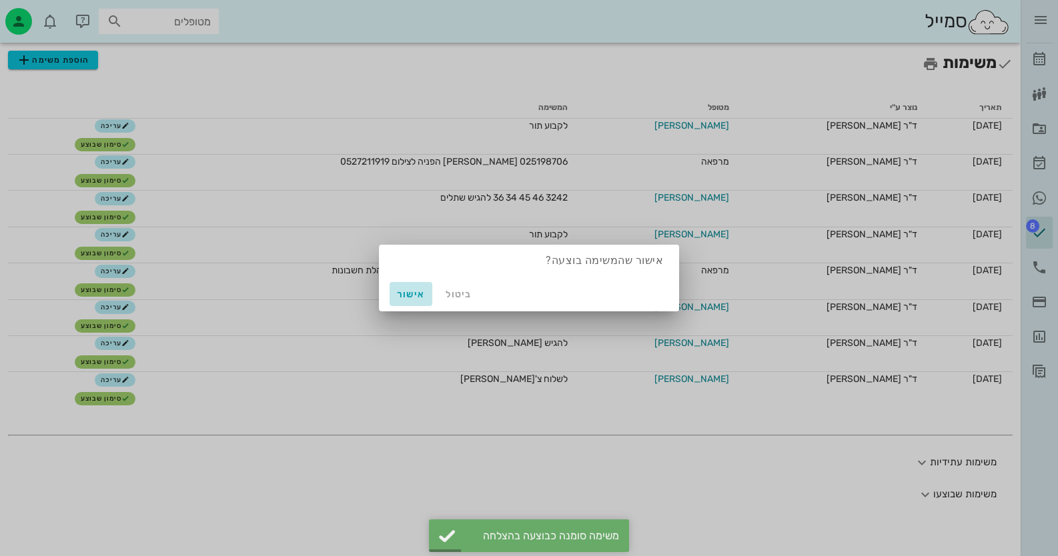
click at [398, 292] on span "אישור" at bounding box center [411, 294] width 32 height 11
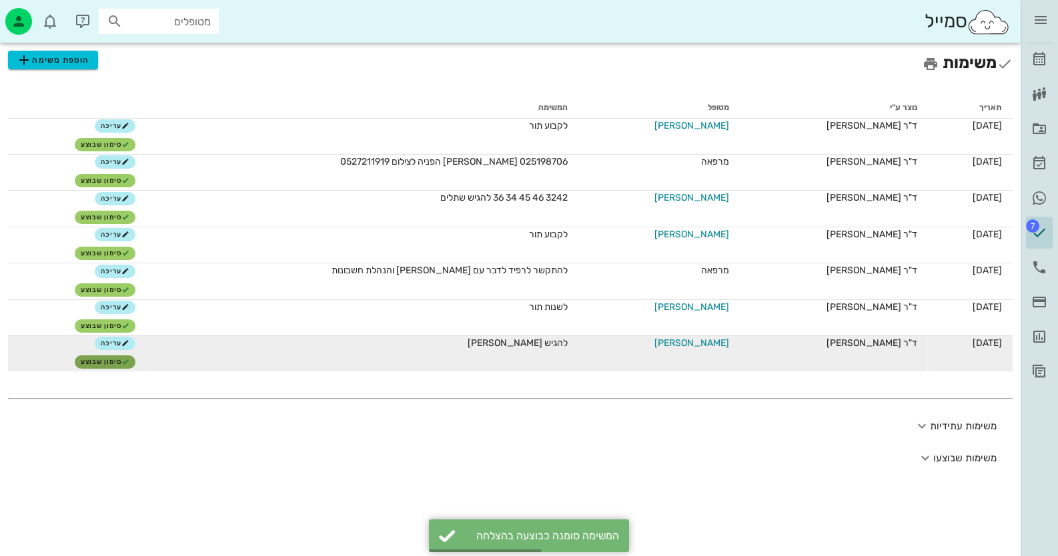
click at [113, 359] on span "סימון שבוצע" at bounding box center [105, 362] width 49 height 8
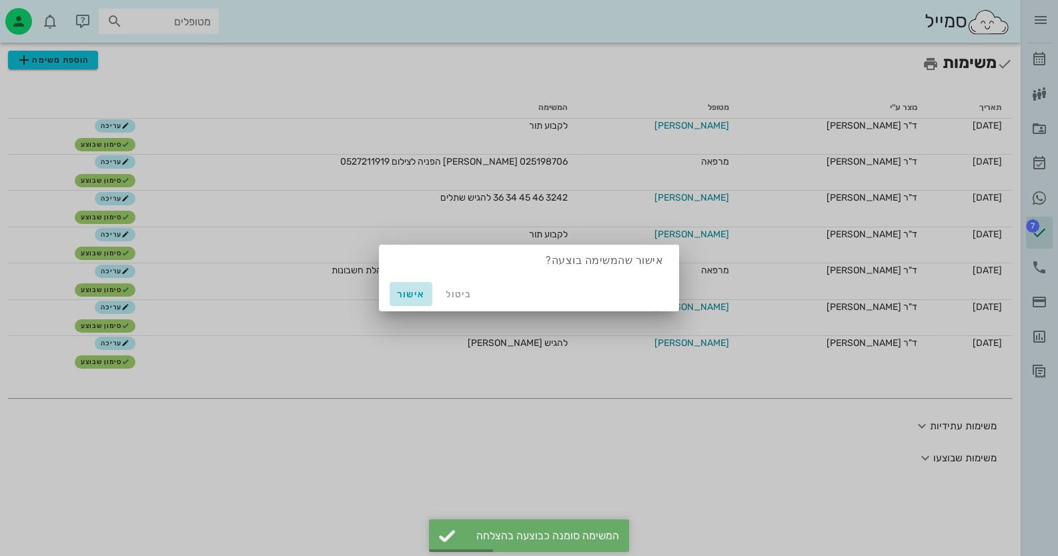
click at [405, 294] on span "אישור" at bounding box center [411, 294] width 32 height 11
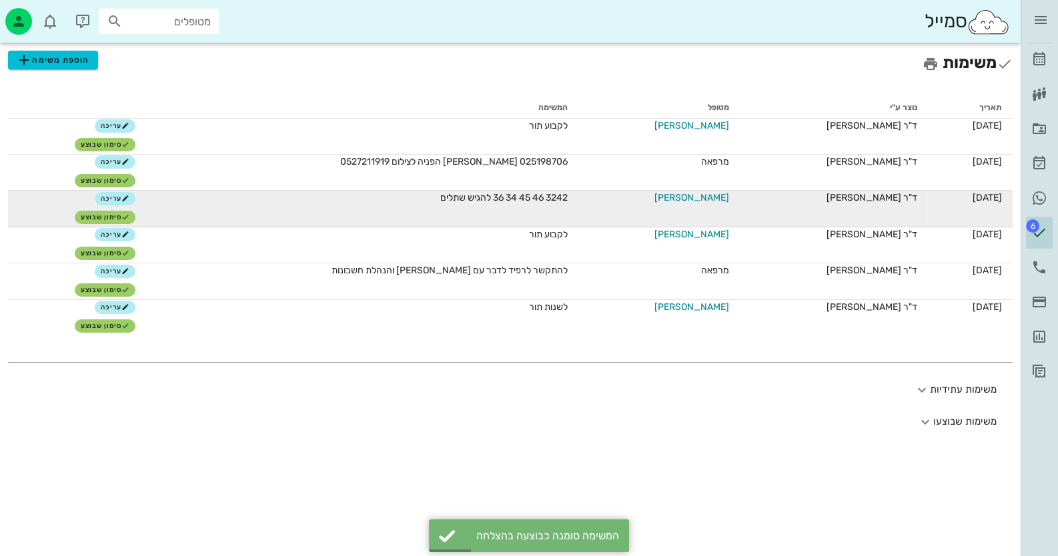
click at [702, 201] on span "[PERSON_NAME]" at bounding box center [691, 198] width 75 height 14
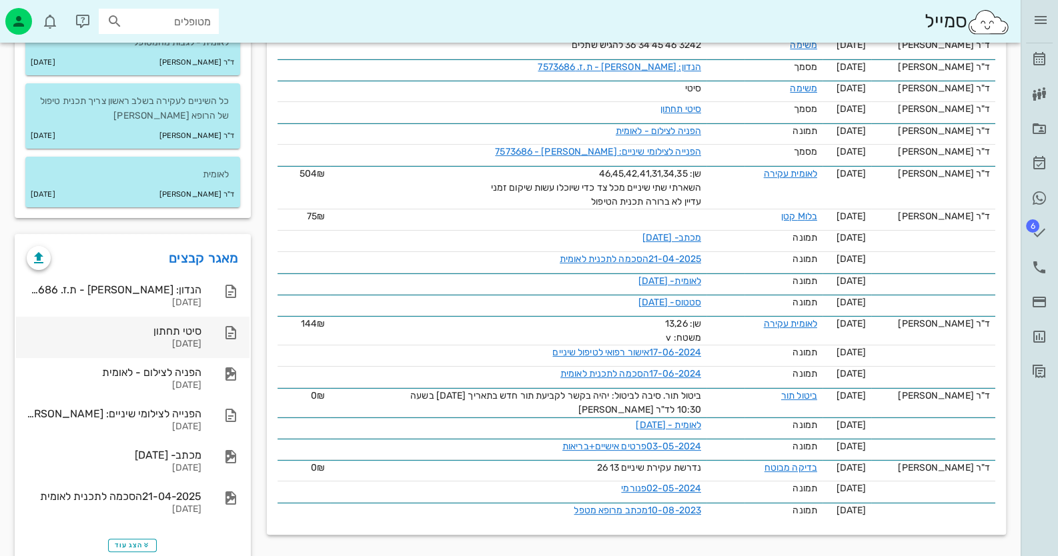
scroll to position [367, 0]
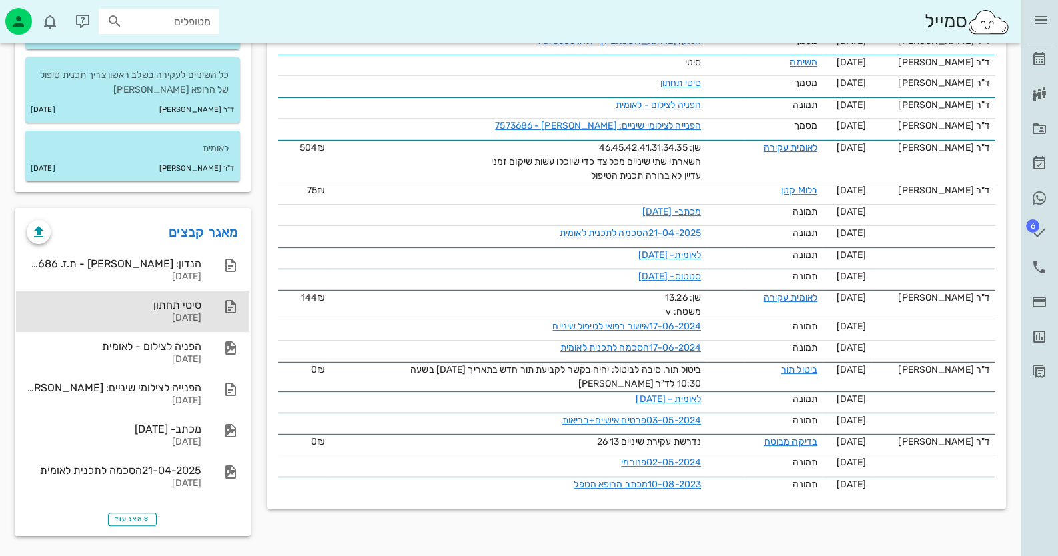
click at [203, 306] on div "סיטי תחתון 26-08-2025" at bounding box center [132, 311] width 233 height 41
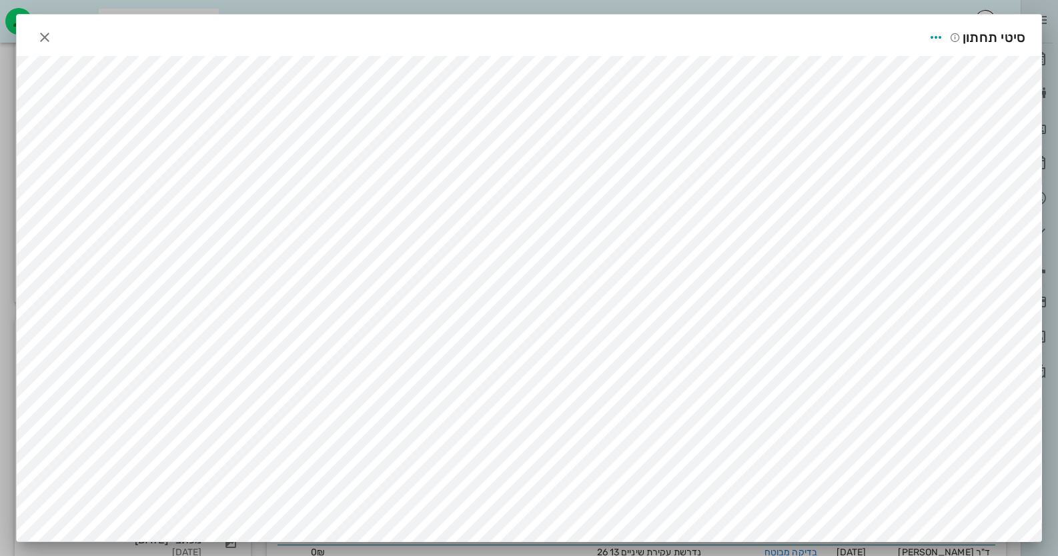
scroll to position [233, 0]
click at [47, 31] on icon "button" at bounding box center [45, 37] width 16 height 16
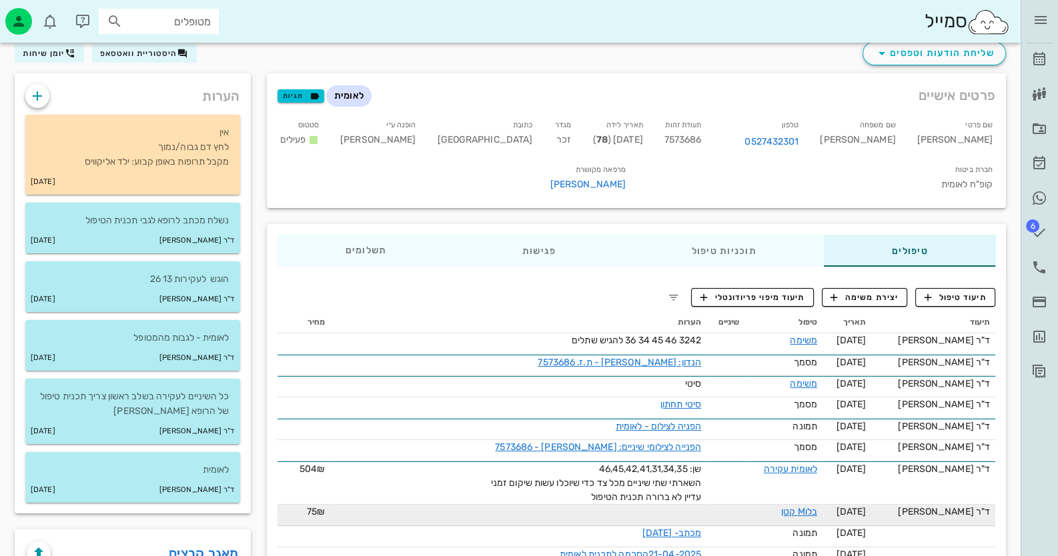
scroll to position [33, 0]
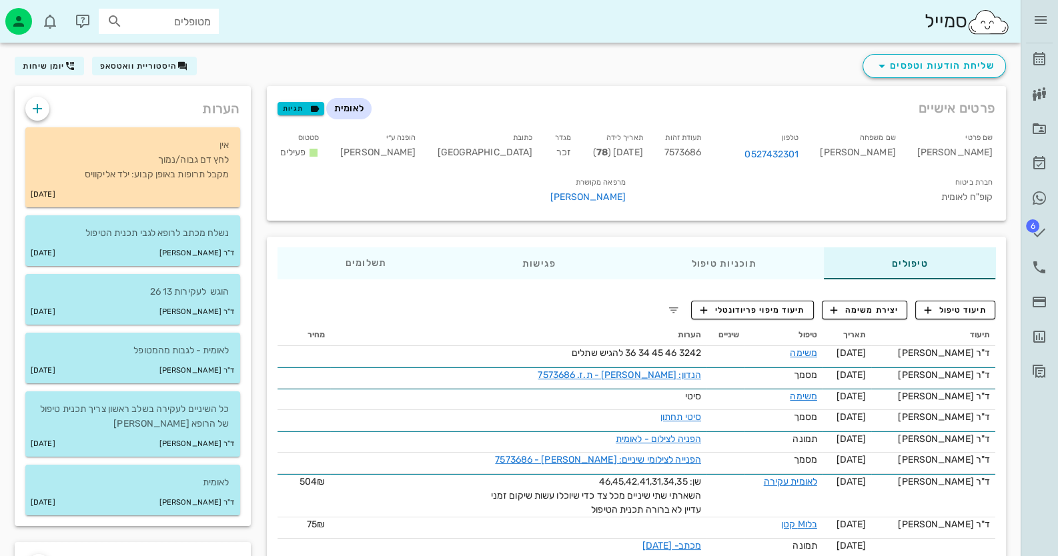
click at [702, 153] on span "7573686" at bounding box center [682, 152] width 37 height 11
copy span "7573686"
click at [1039, 191] on icon at bounding box center [1039, 198] width 16 height 16
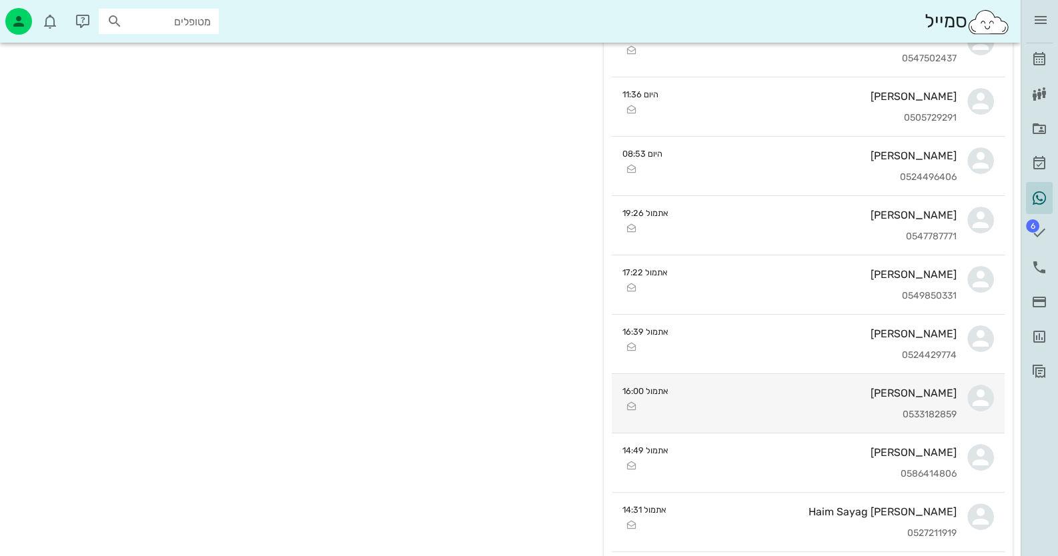
scroll to position [333, 0]
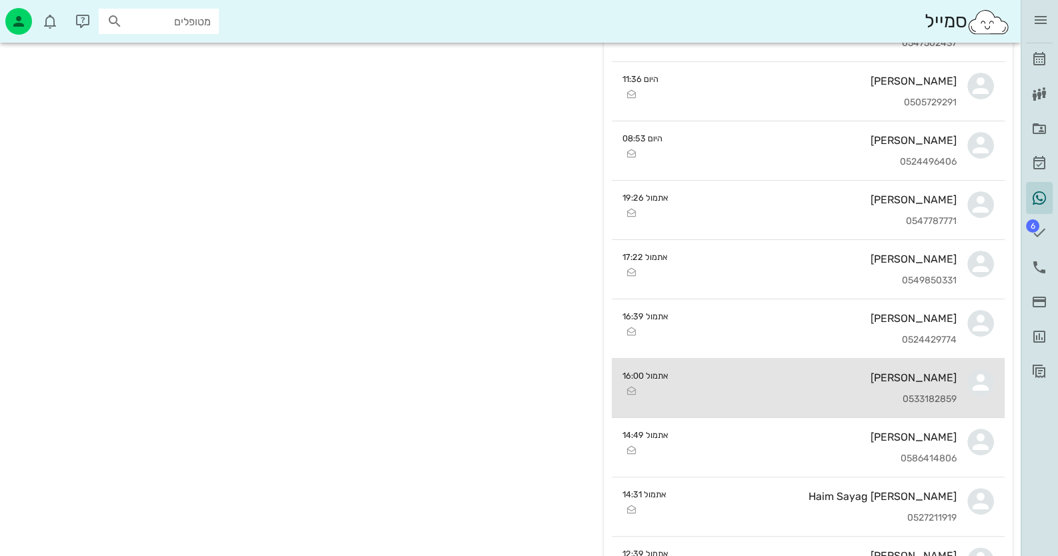
click at [897, 376] on div "[PERSON_NAME]" at bounding box center [818, 378] width 278 height 13
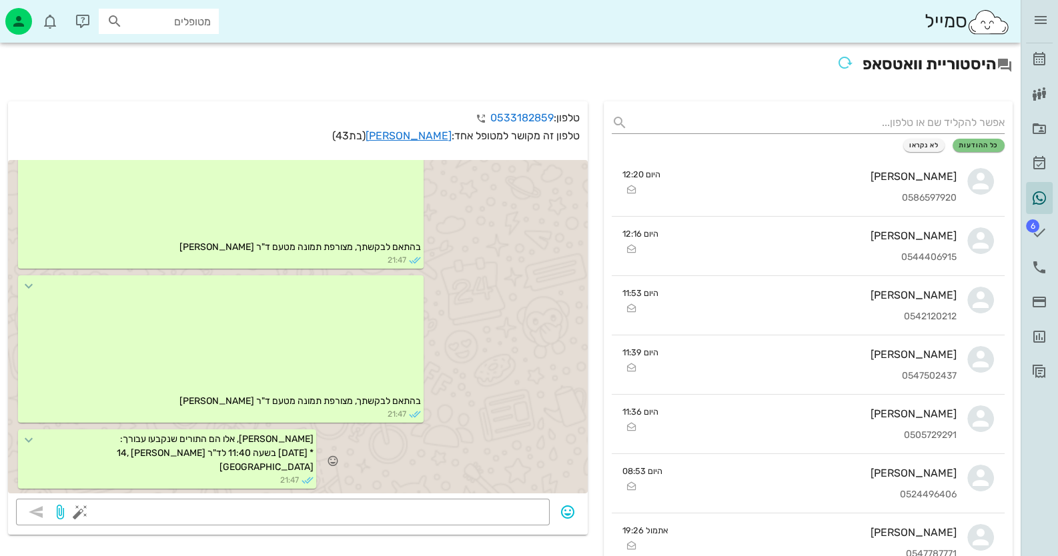
scroll to position [365, 0]
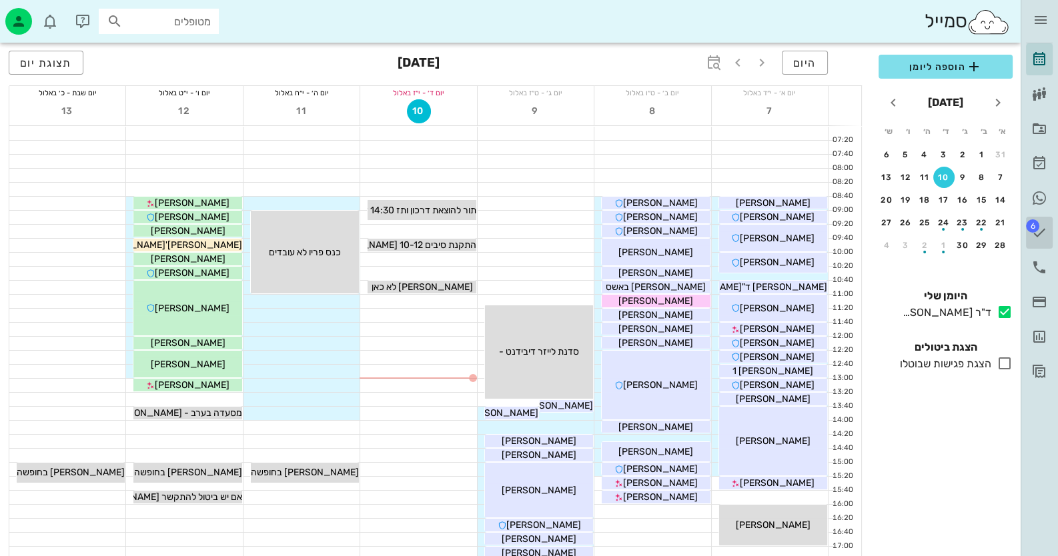
click at [1048, 223] on link "6 משימות" at bounding box center [1039, 233] width 27 height 32
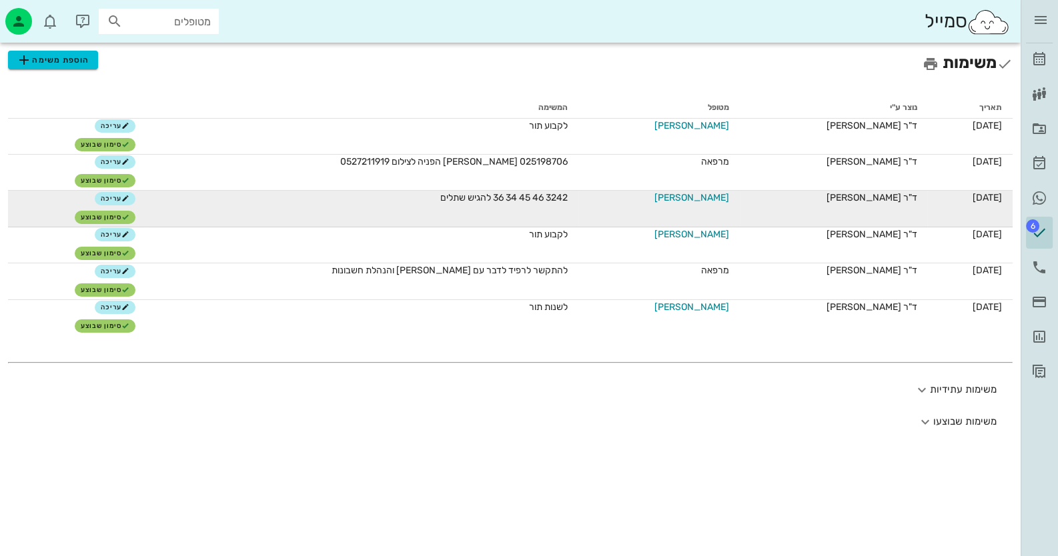
click at [686, 194] on span "[PERSON_NAME]" at bounding box center [691, 198] width 75 height 14
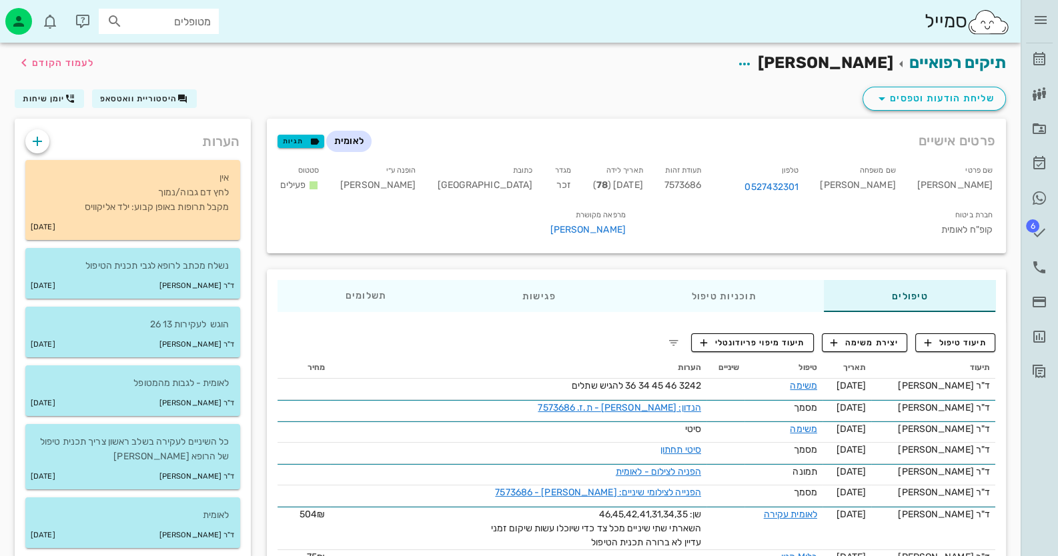
click at [702, 184] on span "7573686" at bounding box center [682, 184] width 37 height 11
copy span "7573686"
click at [31, 133] on icon "button" at bounding box center [37, 141] width 16 height 16
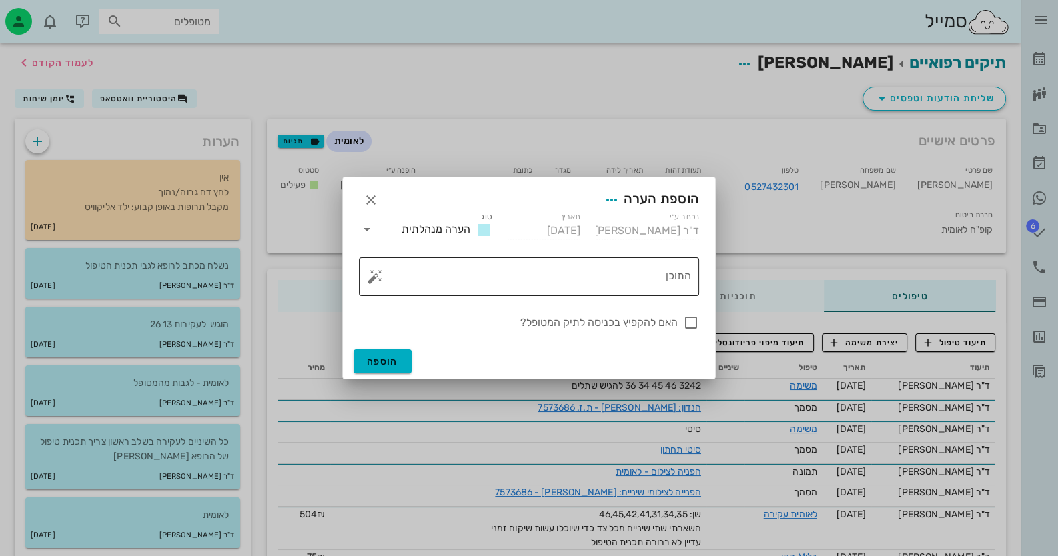
click at [374, 281] on button "button" at bounding box center [375, 277] width 16 height 16
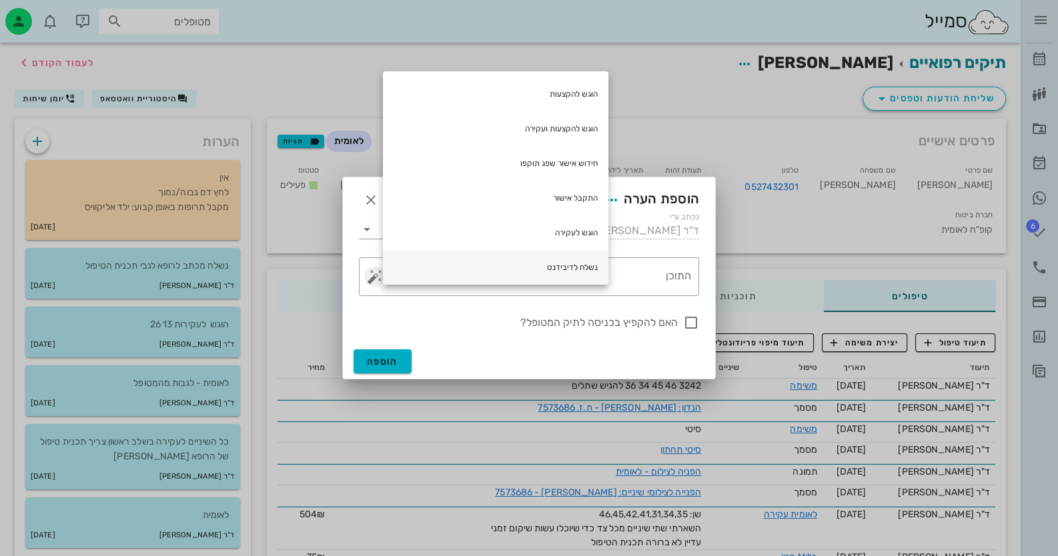
scroll to position [66, 0]
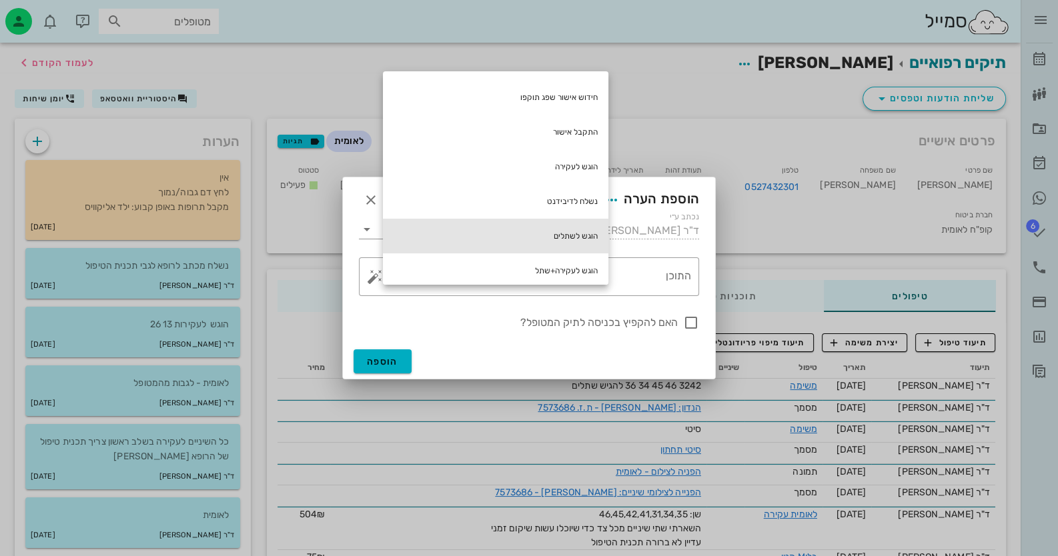
click at [533, 233] on div "הוגש לשתלים" at bounding box center [495, 236] width 225 height 35
type textarea "הוגש לשתלים"
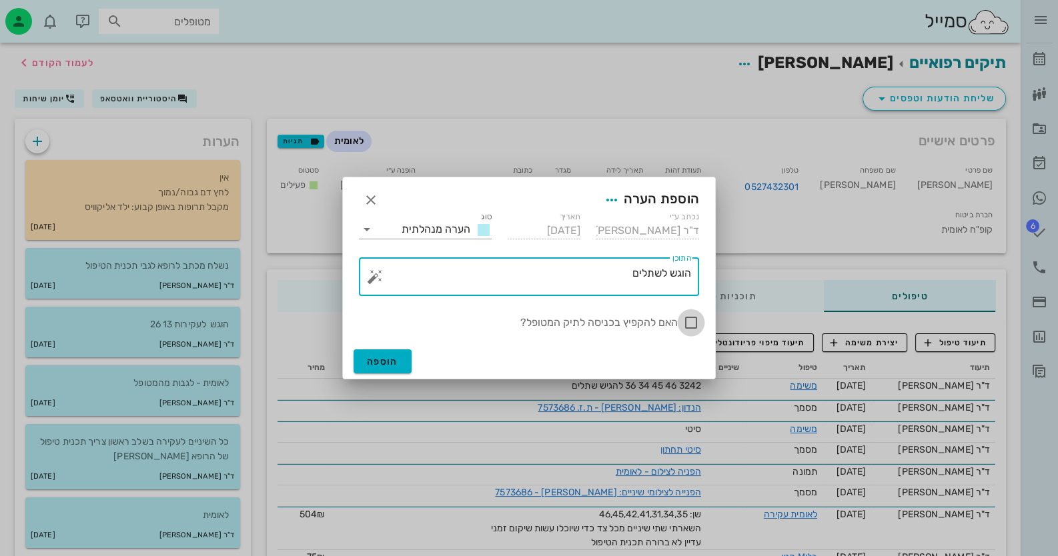
click at [698, 320] on div at bounding box center [691, 323] width 23 height 23
checkbox input "true"
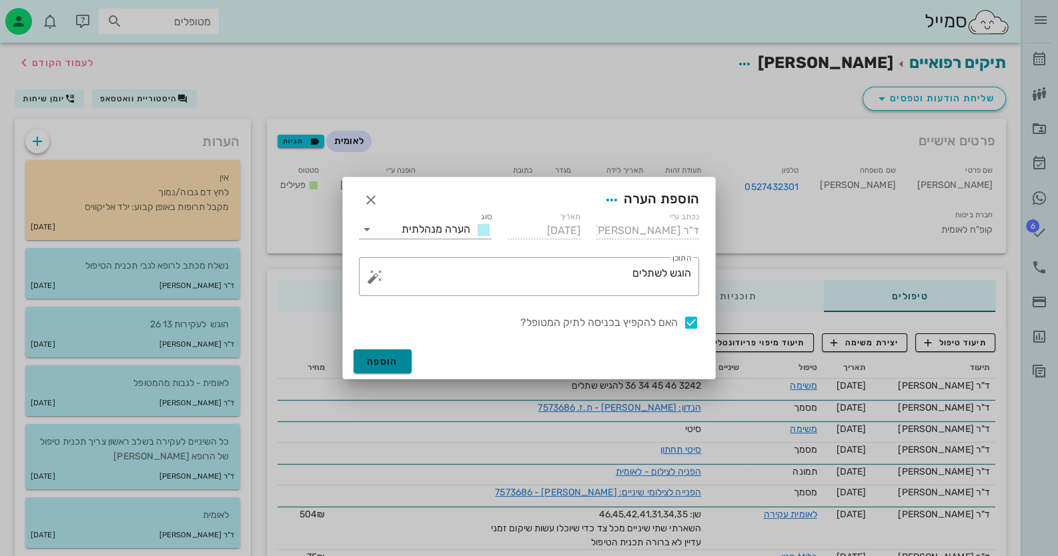
click at [386, 361] on span "הוספה" at bounding box center [382, 361] width 31 height 11
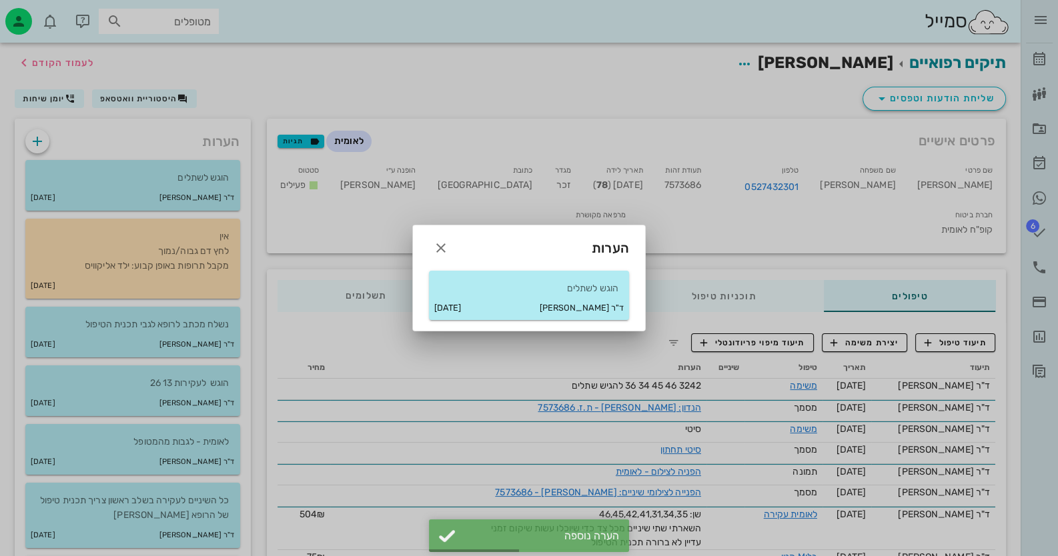
click at [1031, 227] on div at bounding box center [529, 278] width 1058 height 556
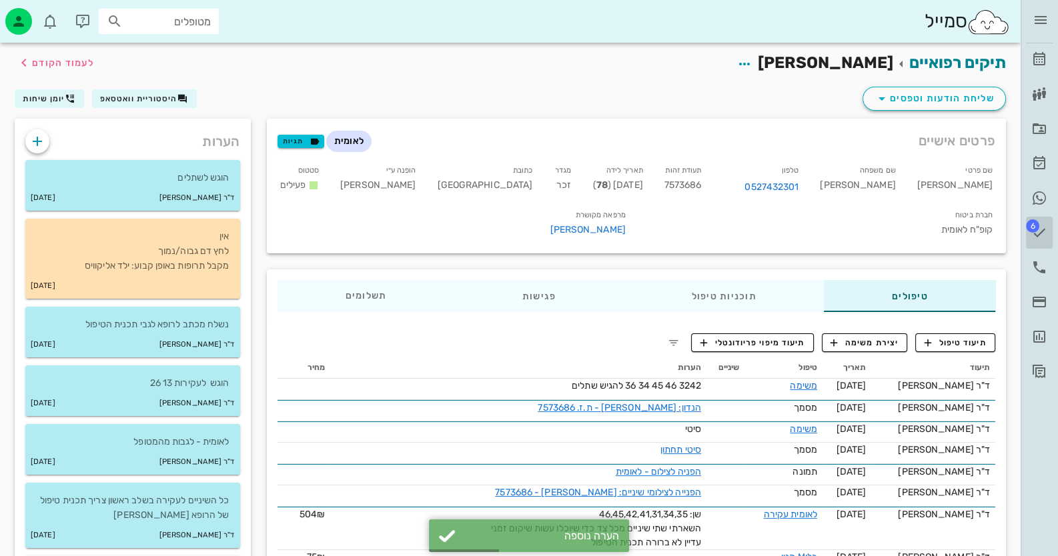
click at [1031, 227] on span "6" at bounding box center [1032, 225] width 13 height 13
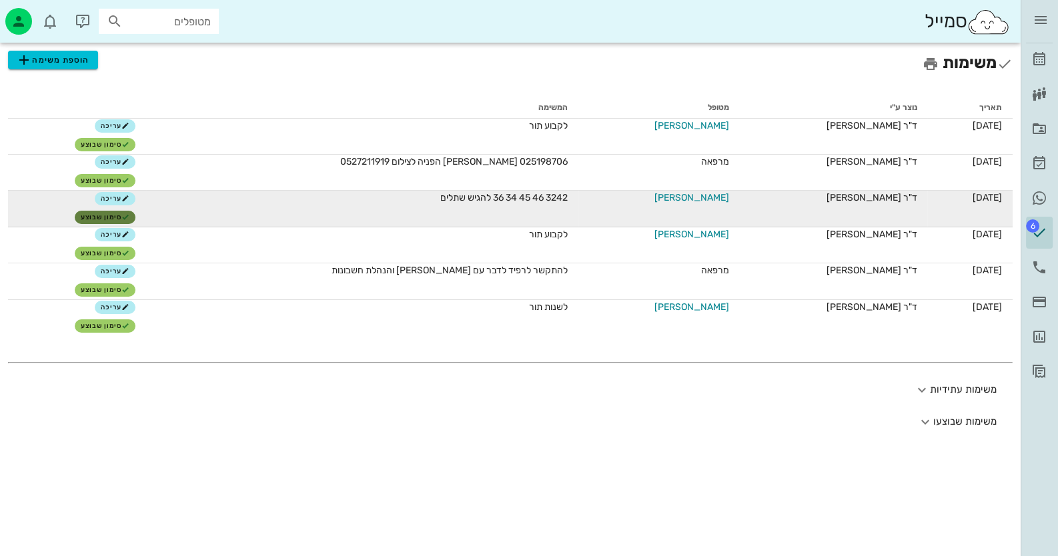
click at [117, 213] on span "סימון שבוצע" at bounding box center [105, 217] width 49 height 8
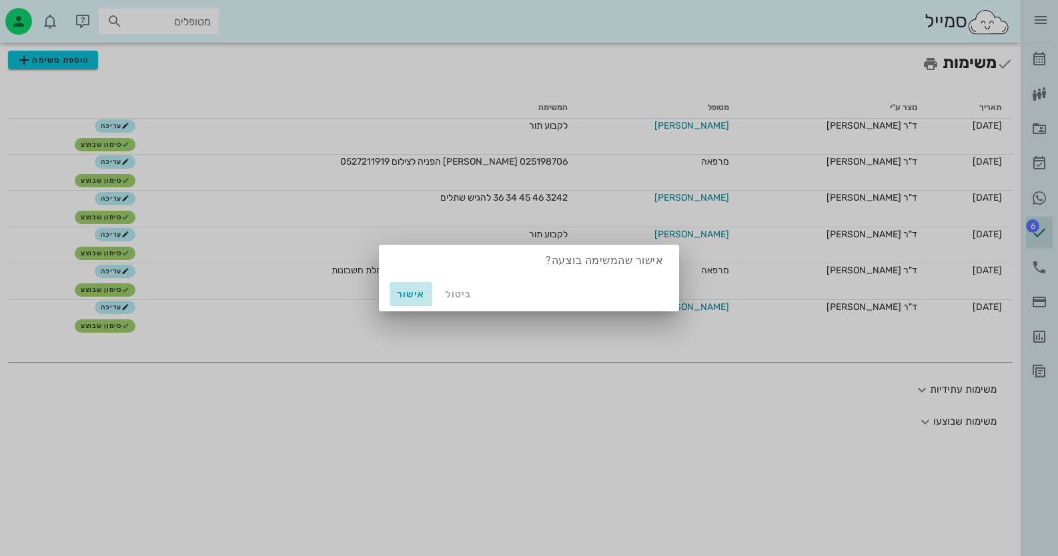
click at [417, 293] on span "אישור" at bounding box center [411, 294] width 32 height 11
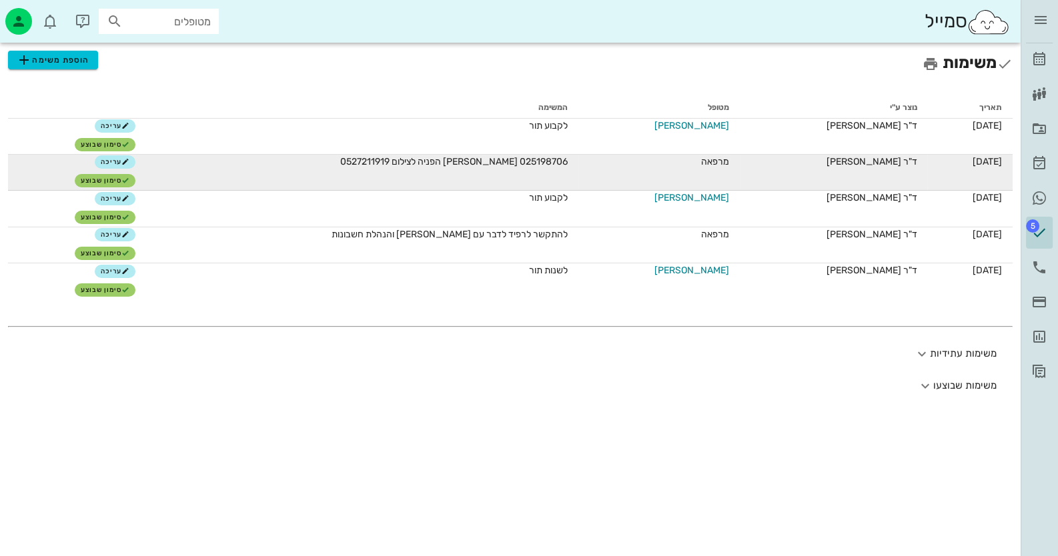
click at [390, 160] on span "025198706 [PERSON_NAME] הפניה לצילום 0527211919" at bounding box center [453, 161] width 227 height 11
copy span "0527211919"
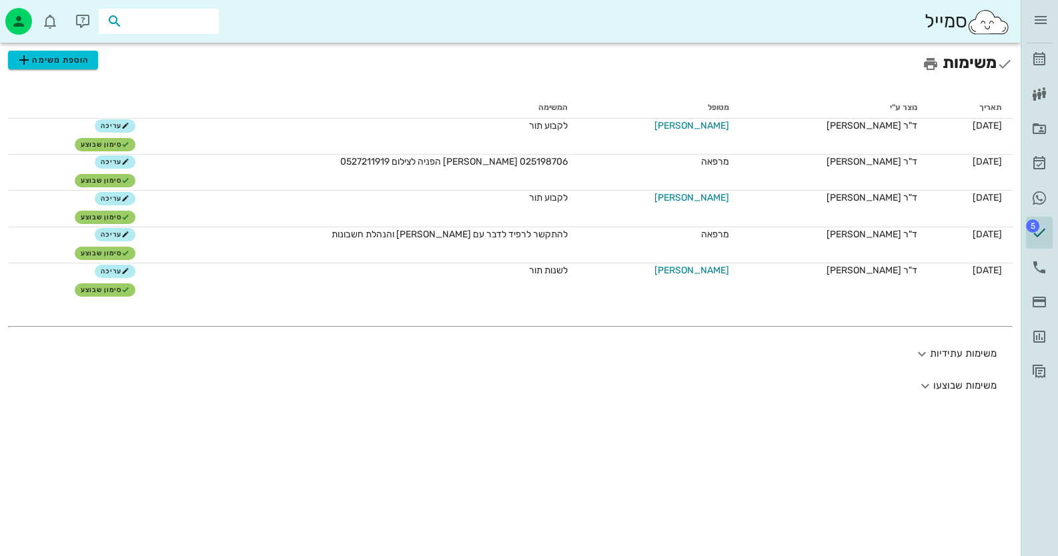
click at [204, 21] on input "text" at bounding box center [167, 21] width 85 height 17
paste input "0527211919"
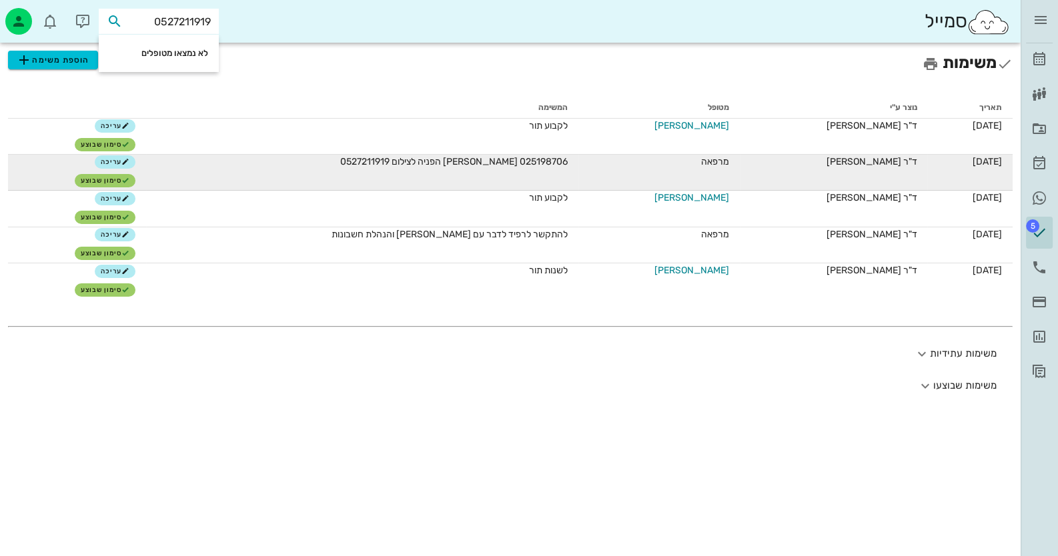
type input "0527211919"
click at [520, 160] on span "025198706 [PERSON_NAME] הפניה לצילום 0527211919" at bounding box center [453, 161] width 227 height 11
copy span "025198706"
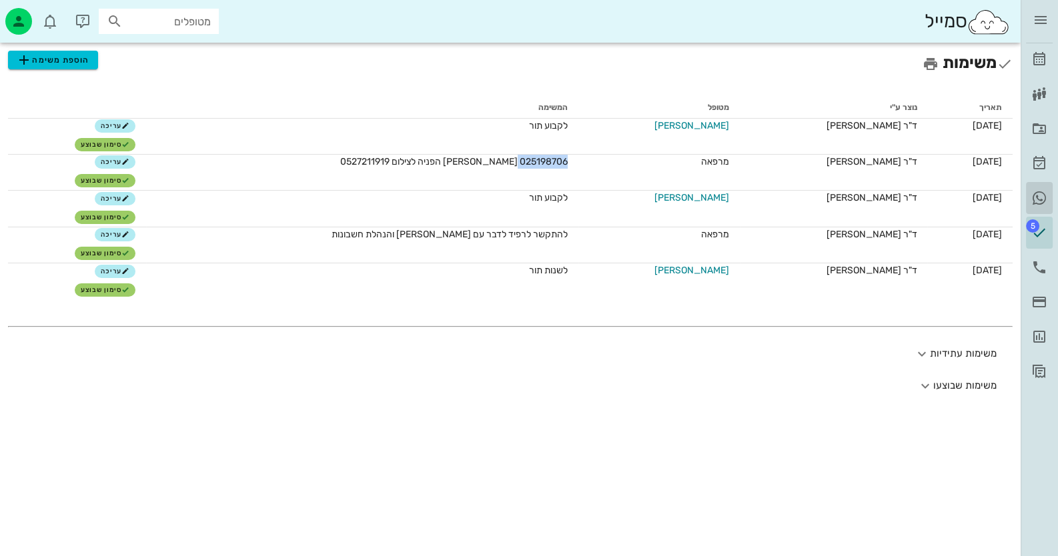
click at [1041, 201] on icon at bounding box center [1039, 198] width 16 height 16
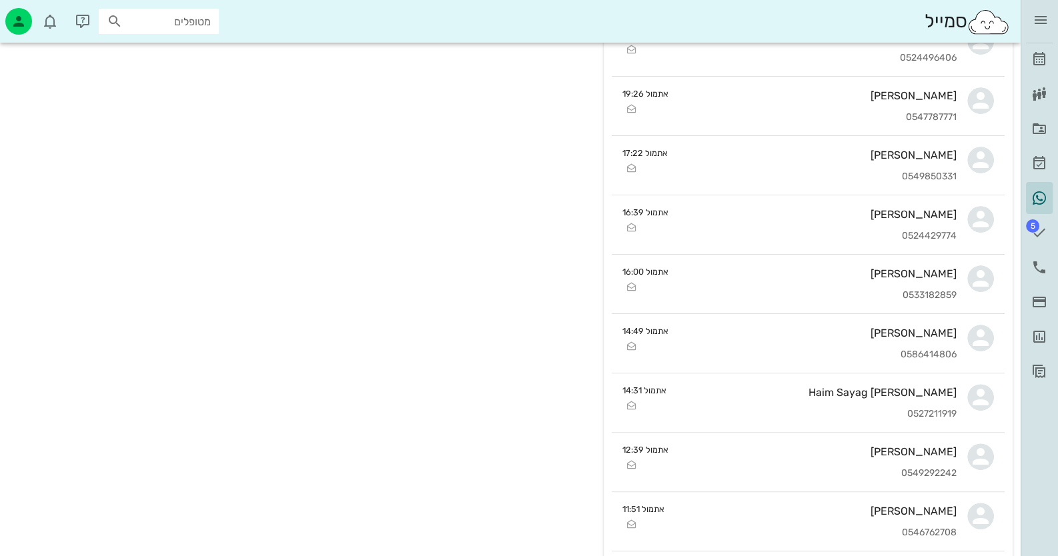
scroll to position [467, 0]
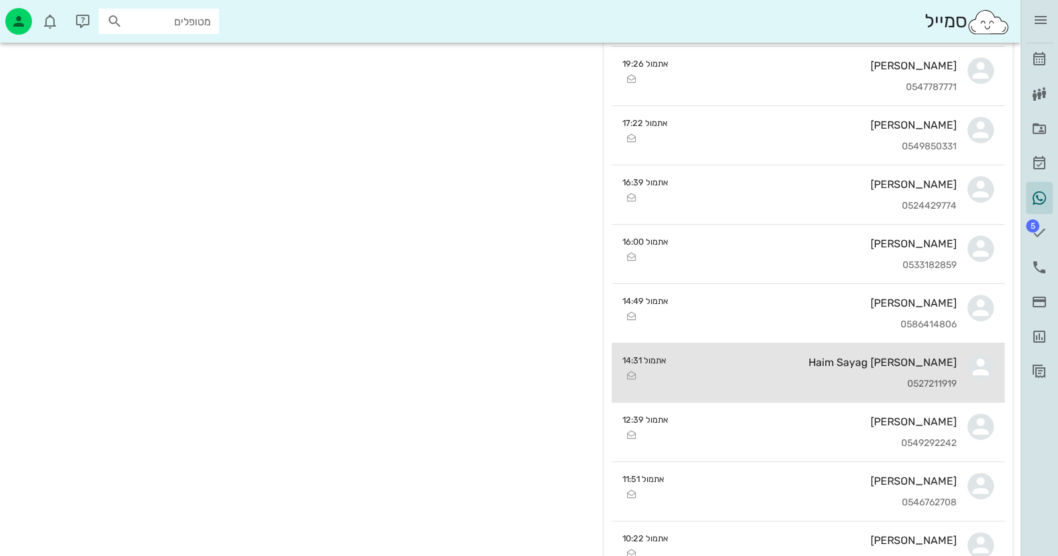
click at [847, 351] on div "[PERSON_NAME] 0527211919" at bounding box center [817, 373] width 280 height 59
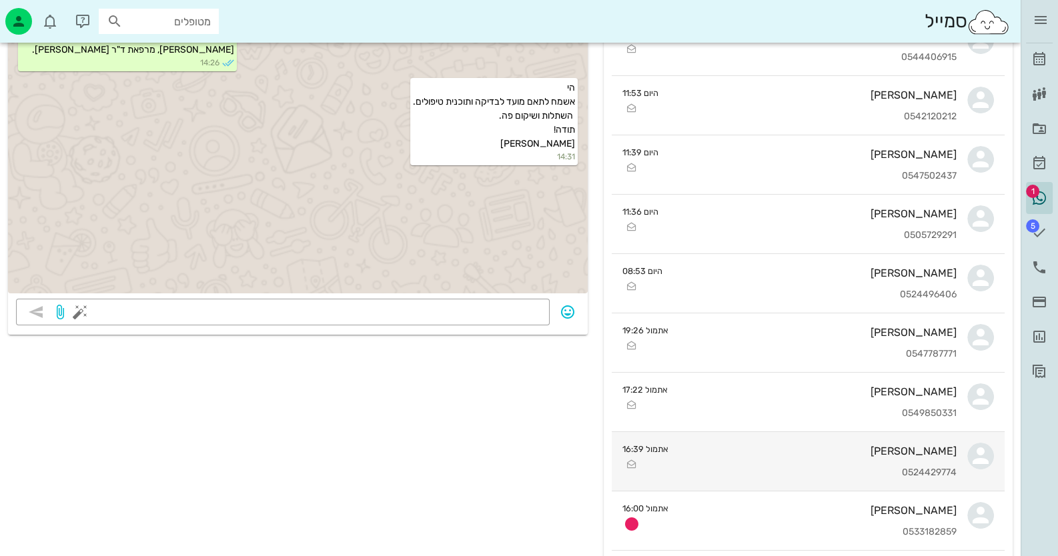
scroll to position [333, 0]
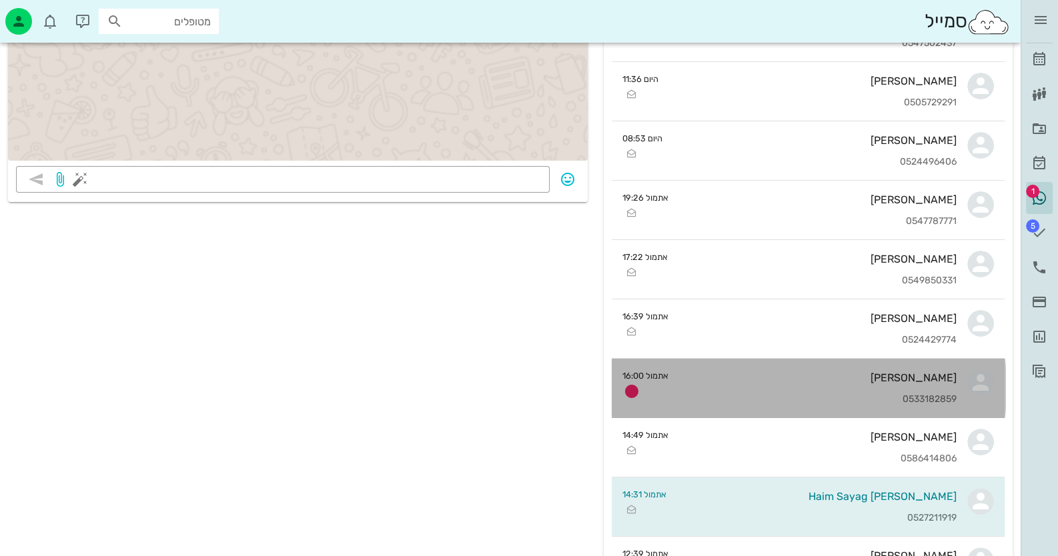
click at [901, 389] on div "[PERSON_NAME] 0533182859" at bounding box center [818, 388] width 278 height 59
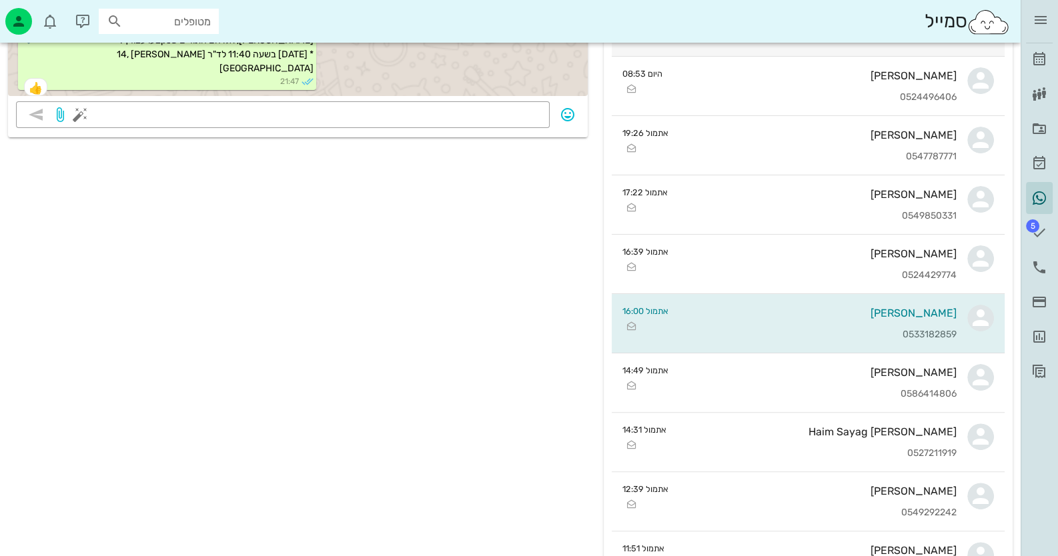
scroll to position [400, 0]
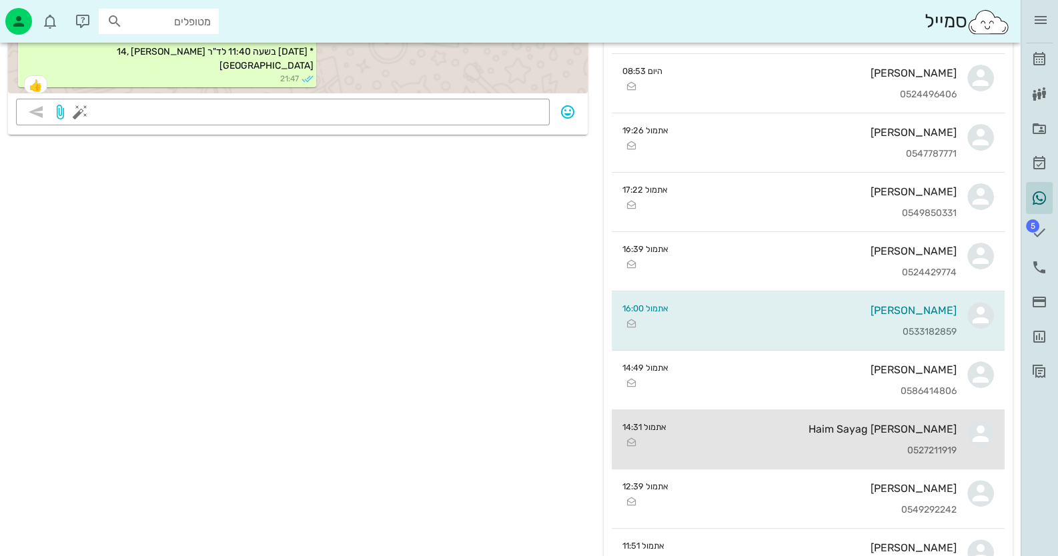
click at [910, 432] on div "[PERSON_NAME] Haim Sayag" at bounding box center [817, 429] width 280 height 13
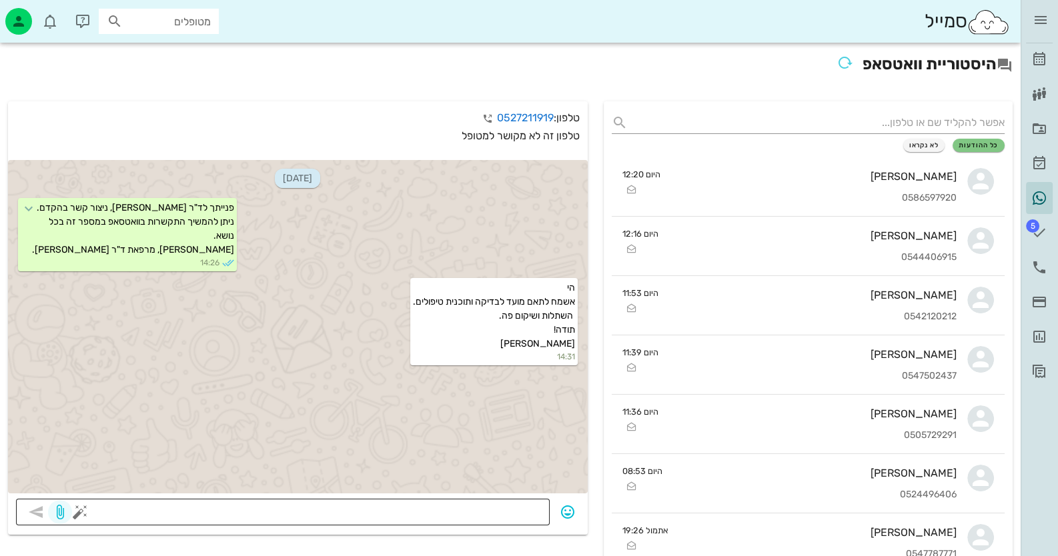
click at [63, 516] on icon "button" at bounding box center [60, 512] width 16 height 16
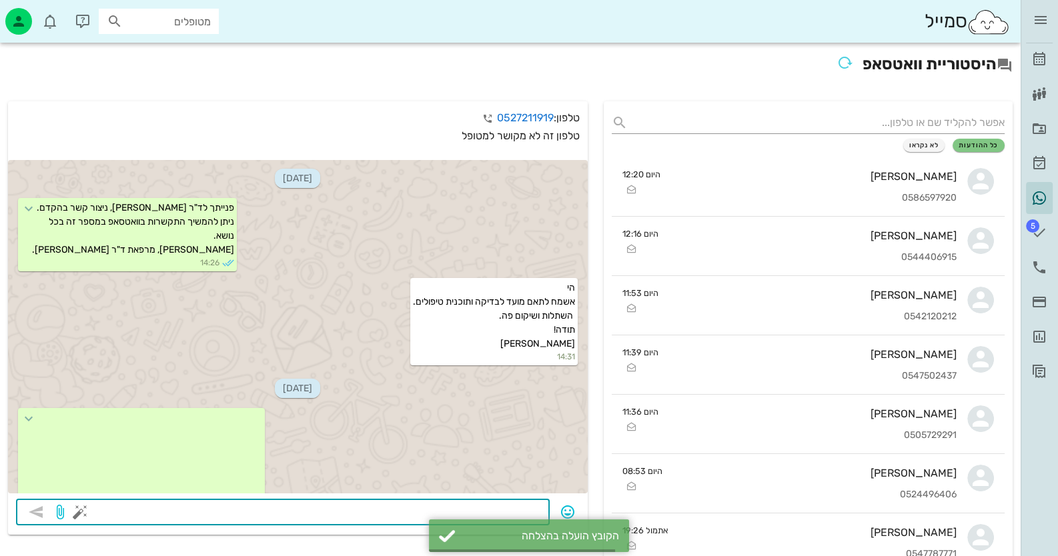
scroll to position [66, 0]
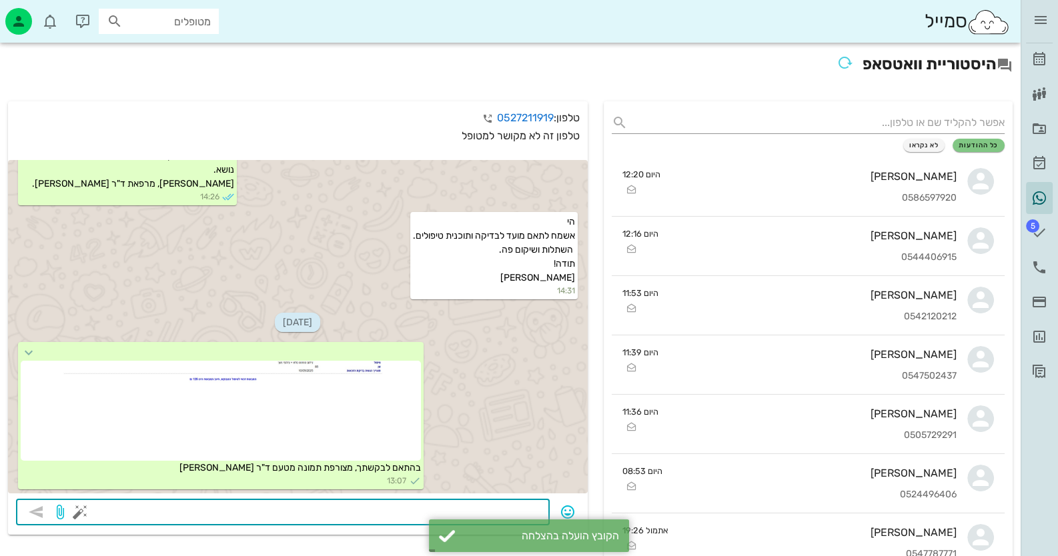
click at [79, 514] on button "button" at bounding box center [80, 512] width 16 height 16
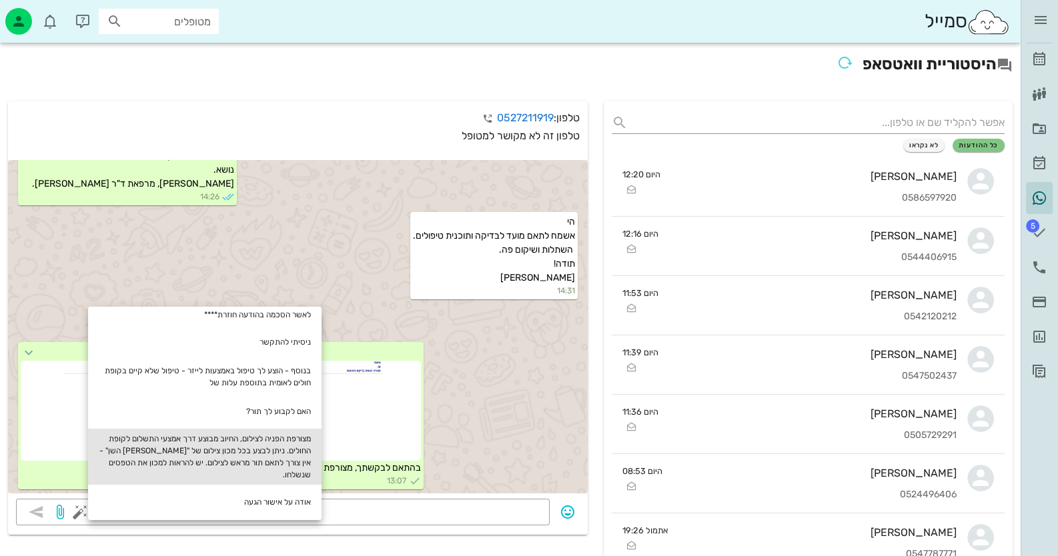
click at [279, 454] on div "מצורפת הפניה לצילום, החיוב מבוצע דרך אמצעי התשלום לקופת החולים. ניתן לבצע בכל מ…" at bounding box center [204, 457] width 233 height 56
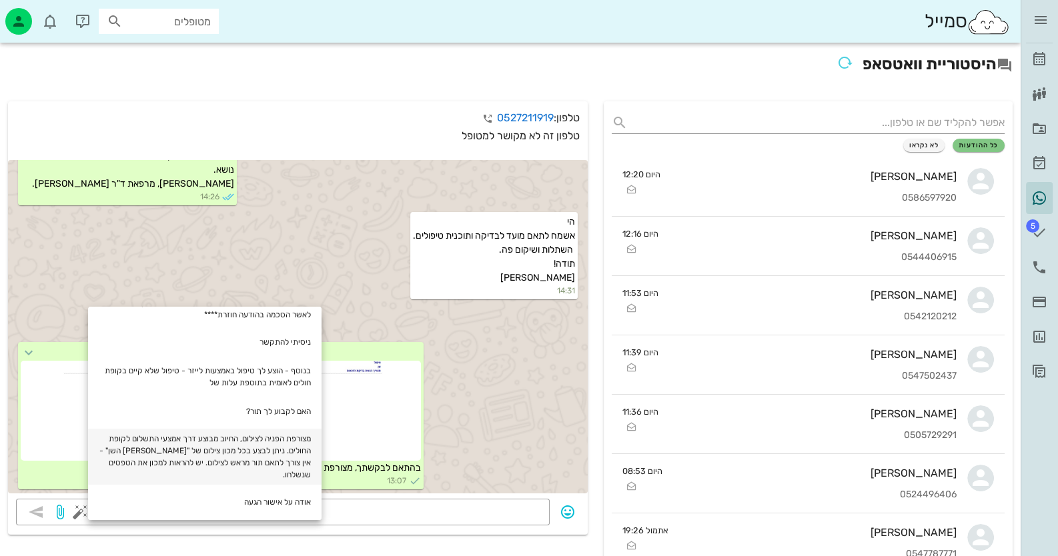
type textarea "מצורפת הפניה לצילום, החיוב מבוצע דרך אמצעי התשלום לקופת החולים. ניתן לבצע בכל מ…"
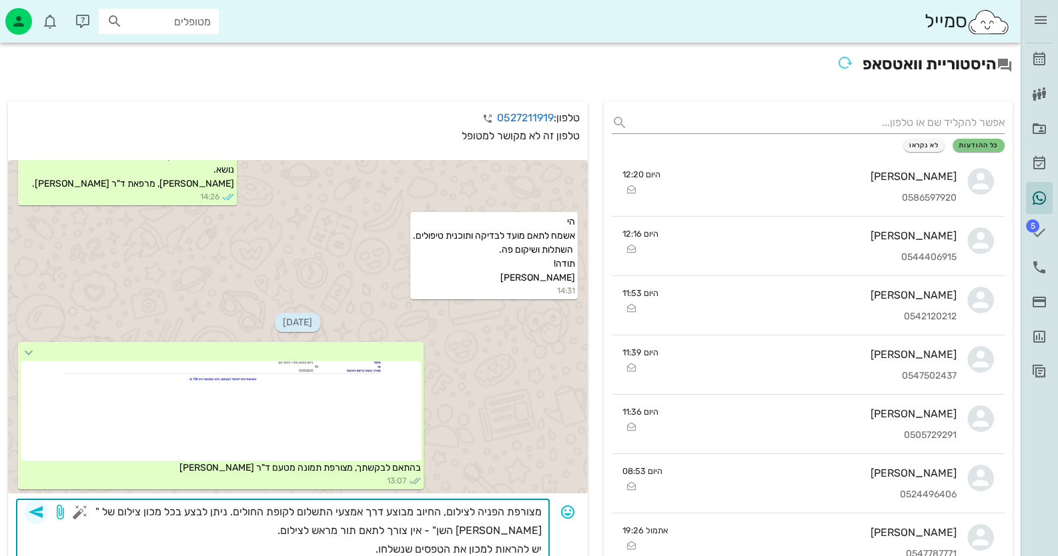
click at [41, 506] on icon "button" at bounding box center [36, 512] width 16 height 16
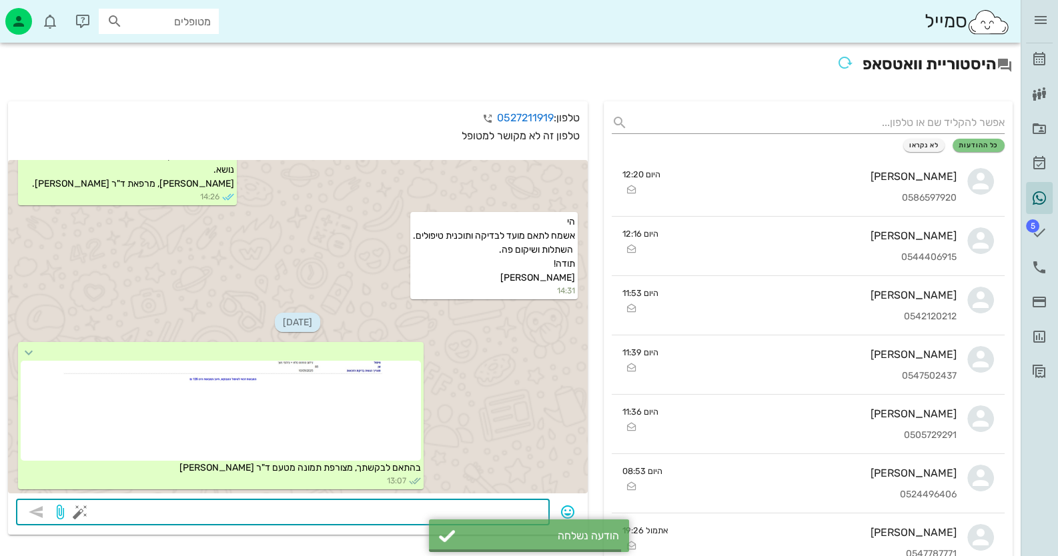
scroll to position [133, 0]
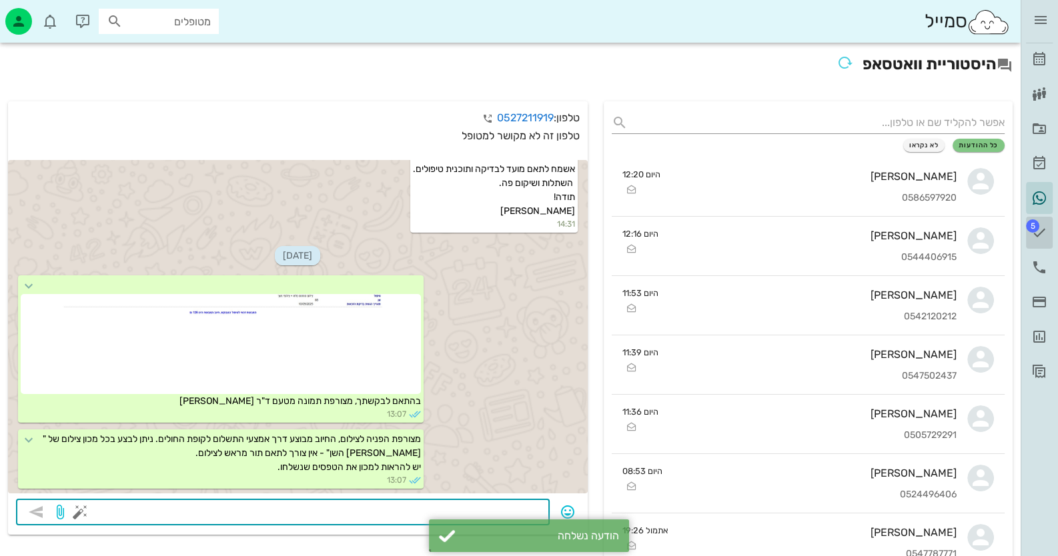
click at [1040, 225] on icon at bounding box center [1039, 233] width 16 height 16
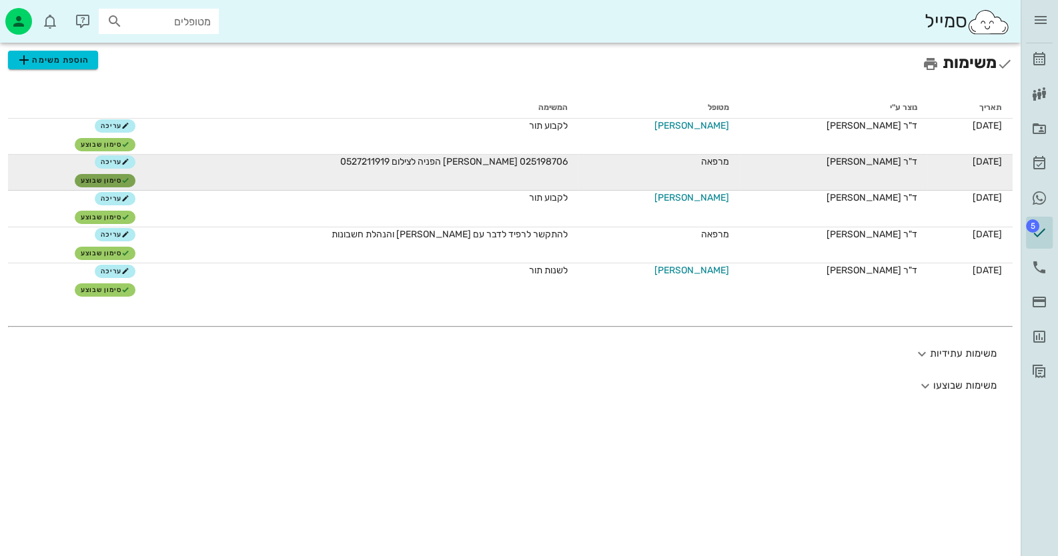
click at [110, 177] on span "סימון שבוצע" at bounding box center [105, 181] width 49 height 8
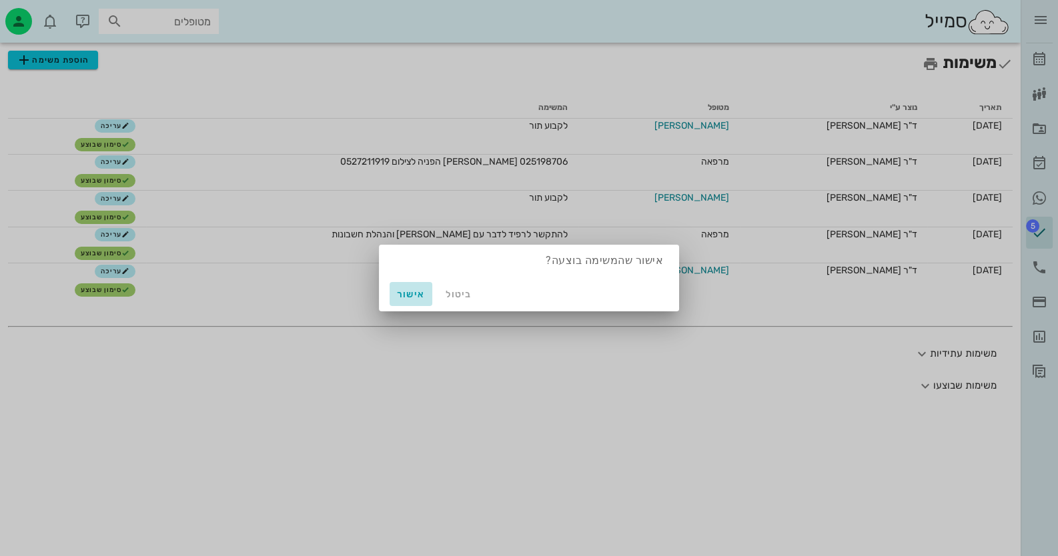
click at [398, 295] on span "אישור" at bounding box center [411, 294] width 32 height 11
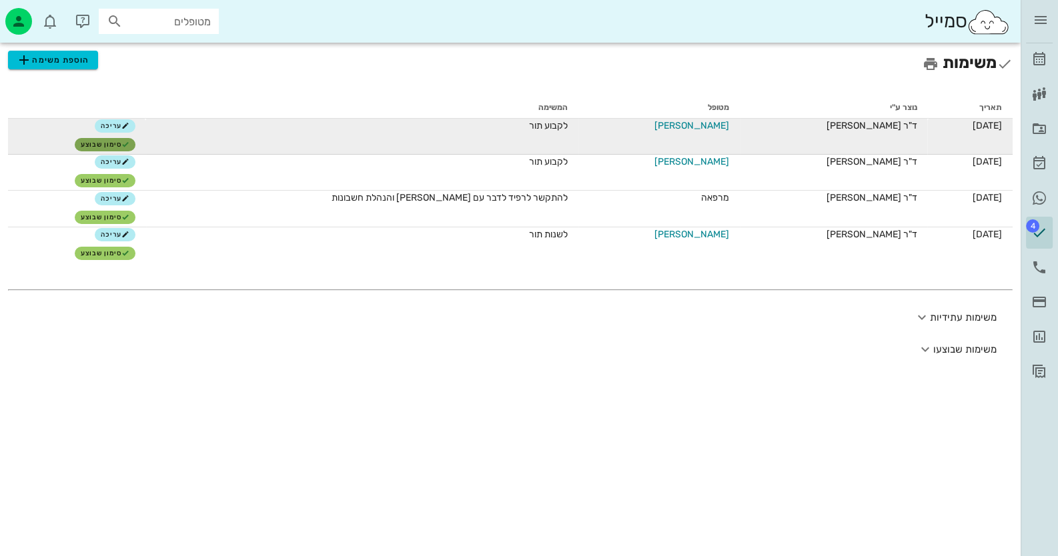
click at [109, 146] on span "סימון שבוצע" at bounding box center [105, 145] width 49 height 8
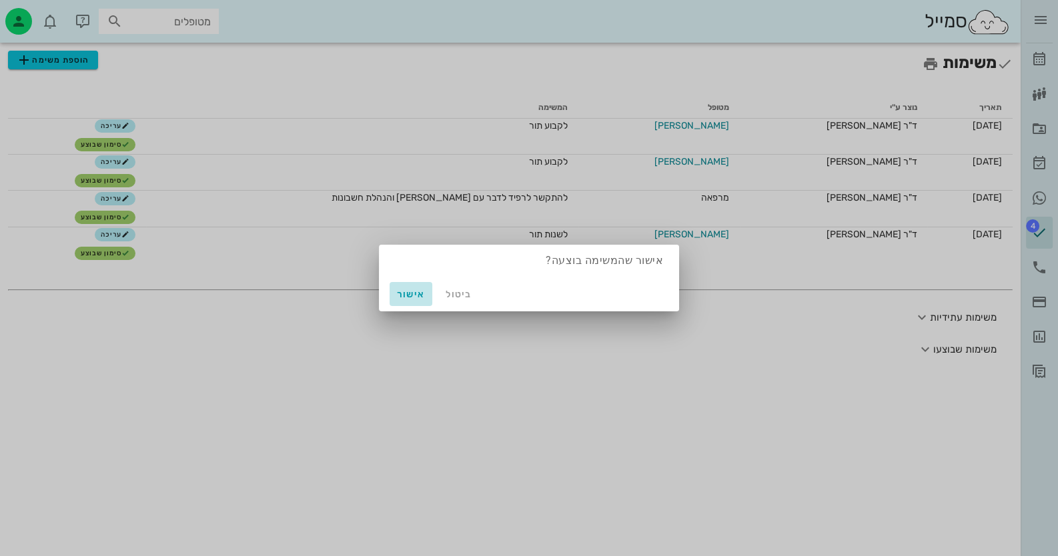
click at [404, 297] on span "אישור" at bounding box center [411, 294] width 32 height 11
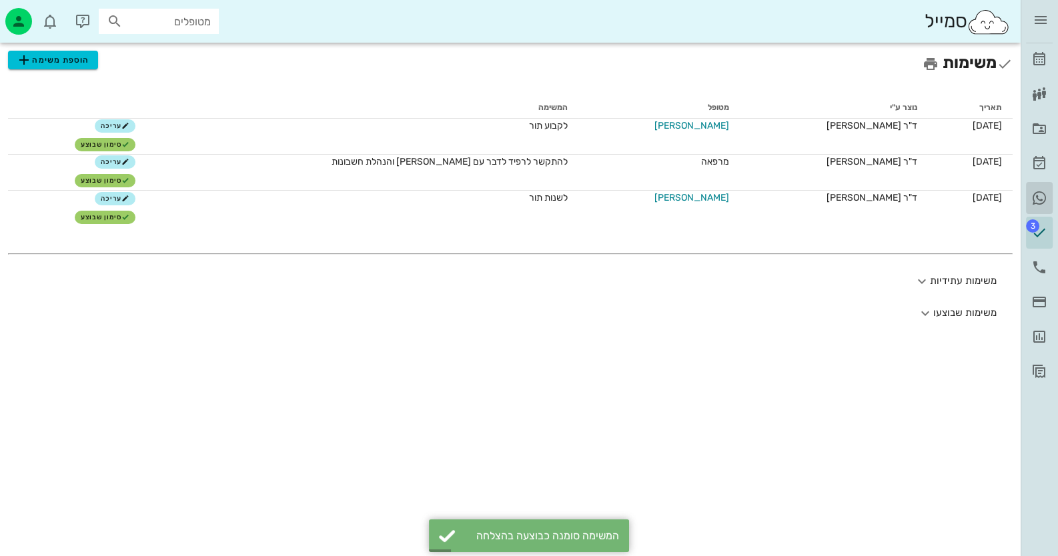
click at [1037, 193] on icon at bounding box center [1039, 198] width 16 height 16
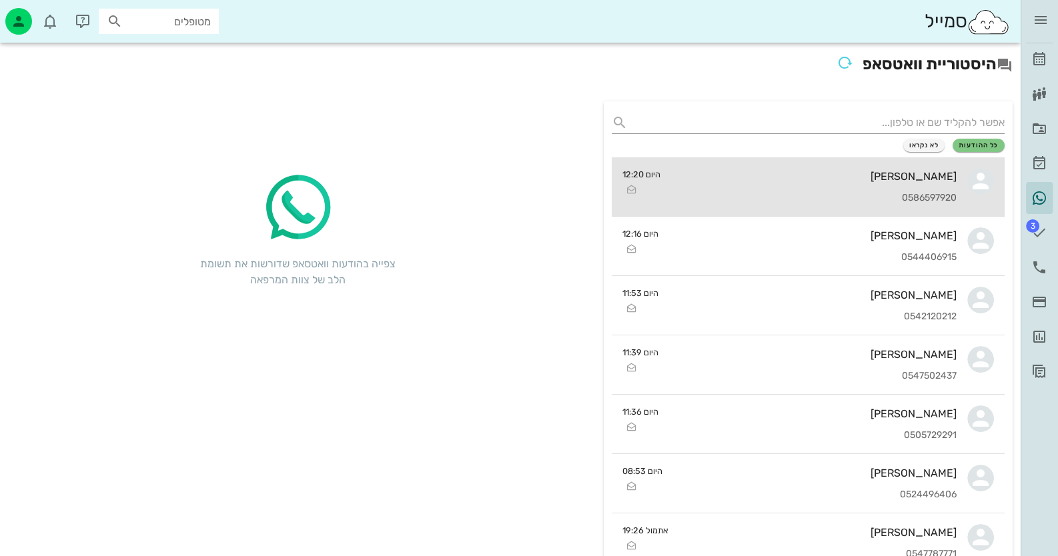
click at [963, 186] on link "[PERSON_NAME] 0586597920 היום 12:20" at bounding box center [809, 186] width 394 height 59
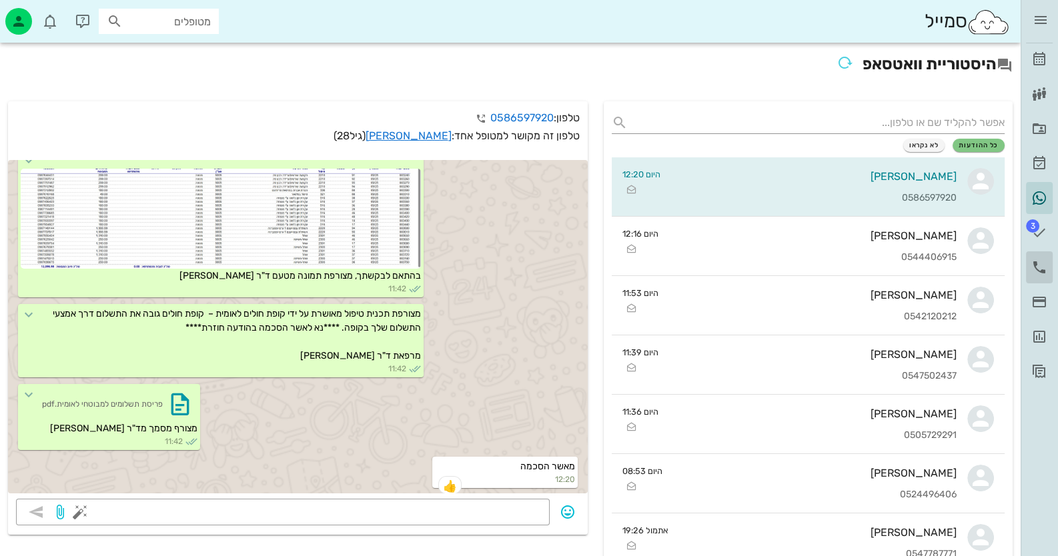
click at [1041, 272] on icon at bounding box center [1039, 267] width 16 height 16
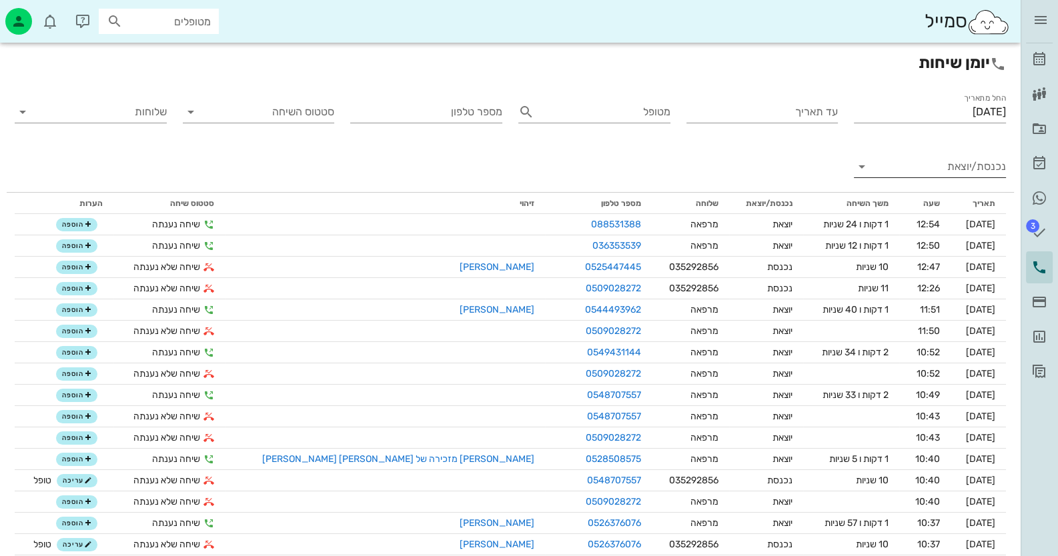
click at [1001, 171] on input "נכנסת/יוצאת" at bounding box center [940, 166] width 131 height 21
click at [1001, 171] on div "נכנסת" at bounding box center [930, 177] width 152 height 32
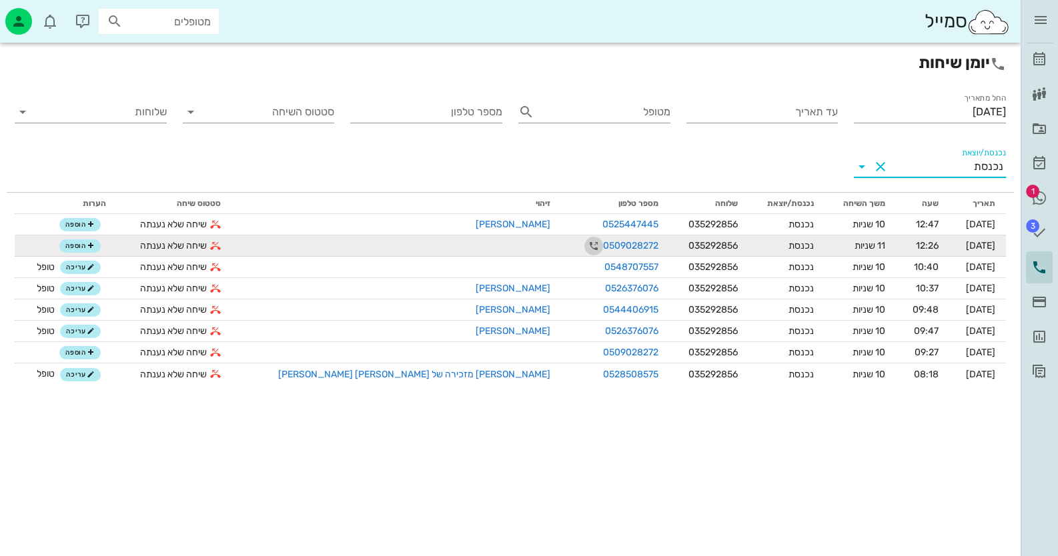
click at [586, 250] on icon "button" at bounding box center [594, 246] width 16 height 16
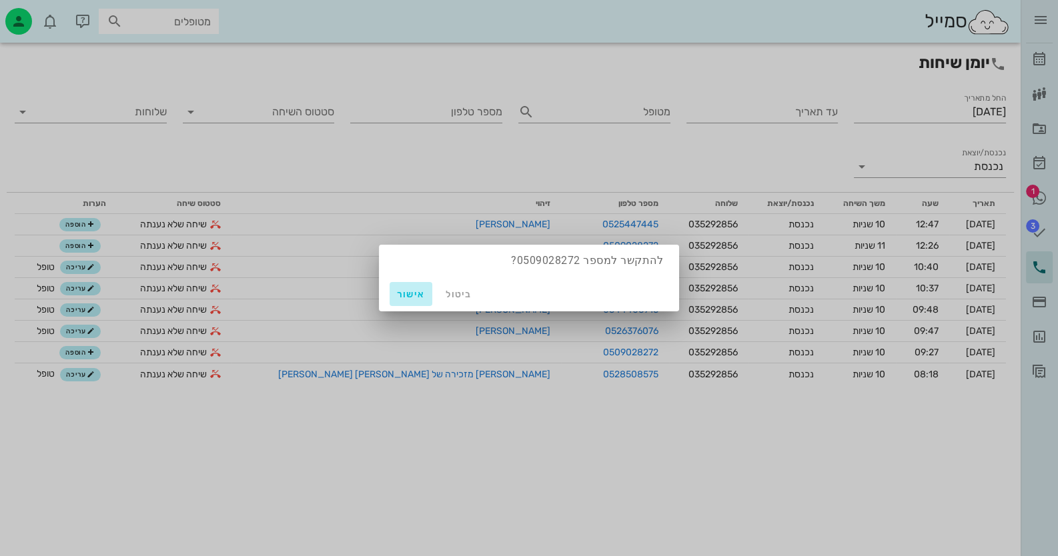
click at [416, 284] on button "אישור" at bounding box center [411, 294] width 43 height 24
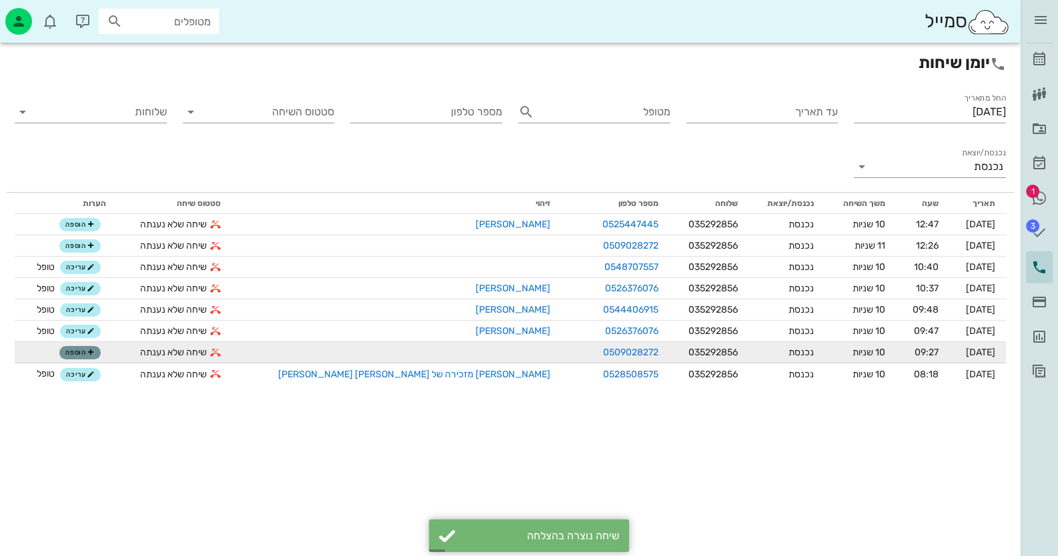
click at [95, 356] on span "הוספה" at bounding box center [79, 353] width 29 height 8
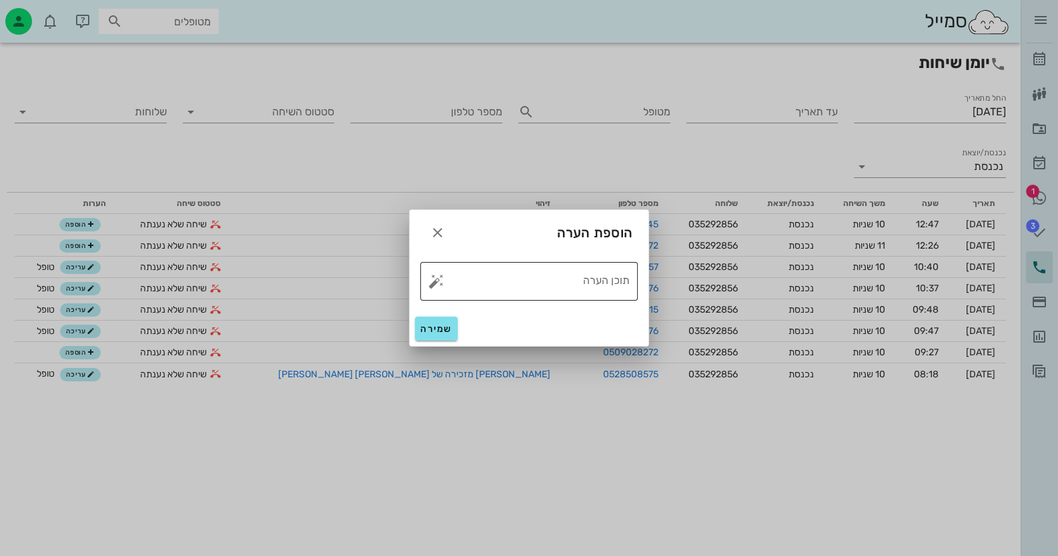
click at [438, 282] on button "button" at bounding box center [436, 281] width 16 height 16
click at [504, 271] on div "טופל" at bounding box center [493, 266] width 99 height 35
type textarea "טופל"
click at [446, 328] on span "שמירה" at bounding box center [436, 329] width 32 height 11
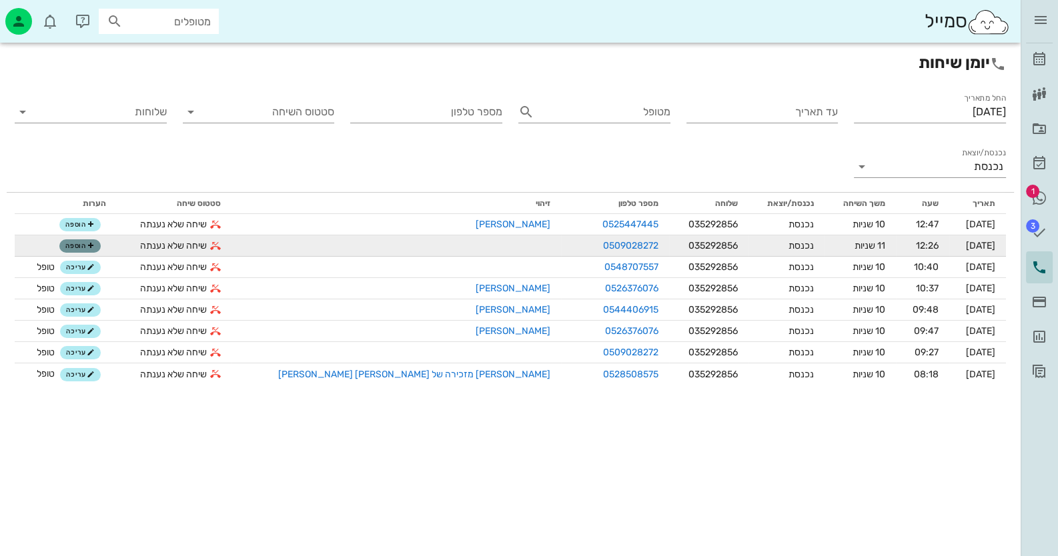
click at [95, 247] on span "הוספה" at bounding box center [79, 246] width 29 height 8
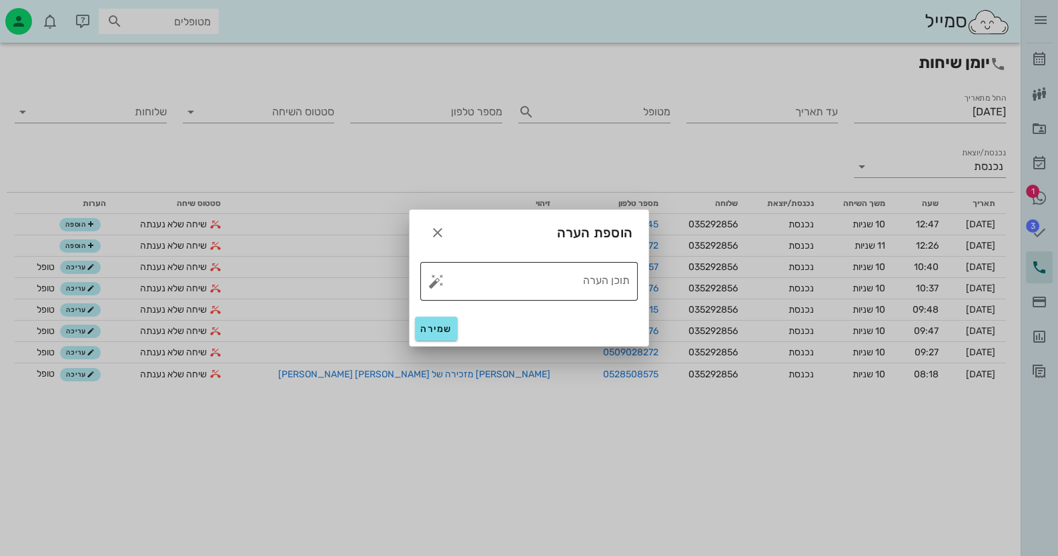
click at [434, 278] on button "button" at bounding box center [436, 281] width 16 height 16
click at [504, 269] on div "טופל" at bounding box center [493, 266] width 99 height 35
type textarea "טופל"
click at [449, 326] on span "שמירה" at bounding box center [436, 329] width 32 height 11
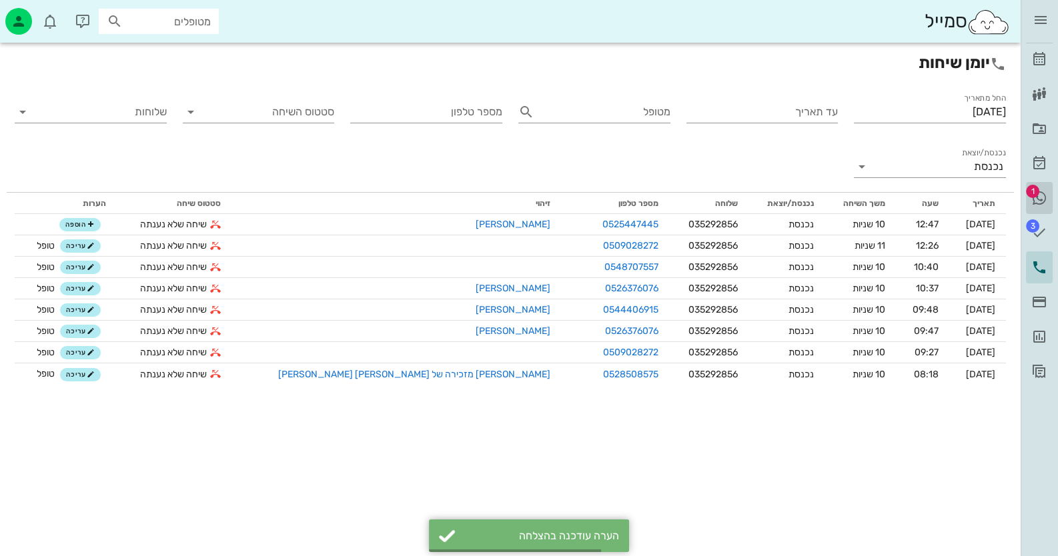
click at [1043, 200] on icon at bounding box center [1039, 198] width 16 height 16
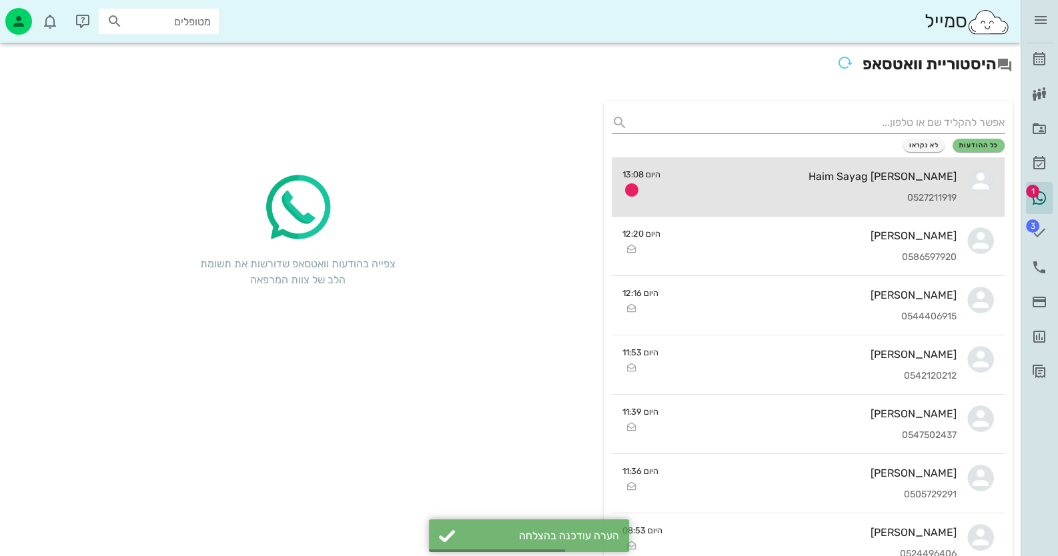
click at [961, 187] on link "[PERSON_NAME] 0527211919 היום 13:08" at bounding box center [809, 186] width 394 height 59
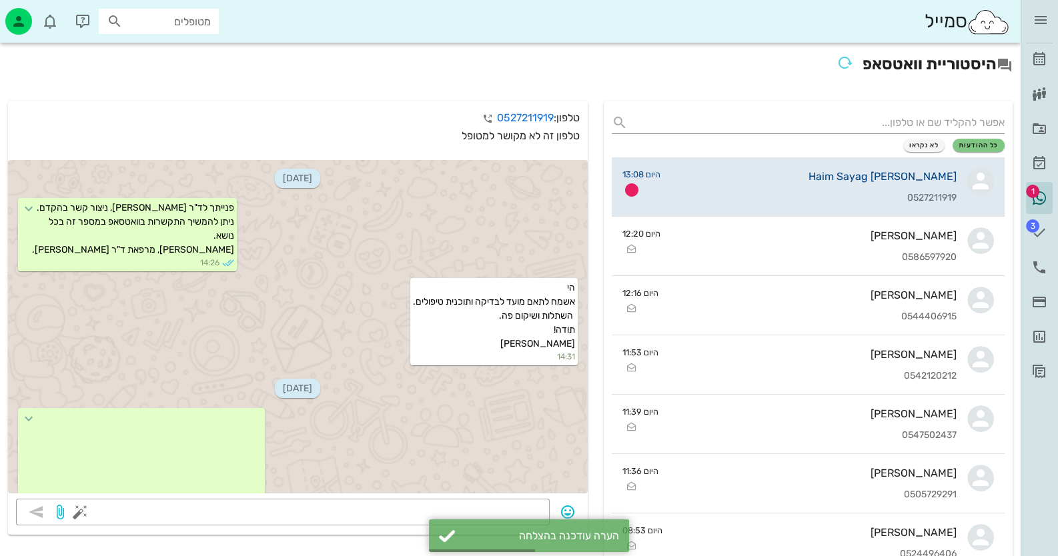
scroll to position [170, 0]
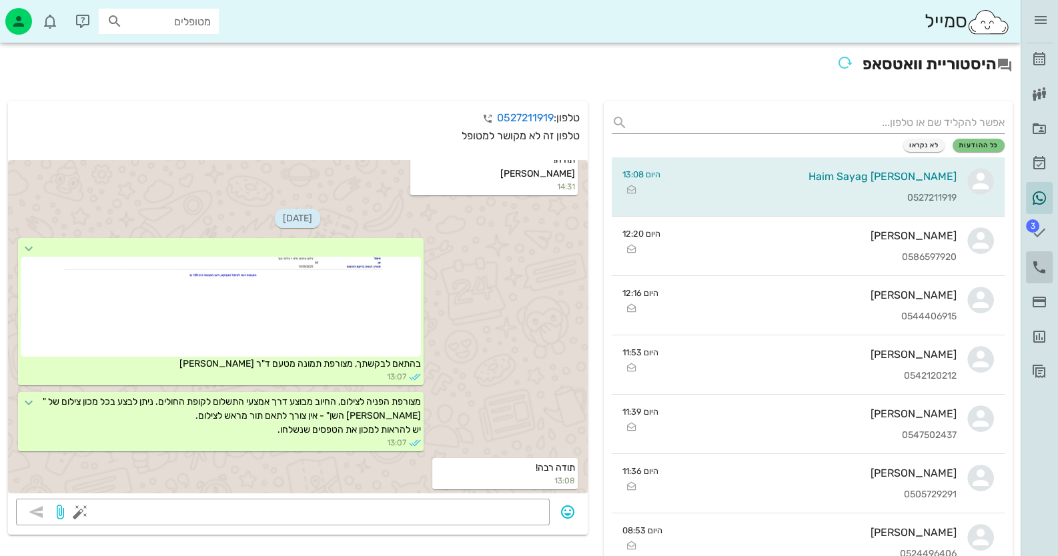
click at [1035, 266] on icon at bounding box center [1039, 267] width 16 height 16
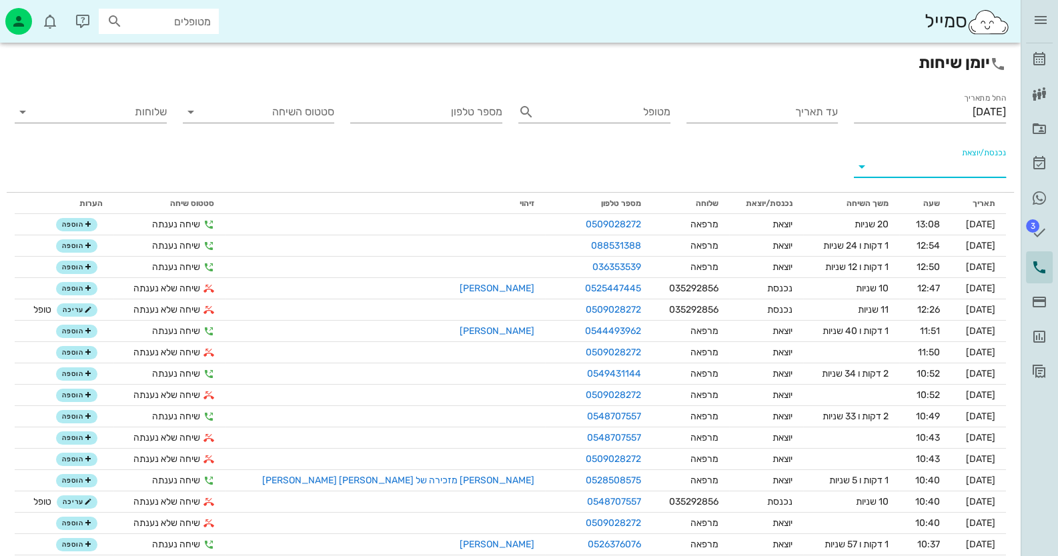
click at [982, 165] on input "נכנסת/יוצאת" at bounding box center [940, 166] width 131 height 21
click at [982, 165] on div "נכנסת" at bounding box center [972, 177] width 47 height 32
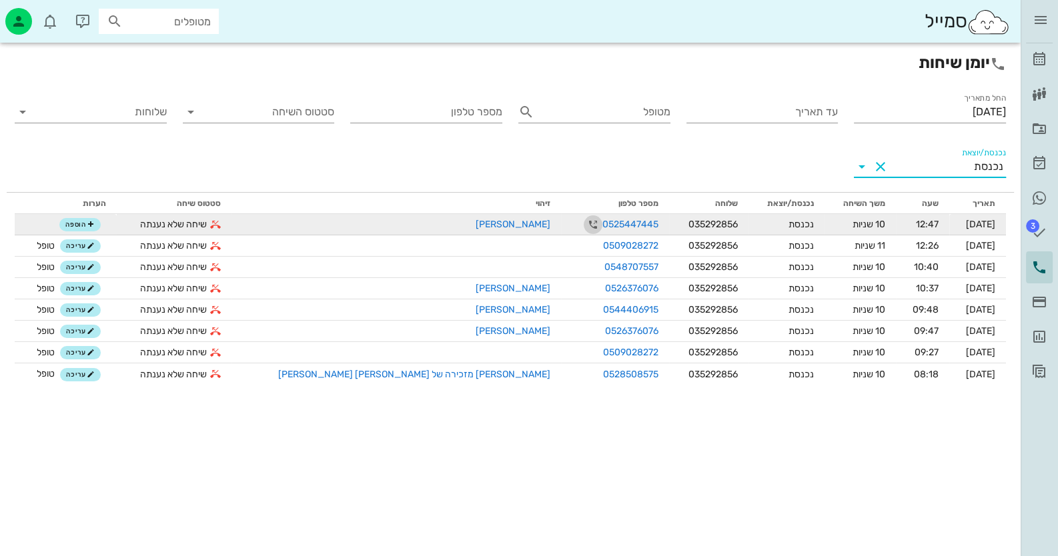
click at [585, 225] on icon "button" at bounding box center [593, 225] width 16 height 16
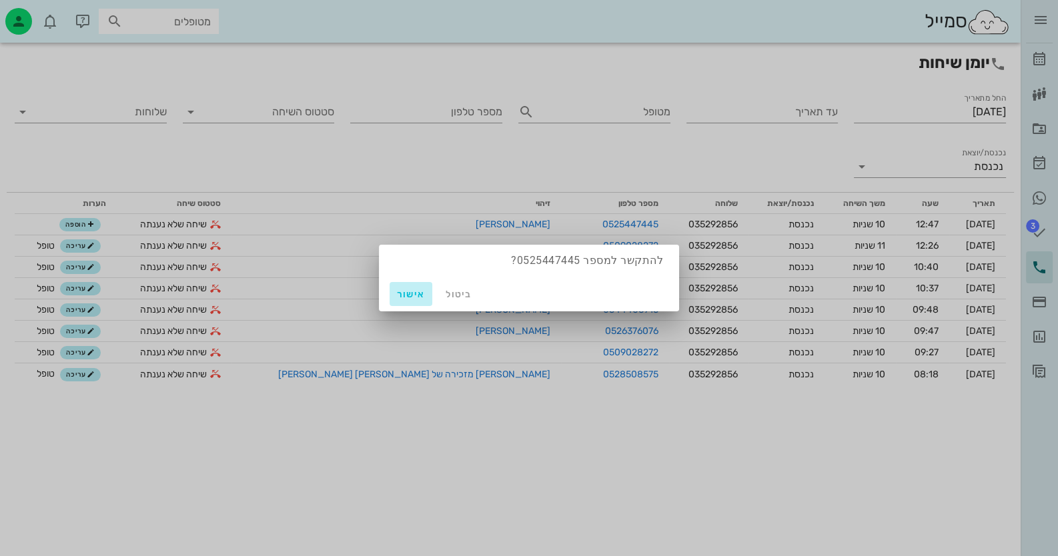
click at [408, 294] on span "אישור" at bounding box center [411, 294] width 32 height 11
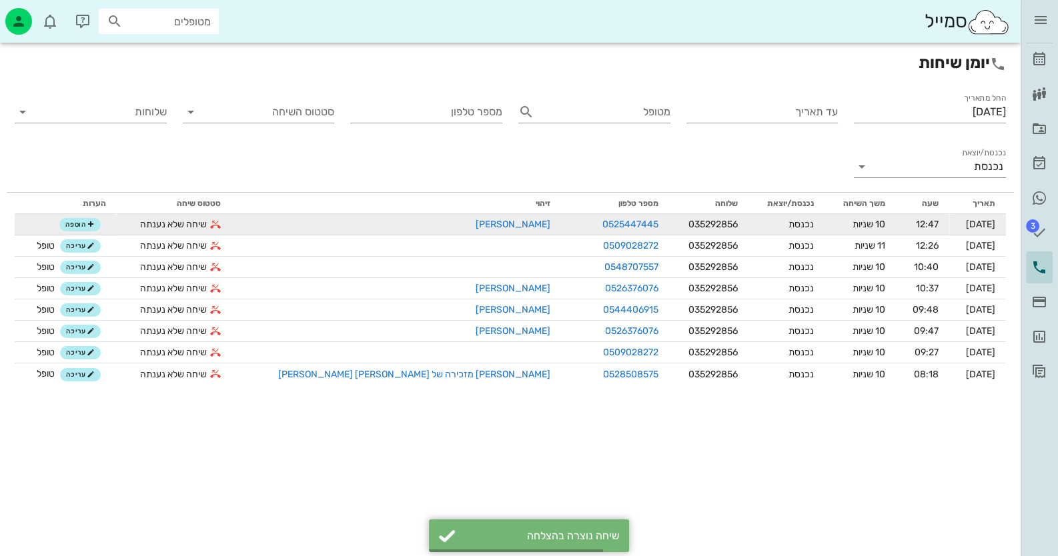
click at [476, 229] on link "[PERSON_NAME]" at bounding box center [513, 224] width 75 height 11
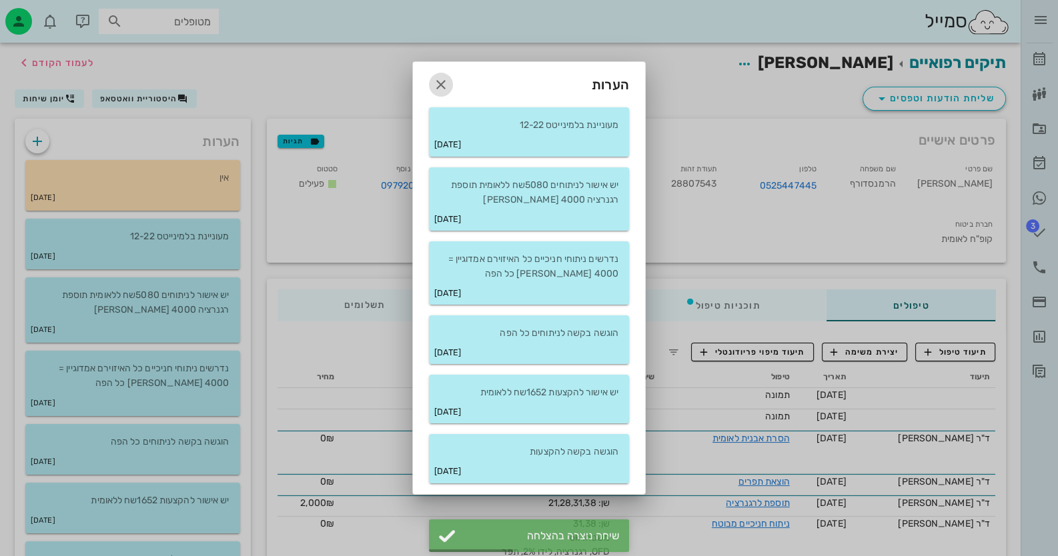
click at [434, 83] on icon "button" at bounding box center [441, 85] width 16 height 16
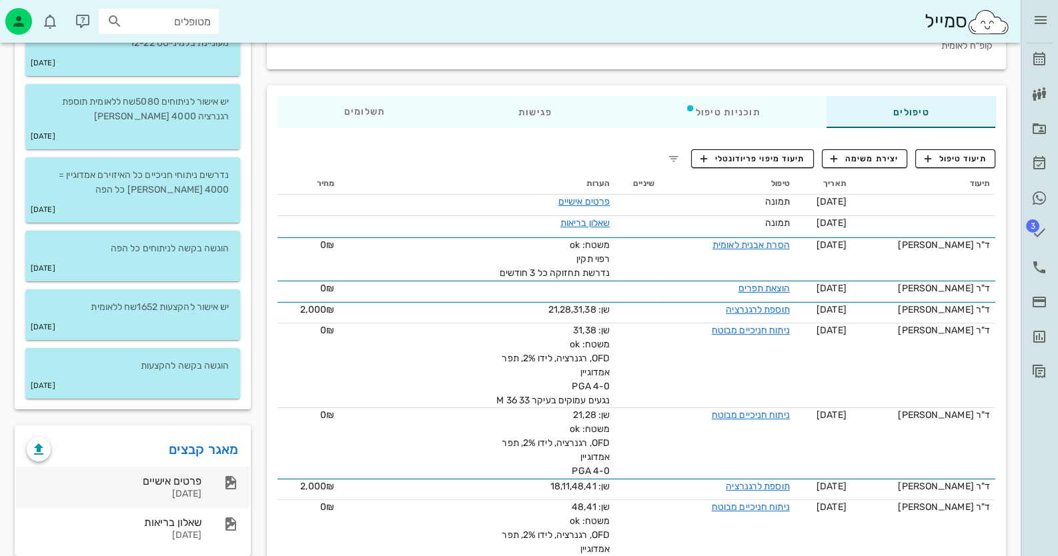
scroll to position [200, 0]
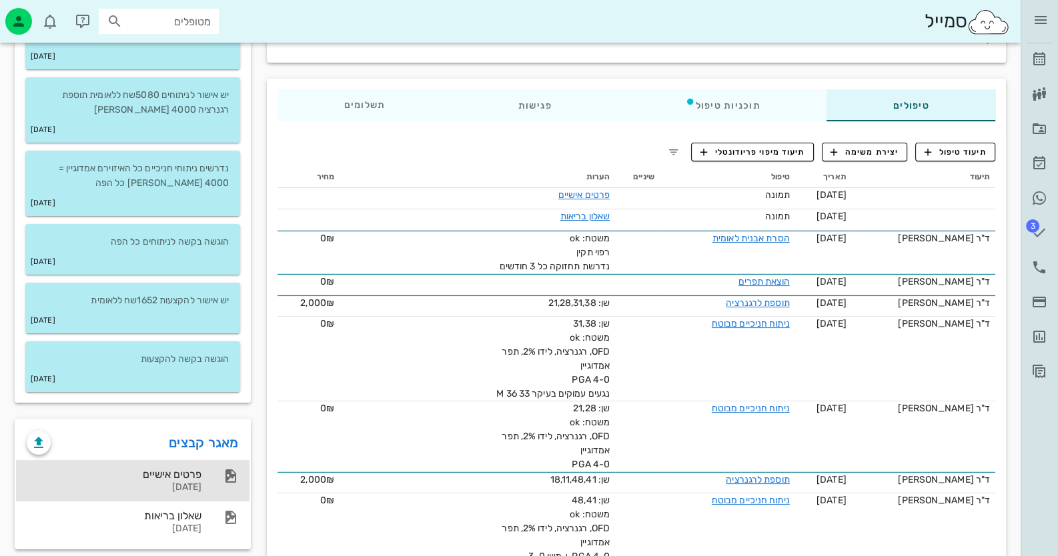
click at [190, 468] on div "פרטים אישיים" at bounding box center [114, 474] width 175 height 13
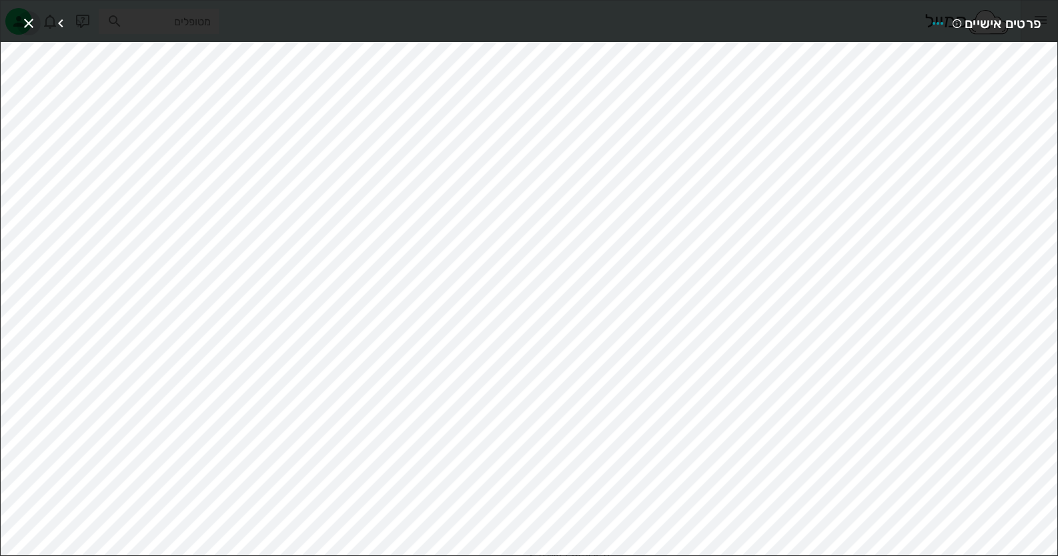
click at [31, 27] on icon "button" at bounding box center [29, 23] width 16 height 16
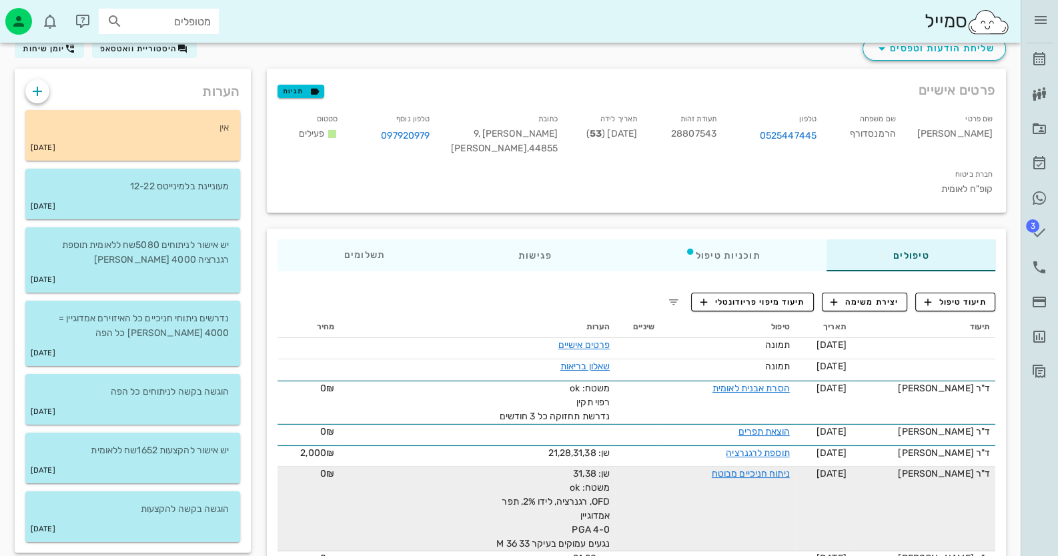
scroll to position [133, 0]
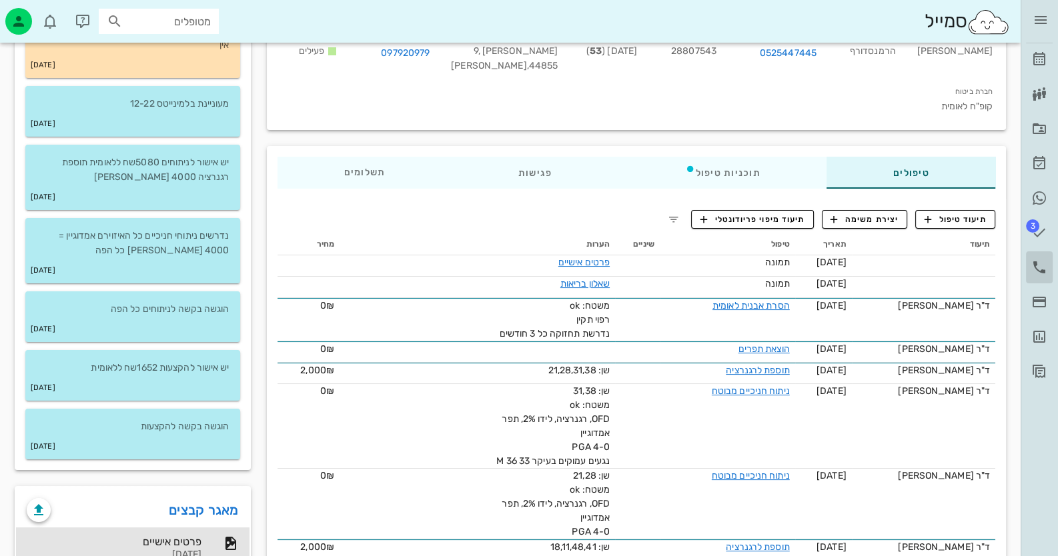
click at [1049, 265] on link "יומן שיחות" at bounding box center [1039, 267] width 27 height 32
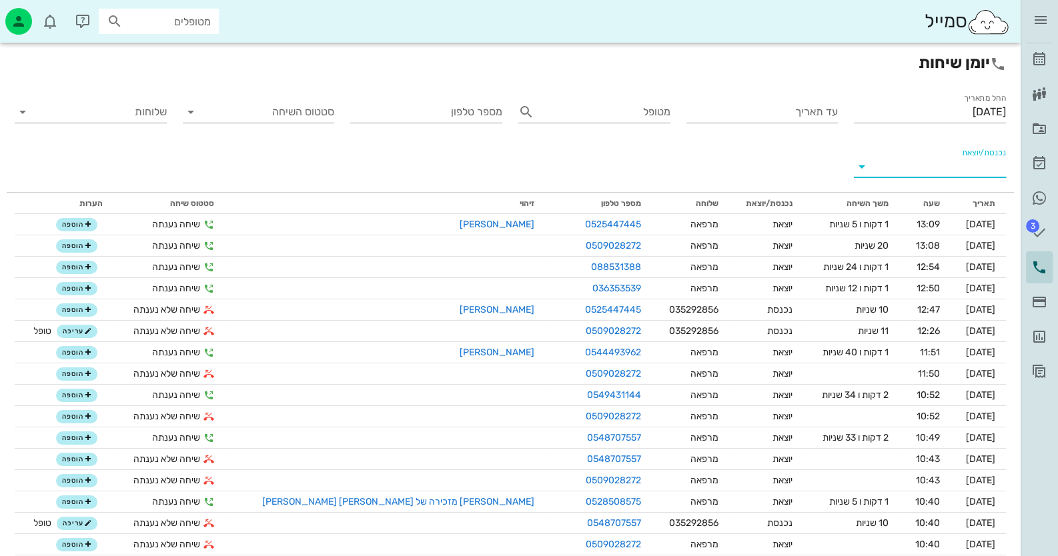
click at [954, 165] on input "נכנסת/יוצאת" at bounding box center [940, 166] width 131 height 21
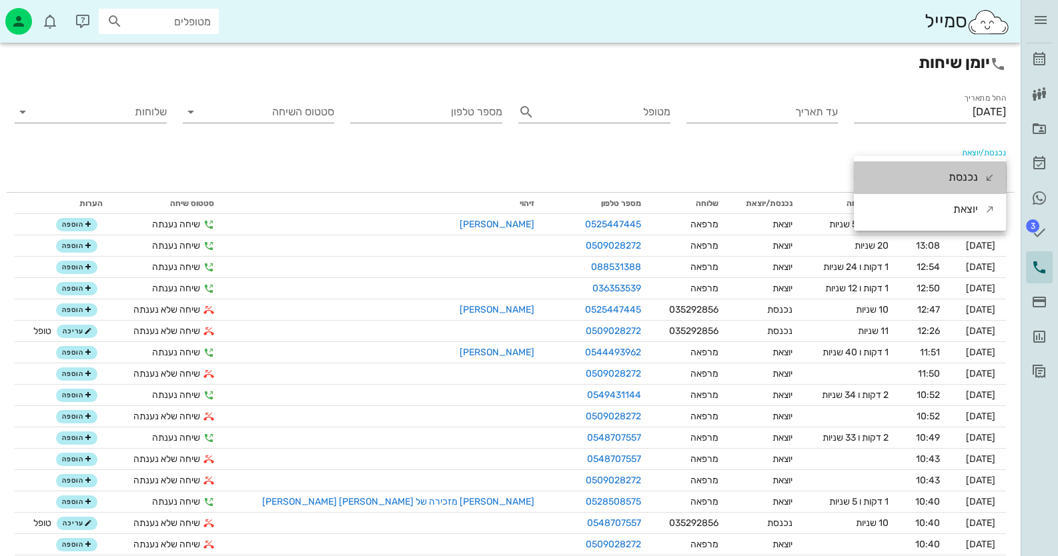
click at [954, 165] on div "נכנסת" at bounding box center [963, 177] width 29 height 32
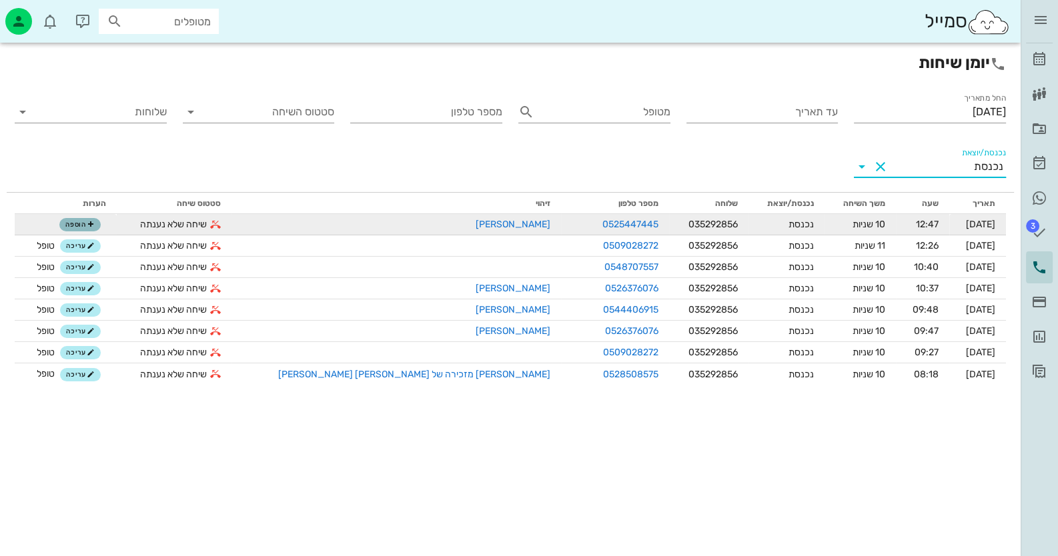
click at [95, 223] on span "הוספה" at bounding box center [79, 225] width 29 height 8
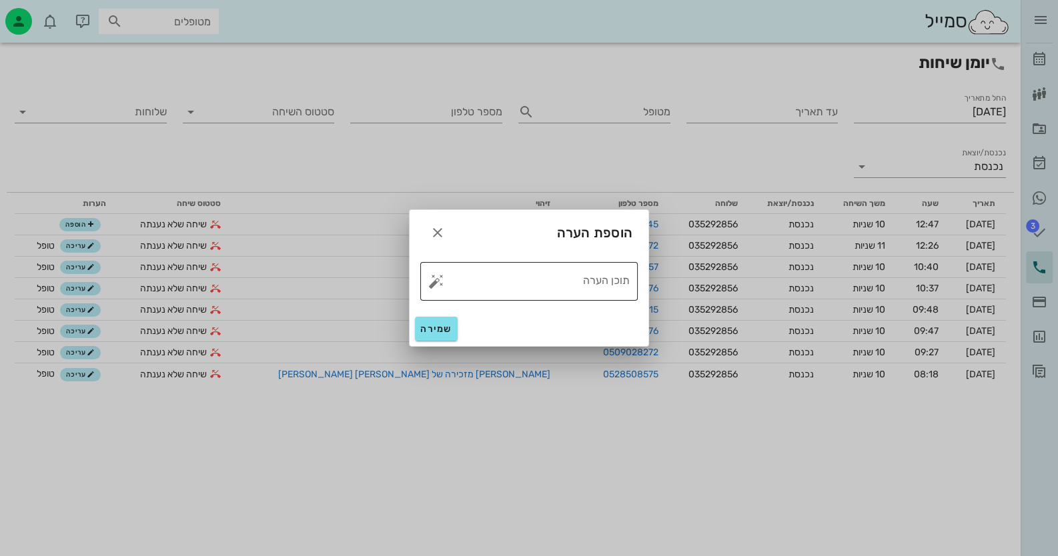
click at [429, 281] on button "button" at bounding box center [436, 281] width 16 height 16
click at [476, 267] on div "טופל" at bounding box center [493, 266] width 99 height 35
type textarea "טופל"
click at [426, 324] on span "שמירה" at bounding box center [436, 329] width 32 height 11
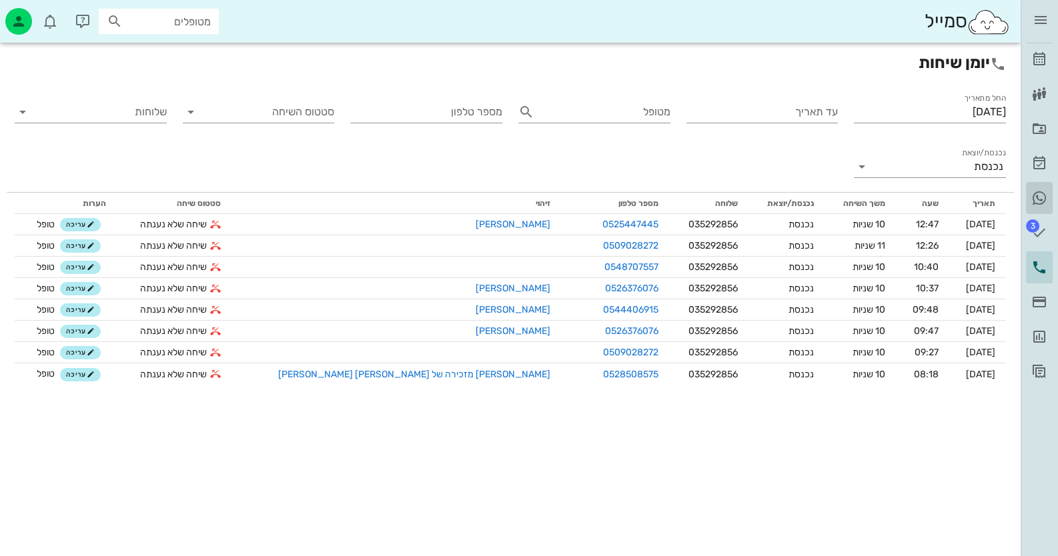
click at [1044, 190] on icon at bounding box center [1039, 198] width 16 height 16
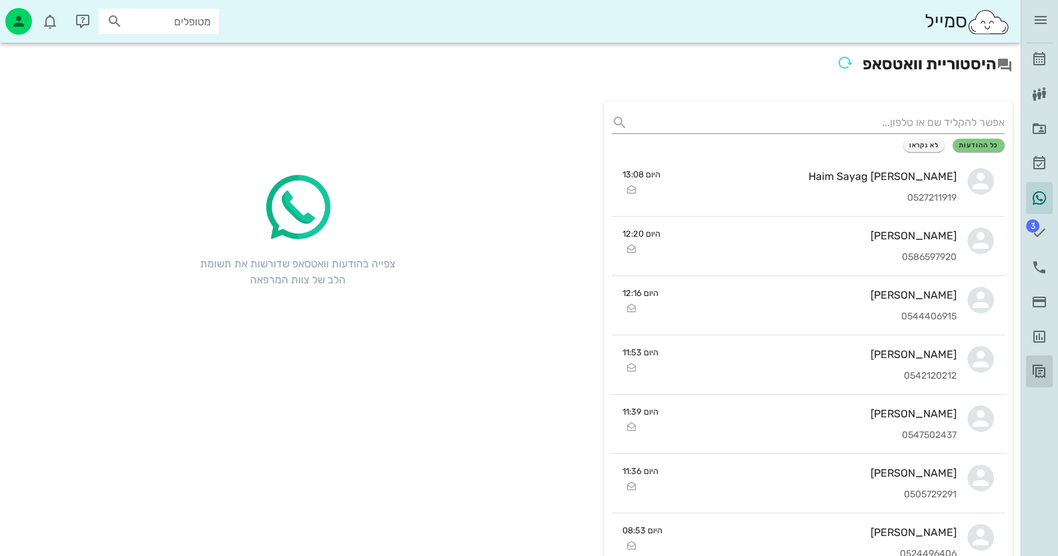
click at [1040, 367] on icon at bounding box center [1039, 372] width 16 height 16
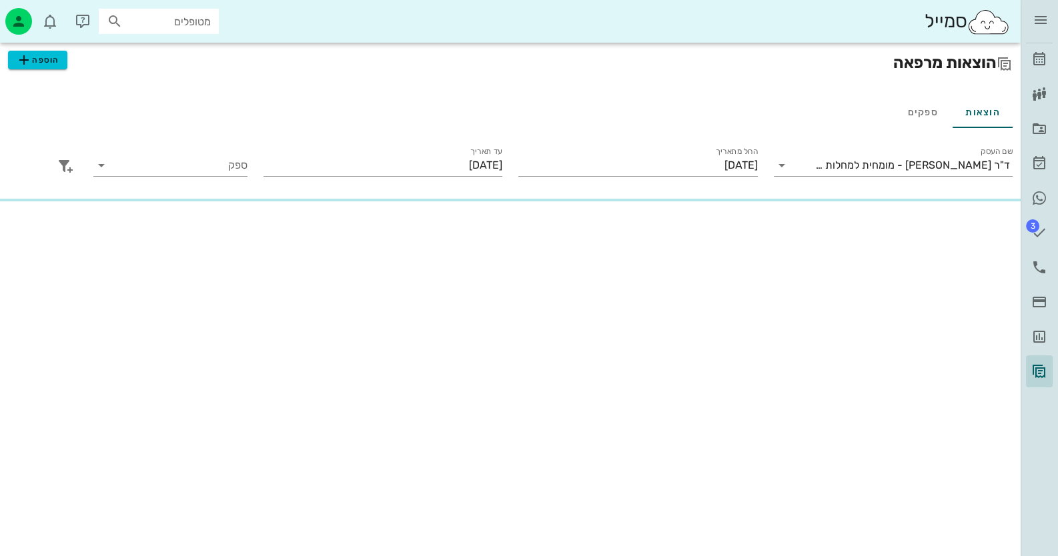
click at [234, 364] on div "הוצאות מרפאה הוספה הוצאות ספקים שם העסק ד"ר [PERSON_NAME] - מומחית למחלות חניכי…" at bounding box center [510, 300] width 1021 height 514
click at [1044, 19] on icon "button" at bounding box center [1041, 20] width 16 height 16
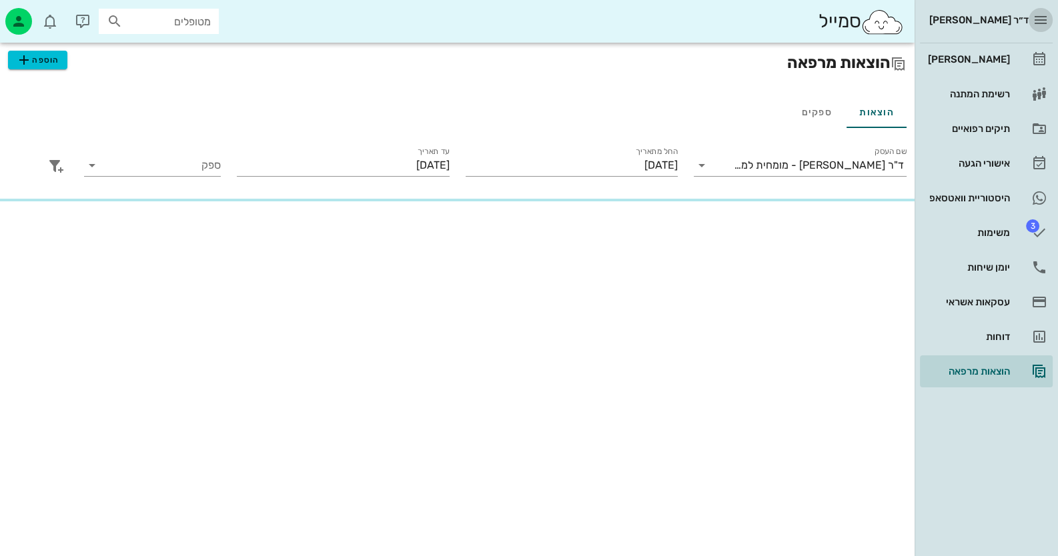
click at [1044, 19] on icon "button" at bounding box center [1041, 20] width 16 height 16
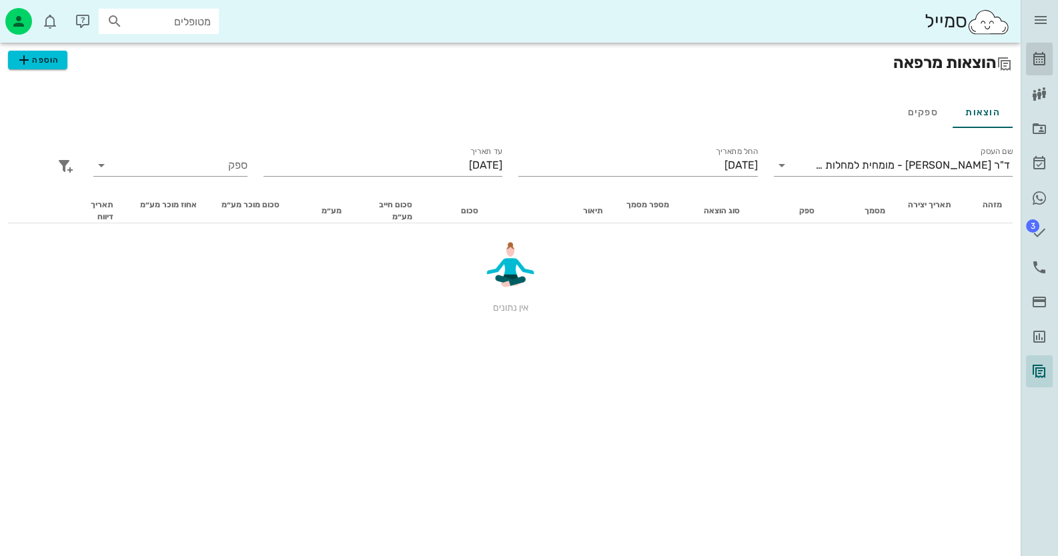
click at [1035, 55] on icon at bounding box center [1039, 59] width 16 height 16
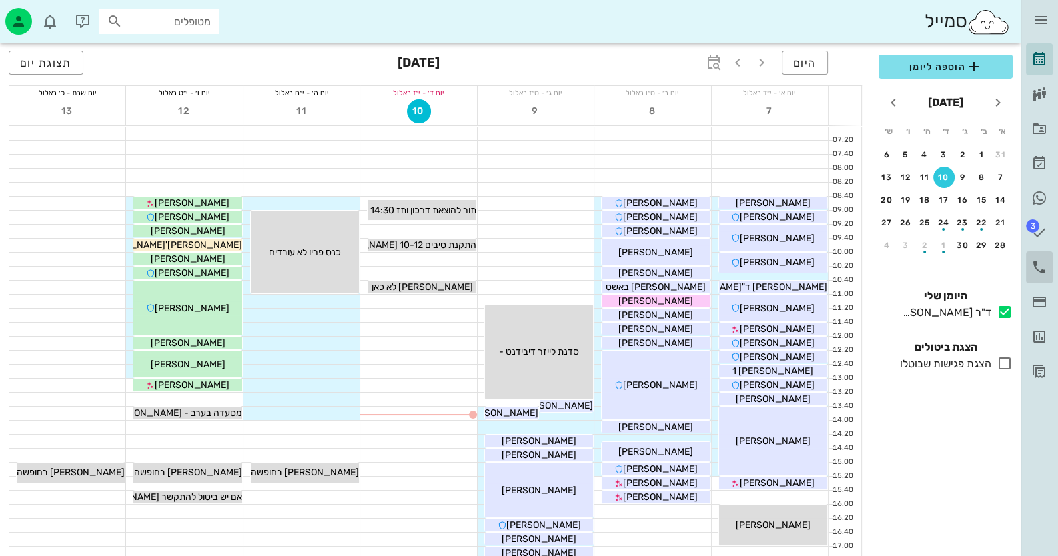
click at [1038, 257] on link "יומן שיחות" at bounding box center [1039, 267] width 27 height 32
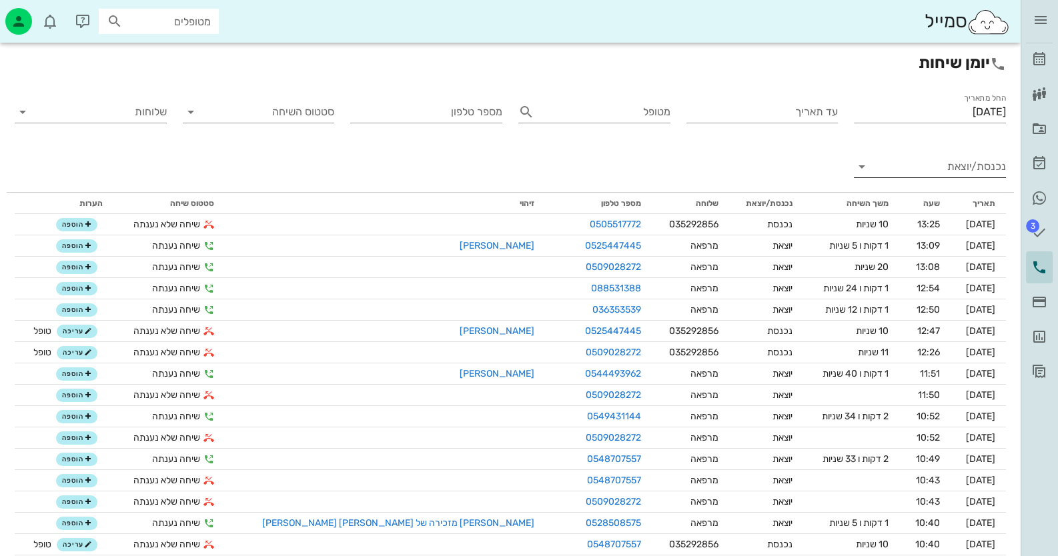
click at [955, 164] on input "נכנסת/יוצאת" at bounding box center [940, 166] width 131 height 21
click at [955, 183] on div "נכנסת" at bounding box center [963, 177] width 29 height 32
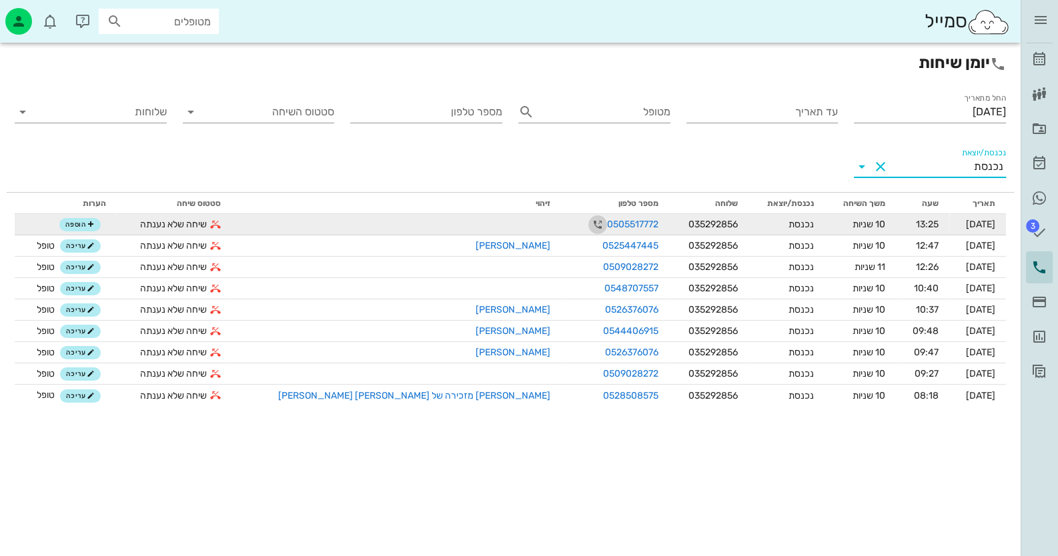
click at [590, 221] on icon "button" at bounding box center [598, 225] width 16 height 16
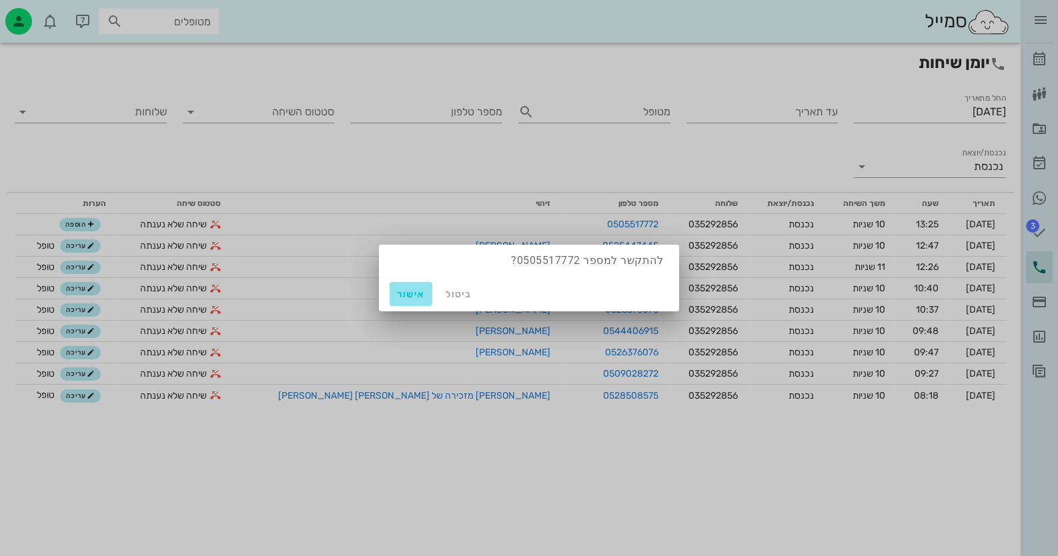
click at [404, 289] on span "אישור" at bounding box center [411, 294] width 32 height 11
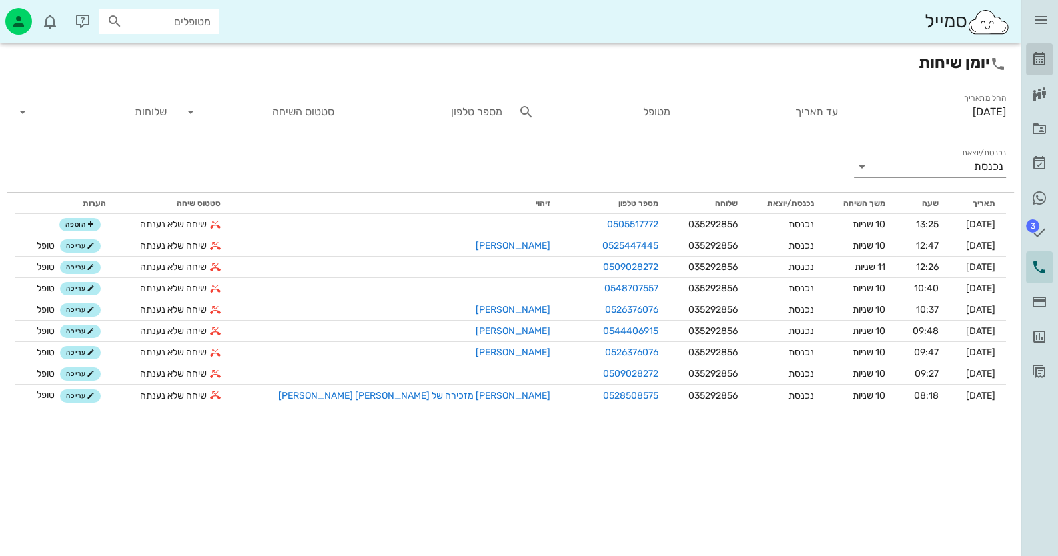
click at [1033, 57] on icon at bounding box center [1039, 59] width 16 height 16
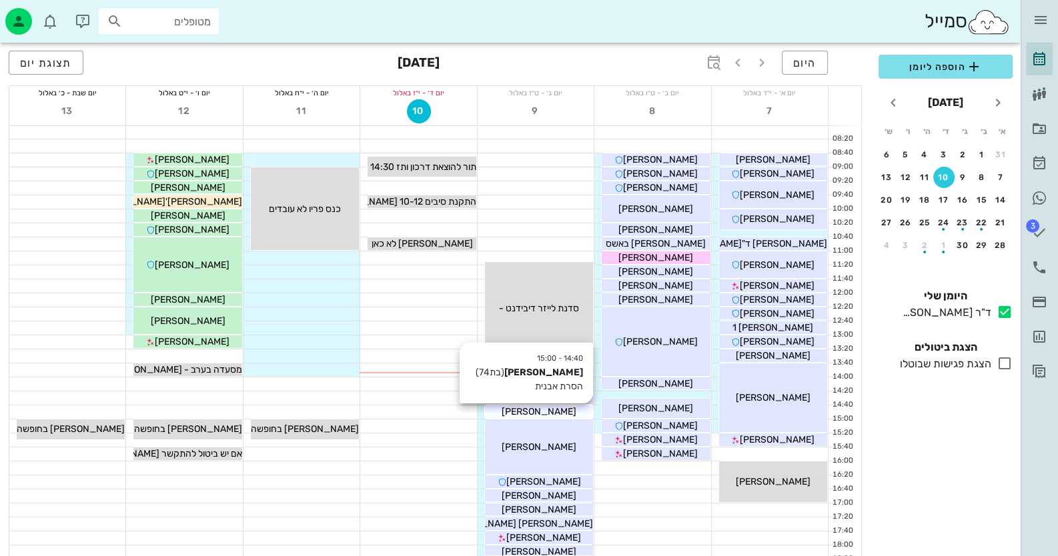
scroll to position [66, 0]
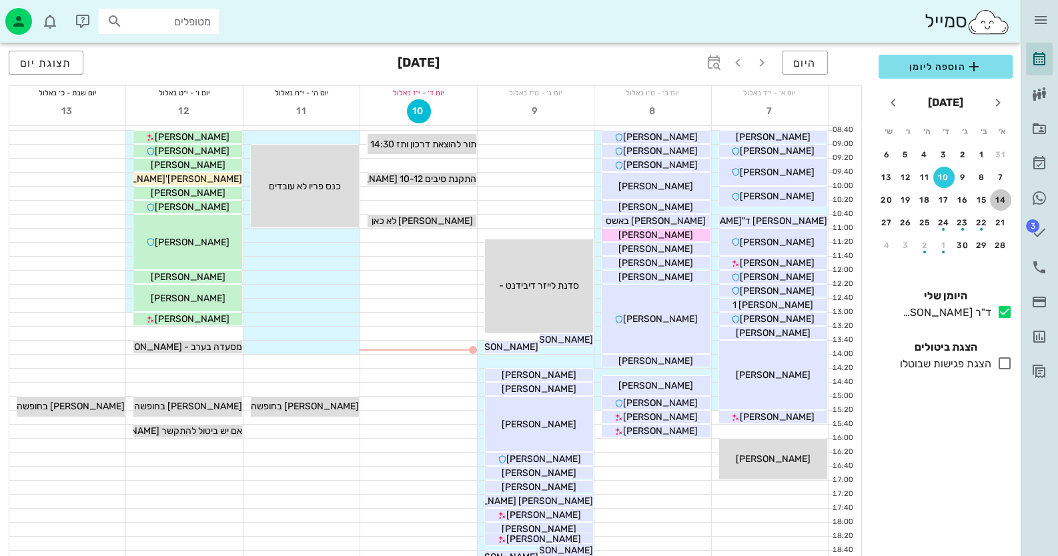
click at [1000, 195] on div "14" at bounding box center [1000, 199] width 21 height 9
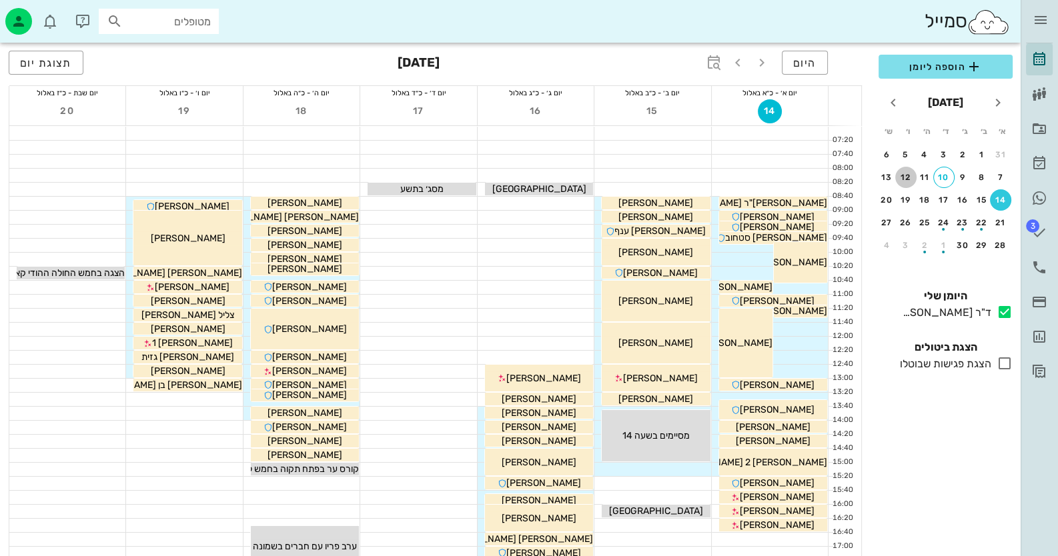
click at [911, 176] on div "12" at bounding box center [905, 177] width 21 height 9
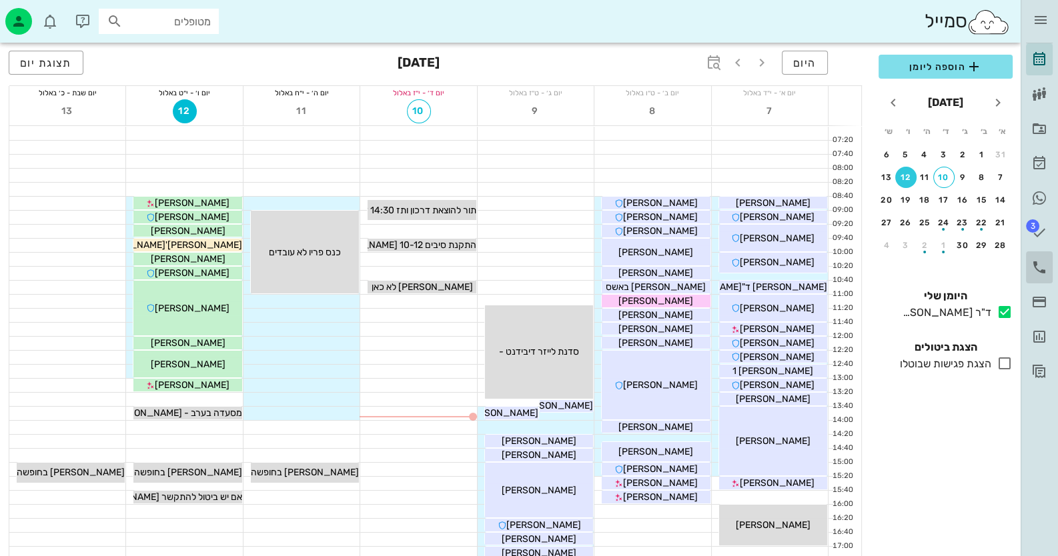
click at [1037, 253] on link "יומן שיחות" at bounding box center [1039, 267] width 27 height 32
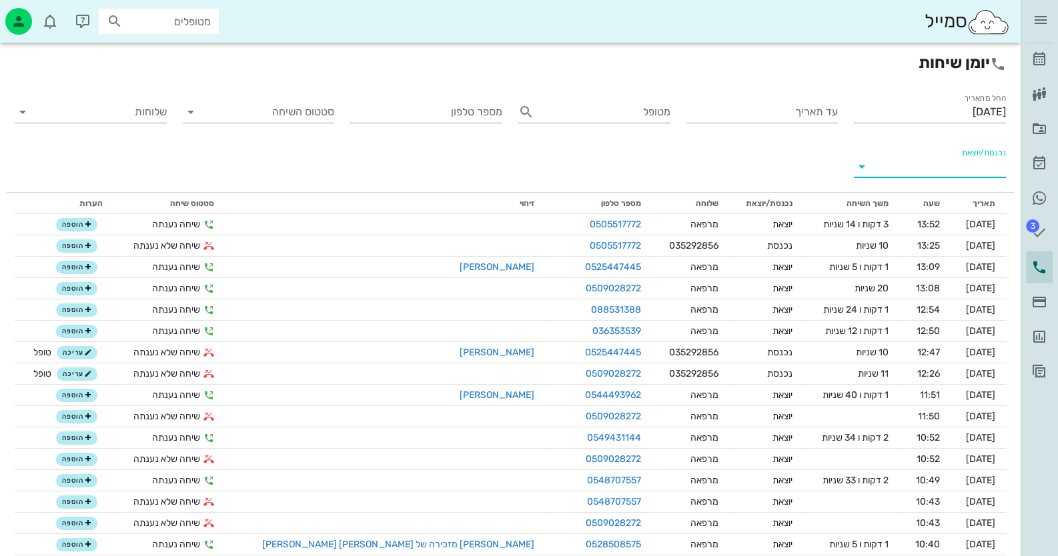
click at [950, 169] on input "נכנסת/יוצאת" at bounding box center [940, 166] width 131 height 21
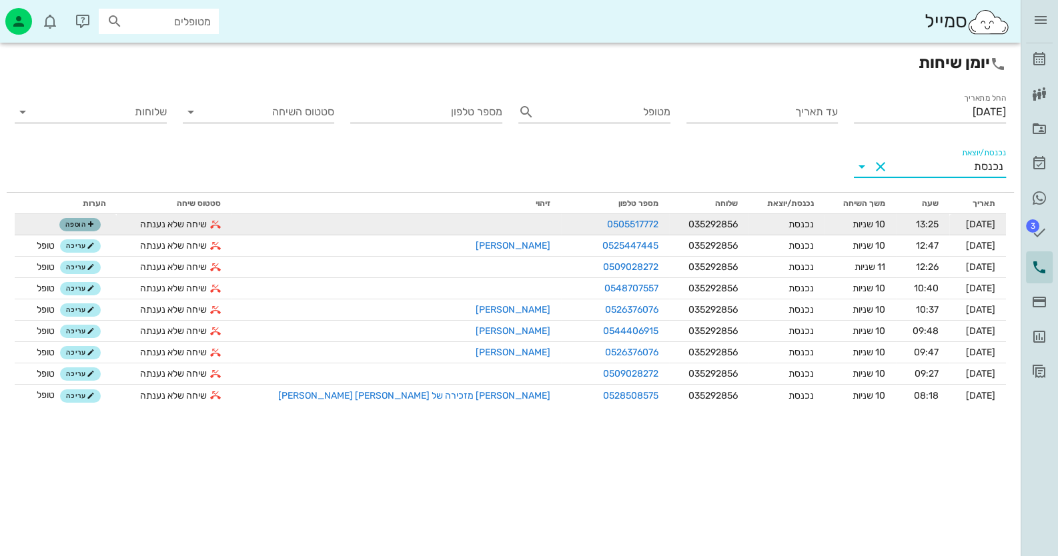
click at [83, 227] on button "הוספה" at bounding box center [79, 224] width 41 height 13
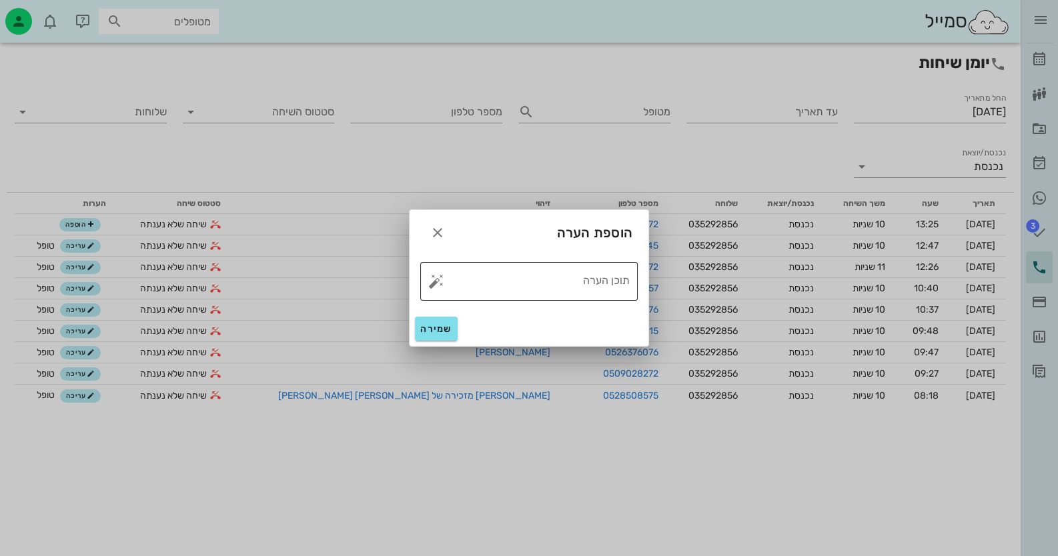
click at [435, 283] on button "button" at bounding box center [436, 281] width 16 height 16
click at [500, 273] on div "טופל" at bounding box center [493, 266] width 99 height 35
type textarea "טופל"
click at [438, 330] on span "שמירה" at bounding box center [436, 329] width 32 height 11
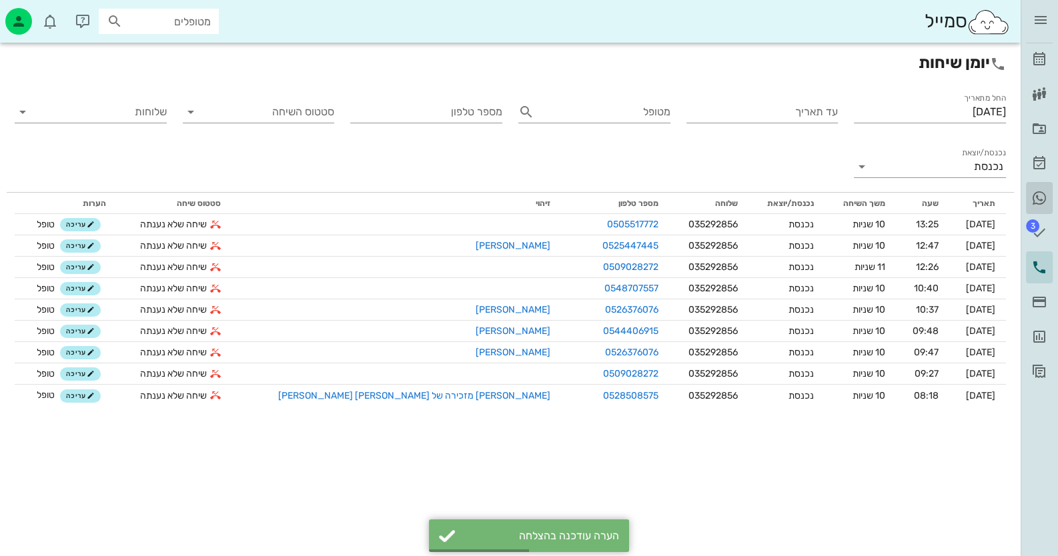
click at [1042, 197] on icon at bounding box center [1039, 198] width 16 height 16
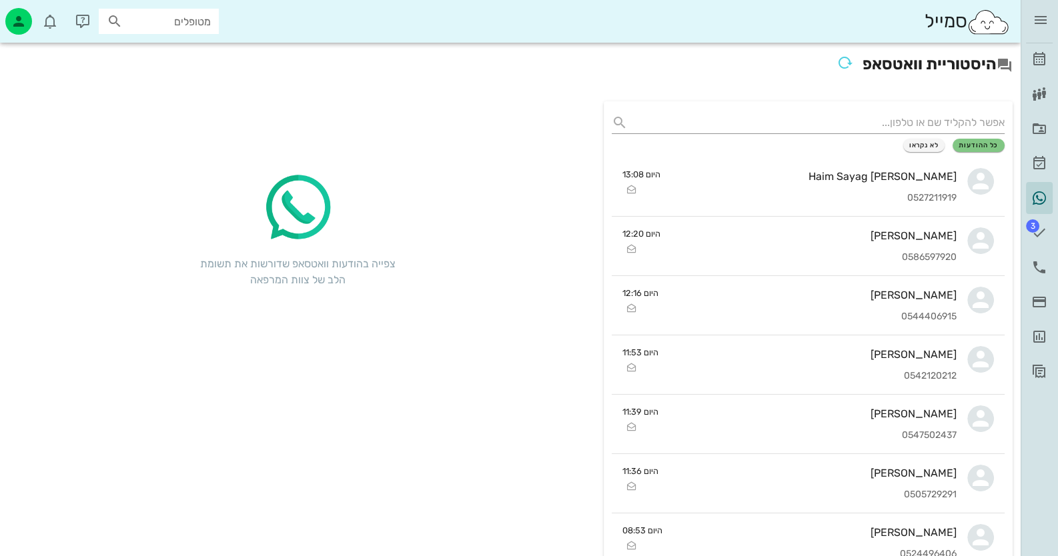
click at [1017, 55] on div "היסטוריית וואטסאפ" at bounding box center [510, 68] width 1021 height 51
click at [1035, 53] on icon at bounding box center [1039, 59] width 16 height 16
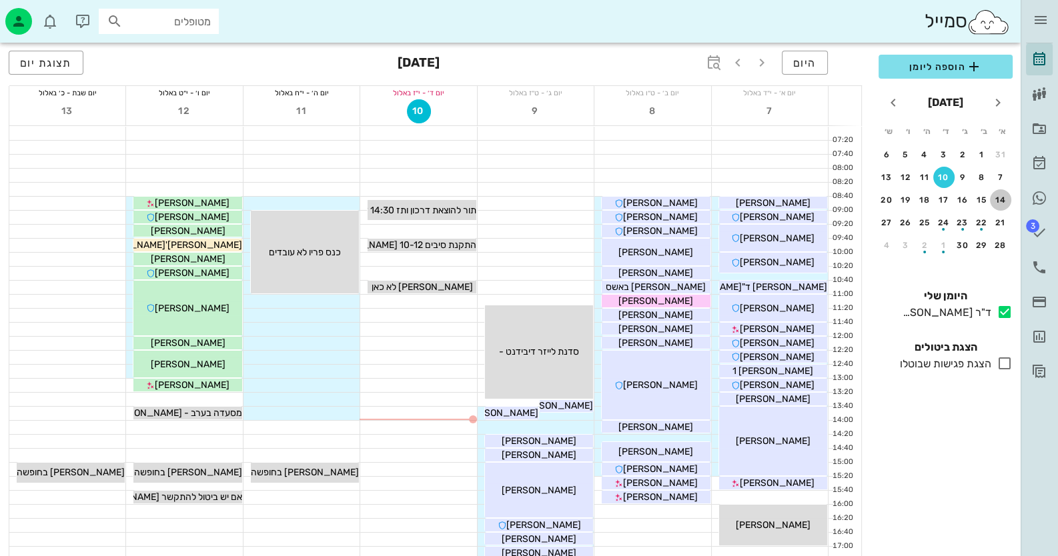
click at [1007, 198] on div "14" at bounding box center [1000, 199] width 21 height 9
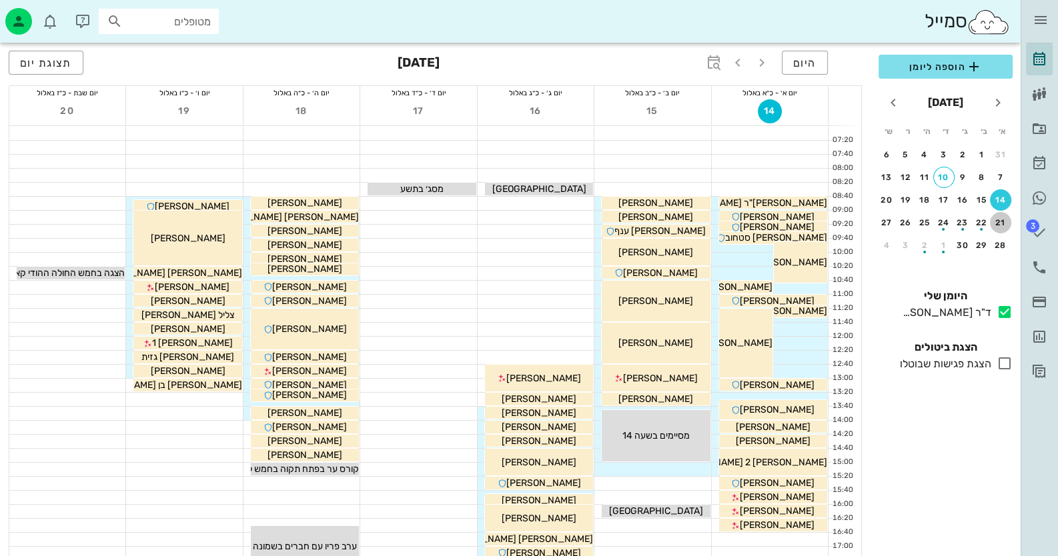
click at [1001, 218] on div "21" at bounding box center [1000, 222] width 21 height 9
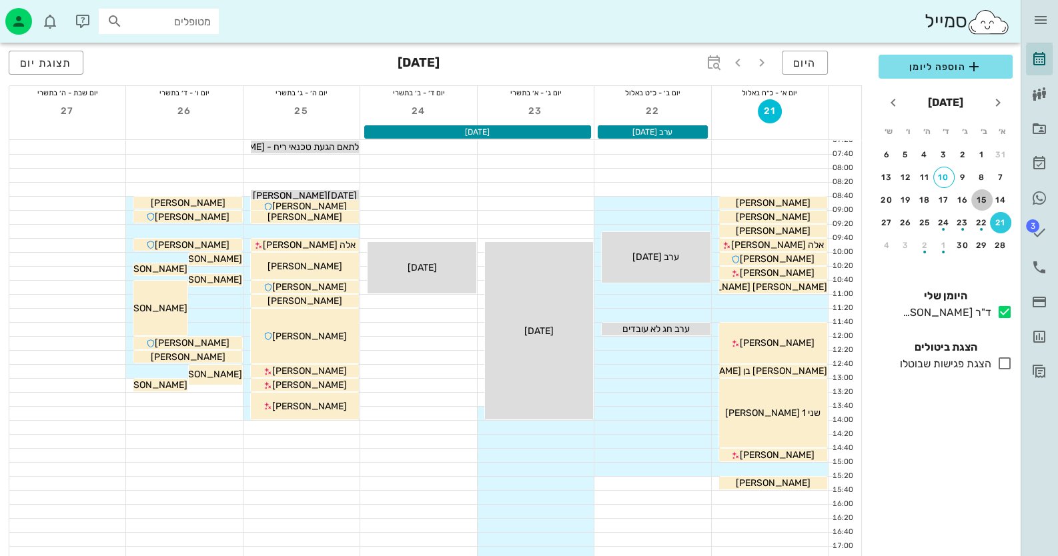
click at [981, 199] on div "15" at bounding box center [981, 199] width 21 height 9
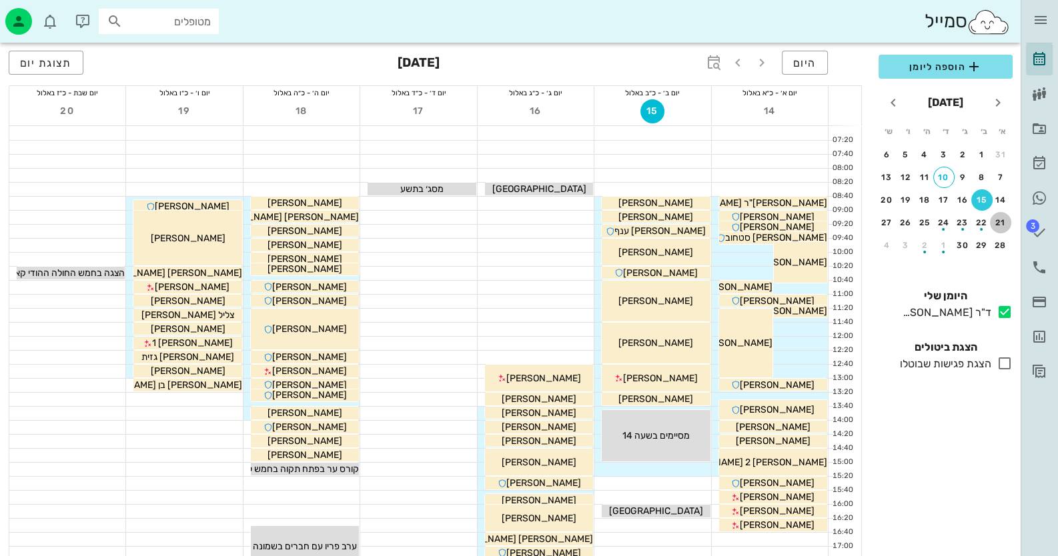
click at [999, 225] on div "21" at bounding box center [1000, 222] width 21 height 9
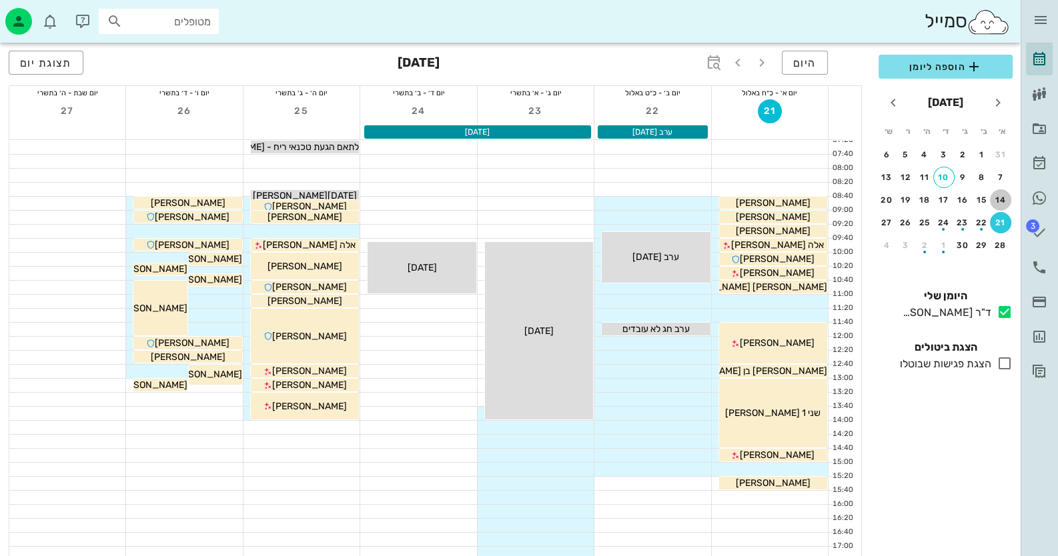
click at [997, 191] on button "14" at bounding box center [1000, 199] width 21 height 21
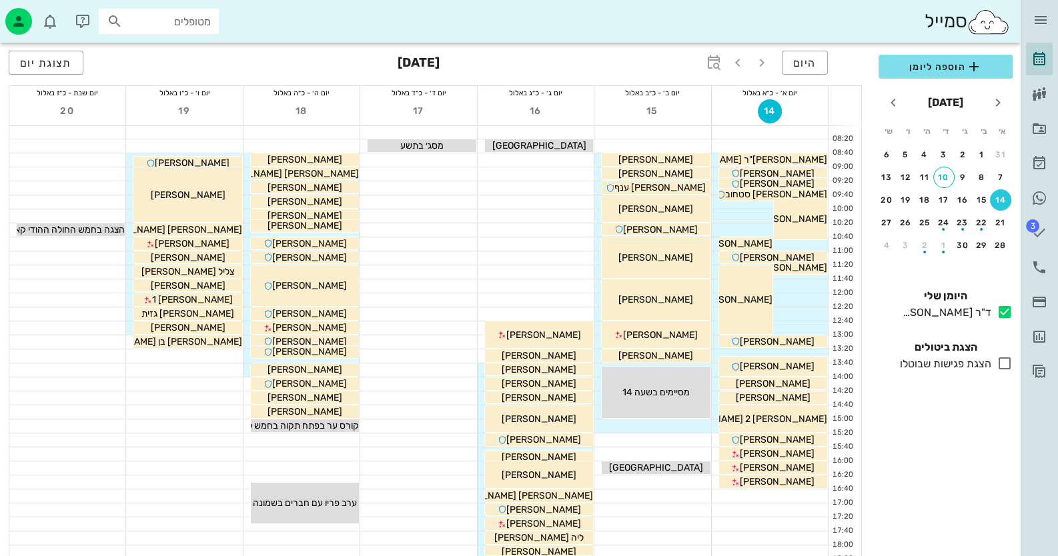
scroll to position [66, 0]
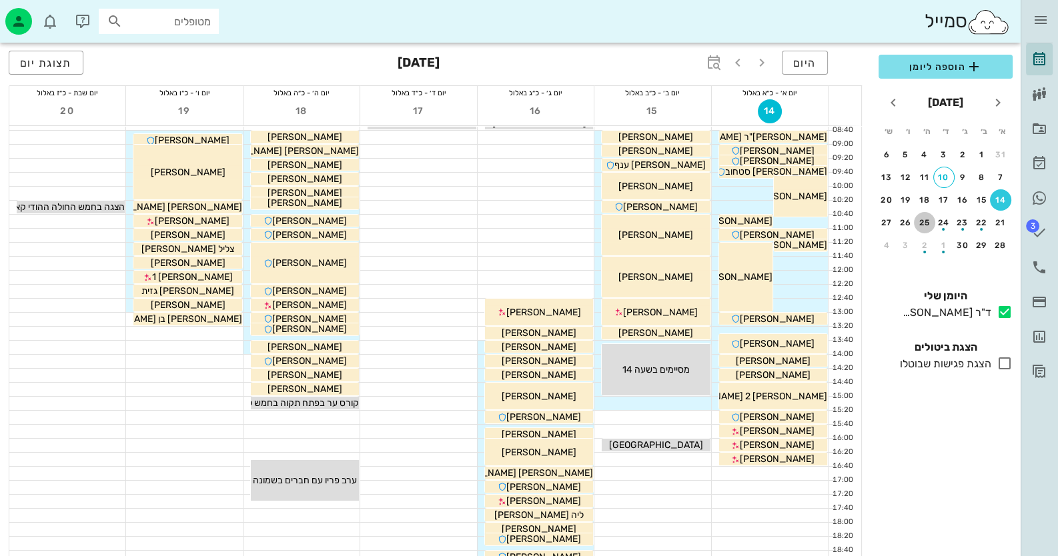
click at [925, 226] on div "25" at bounding box center [924, 222] width 21 height 9
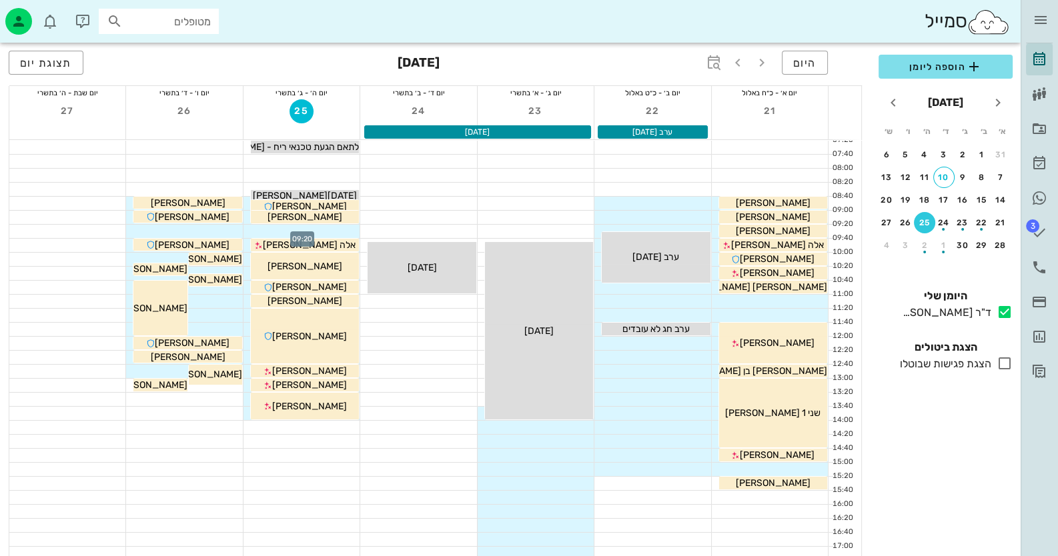
click at [336, 229] on div at bounding box center [301, 231] width 116 height 13
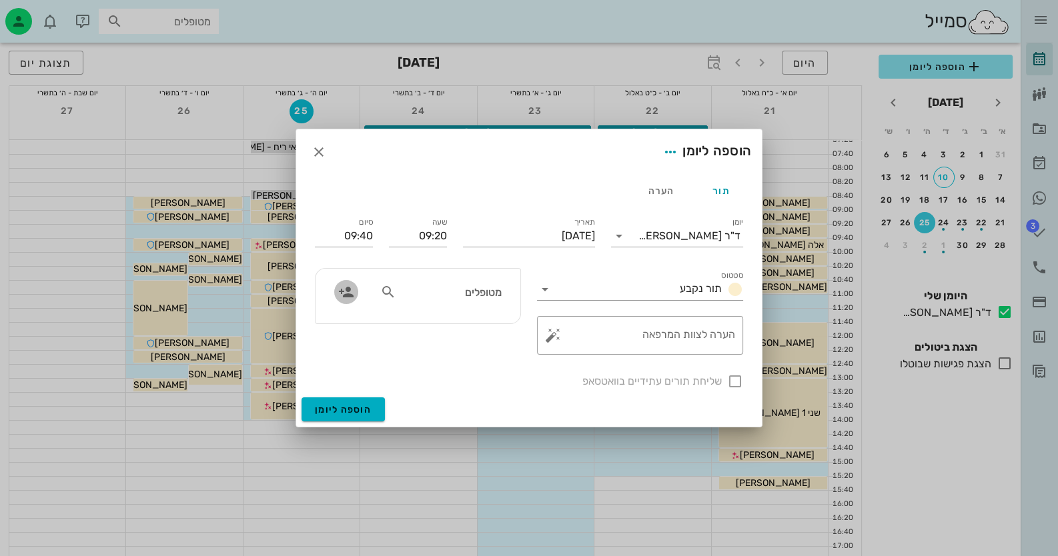
click at [334, 296] on span "button" at bounding box center [346, 292] width 24 height 16
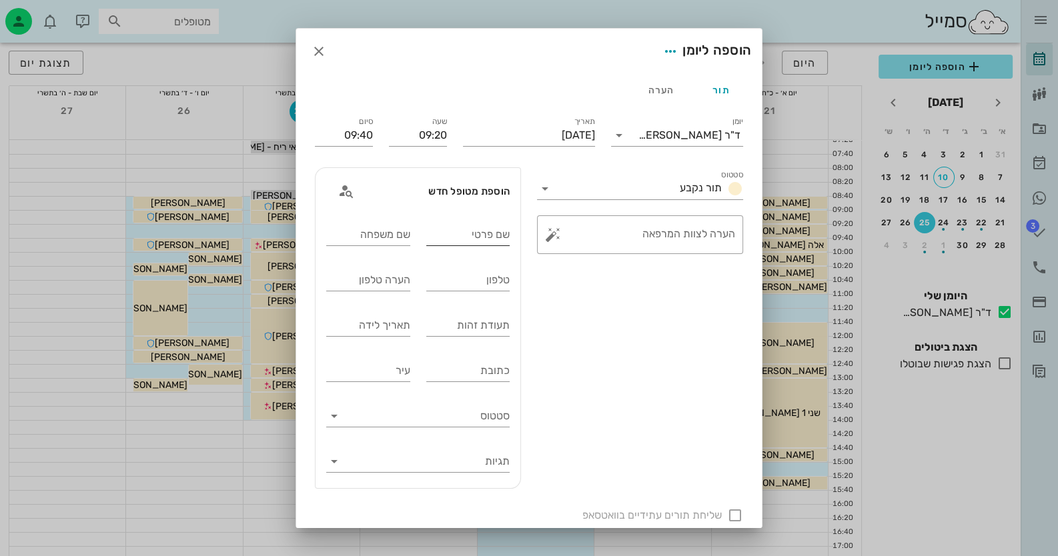
click at [494, 234] on input "שם פרטי" at bounding box center [468, 234] width 84 height 21
type input "a"
type input "[PERSON_NAME]"
click at [518, 277] on div "טלפון" at bounding box center [468, 281] width 100 height 45
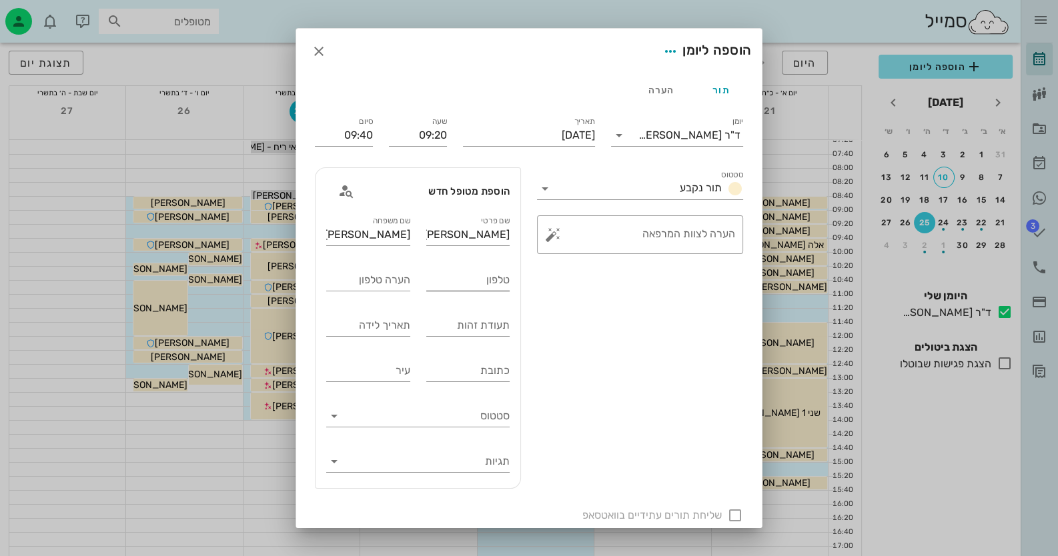
click at [503, 282] on input "טלפון" at bounding box center [468, 279] width 84 height 21
type input "0524266858"
click at [578, 239] on textarea "הערה לצוות המרפאה" at bounding box center [645, 238] width 179 height 32
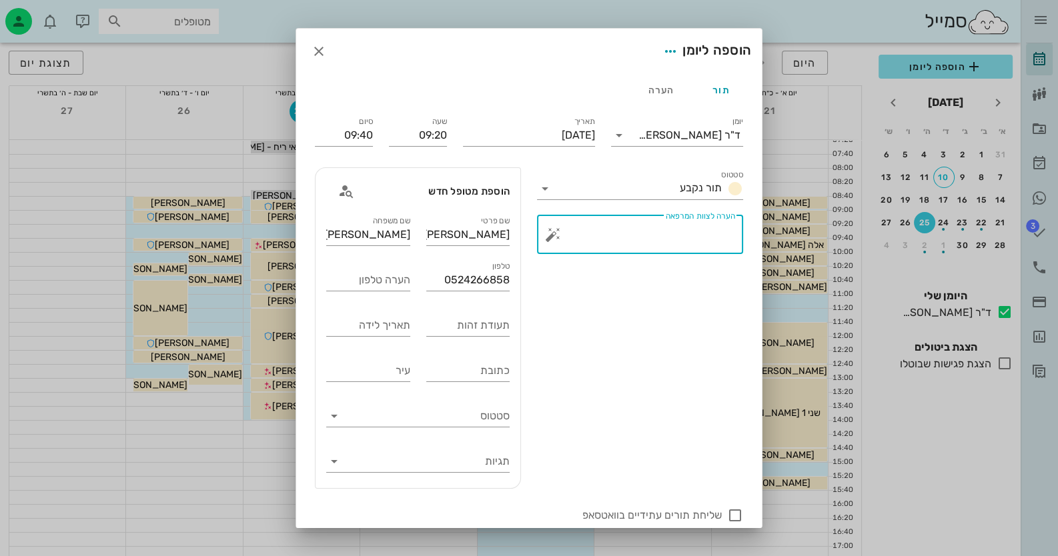
click at [556, 237] on button "button" at bounding box center [553, 235] width 16 height 16
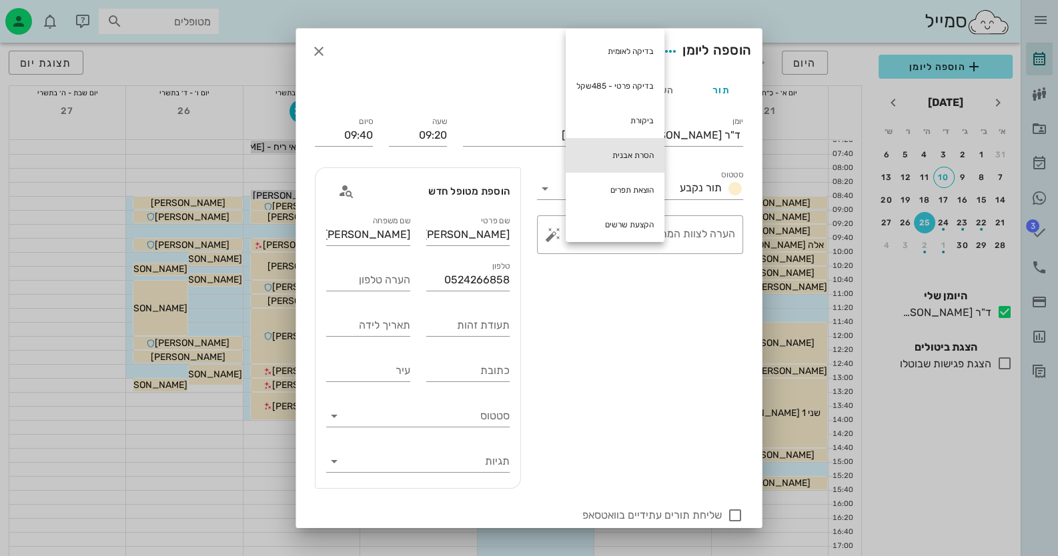
click at [630, 147] on div "הסרת אבנית" at bounding box center [615, 155] width 99 height 35
type textarea "הסרת אבנית"
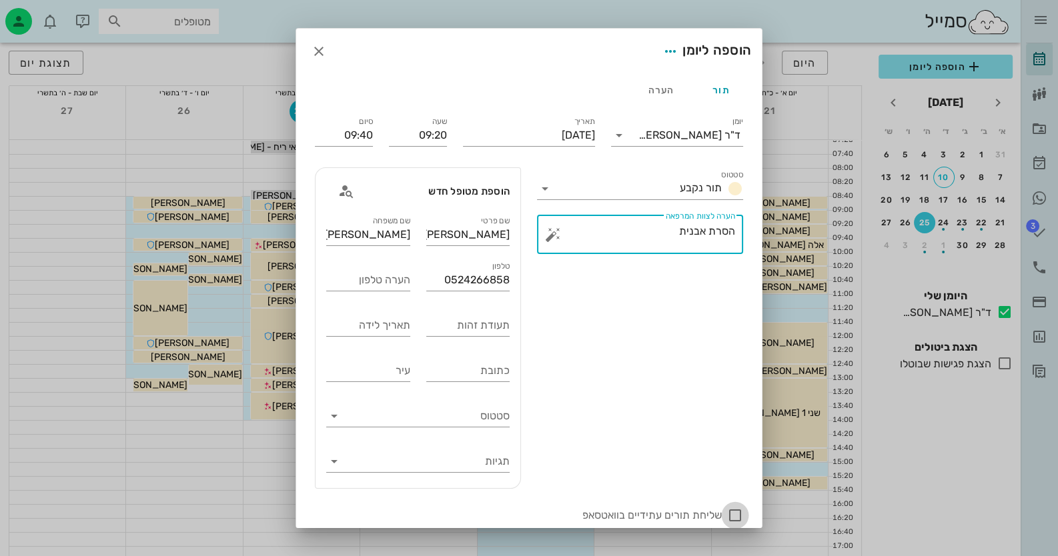
click at [736, 518] on div at bounding box center [735, 515] width 23 height 23
checkbox input "true"
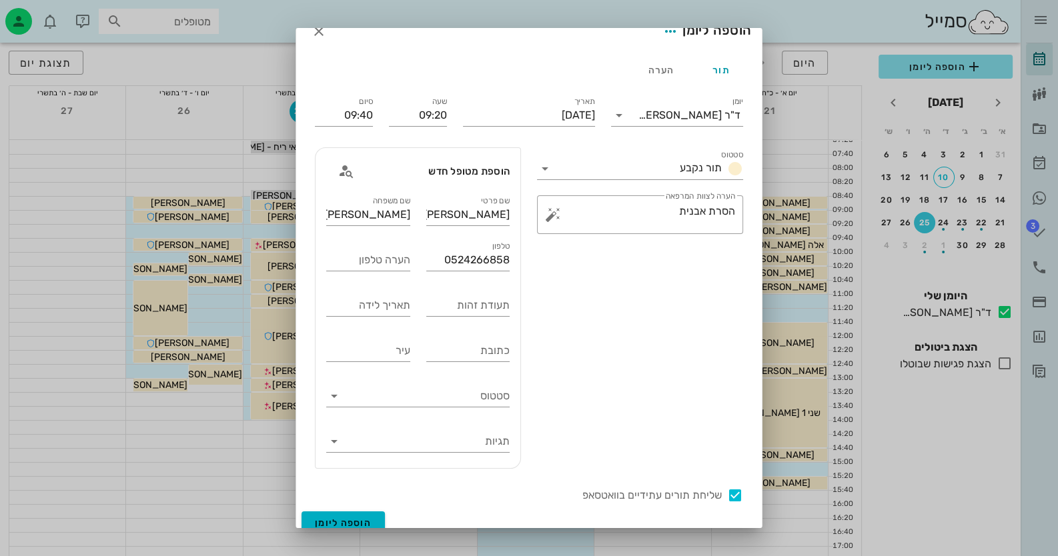
scroll to position [32, 0]
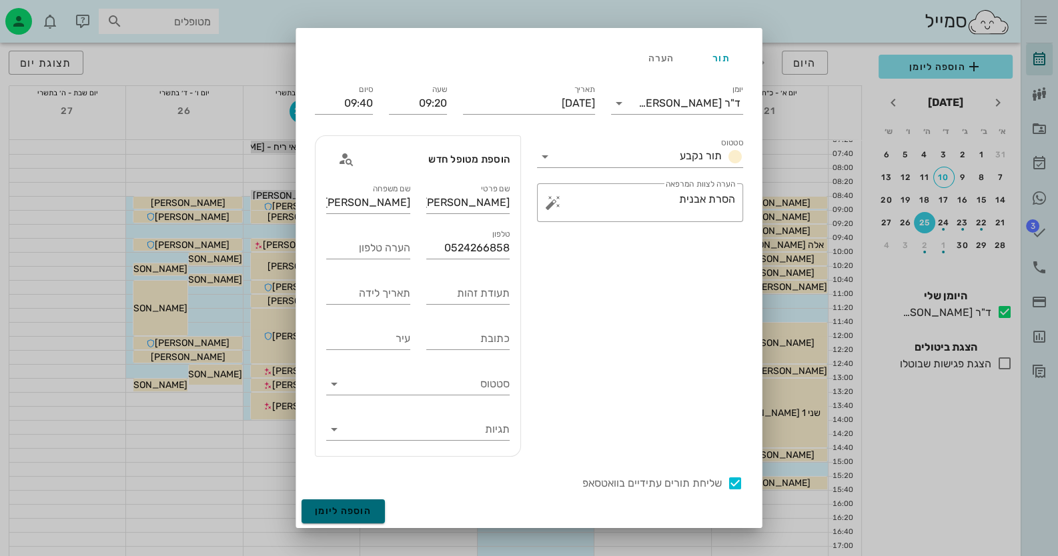
click at [346, 517] on button "הוספה ליומן" at bounding box center [343, 512] width 83 height 24
